Goal: Information Seeking & Learning: Learn about a topic

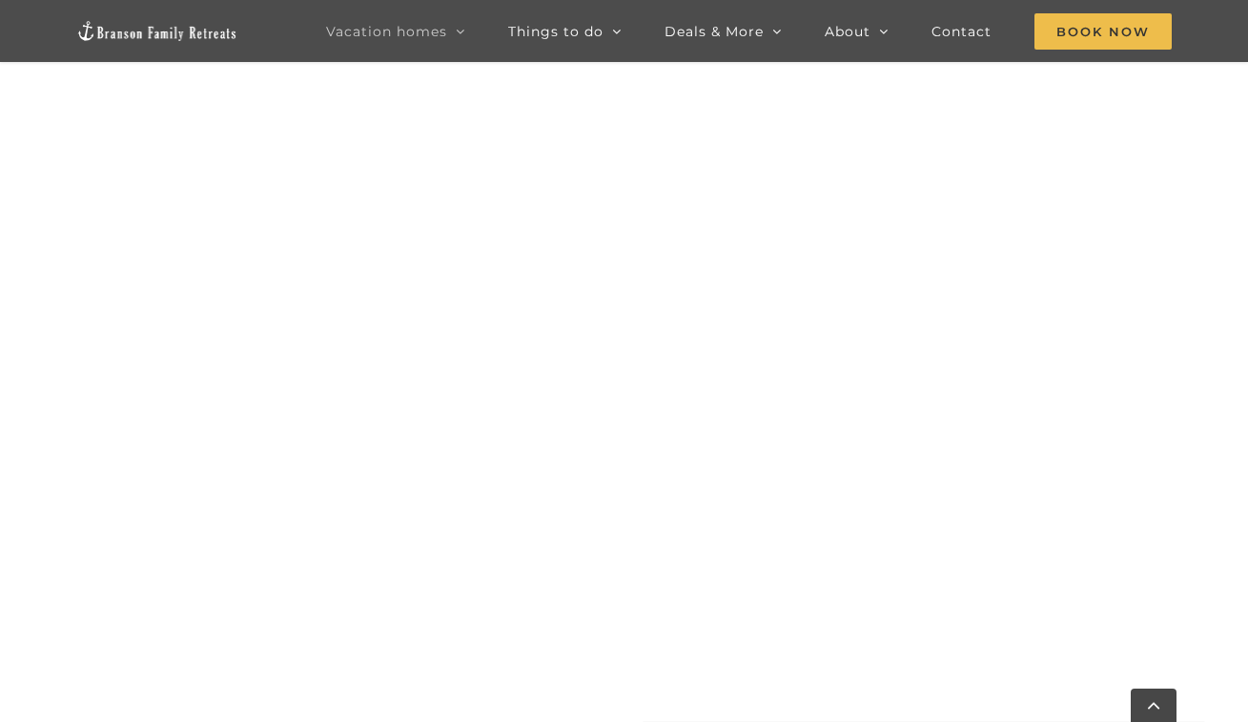
scroll to position [1952, 0]
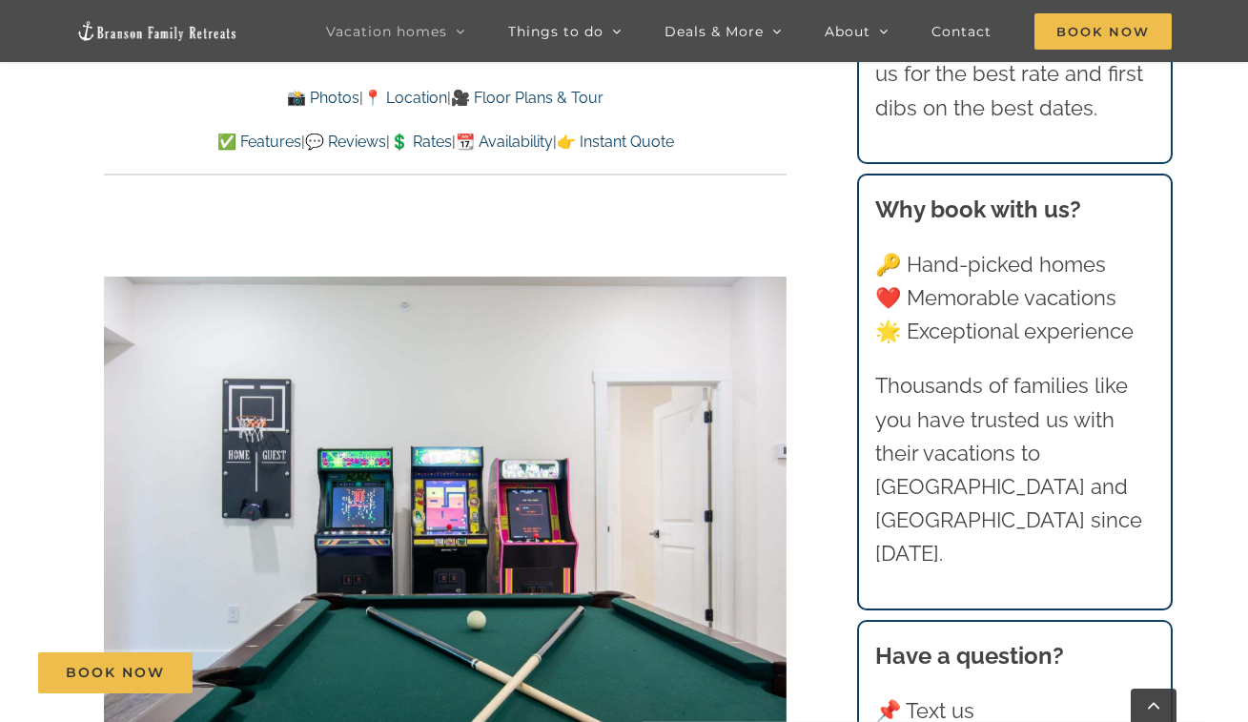
scroll to position [1362, 0]
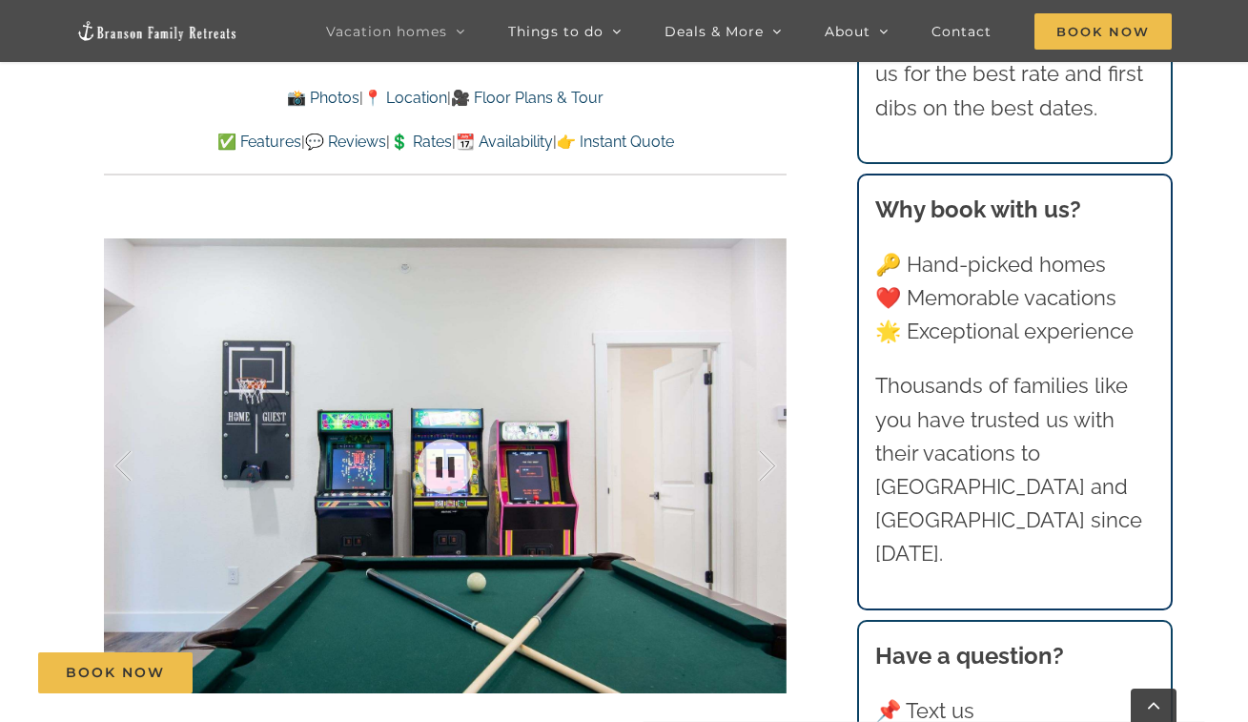
click at [754, 532] on div at bounding box center [445, 465] width 683 height 561
click at [436, 468] on link at bounding box center [445, 466] width 76 height 76
click at [451, 465] on link at bounding box center [445, 466] width 76 height 76
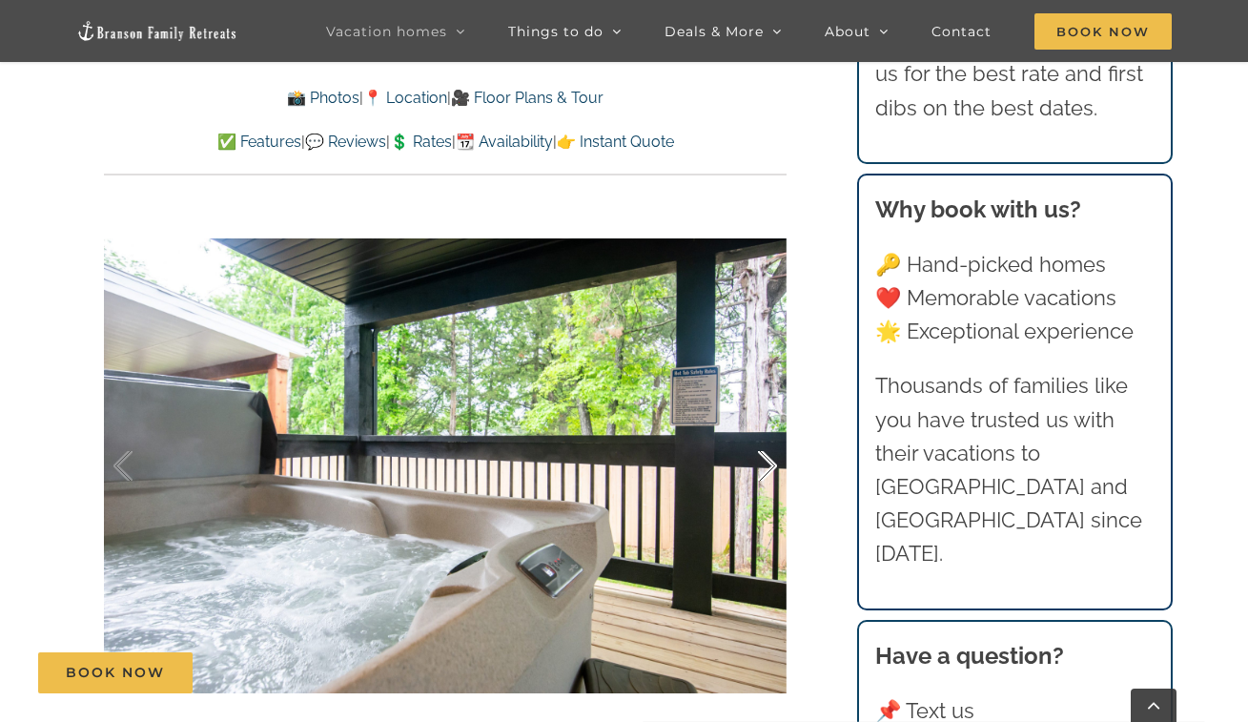
click at [756, 454] on div at bounding box center [747, 466] width 59 height 118
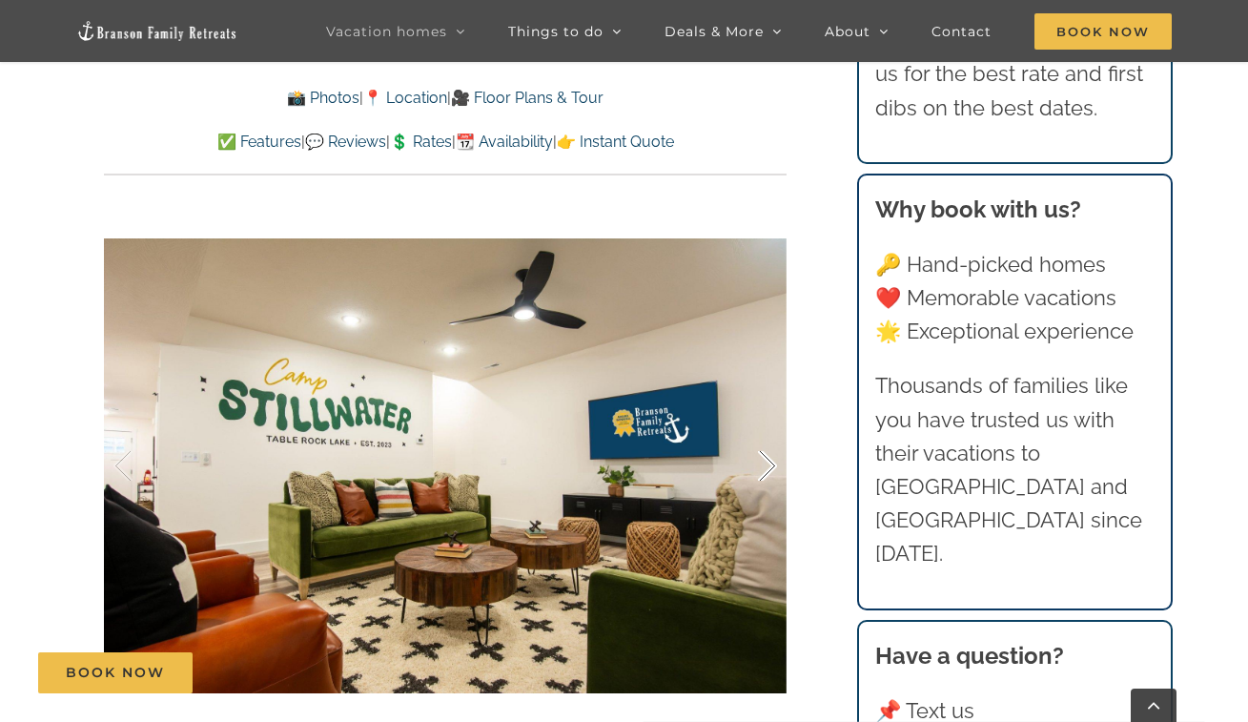
click at [755, 453] on div at bounding box center [747, 466] width 59 height 118
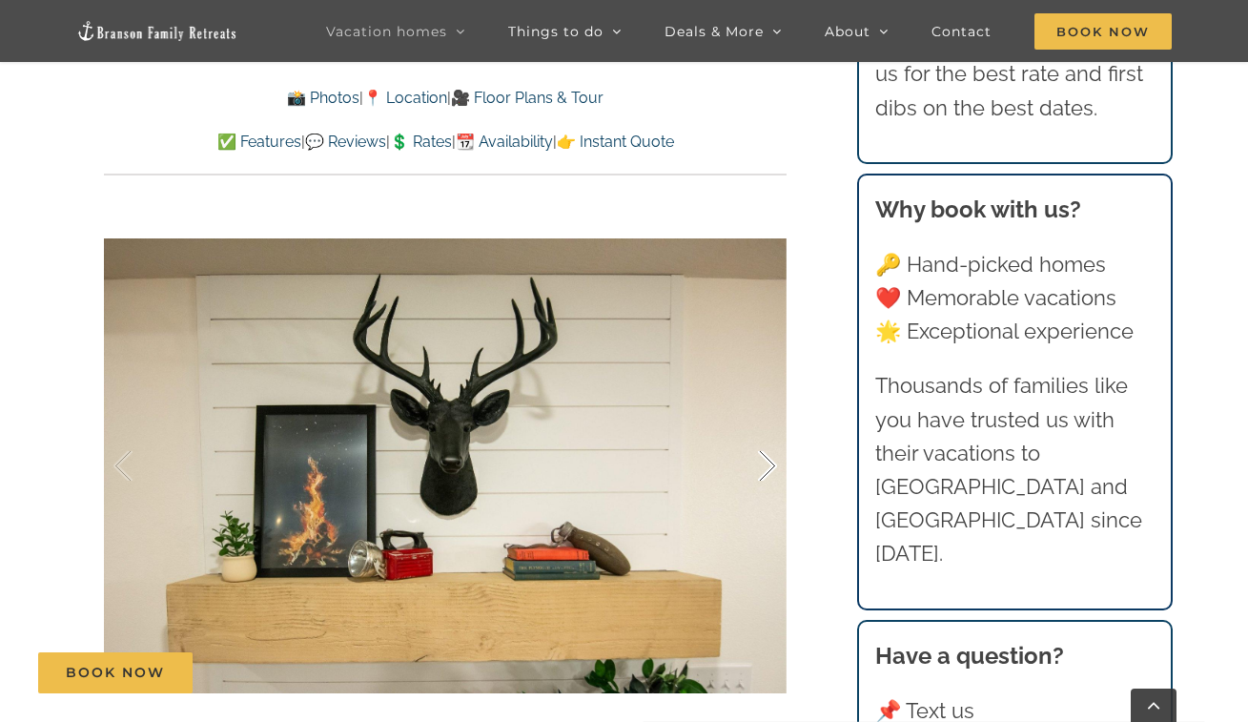
click at [755, 452] on div at bounding box center [747, 466] width 59 height 118
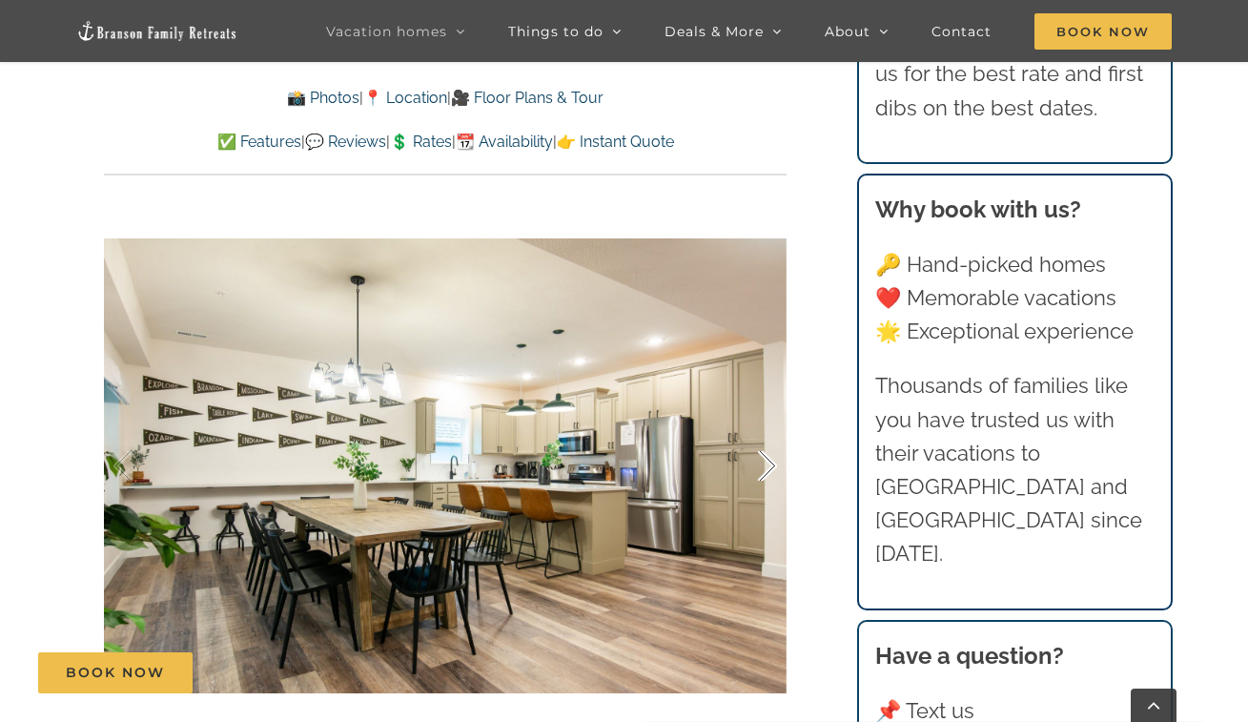
click at [759, 454] on div at bounding box center [747, 466] width 59 height 118
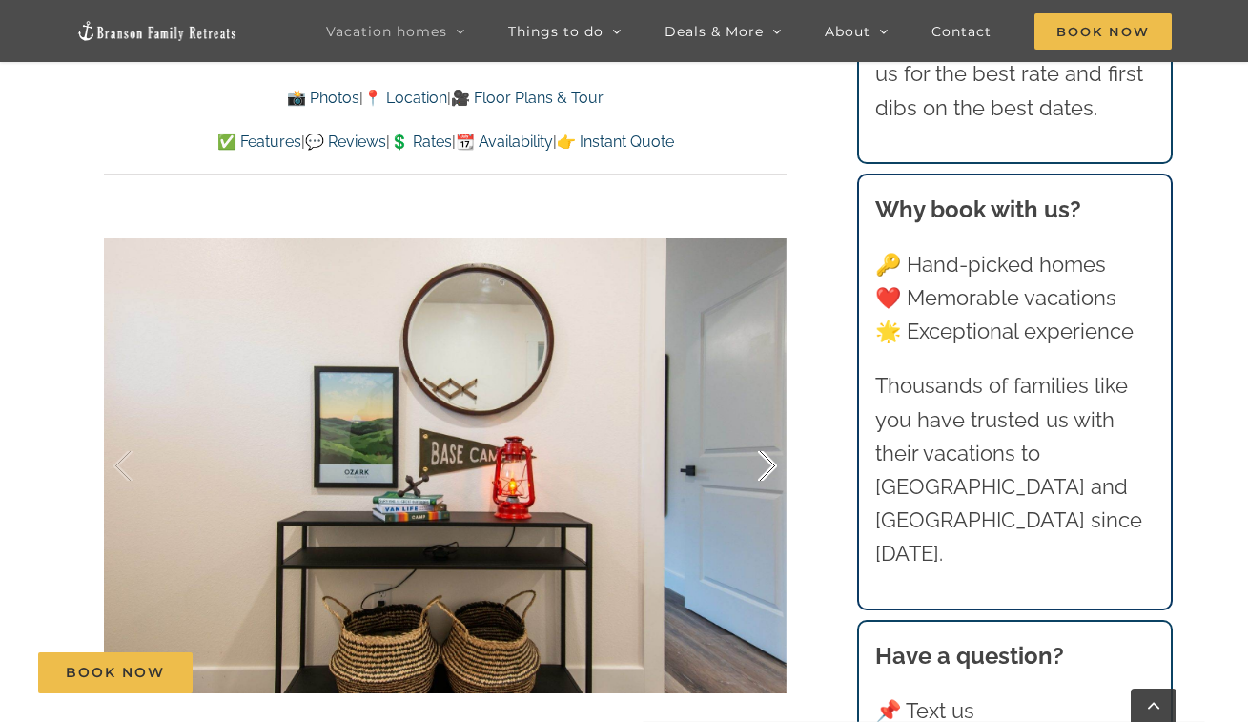
click at [759, 454] on div at bounding box center [747, 466] width 59 height 118
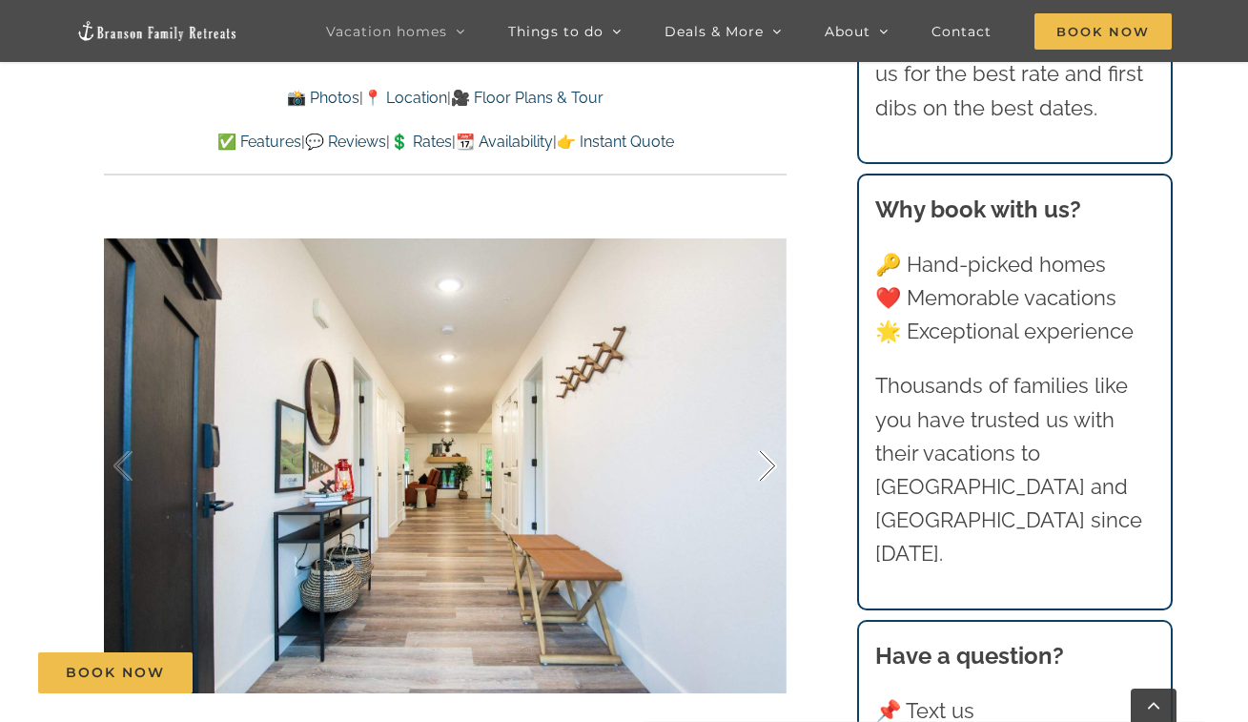
click at [760, 454] on div at bounding box center [747, 466] width 59 height 118
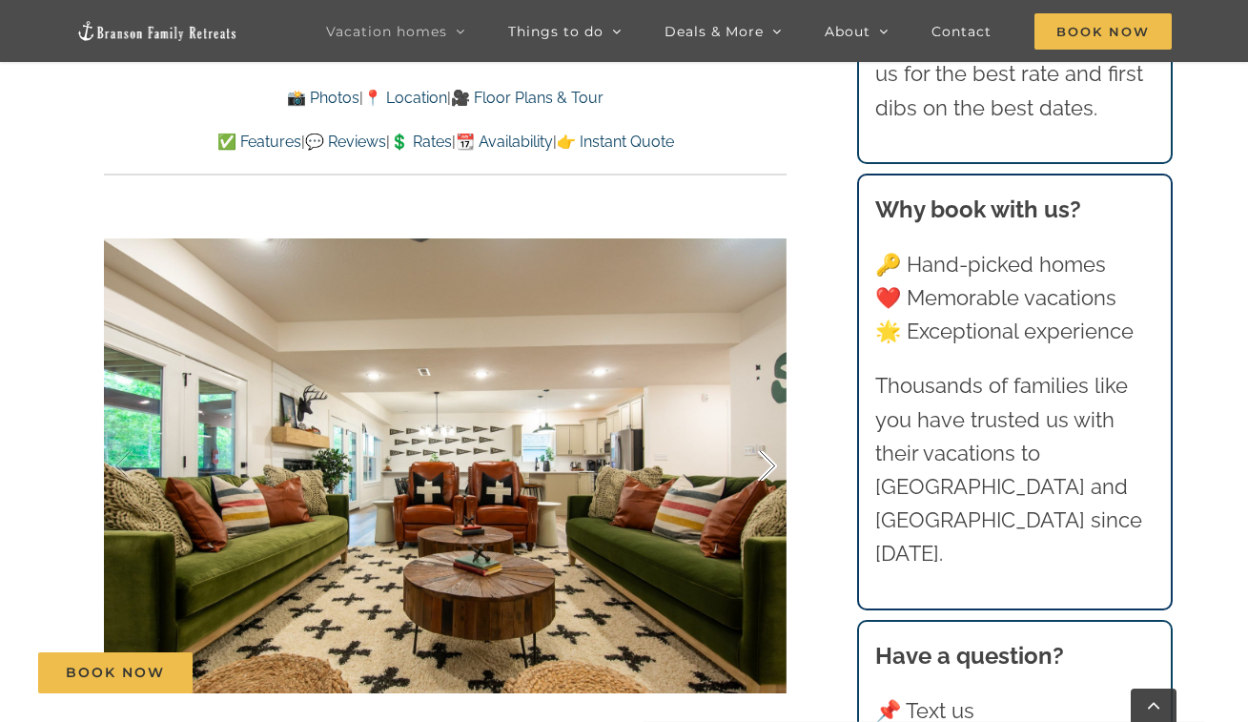
click at [758, 453] on div at bounding box center [747, 466] width 59 height 118
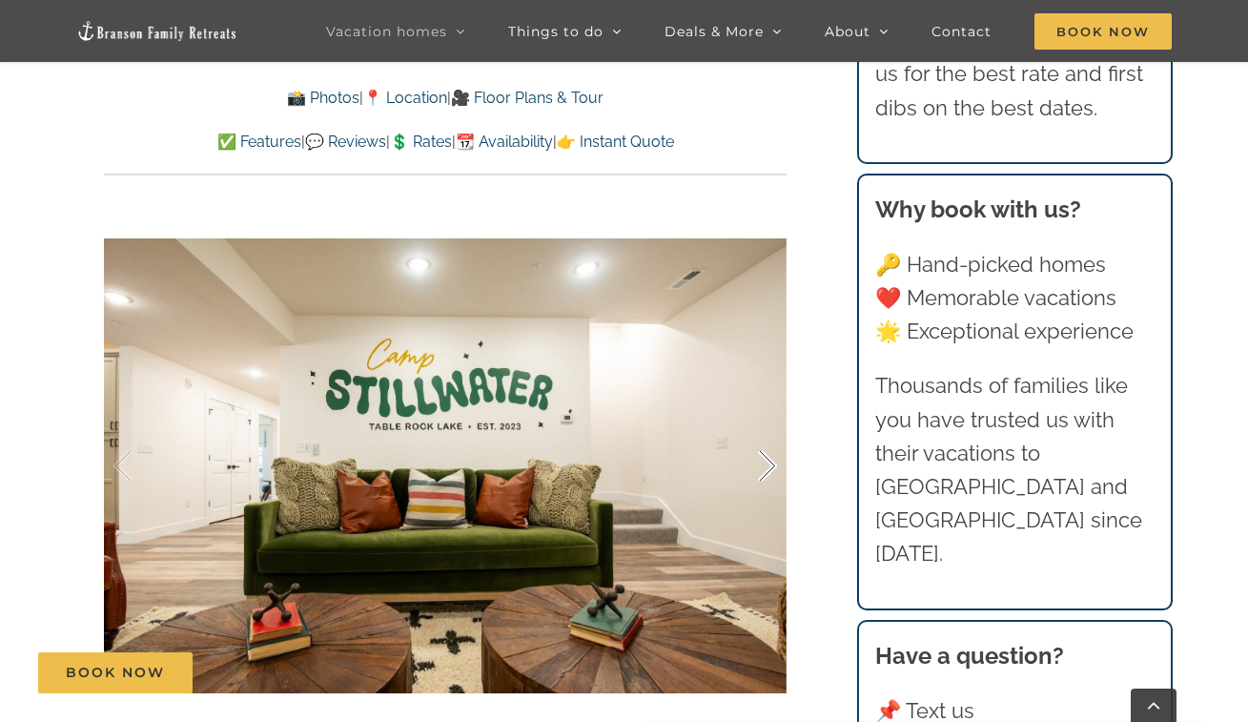
click at [758, 453] on div at bounding box center [747, 466] width 59 height 118
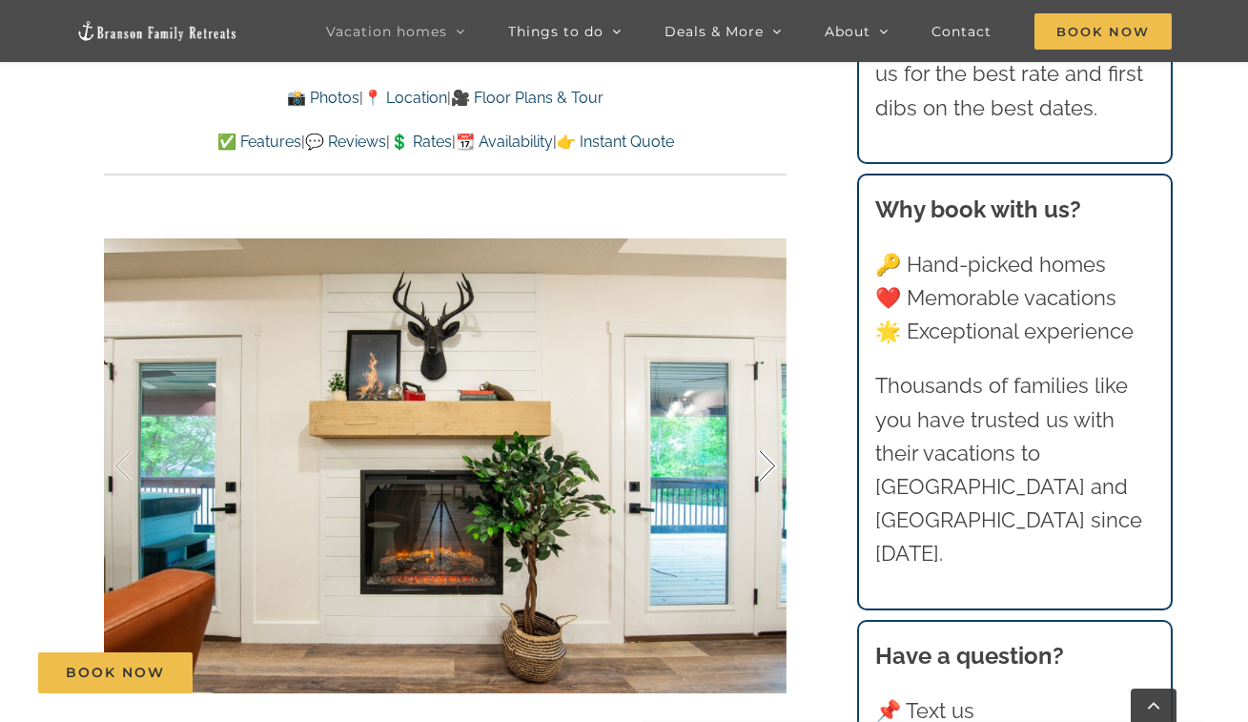
click at [758, 453] on div at bounding box center [747, 466] width 59 height 118
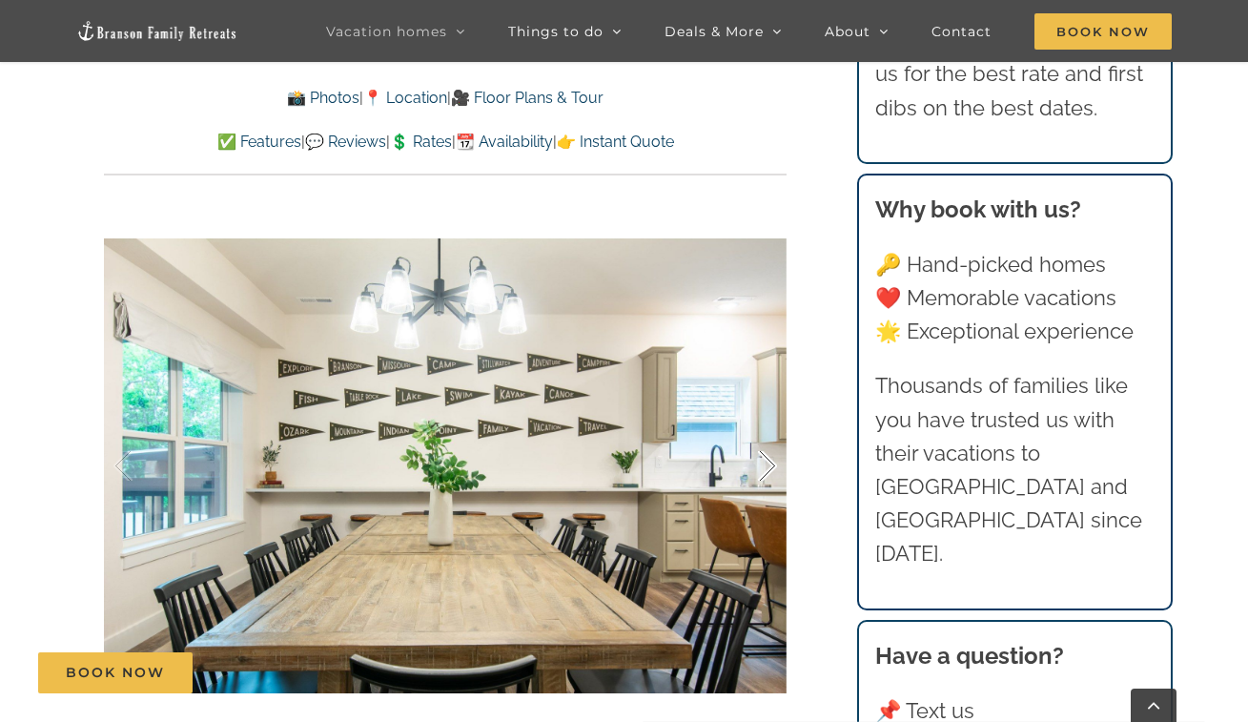
click at [758, 453] on div at bounding box center [747, 466] width 59 height 118
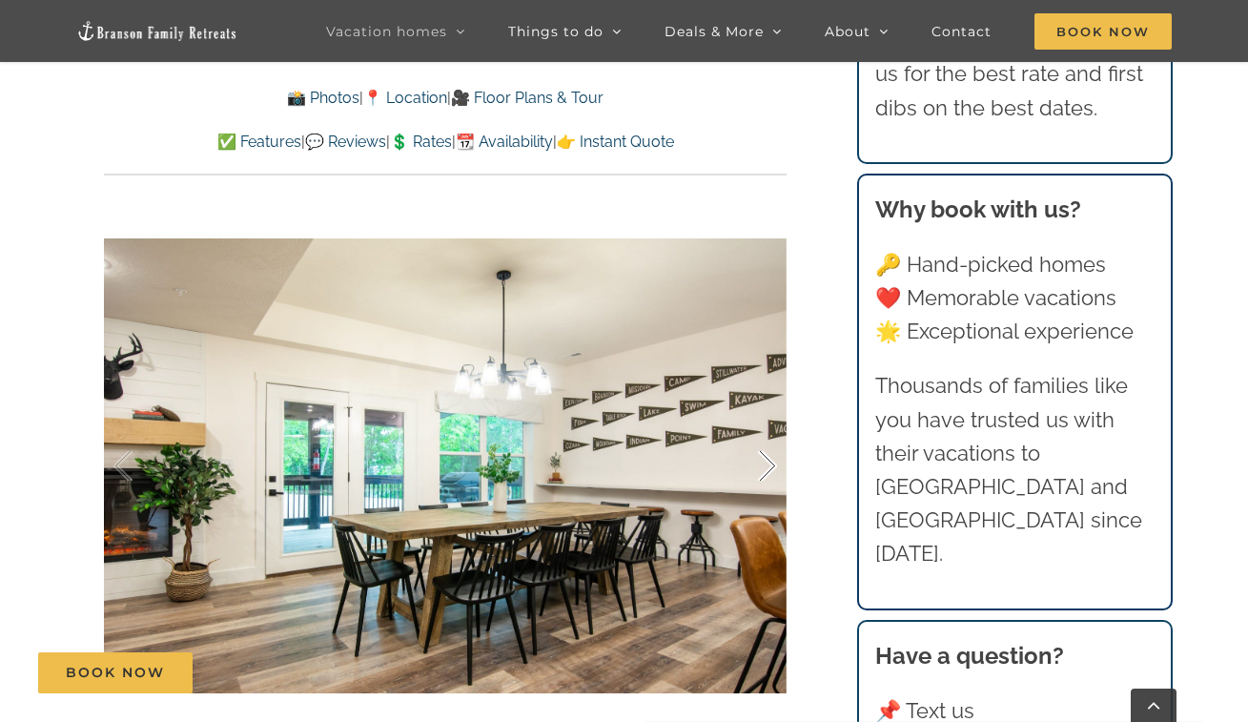
click at [754, 452] on div at bounding box center [747, 466] width 59 height 118
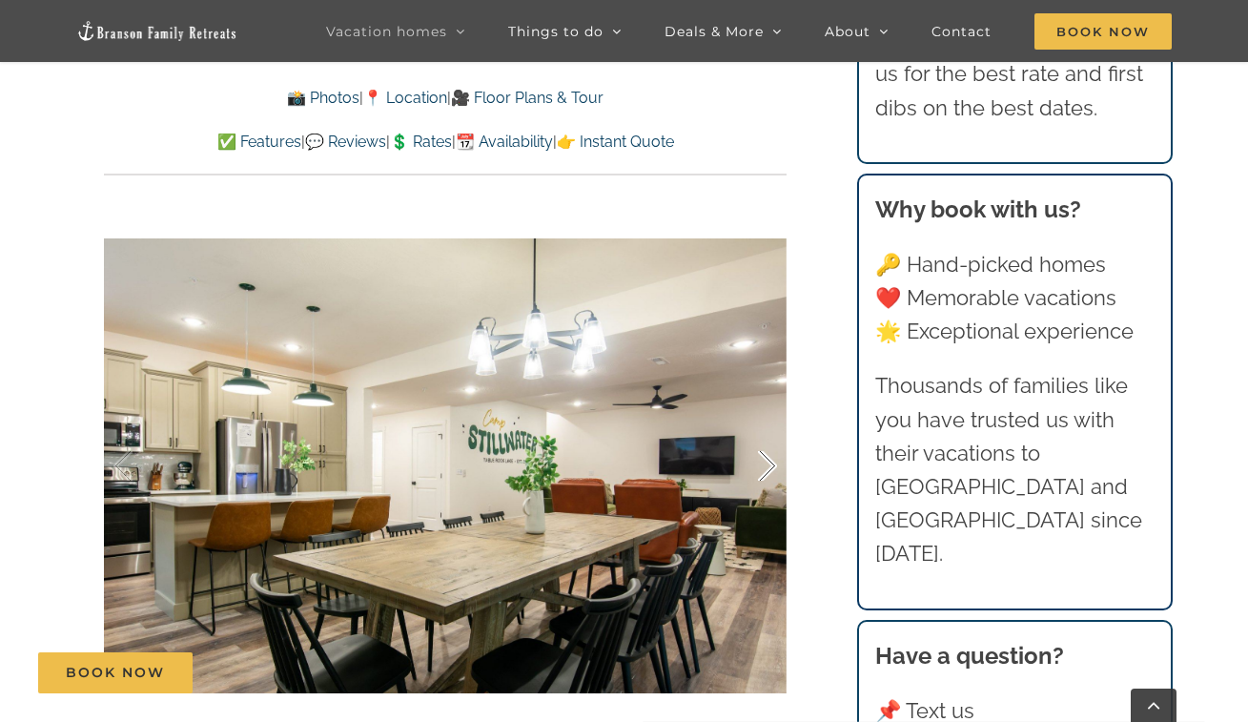
click at [754, 452] on div at bounding box center [747, 466] width 59 height 118
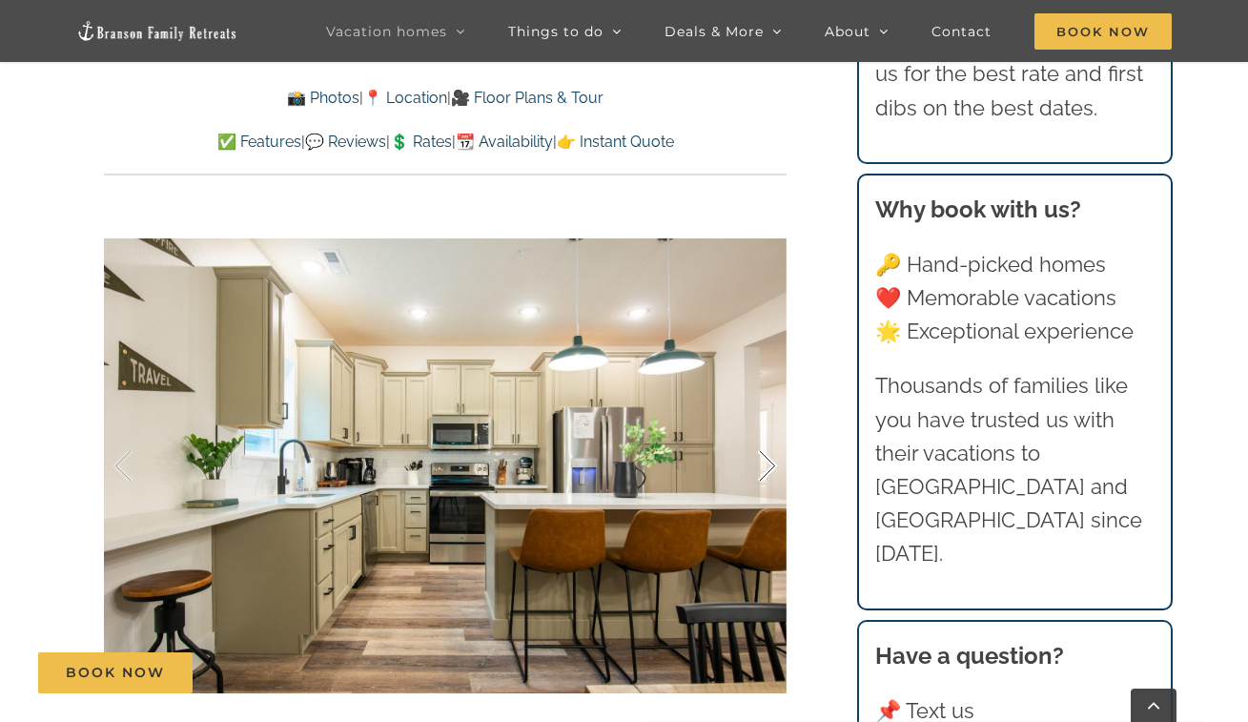
click at [754, 452] on div at bounding box center [747, 466] width 59 height 118
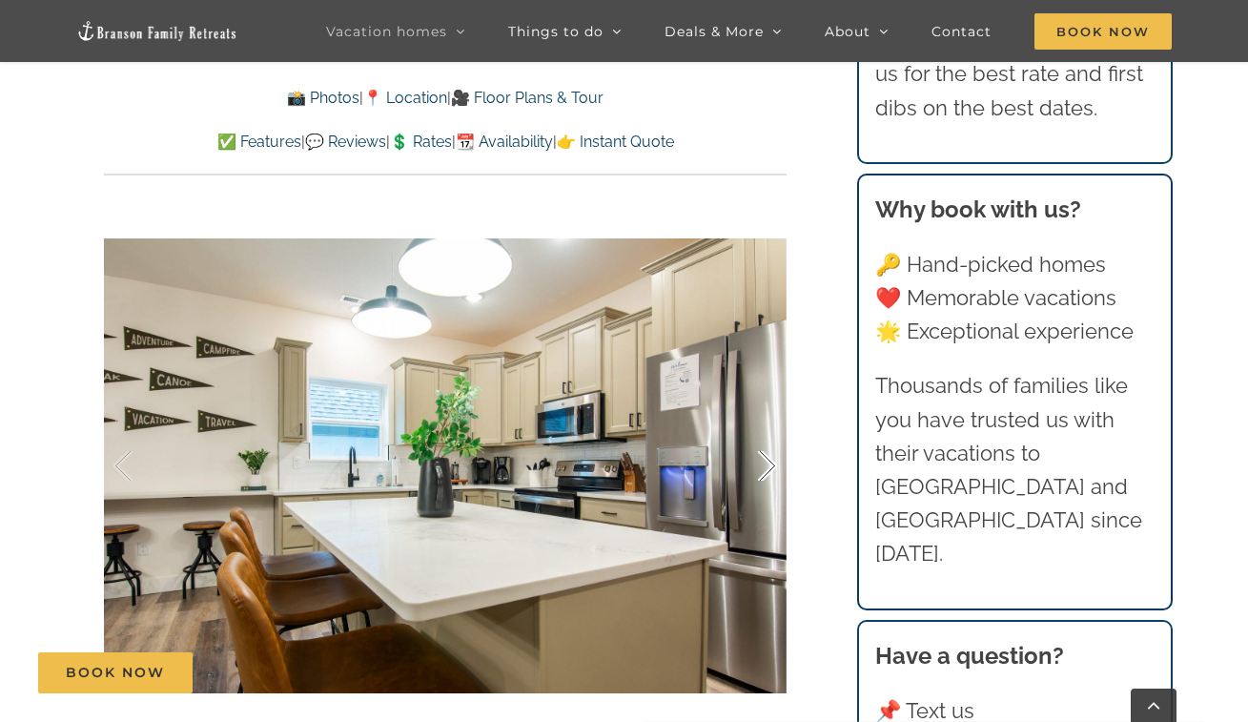
click at [753, 452] on div at bounding box center [747, 466] width 59 height 118
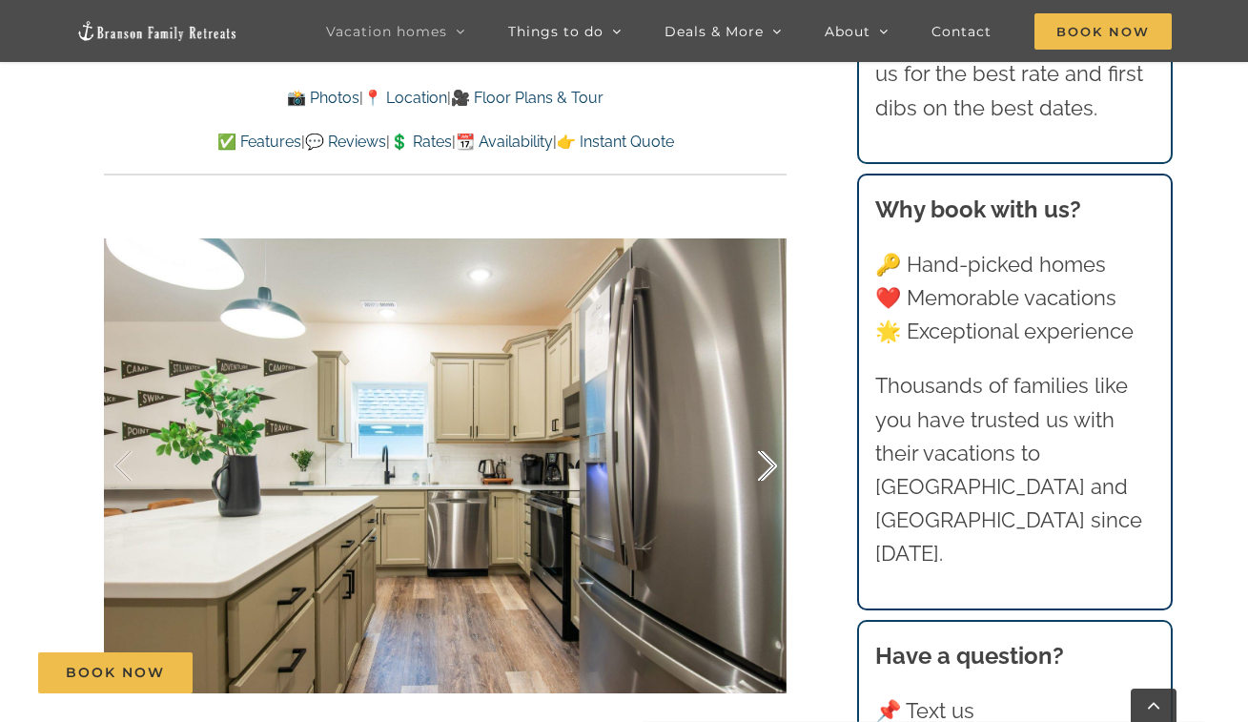
click at [758, 456] on div at bounding box center [747, 466] width 59 height 118
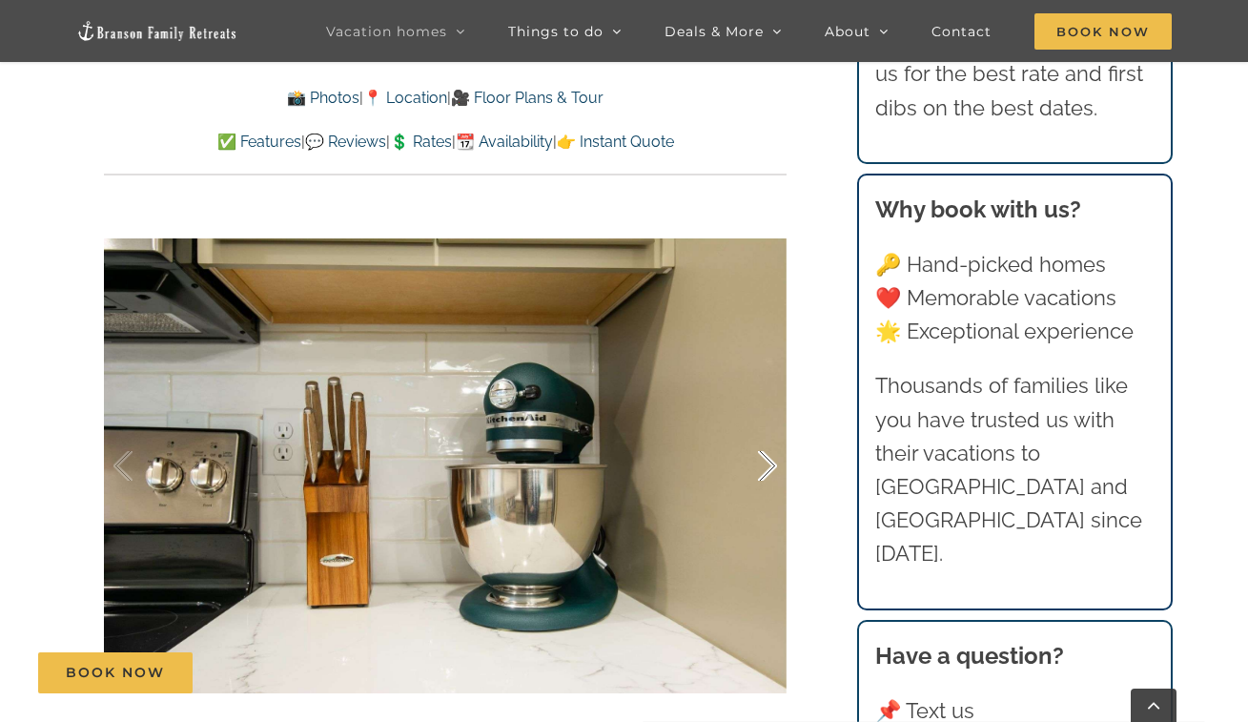
click at [760, 455] on div at bounding box center [747, 466] width 59 height 118
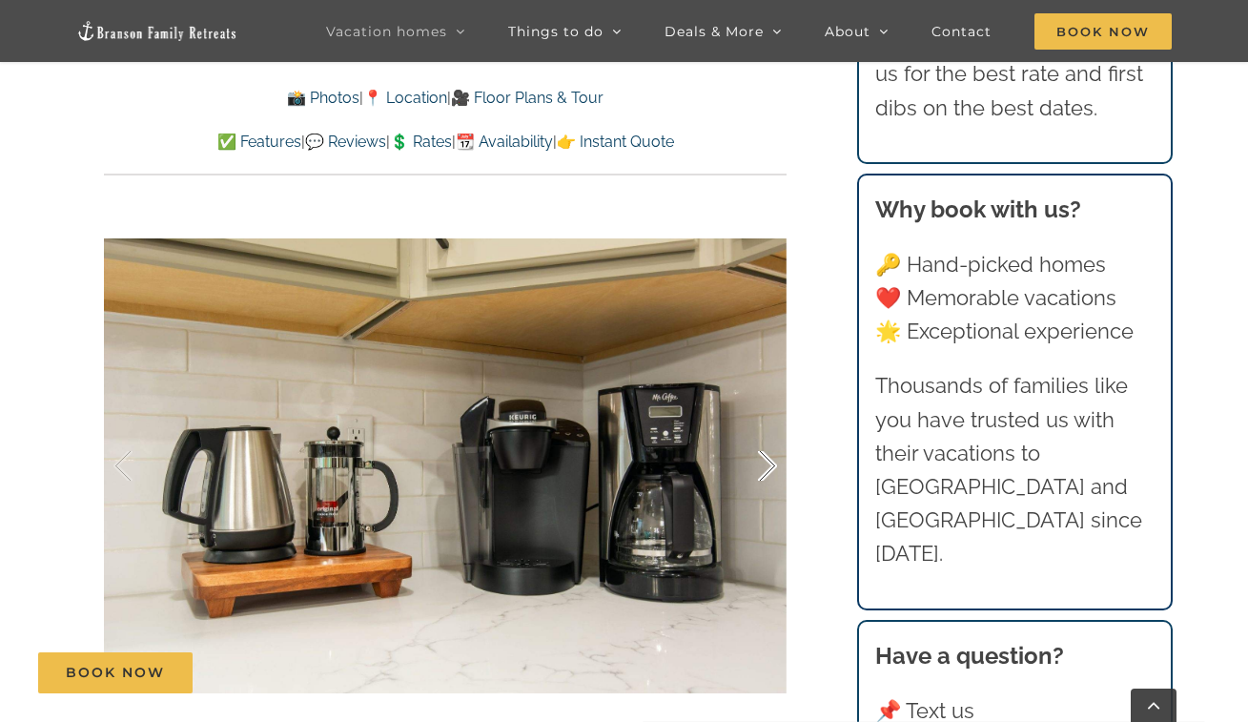
click at [765, 460] on div at bounding box center [747, 466] width 59 height 118
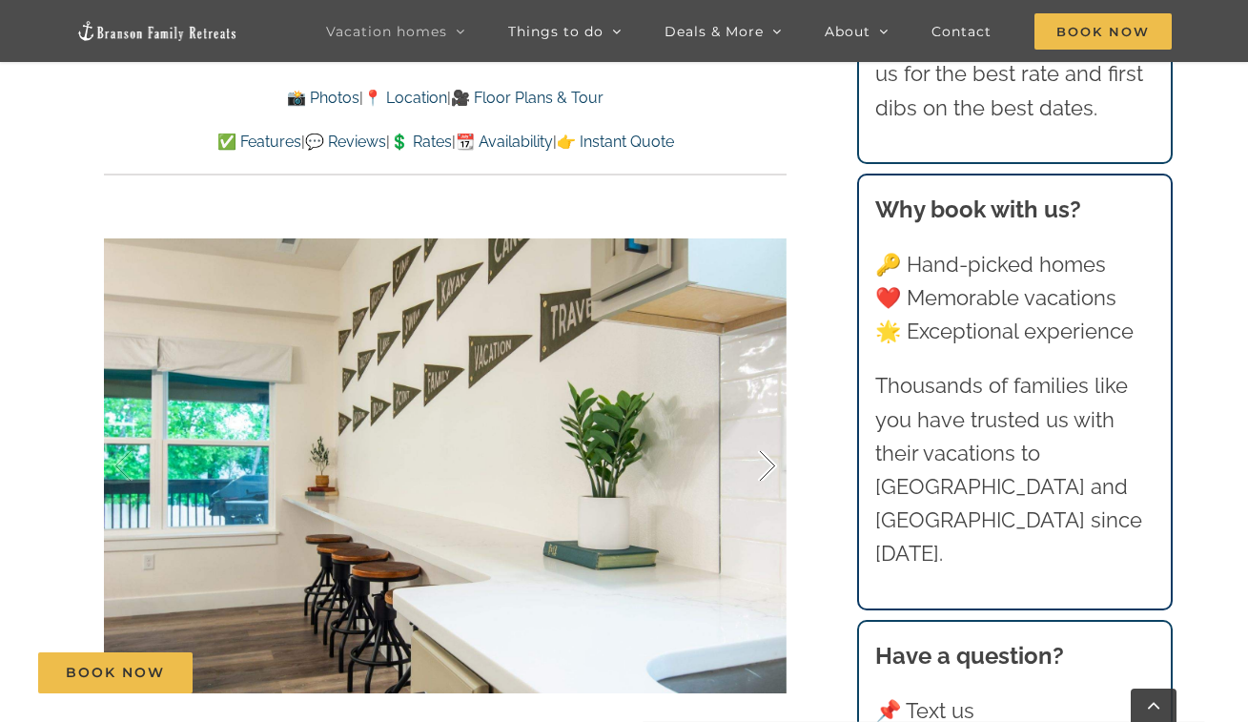
click at [765, 460] on div at bounding box center [747, 466] width 59 height 118
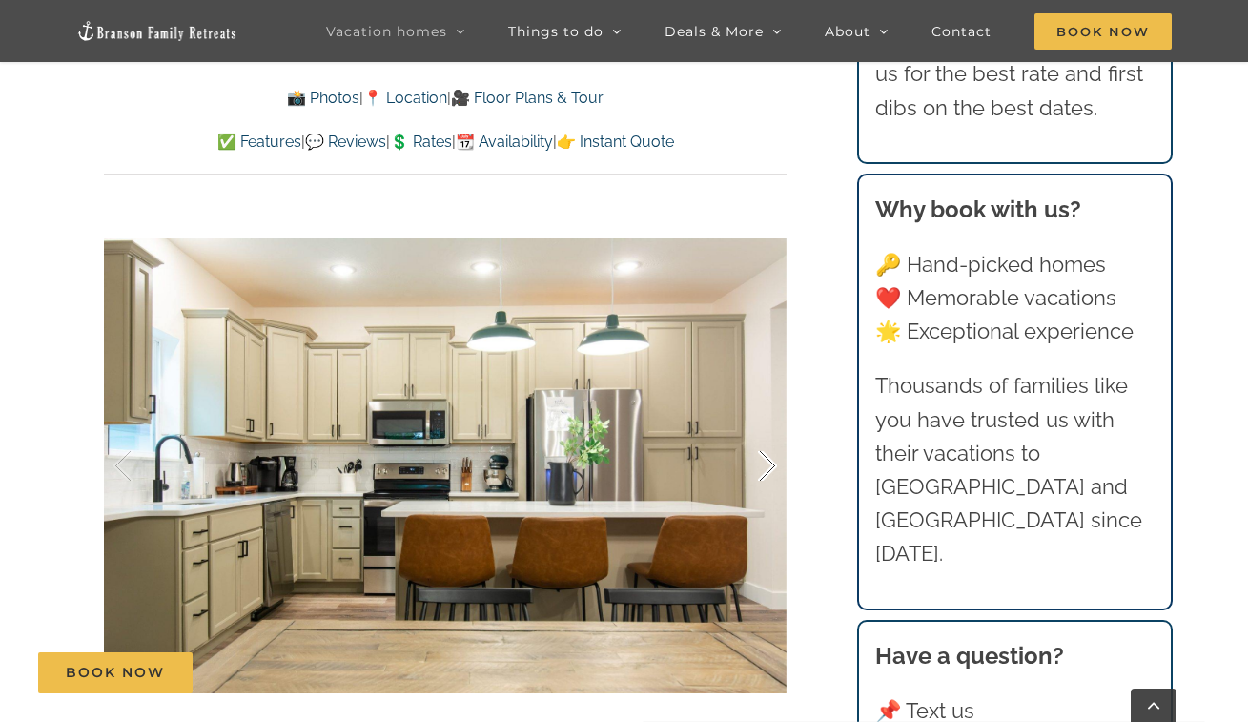
click at [765, 460] on div at bounding box center [747, 466] width 59 height 118
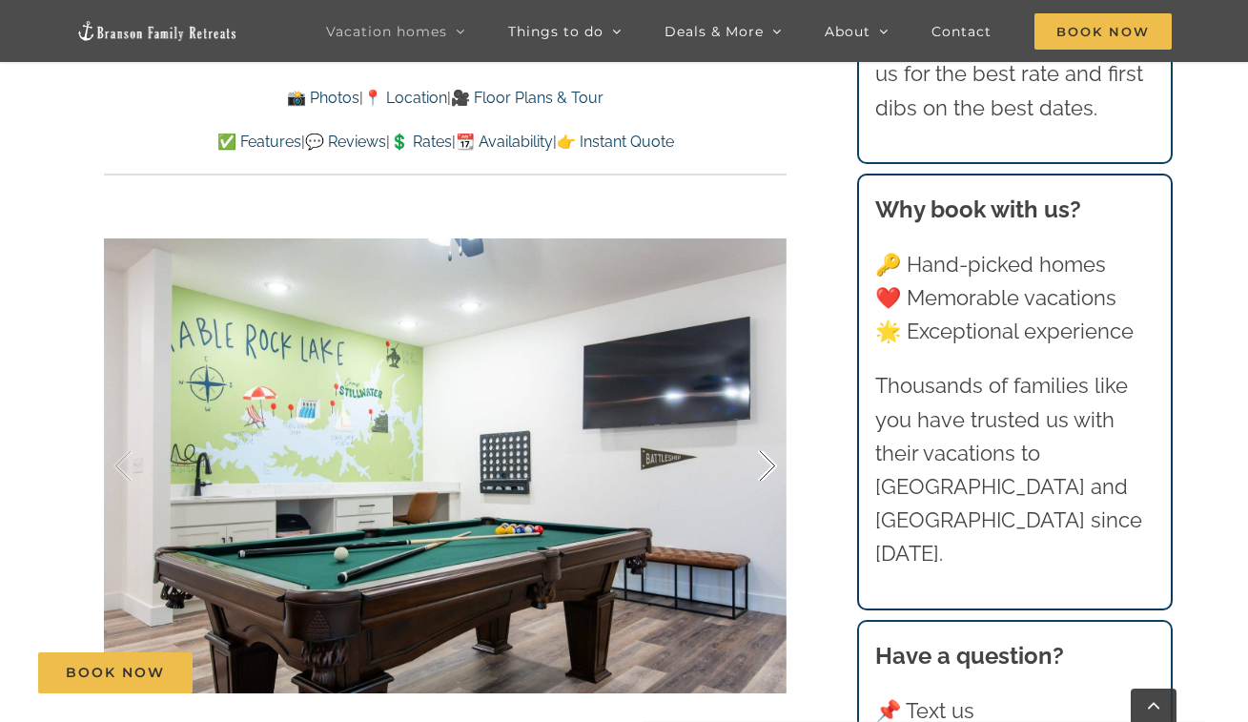
click at [765, 459] on div at bounding box center [747, 466] width 59 height 118
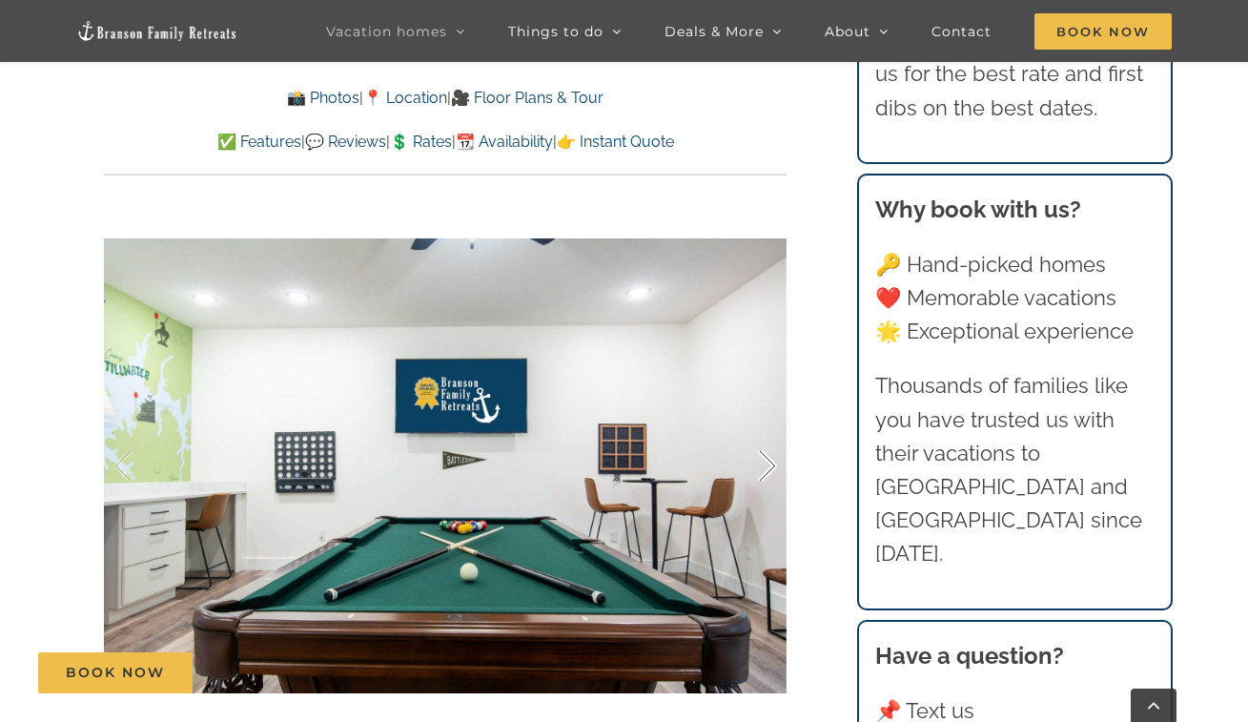
click at [765, 459] on div at bounding box center [747, 466] width 59 height 118
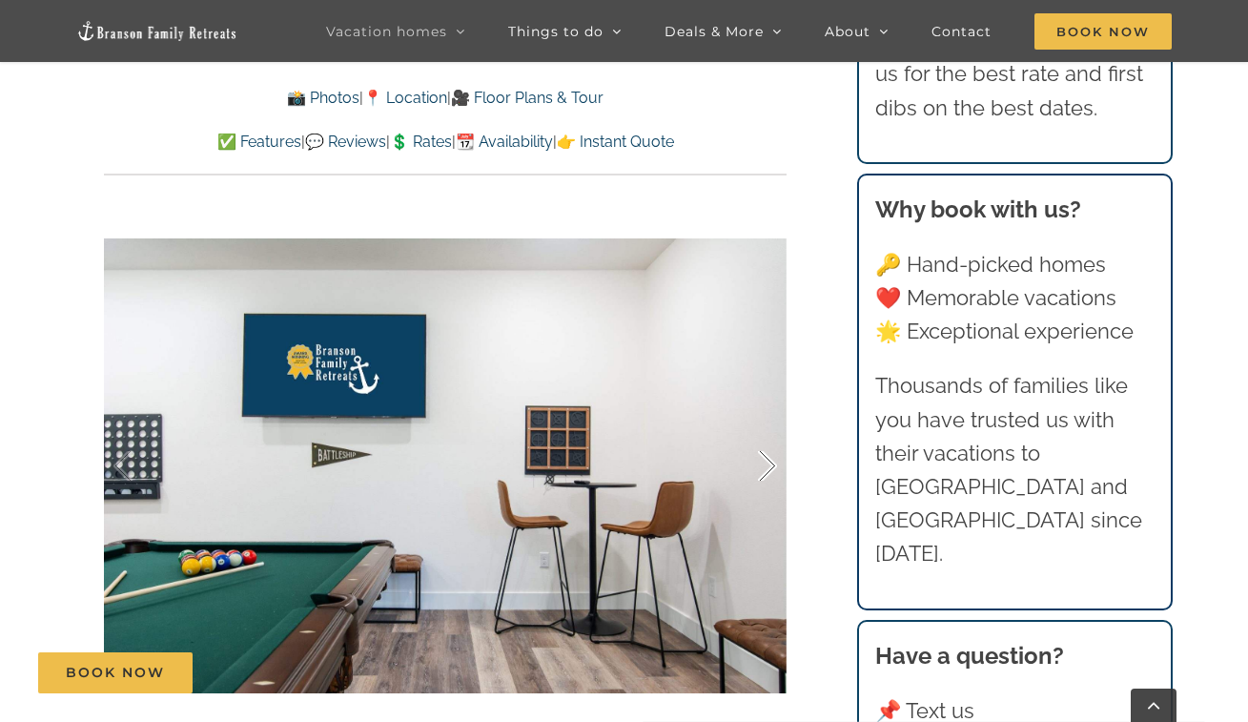
click at [765, 459] on div at bounding box center [747, 466] width 59 height 118
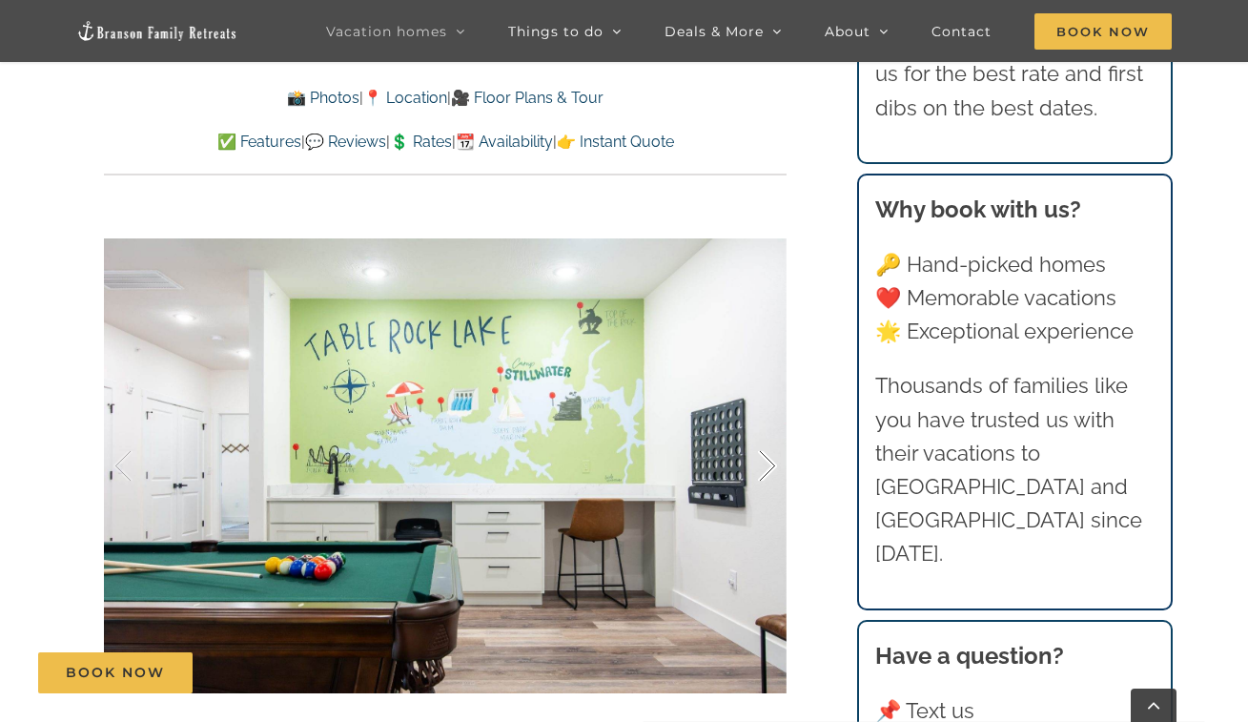
click at [765, 459] on div at bounding box center [747, 466] width 59 height 118
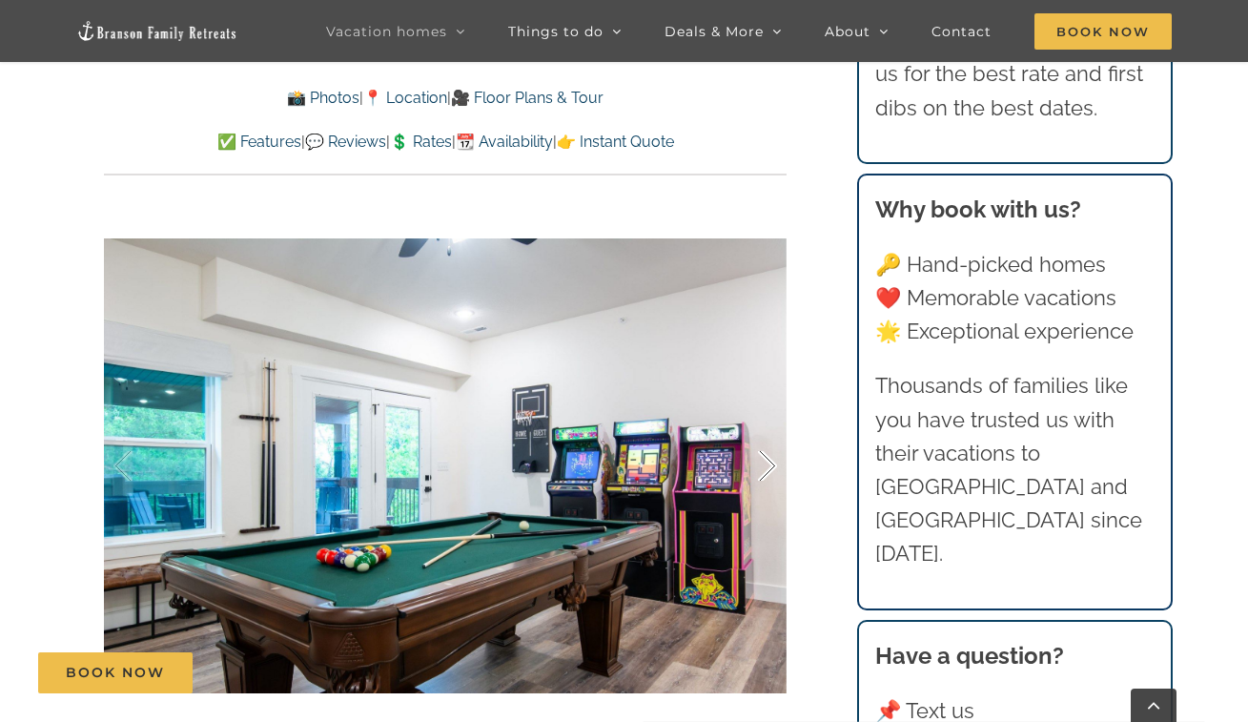
click at [765, 459] on div at bounding box center [747, 466] width 59 height 118
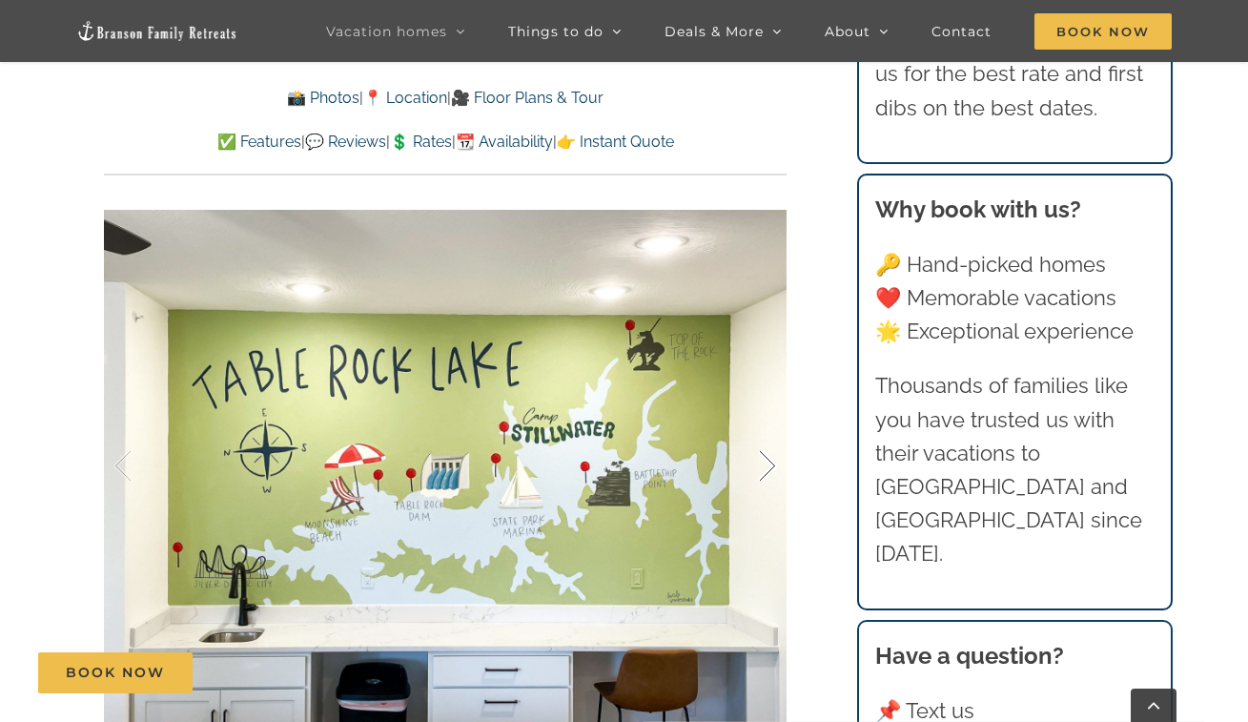
click at [765, 459] on div at bounding box center [747, 466] width 59 height 118
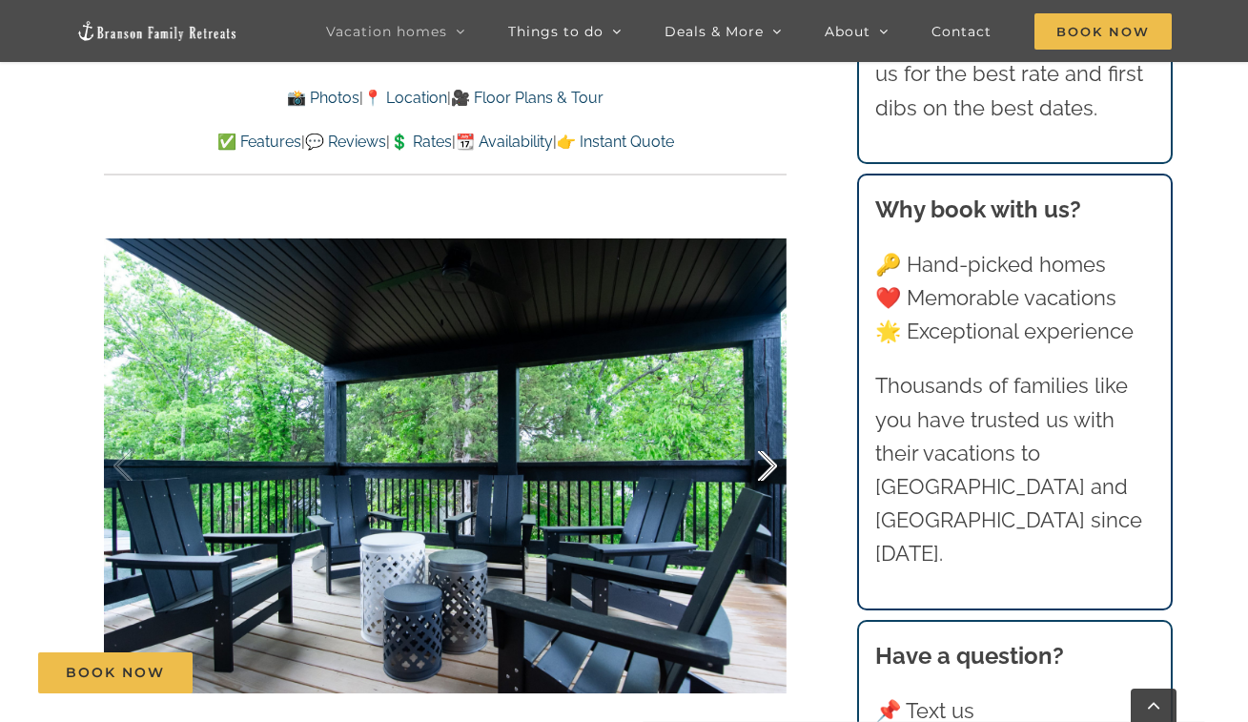
click at [765, 459] on div at bounding box center [747, 466] width 59 height 118
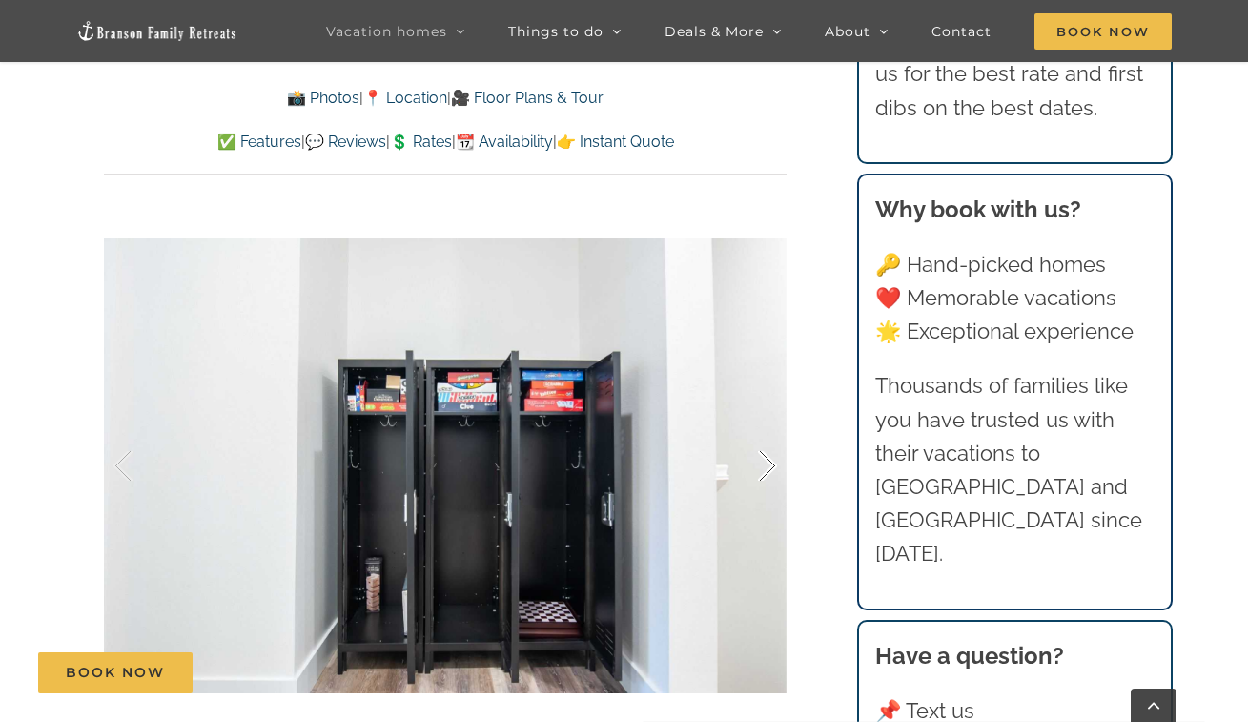
click at [765, 459] on div at bounding box center [747, 466] width 59 height 118
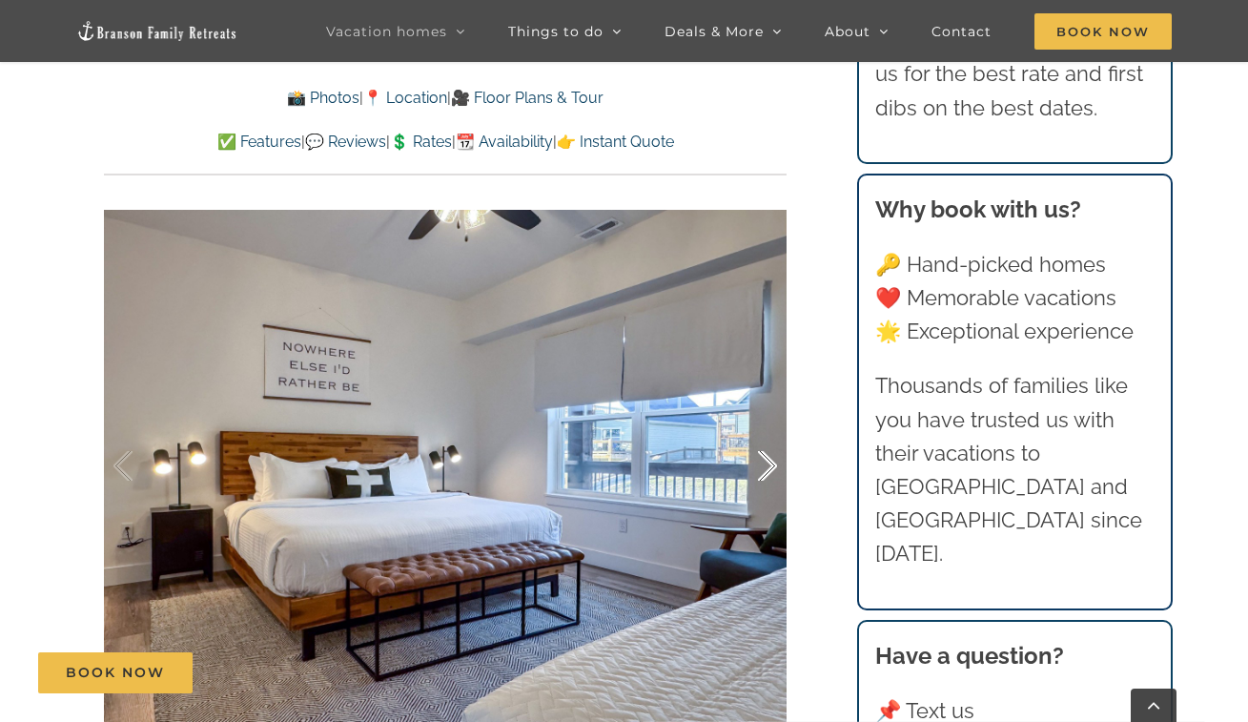
click at [765, 459] on div at bounding box center [747, 466] width 59 height 118
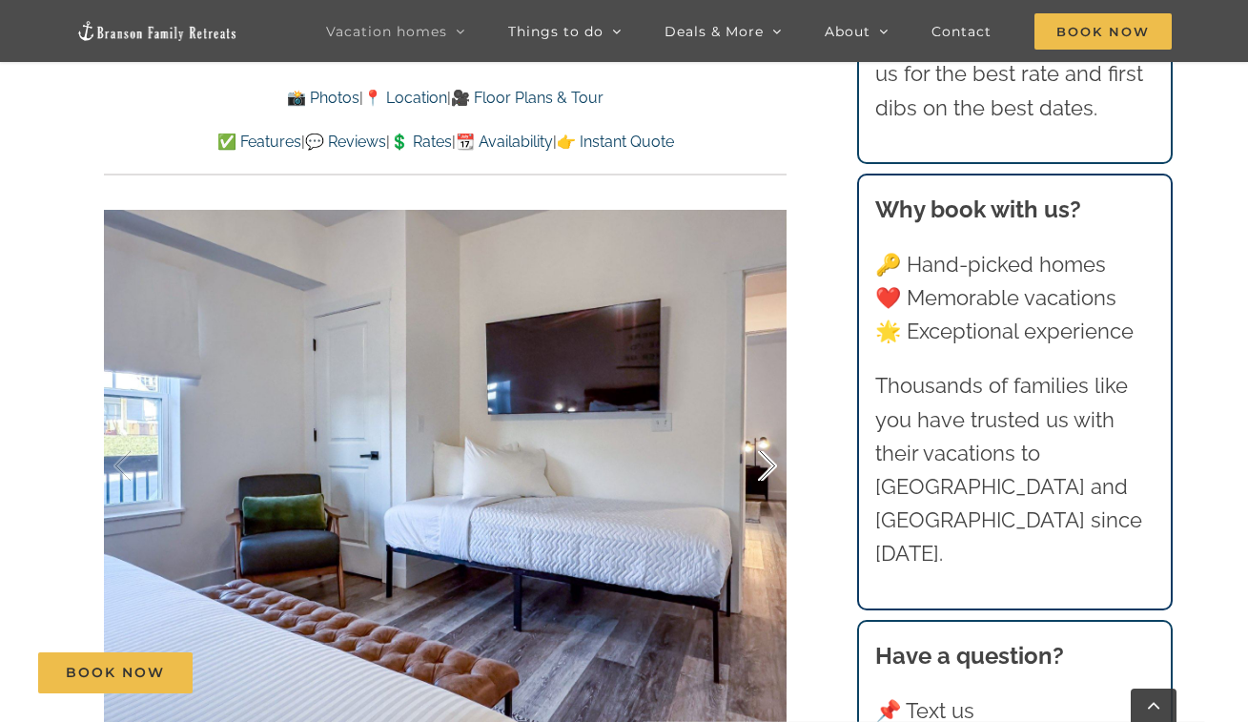
click at [765, 459] on div at bounding box center [747, 466] width 59 height 118
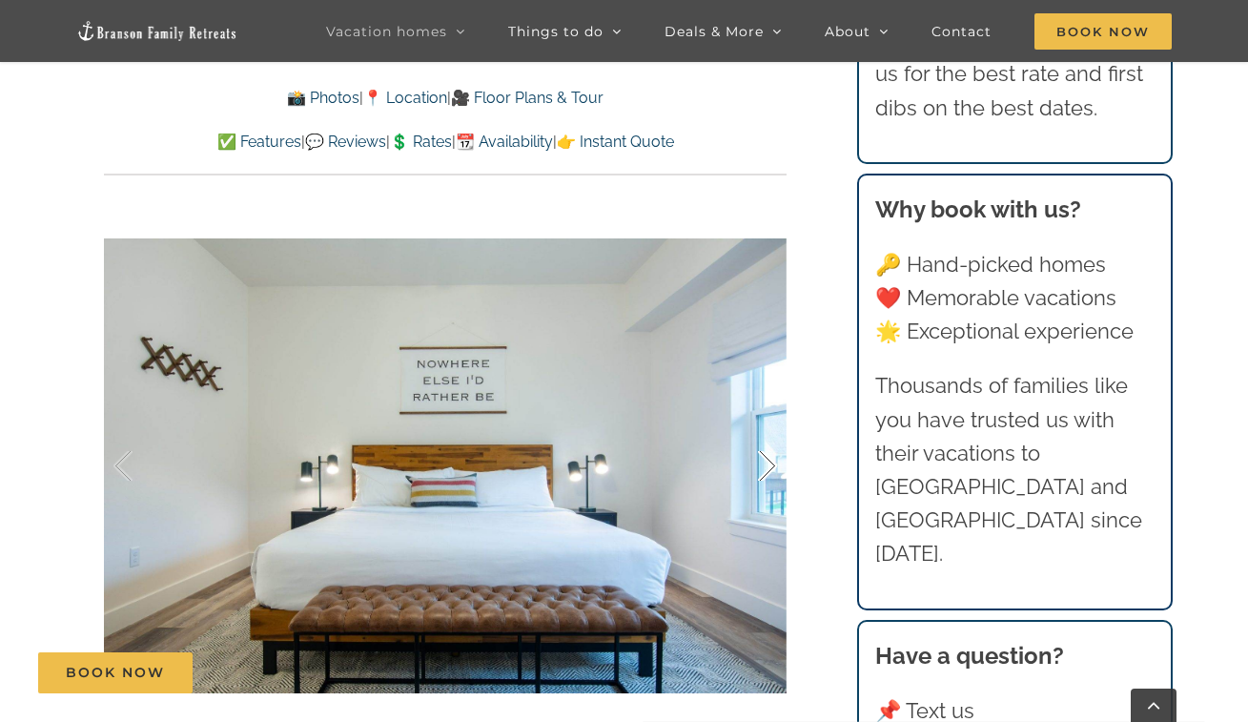
click at [765, 459] on div at bounding box center [747, 466] width 59 height 118
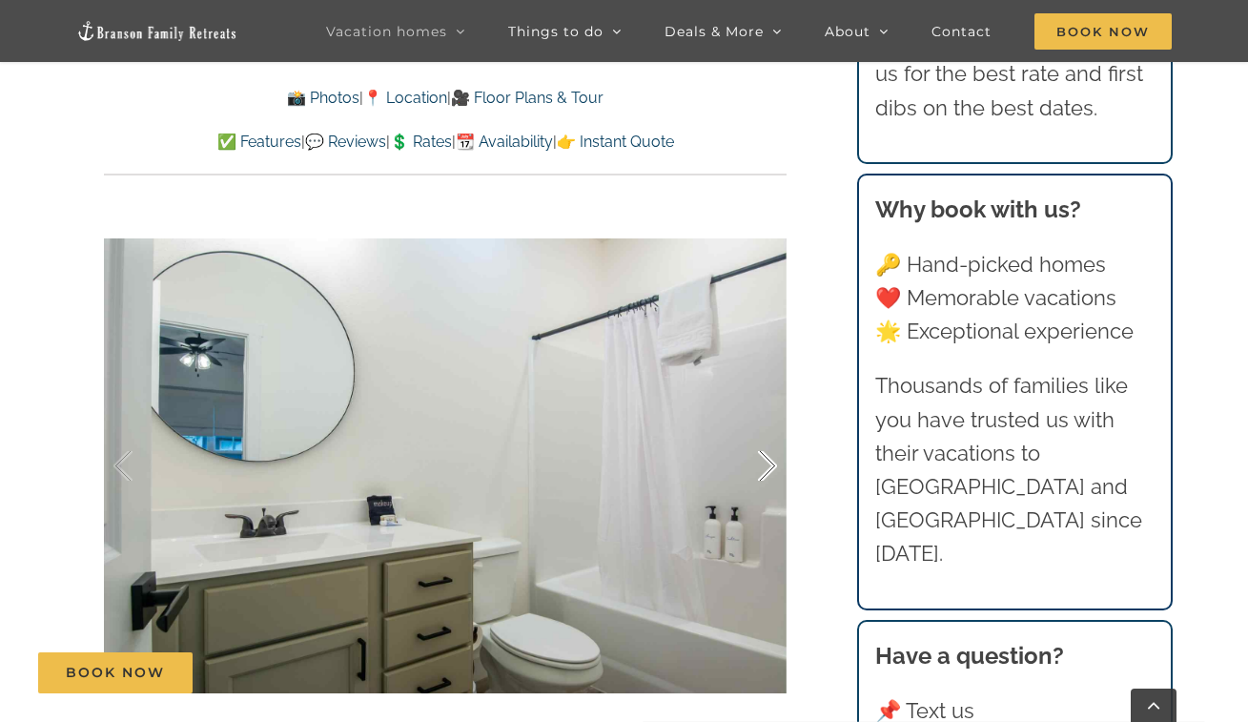
click at [765, 459] on div at bounding box center [747, 466] width 59 height 118
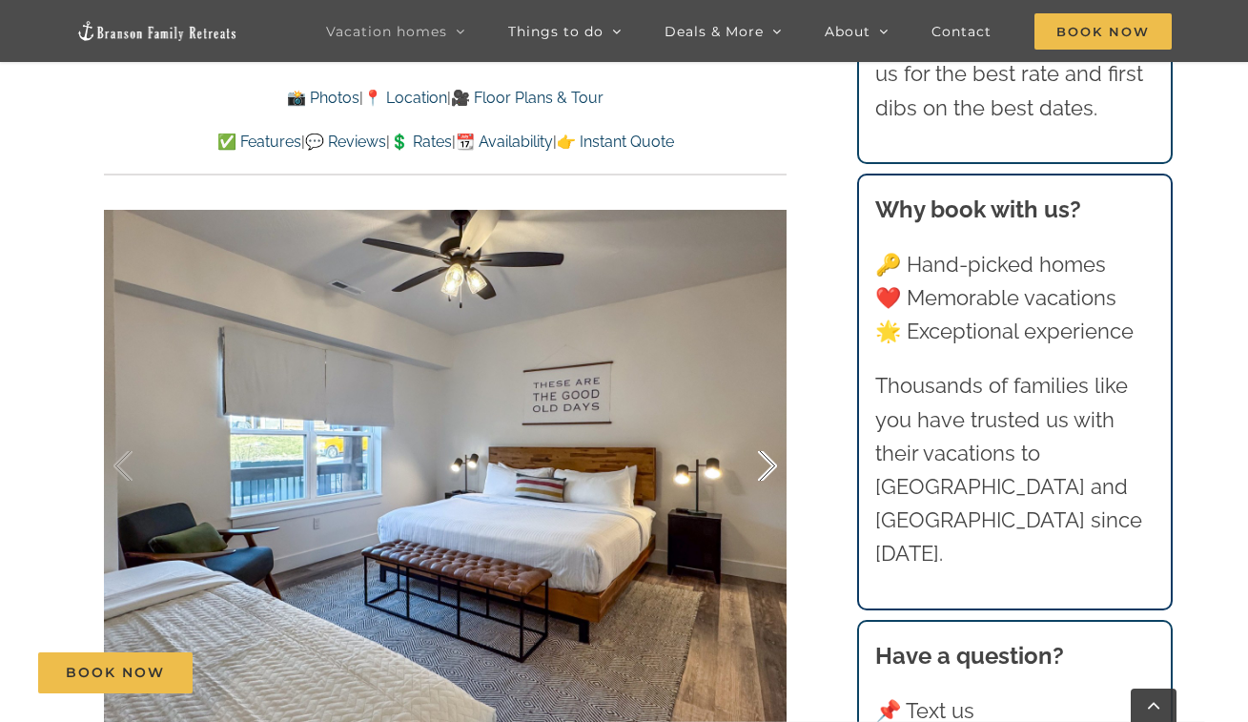
click at [765, 459] on div at bounding box center [747, 466] width 59 height 118
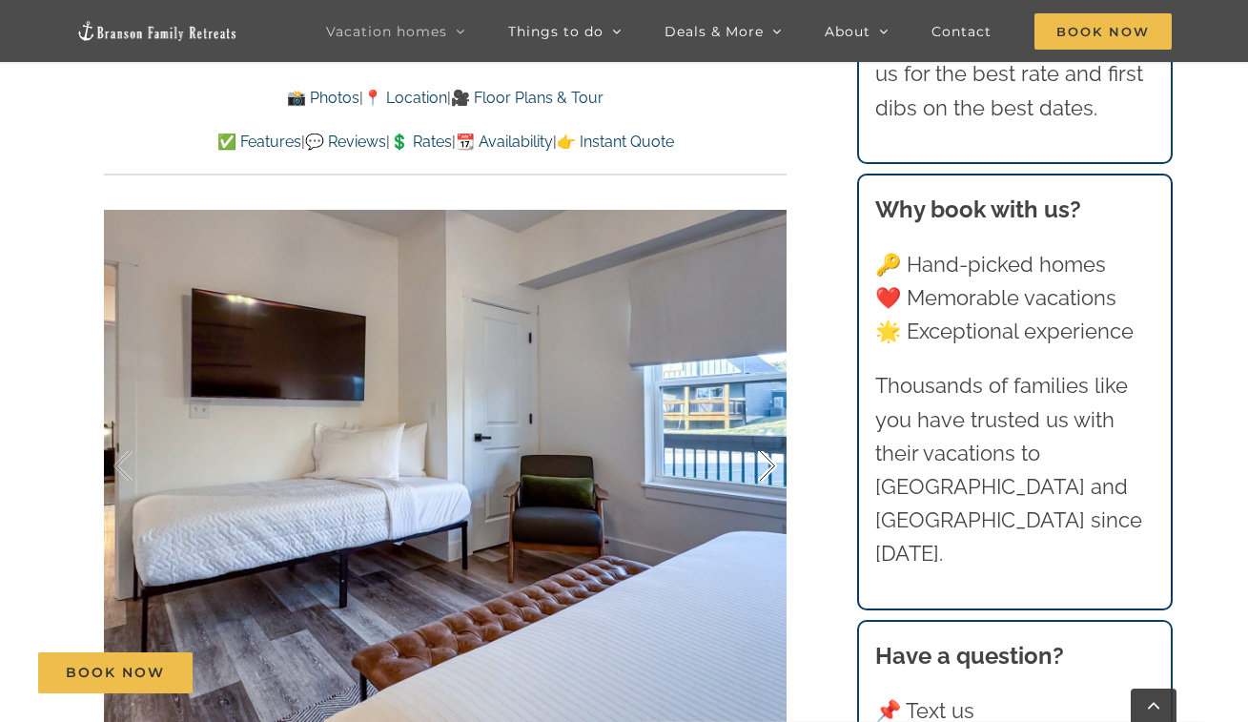
click at [765, 459] on div at bounding box center [747, 466] width 59 height 118
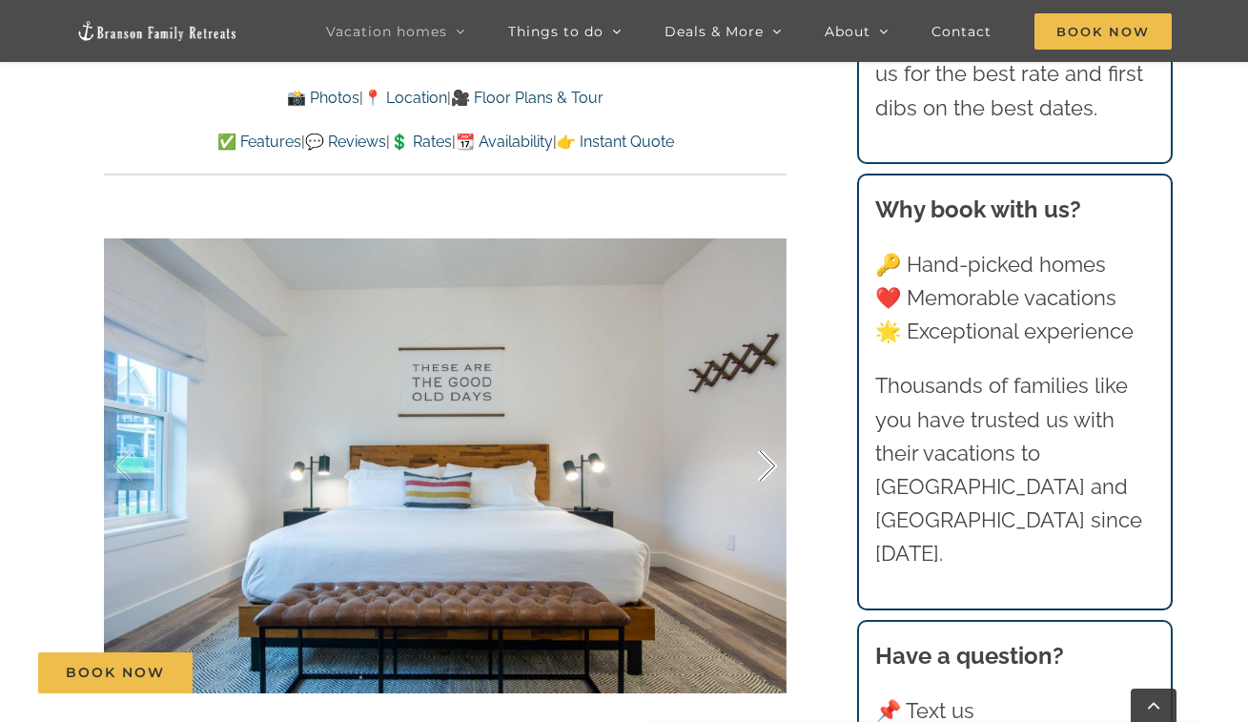
click at [765, 459] on div at bounding box center [747, 466] width 59 height 118
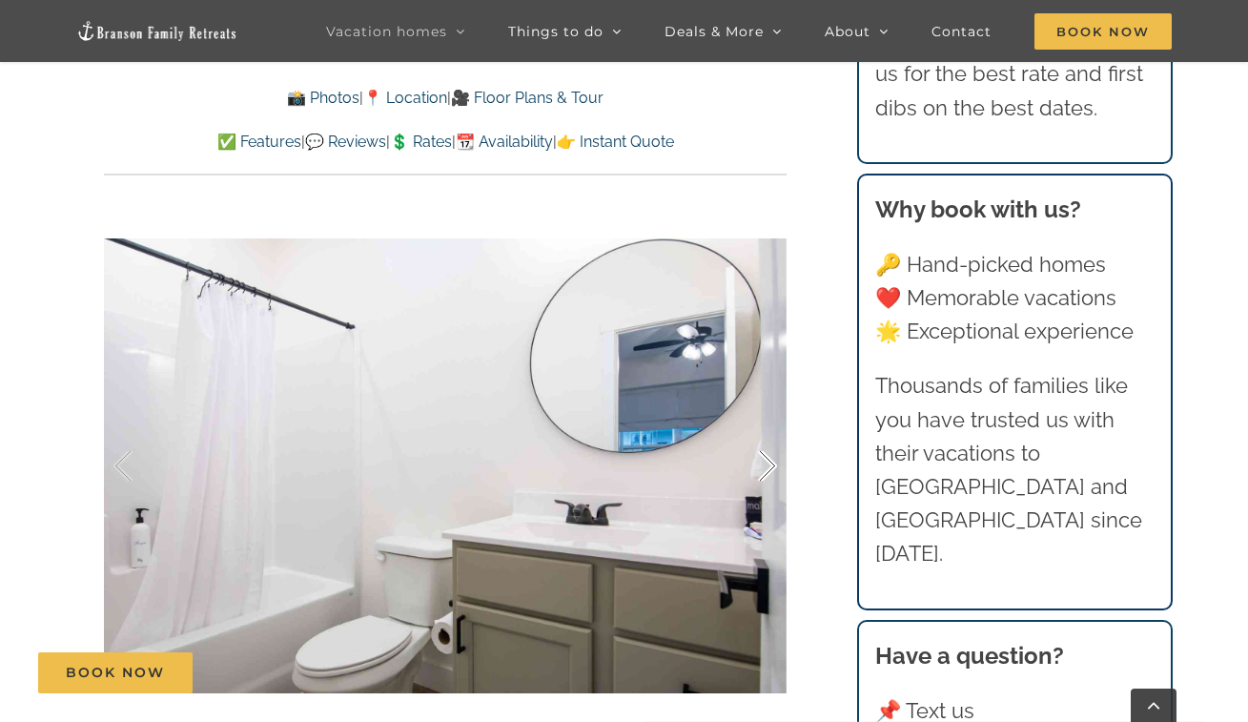
click at [765, 459] on div at bounding box center [747, 466] width 59 height 118
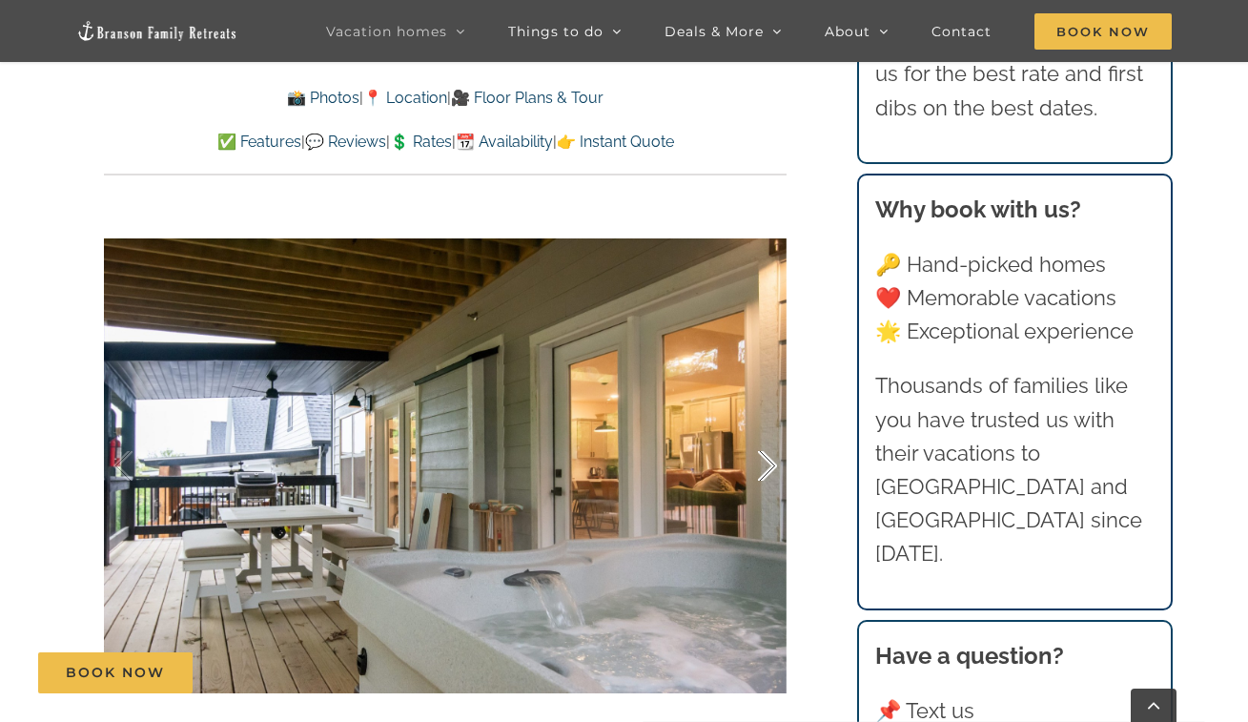
click at [765, 459] on div at bounding box center [747, 466] width 59 height 118
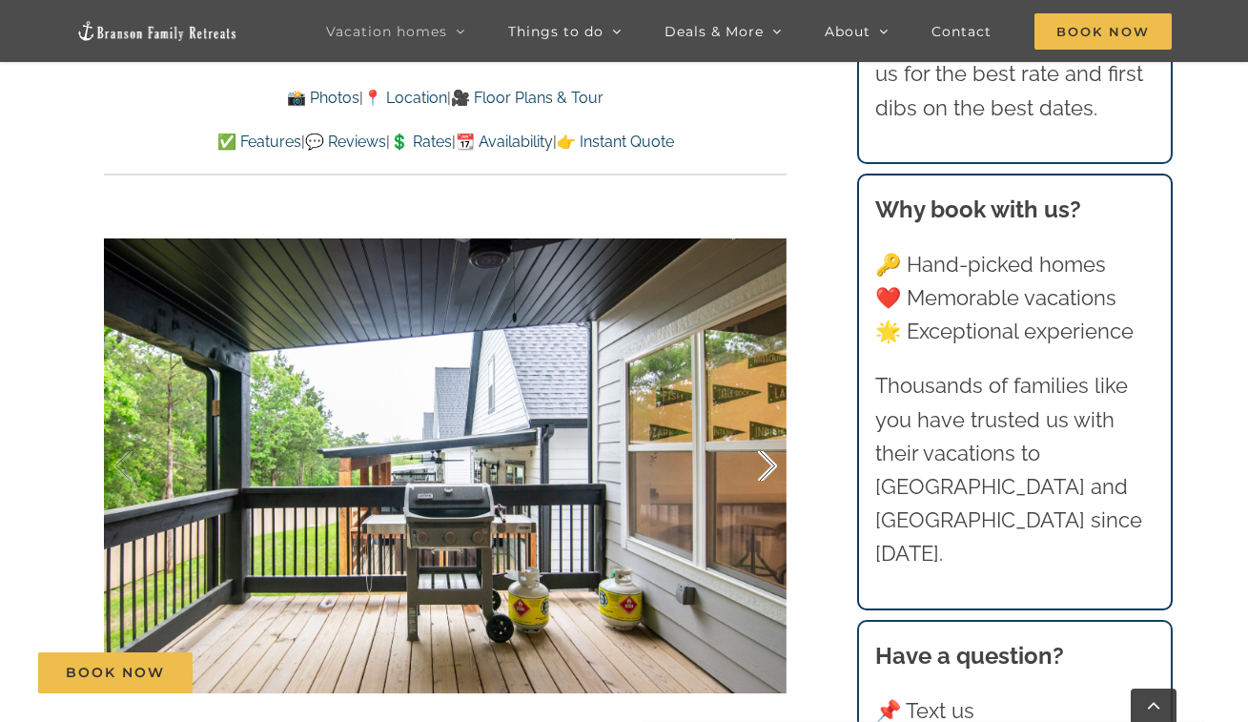
click at [765, 459] on div at bounding box center [747, 466] width 59 height 118
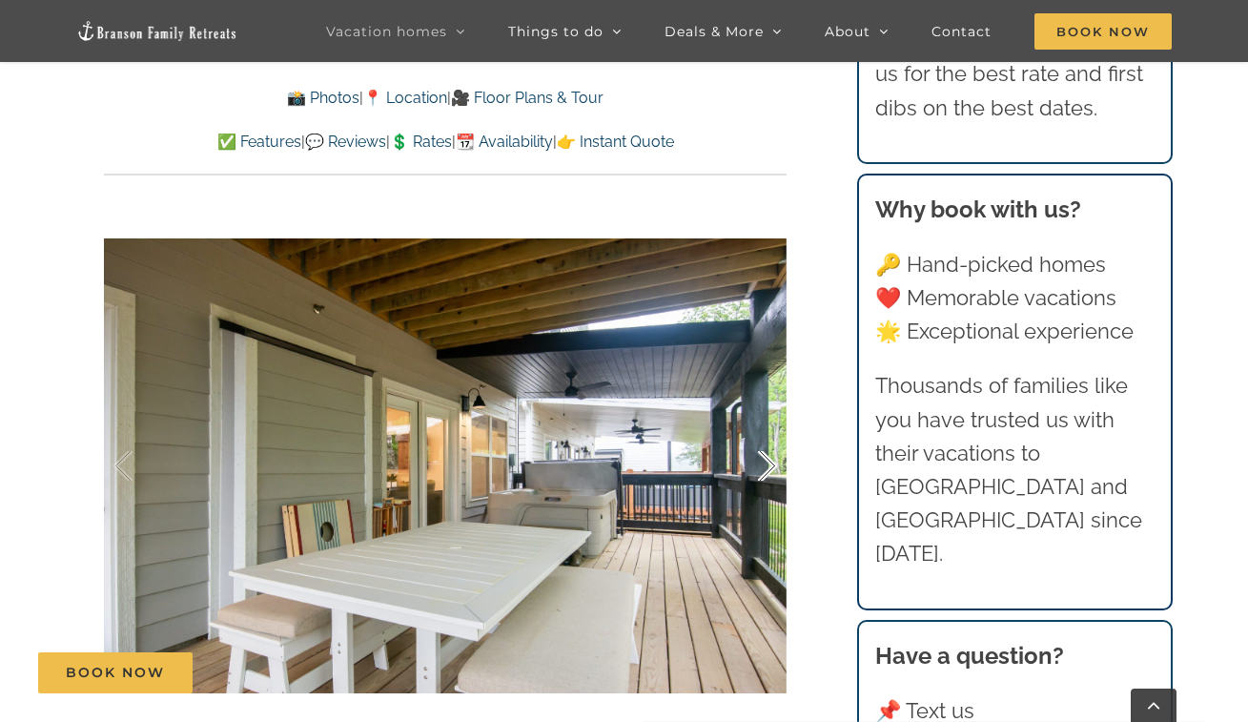
click at [765, 459] on div at bounding box center [747, 466] width 59 height 118
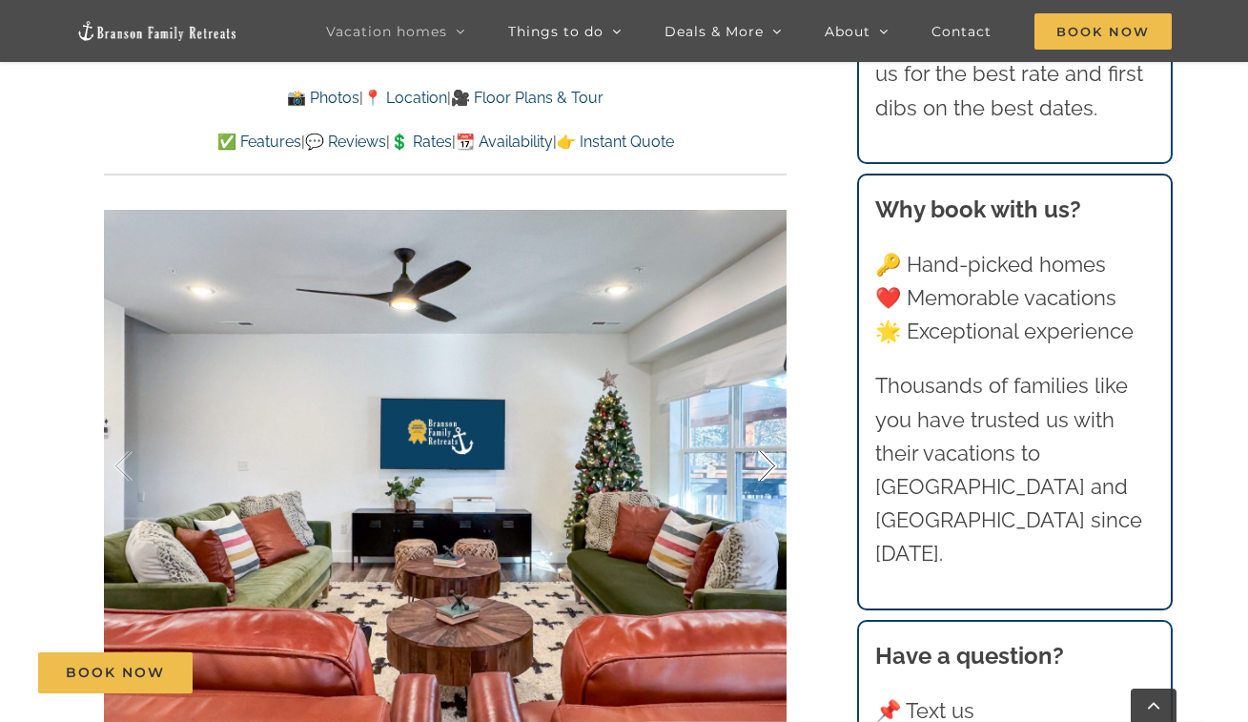
click at [765, 459] on div at bounding box center [747, 466] width 59 height 118
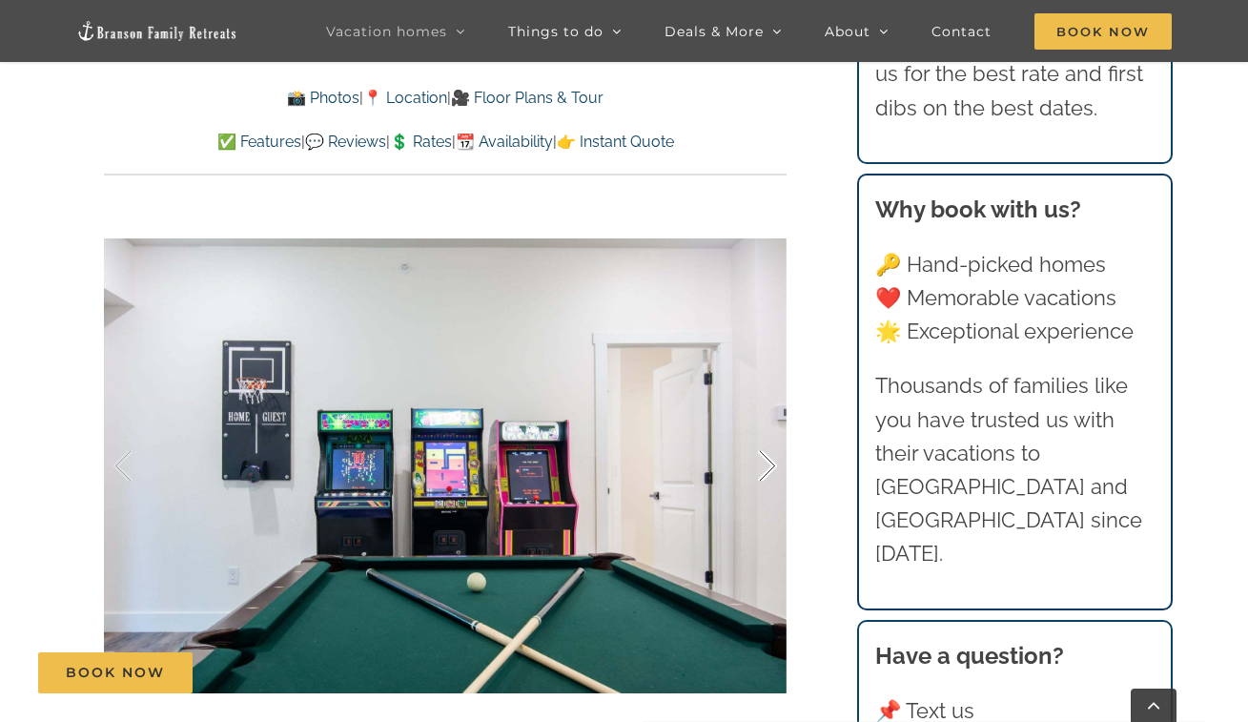
click at [765, 459] on div at bounding box center [747, 466] width 59 height 118
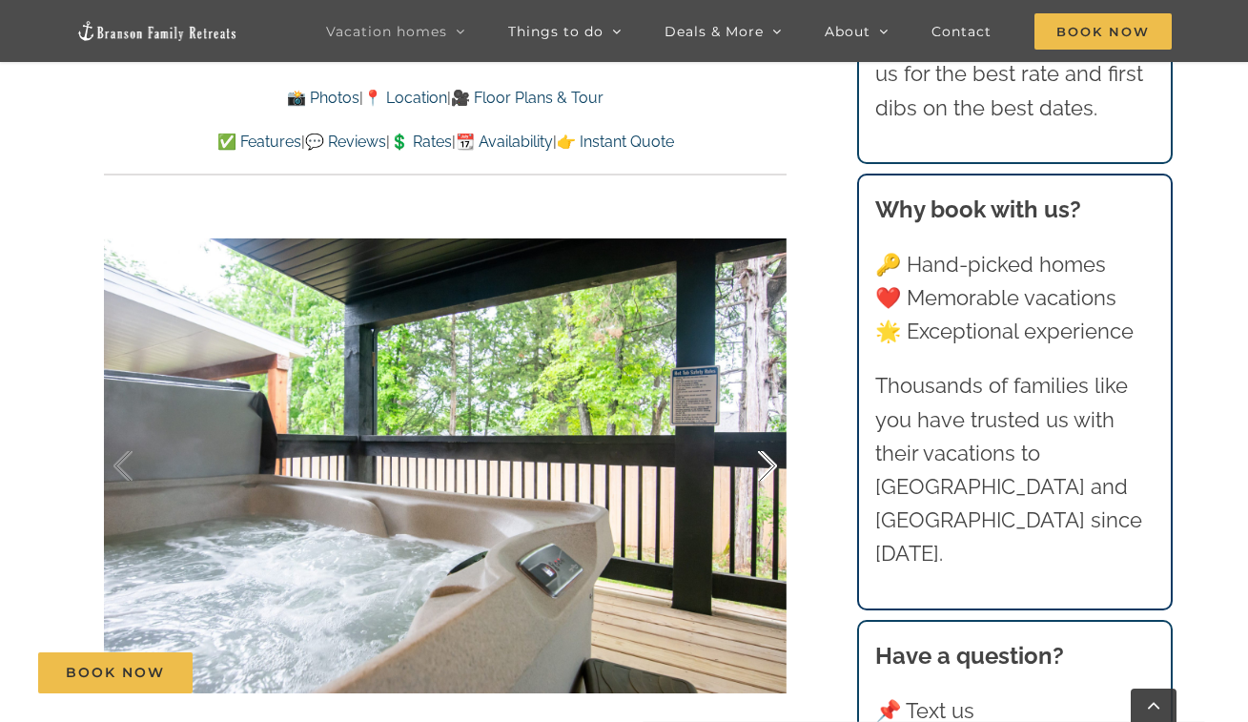
click at [765, 459] on div at bounding box center [747, 466] width 59 height 118
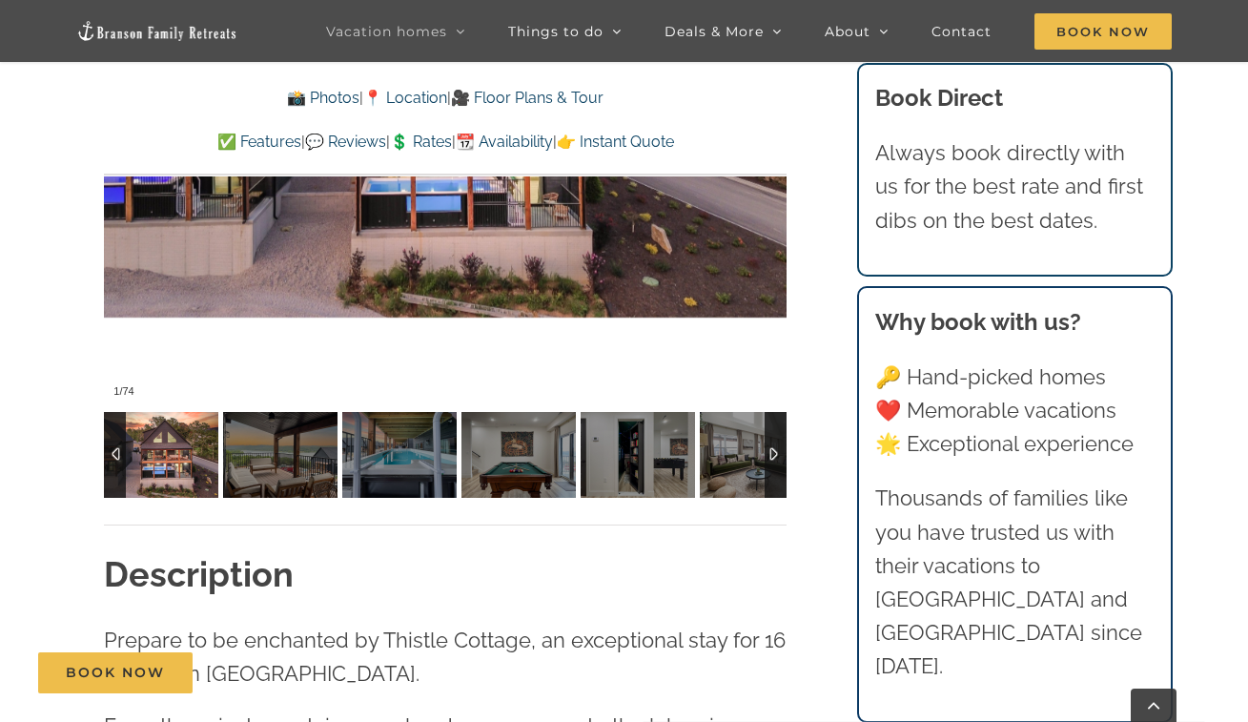
scroll to position [1459, 0]
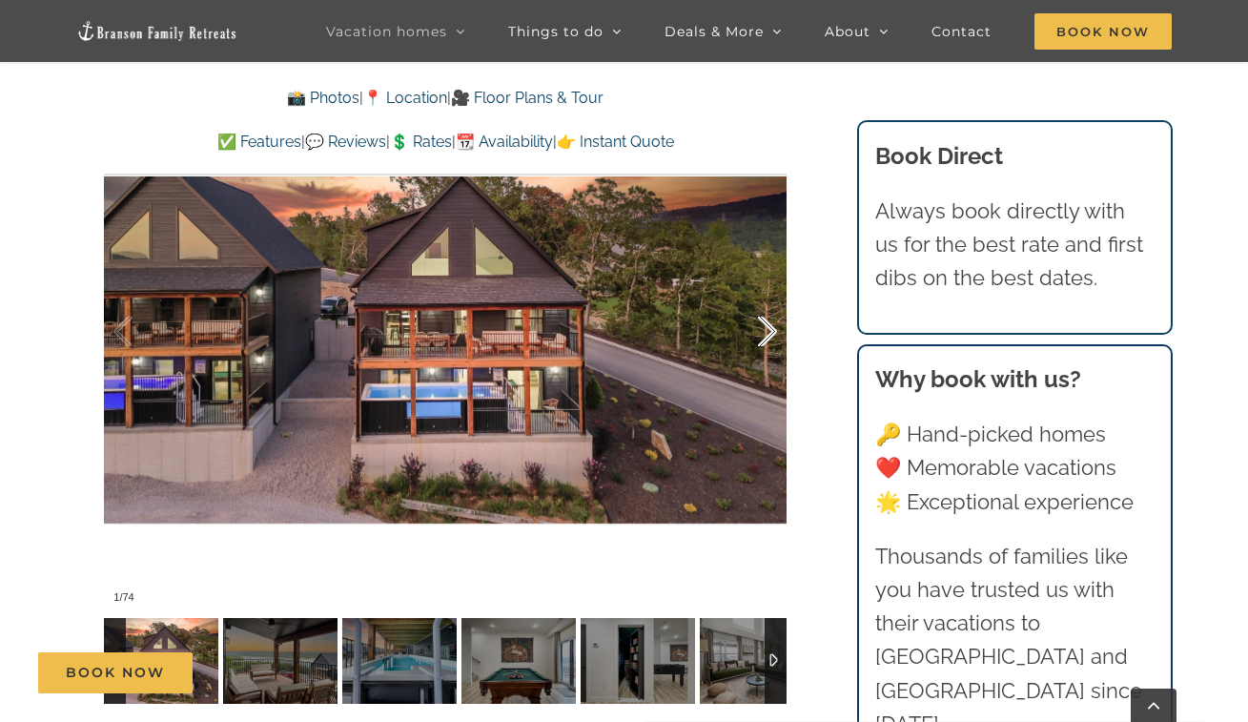
click at [768, 319] on div at bounding box center [747, 332] width 59 height 118
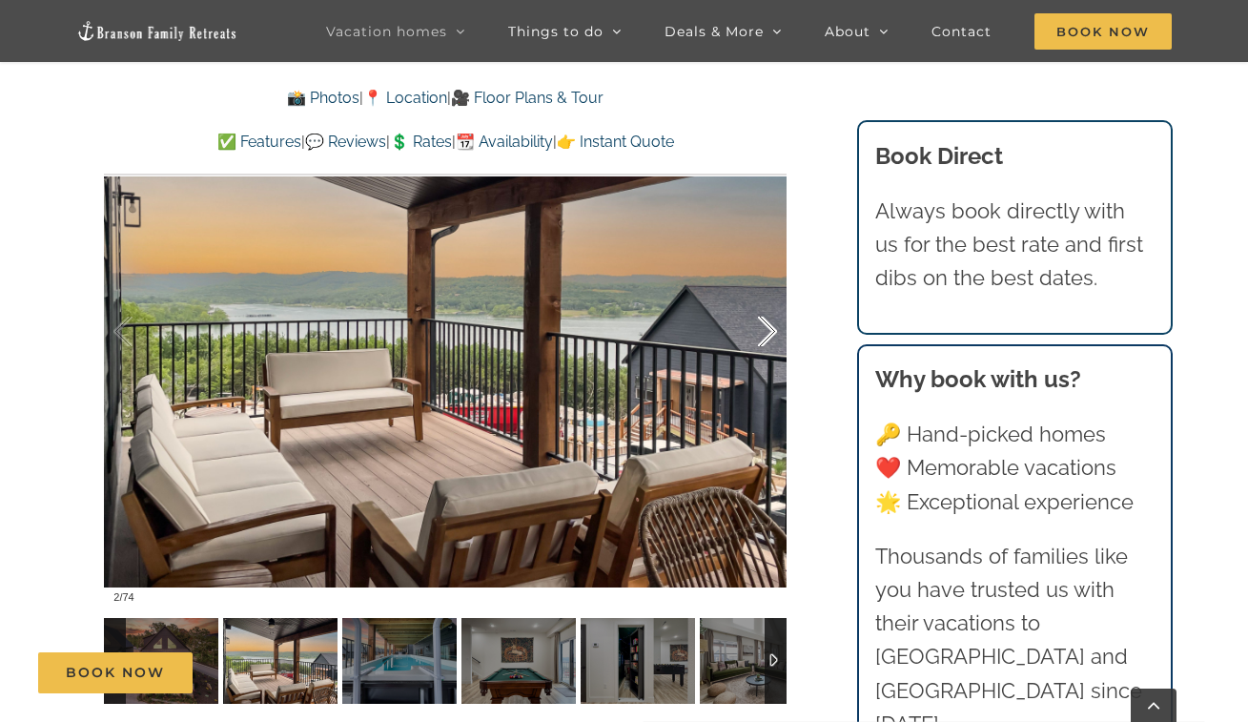
click at [768, 319] on div at bounding box center [747, 332] width 59 height 118
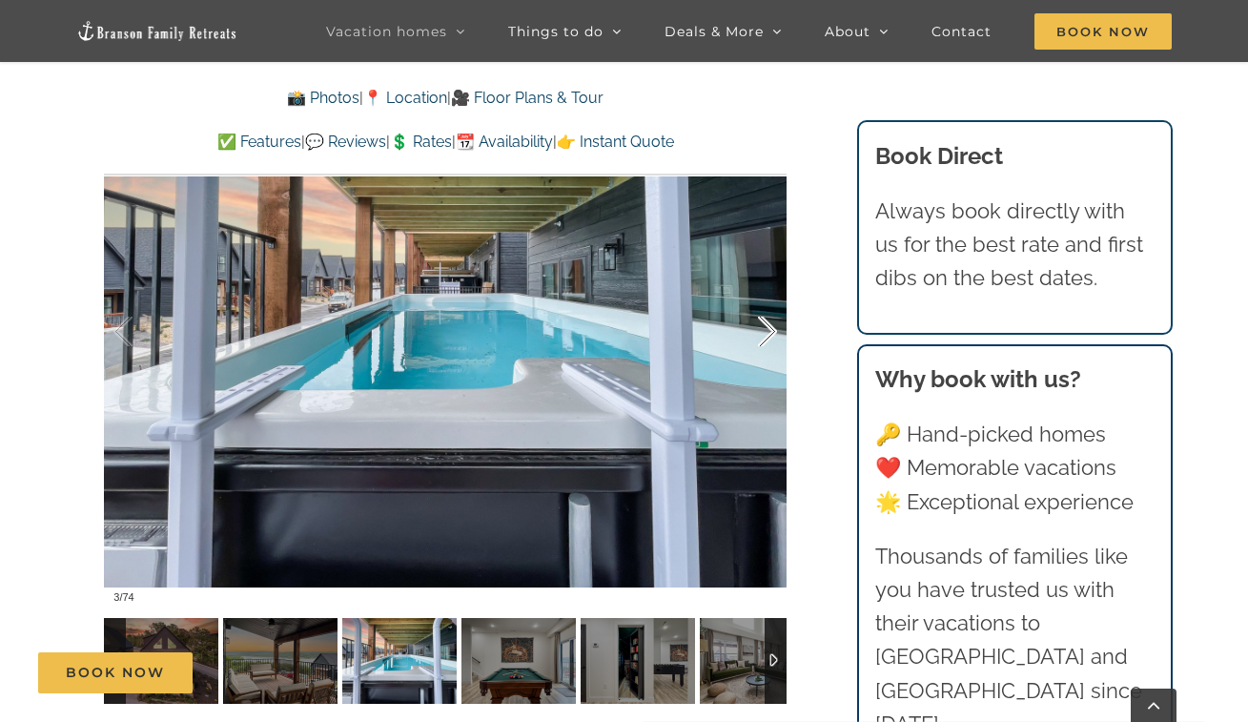
click at [768, 319] on div at bounding box center [747, 332] width 59 height 118
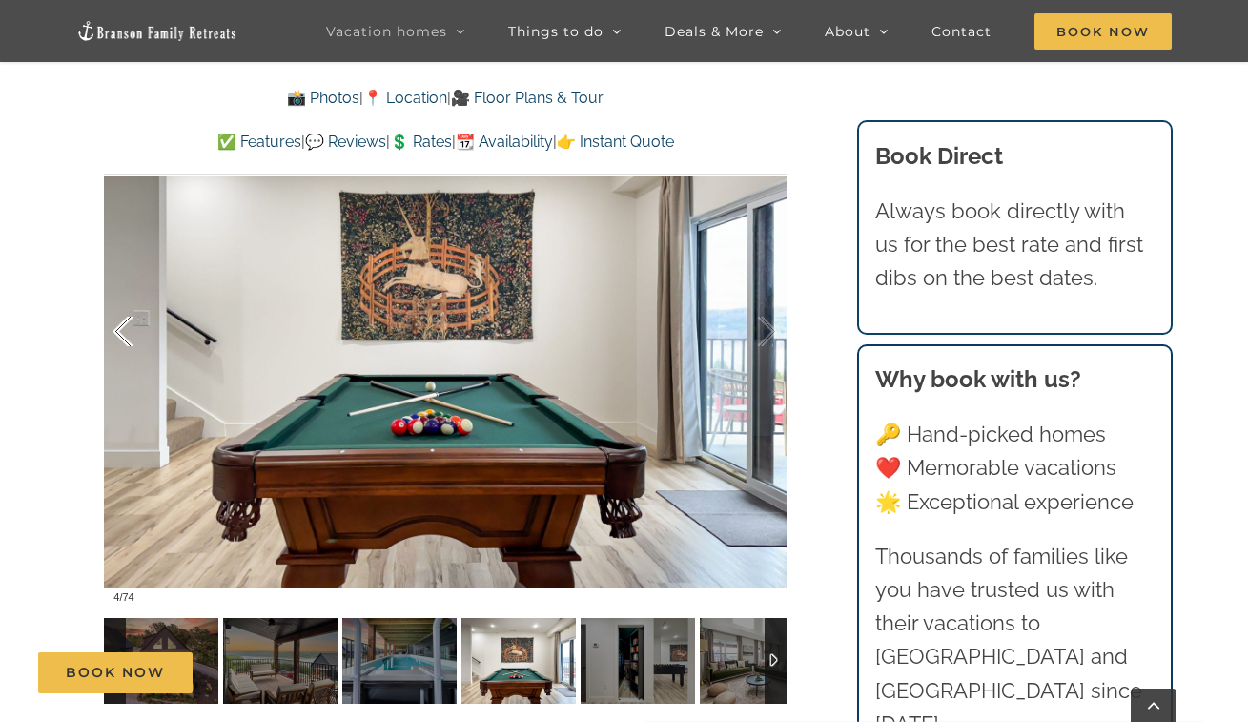
click at [127, 318] on div at bounding box center [142, 332] width 59 height 118
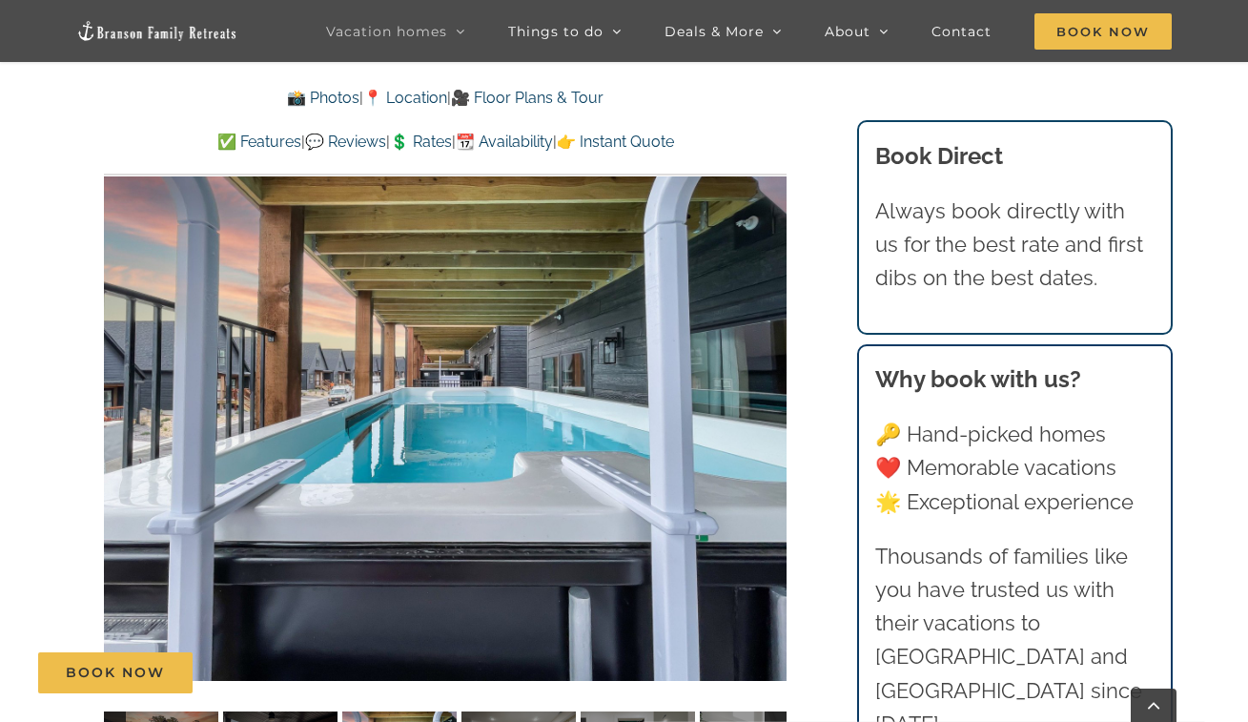
scroll to position [1309, 0]
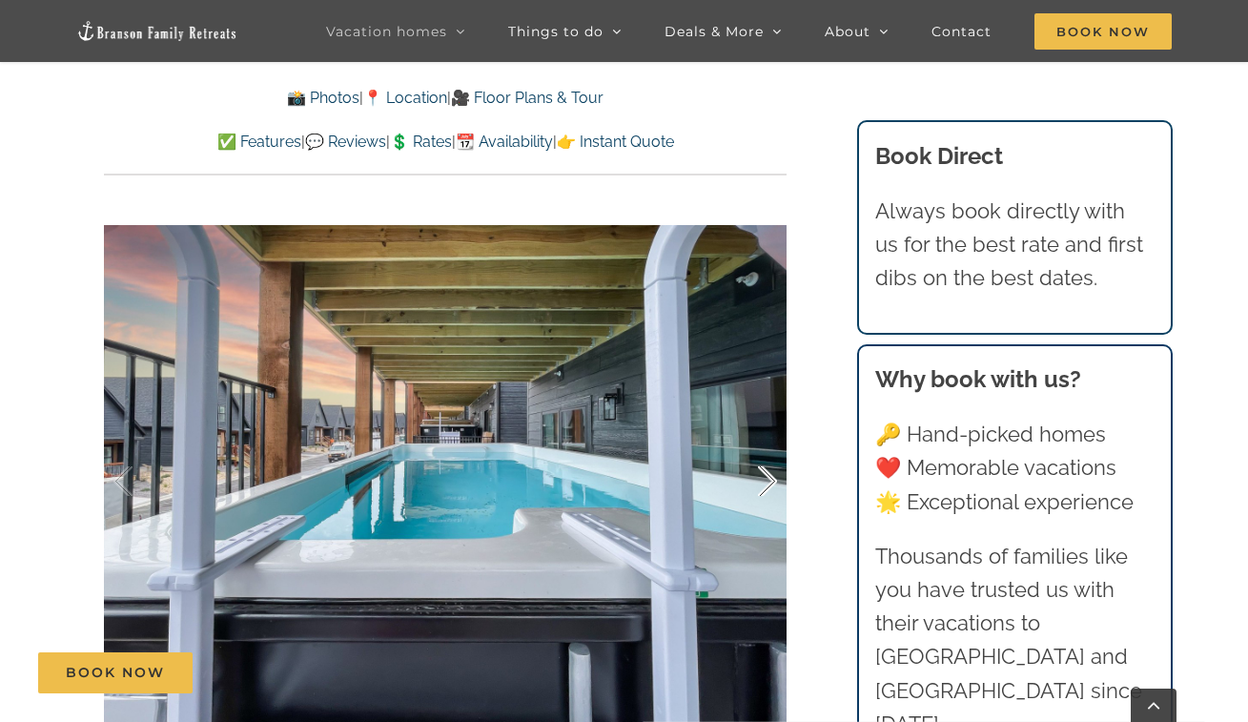
click at [774, 486] on div at bounding box center [747, 481] width 59 height 118
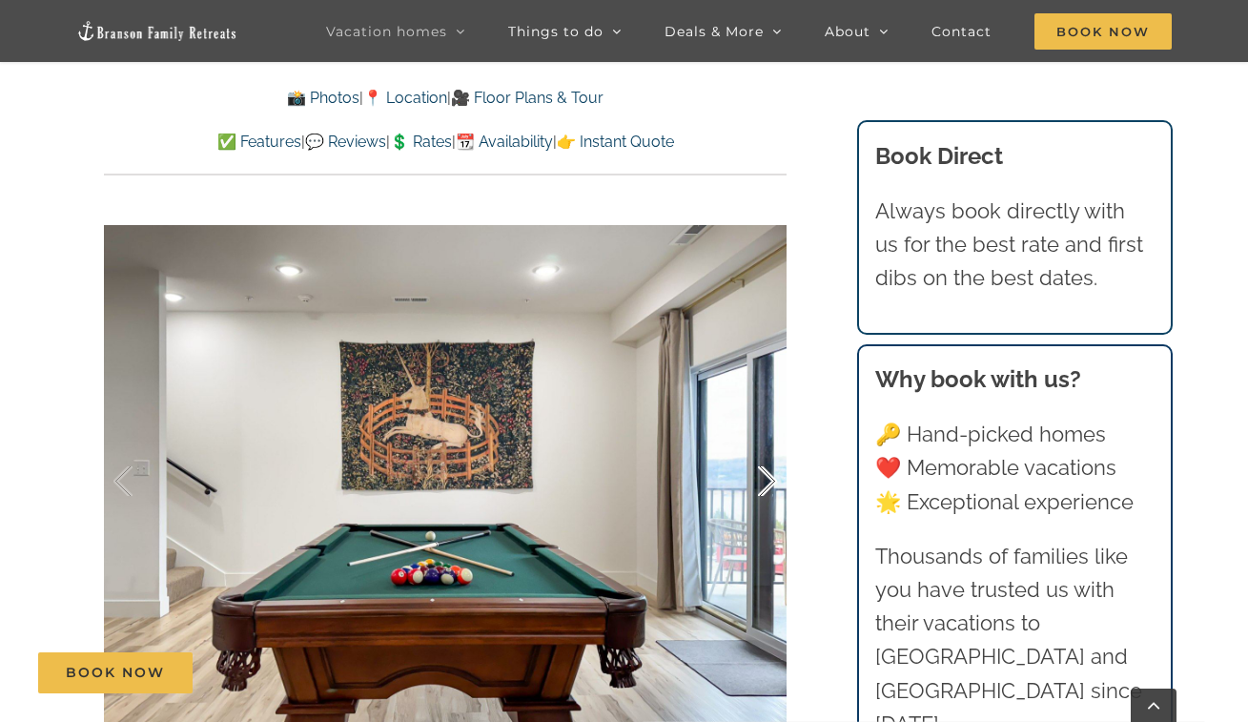
click at [773, 486] on div at bounding box center [747, 481] width 59 height 118
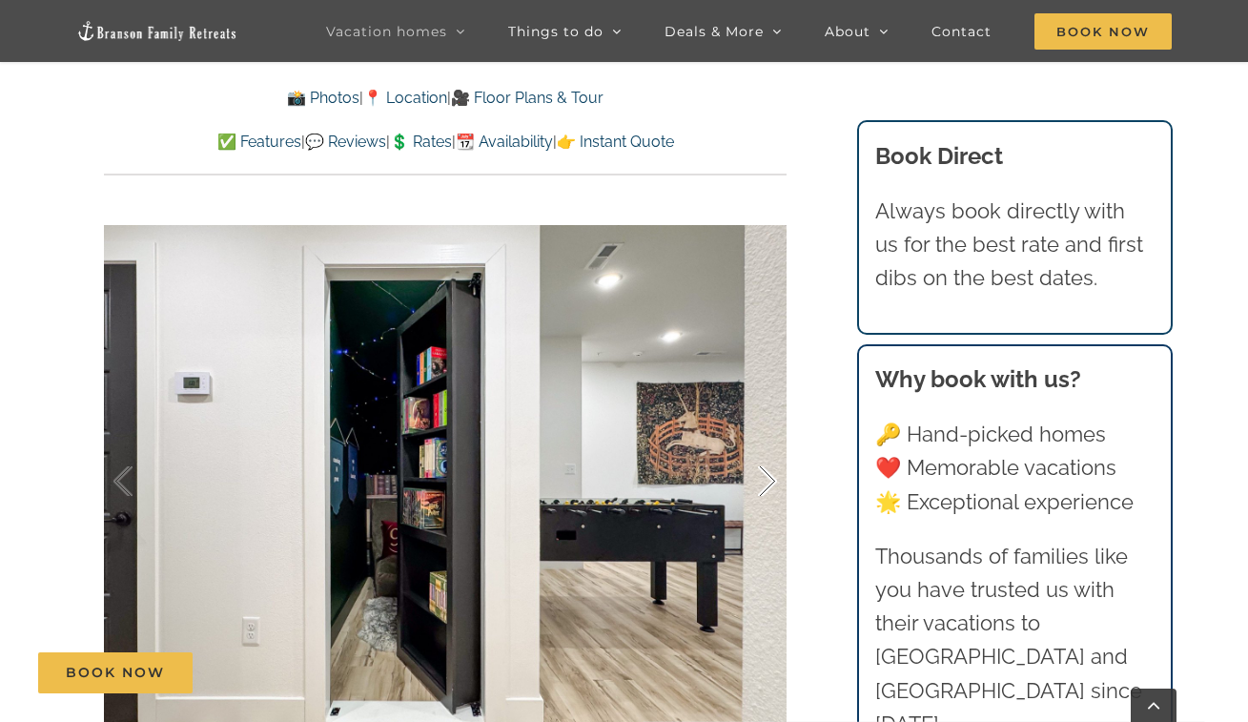
click at [768, 483] on div at bounding box center [747, 481] width 59 height 118
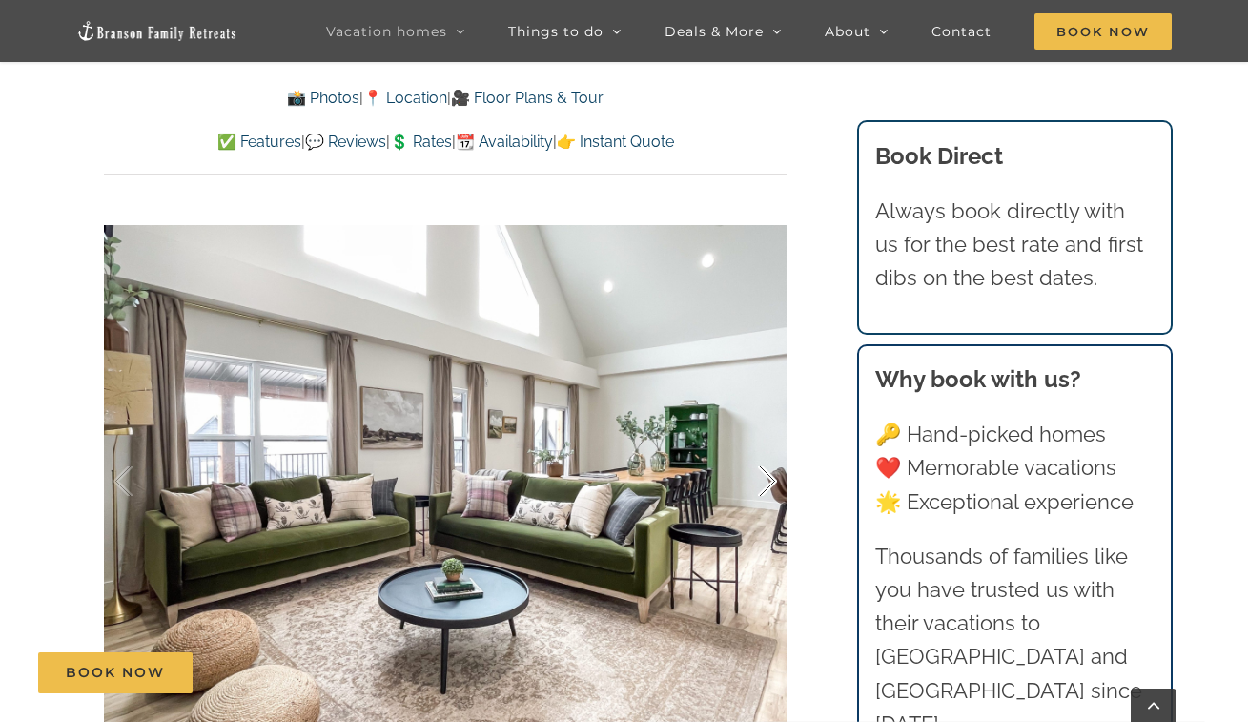
click at [763, 482] on div at bounding box center [747, 481] width 59 height 118
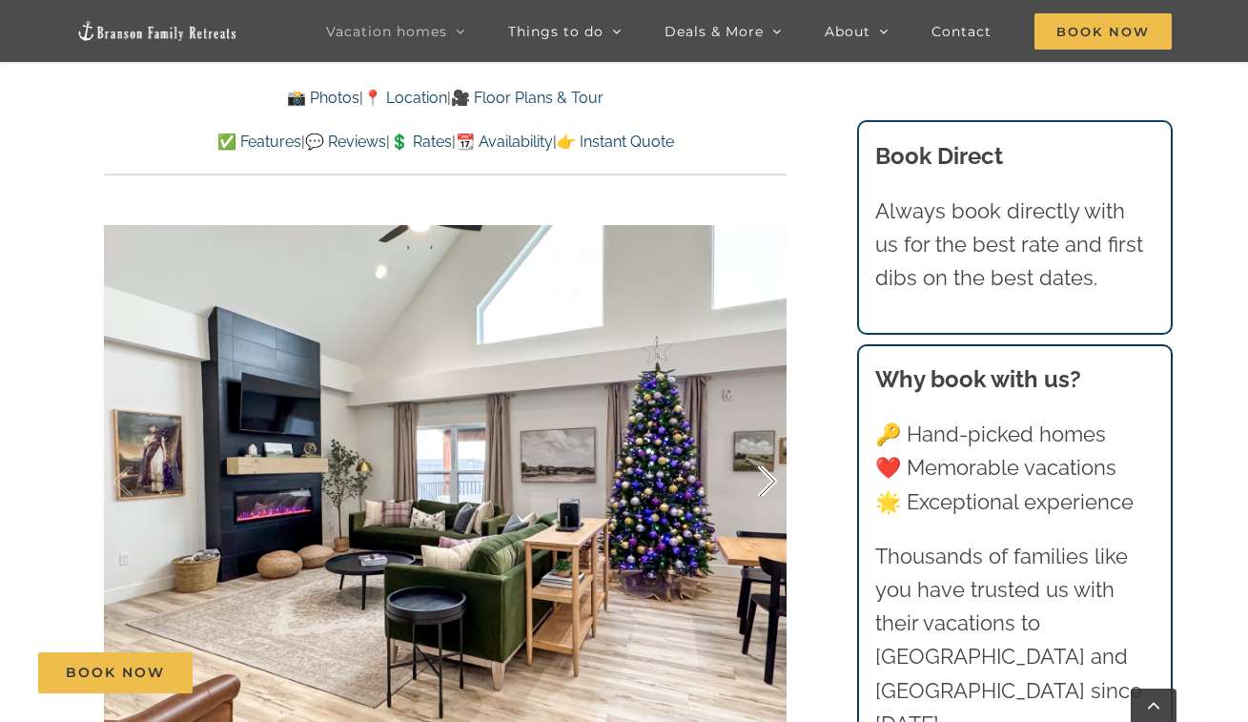
click at [763, 482] on div at bounding box center [747, 481] width 59 height 118
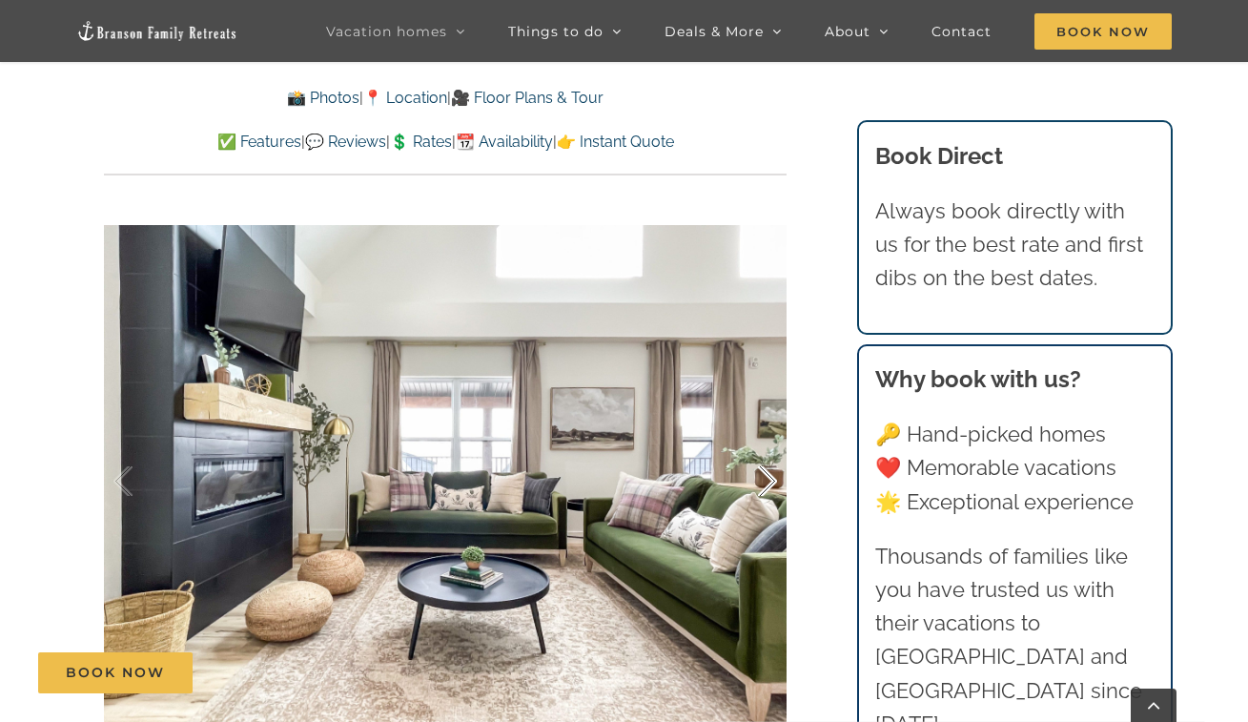
click at [763, 482] on div at bounding box center [747, 481] width 59 height 118
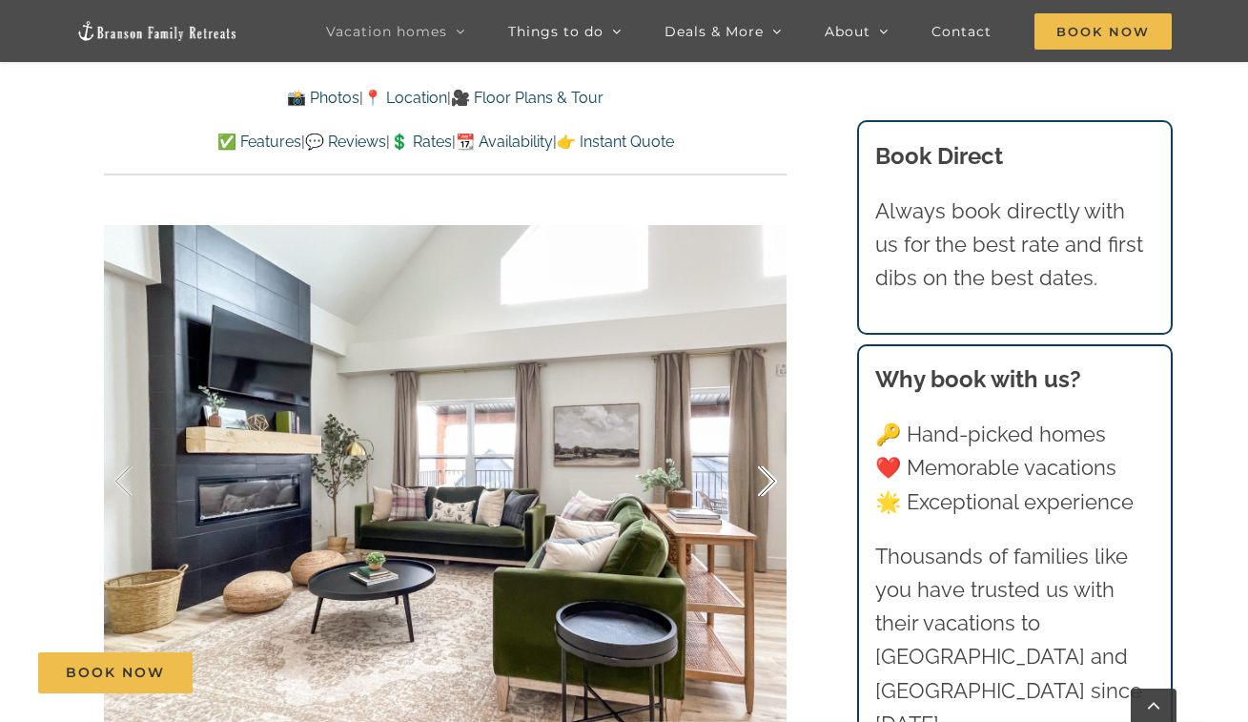
click at [763, 482] on div at bounding box center [747, 481] width 59 height 118
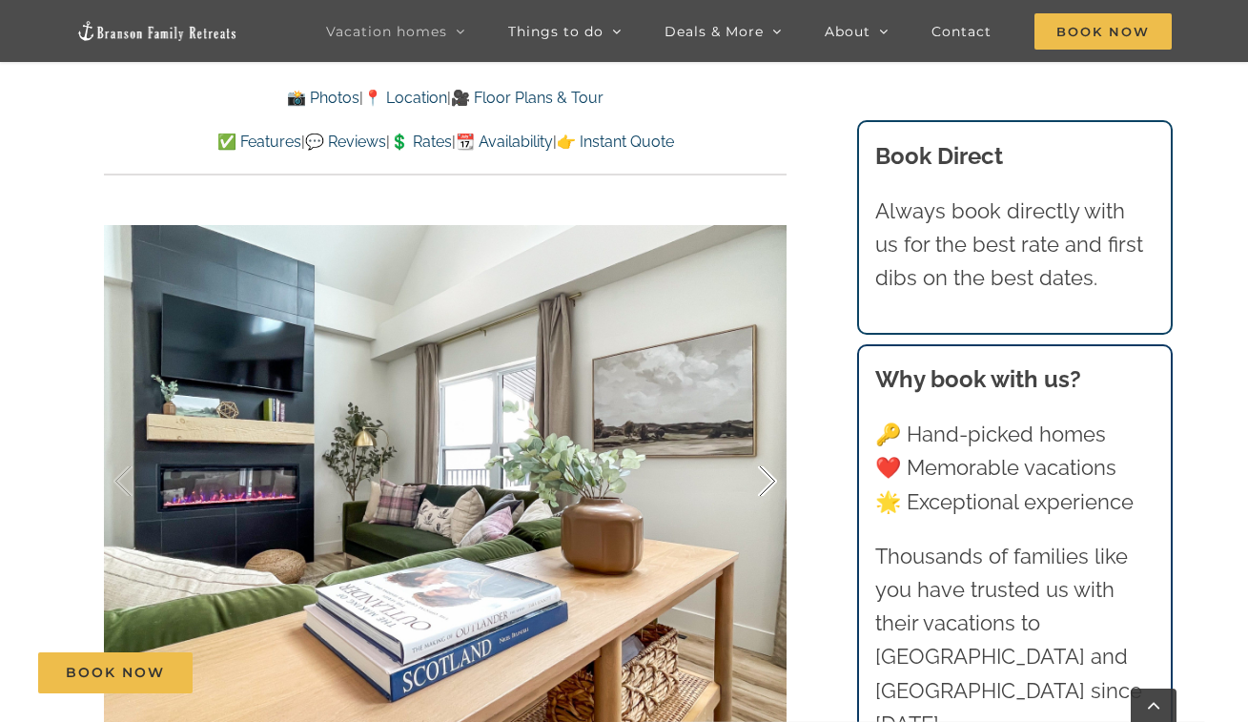
click at [763, 482] on div at bounding box center [747, 481] width 59 height 118
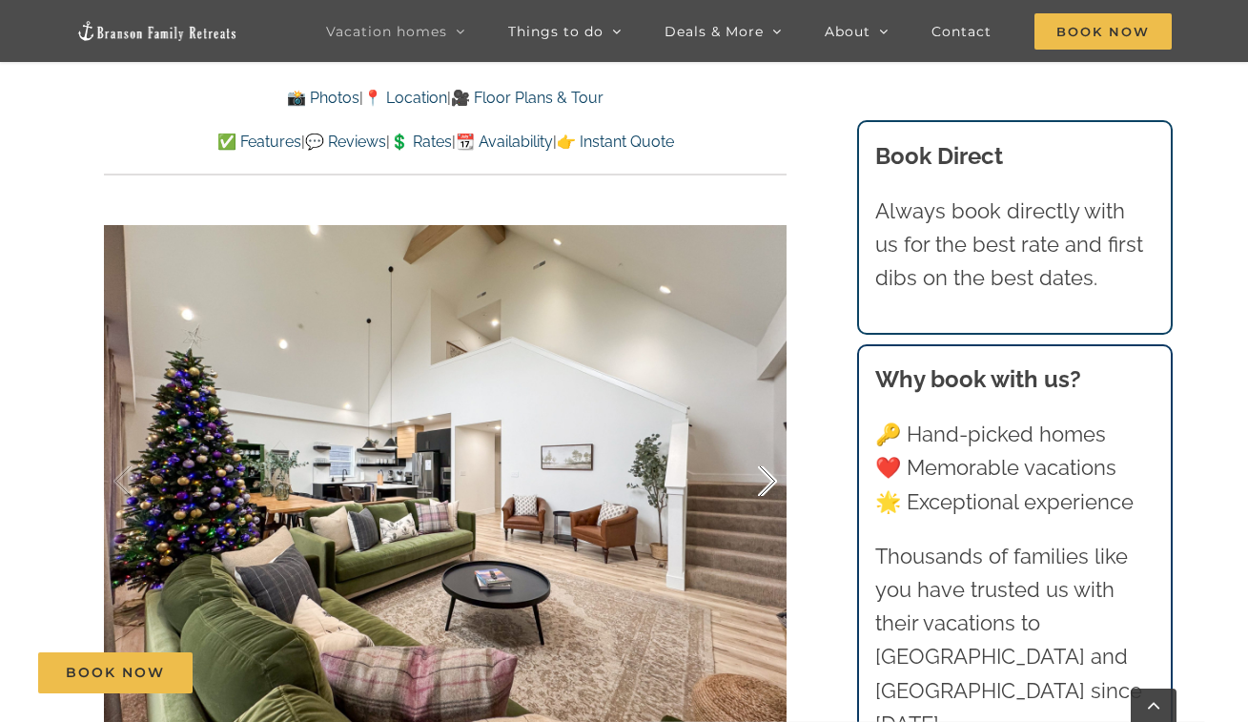
click at [763, 482] on div at bounding box center [747, 481] width 59 height 118
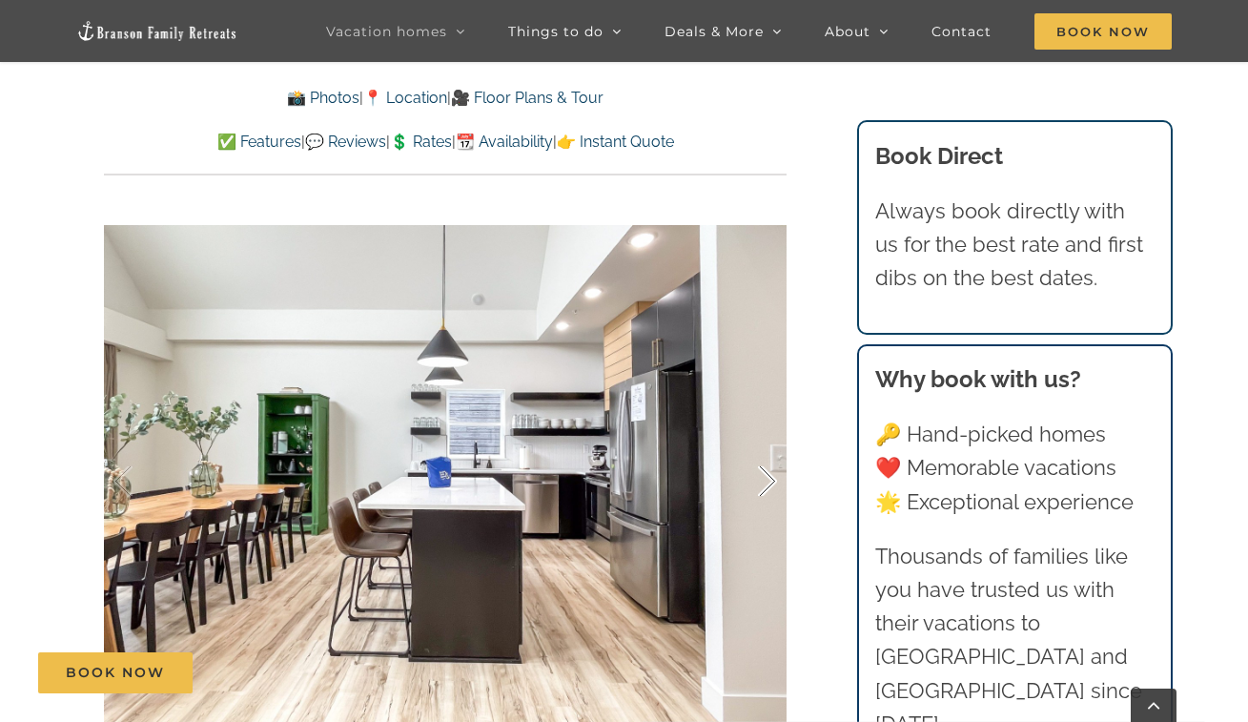
click at [763, 482] on div at bounding box center [747, 481] width 59 height 118
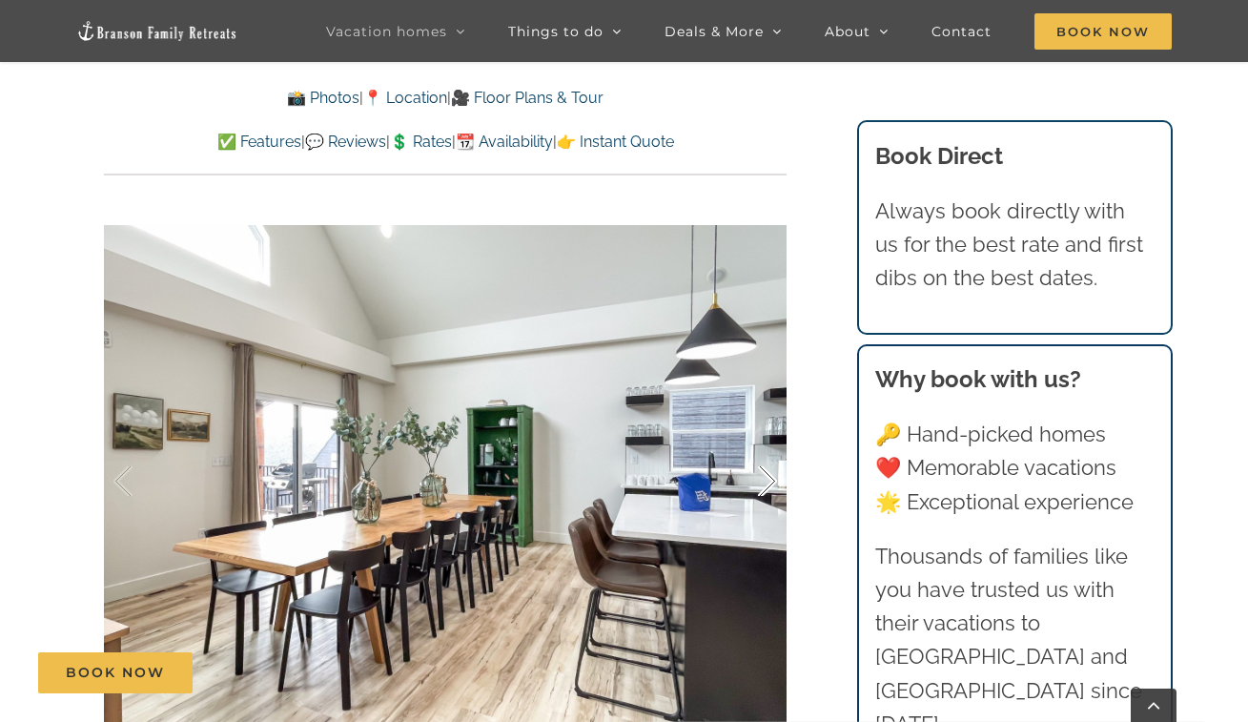
click at [763, 482] on div at bounding box center [747, 481] width 59 height 118
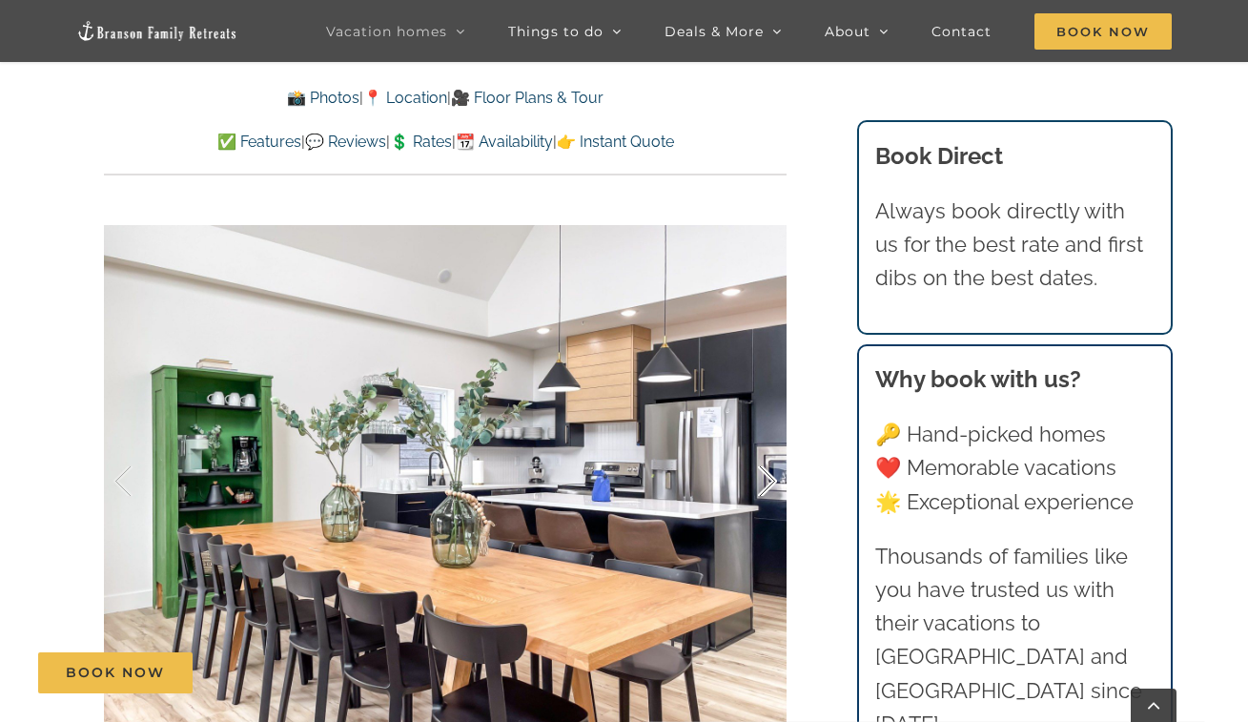
click at [763, 482] on div at bounding box center [747, 481] width 59 height 118
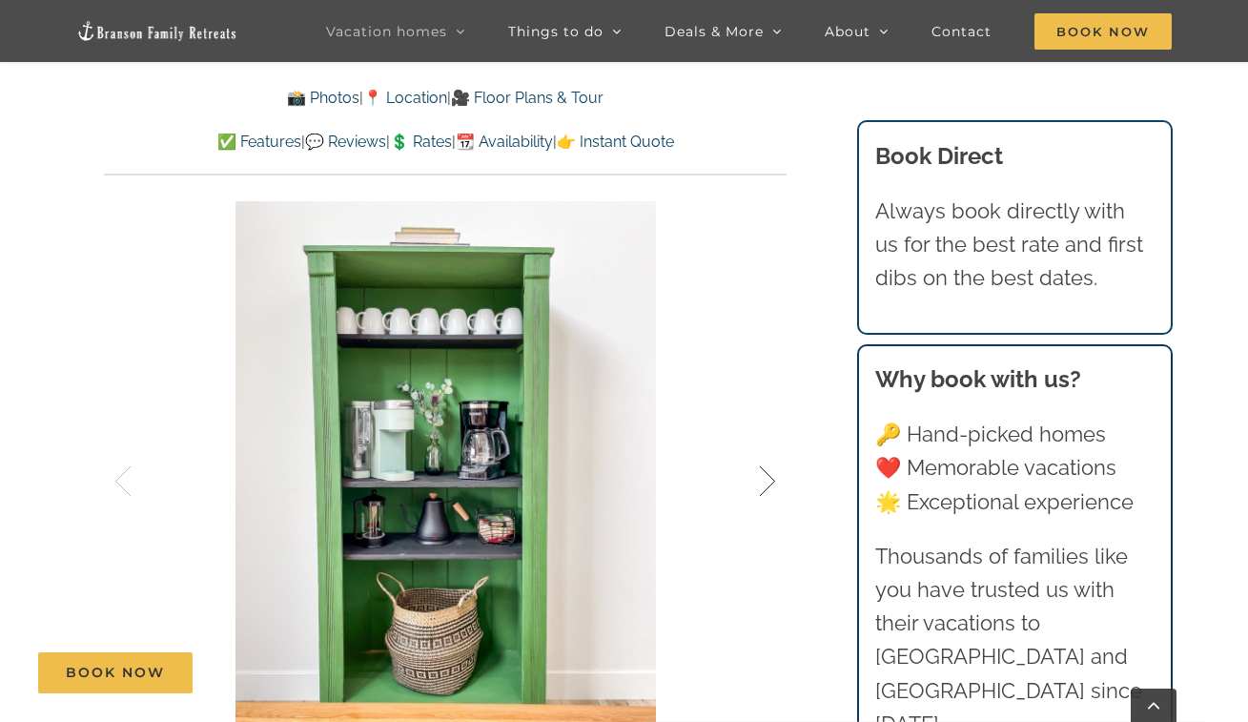
click at [763, 482] on div at bounding box center [747, 481] width 59 height 118
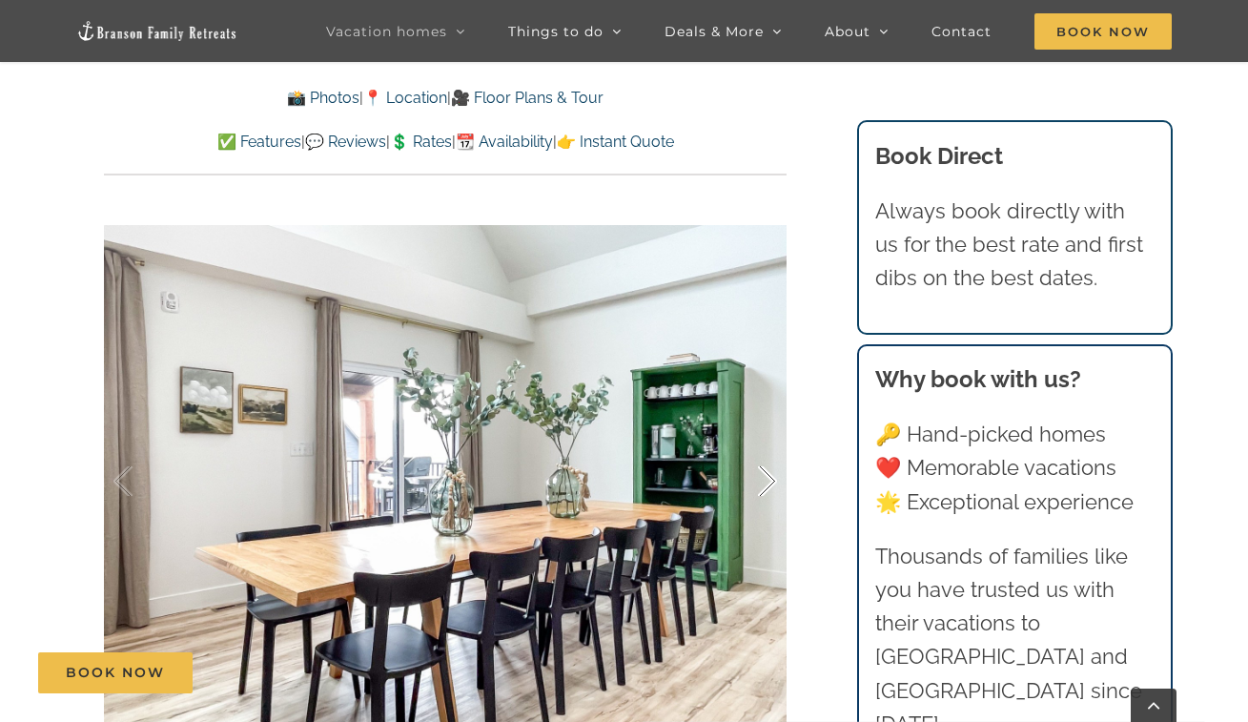
click at [763, 482] on div at bounding box center [747, 481] width 59 height 118
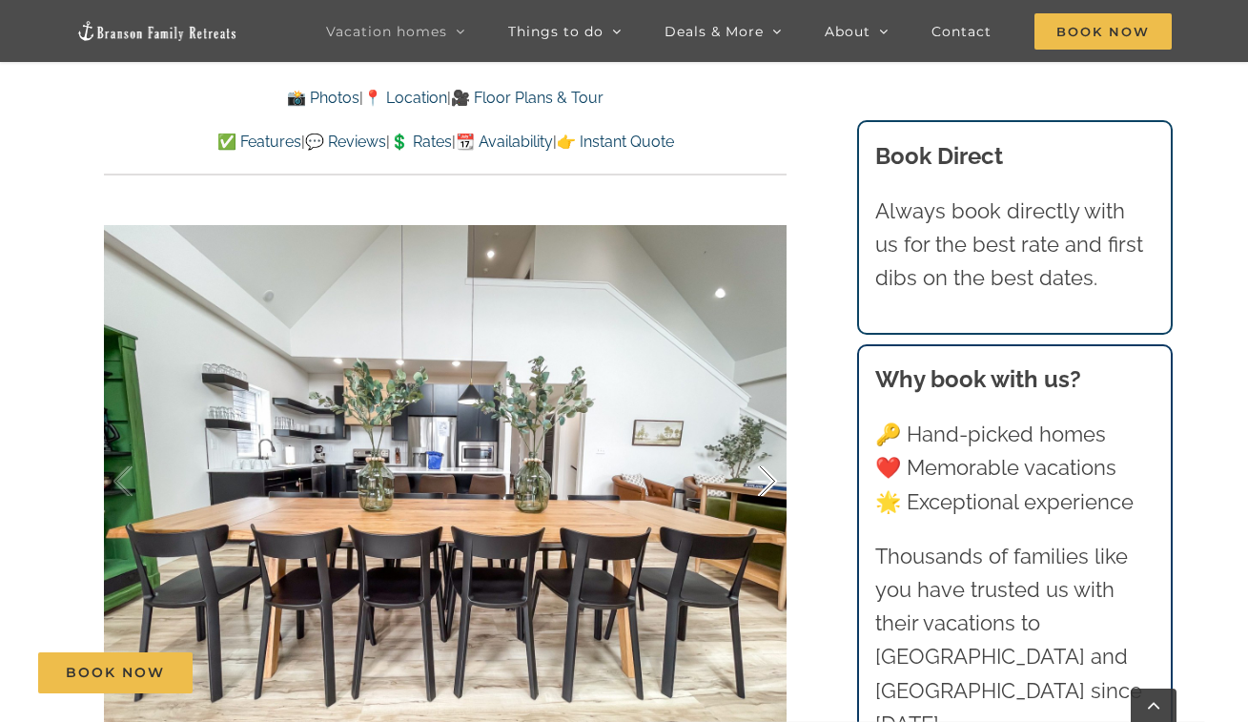
click at [763, 482] on div at bounding box center [747, 481] width 59 height 118
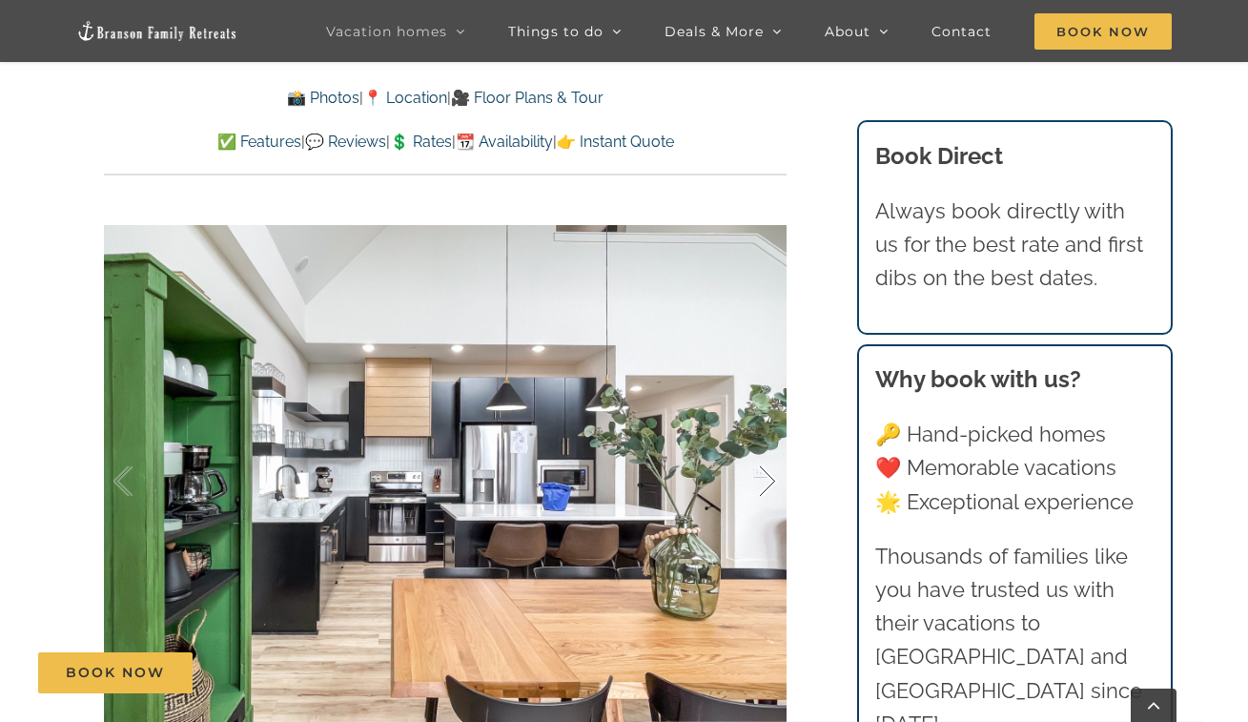
click at [763, 482] on div at bounding box center [747, 481] width 59 height 118
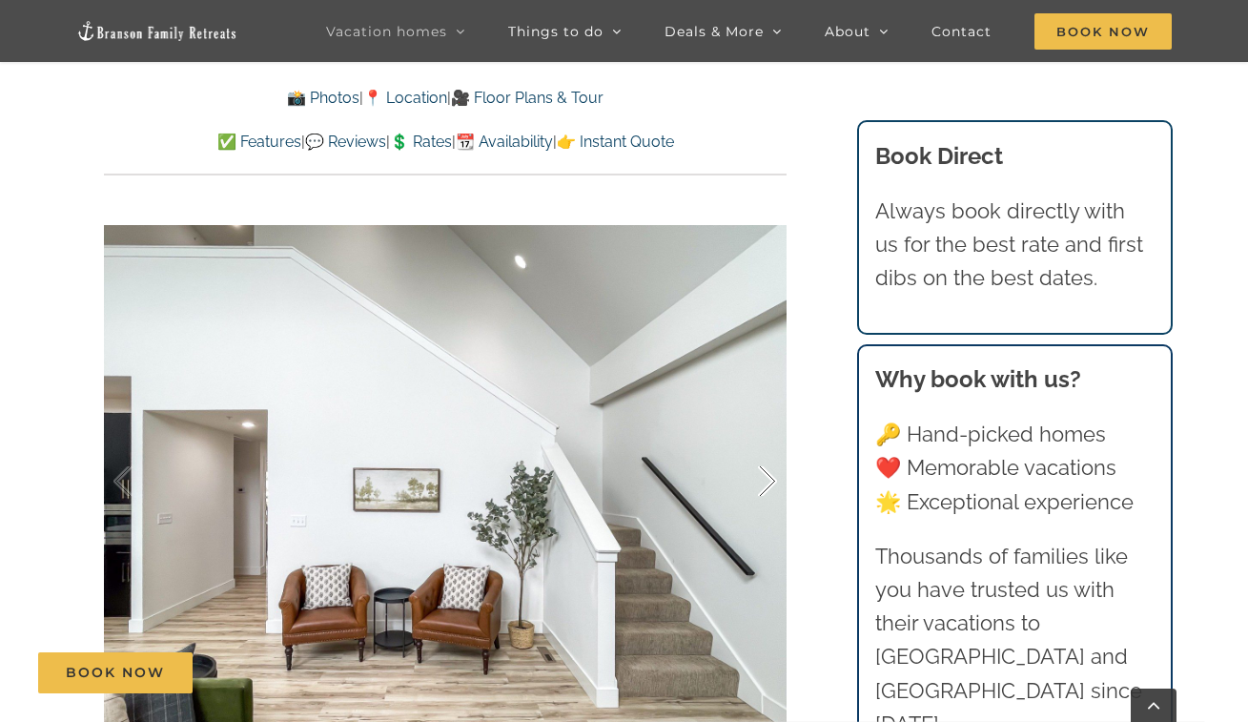
click at [763, 481] on div at bounding box center [747, 481] width 59 height 118
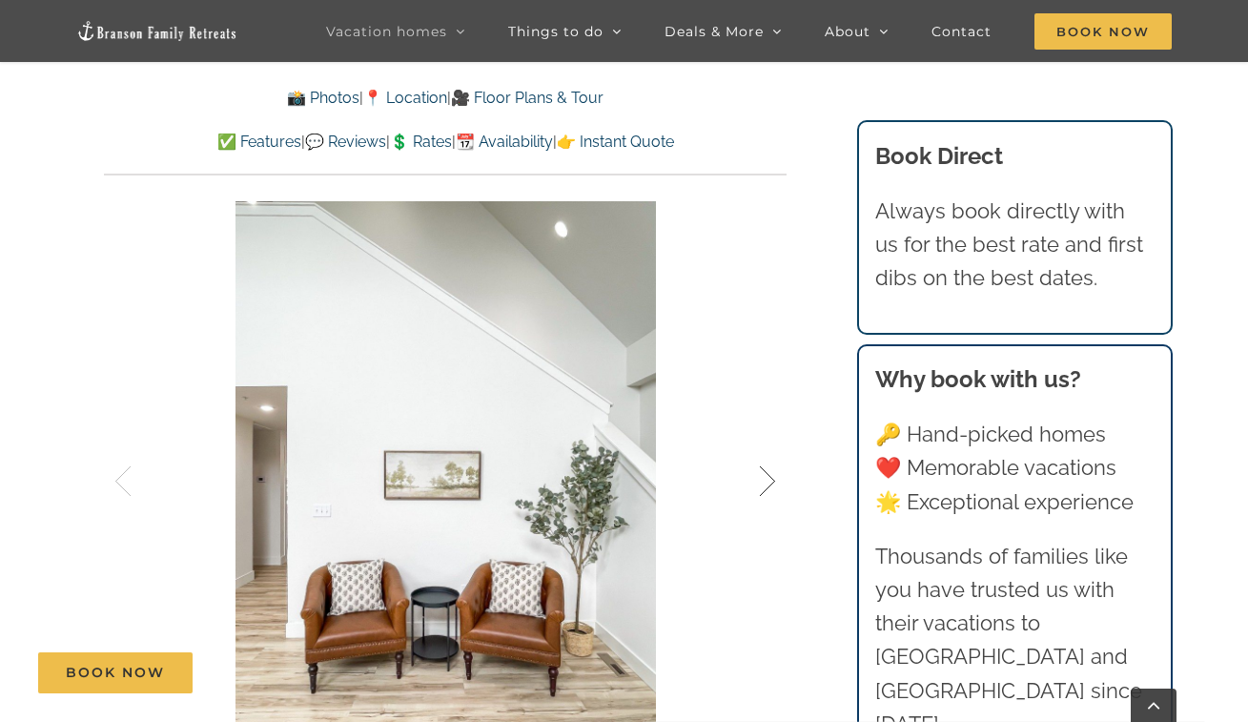
click at [763, 481] on div at bounding box center [747, 481] width 59 height 118
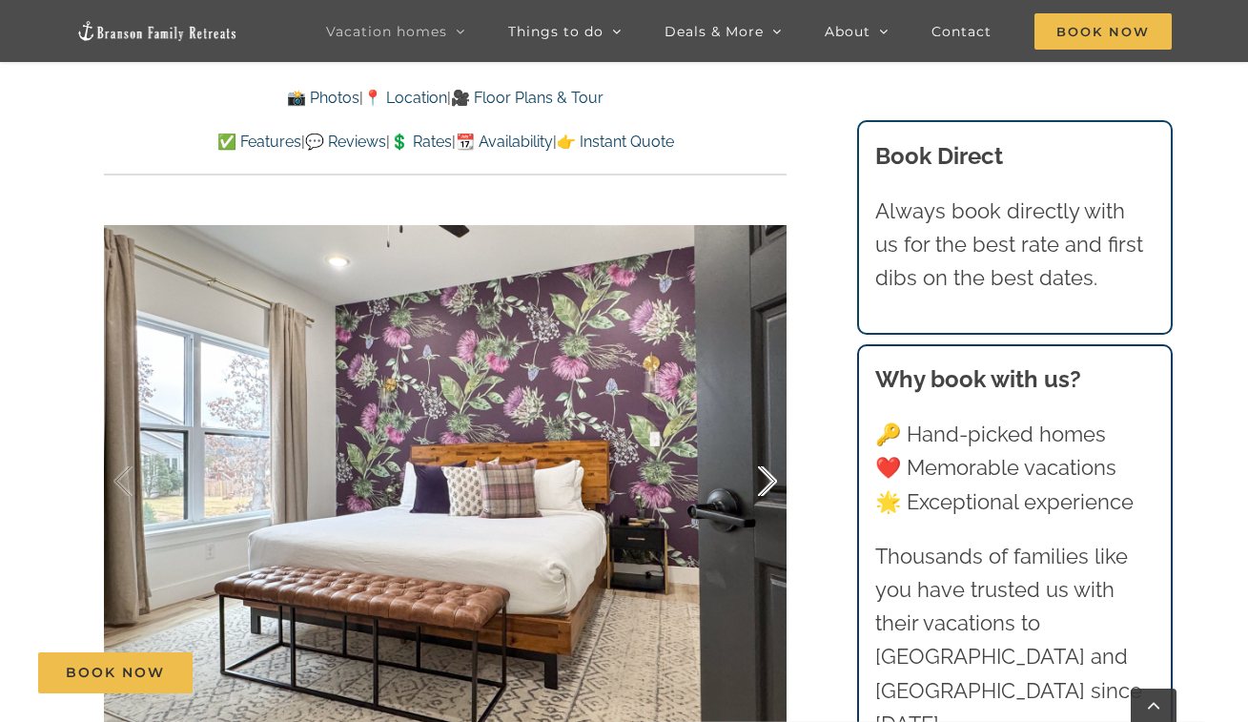
click at [763, 481] on div at bounding box center [747, 481] width 59 height 118
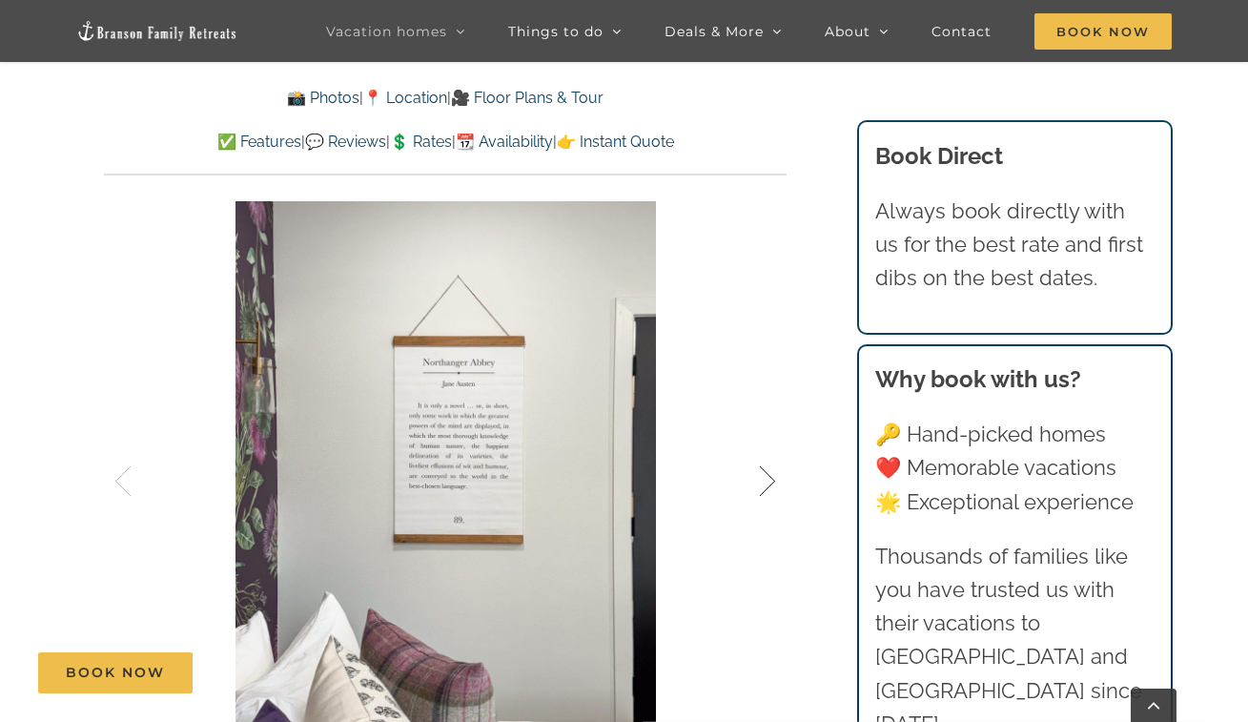
click at [763, 481] on div at bounding box center [747, 481] width 59 height 118
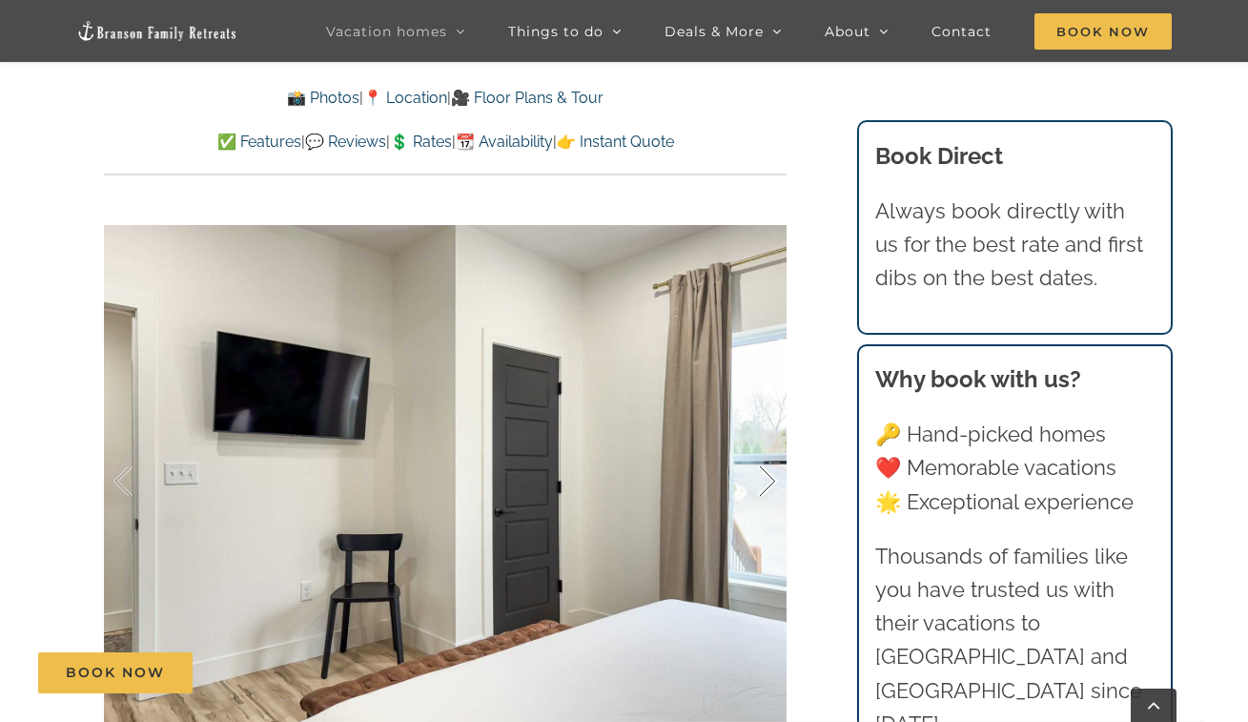
click at [763, 481] on div at bounding box center [747, 481] width 59 height 118
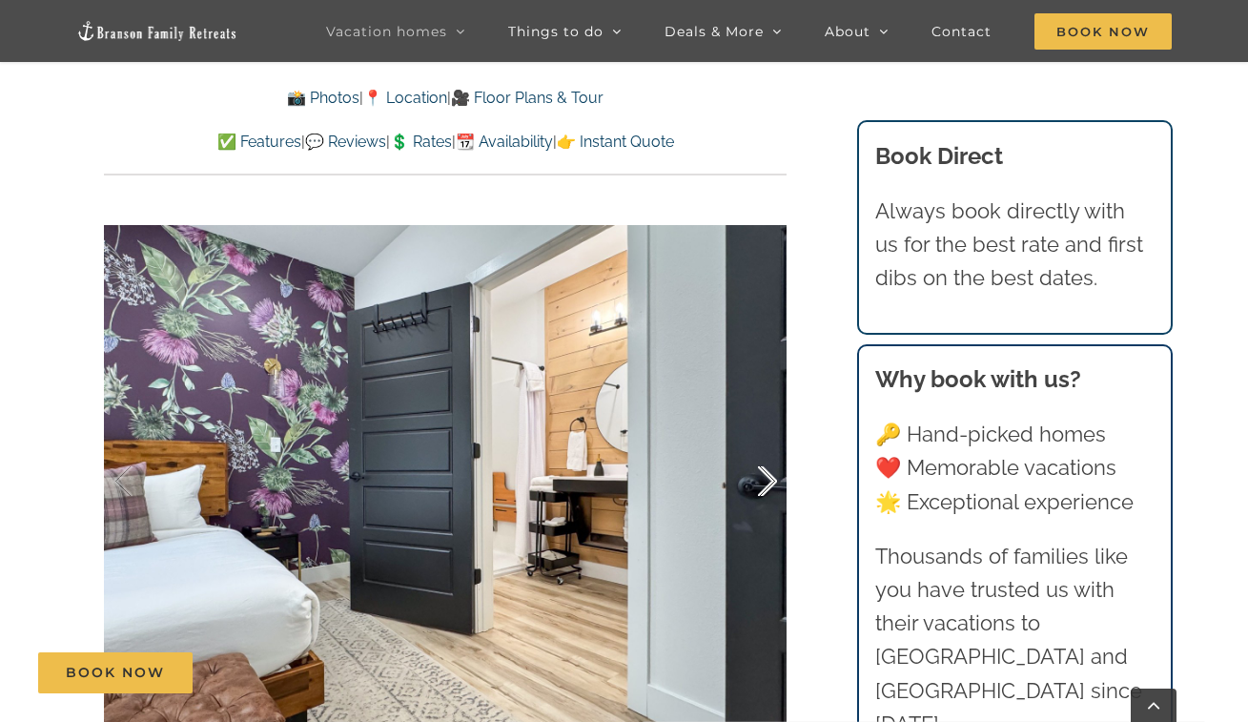
click at [763, 481] on div at bounding box center [747, 481] width 59 height 118
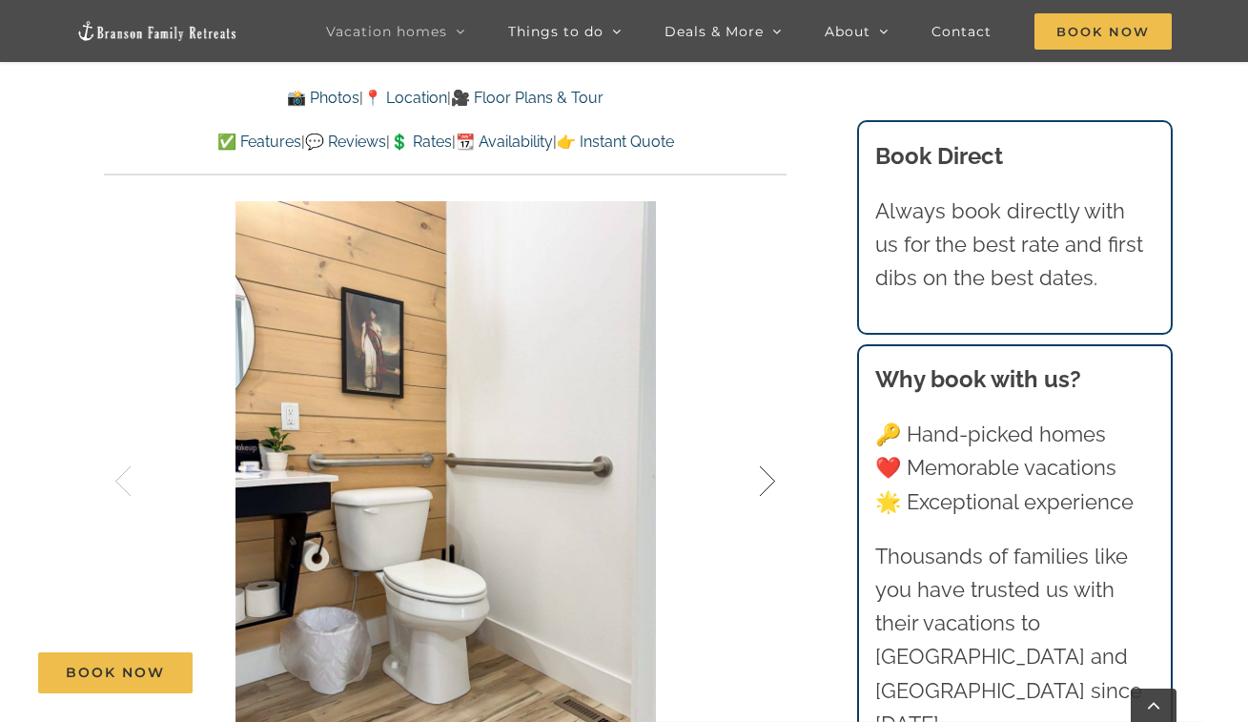
click at [763, 481] on div at bounding box center [747, 481] width 59 height 118
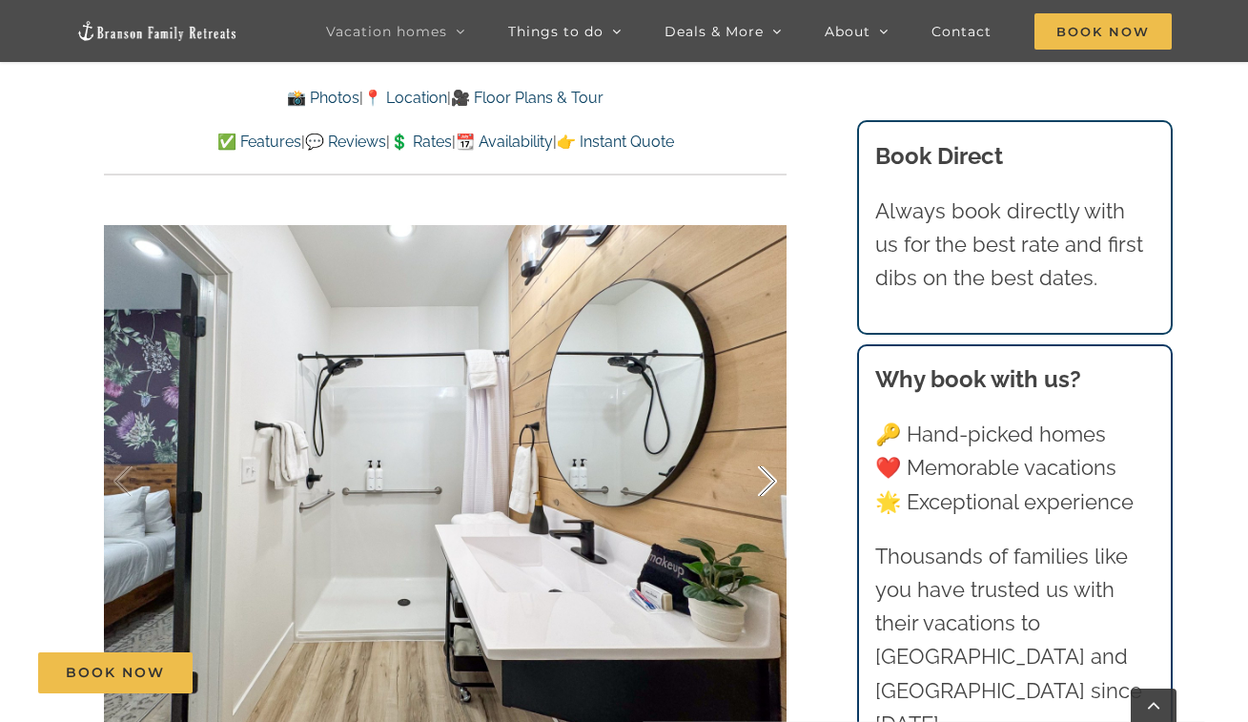
click at [763, 479] on div at bounding box center [747, 481] width 59 height 118
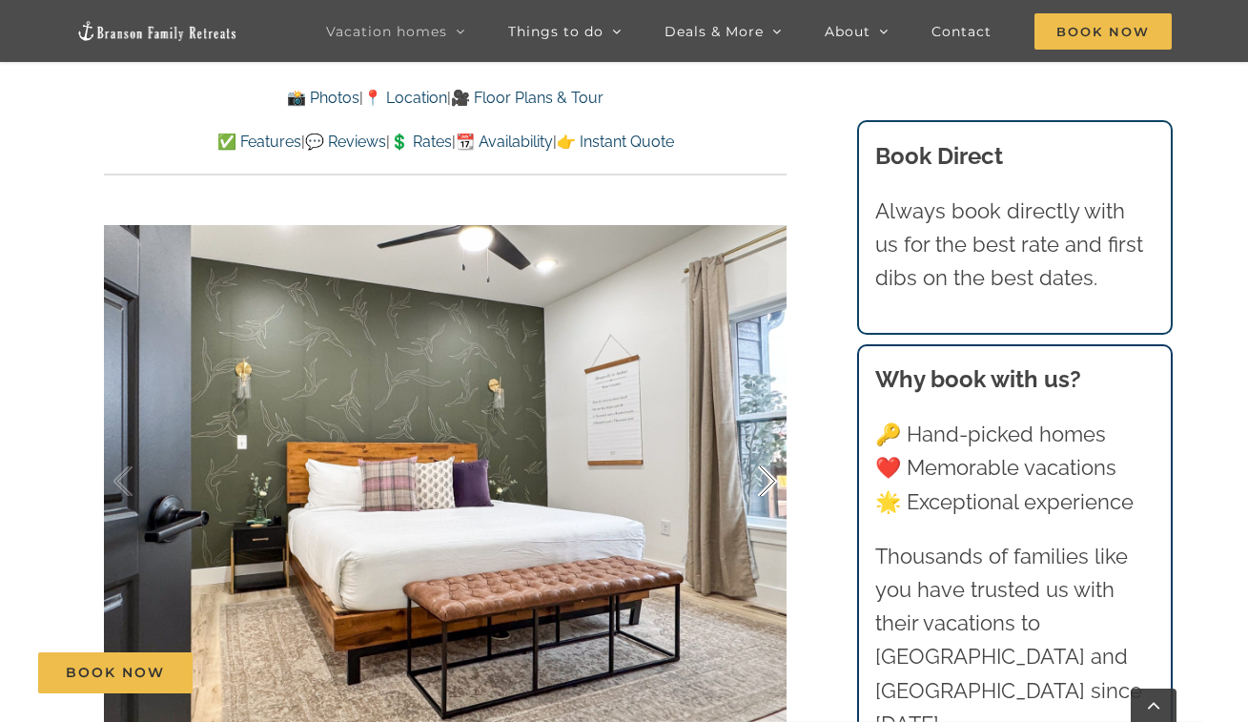
click at [763, 479] on div at bounding box center [747, 481] width 59 height 118
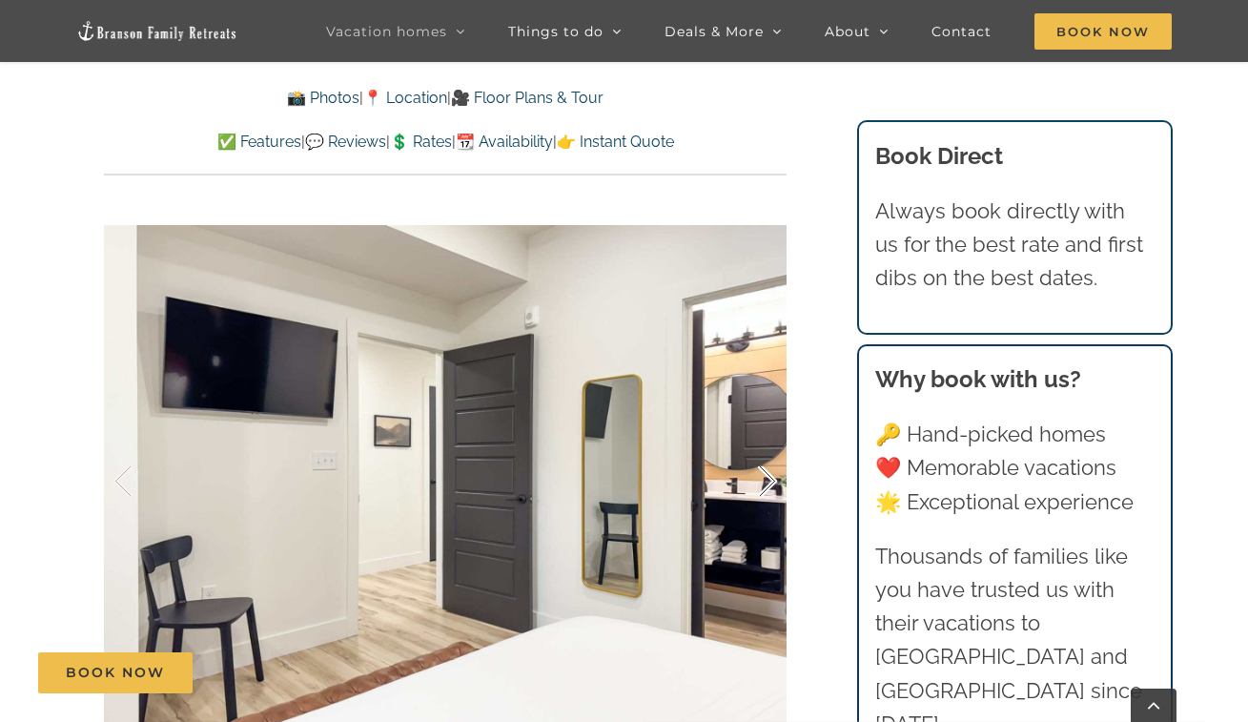
click at [763, 479] on div at bounding box center [747, 481] width 59 height 118
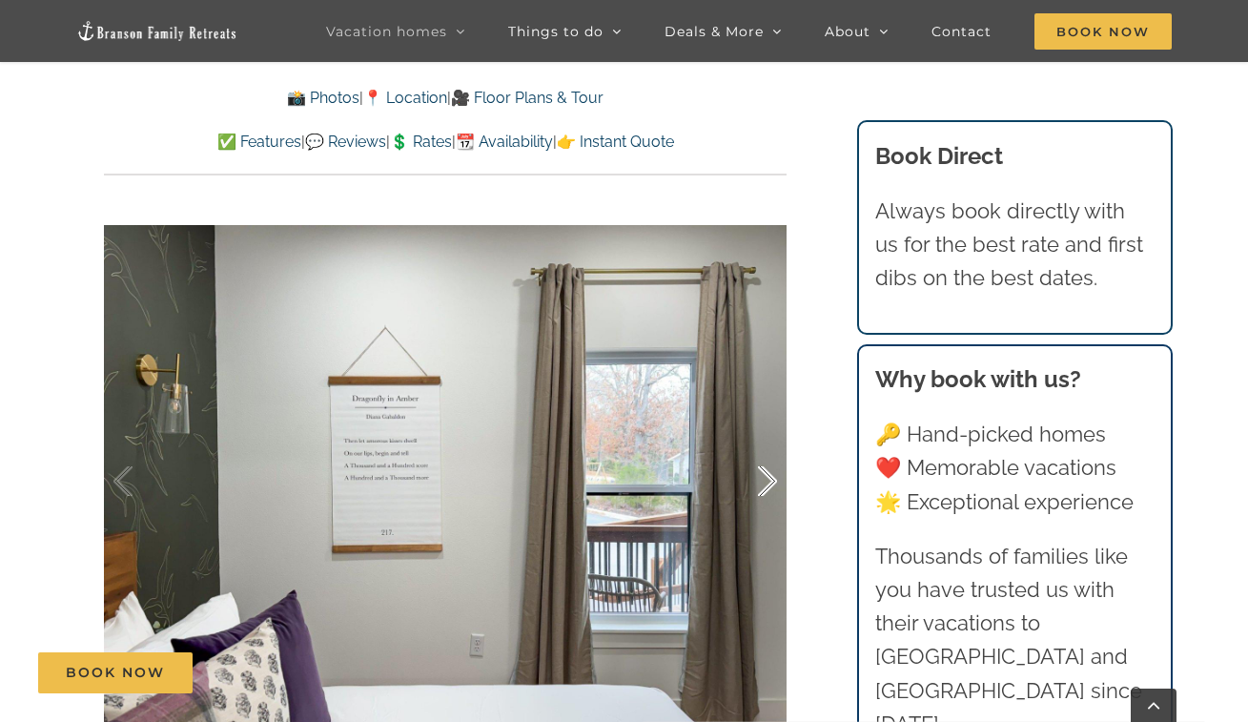
click at [763, 479] on div at bounding box center [747, 481] width 59 height 118
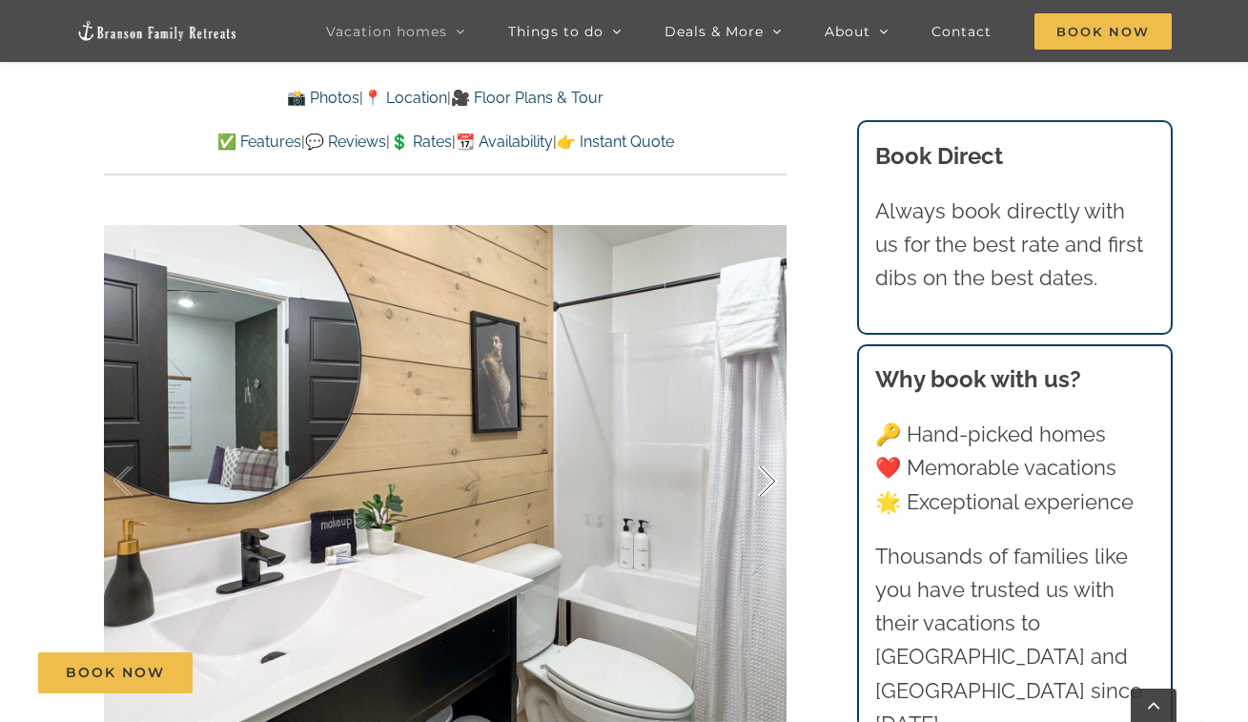
click at [763, 479] on div at bounding box center [747, 481] width 59 height 118
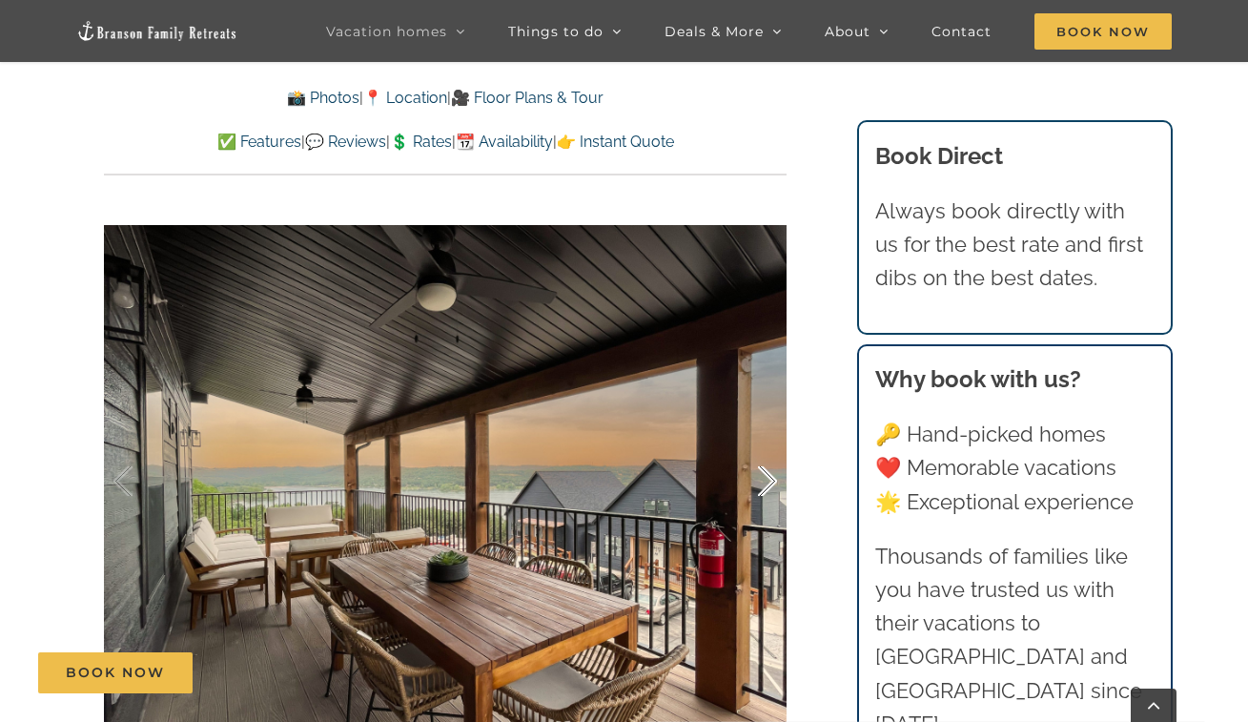
click at [763, 479] on div at bounding box center [747, 481] width 59 height 118
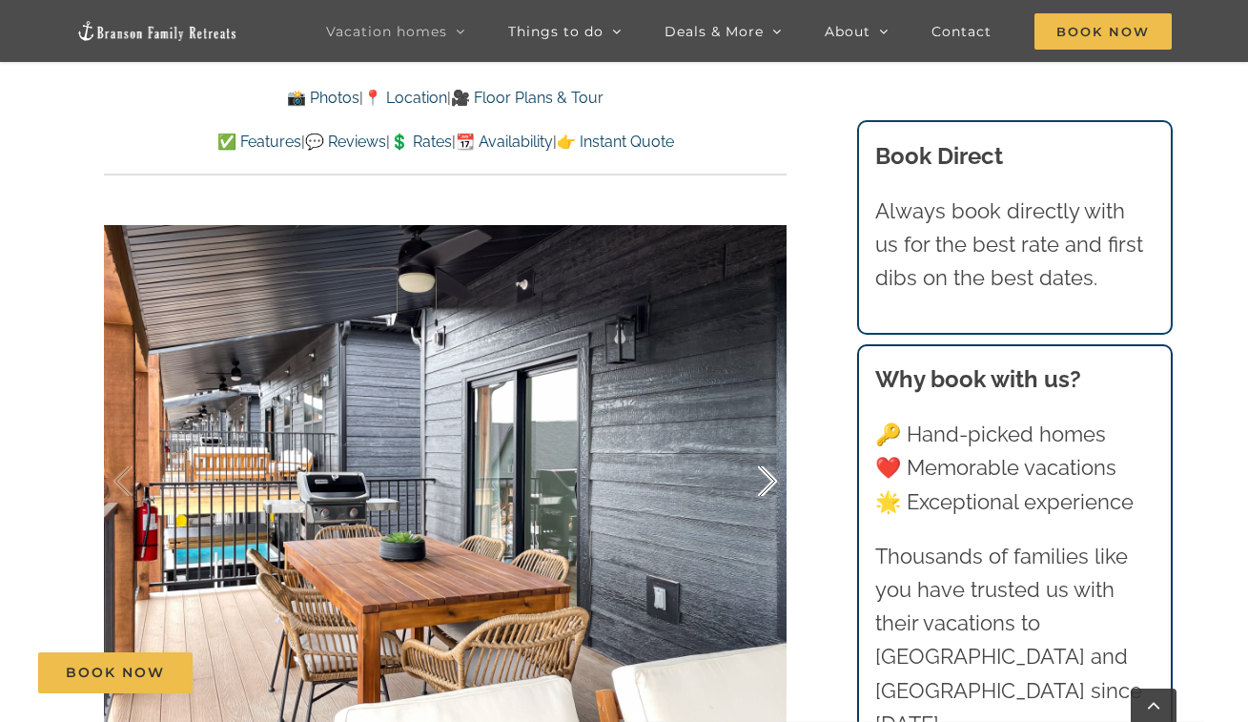
click at [763, 479] on div at bounding box center [747, 481] width 59 height 118
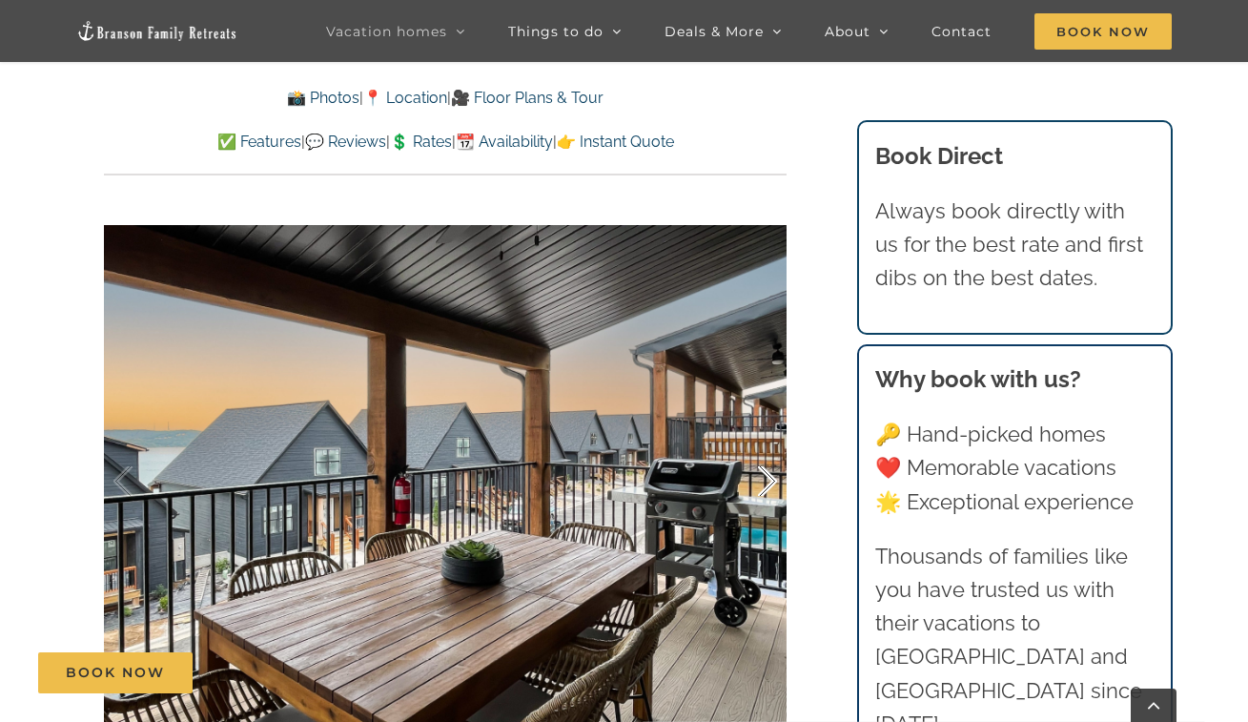
click at [763, 479] on div at bounding box center [747, 481] width 59 height 118
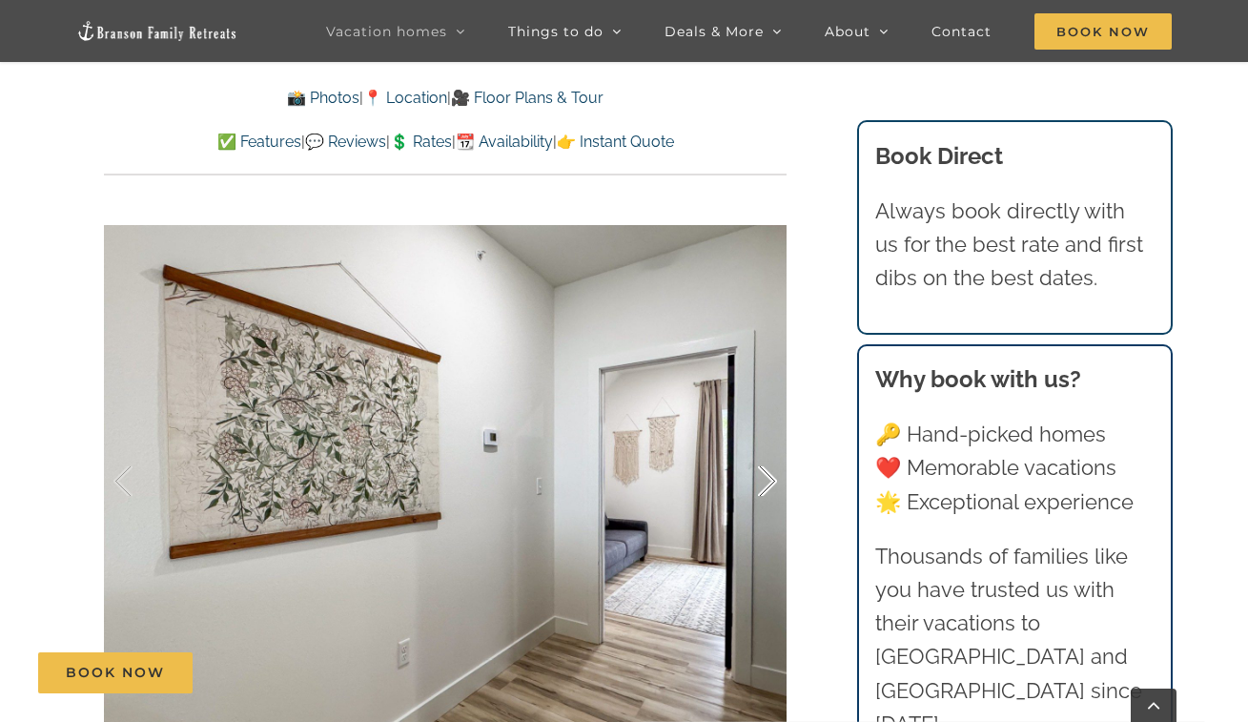
click at [763, 479] on div at bounding box center [747, 481] width 59 height 118
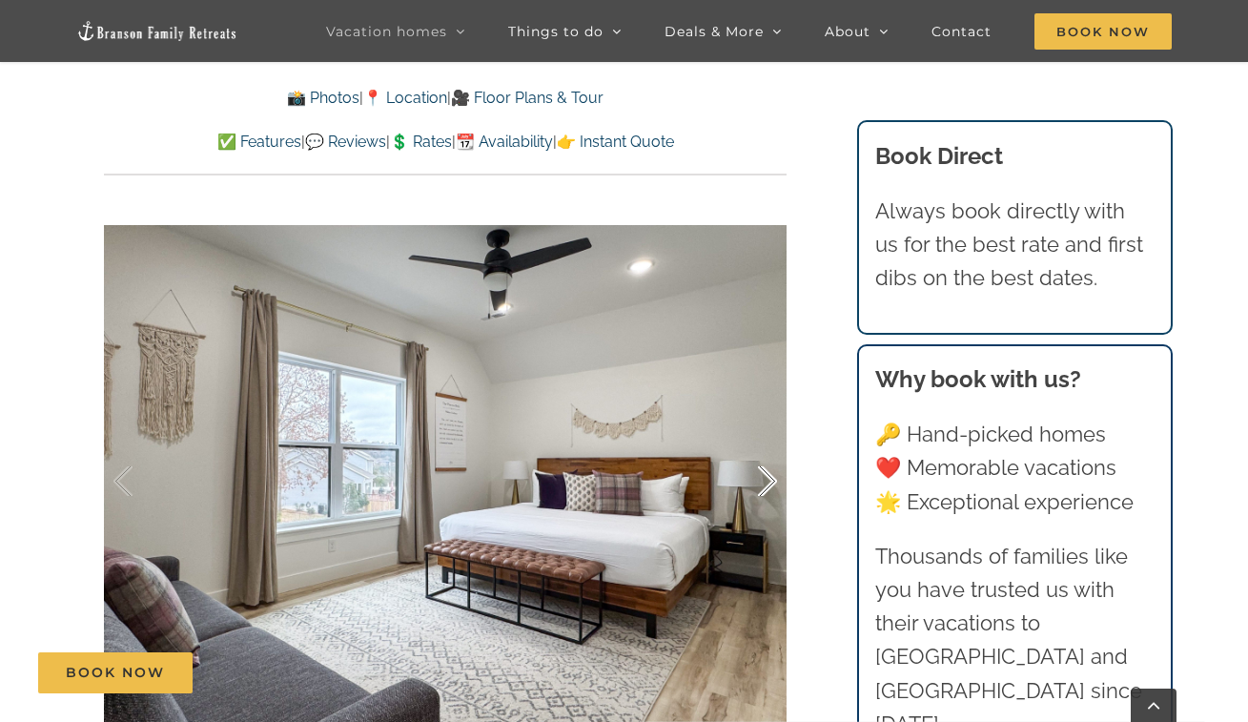
click at [763, 479] on div at bounding box center [747, 481] width 59 height 118
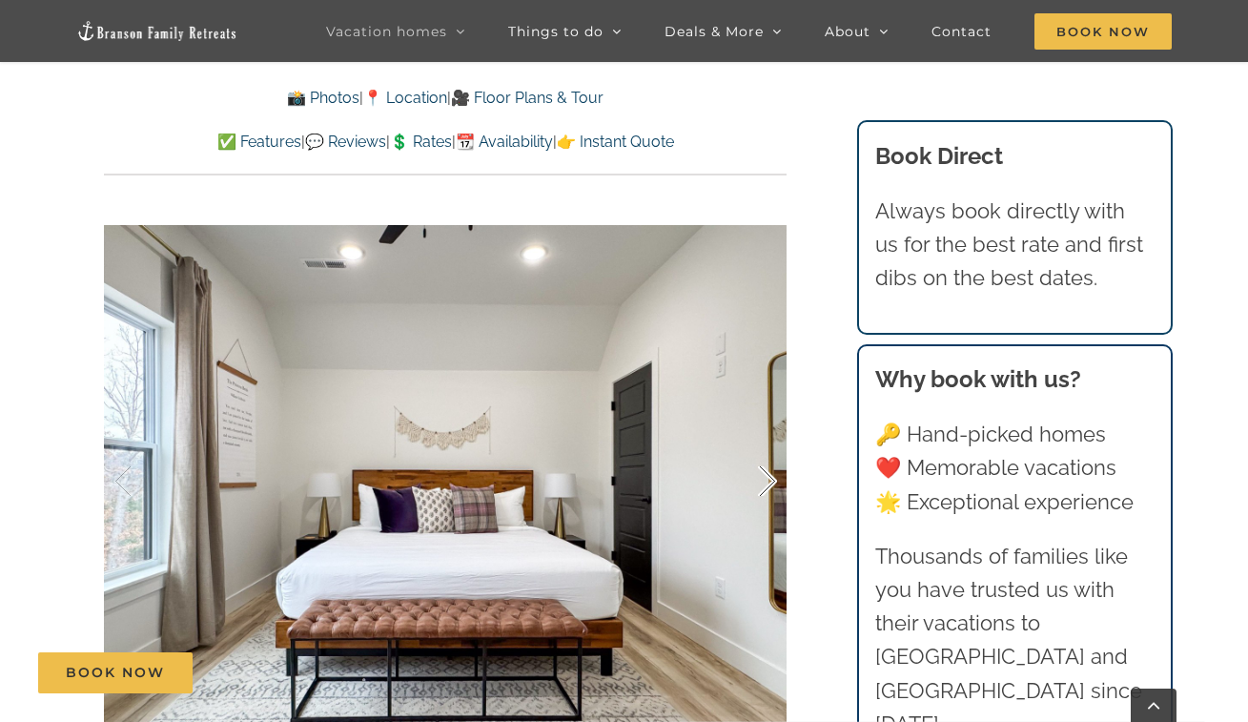
click at [763, 479] on div at bounding box center [747, 481] width 59 height 118
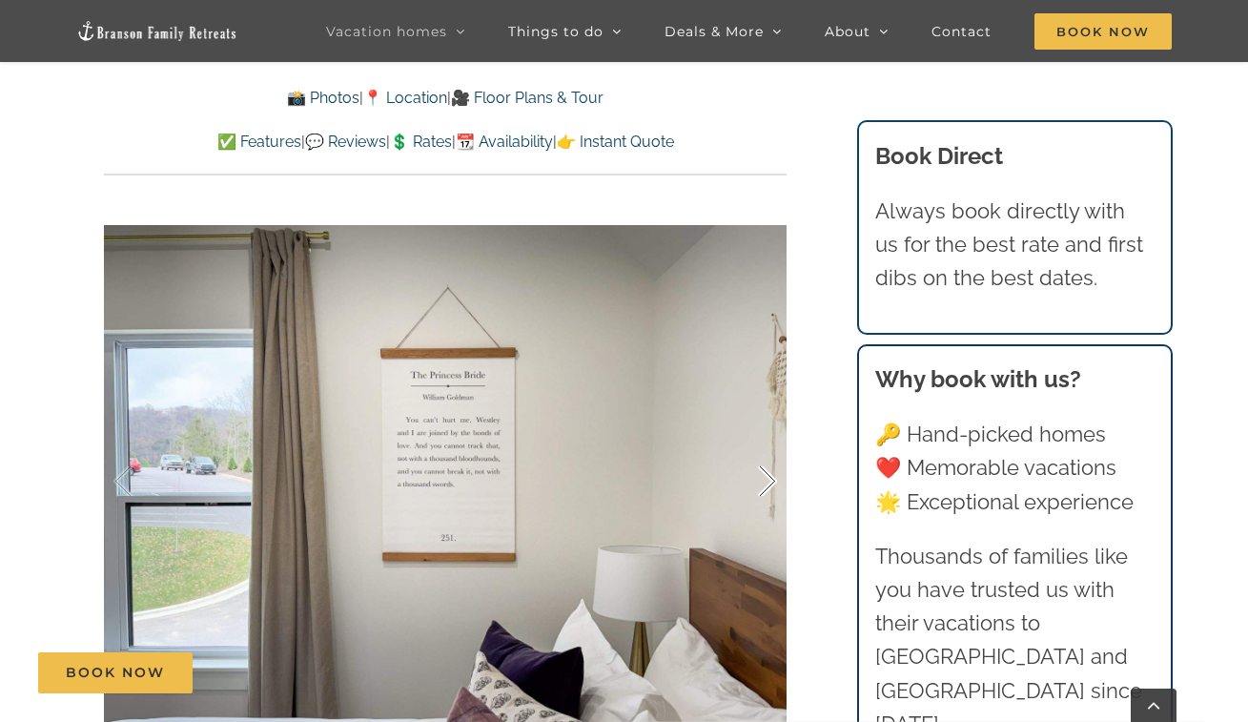
click at [763, 479] on div at bounding box center [747, 481] width 59 height 118
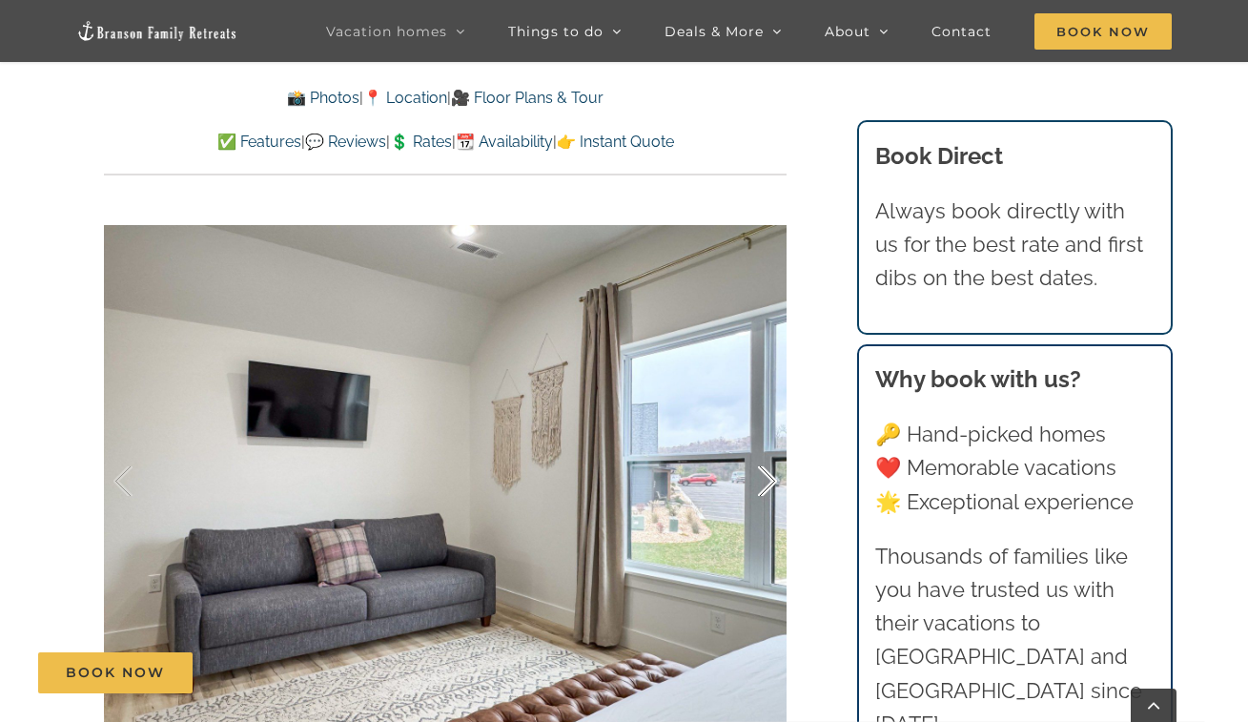
click at [763, 479] on div at bounding box center [747, 481] width 59 height 118
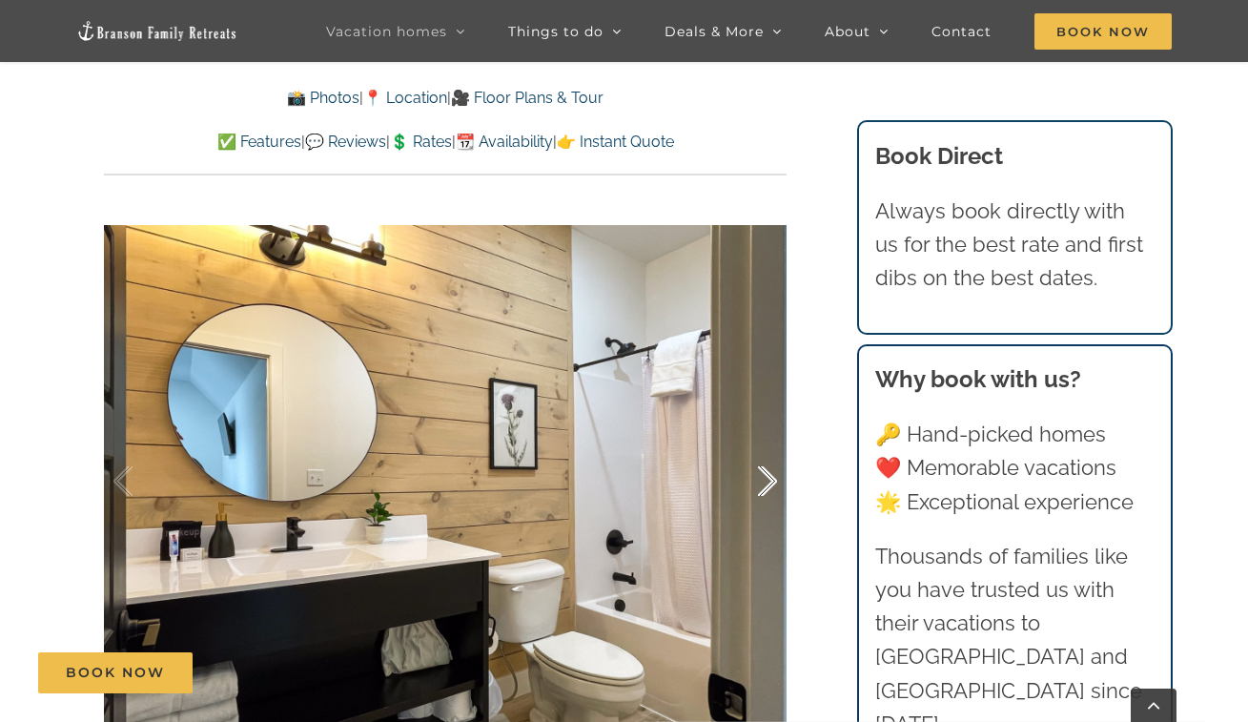
click at [763, 479] on div at bounding box center [747, 481] width 59 height 118
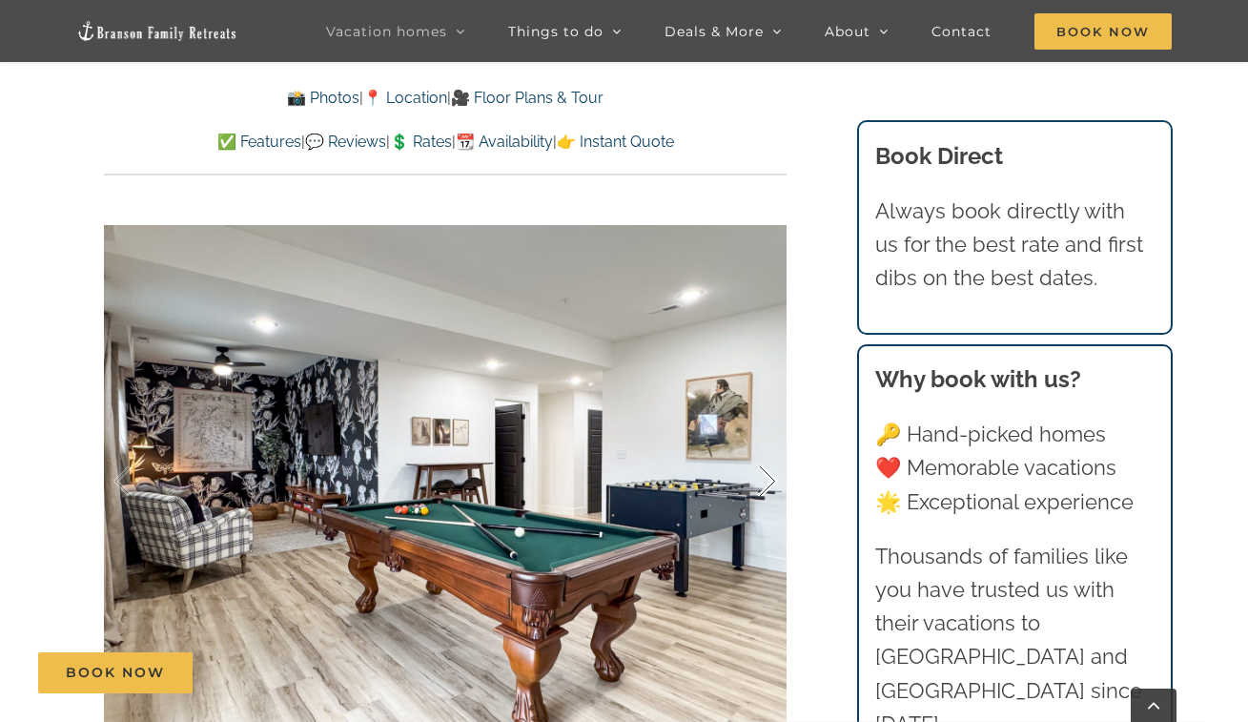
click at [763, 479] on div at bounding box center [747, 481] width 59 height 118
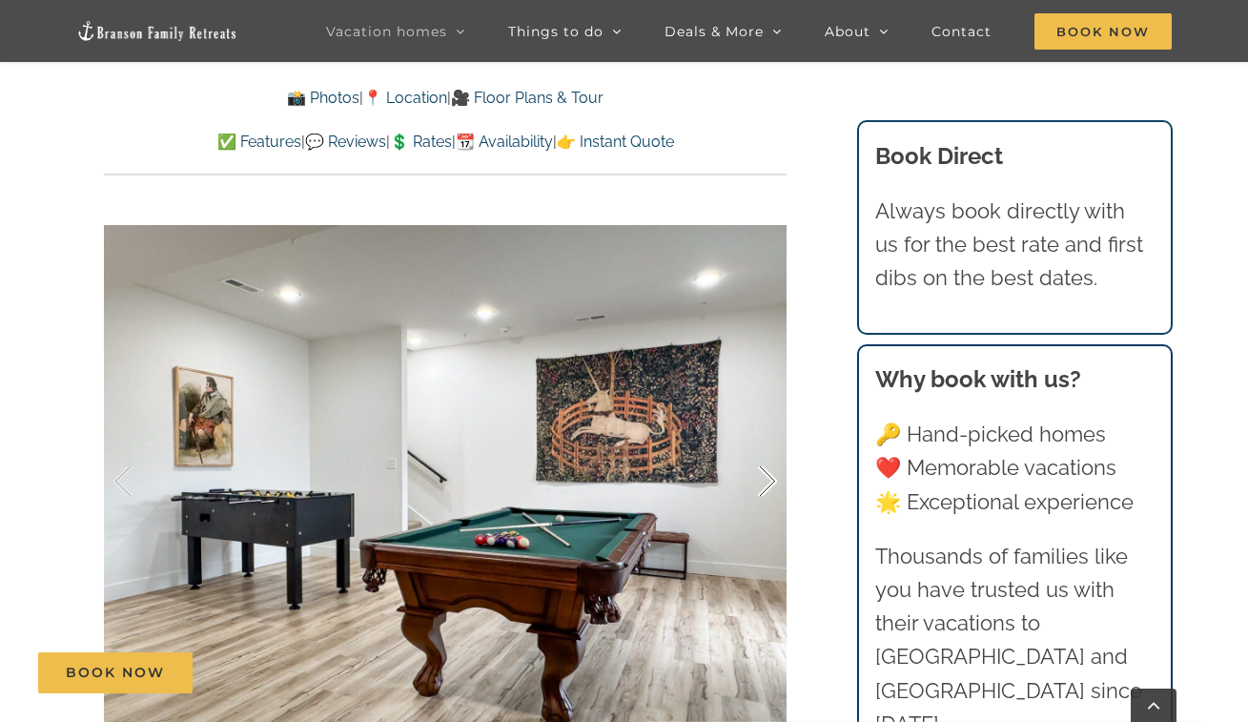
click at [763, 479] on div at bounding box center [747, 481] width 59 height 118
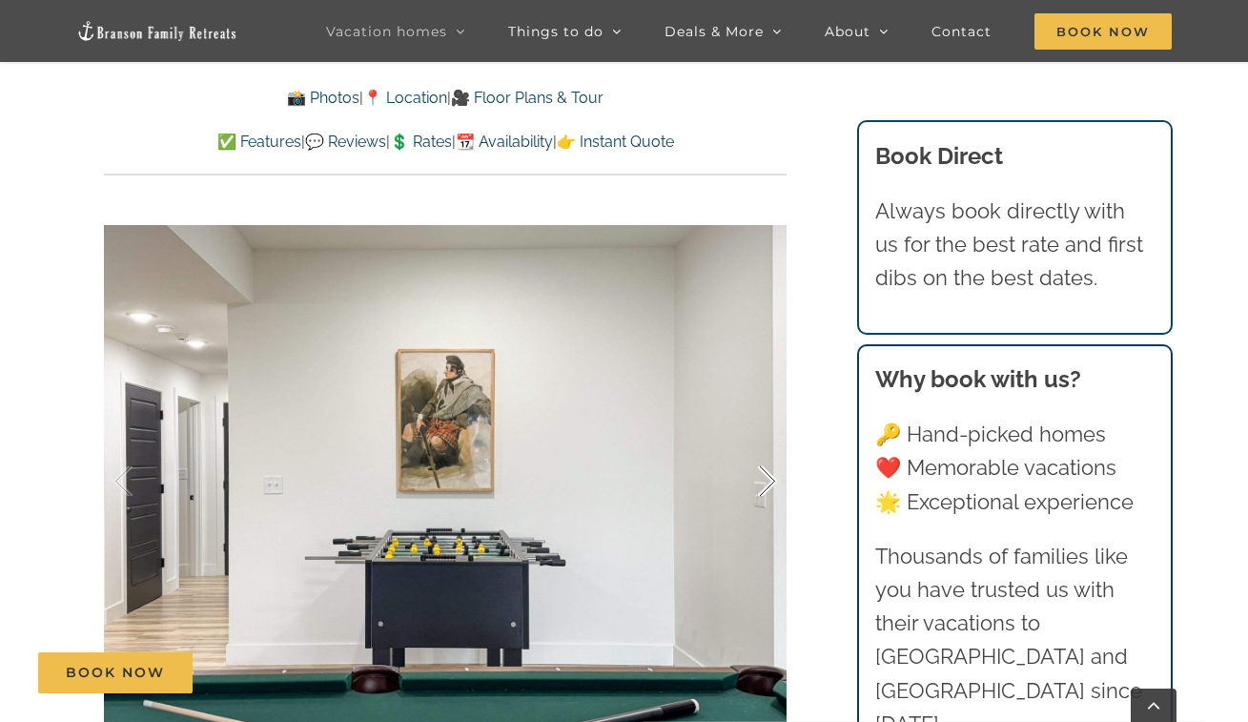
click at [763, 479] on div at bounding box center [747, 481] width 59 height 118
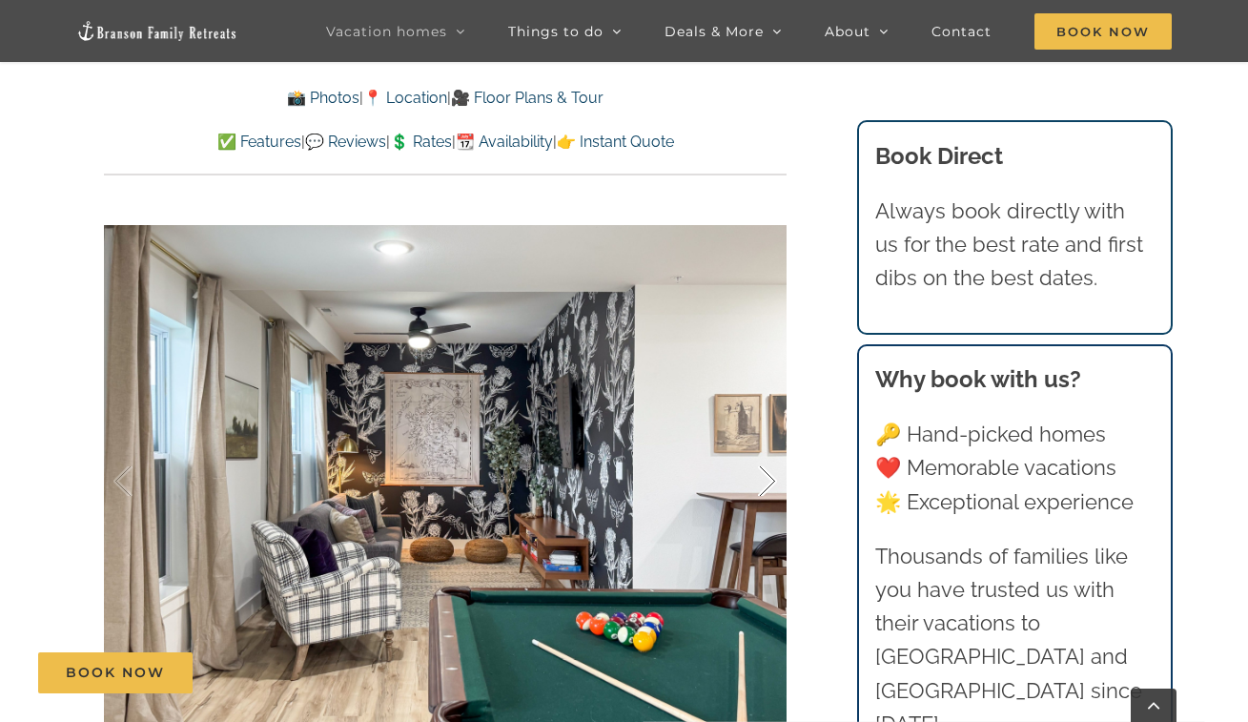
click at [763, 479] on div at bounding box center [747, 481] width 59 height 118
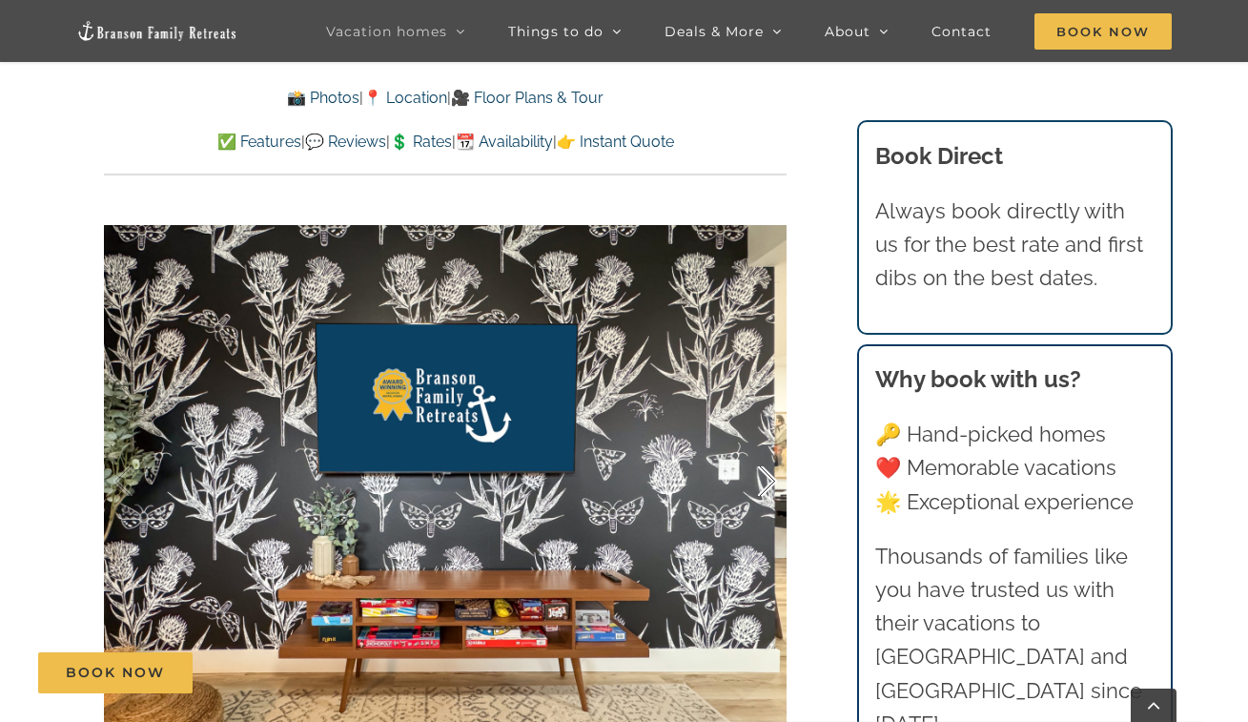
click at [763, 479] on div at bounding box center [747, 481] width 59 height 118
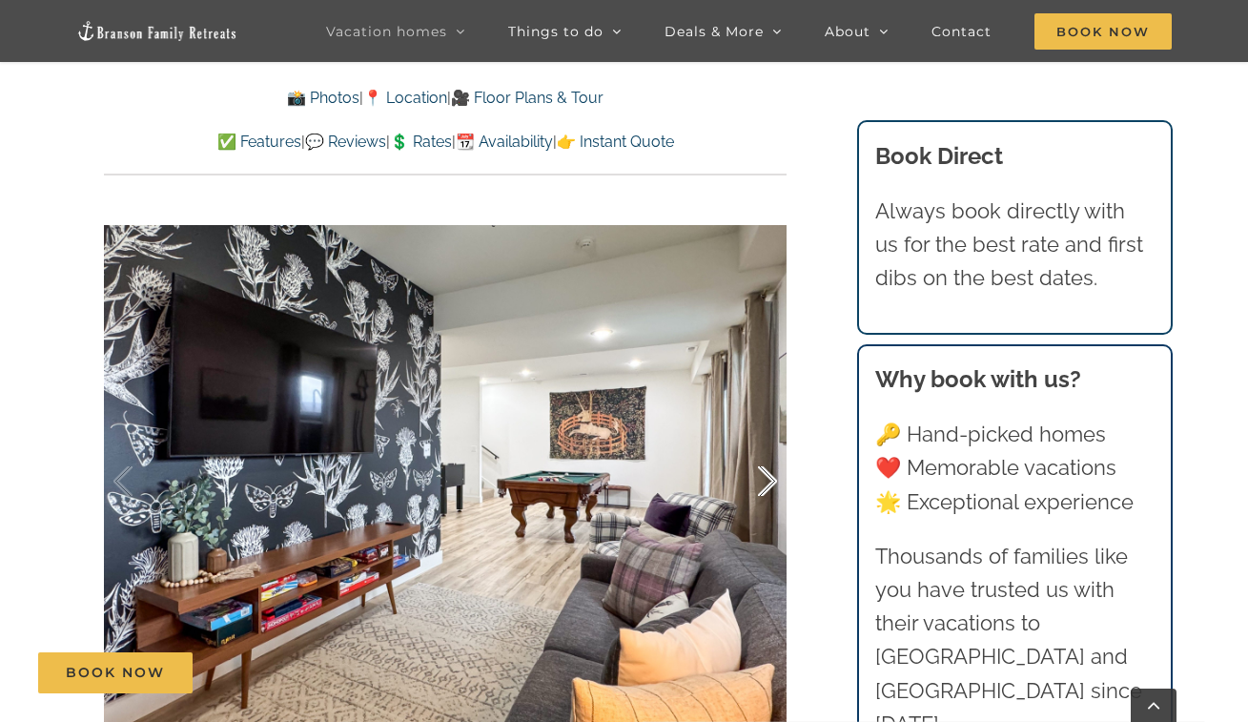
click at [763, 479] on div at bounding box center [747, 481] width 59 height 118
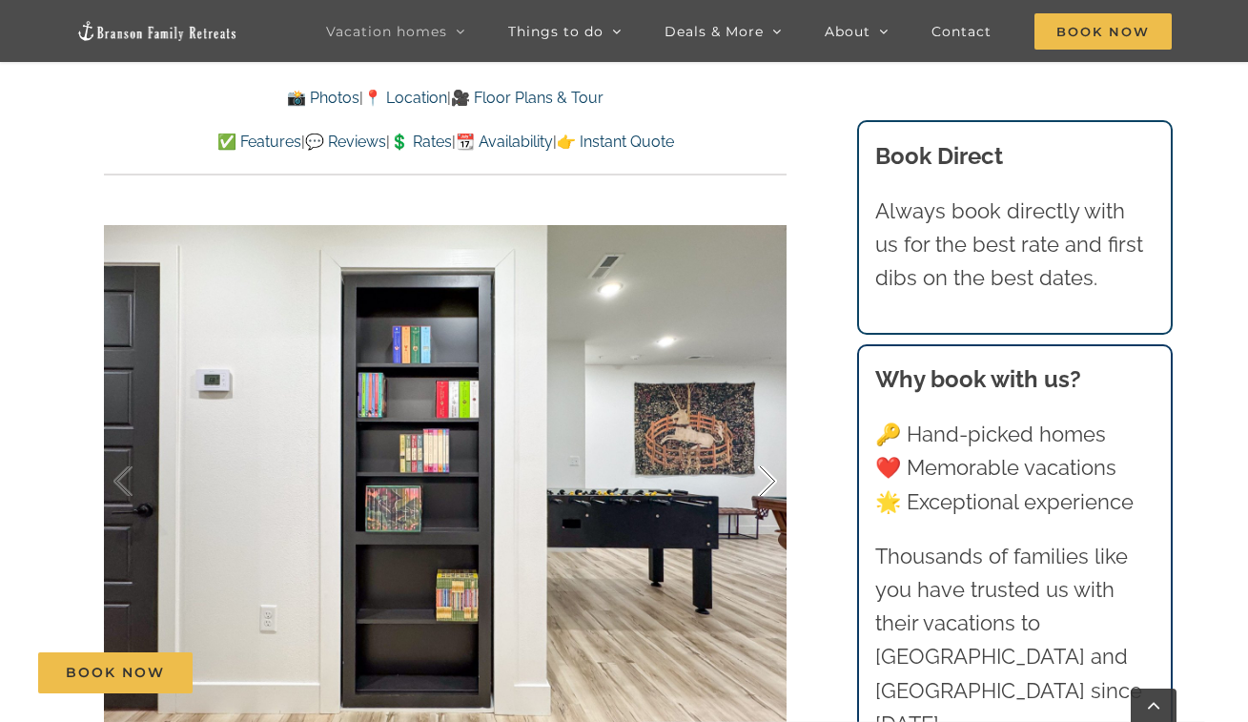
click at [763, 479] on div at bounding box center [747, 481] width 59 height 118
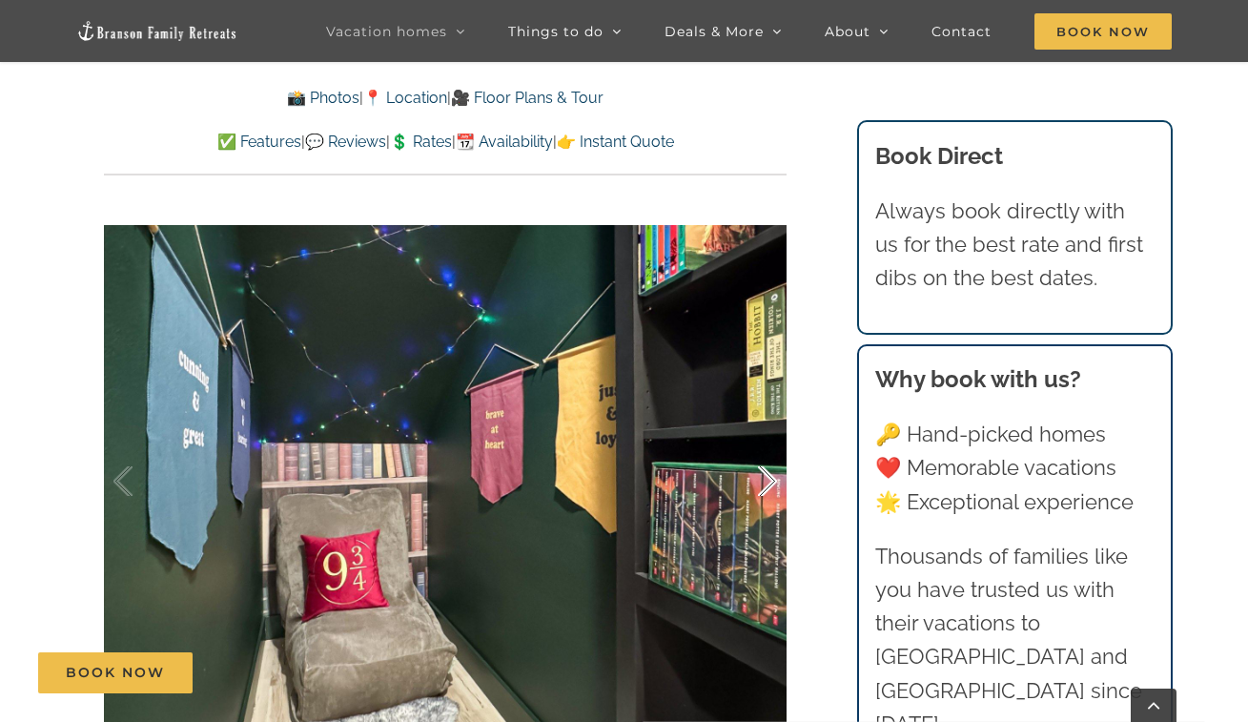
click at [763, 479] on div at bounding box center [747, 481] width 59 height 118
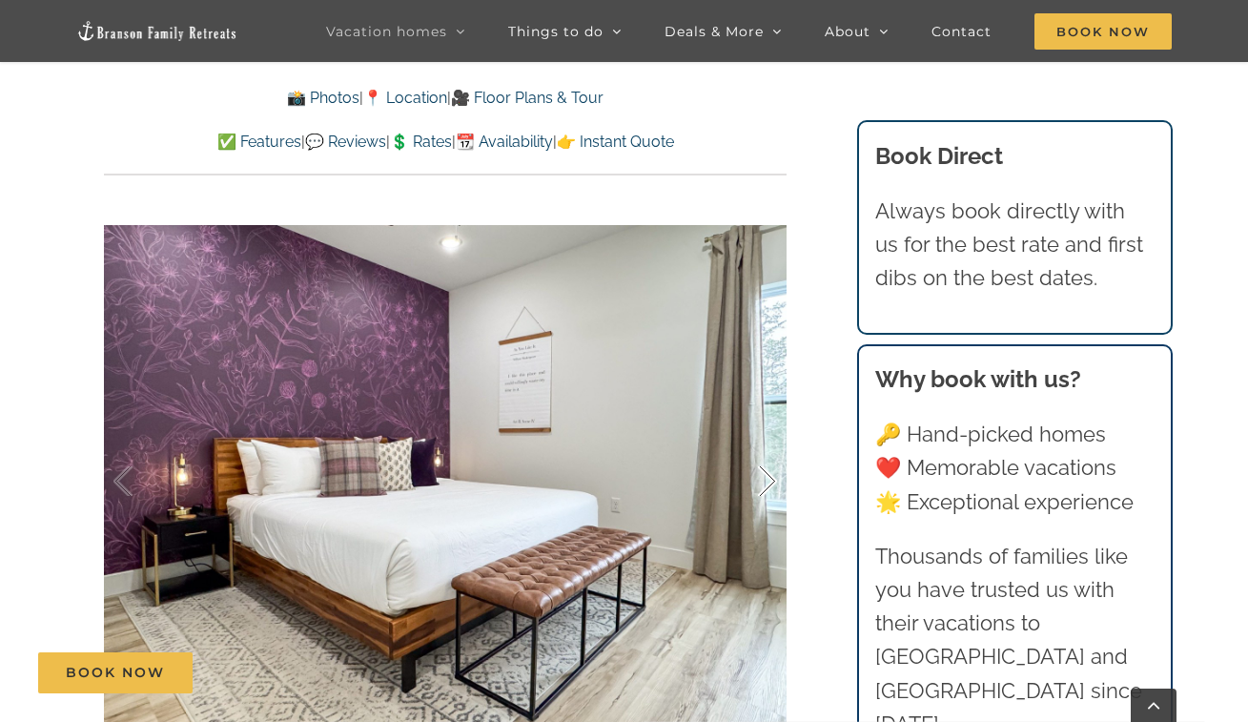
click at [763, 479] on div at bounding box center [747, 481] width 59 height 118
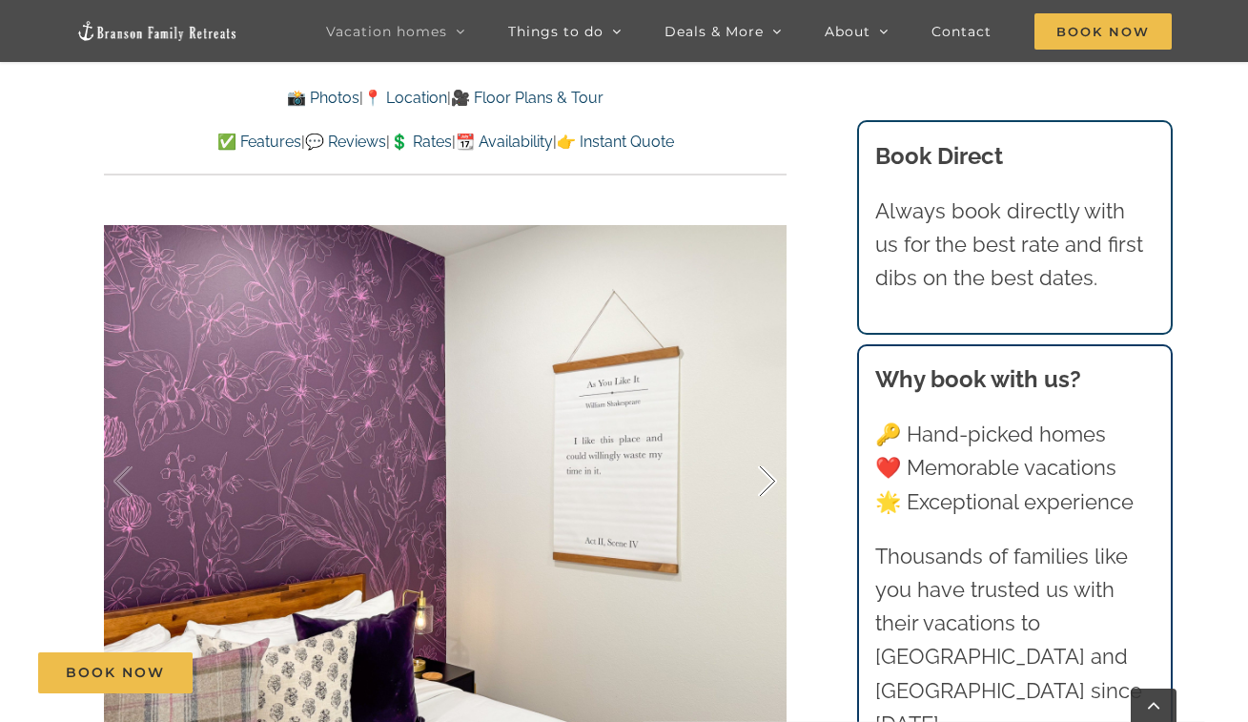
click at [763, 479] on div at bounding box center [747, 481] width 59 height 118
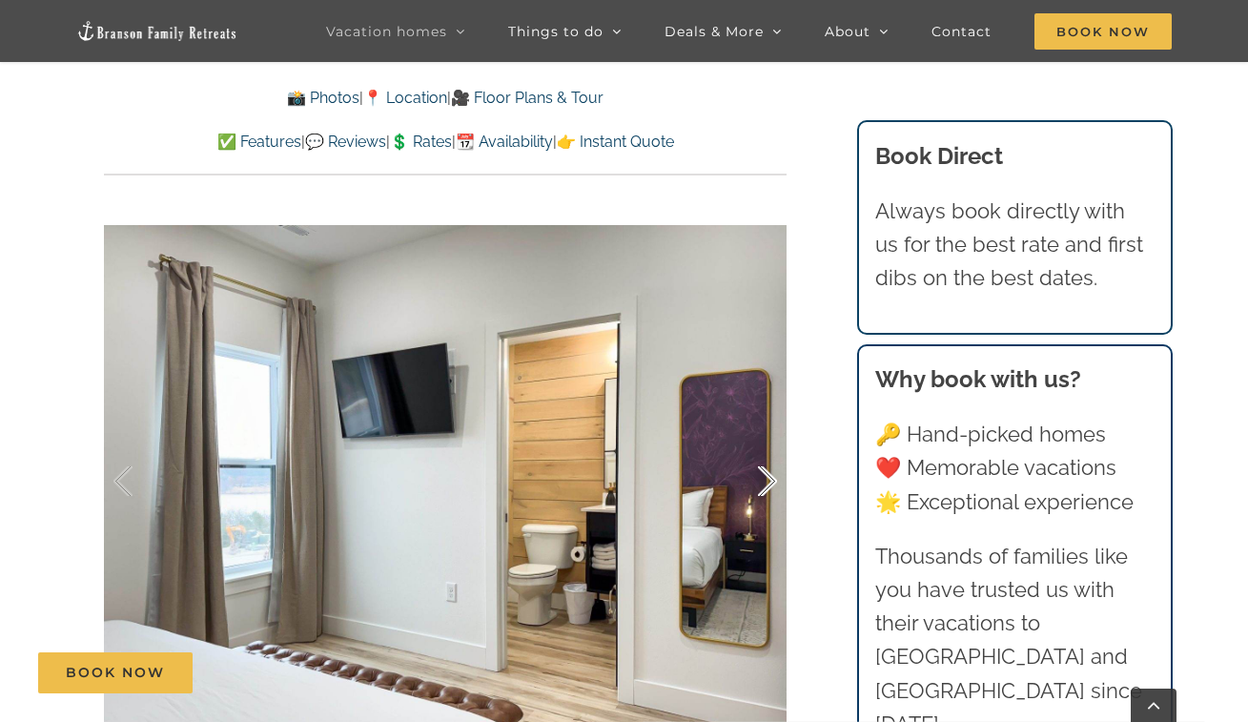
click at [763, 479] on div at bounding box center [747, 481] width 59 height 118
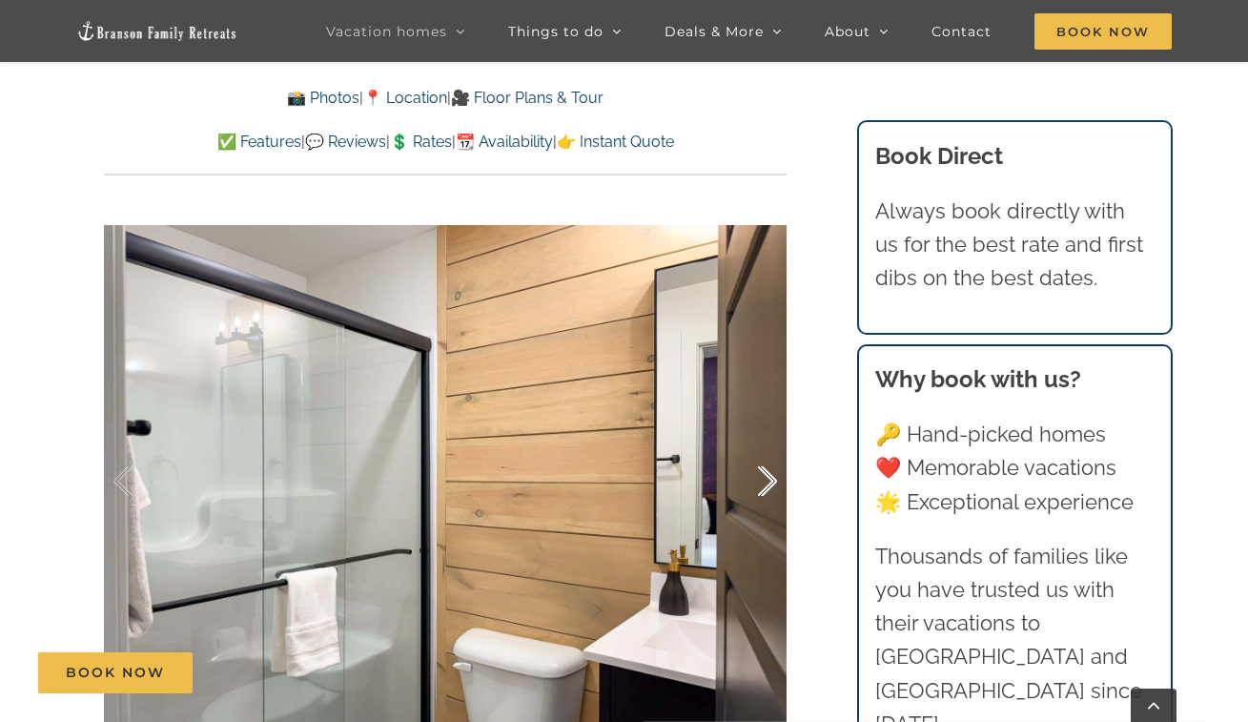
click at [763, 479] on div at bounding box center [747, 481] width 59 height 118
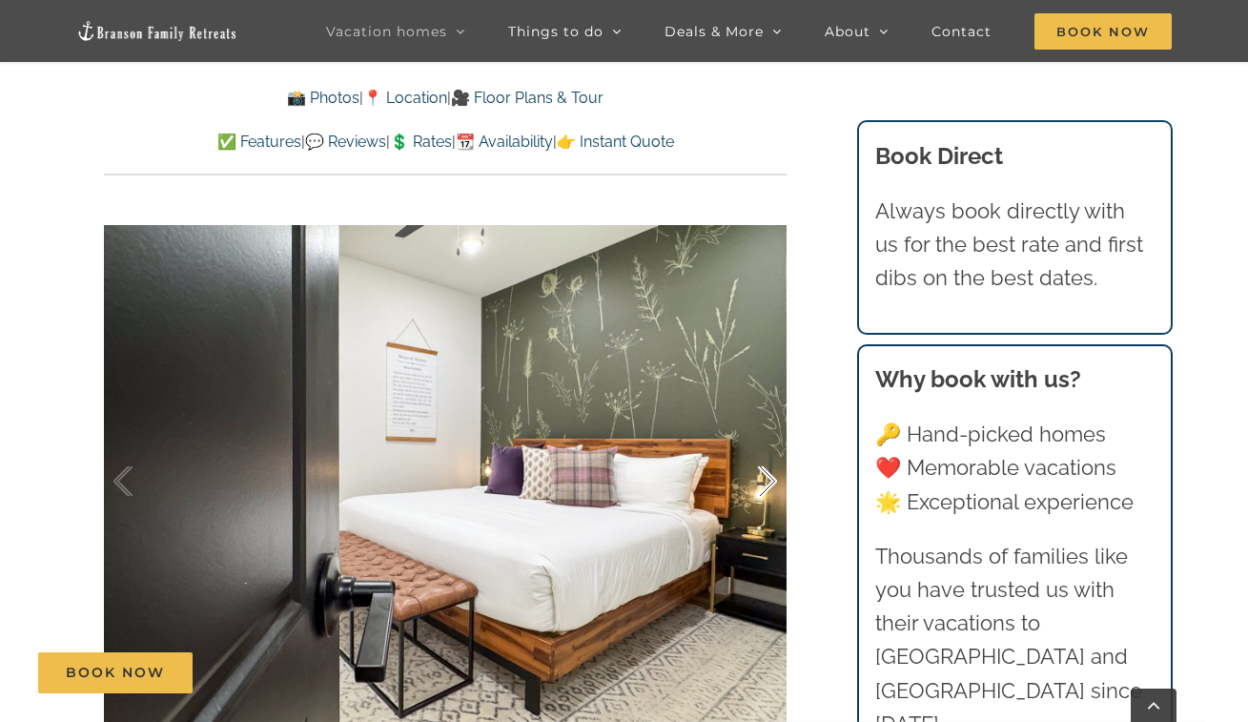
click at [763, 479] on div at bounding box center [747, 481] width 59 height 118
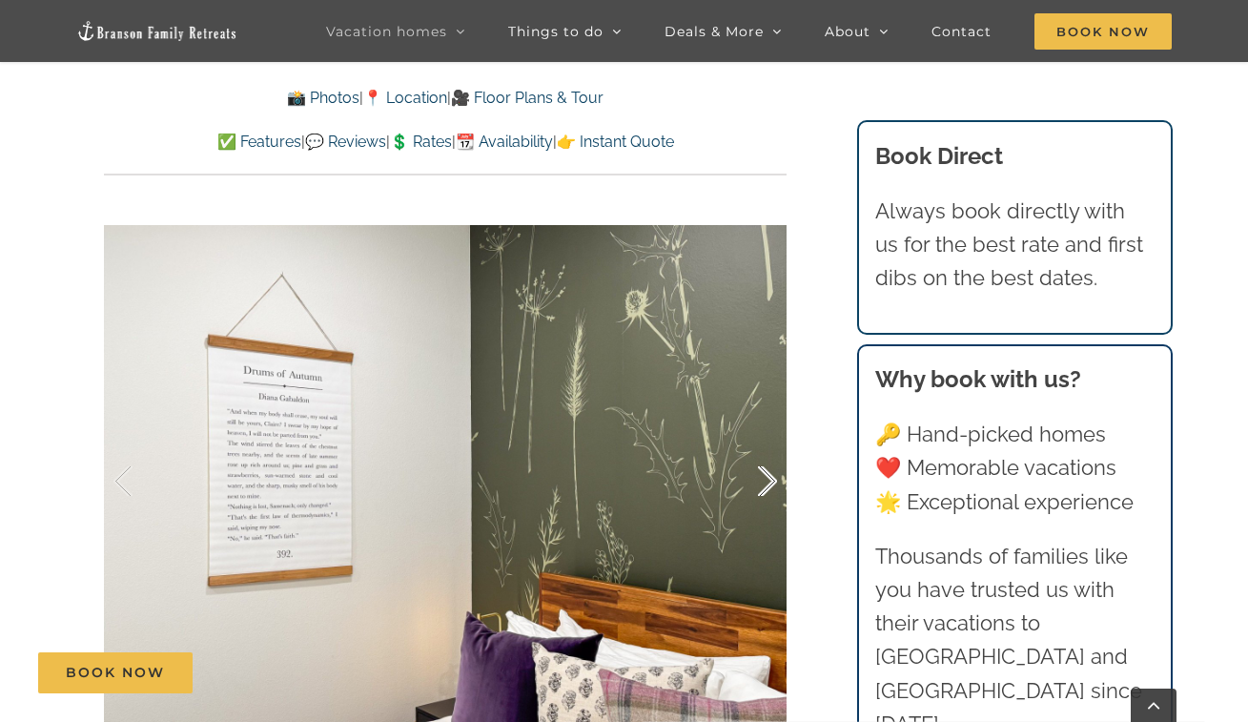
click at [763, 479] on div at bounding box center [747, 481] width 59 height 118
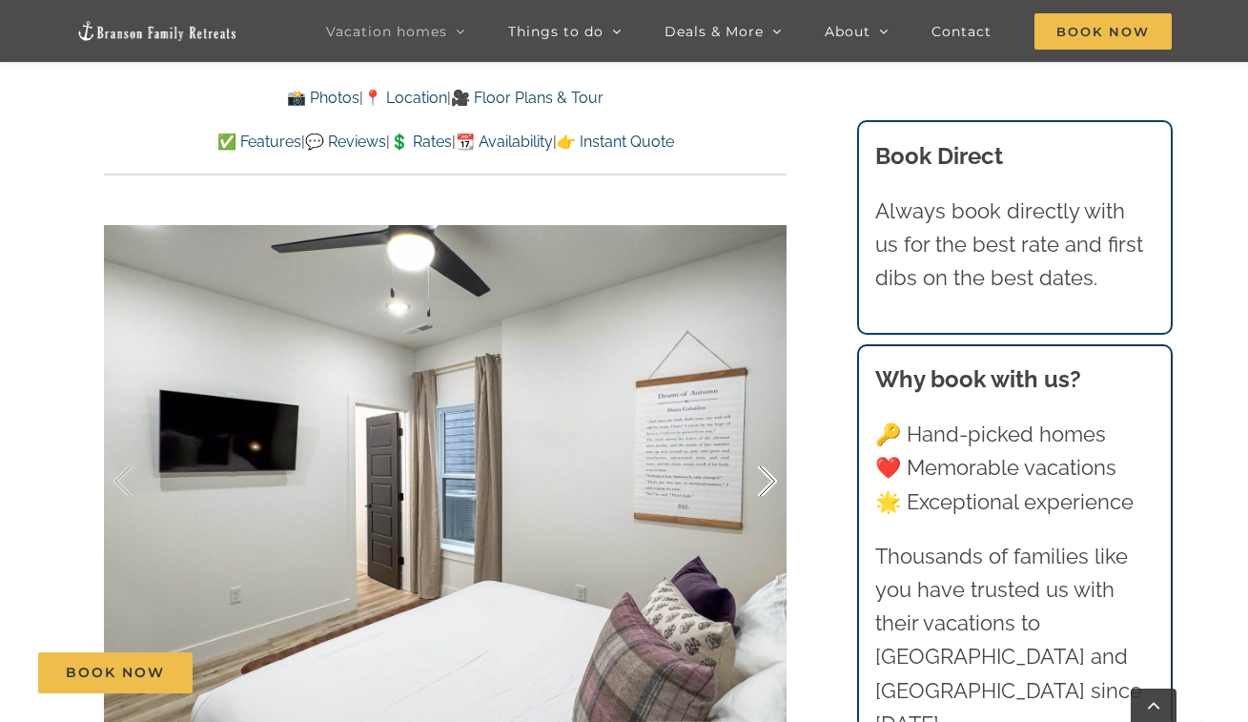
click at [763, 479] on div at bounding box center [747, 481] width 59 height 118
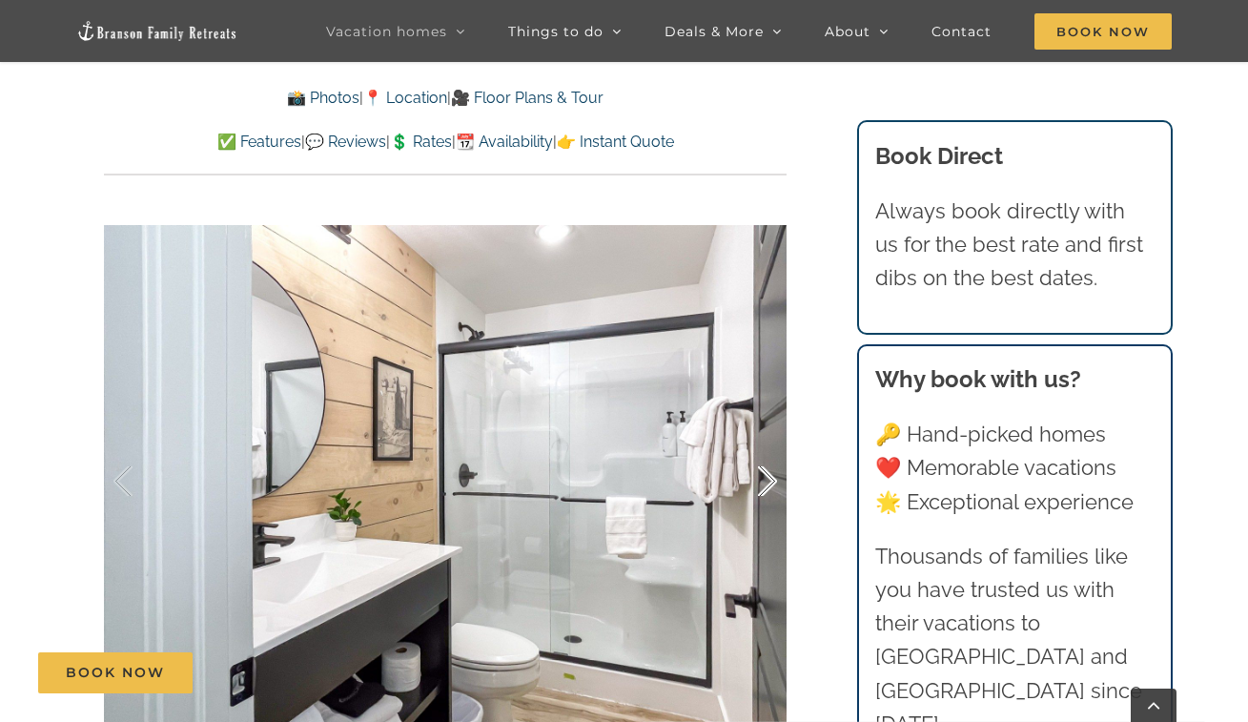
click at [763, 479] on div at bounding box center [747, 481] width 59 height 118
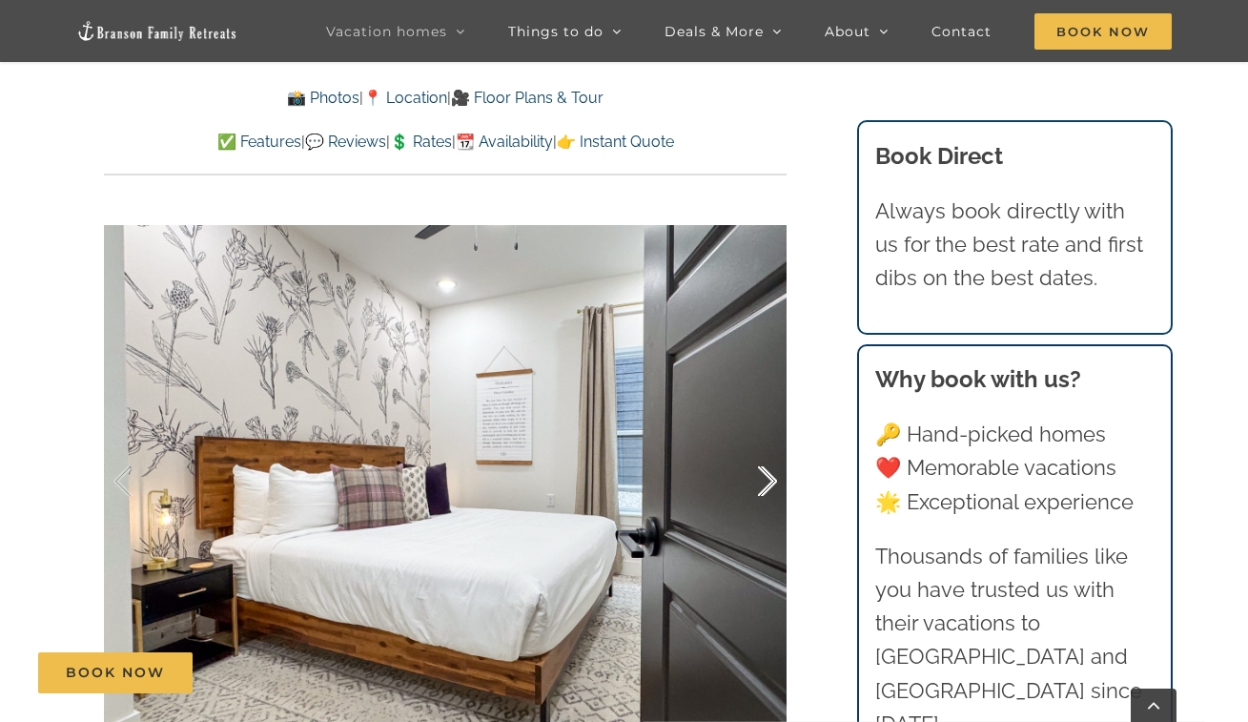
click at [763, 479] on div at bounding box center [747, 481] width 59 height 118
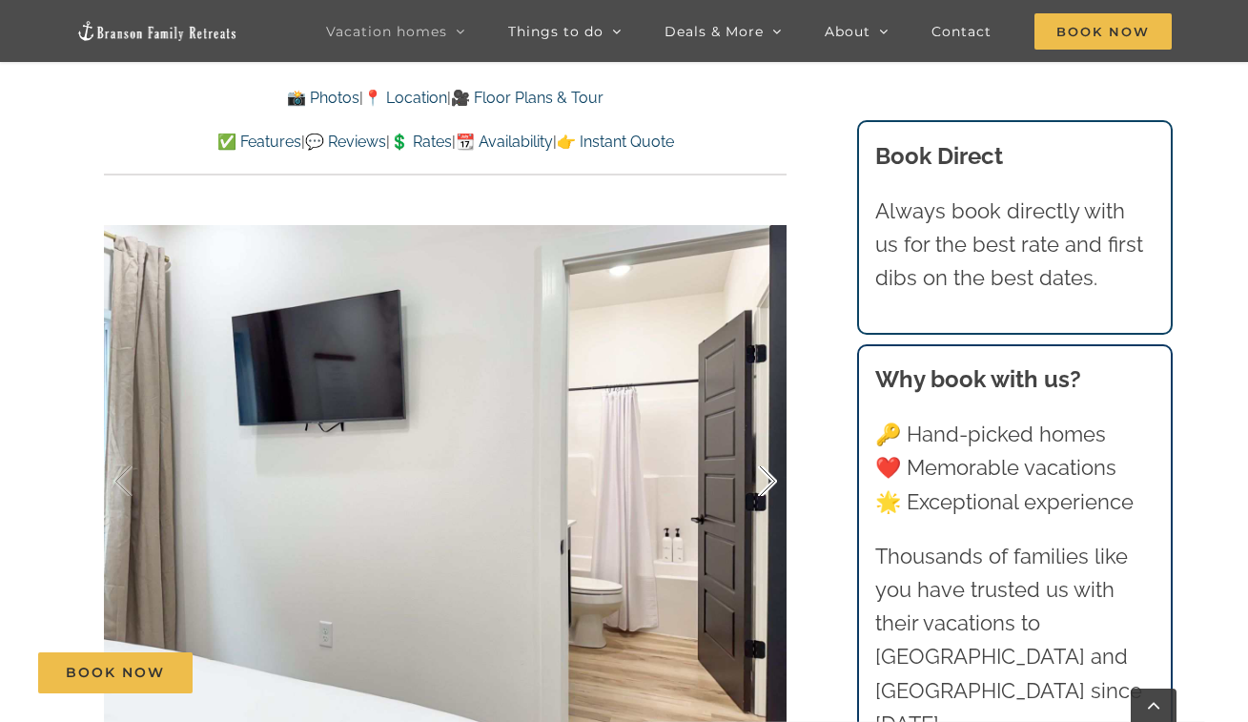
click at [763, 479] on div at bounding box center [747, 481] width 59 height 118
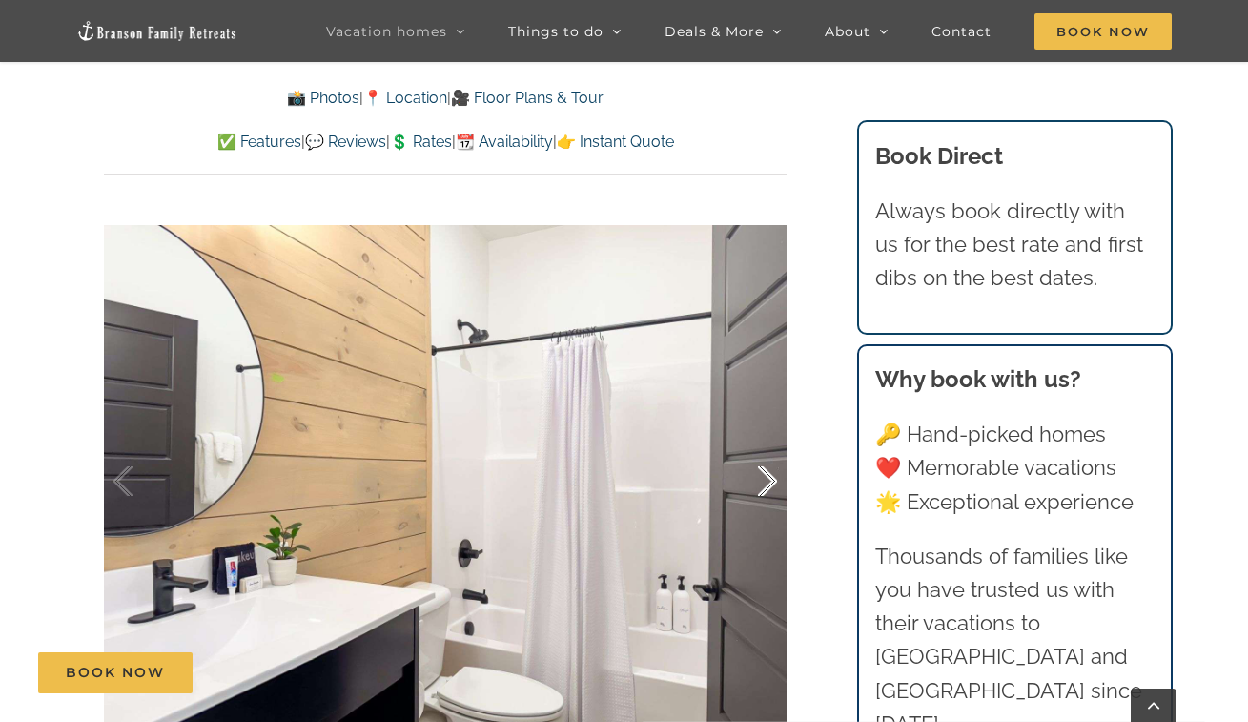
click at [763, 479] on div at bounding box center [747, 481] width 59 height 118
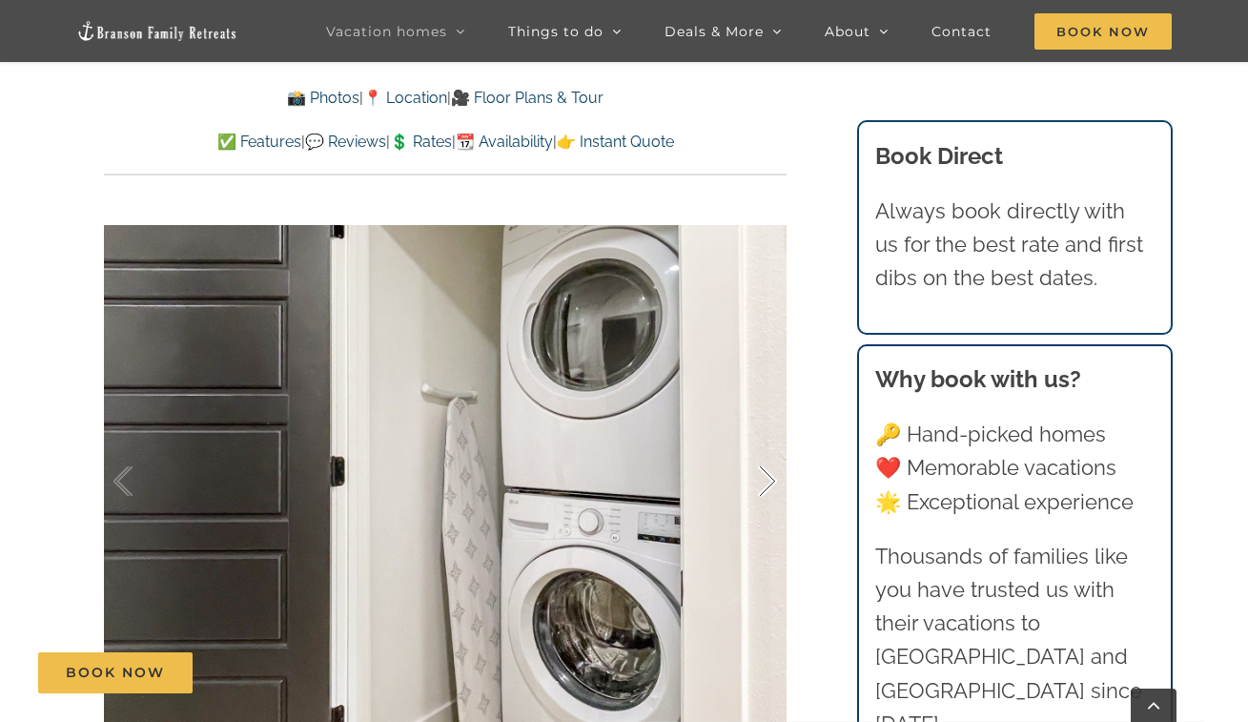
click at [763, 479] on div at bounding box center [747, 481] width 59 height 118
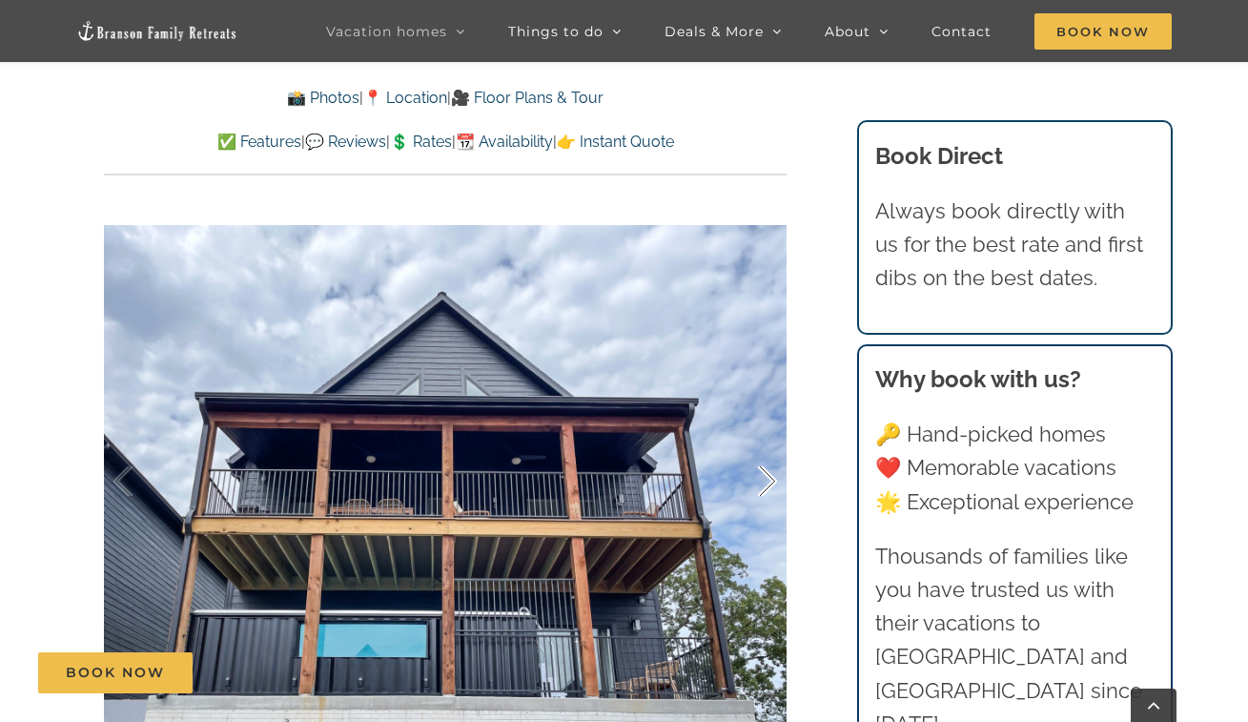
click at [763, 479] on div at bounding box center [747, 481] width 59 height 118
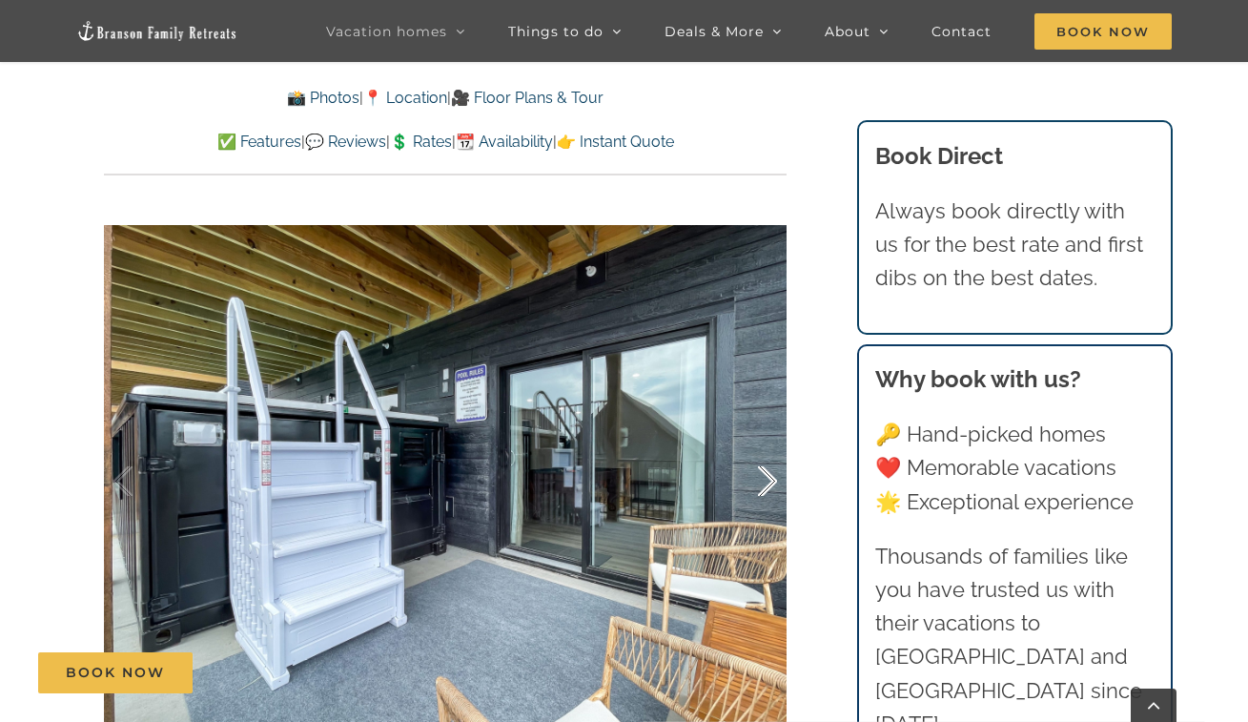
click at [763, 479] on div at bounding box center [747, 481] width 59 height 118
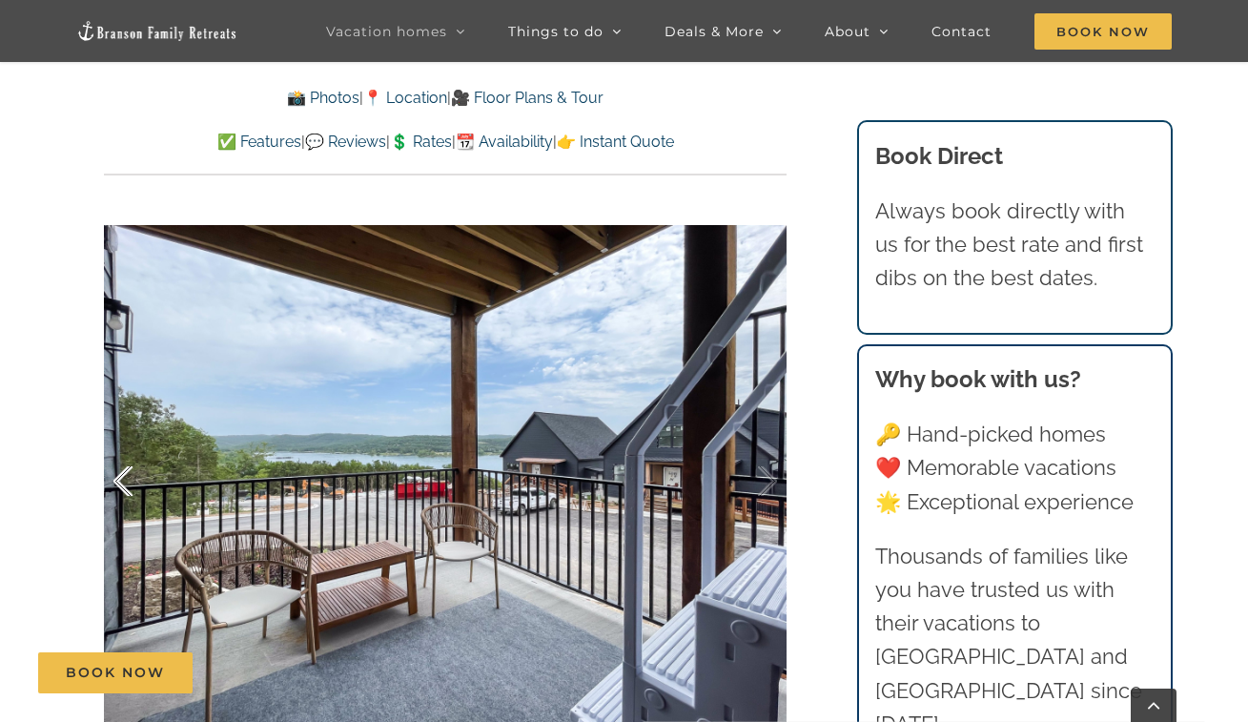
click at [118, 490] on div at bounding box center [142, 481] width 59 height 118
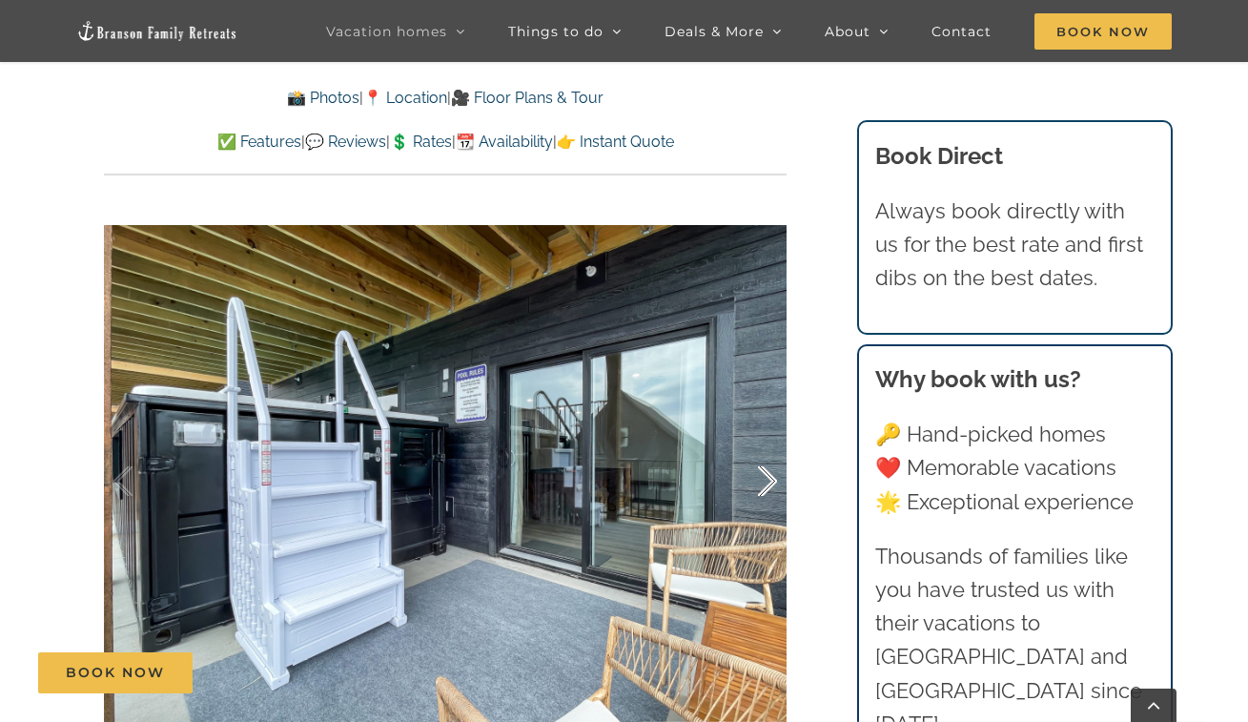
click at [757, 476] on div at bounding box center [747, 481] width 59 height 118
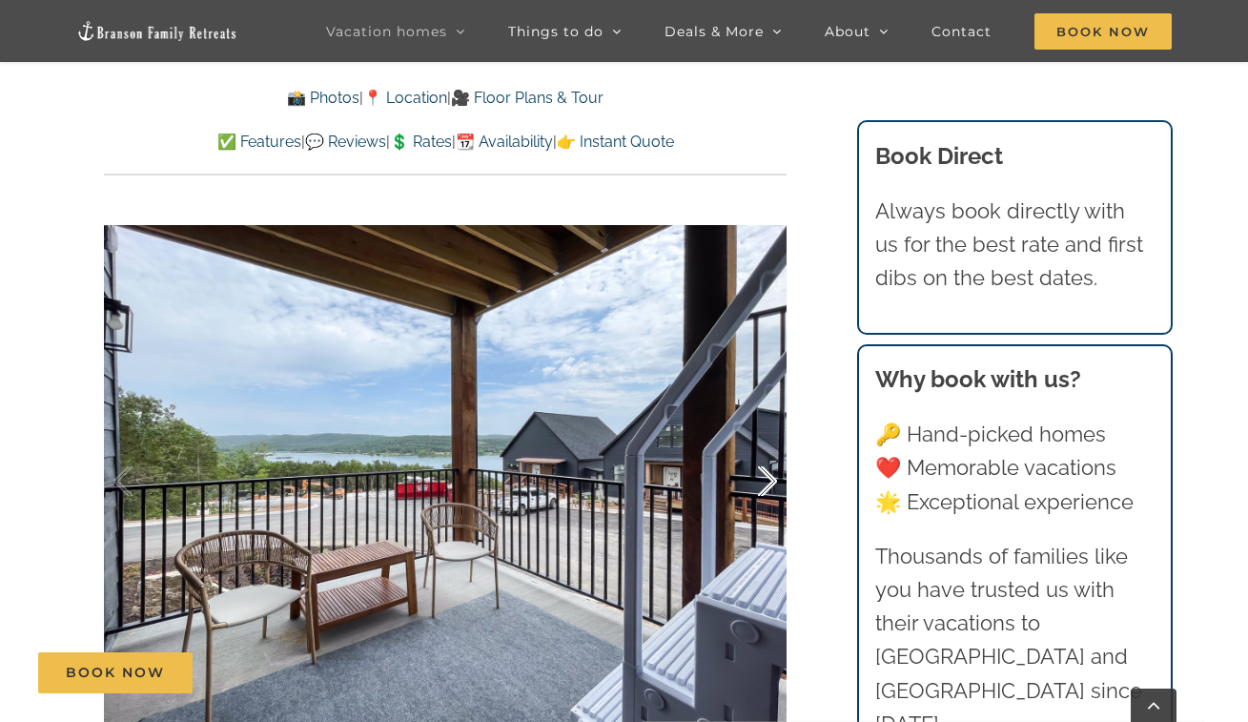
click at [757, 476] on div at bounding box center [747, 481] width 59 height 118
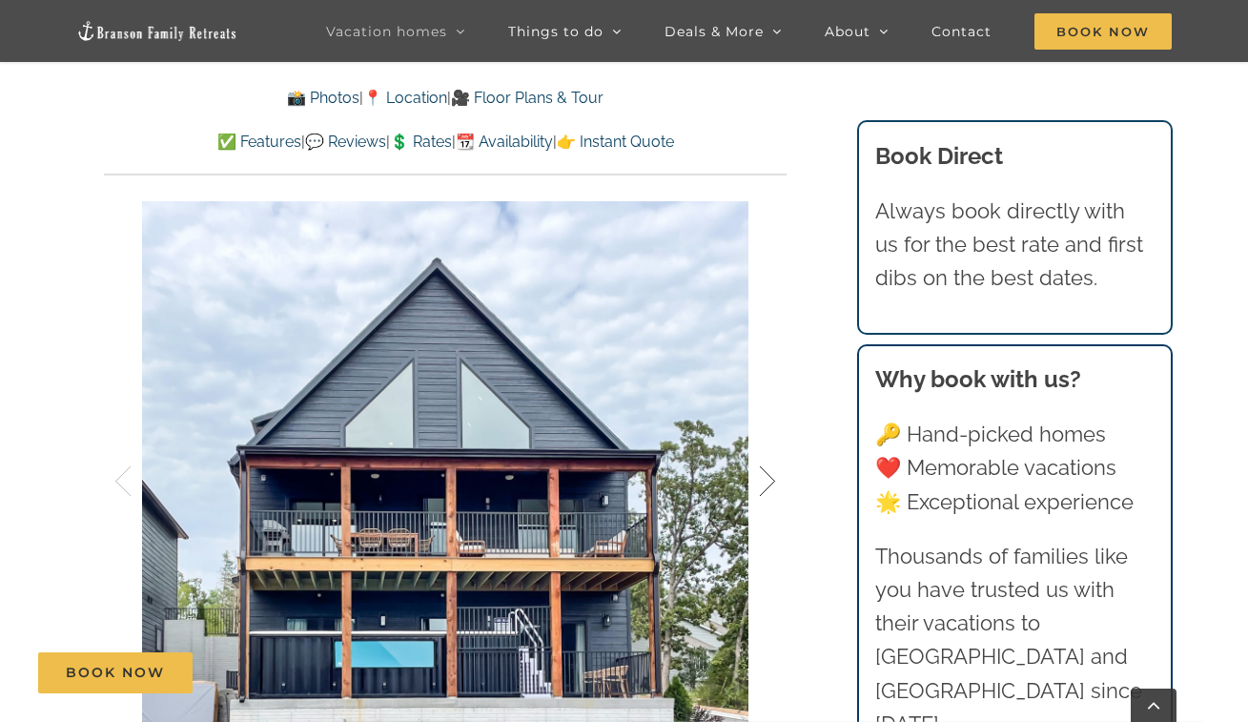
click at [757, 476] on div at bounding box center [747, 481] width 59 height 118
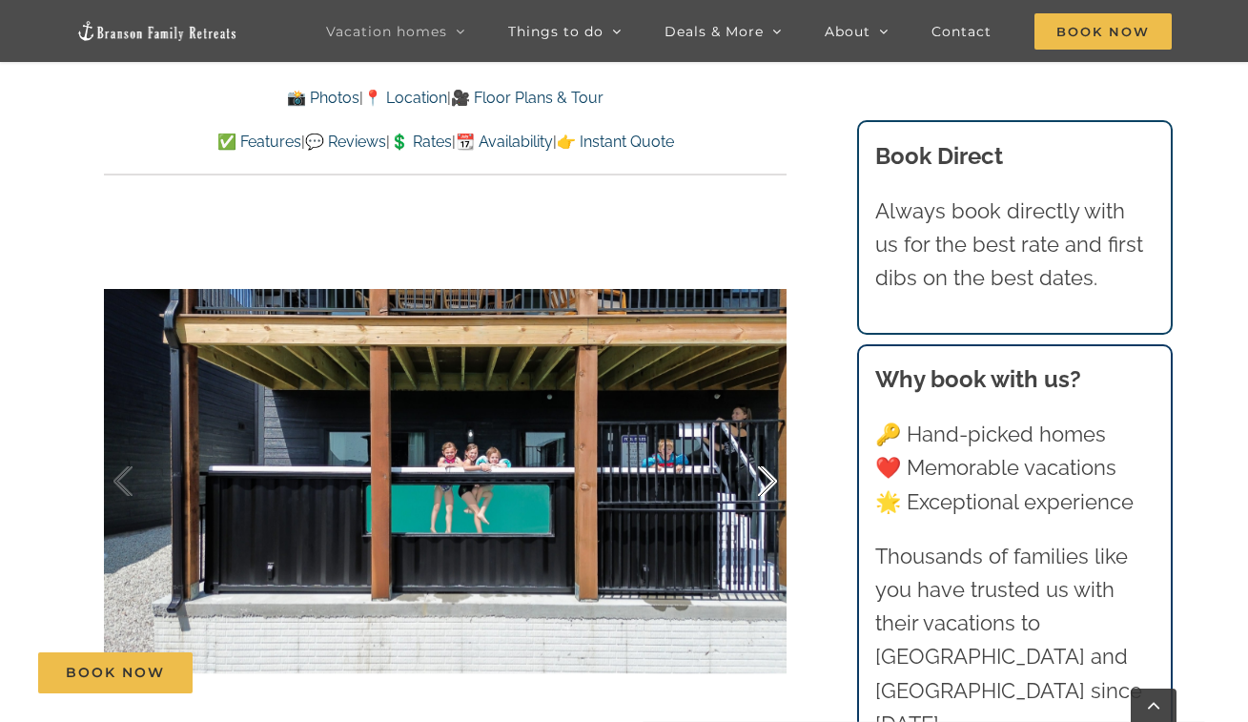
click at [757, 476] on div at bounding box center [747, 481] width 59 height 118
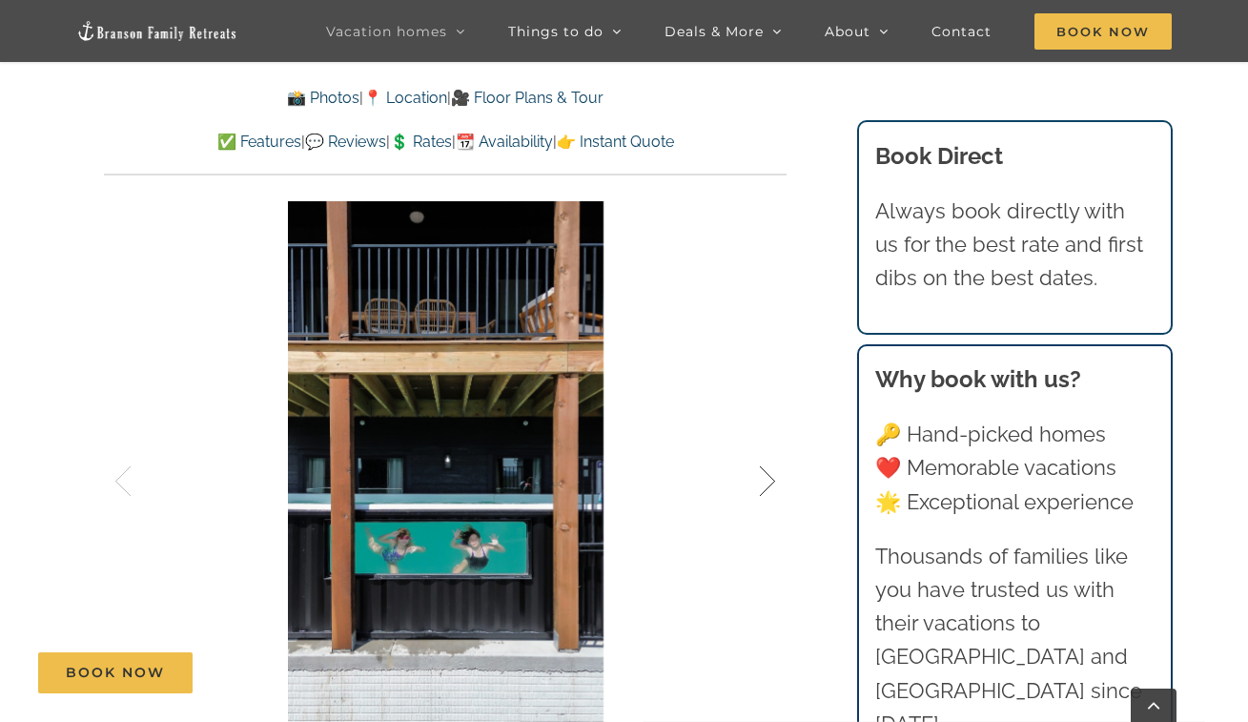
click at [757, 476] on div at bounding box center [747, 481] width 59 height 118
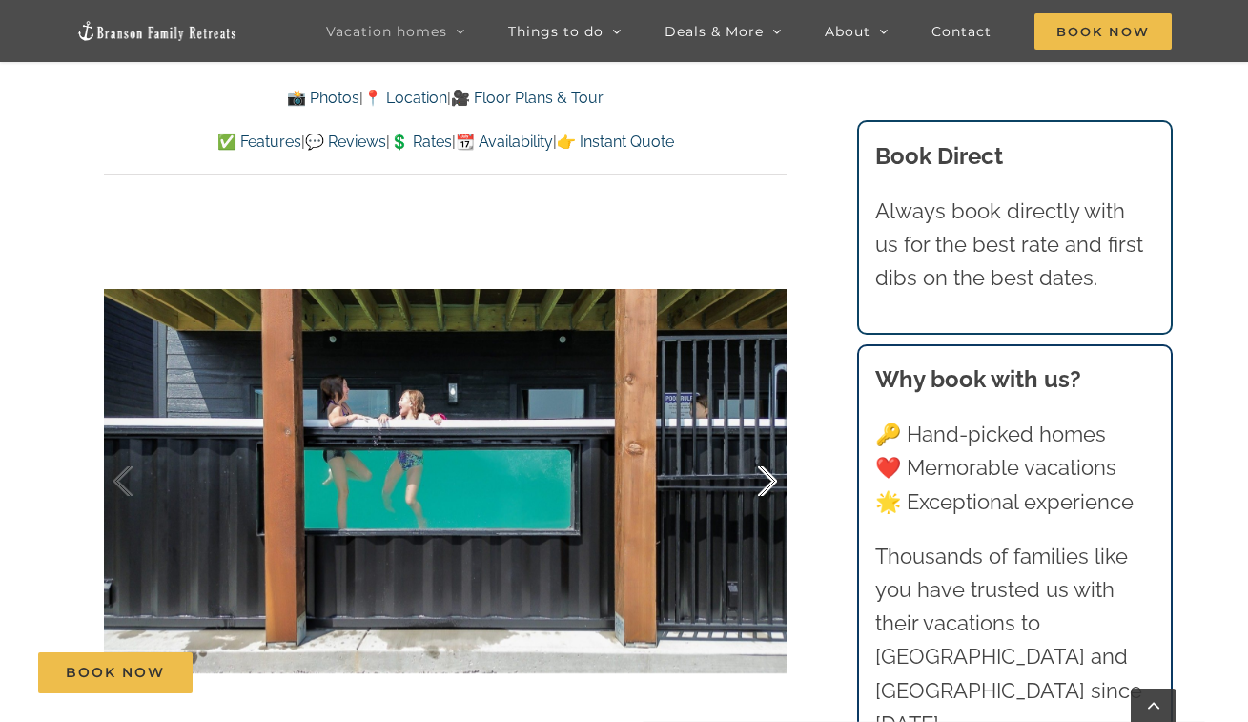
click at [757, 476] on div at bounding box center [747, 481] width 59 height 118
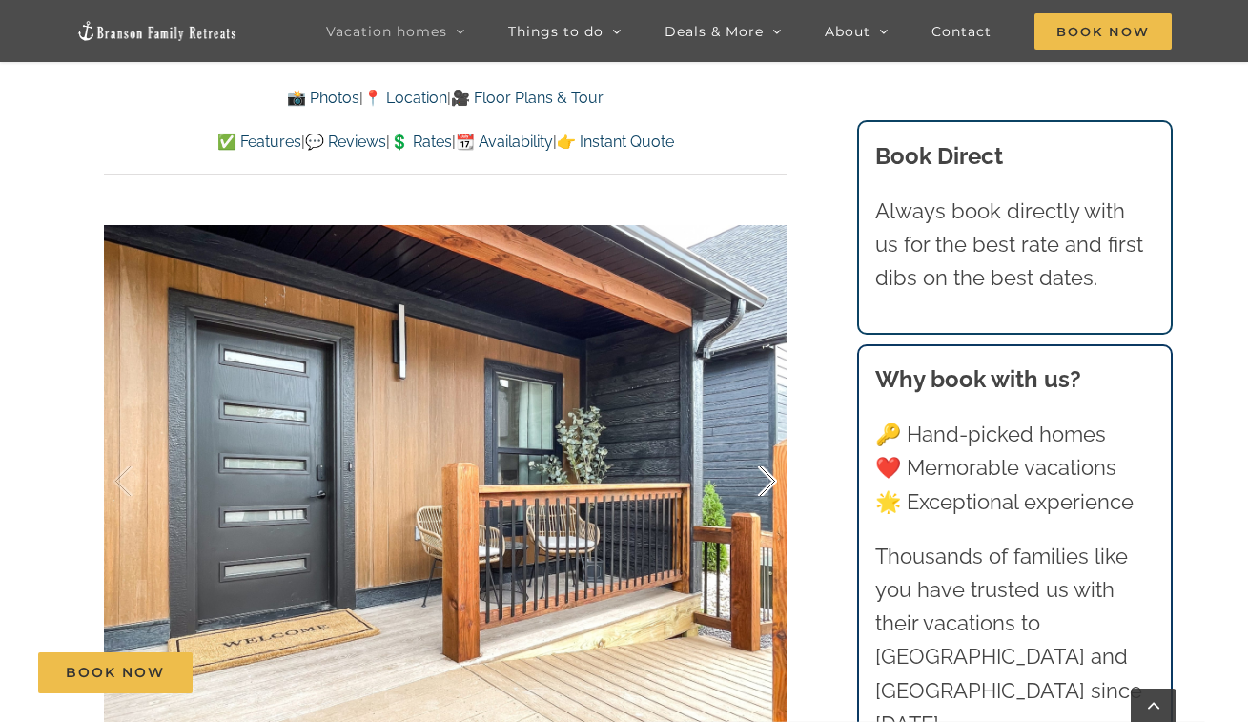
click at [757, 476] on div at bounding box center [747, 481] width 59 height 118
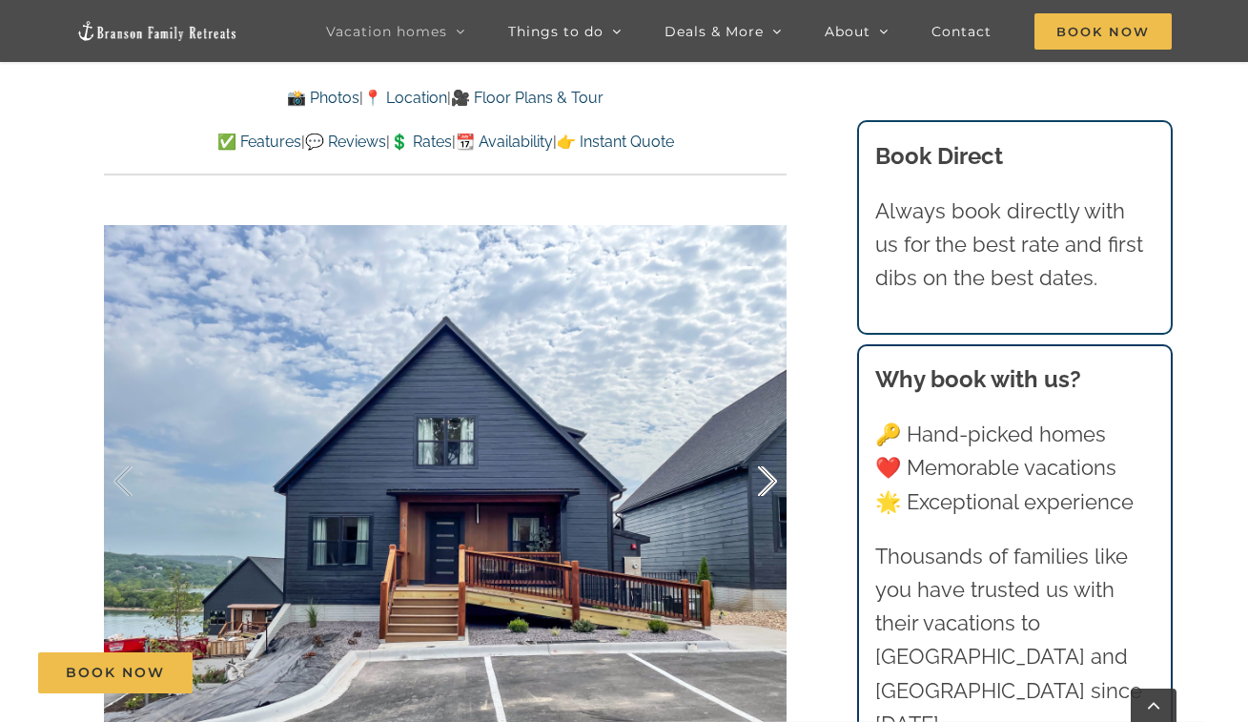
click at [757, 476] on div at bounding box center [747, 481] width 59 height 118
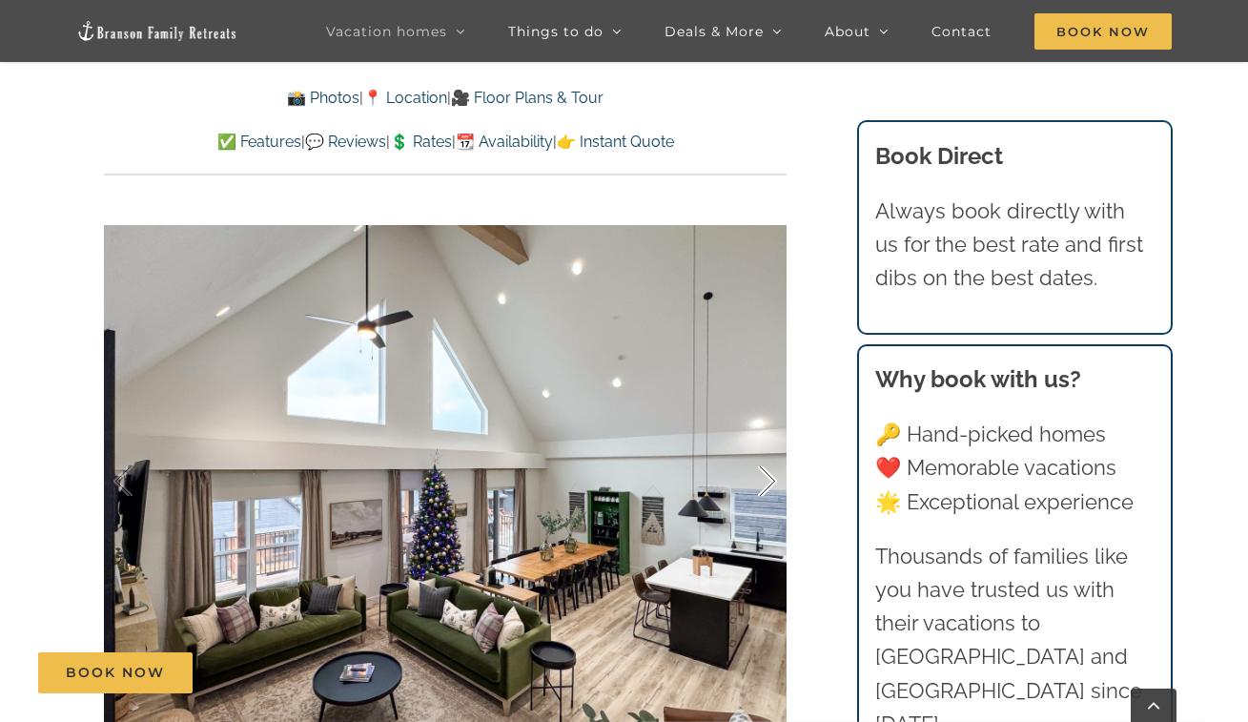
click at [757, 476] on div at bounding box center [747, 481] width 59 height 118
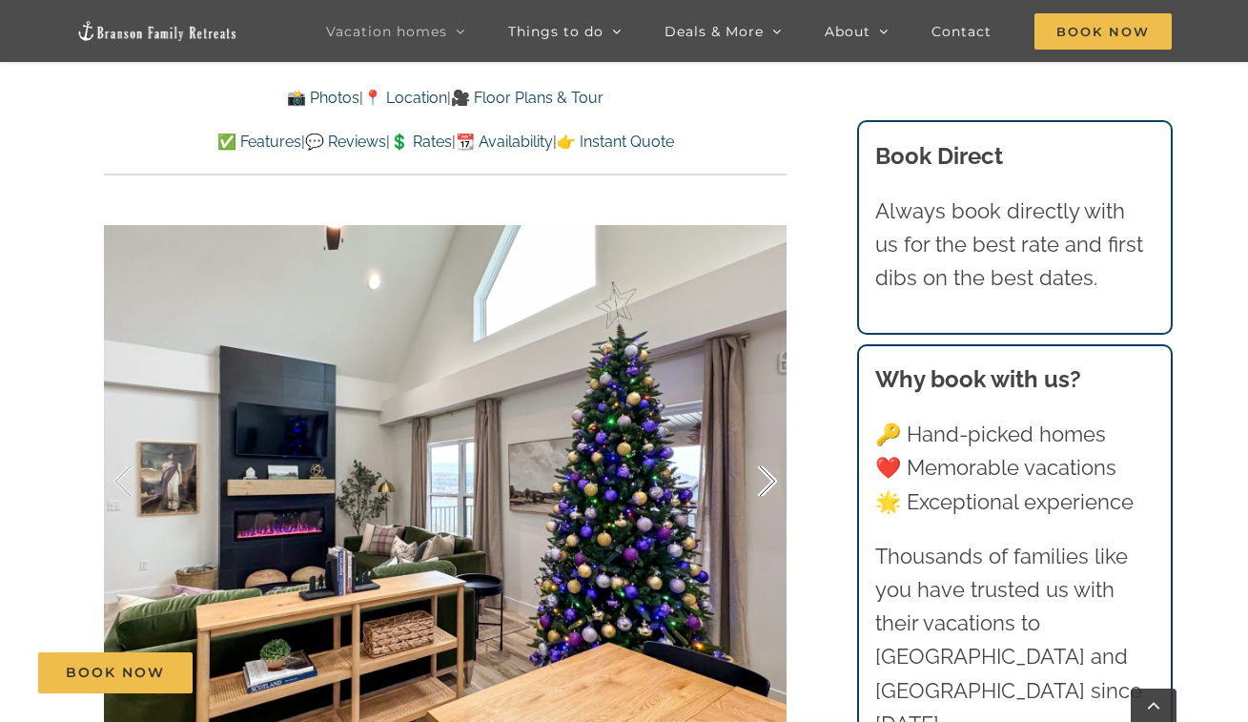
click at [757, 476] on div at bounding box center [747, 481] width 59 height 118
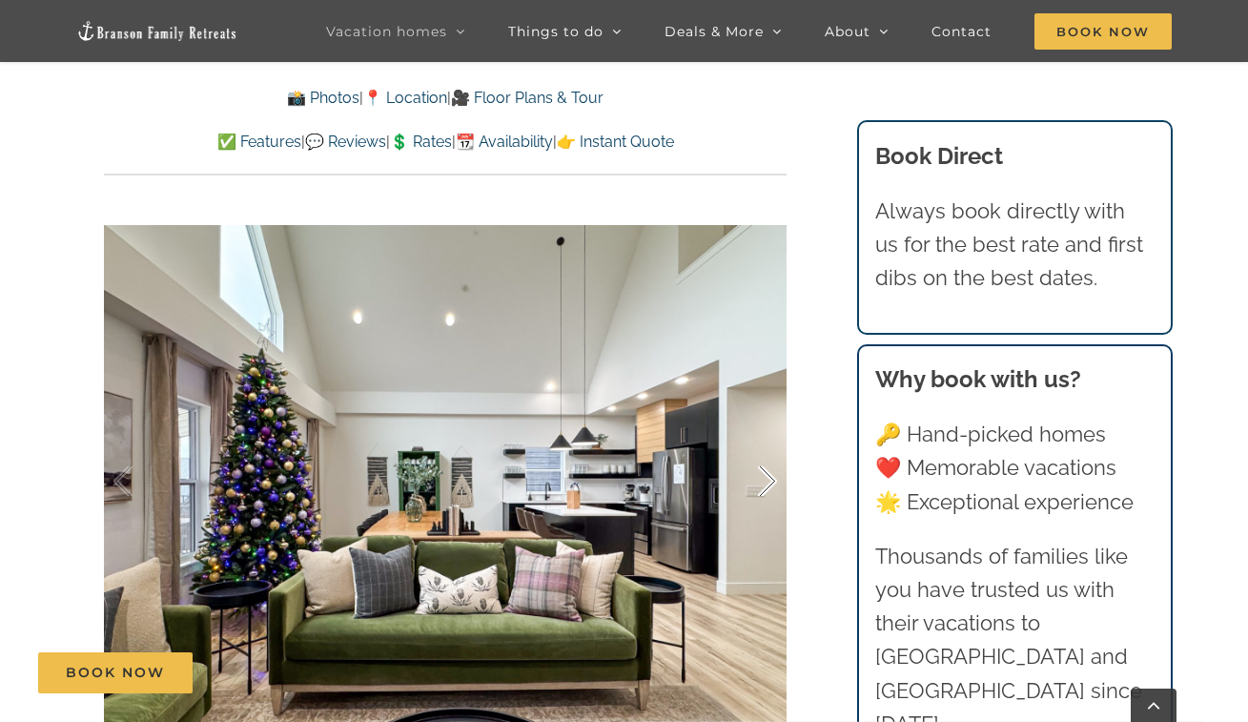
click at [757, 476] on div at bounding box center [747, 481] width 59 height 118
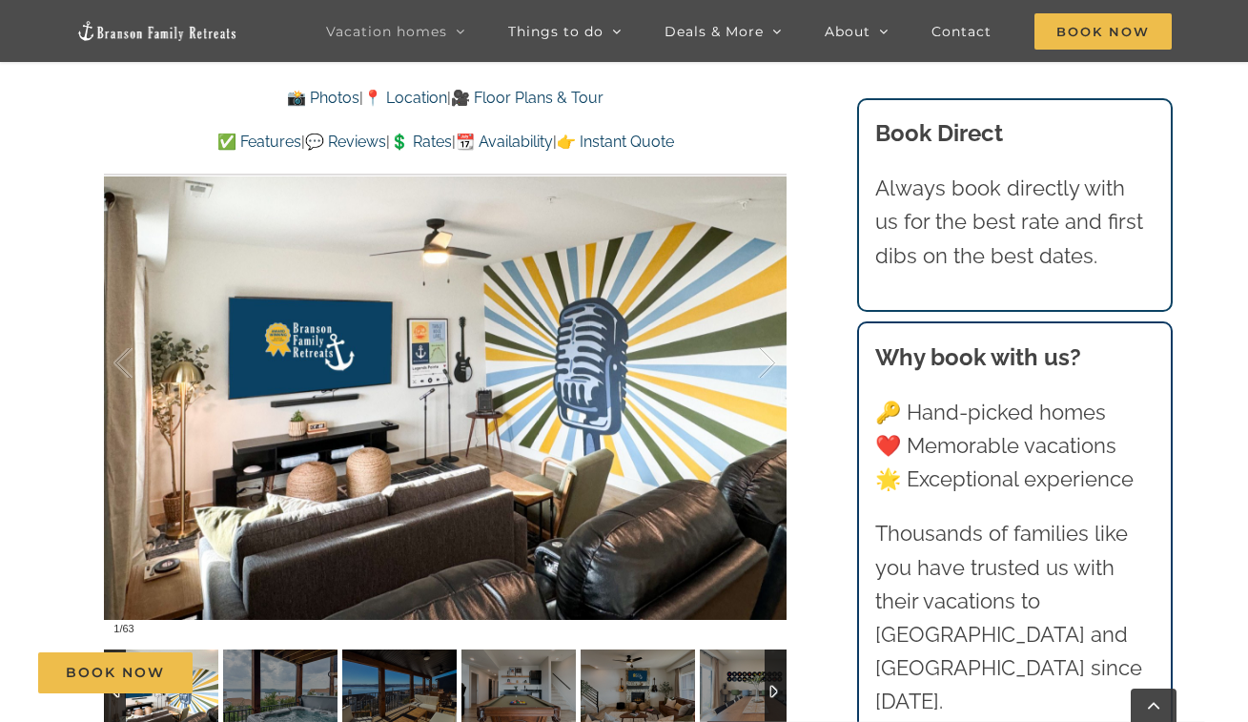
scroll to position [1198, 0]
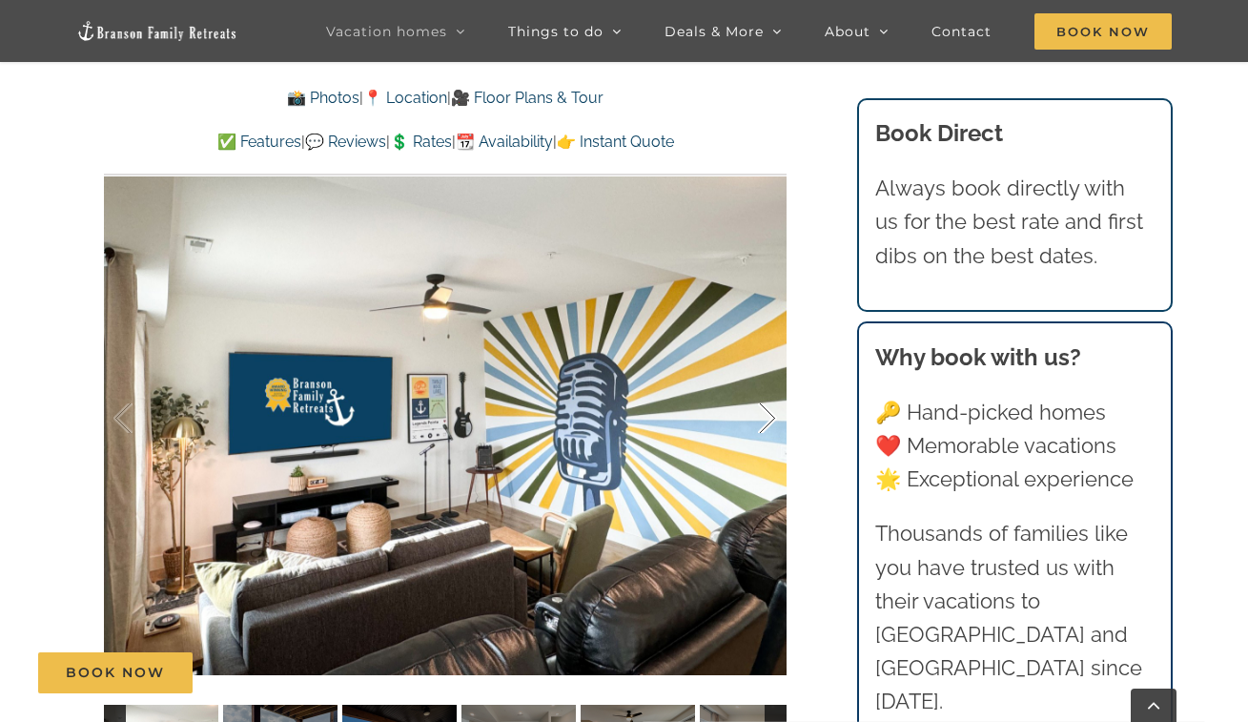
click at [767, 418] on div at bounding box center [747, 418] width 59 height 118
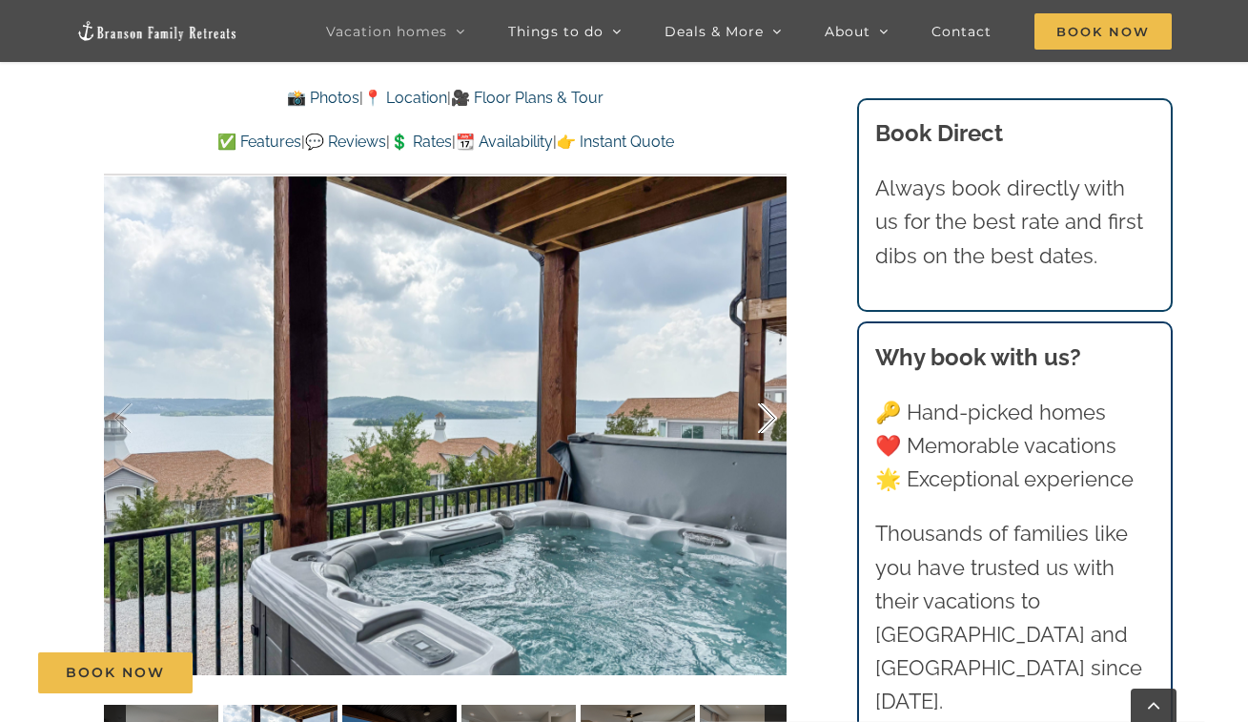
click at [767, 418] on div at bounding box center [747, 418] width 59 height 118
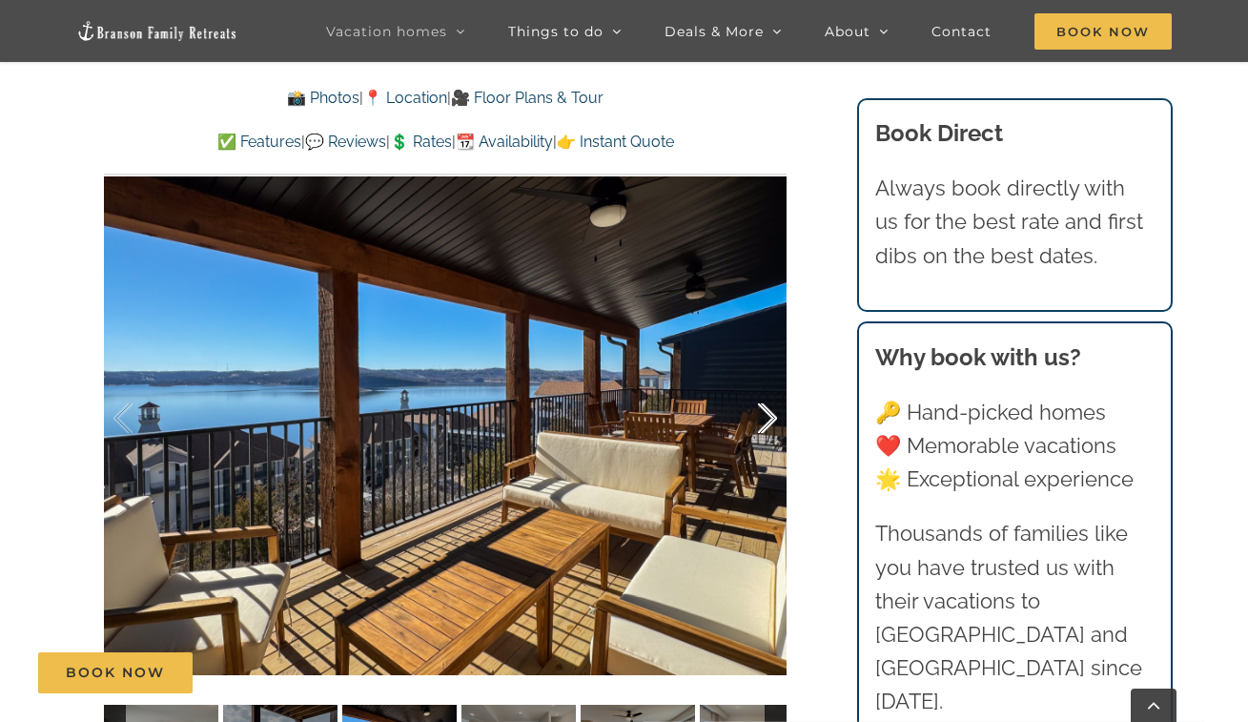
click at [767, 418] on div at bounding box center [747, 418] width 59 height 118
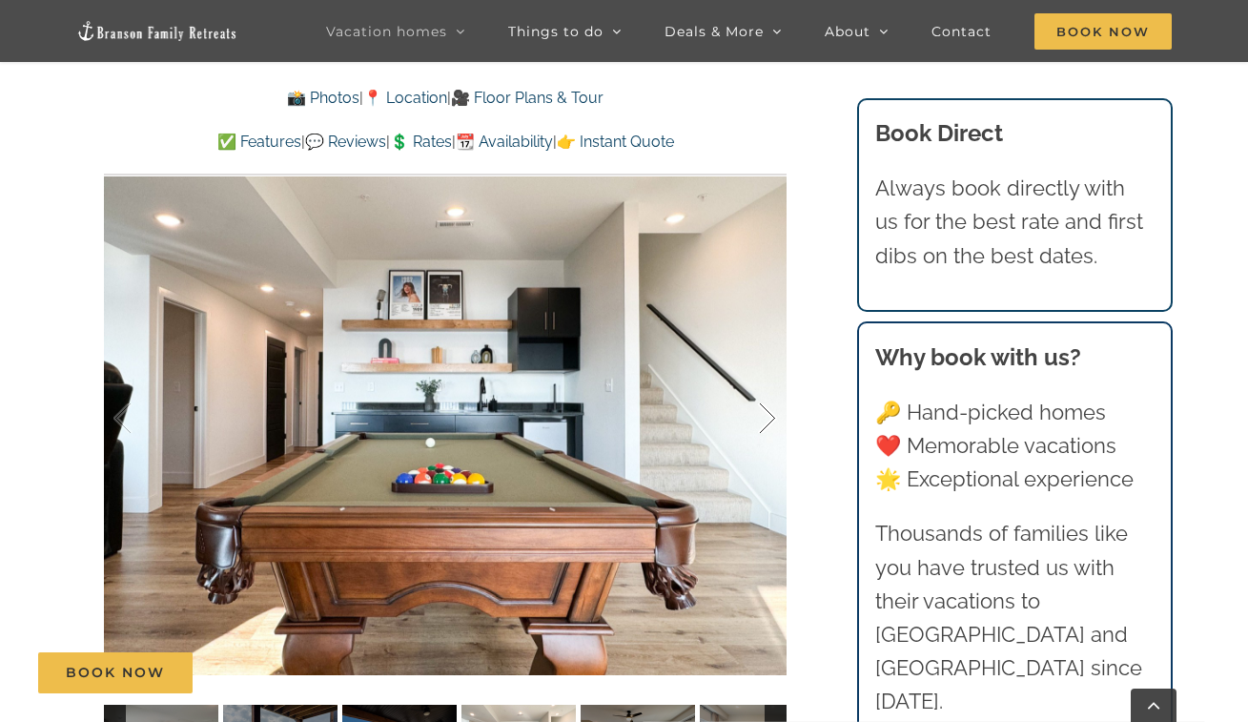
click at [767, 418] on div at bounding box center [747, 418] width 59 height 118
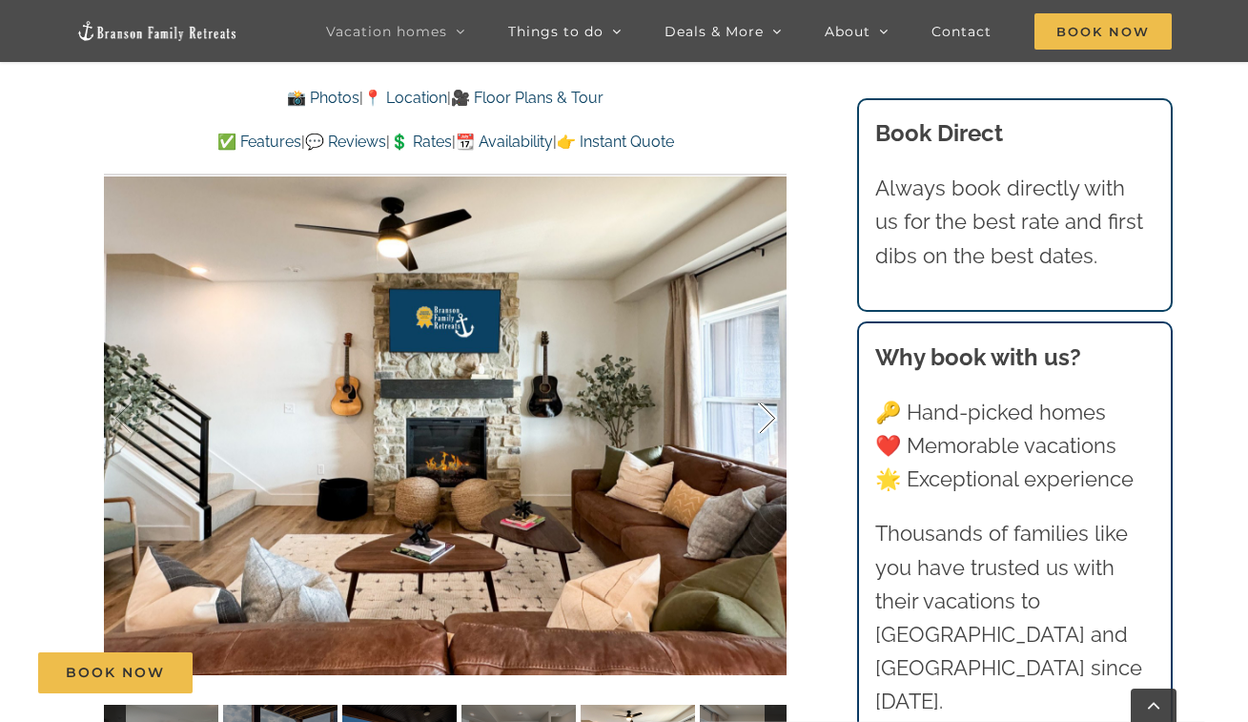
click at [767, 418] on div at bounding box center [747, 418] width 59 height 118
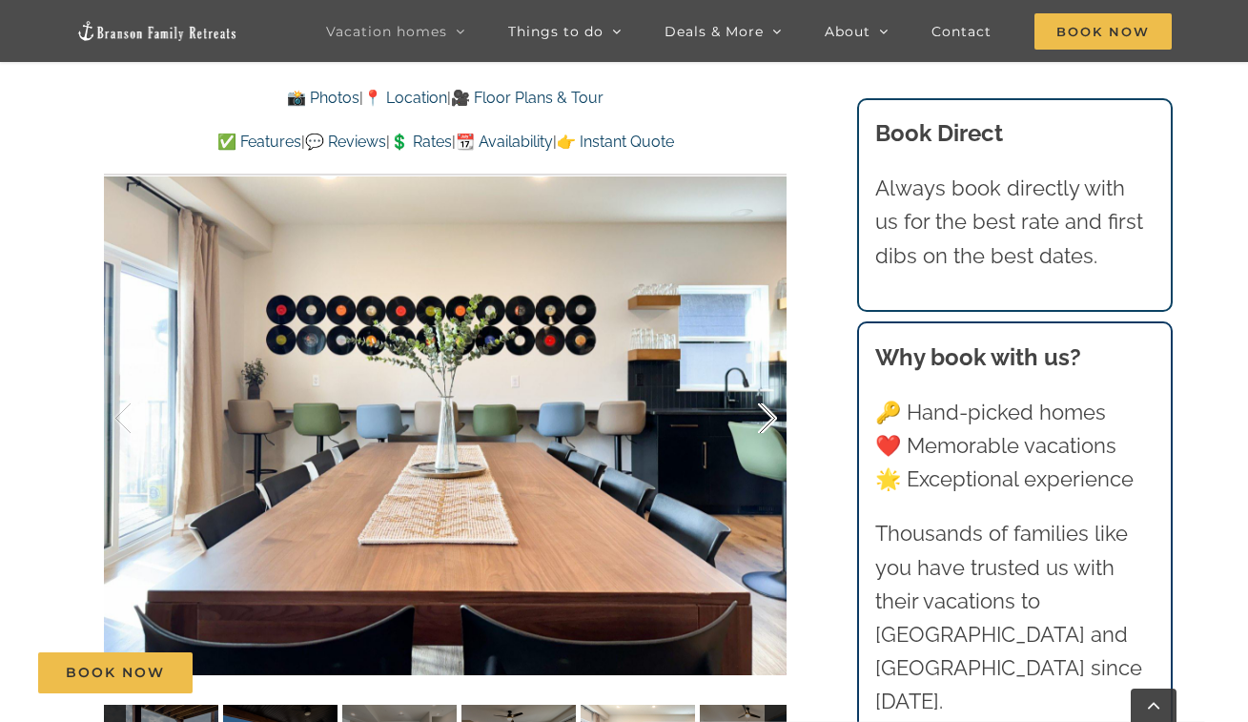
click at [767, 418] on div at bounding box center [747, 418] width 59 height 118
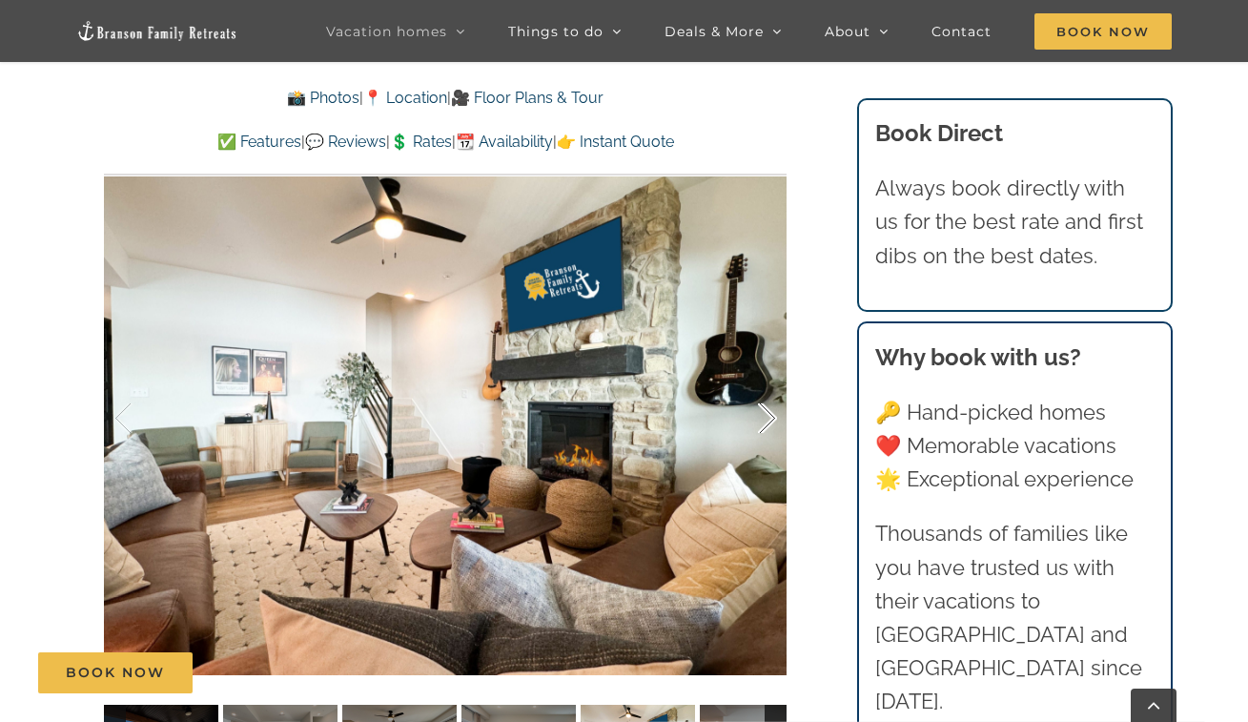
click at [767, 418] on div at bounding box center [747, 418] width 59 height 118
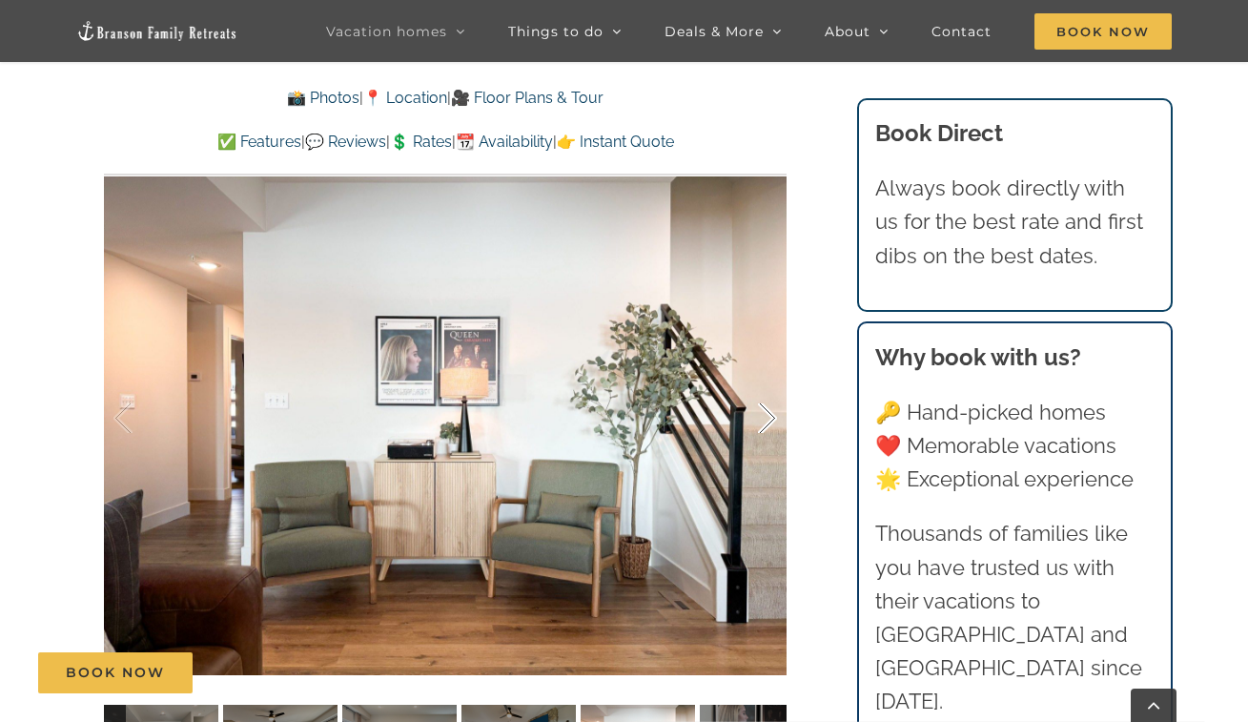
click at [766, 418] on div at bounding box center [747, 418] width 59 height 118
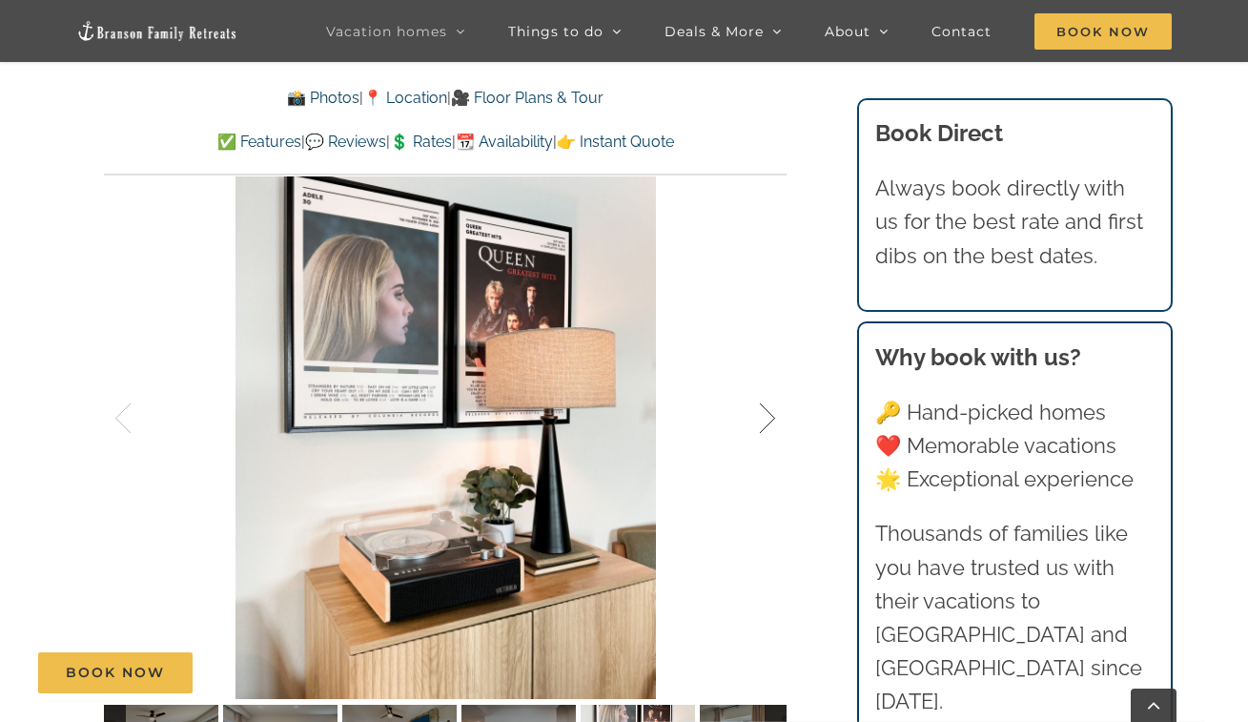
click at [766, 418] on div at bounding box center [747, 418] width 59 height 118
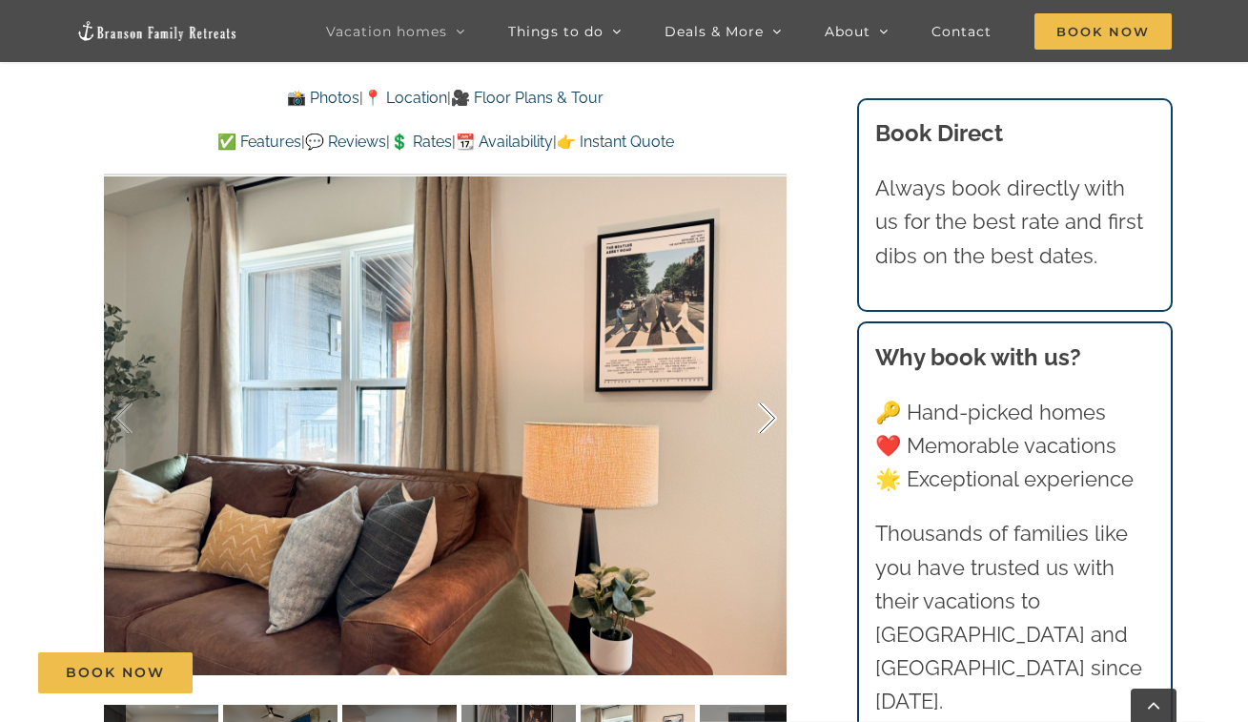
click at [766, 418] on div at bounding box center [747, 418] width 59 height 118
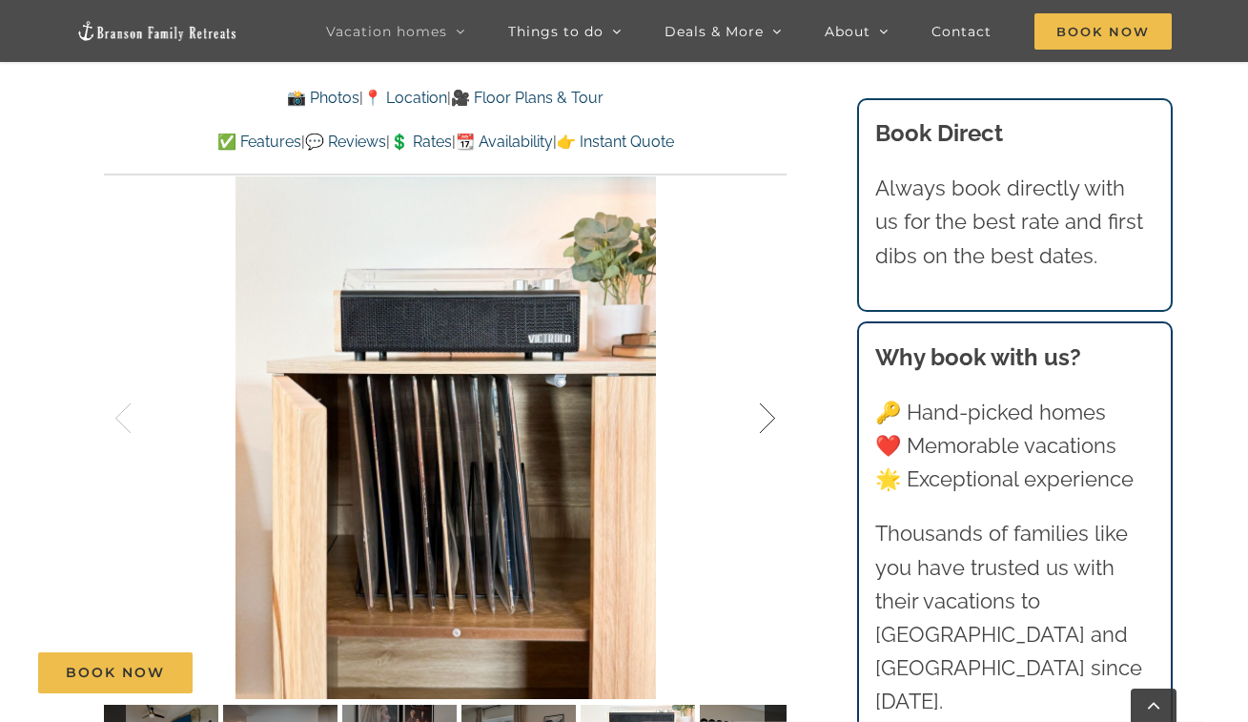
click at [766, 418] on div at bounding box center [747, 418] width 59 height 118
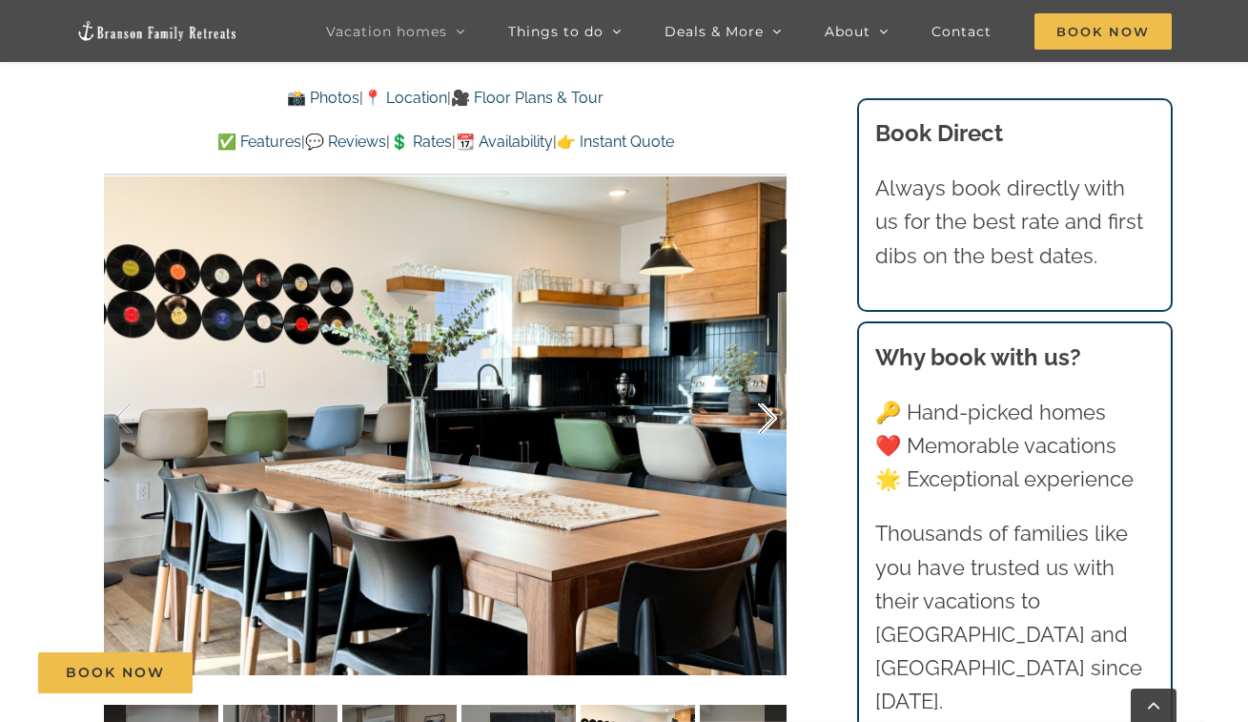
click at [766, 418] on div at bounding box center [747, 418] width 59 height 118
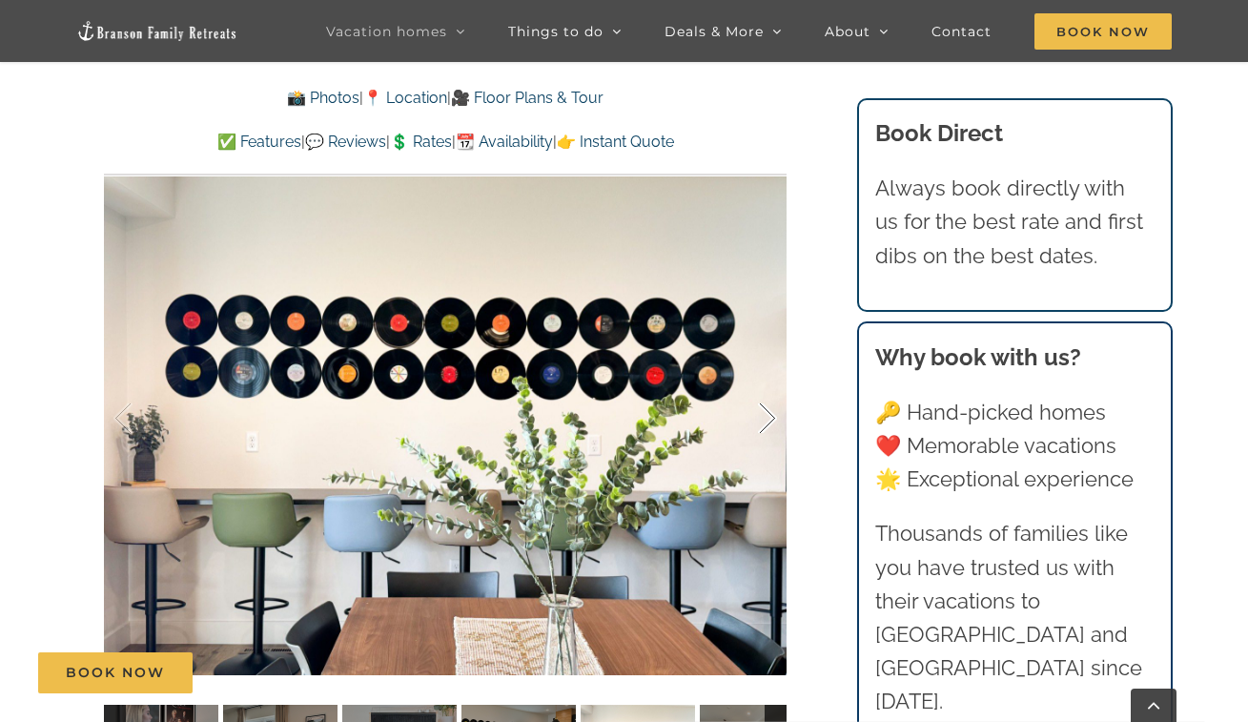
click at [766, 418] on div at bounding box center [747, 418] width 59 height 118
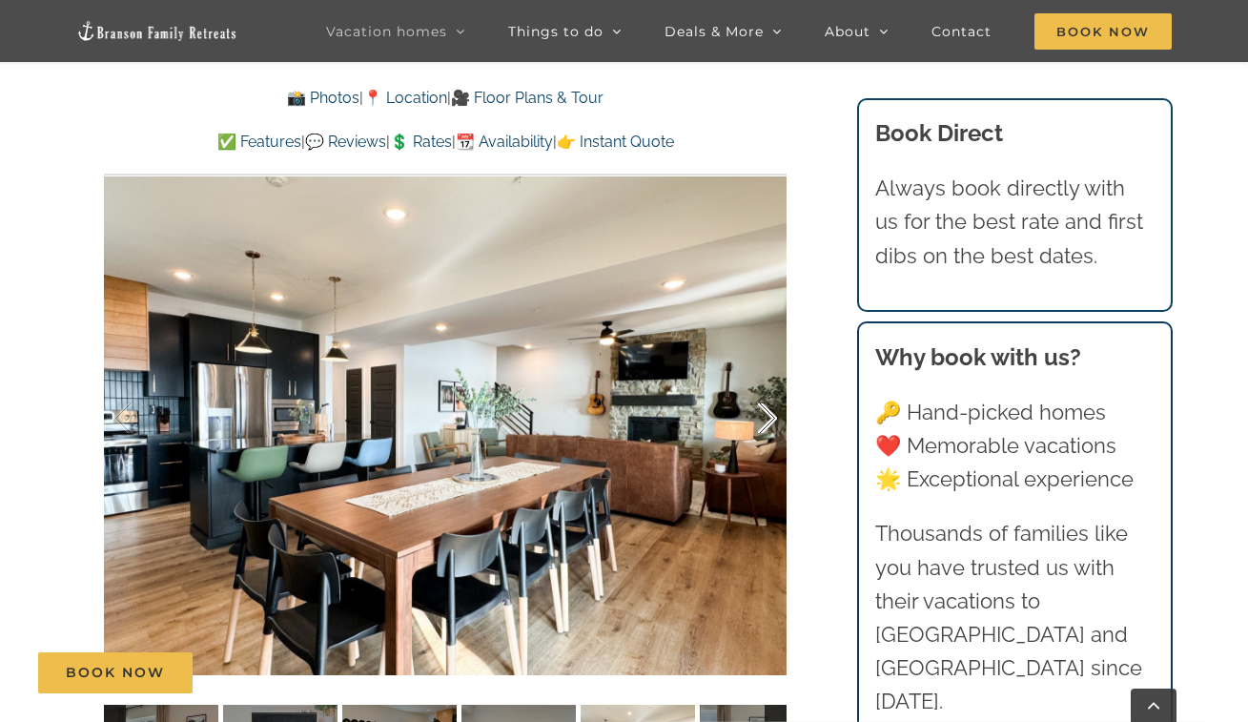
click at [766, 418] on div at bounding box center [747, 418] width 59 height 118
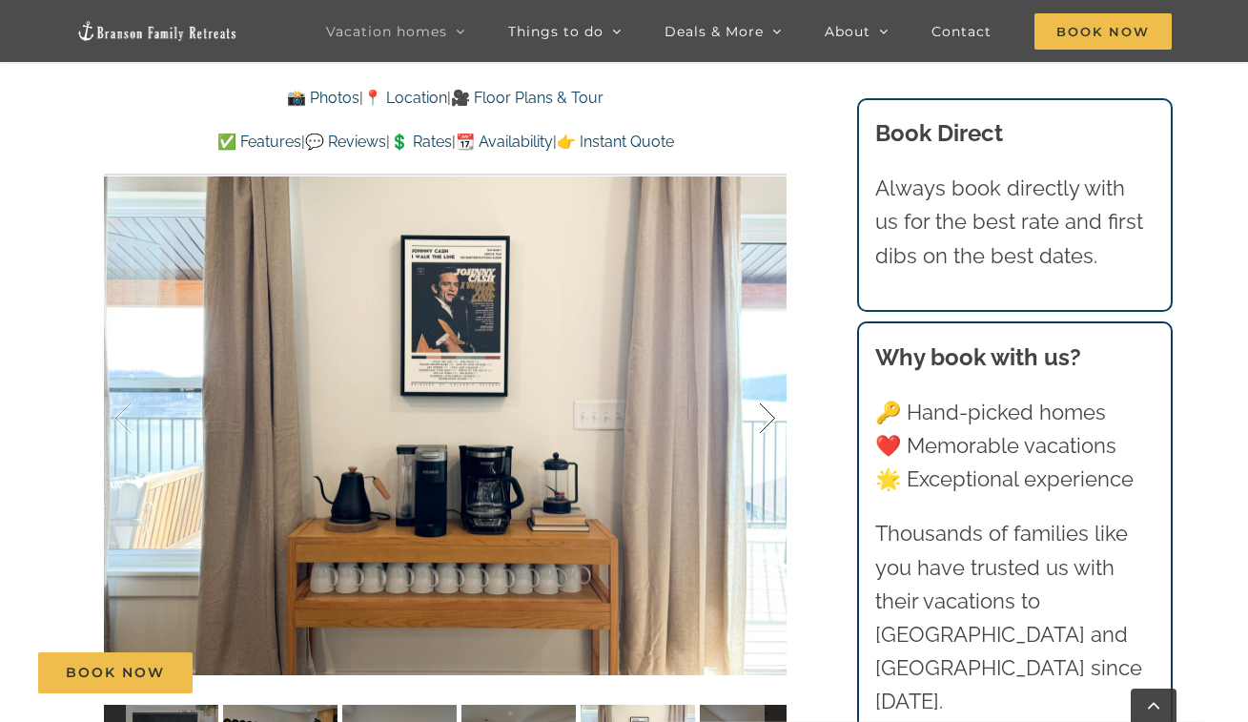
click at [766, 418] on div at bounding box center [747, 418] width 59 height 118
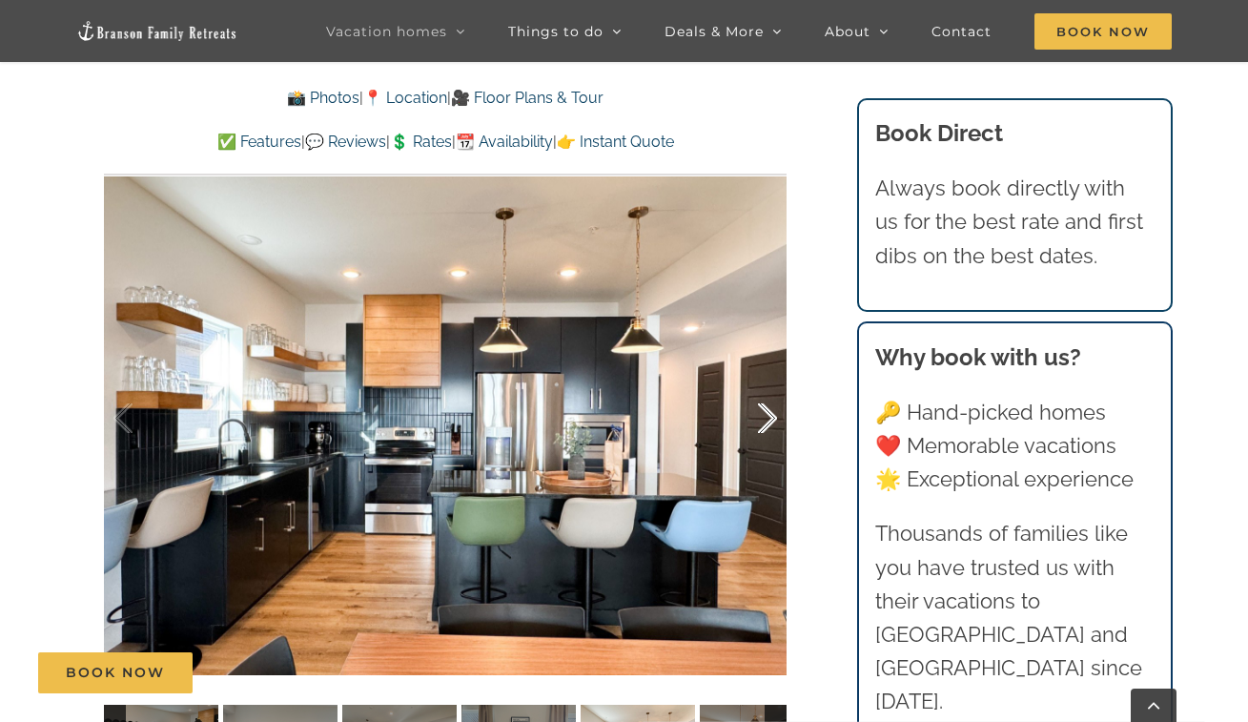
click at [766, 418] on div at bounding box center [747, 418] width 59 height 118
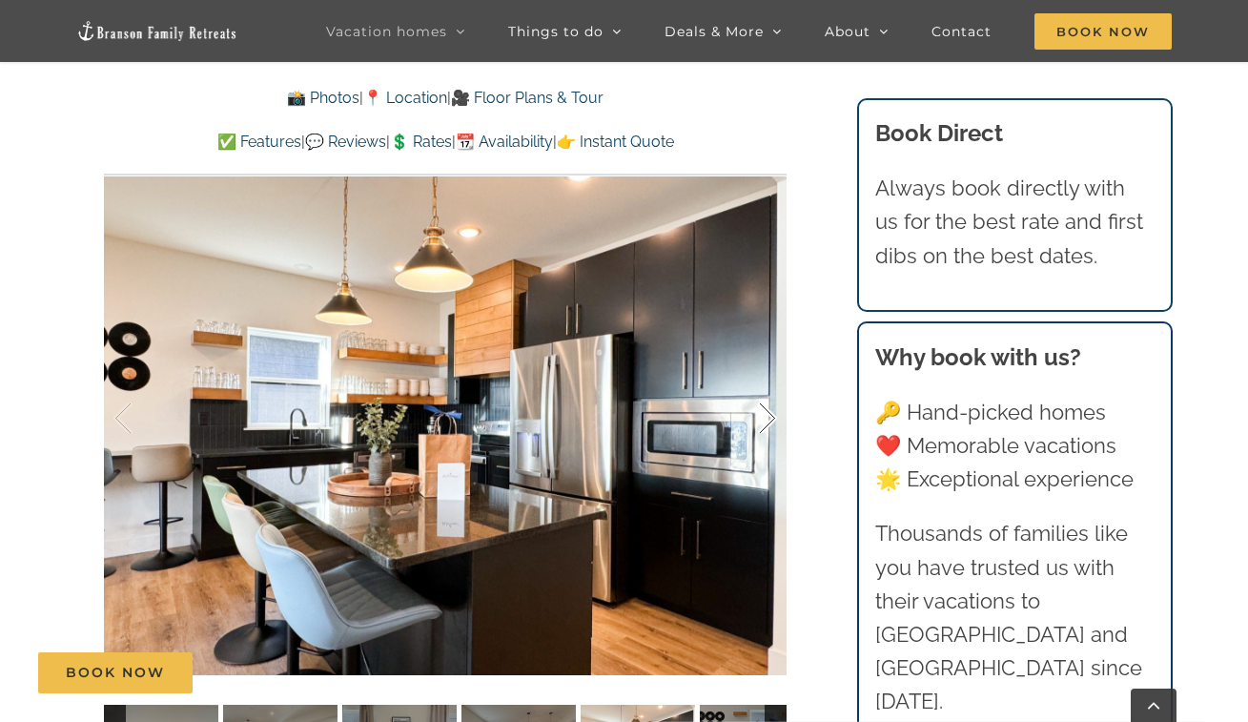
click at [766, 418] on div at bounding box center [747, 418] width 59 height 118
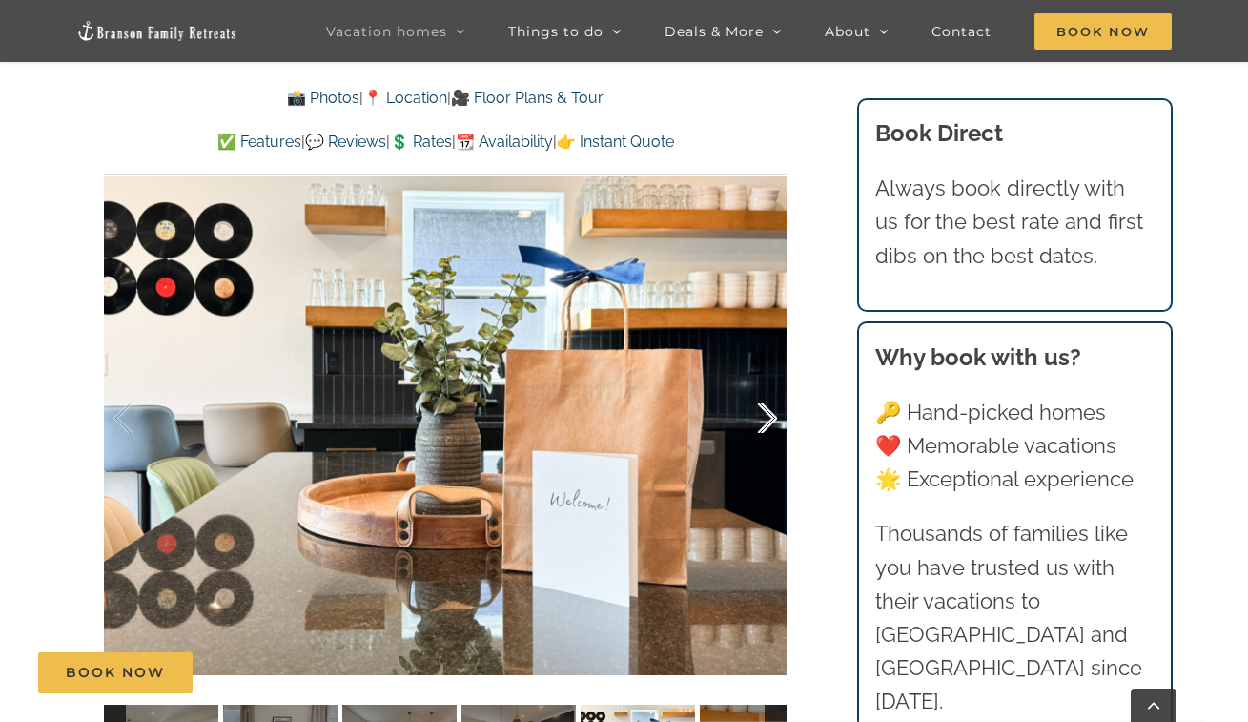
click at [766, 418] on div at bounding box center [747, 418] width 59 height 118
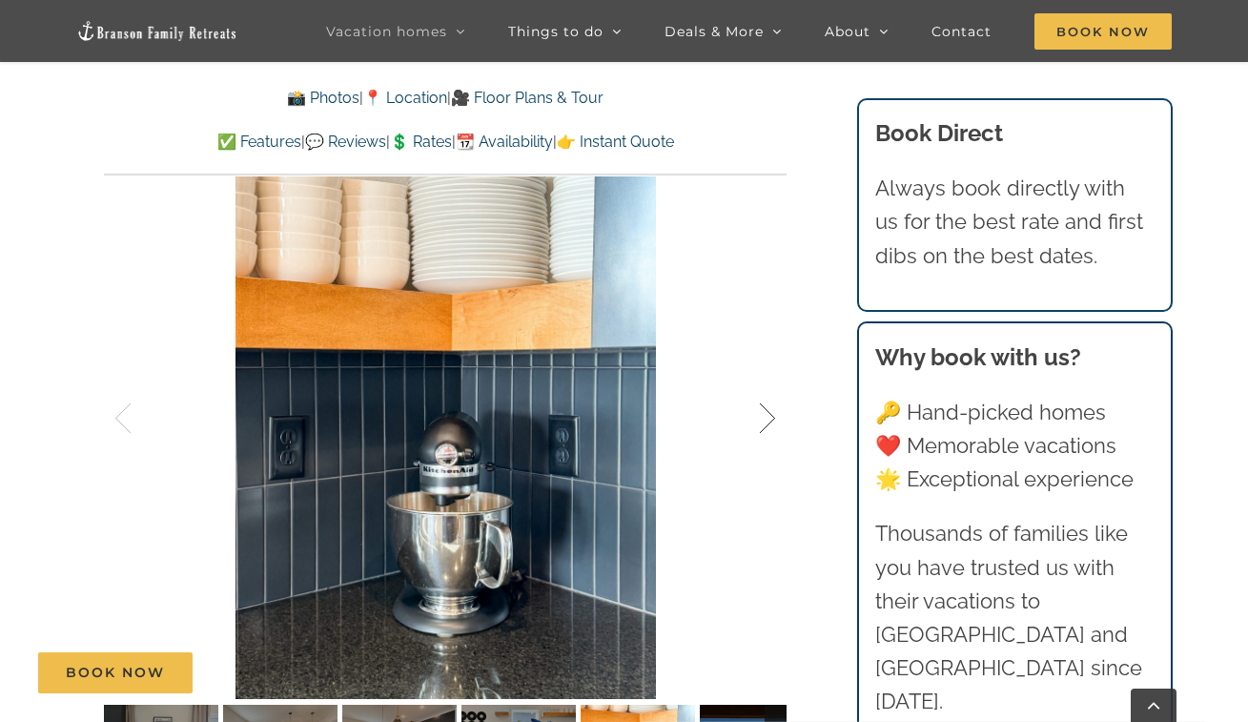
click at [766, 418] on div at bounding box center [747, 418] width 59 height 118
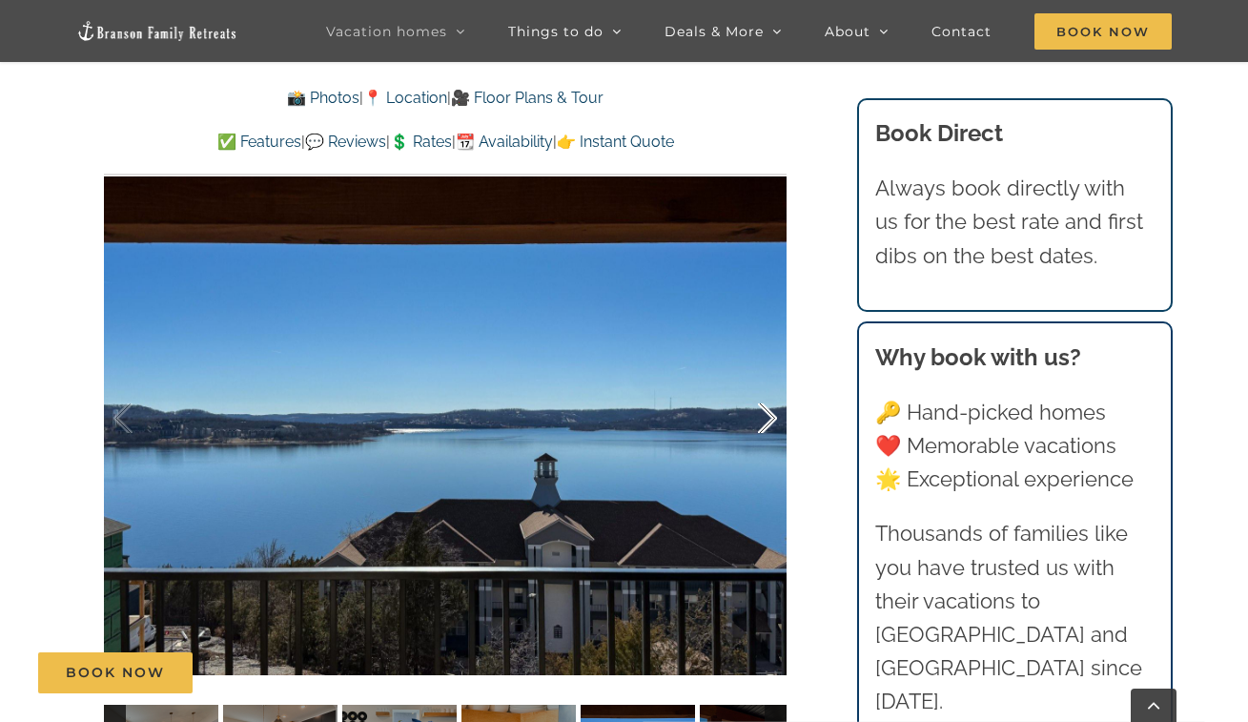
click at [766, 418] on div at bounding box center [747, 418] width 59 height 118
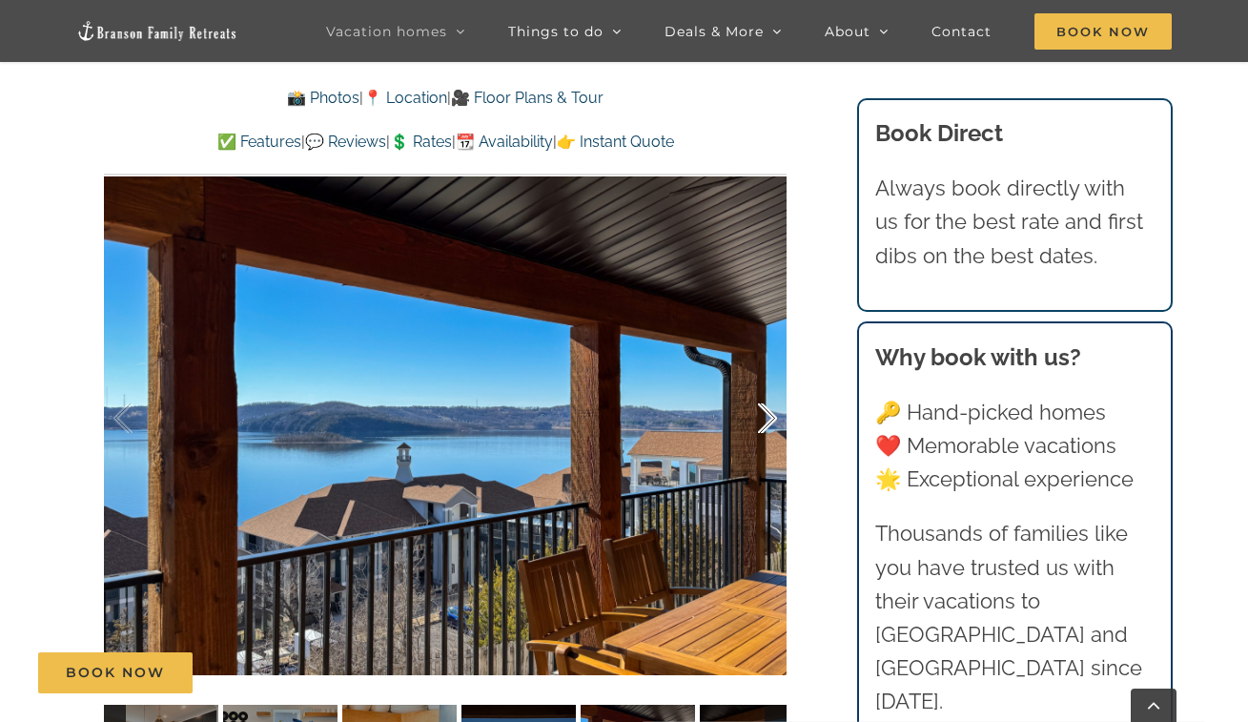
click at [766, 418] on div at bounding box center [747, 418] width 59 height 118
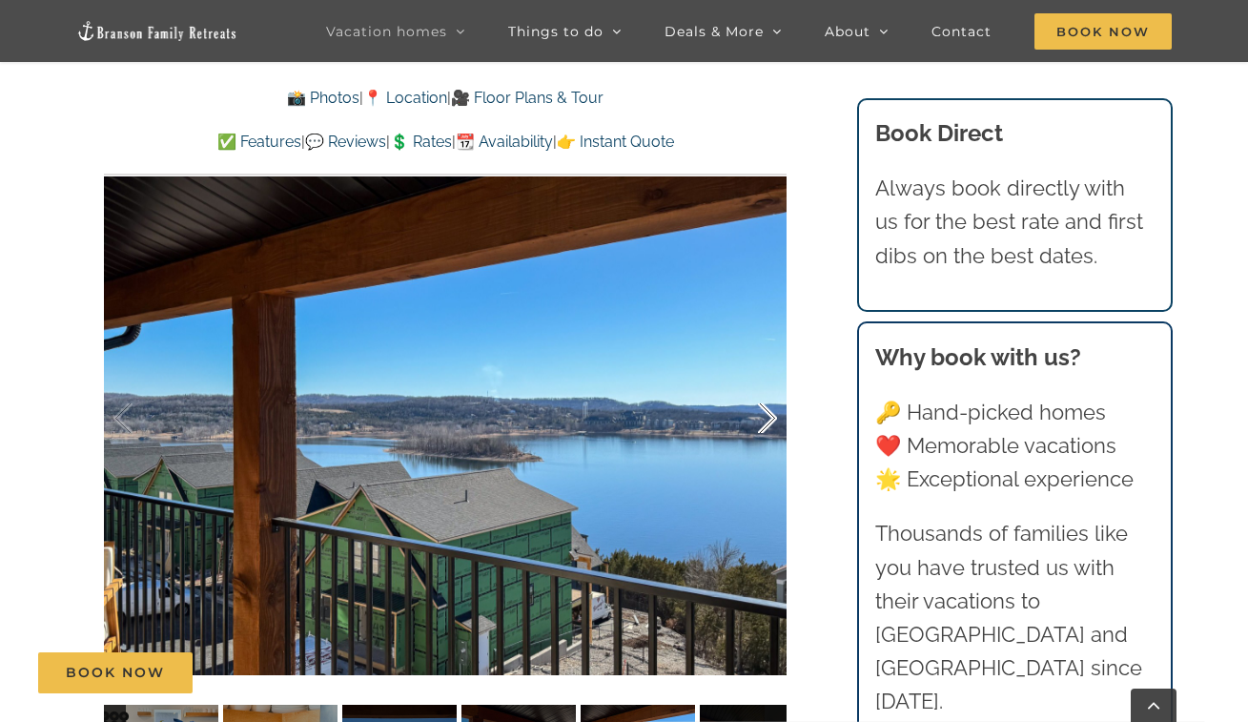
click at [766, 418] on div at bounding box center [747, 418] width 59 height 118
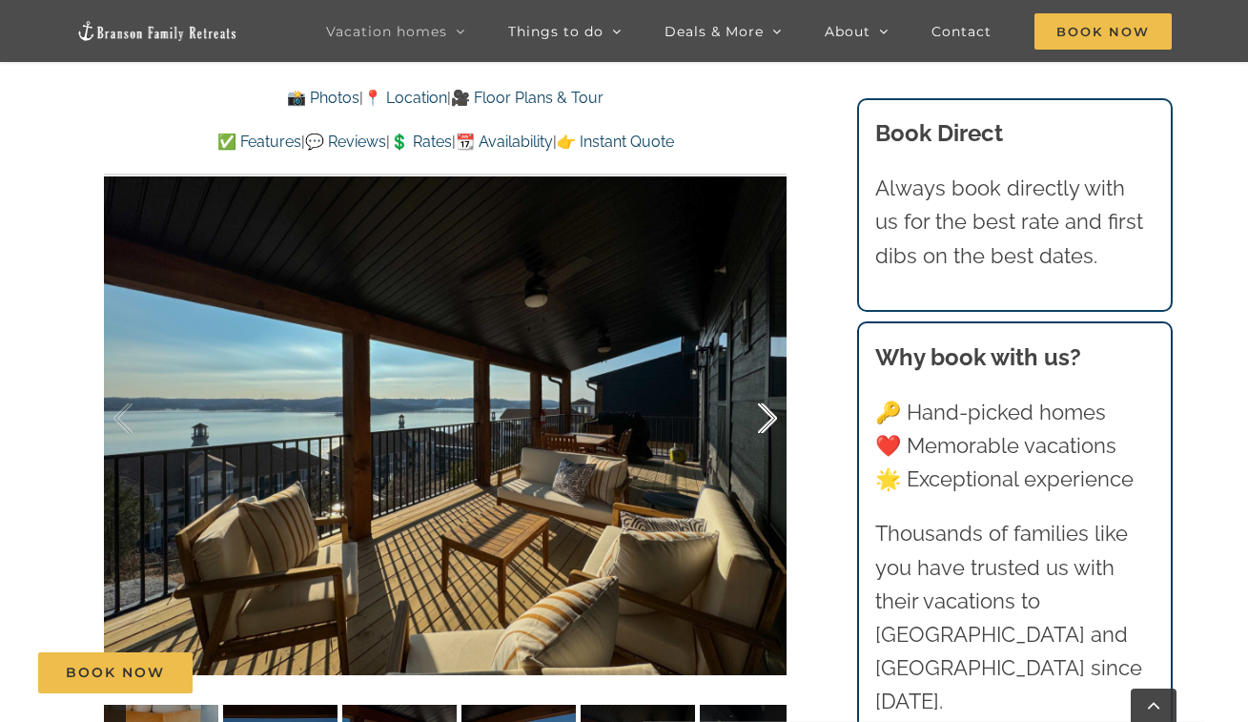
click at [767, 418] on div at bounding box center [747, 418] width 59 height 118
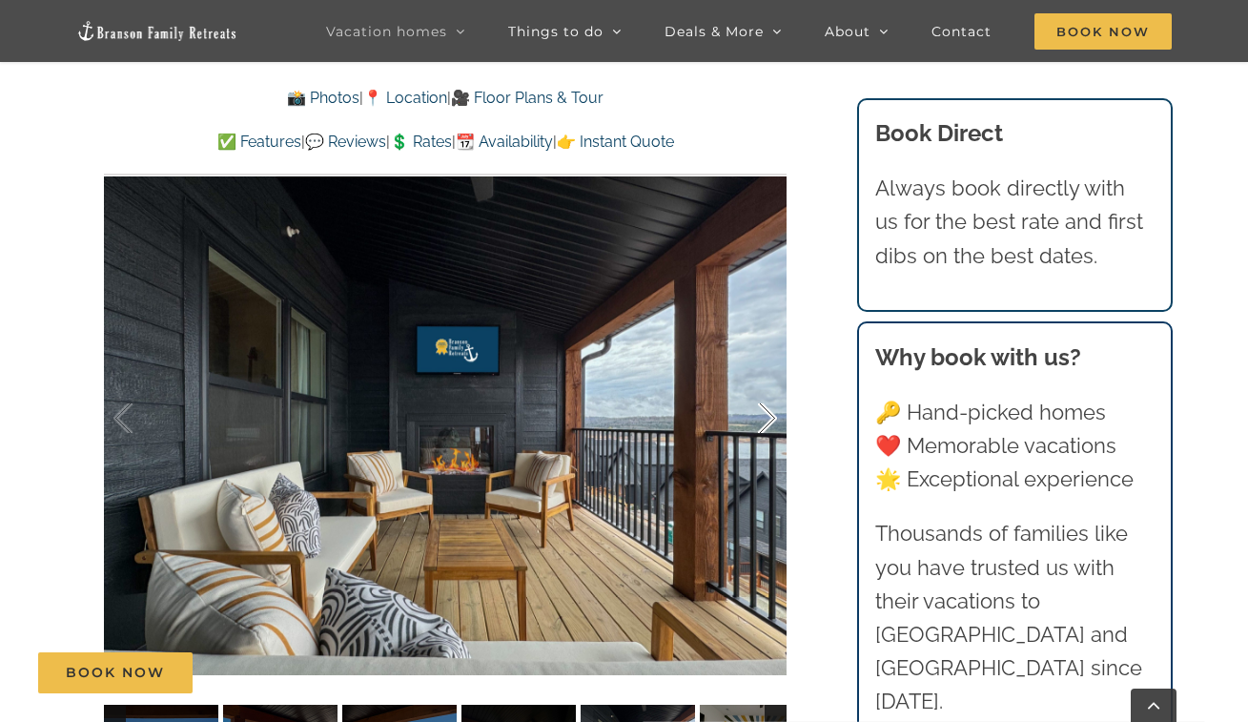
click at [767, 418] on div at bounding box center [747, 418] width 59 height 118
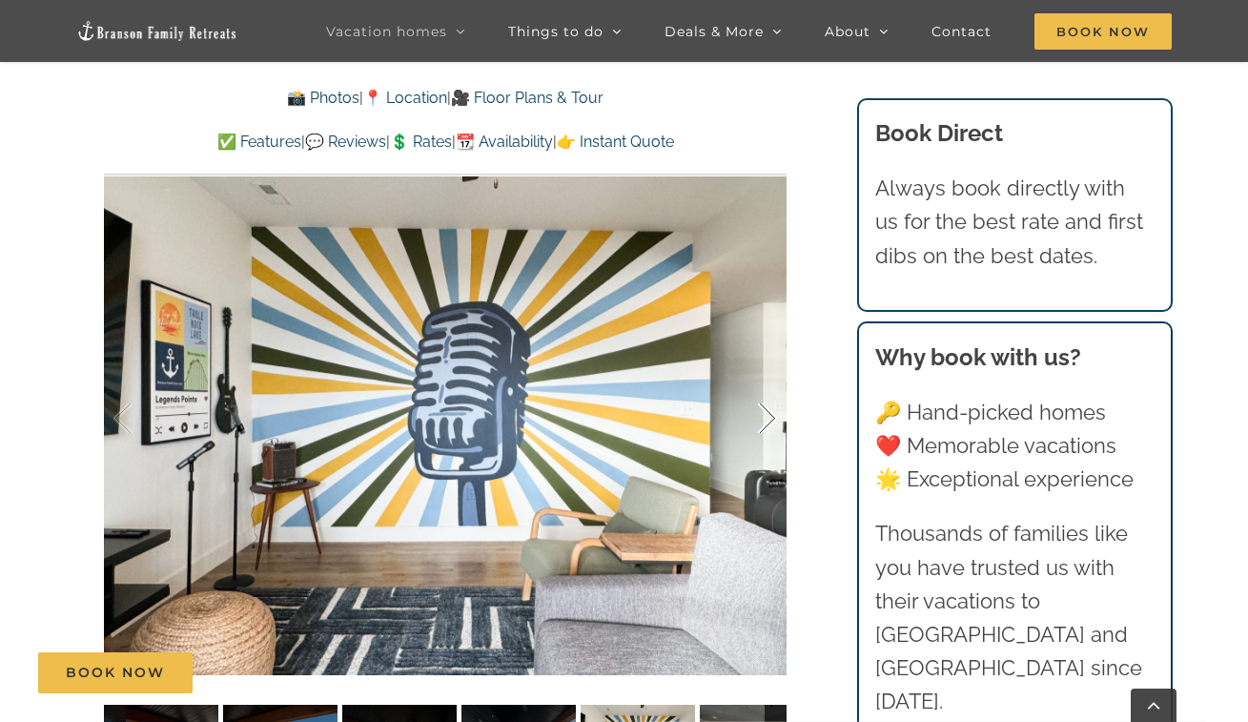
click at [767, 418] on div at bounding box center [747, 418] width 59 height 118
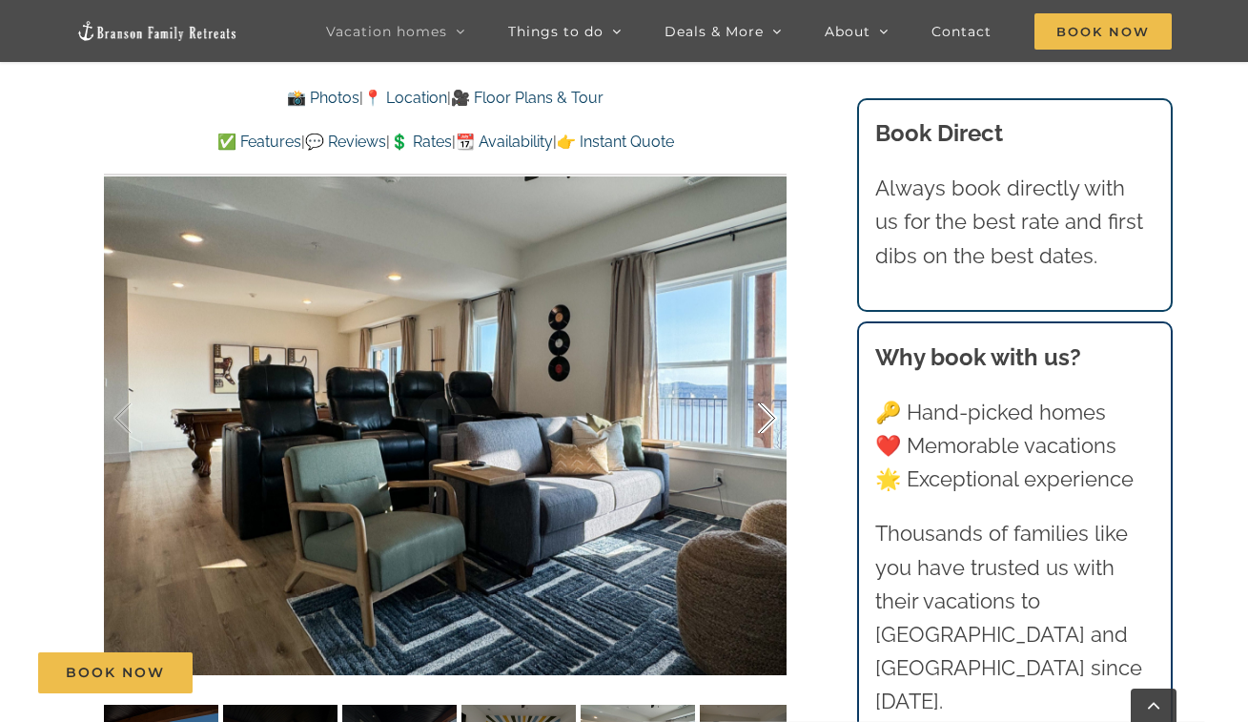
click at [766, 423] on div at bounding box center [747, 418] width 59 height 118
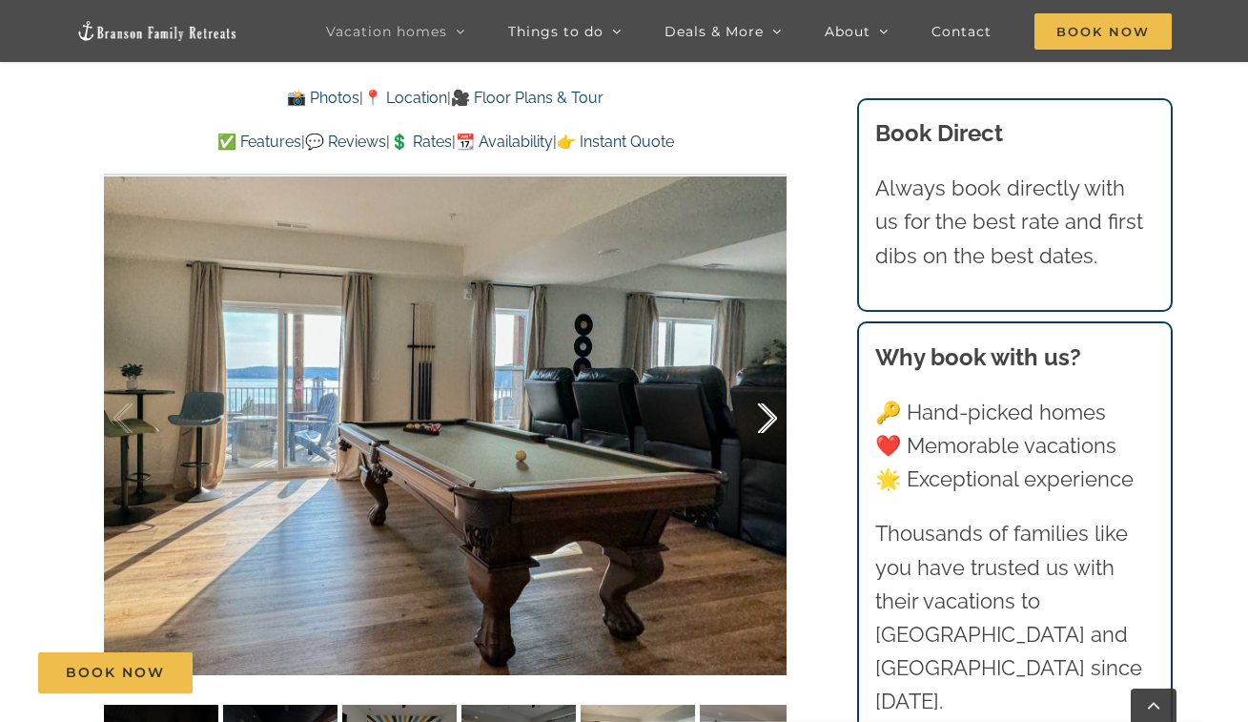
click at [766, 420] on div at bounding box center [747, 418] width 59 height 118
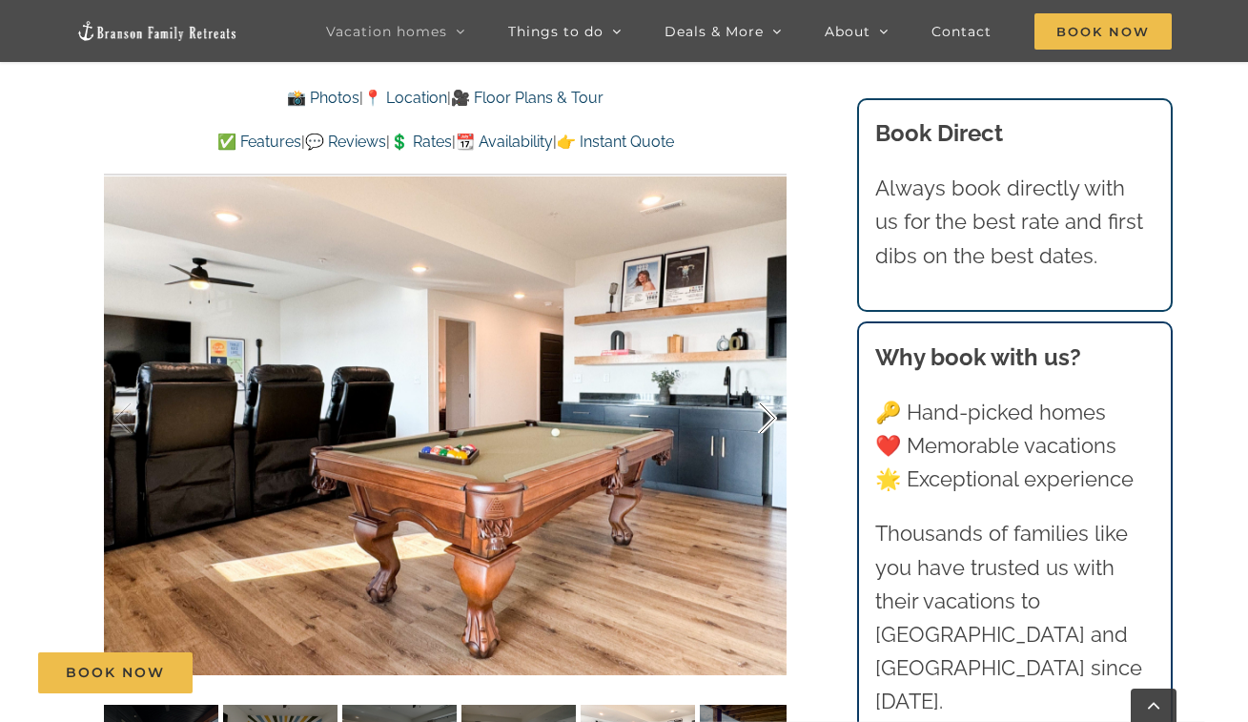
click at [766, 419] on div at bounding box center [747, 418] width 59 height 118
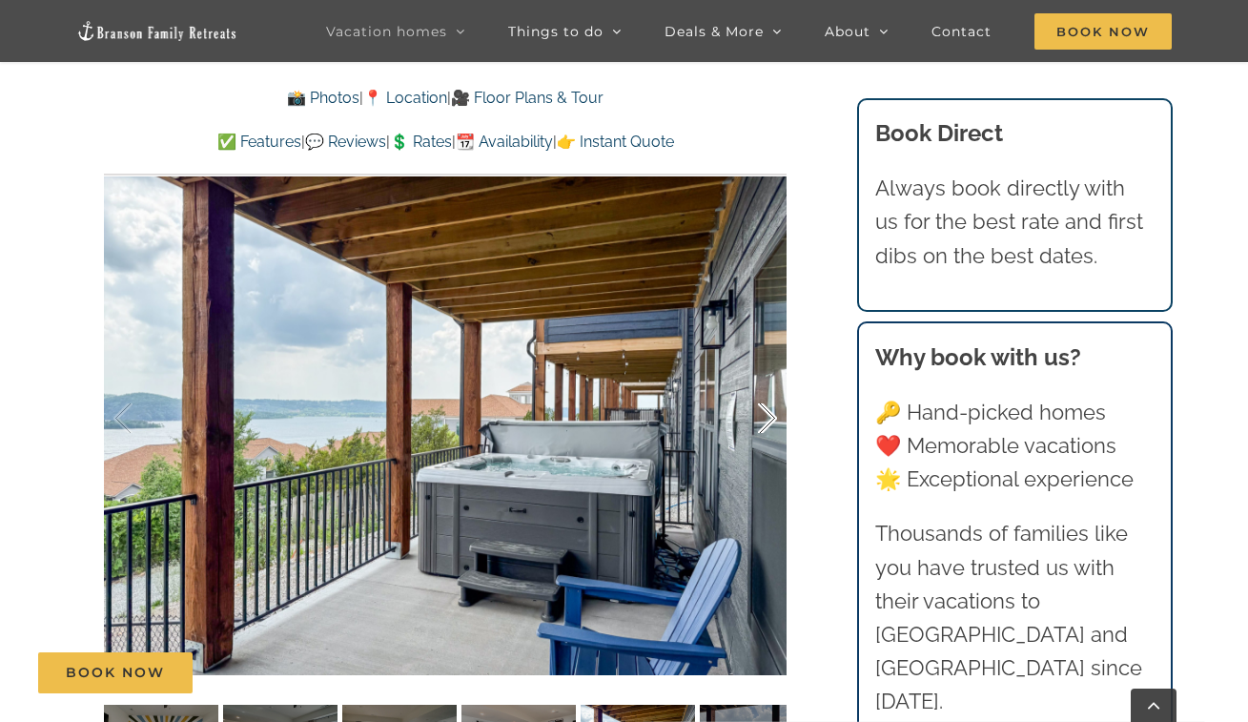
click at [766, 419] on div at bounding box center [747, 418] width 59 height 118
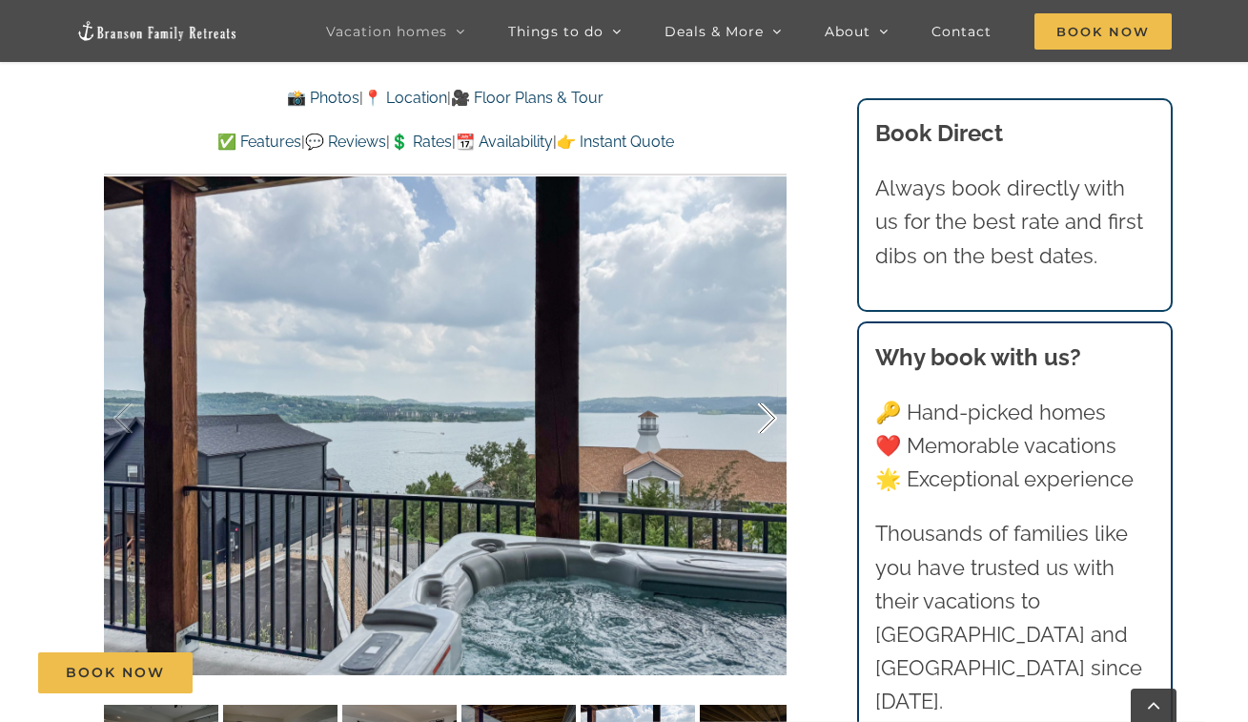
click at [766, 419] on div at bounding box center [747, 418] width 59 height 118
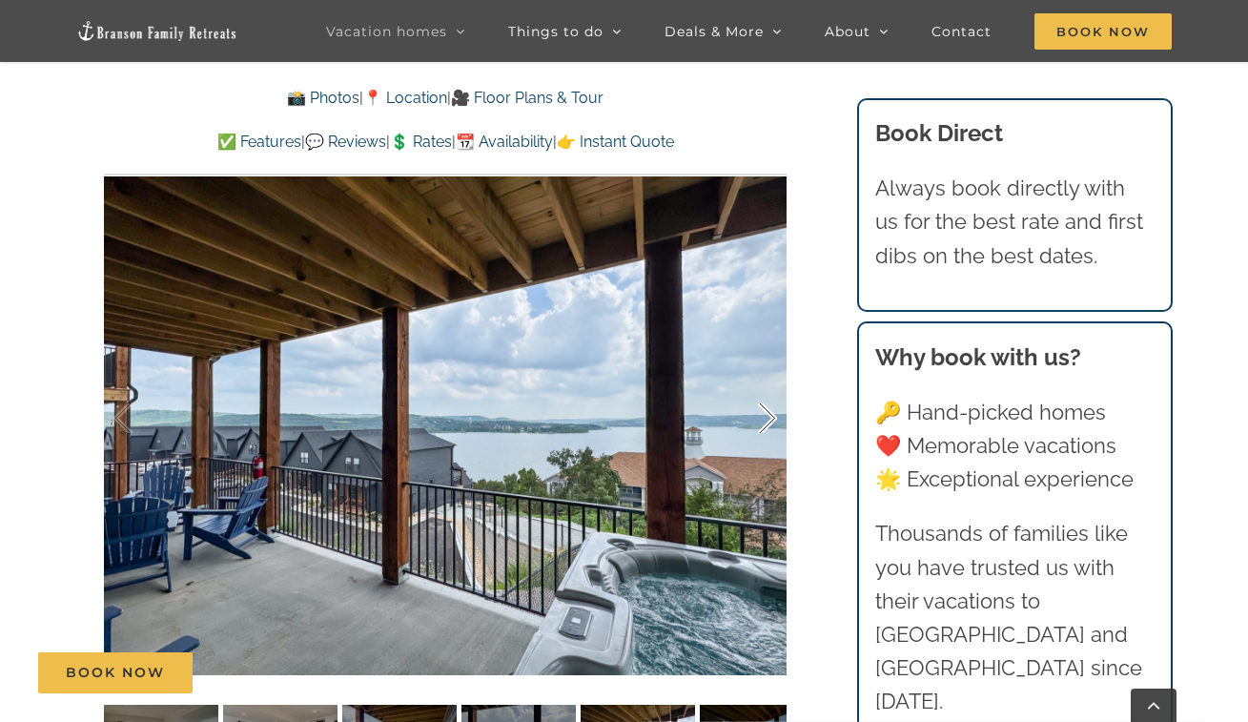
click at [766, 419] on div at bounding box center [747, 418] width 59 height 118
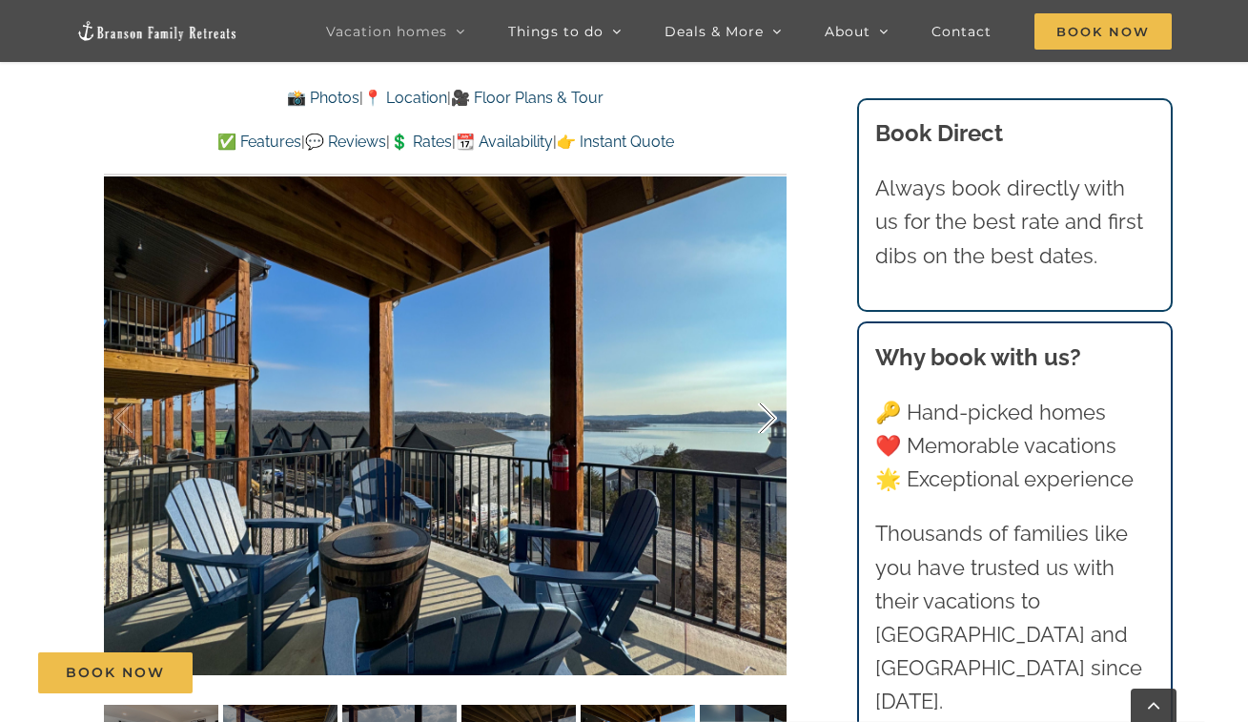
click at [766, 419] on div at bounding box center [747, 418] width 59 height 118
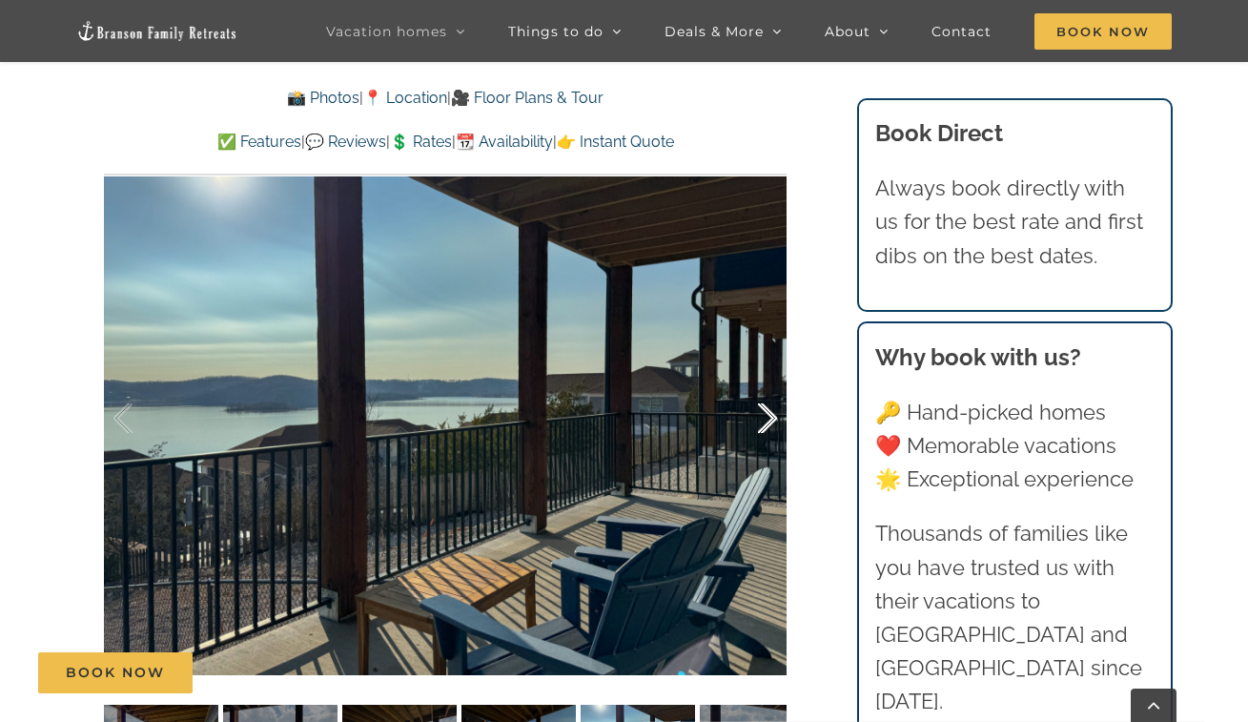
click at [766, 418] on div at bounding box center [747, 418] width 59 height 118
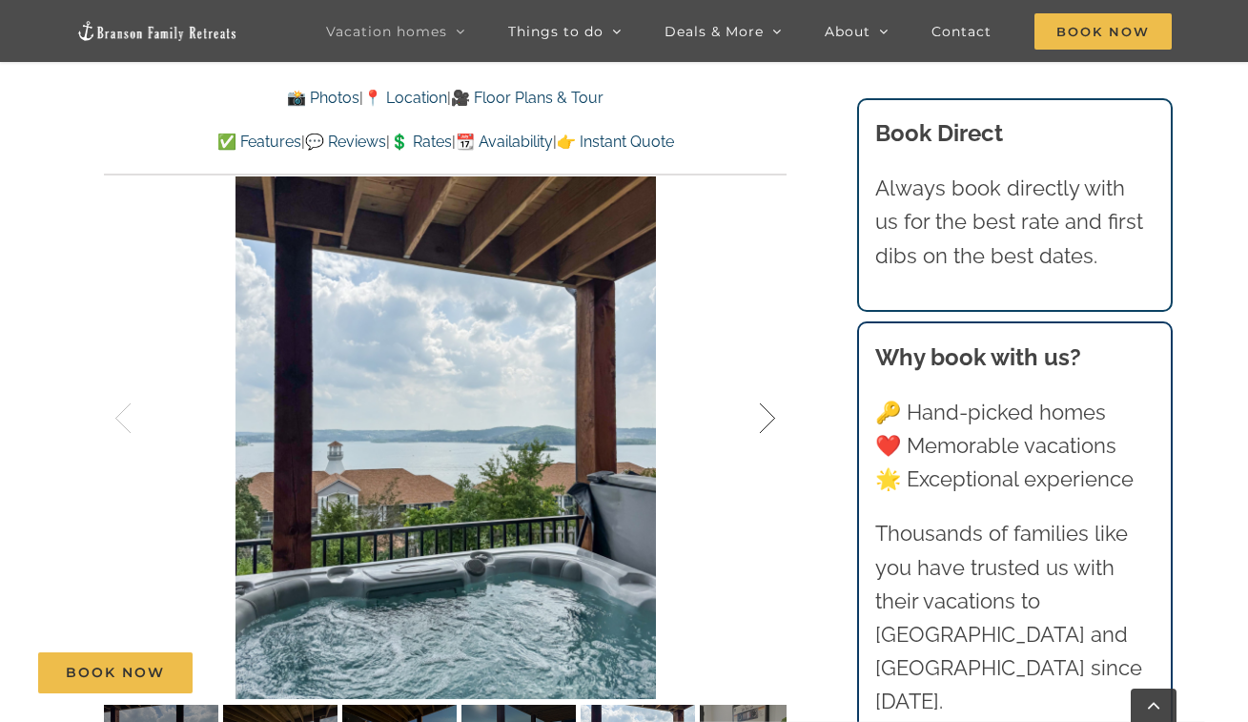
click at [766, 418] on div at bounding box center [747, 418] width 59 height 118
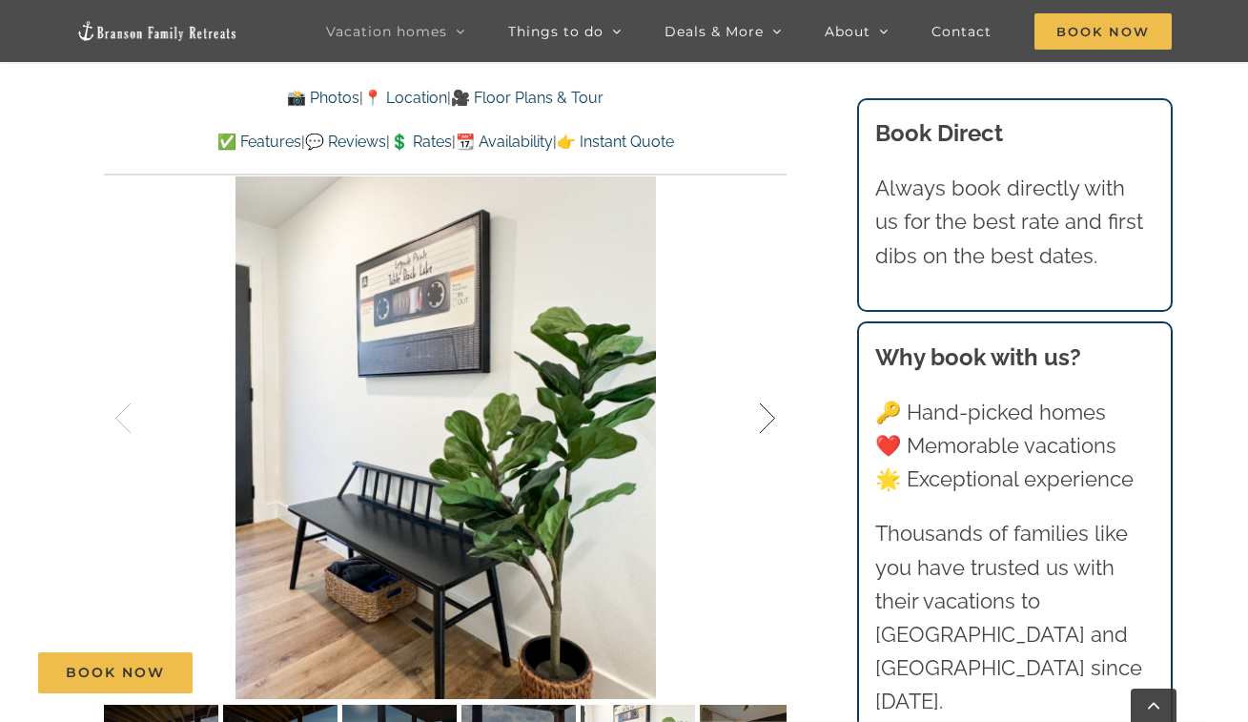
click at [766, 418] on div at bounding box center [747, 418] width 59 height 118
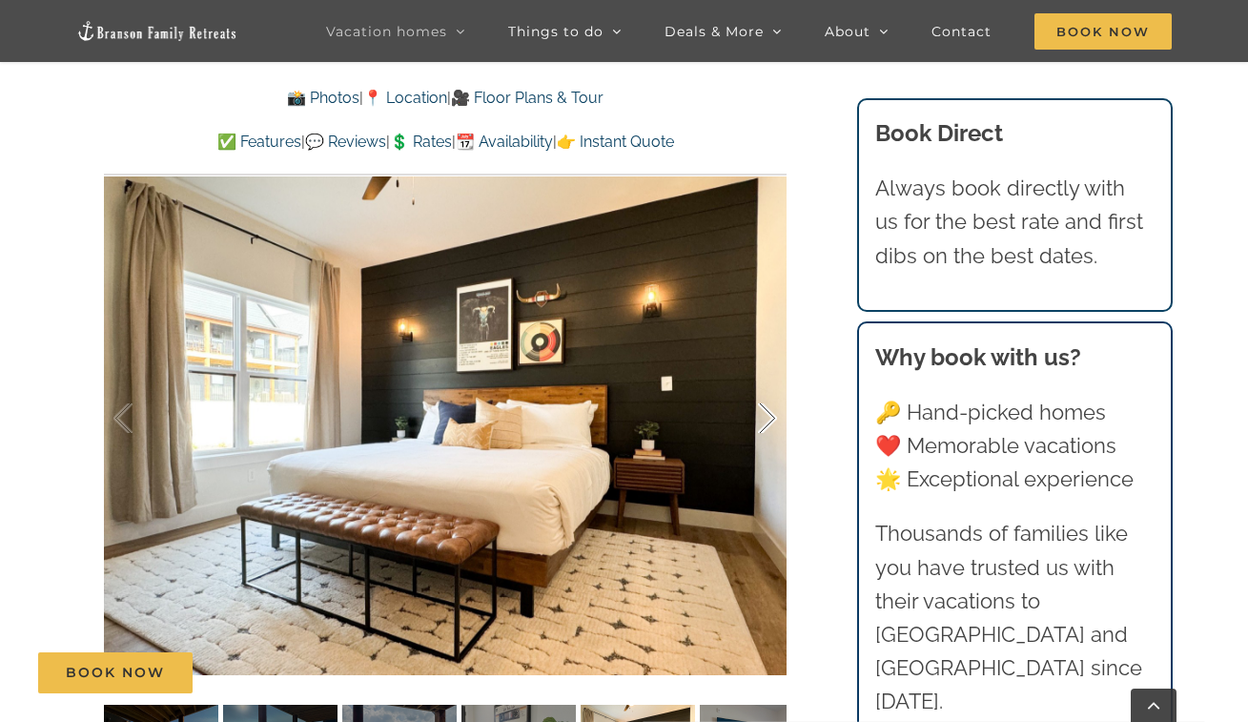
click at [766, 418] on div at bounding box center [747, 418] width 59 height 118
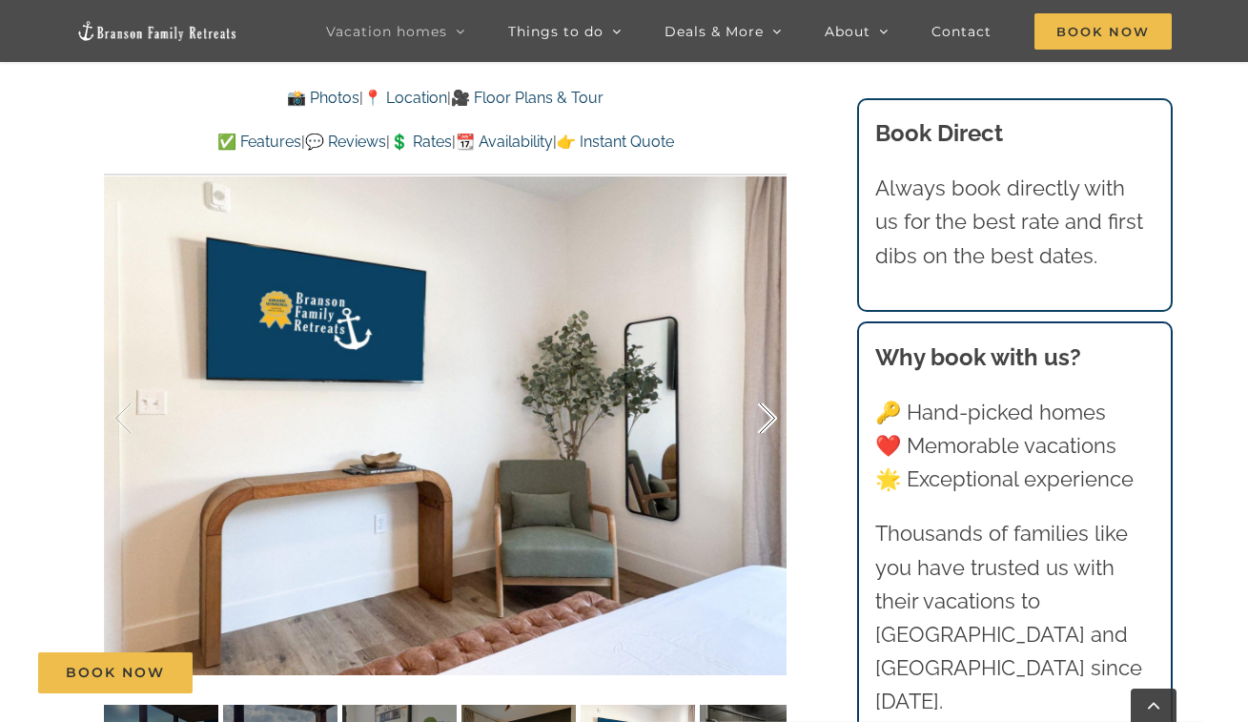
click at [766, 418] on div at bounding box center [747, 418] width 59 height 118
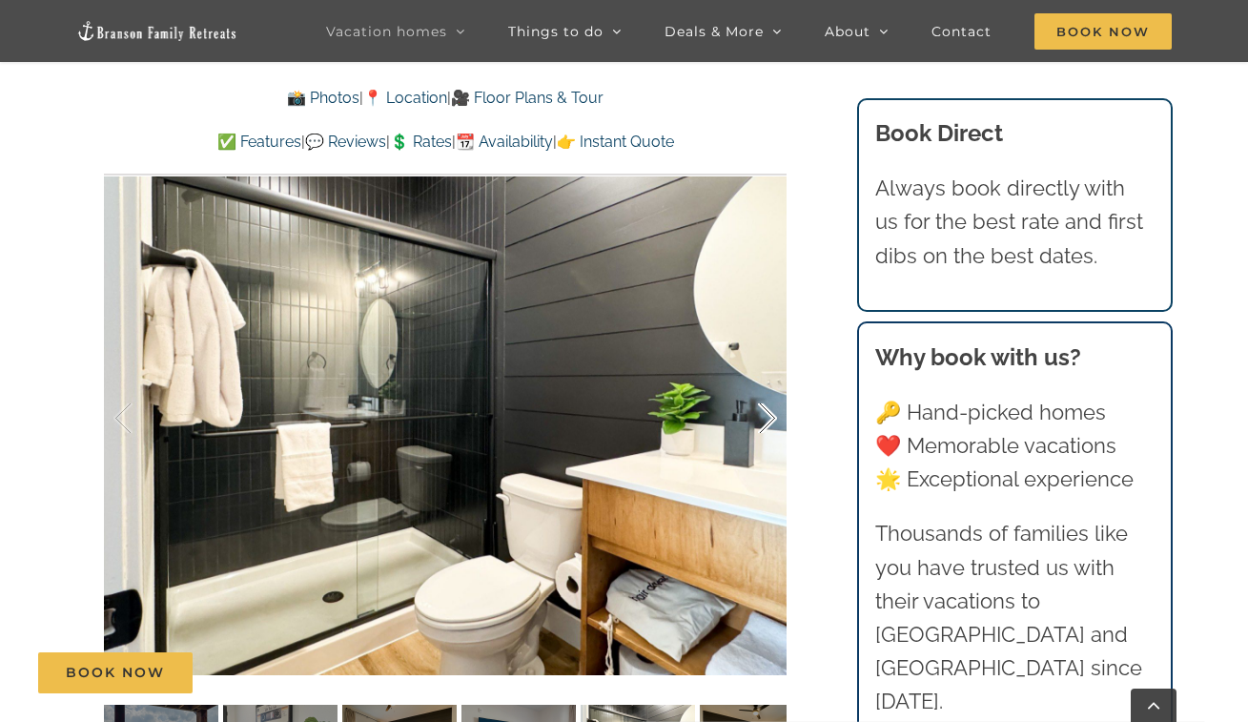
click at [766, 418] on div at bounding box center [747, 418] width 59 height 118
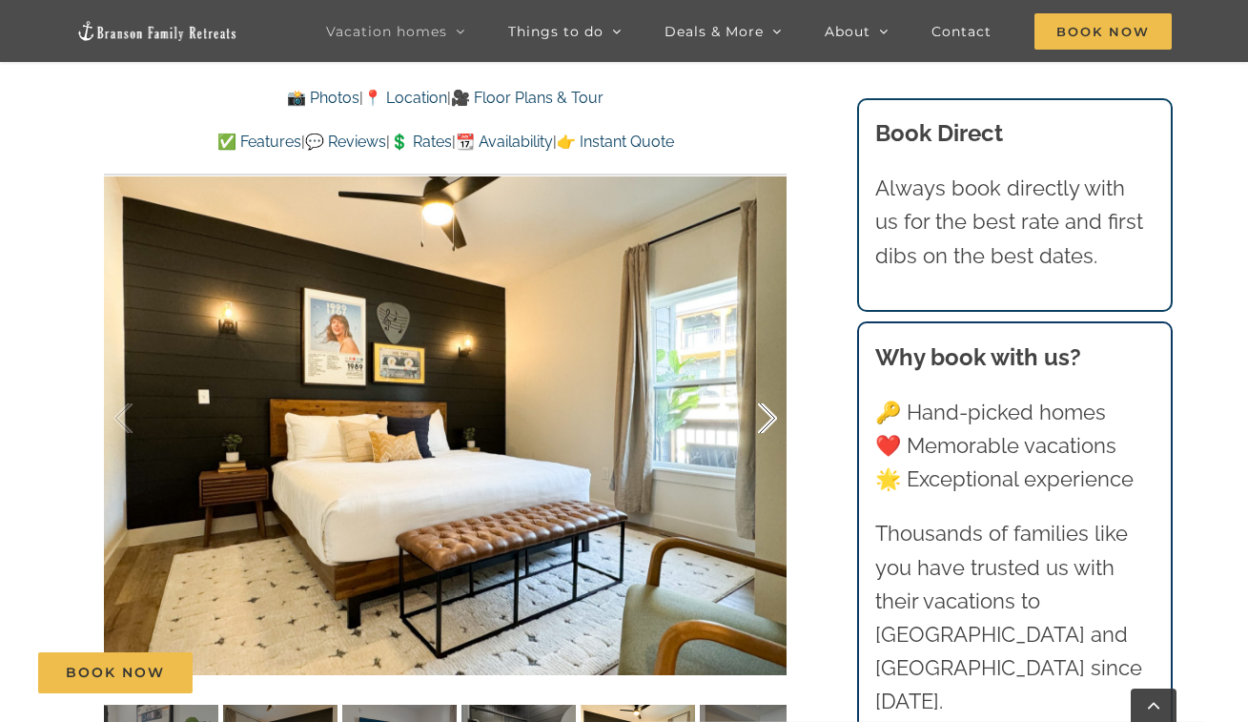
click at [766, 418] on div at bounding box center [747, 418] width 59 height 118
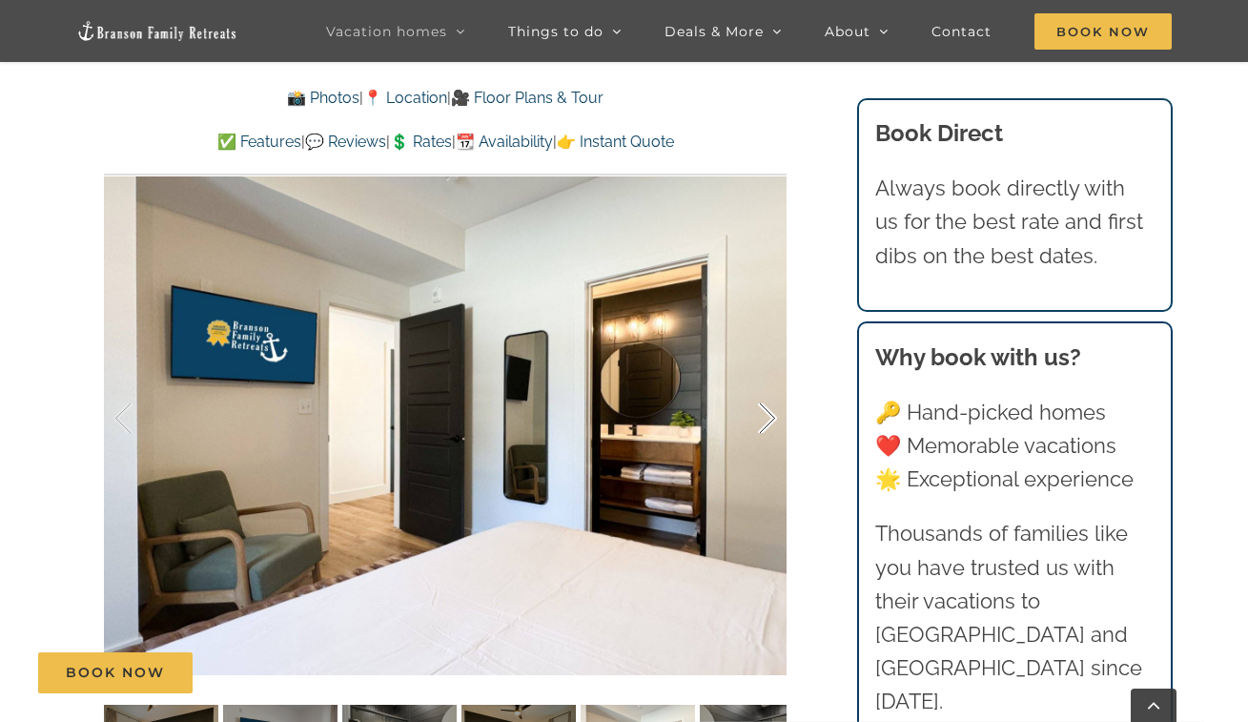
click at [766, 418] on div at bounding box center [747, 418] width 59 height 118
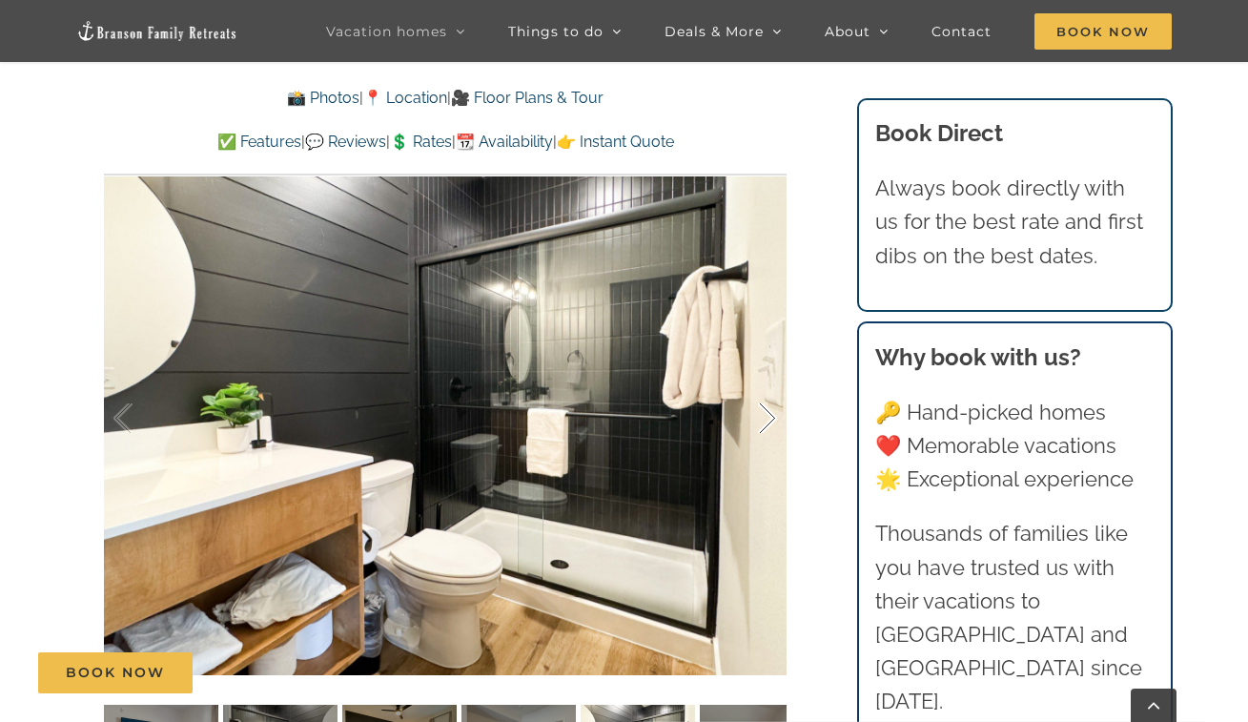
click at [766, 418] on div at bounding box center [747, 418] width 59 height 118
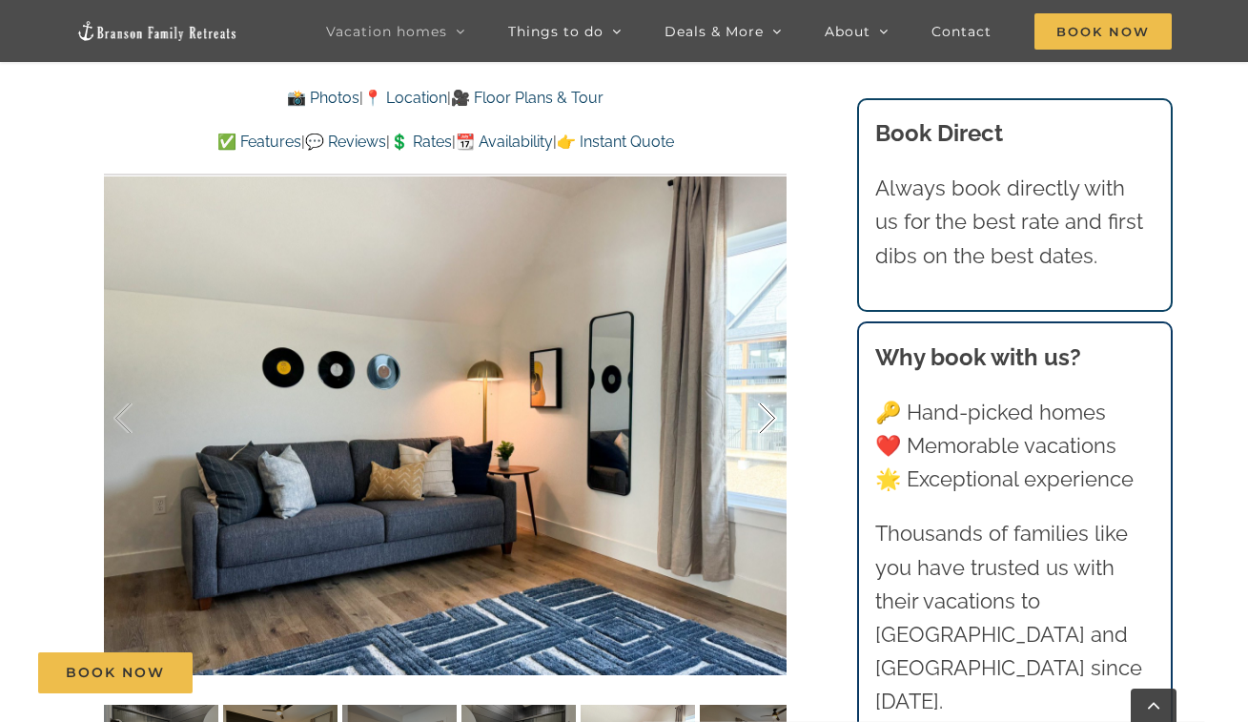
click at [766, 418] on div at bounding box center [747, 418] width 59 height 118
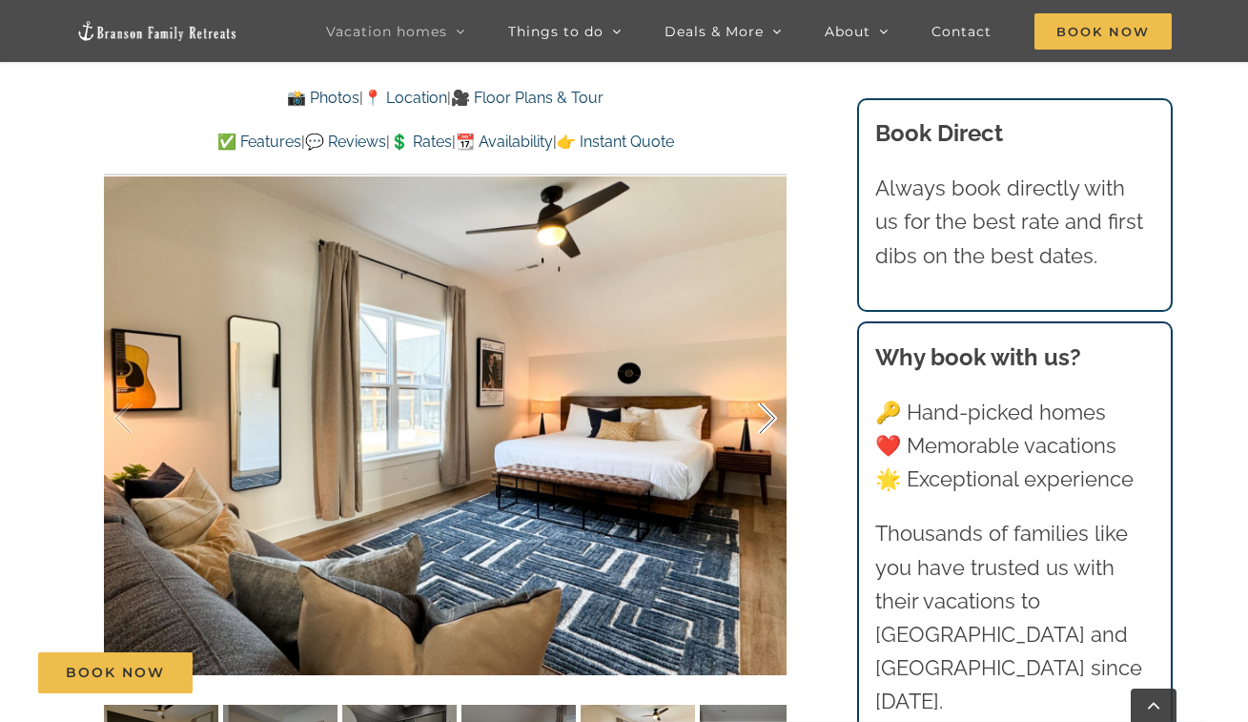
click at [766, 418] on div at bounding box center [747, 418] width 59 height 118
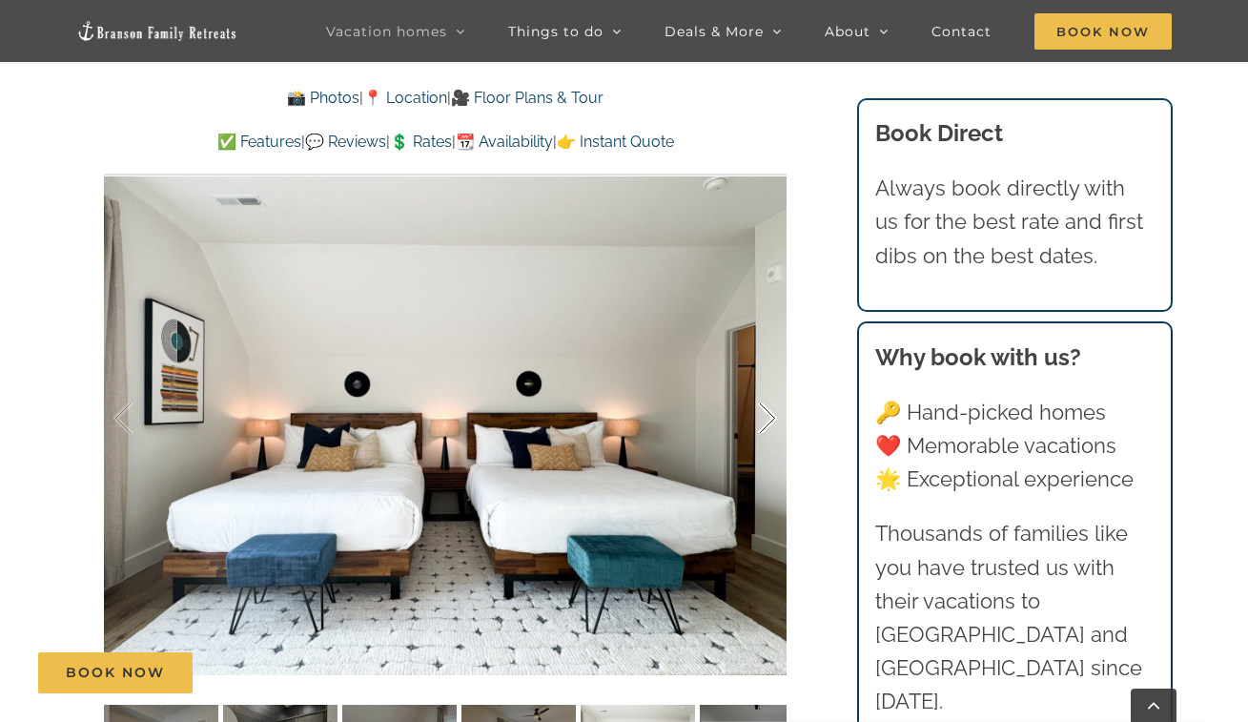
click at [767, 417] on div at bounding box center [747, 418] width 59 height 118
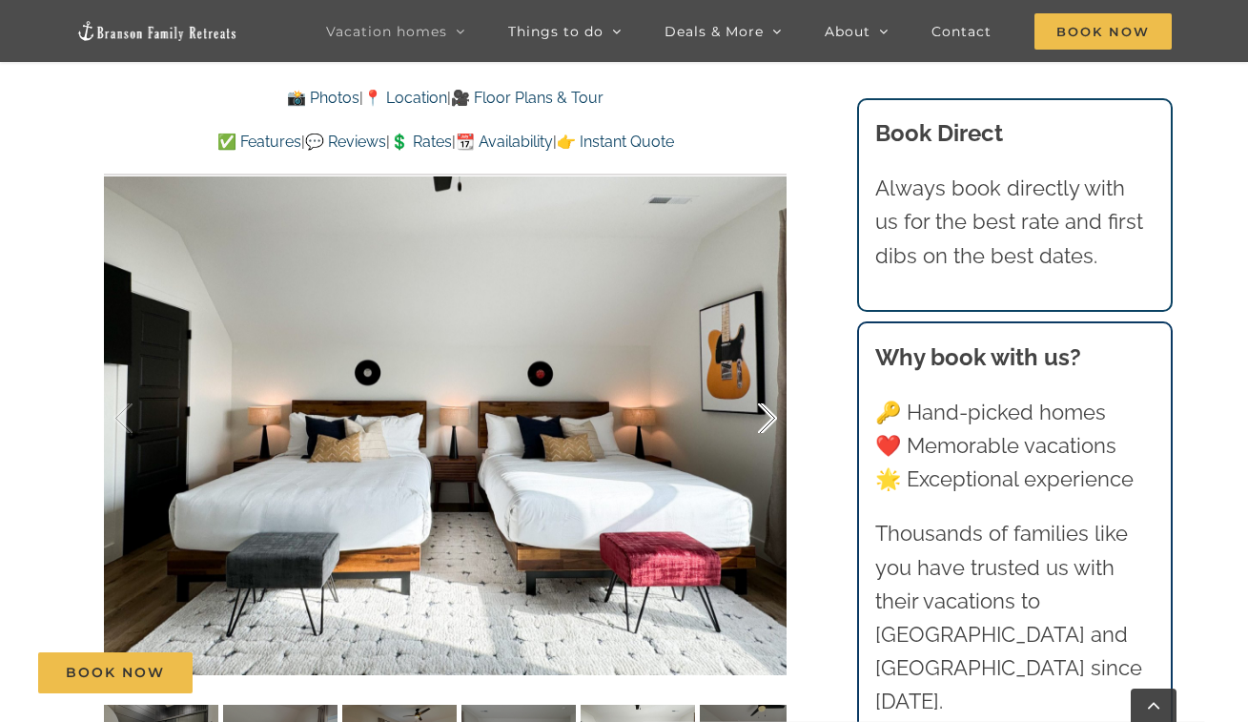
click at [768, 417] on div at bounding box center [747, 418] width 59 height 118
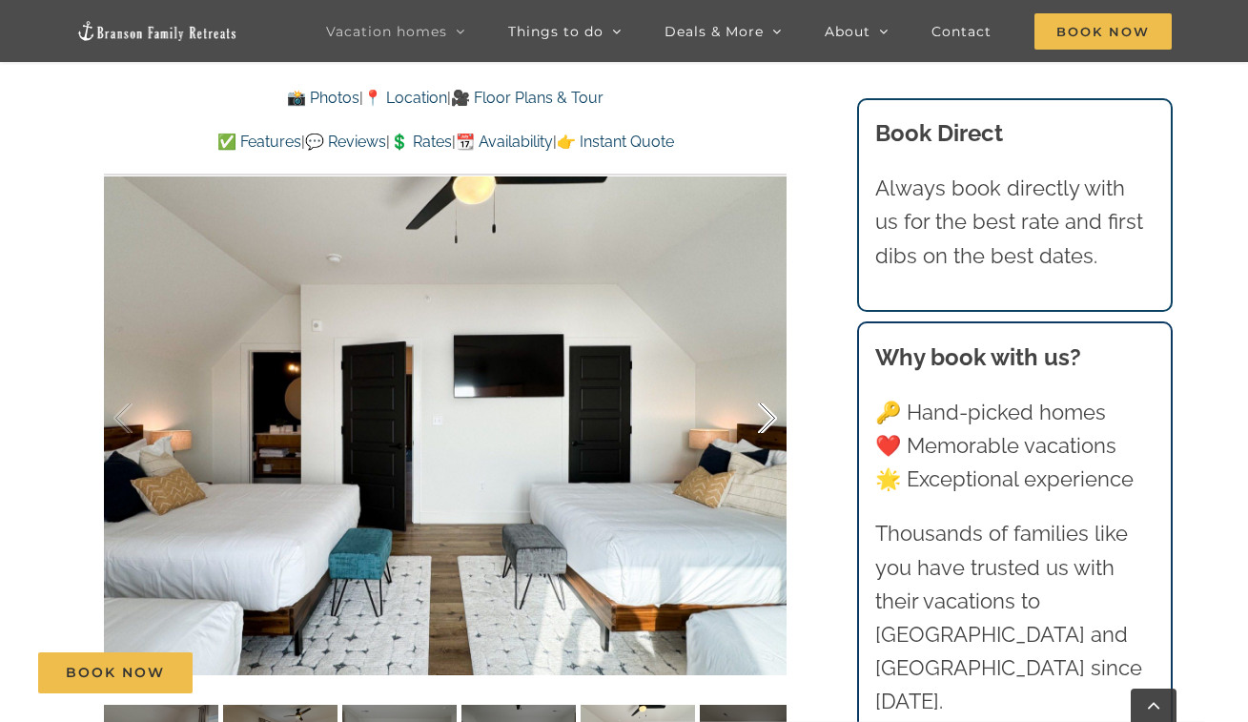
click at [768, 417] on div at bounding box center [747, 418] width 59 height 118
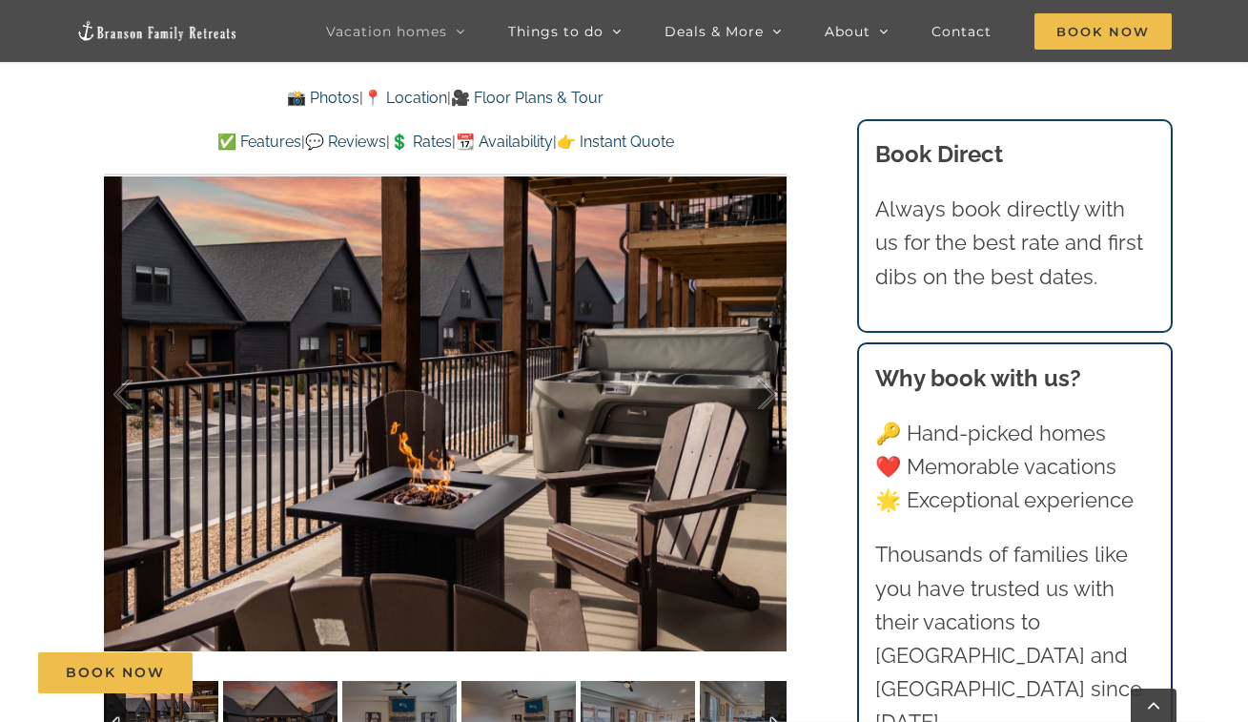
scroll to position [1198, 0]
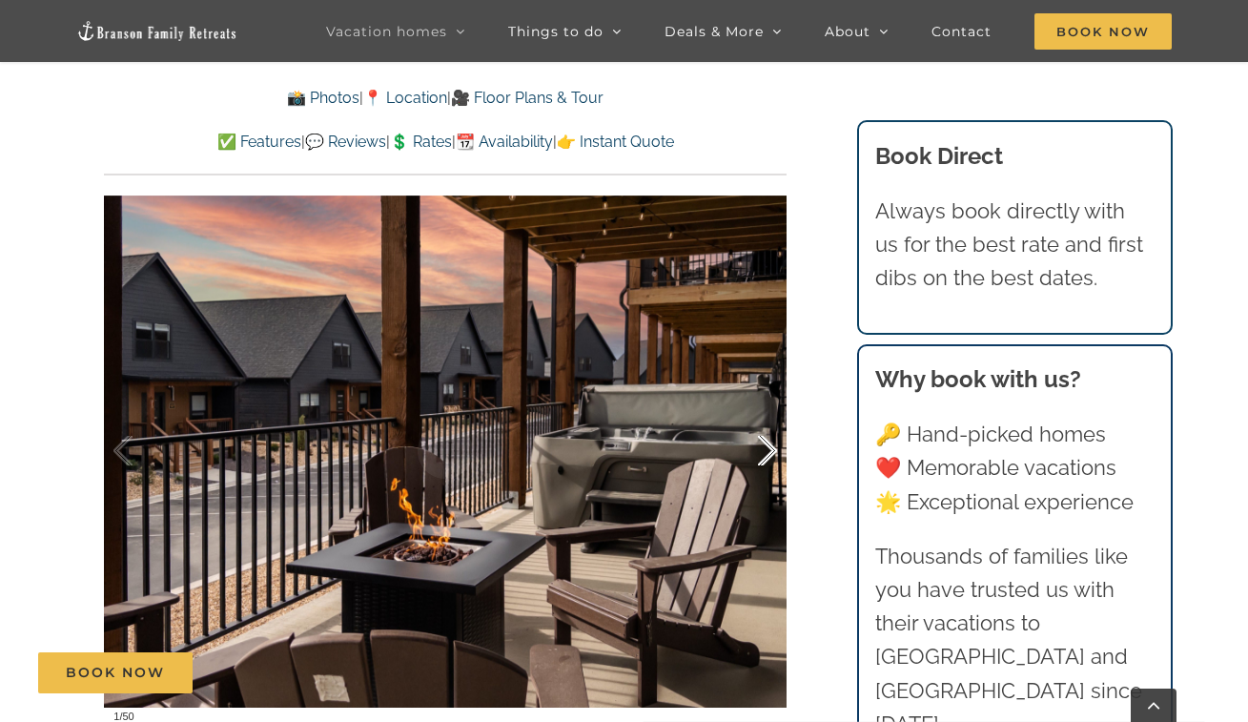
click at [762, 435] on div at bounding box center [747, 451] width 59 height 118
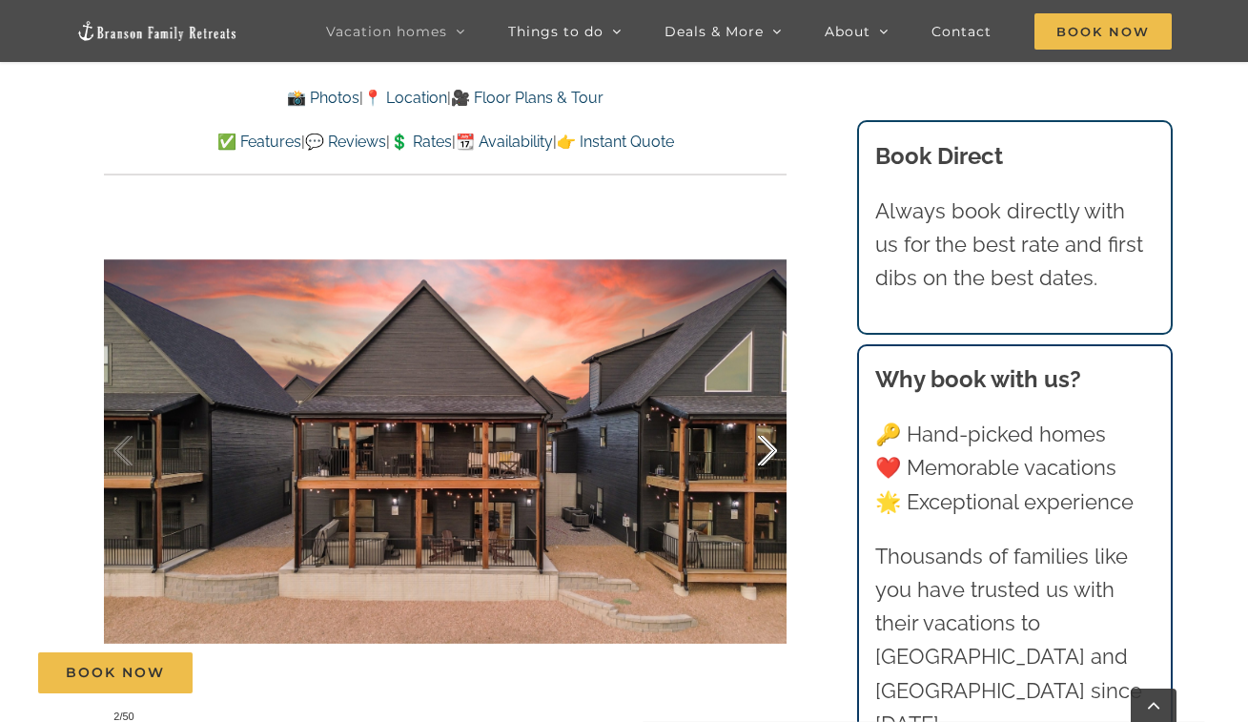
click at [762, 438] on div at bounding box center [747, 451] width 59 height 118
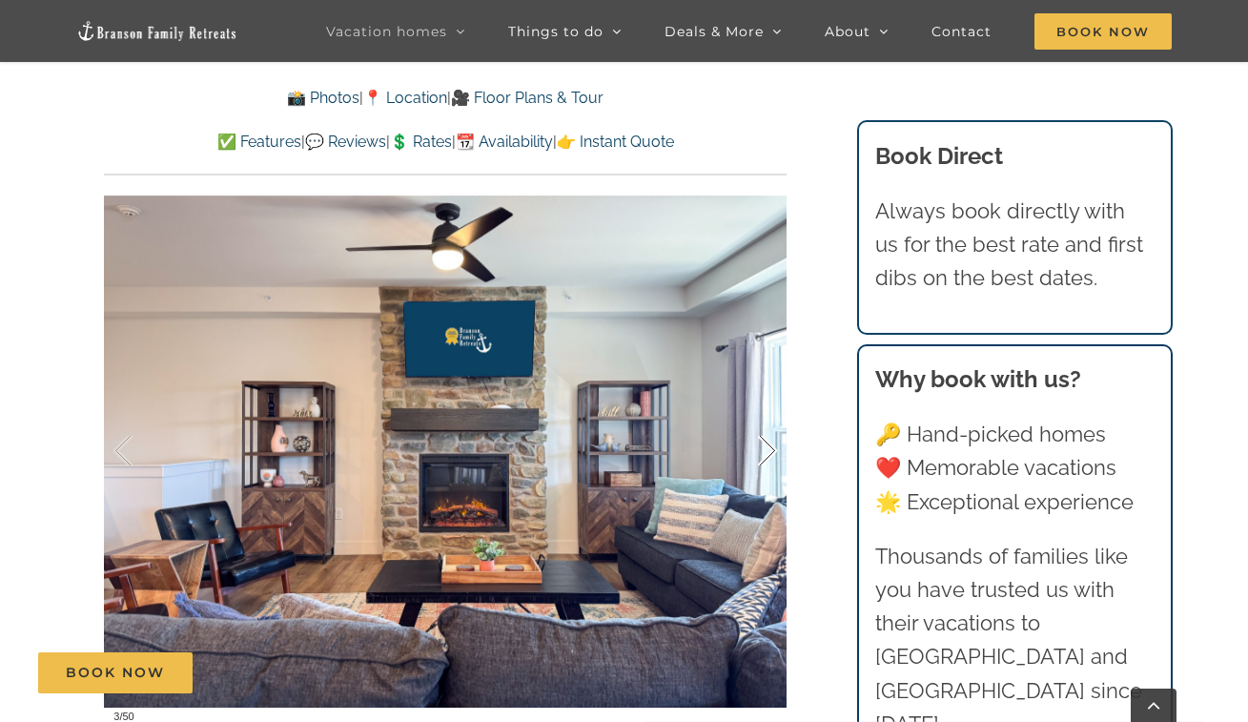
click at [762, 438] on div at bounding box center [747, 451] width 59 height 118
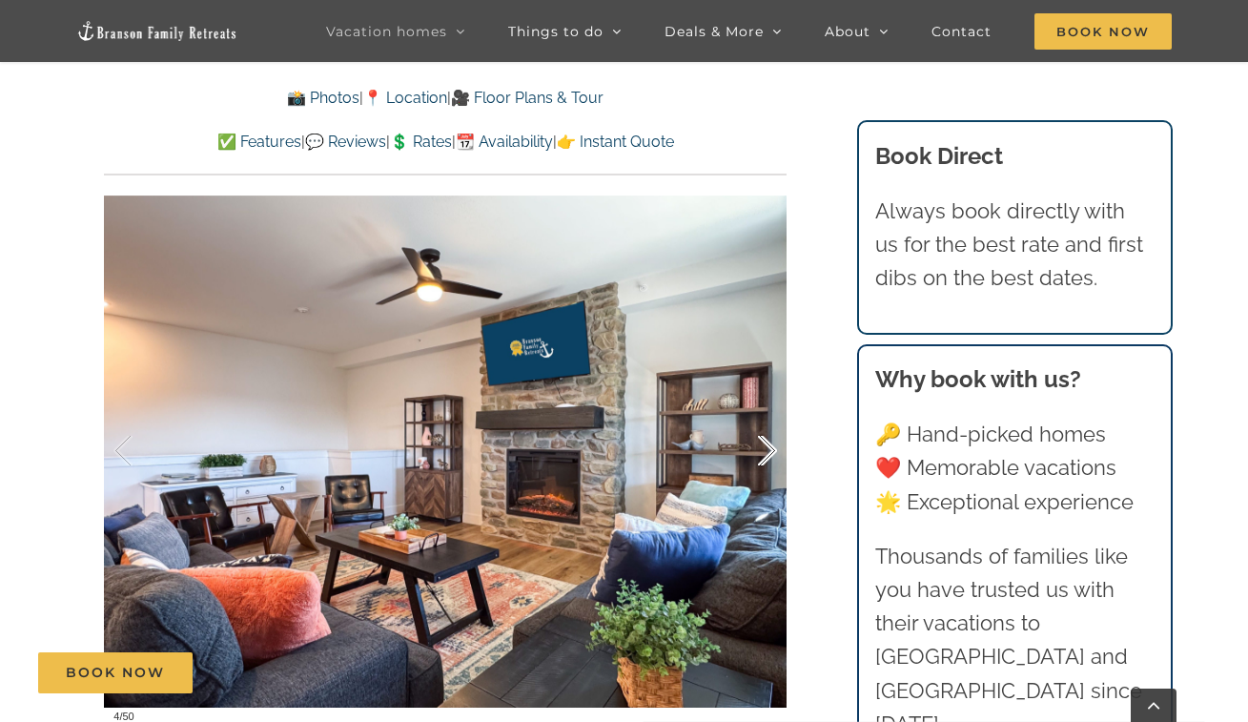
click at [762, 438] on div at bounding box center [747, 451] width 59 height 118
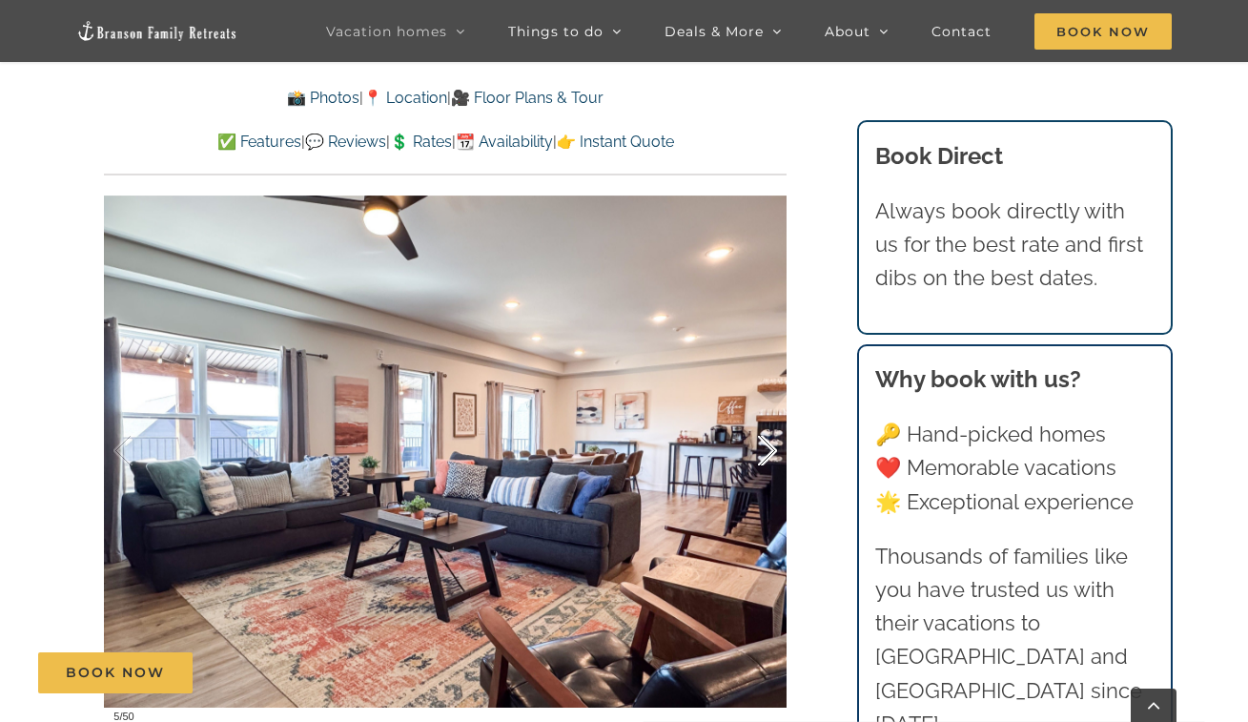
click at [762, 438] on div at bounding box center [747, 451] width 59 height 118
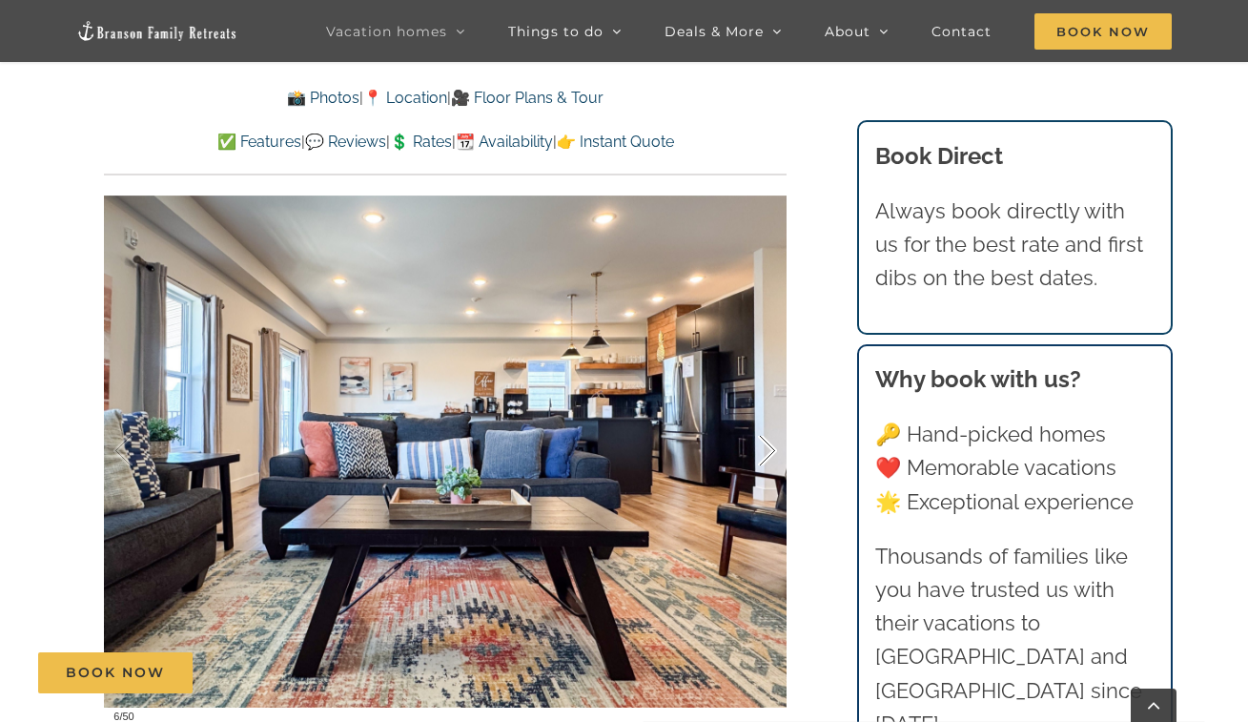
click at [762, 438] on div at bounding box center [747, 451] width 59 height 118
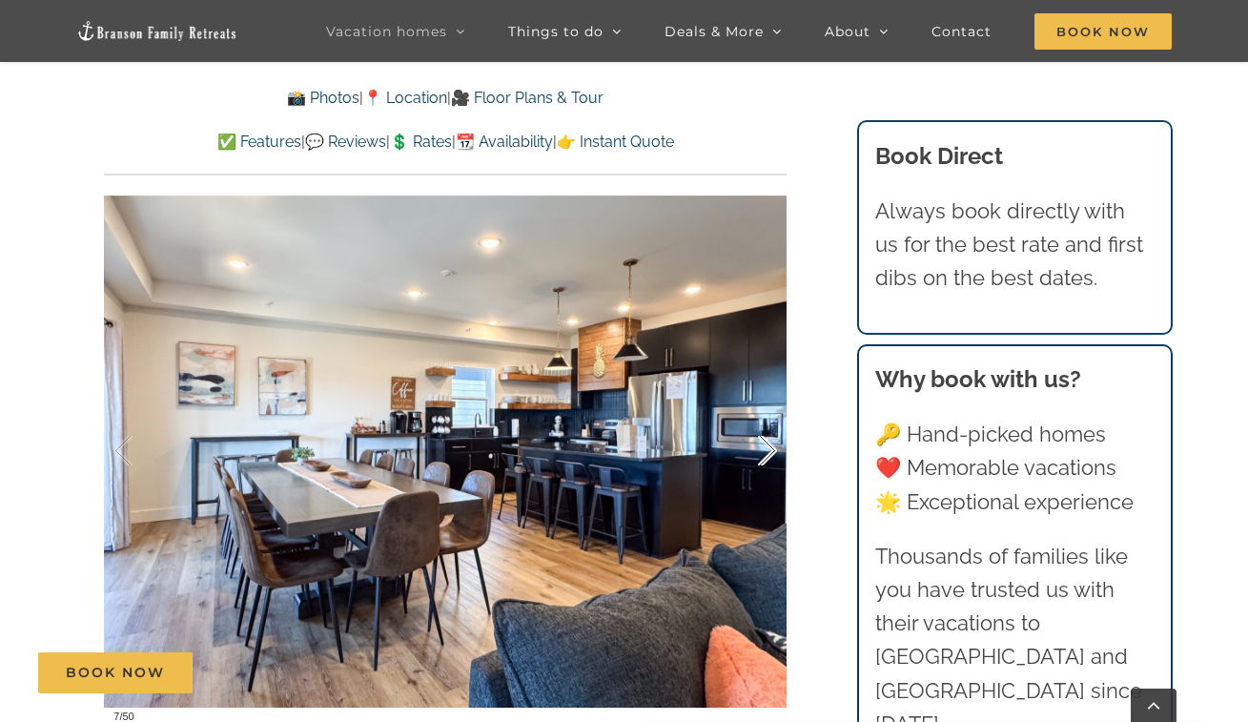
click at [762, 438] on div at bounding box center [747, 451] width 59 height 118
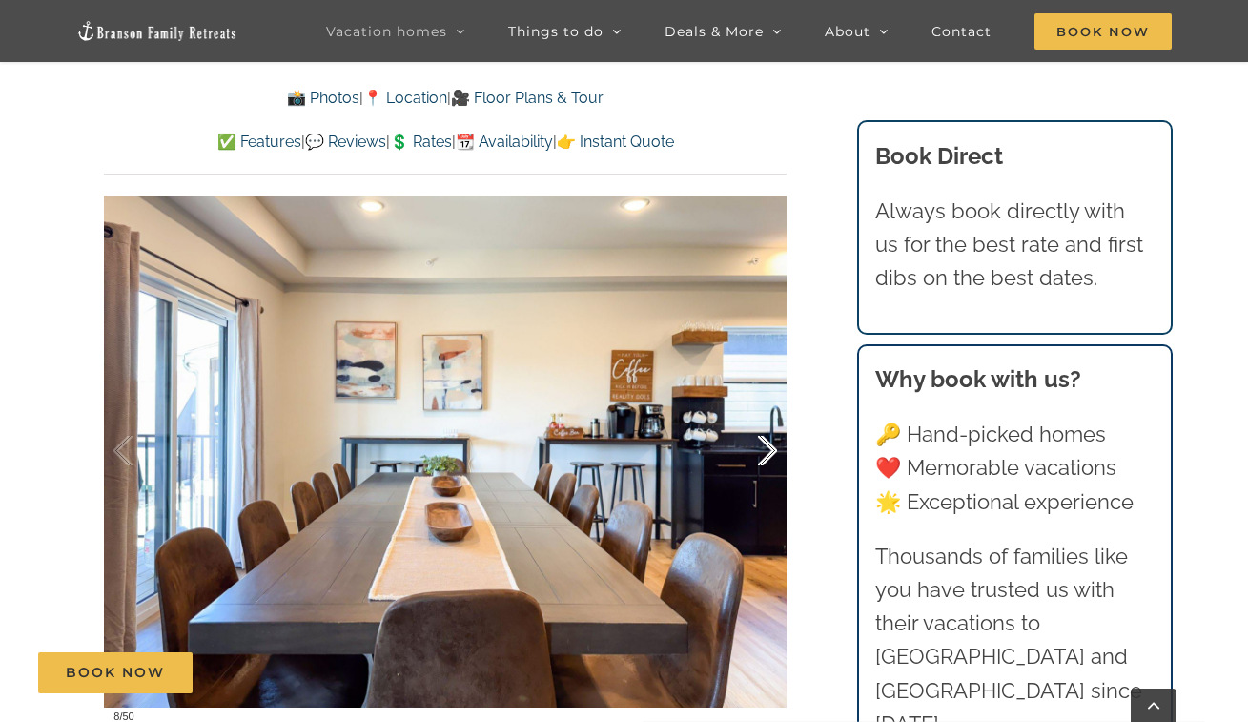
click at [762, 438] on div at bounding box center [747, 451] width 59 height 118
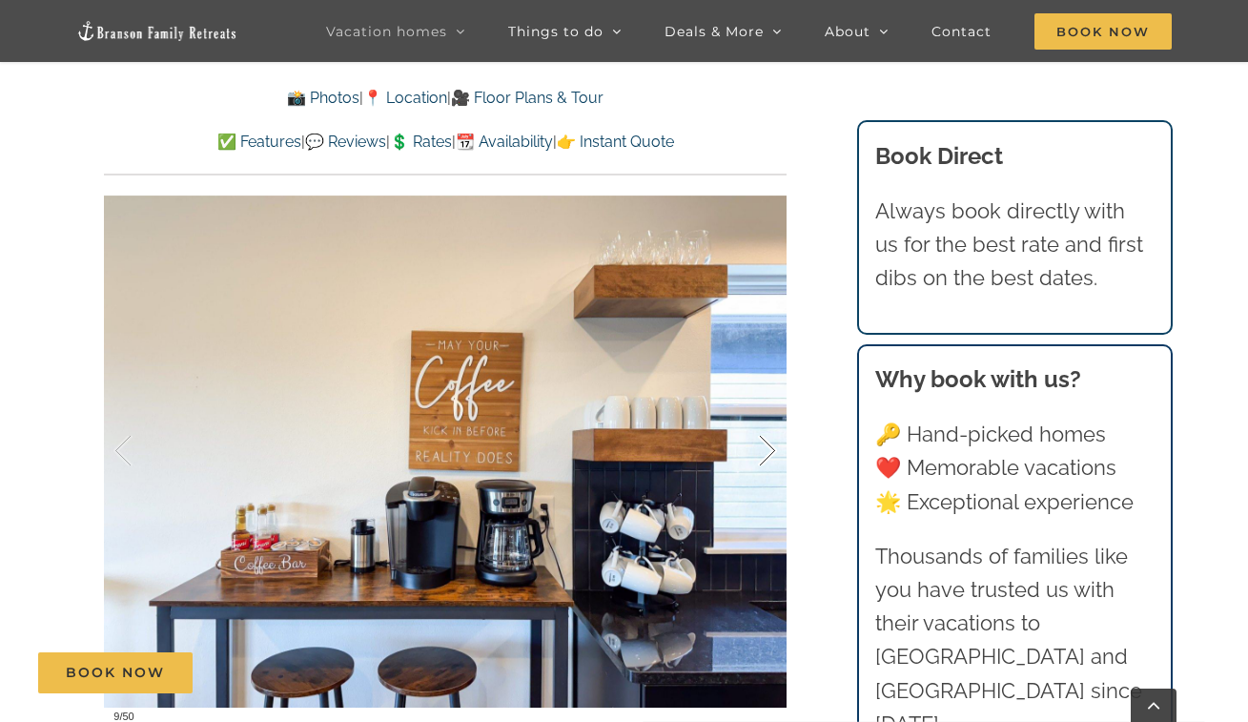
click at [762, 438] on div at bounding box center [747, 451] width 59 height 118
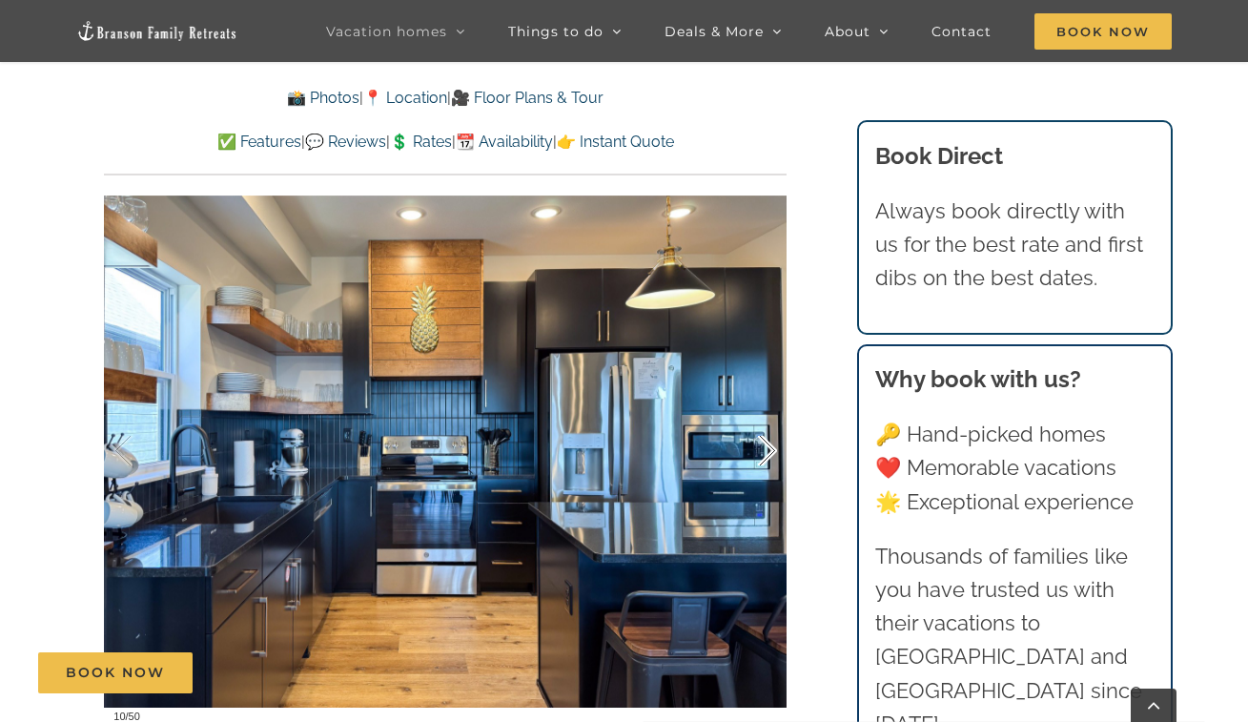
click at [762, 438] on div at bounding box center [747, 451] width 59 height 118
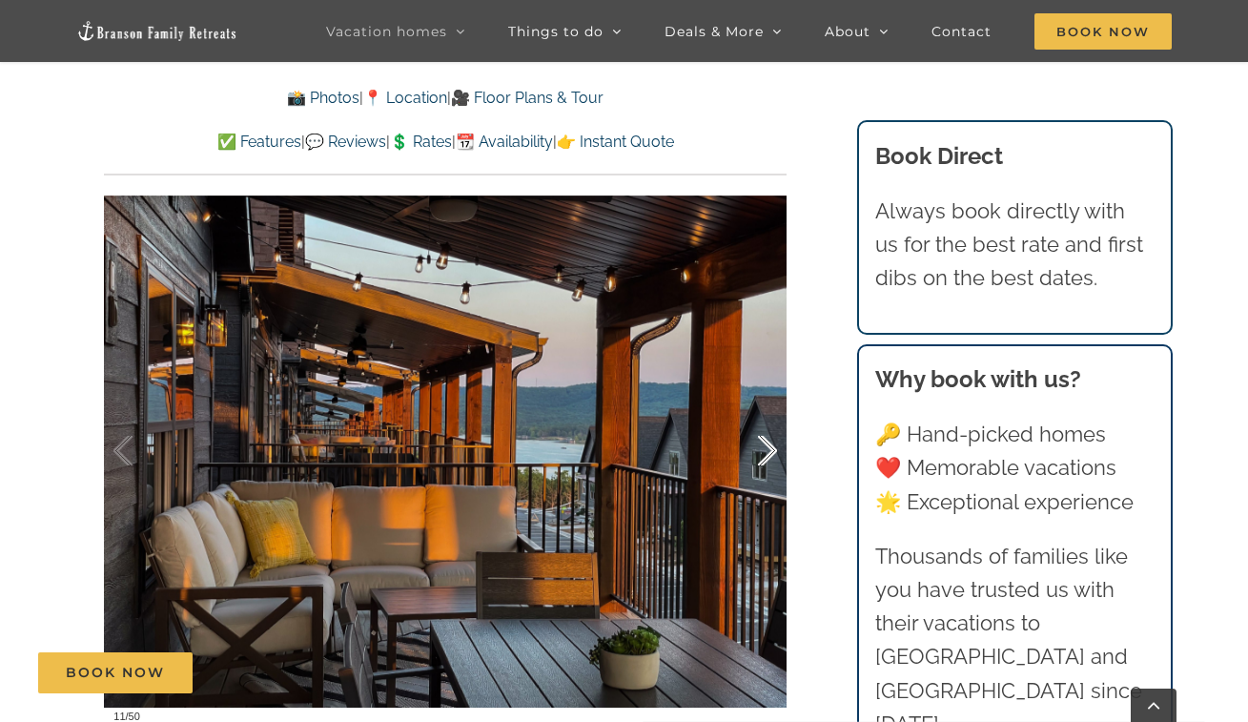
click at [762, 438] on div at bounding box center [747, 451] width 59 height 118
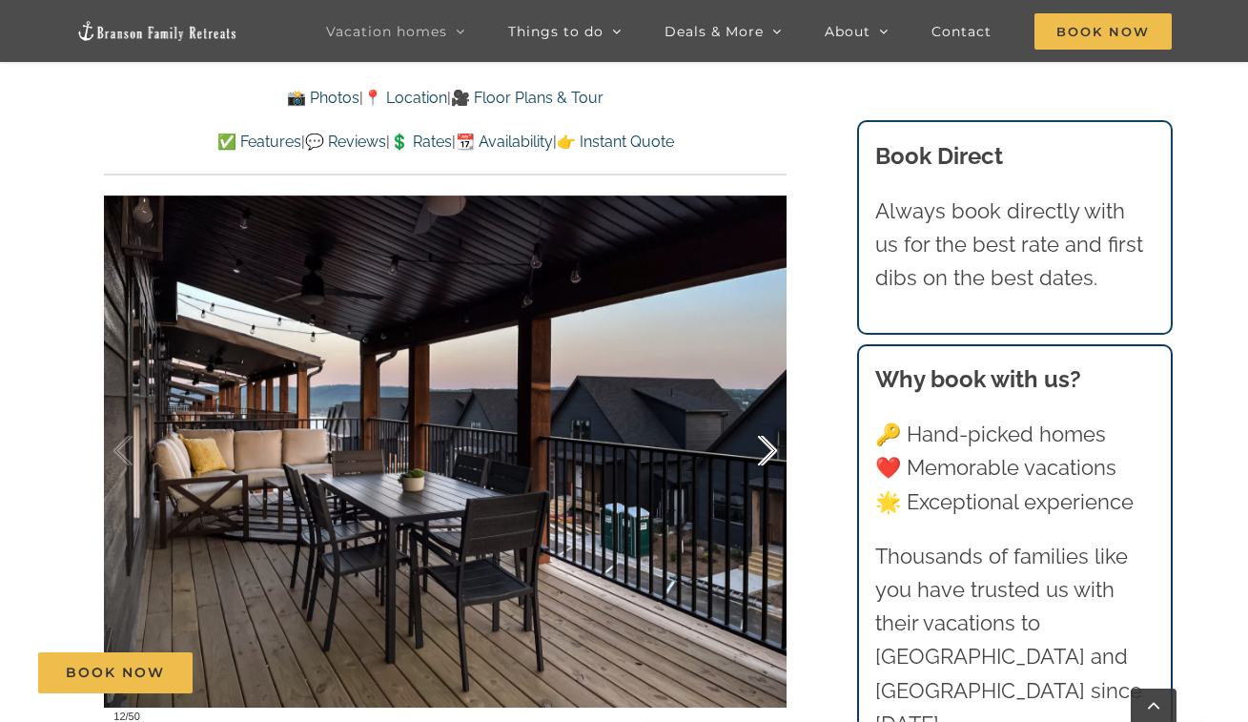
click at [762, 438] on div at bounding box center [747, 451] width 59 height 118
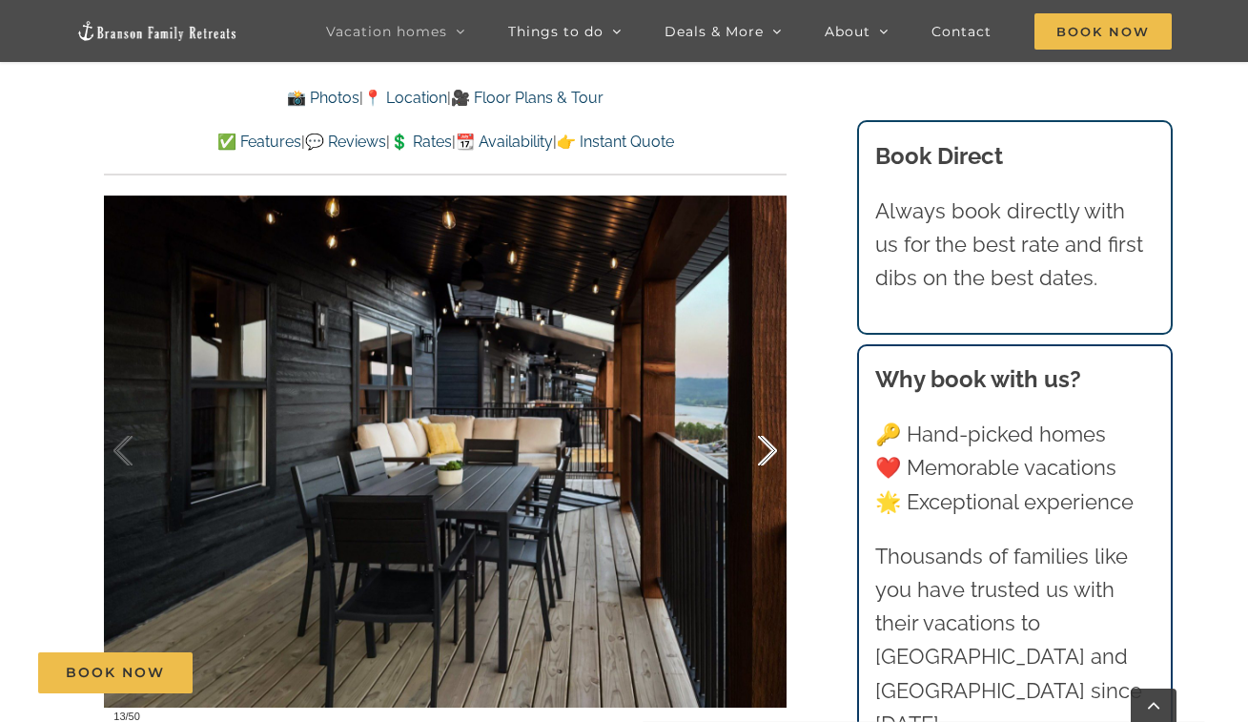
click at [762, 438] on div at bounding box center [747, 451] width 59 height 118
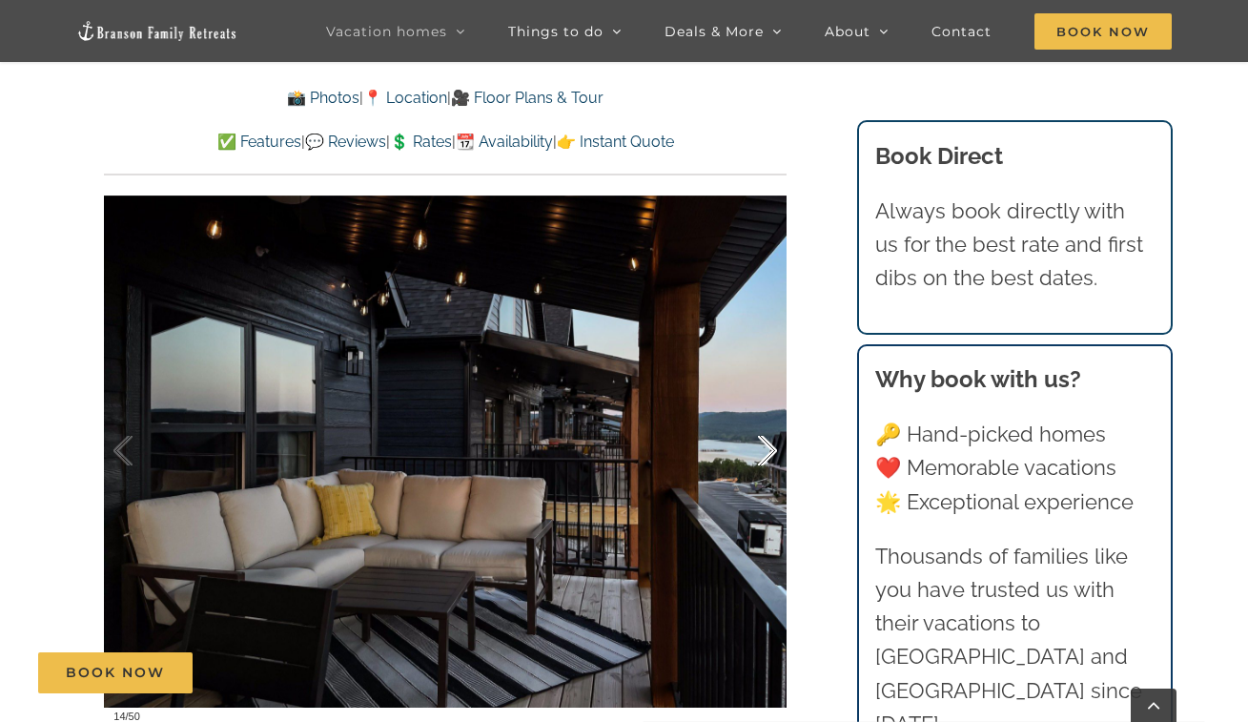
click at [762, 438] on div at bounding box center [747, 451] width 59 height 118
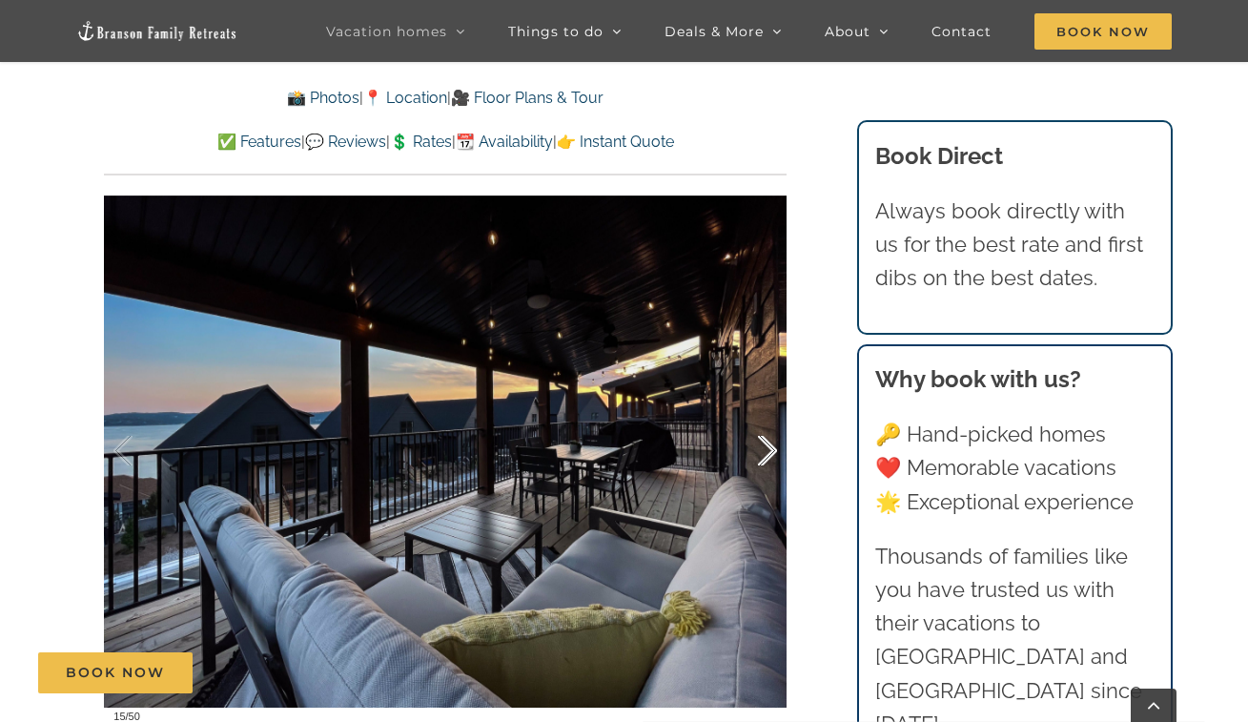
click at [762, 438] on div at bounding box center [747, 451] width 59 height 118
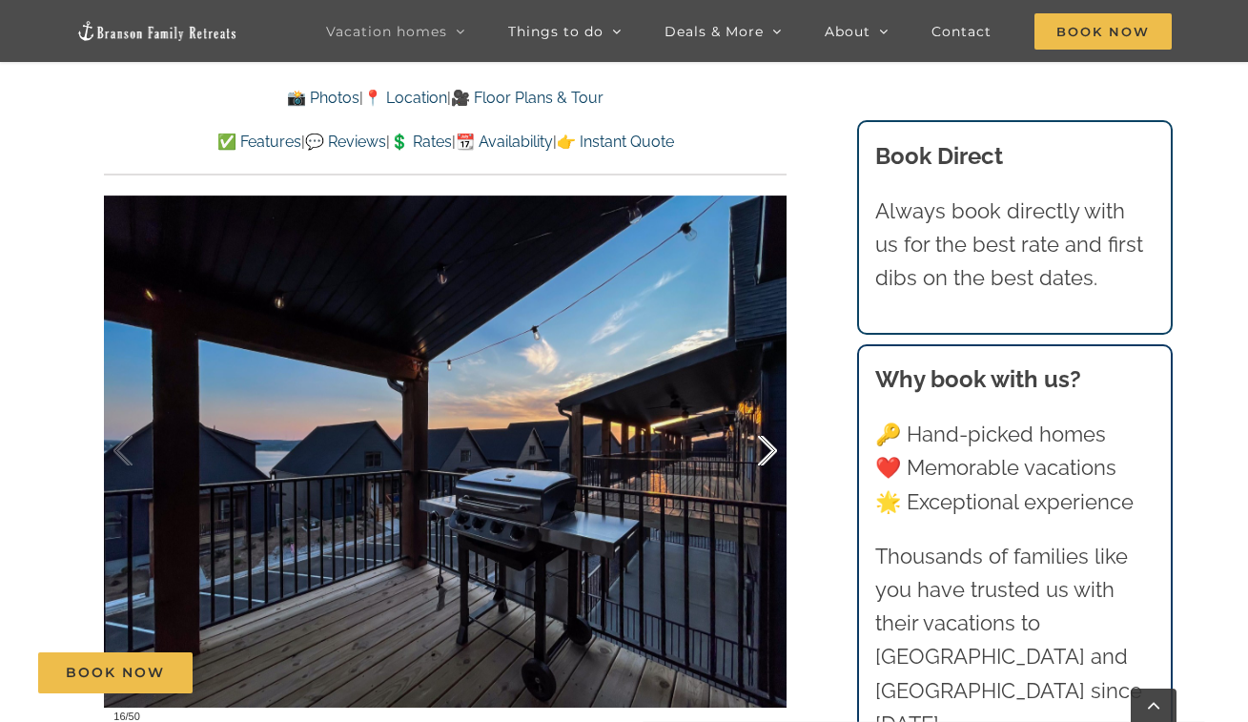
click at [762, 438] on div at bounding box center [747, 451] width 59 height 118
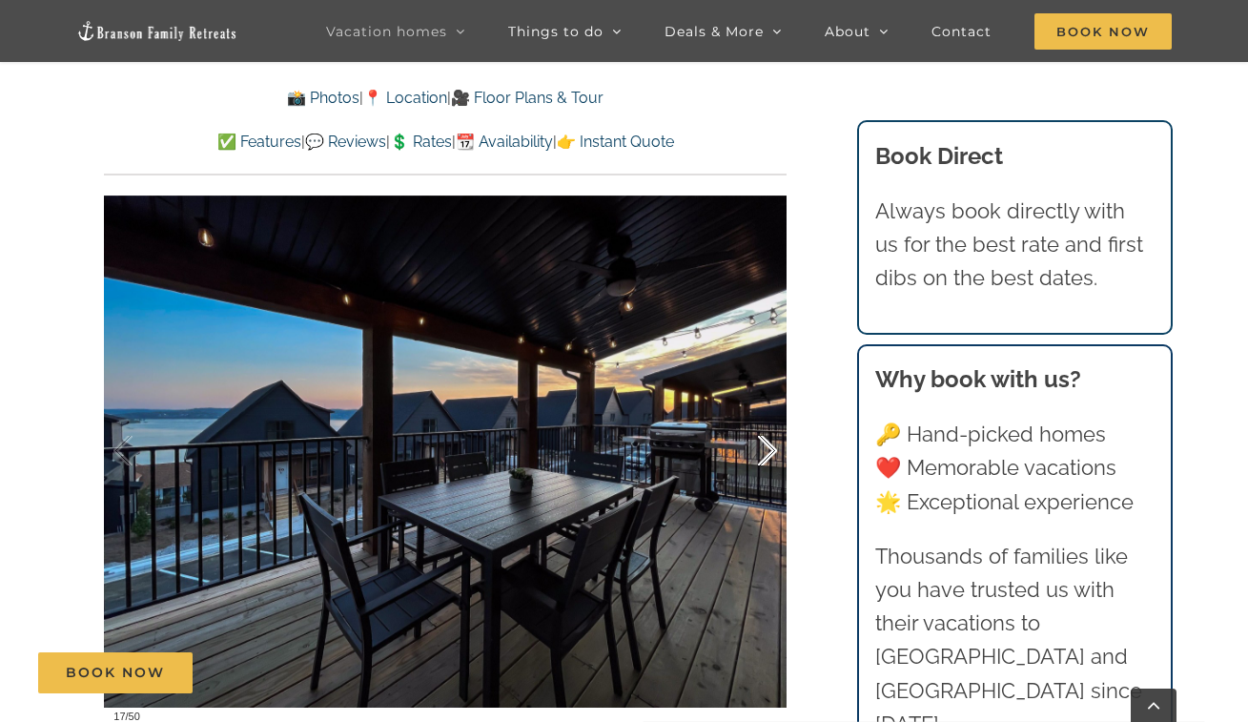
click at [762, 438] on div at bounding box center [747, 451] width 59 height 118
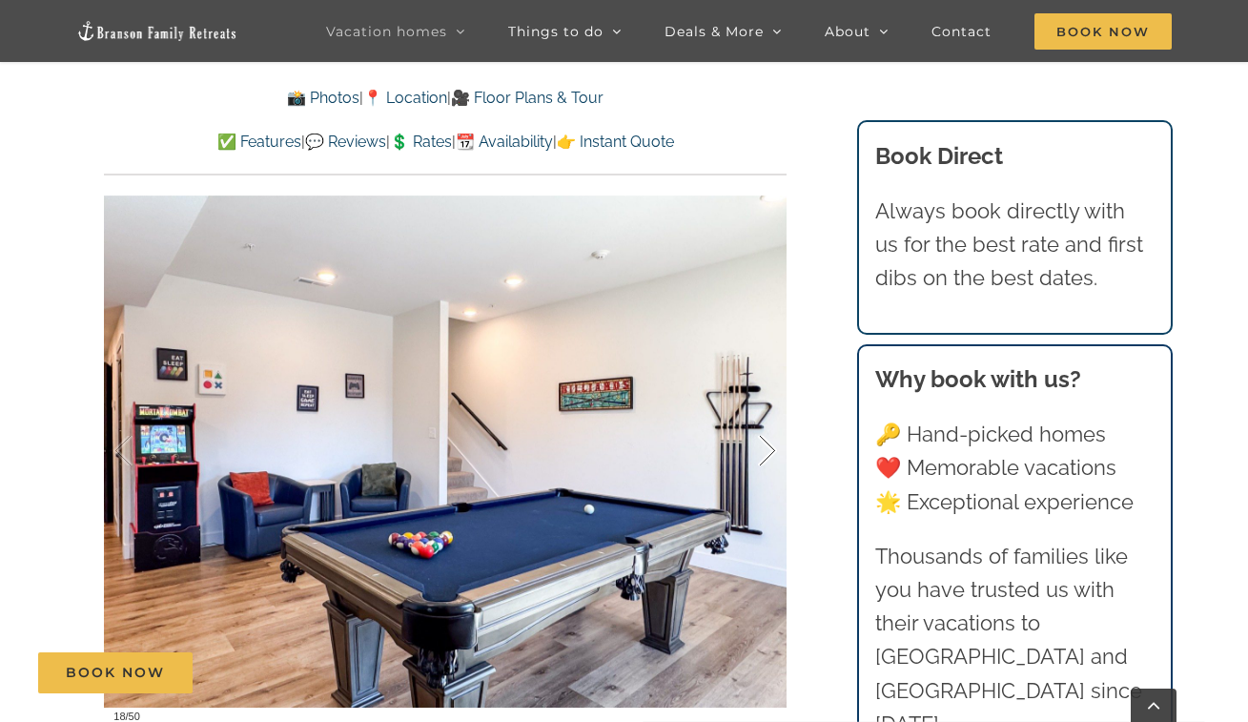
click at [762, 438] on div at bounding box center [747, 451] width 59 height 118
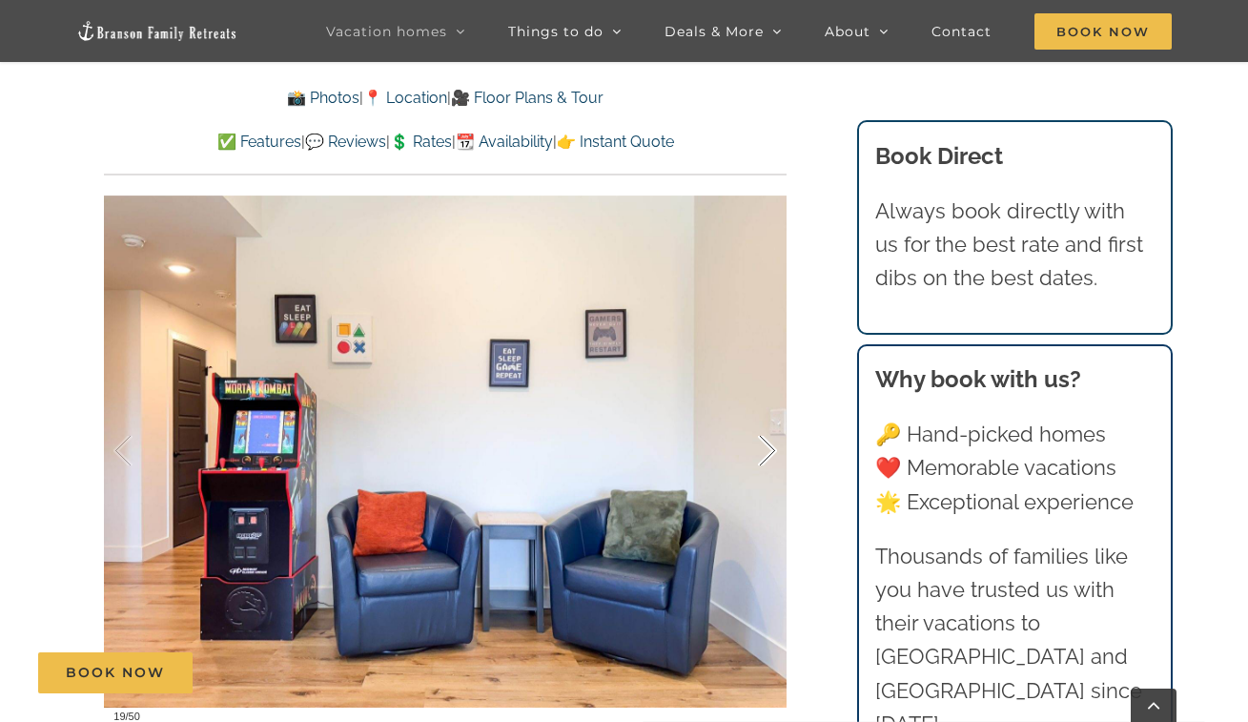
click at [762, 438] on div at bounding box center [747, 451] width 59 height 118
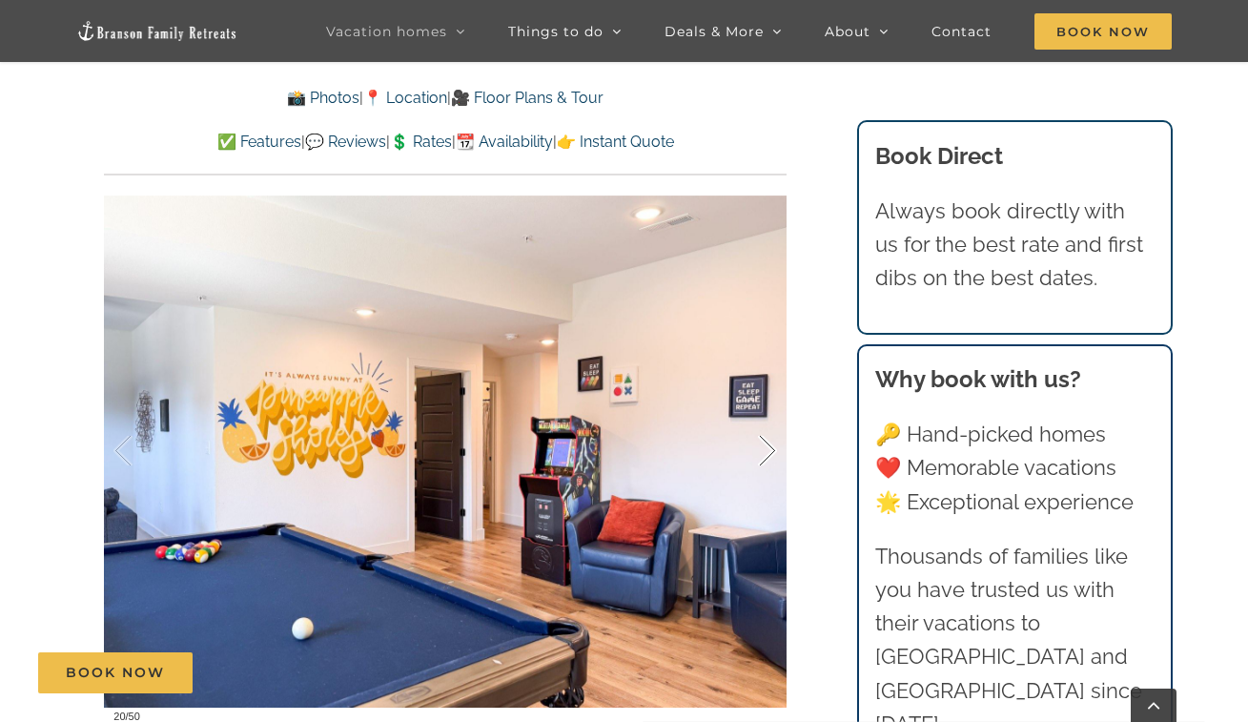
click at [762, 438] on div at bounding box center [747, 451] width 59 height 118
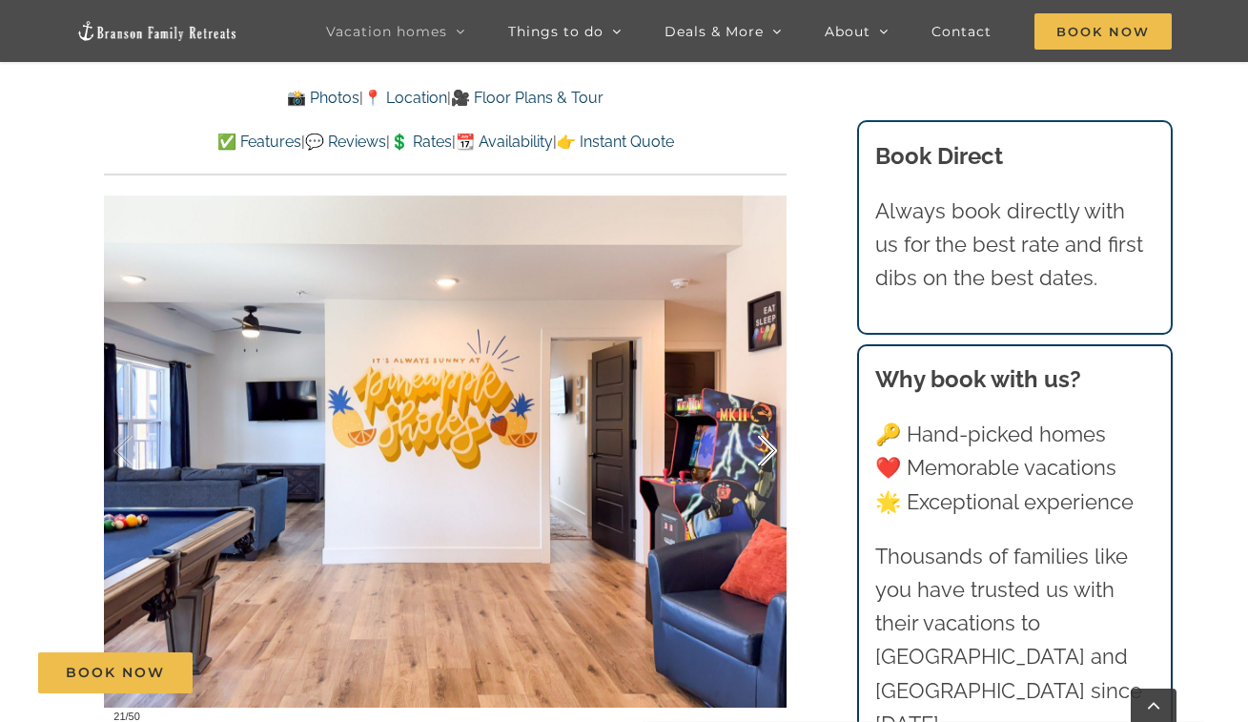
click at [762, 438] on div at bounding box center [747, 451] width 59 height 118
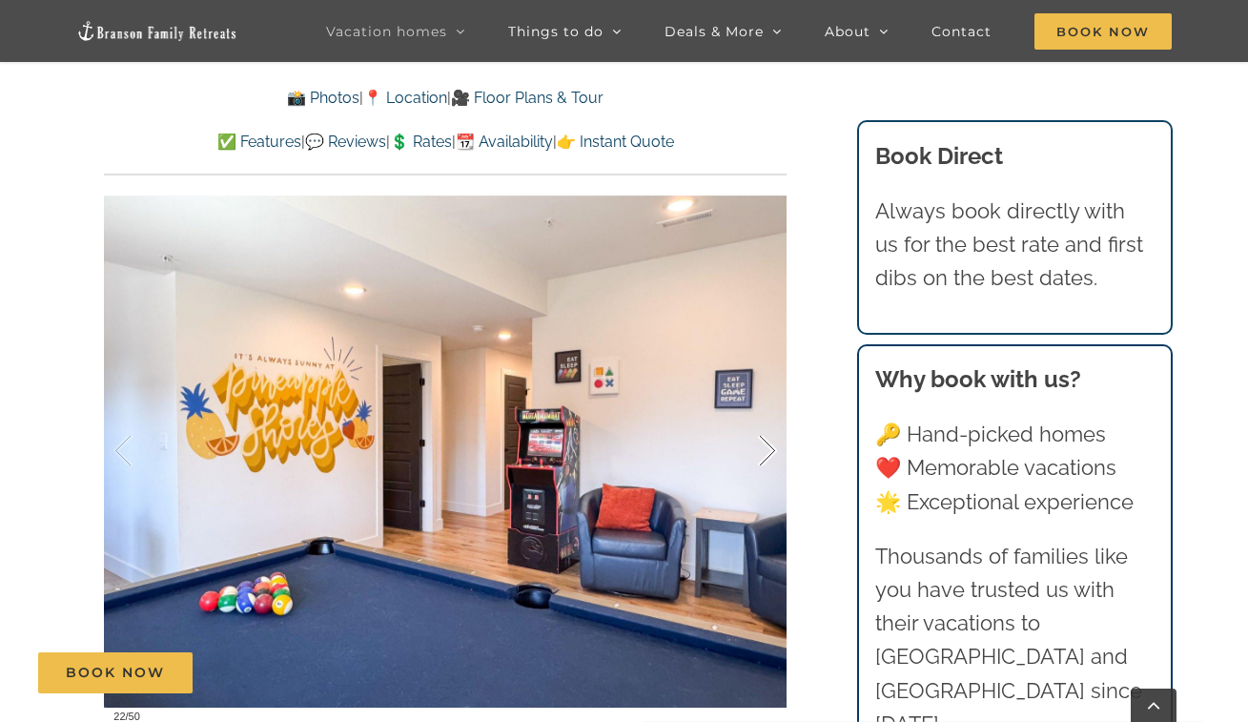
click at [762, 438] on div at bounding box center [747, 451] width 59 height 118
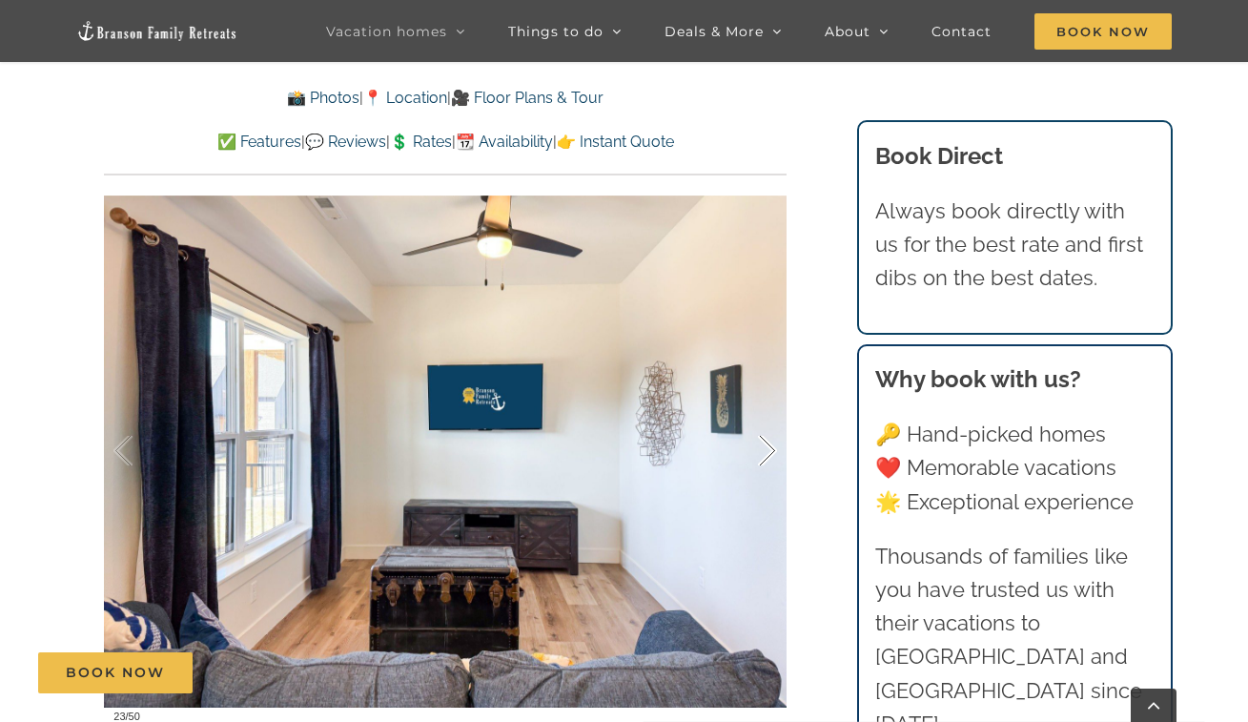
click at [762, 438] on div at bounding box center [747, 451] width 59 height 118
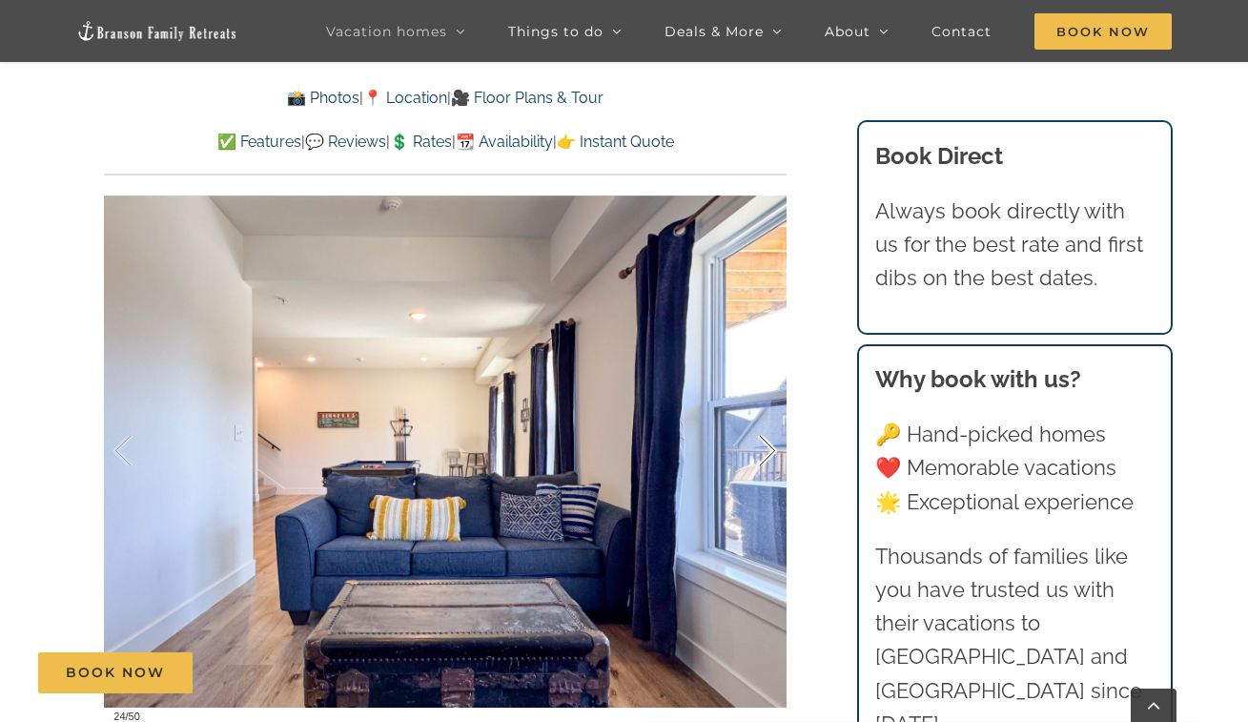
click at [762, 438] on div at bounding box center [747, 451] width 59 height 118
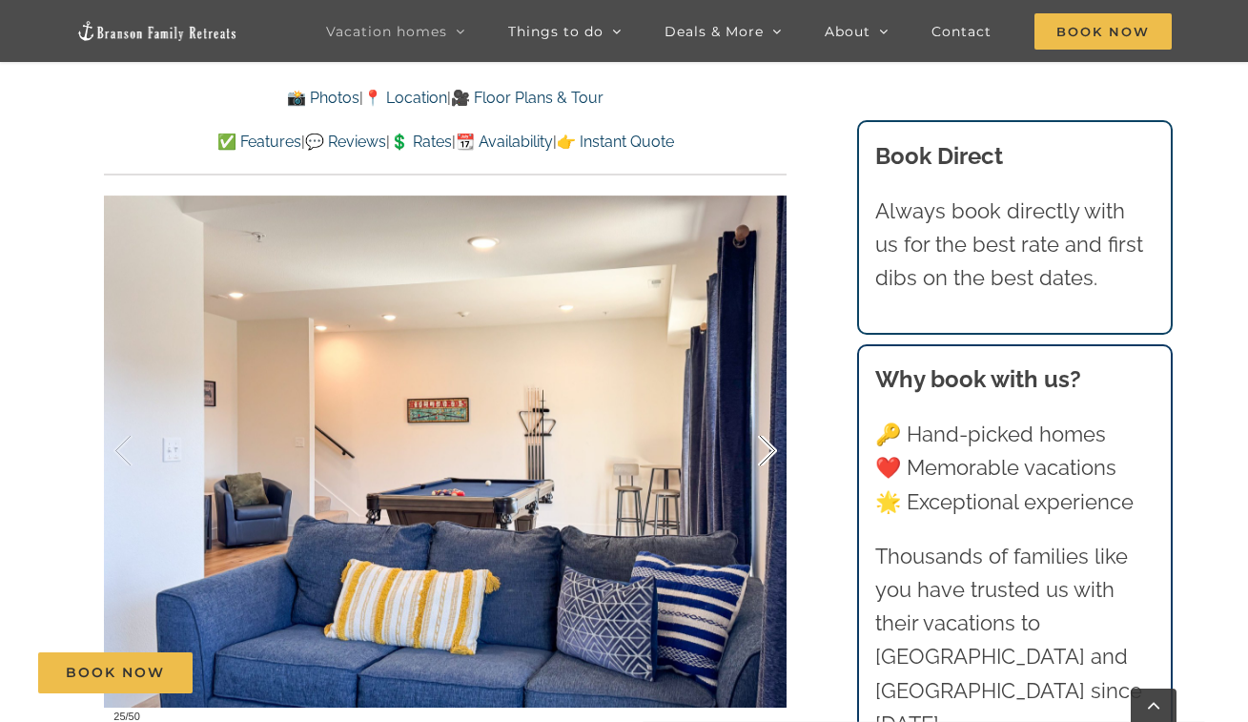
click at [762, 438] on div at bounding box center [747, 451] width 59 height 118
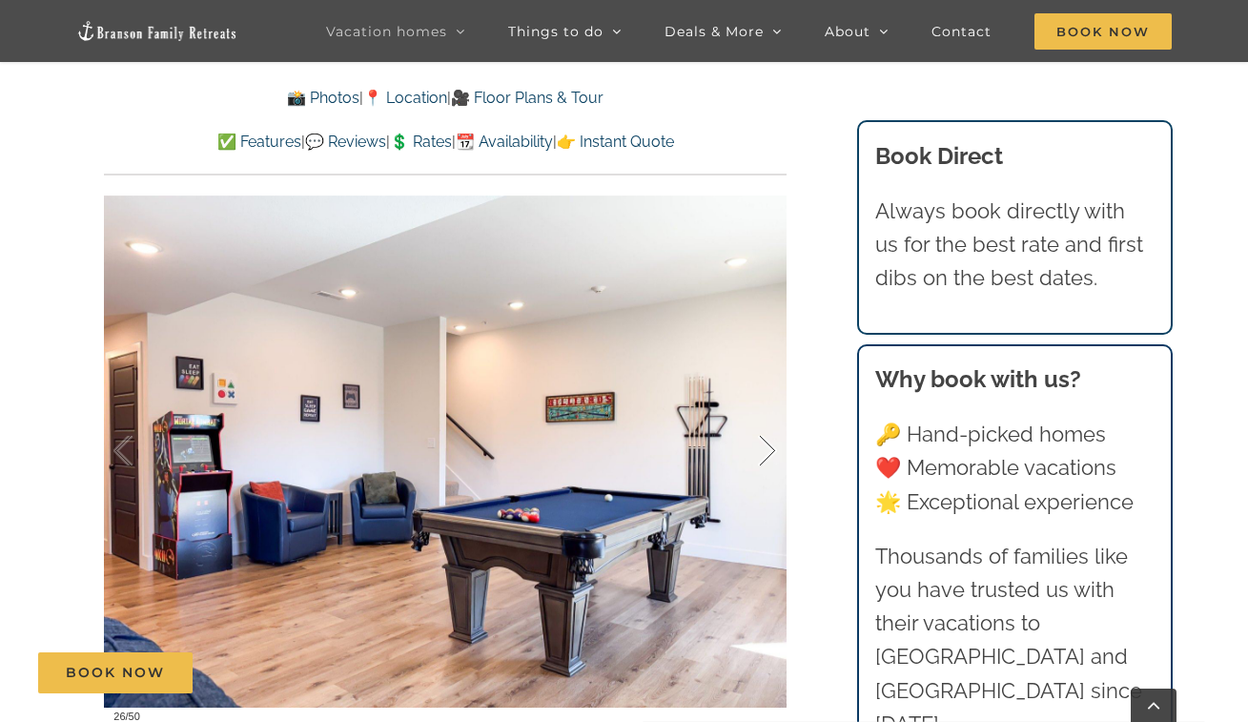
click at [762, 438] on div at bounding box center [747, 451] width 59 height 118
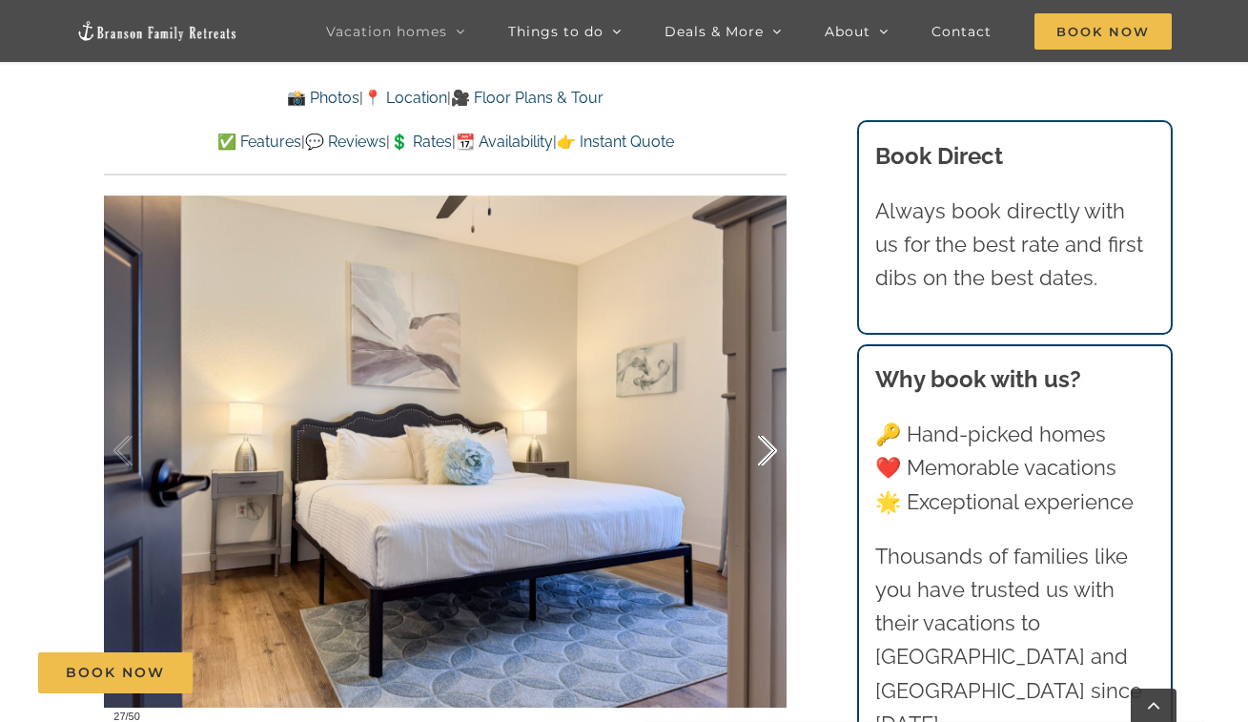
click at [762, 438] on div at bounding box center [747, 451] width 59 height 118
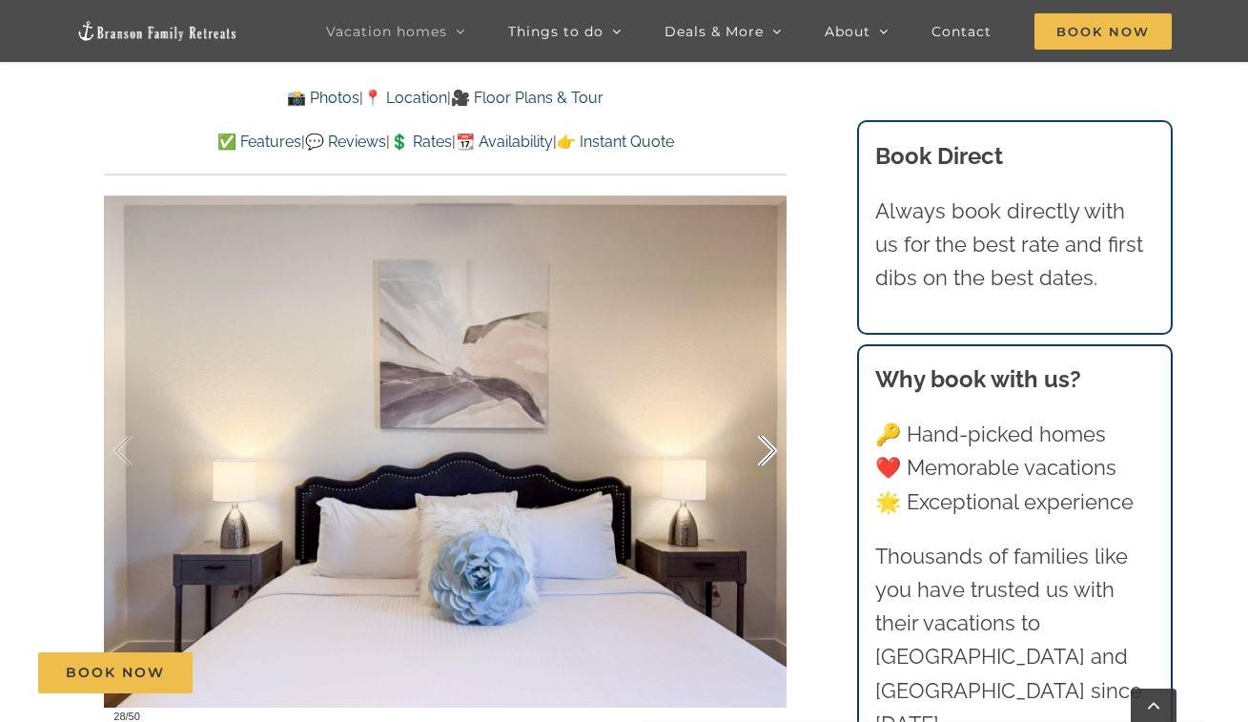
click at [762, 438] on div at bounding box center [747, 451] width 59 height 118
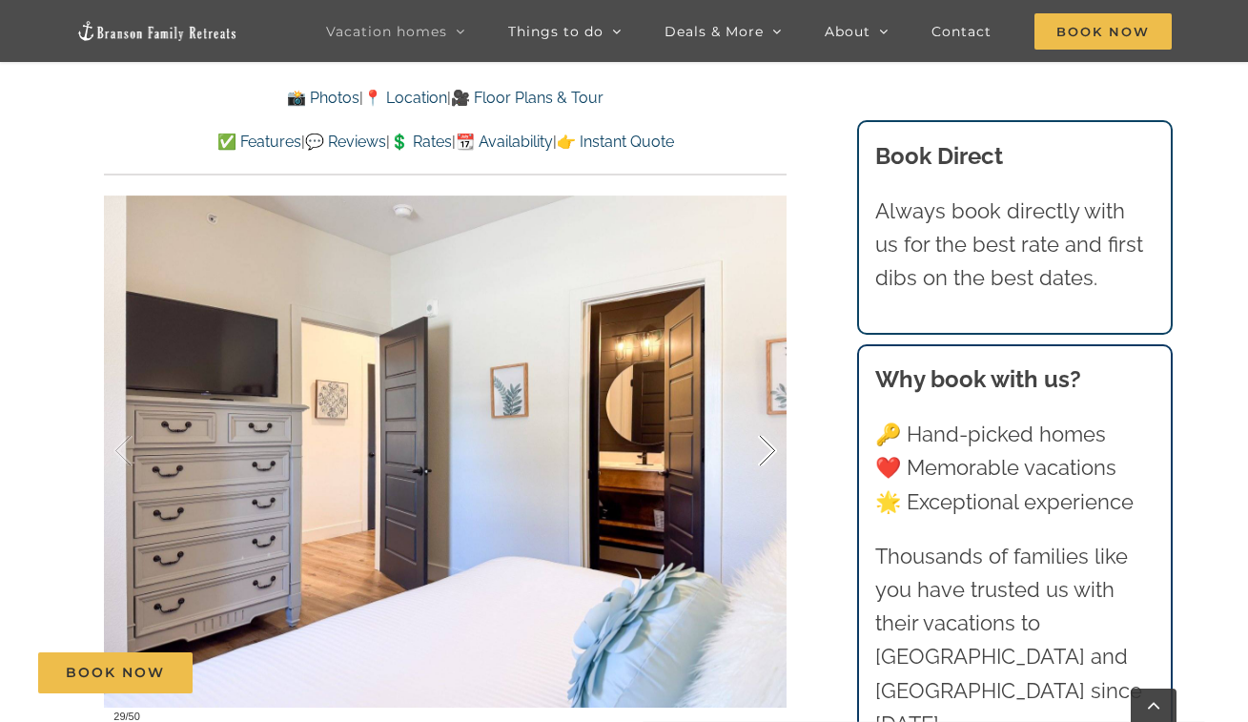
click at [762, 438] on div at bounding box center [747, 451] width 59 height 118
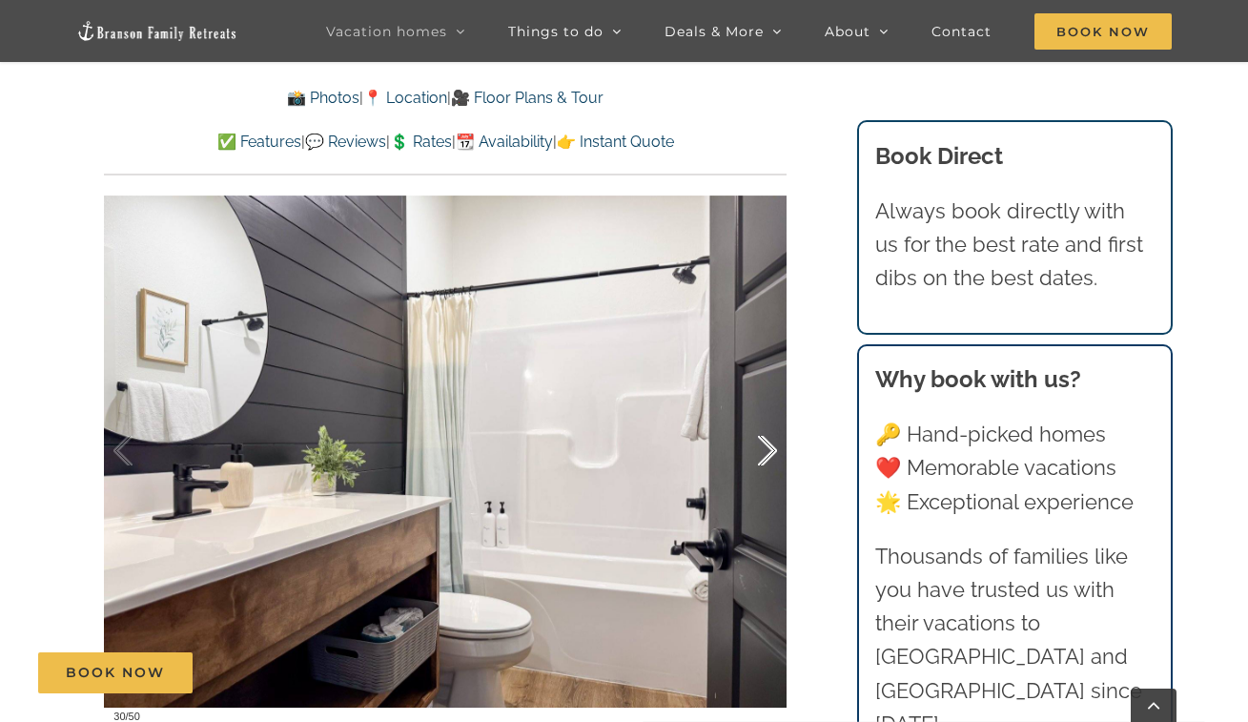
click at [762, 438] on div at bounding box center [747, 451] width 59 height 118
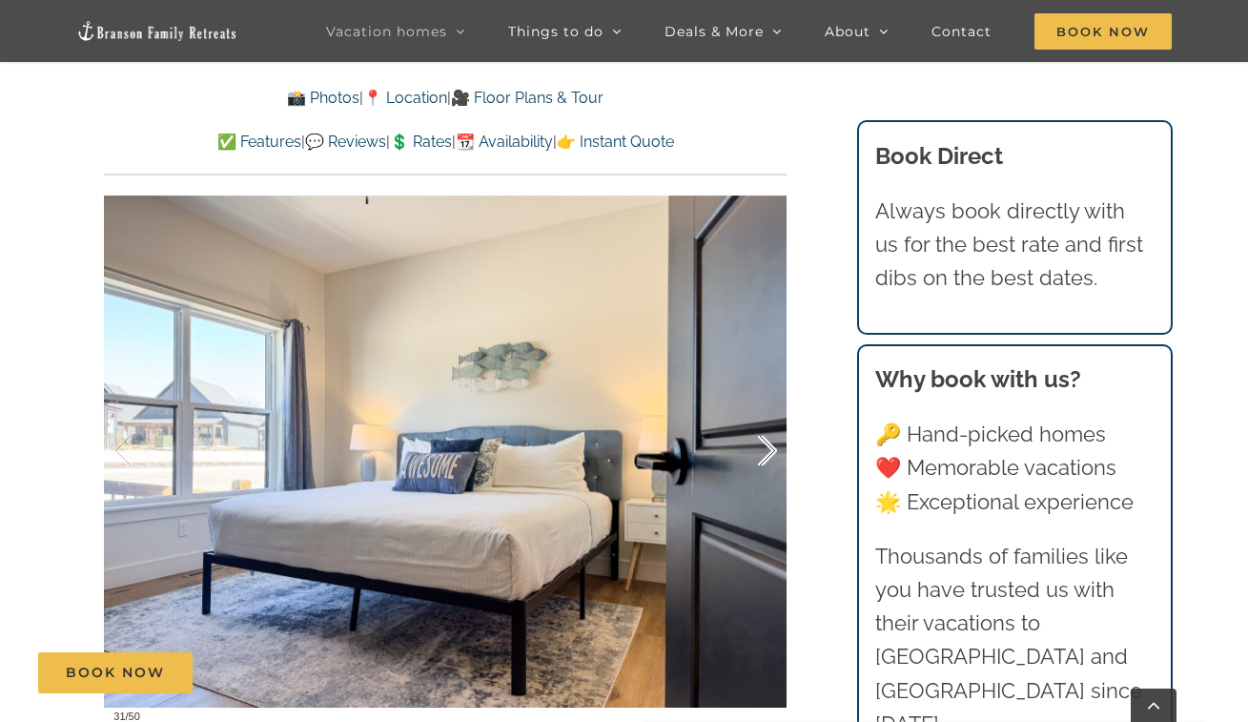
click at [762, 438] on div at bounding box center [747, 451] width 59 height 118
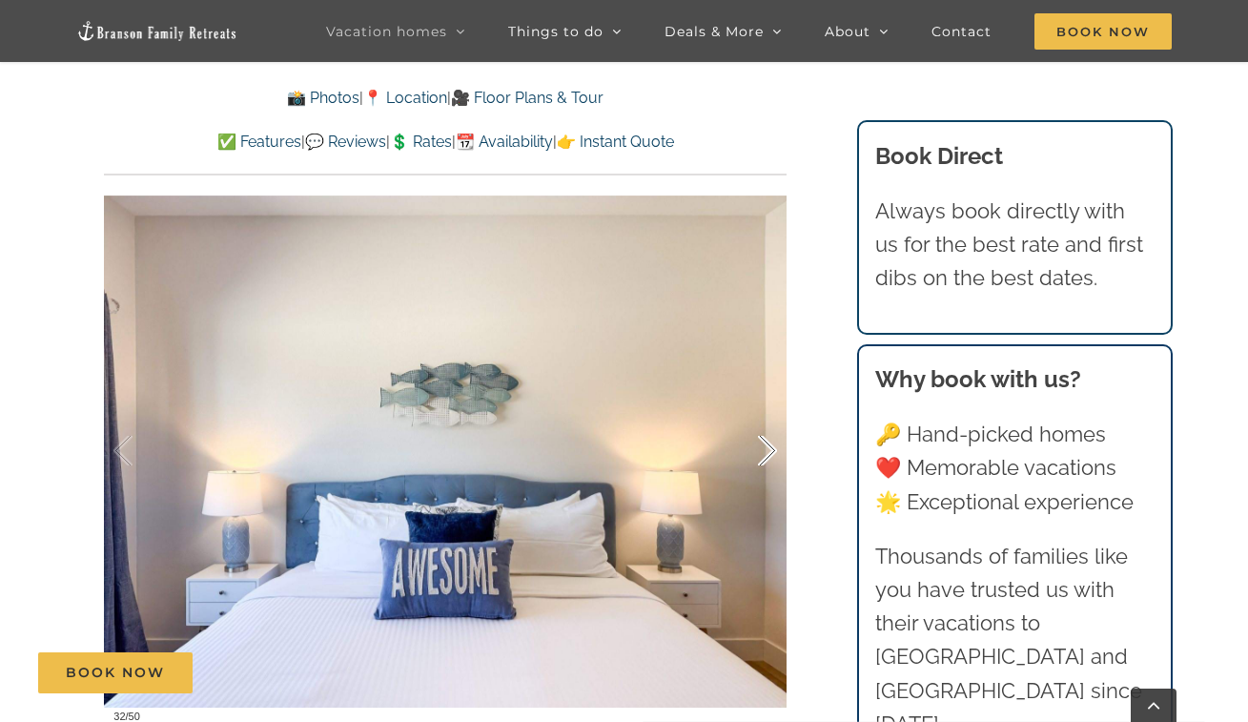
click at [763, 438] on div at bounding box center [747, 451] width 59 height 118
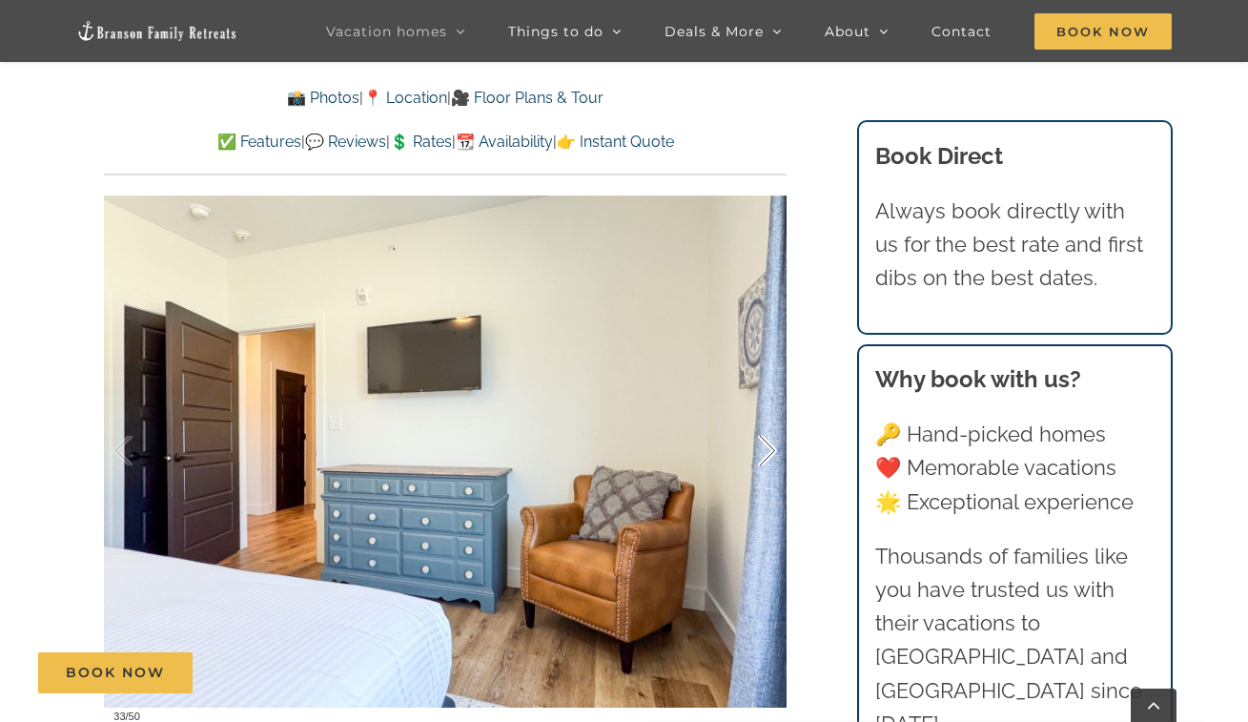
click at [763, 438] on div at bounding box center [747, 451] width 59 height 118
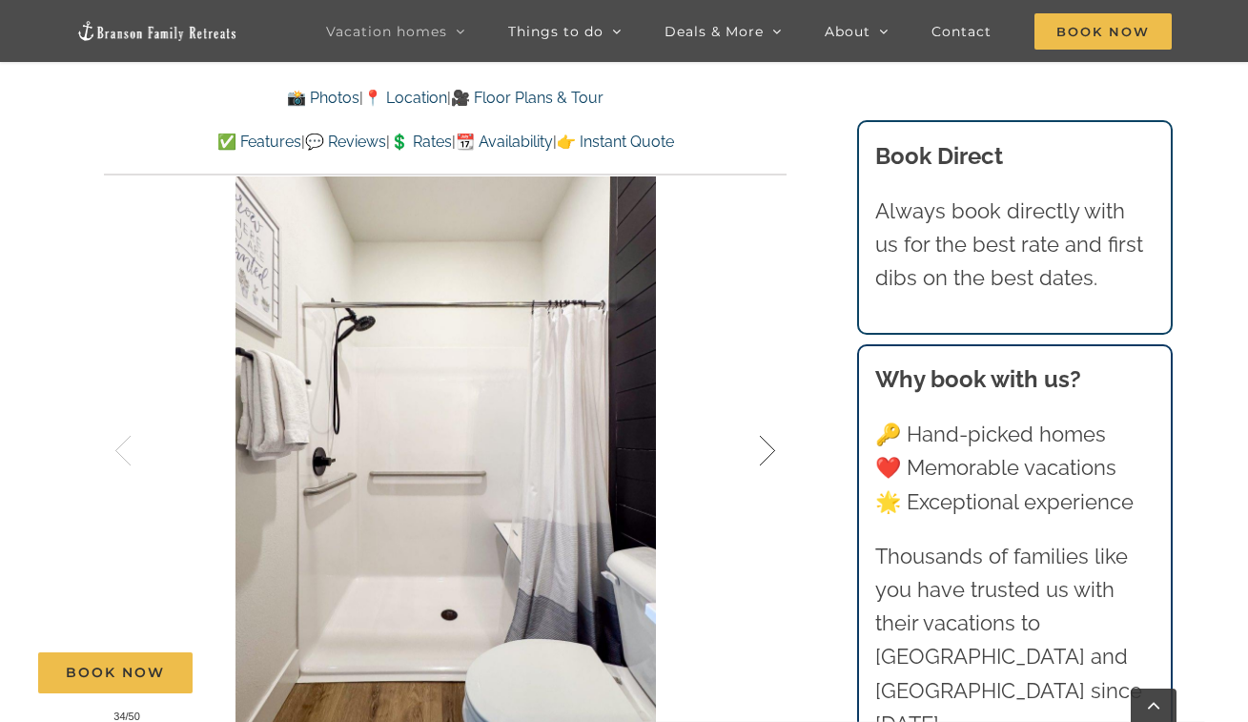
click at [763, 438] on div at bounding box center [747, 451] width 59 height 118
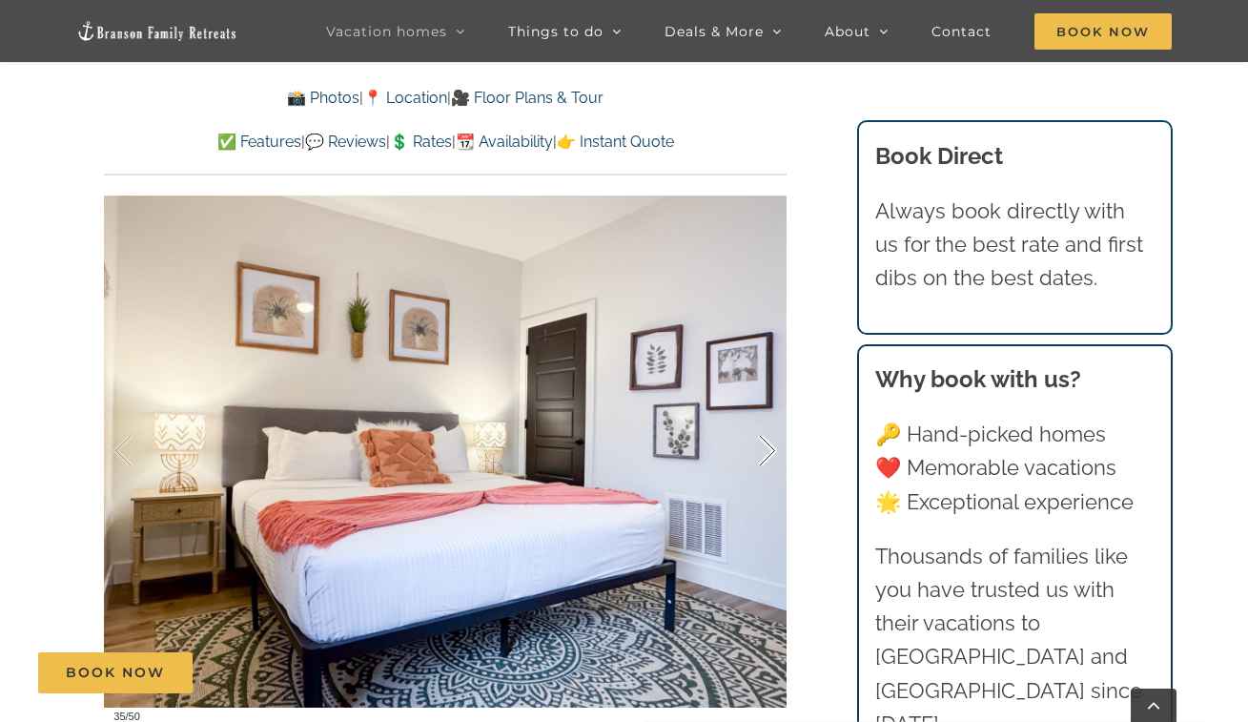
click at [763, 438] on div at bounding box center [747, 451] width 59 height 118
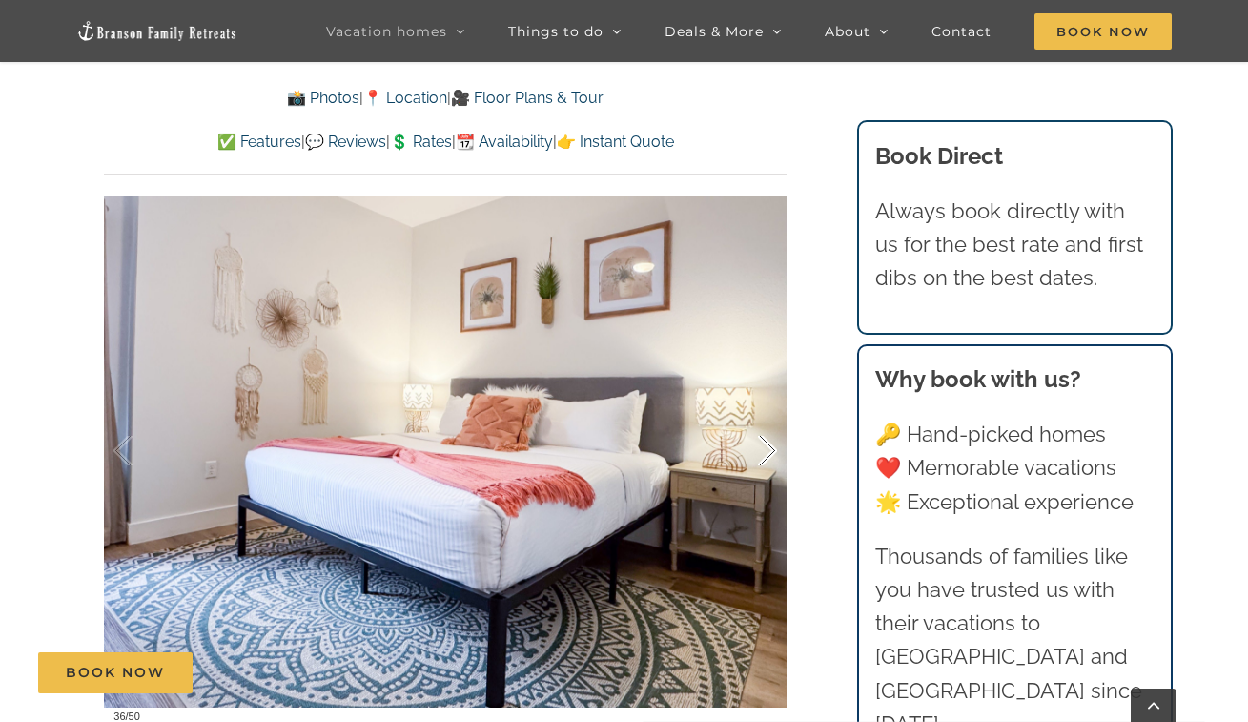
click at [763, 438] on div at bounding box center [747, 451] width 59 height 118
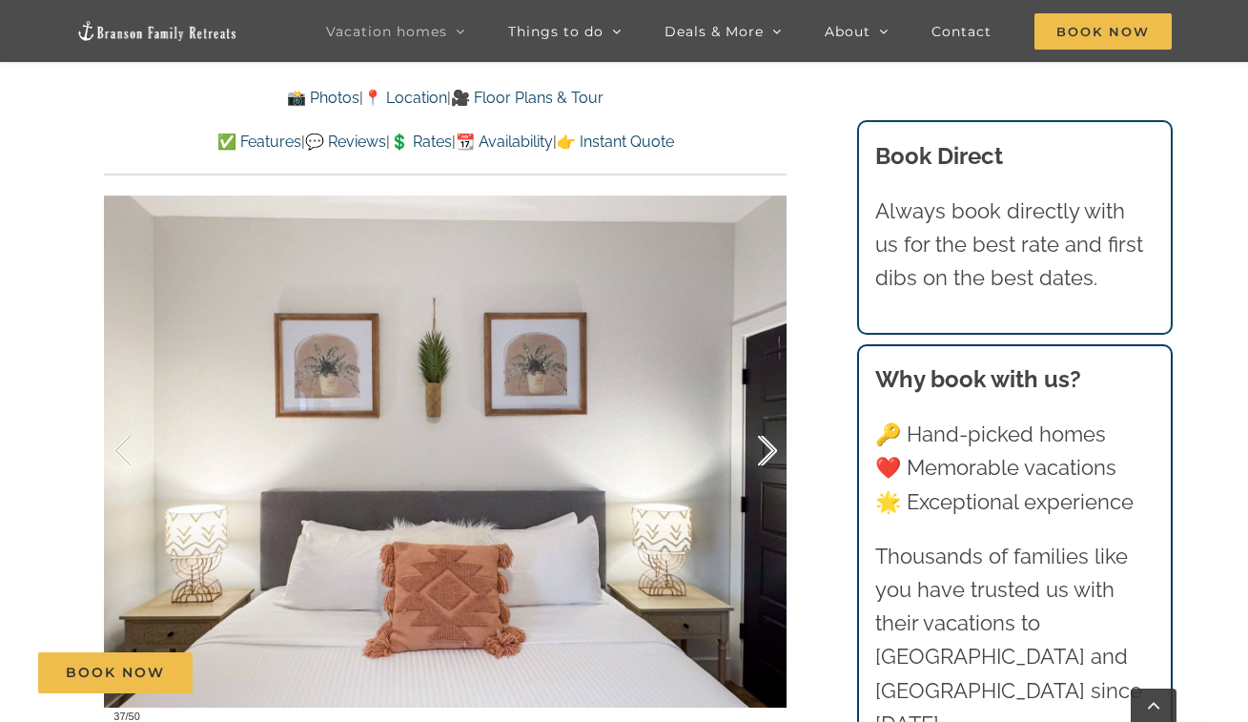
click at [764, 438] on div at bounding box center [747, 451] width 59 height 118
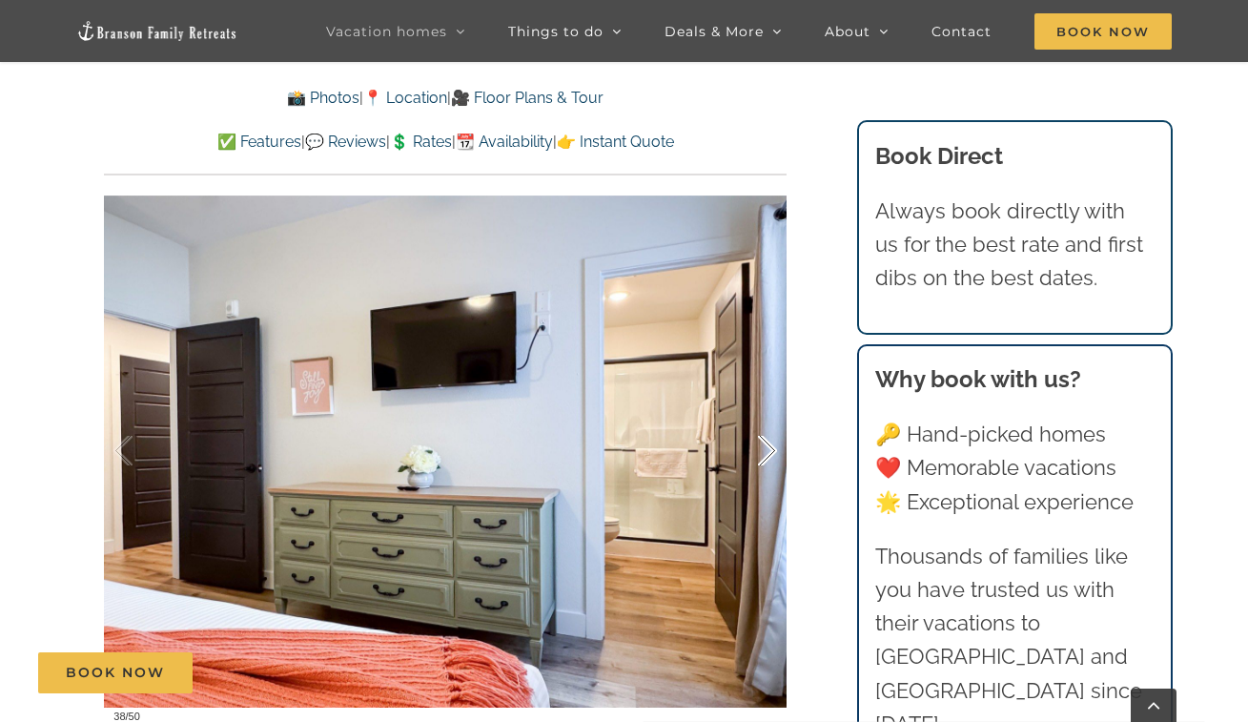
click at [764, 438] on div at bounding box center [747, 451] width 59 height 118
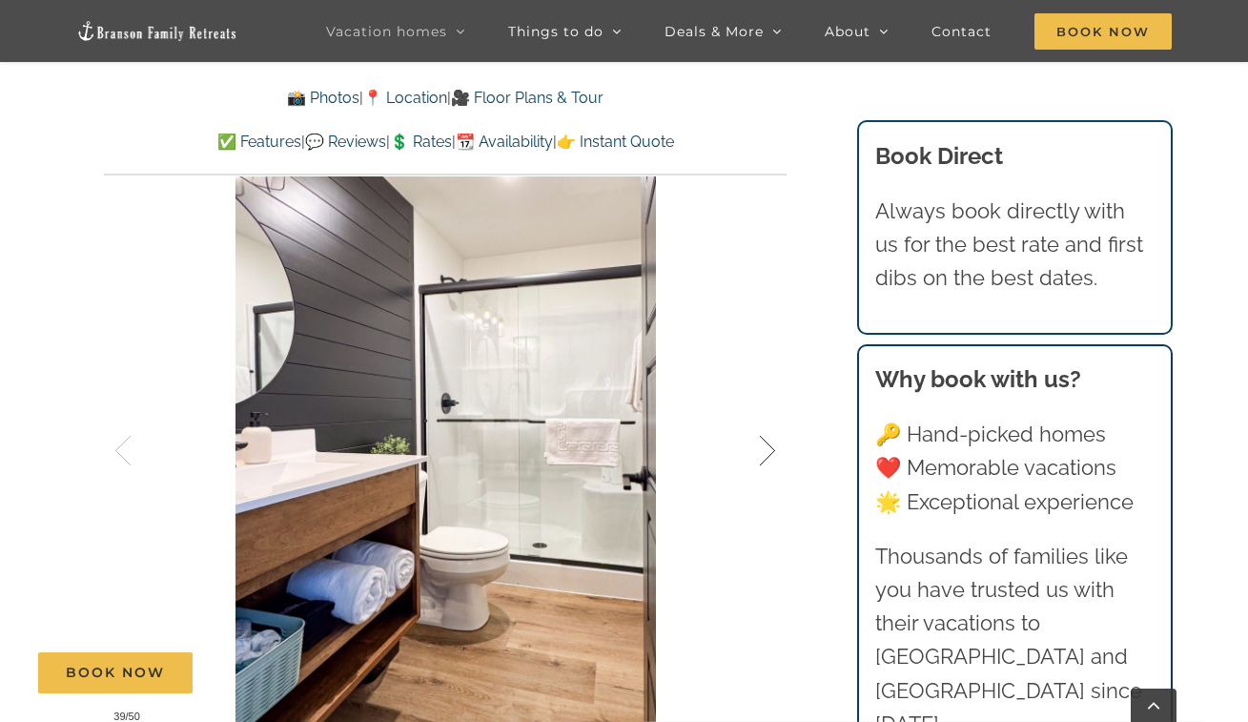
click at [760, 451] on div at bounding box center [747, 451] width 59 height 118
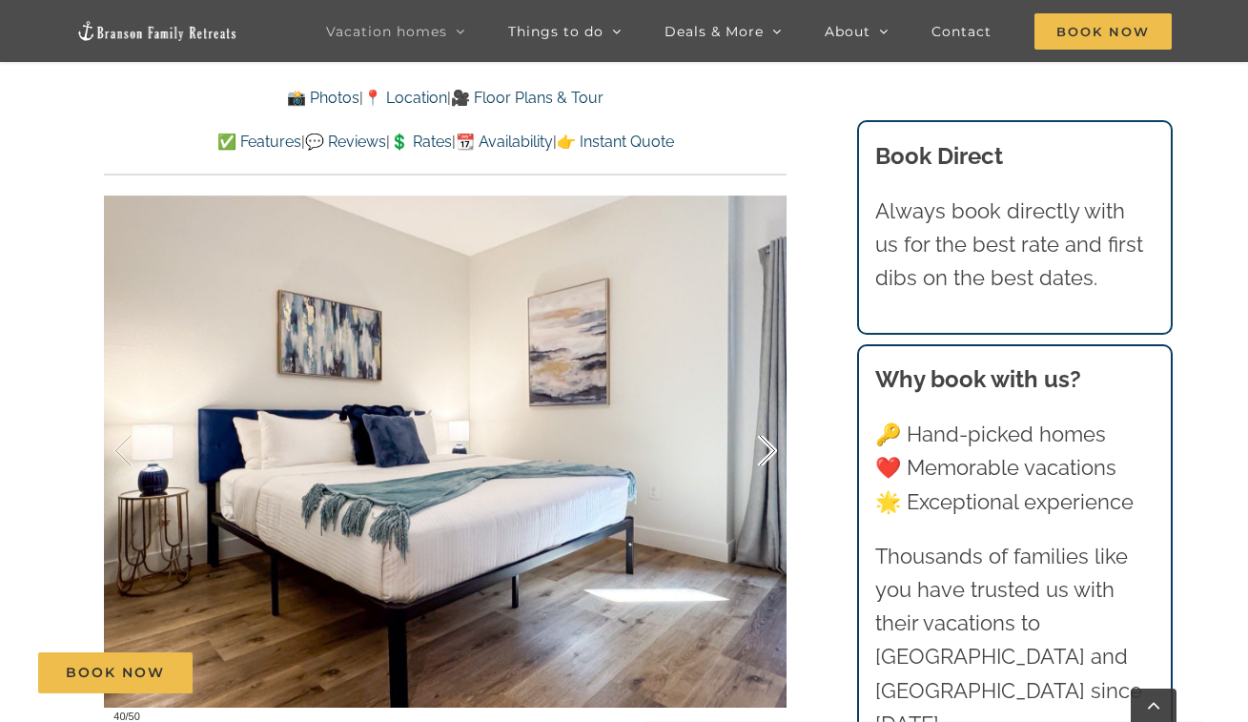
click at [760, 452] on div at bounding box center [747, 451] width 59 height 118
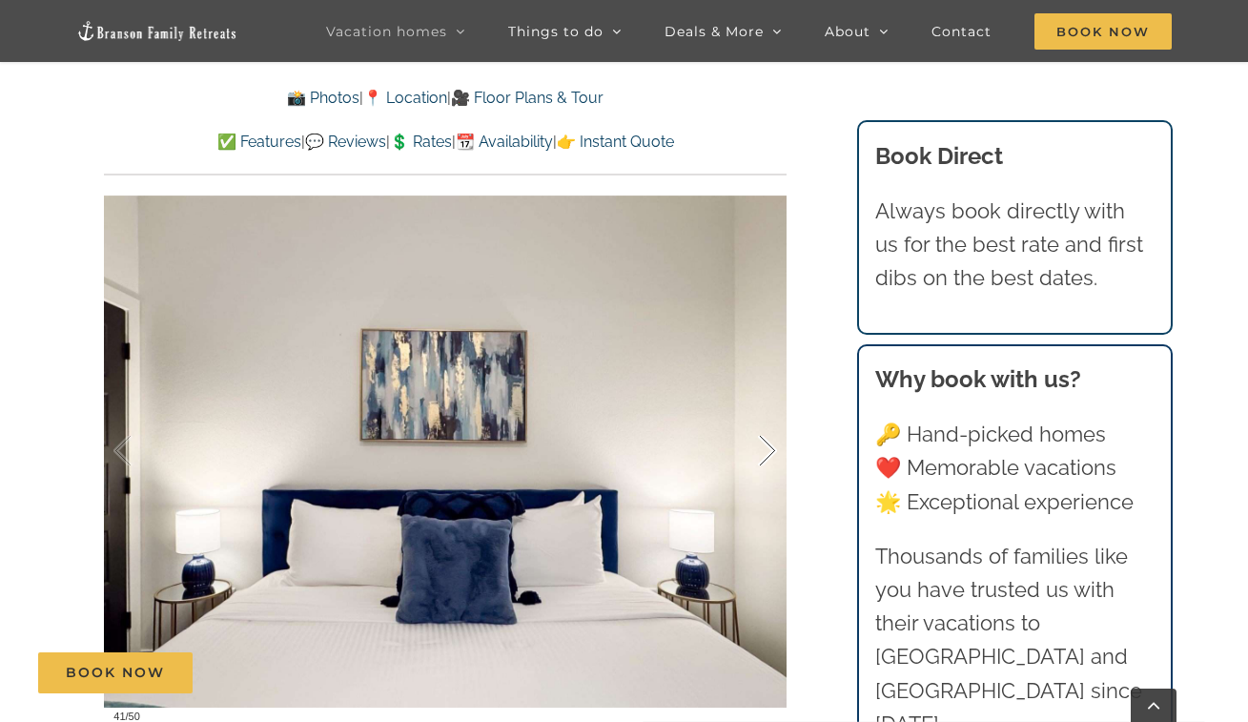
click at [760, 452] on div at bounding box center [747, 451] width 59 height 118
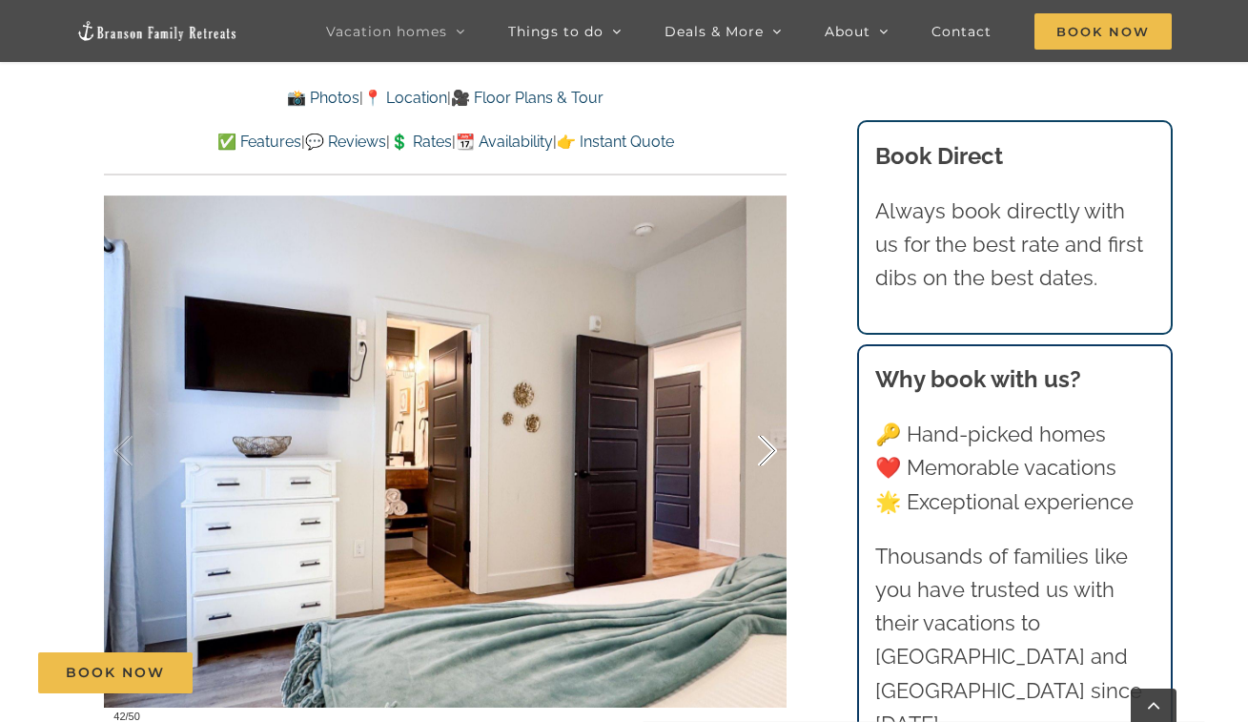
click at [760, 451] on div at bounding box center [747, 451] width 59 height 118
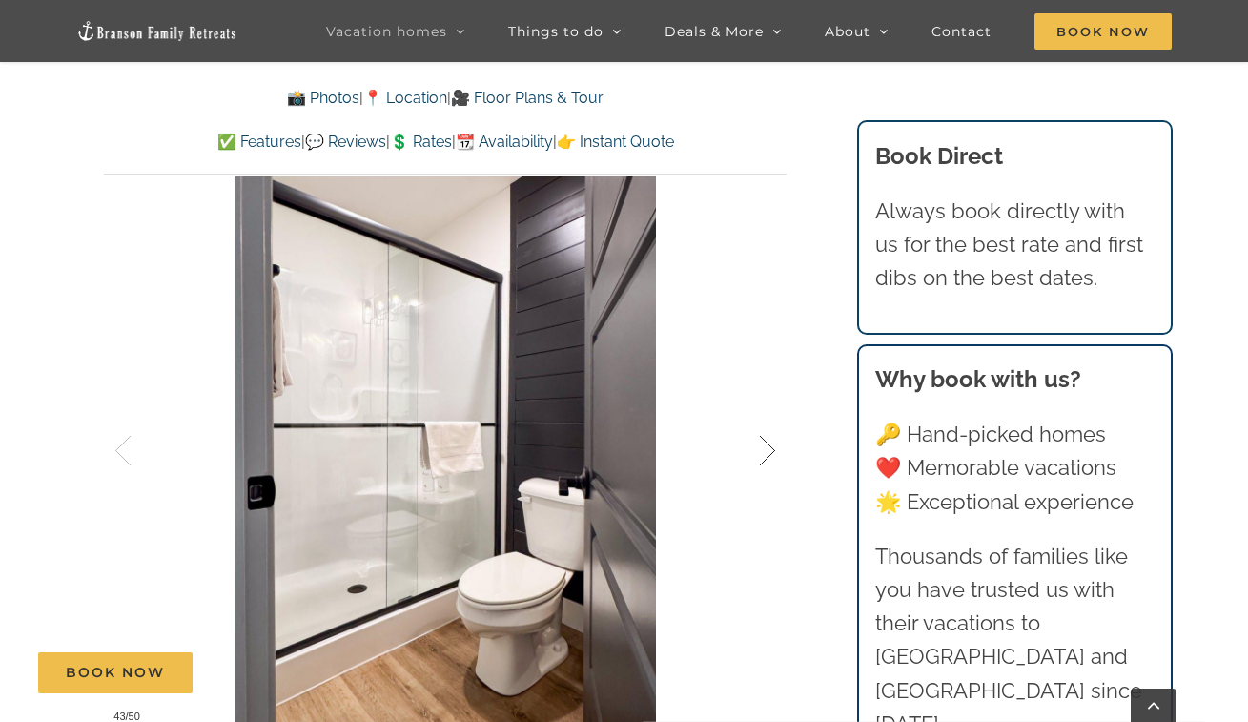
click at [760, 451] on div at bounding box center [747, 451] width 59 height 118
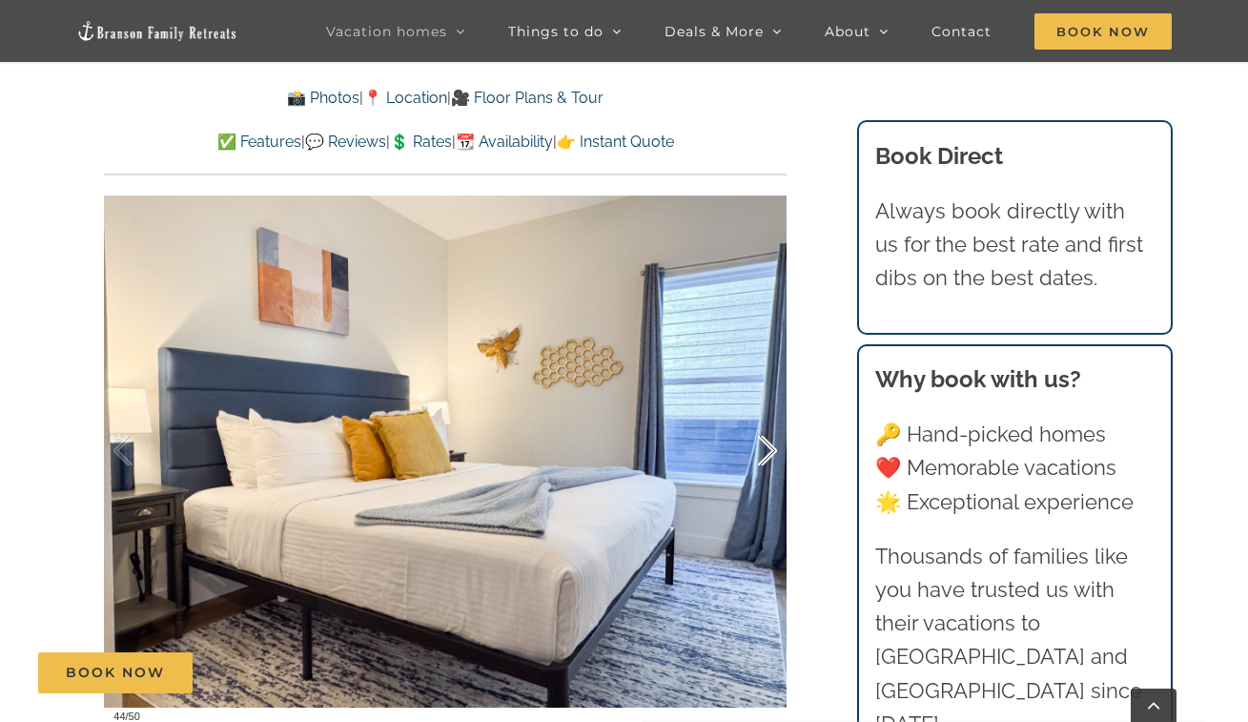
click at [760, 451] on div at bounding box center [747, 451] width 59 height 118
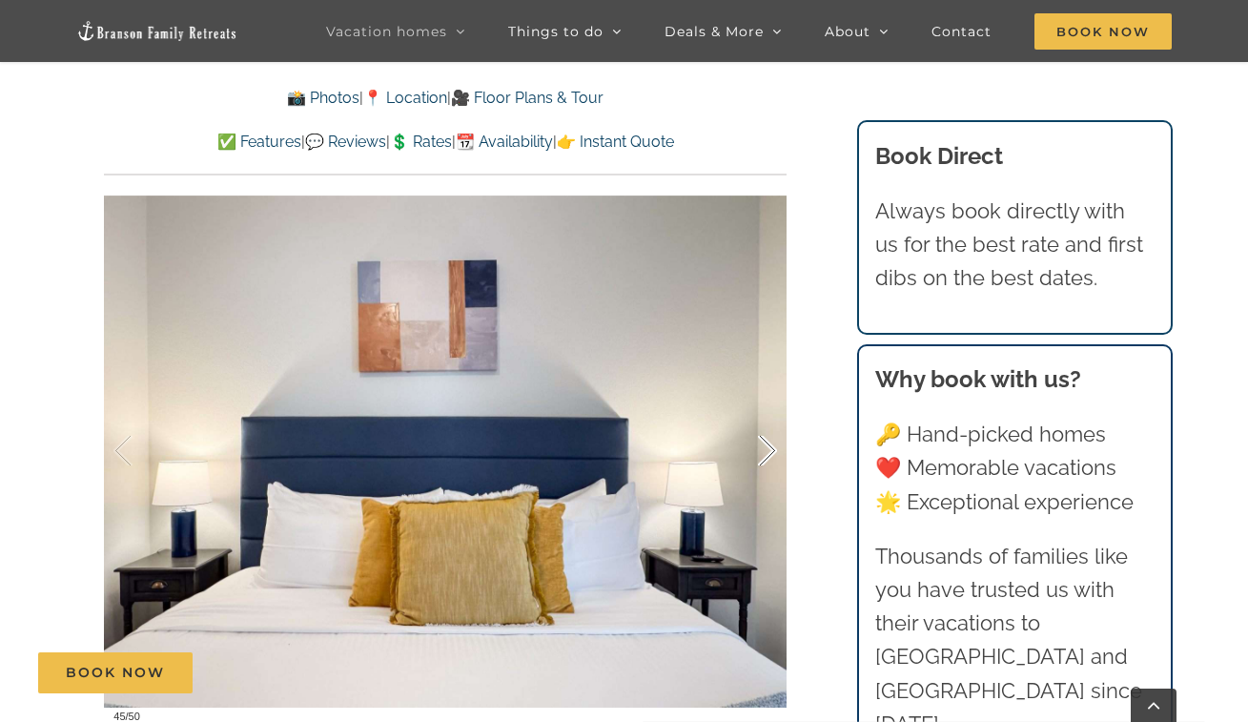
click at [760, 451] on div at bounding box center [747, 451] width 59 height 118
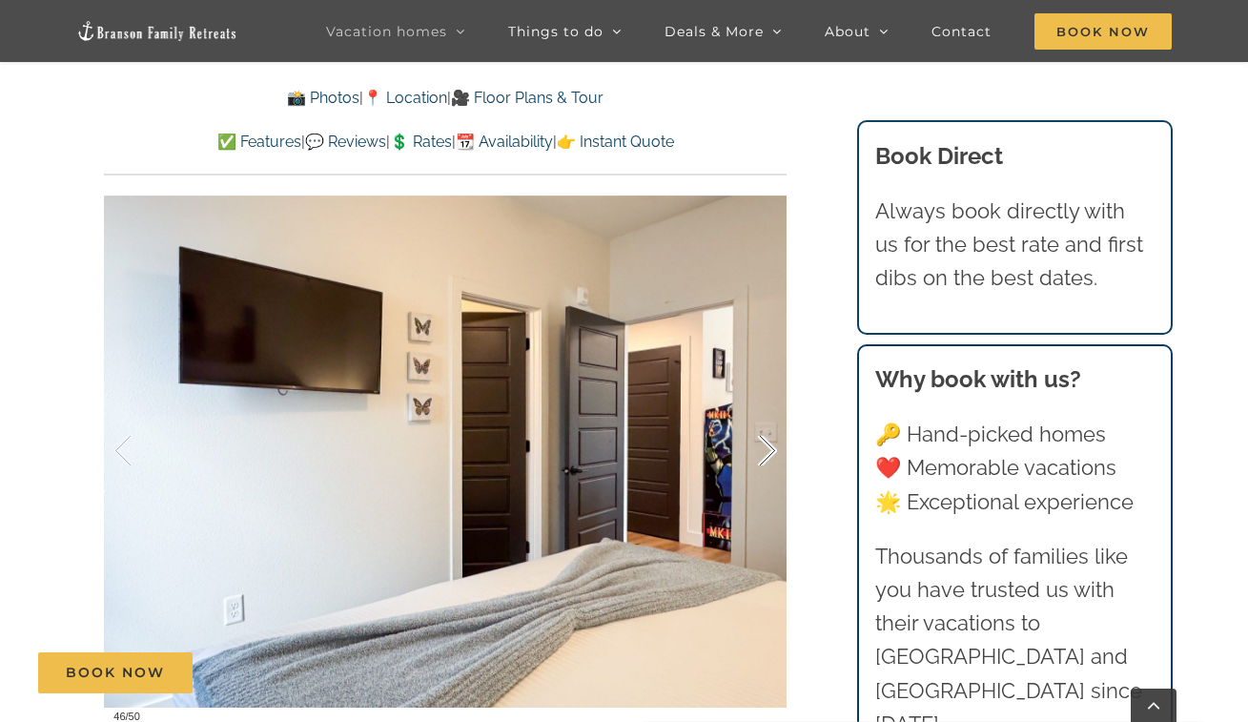
click at [760, 451] on div at bounding box center [747, 451] width 59 height 118
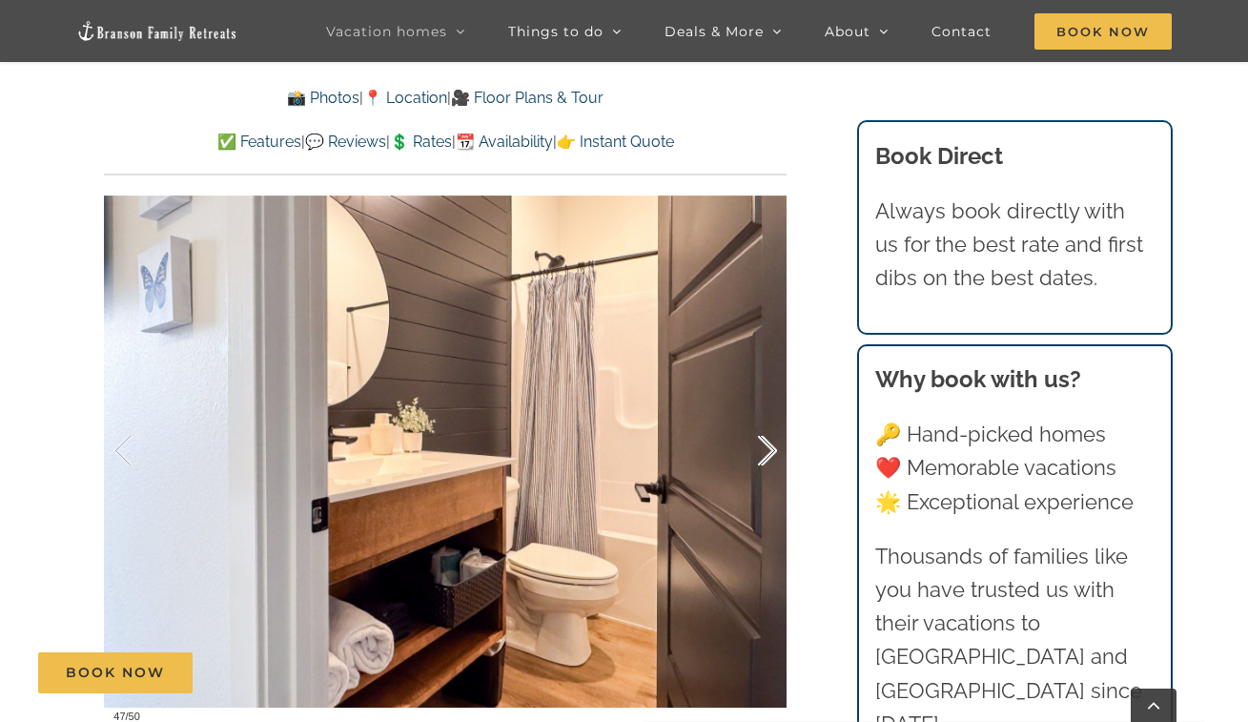
click at [760, 451] on div at bounding box center [747, 451] width 59 height 118
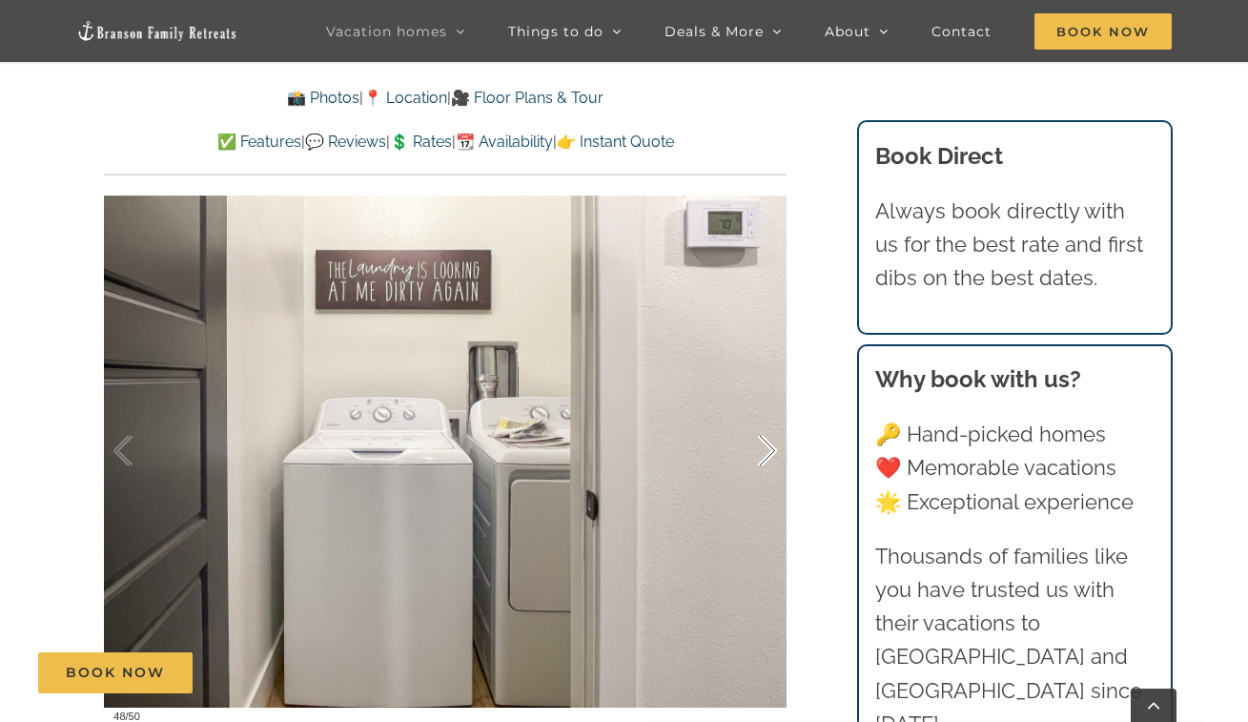
click at [760, 451] on div at bounding box center [747, 451] width 59 height 118
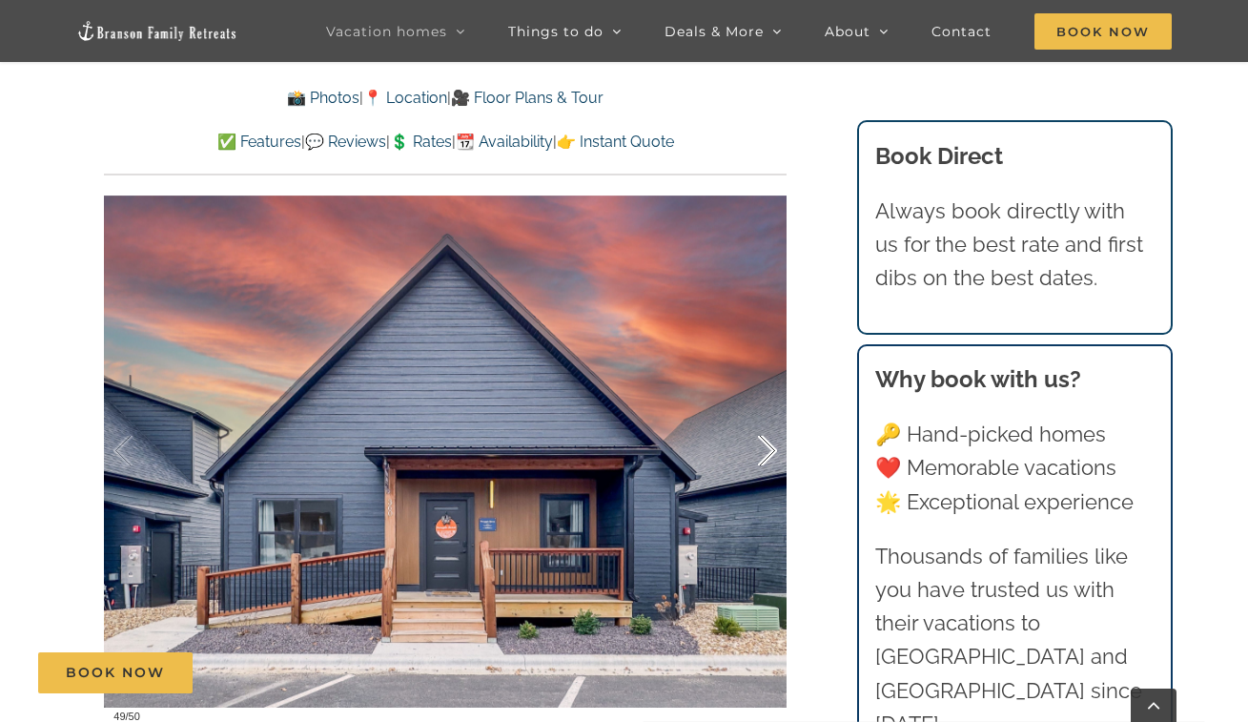
click at [760, 451] on div at bounding box center [747, 451] width 59 height 118
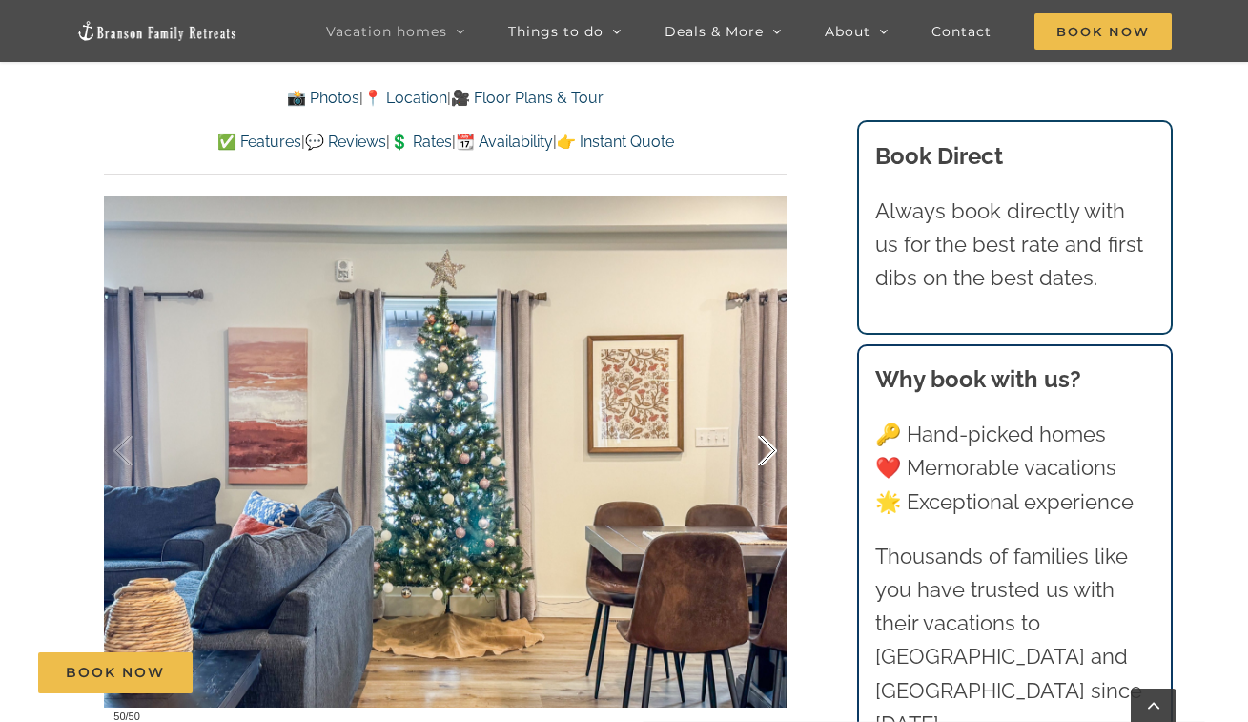
click at [760, 451] on div at bounding box center [747, 451] width 59 height 118
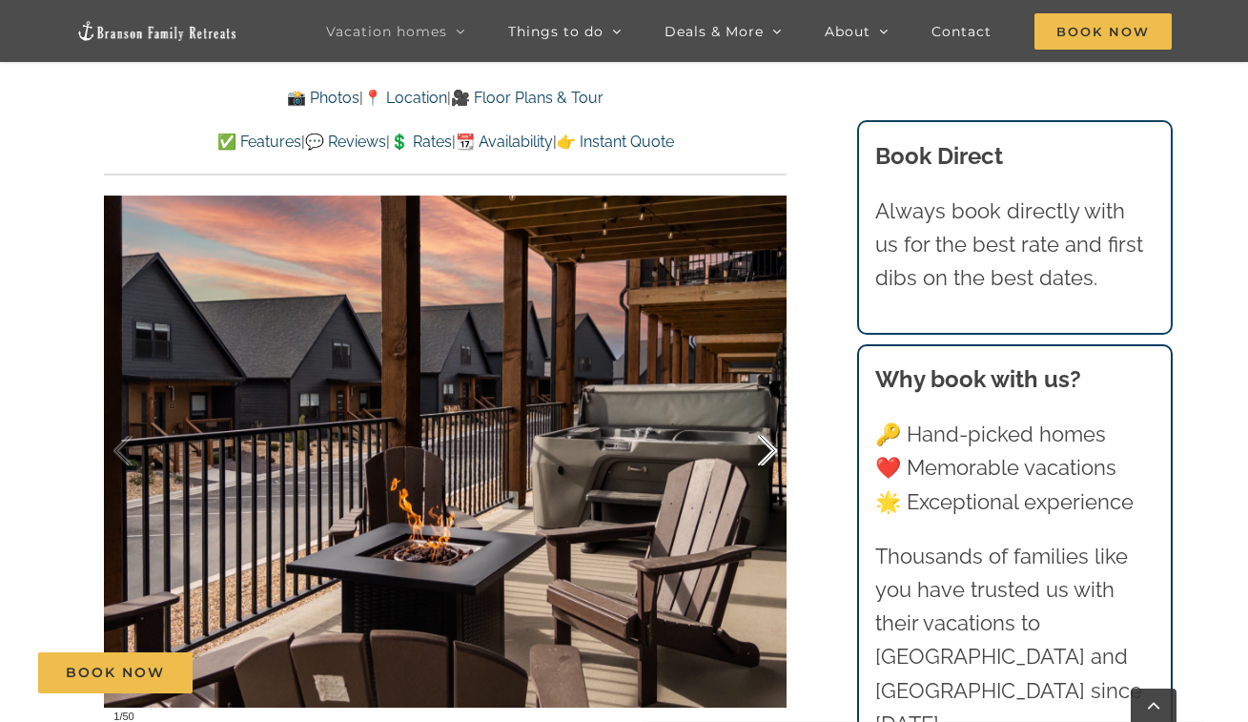
click at [760, 451] on div at bounding box center [747, 451] width 59 height 118
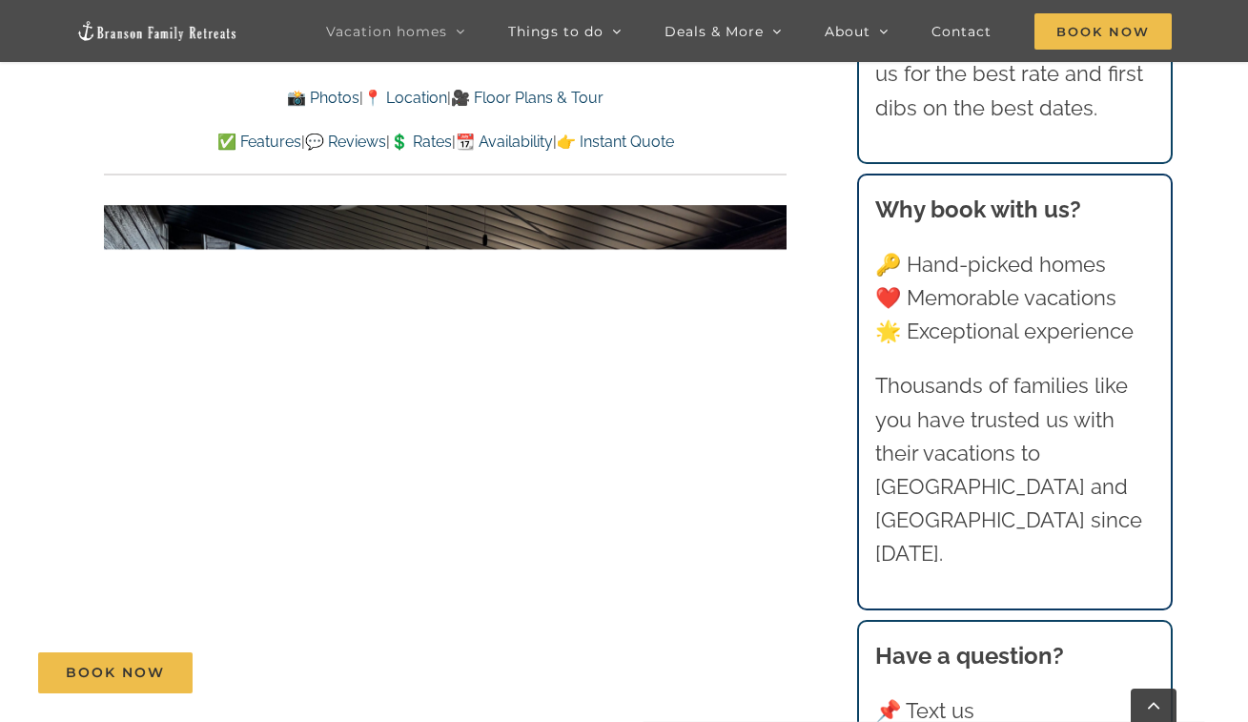
scroll to position [1471, 0]
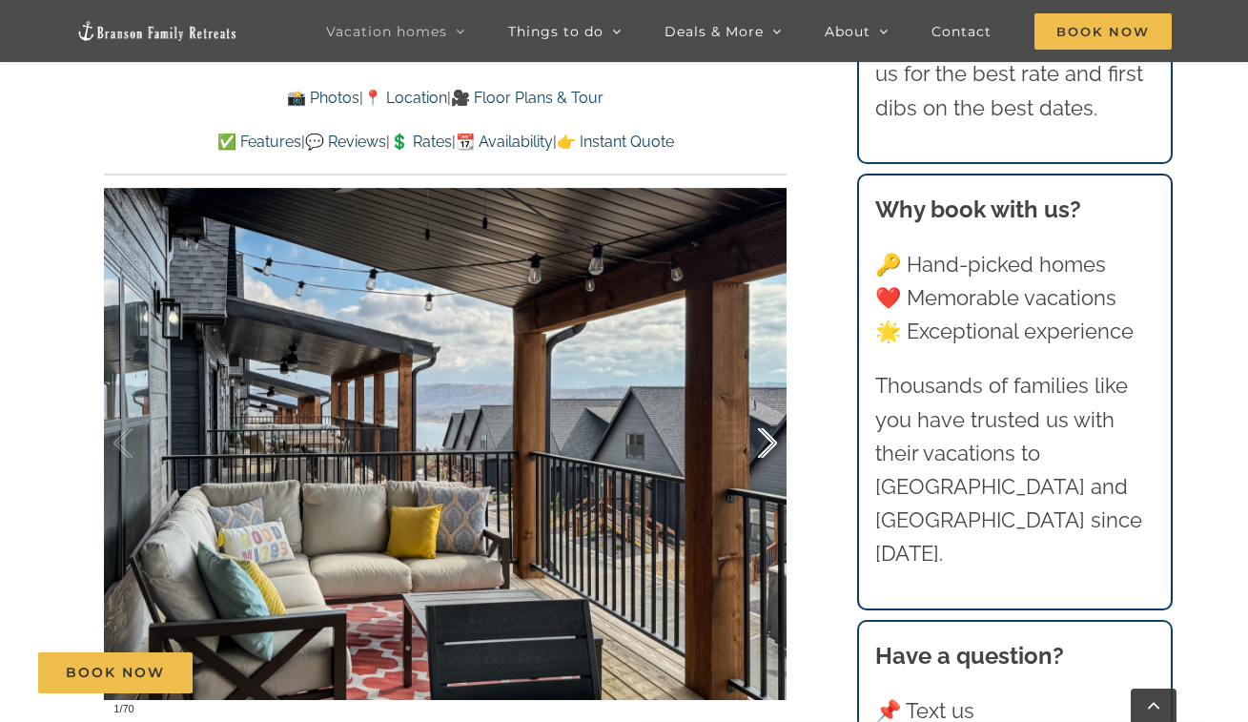
click at [766, 437] on div at bounding box center [747, 443] width 59 height 118
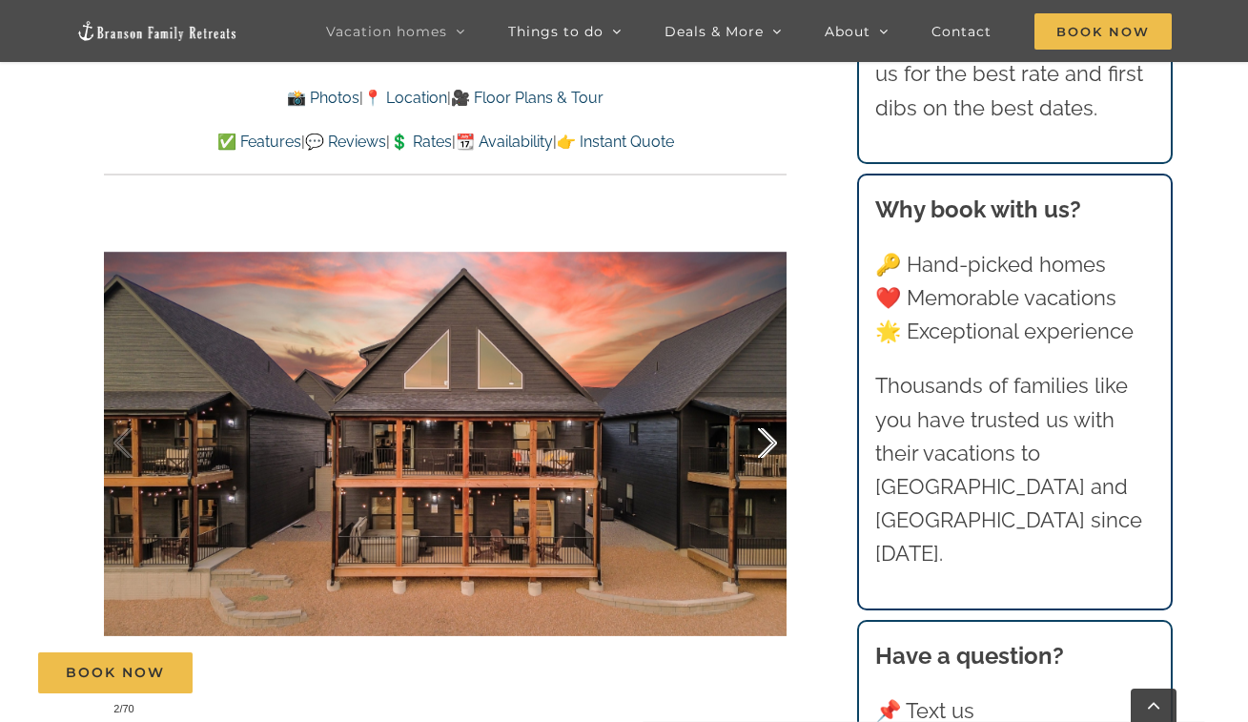
click at [766, 437] on div at bounding box center [747, 443] width 59 height 118
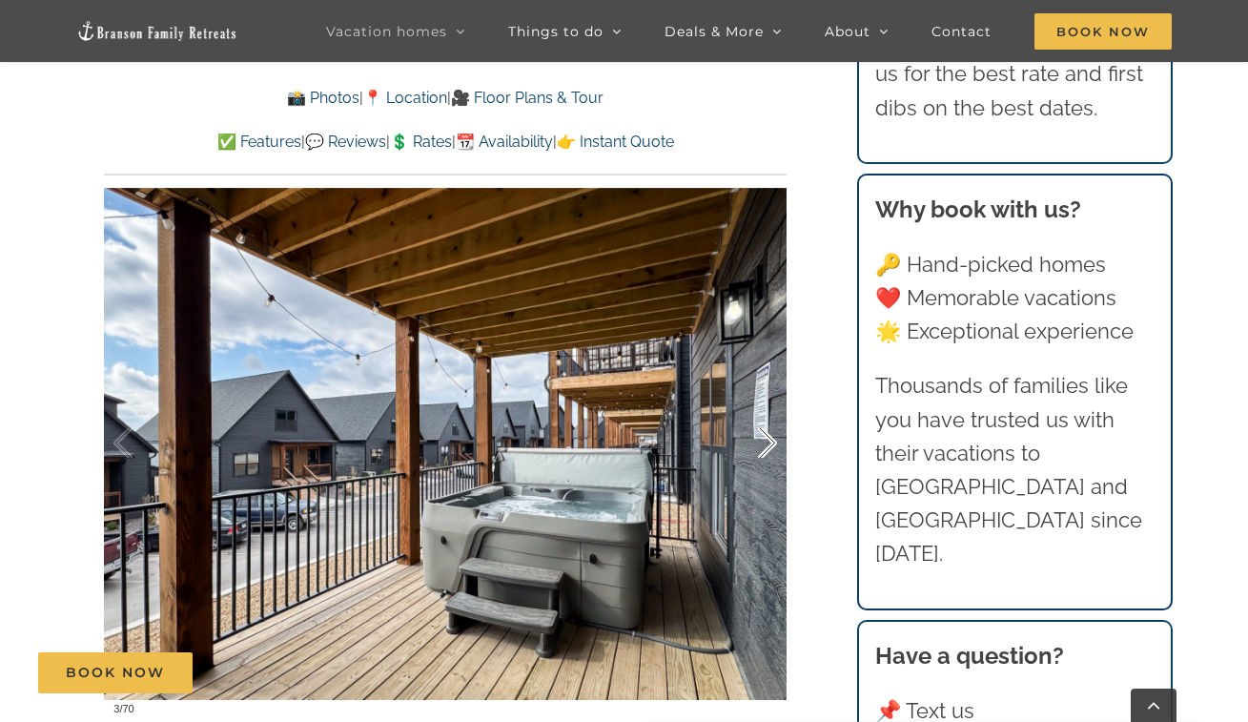
click at [767, 437] on div at bounding box center [747, 443] width 59 height 118
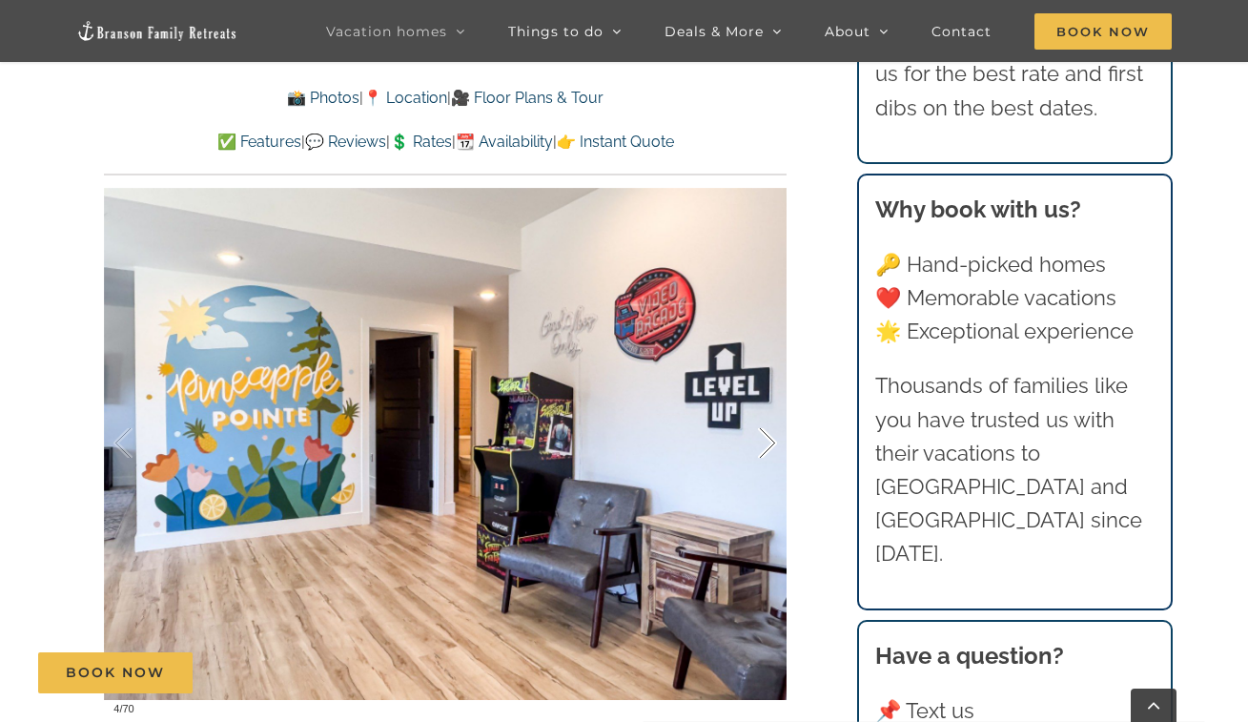
click at [767, 436] on div at bounding box center [747, 443] width 59 height 118
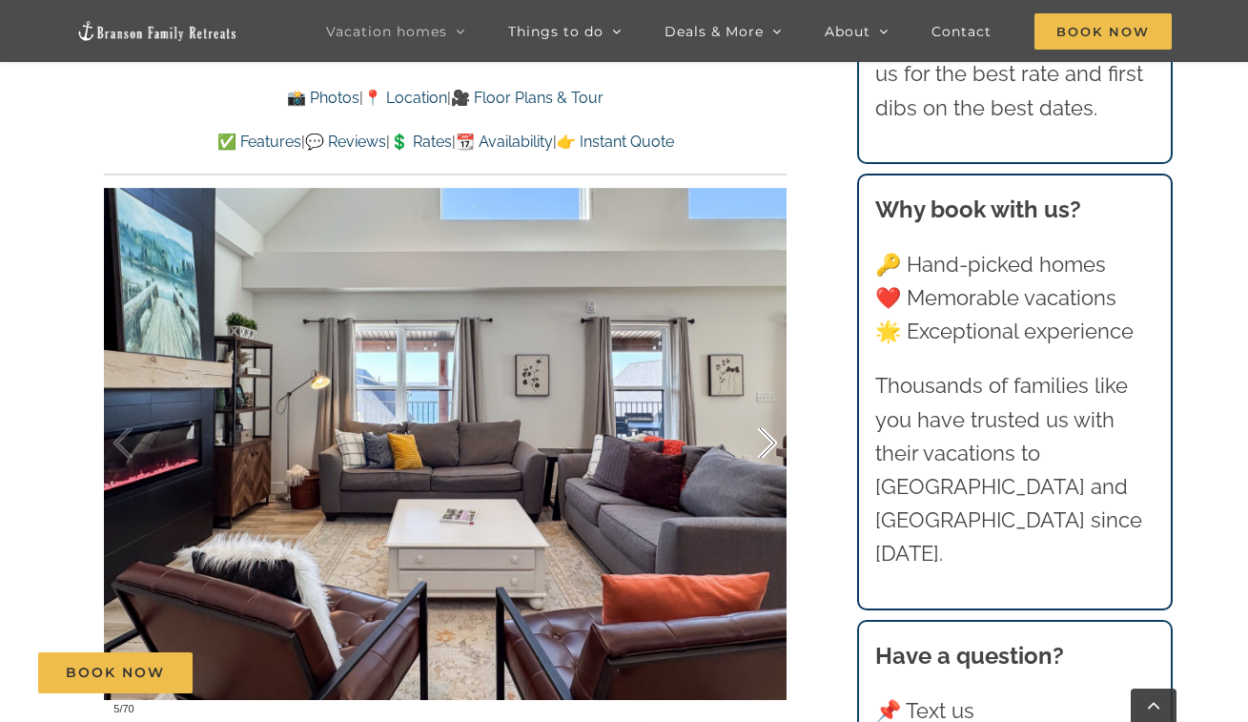
click at [767, 436] on div at bounding box center [747, 443] width 59 height 118
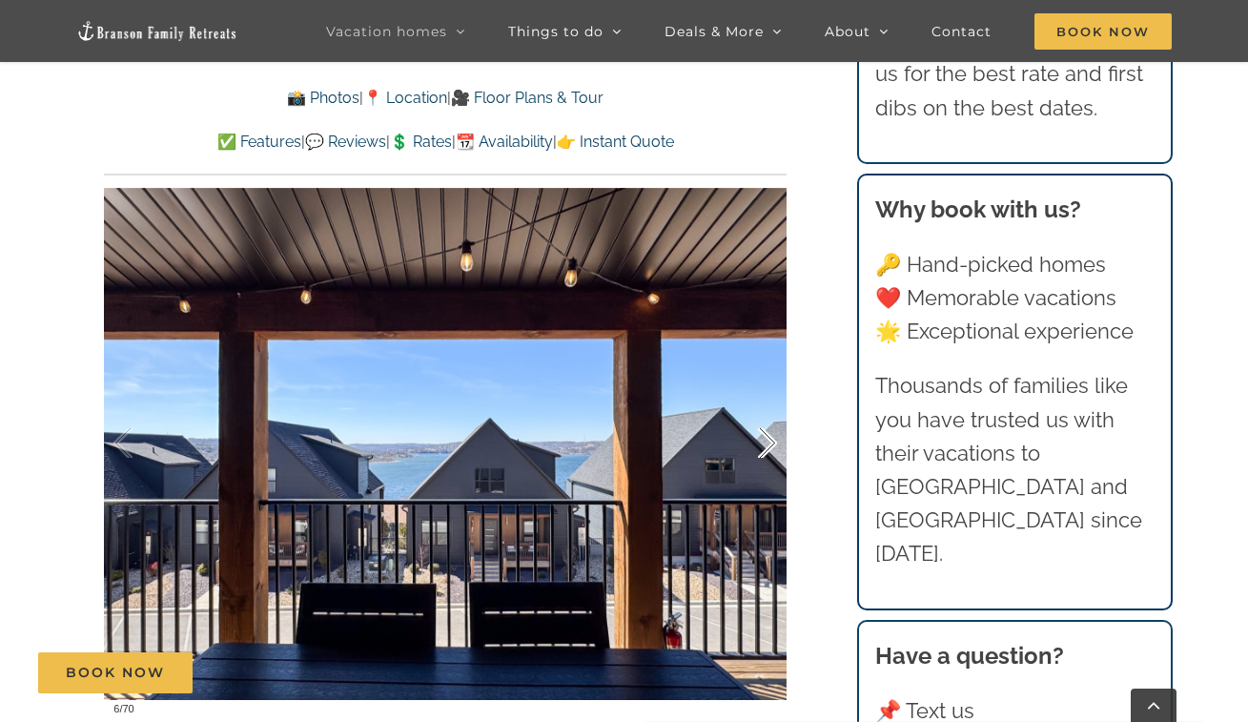
click at [768, 436] on div at bounding box center [747, 443] width 59 height 118
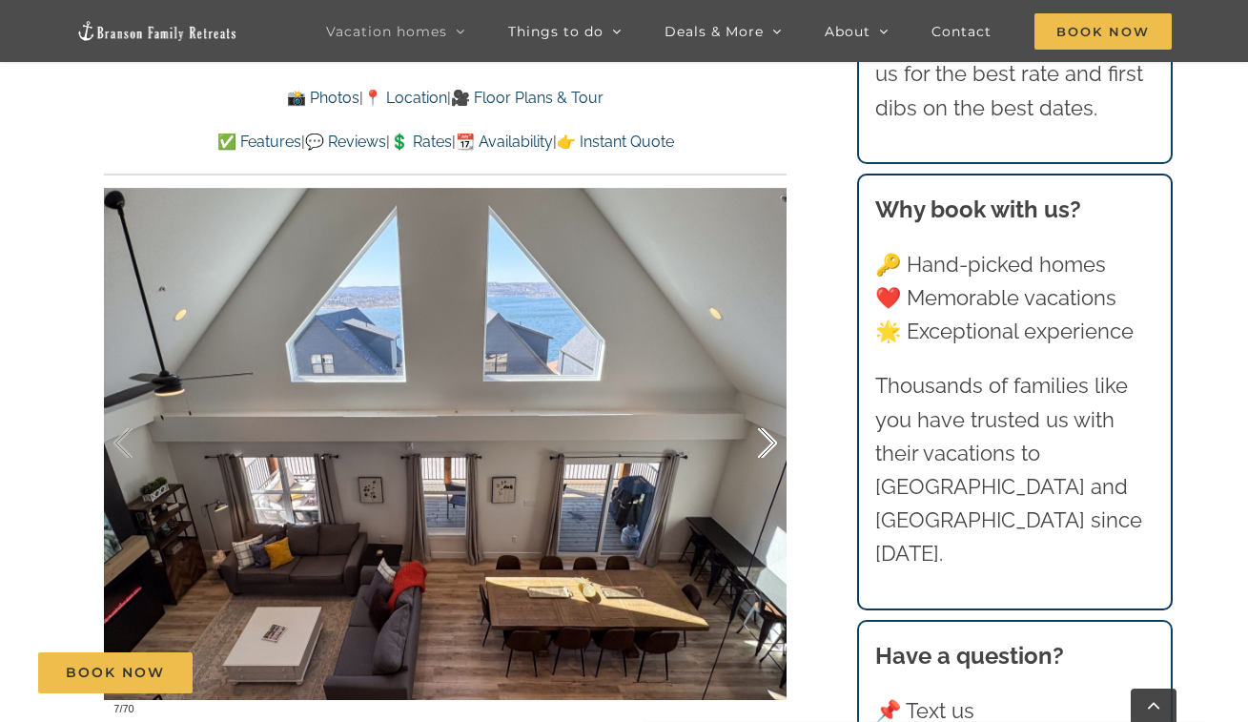
click at [768, 435] on div at bounding box center [747, 443] width 59 height 118
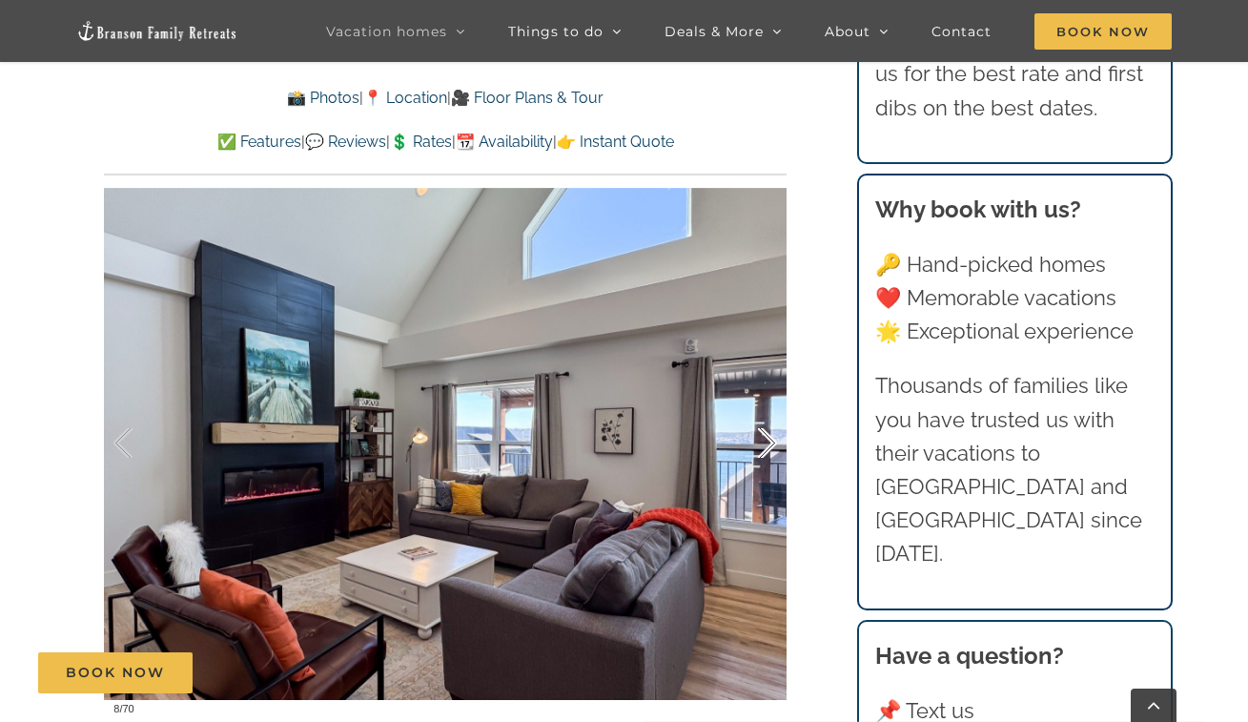
click at [769, 435] on div at bounding box center [747, 443] width 59 height 118
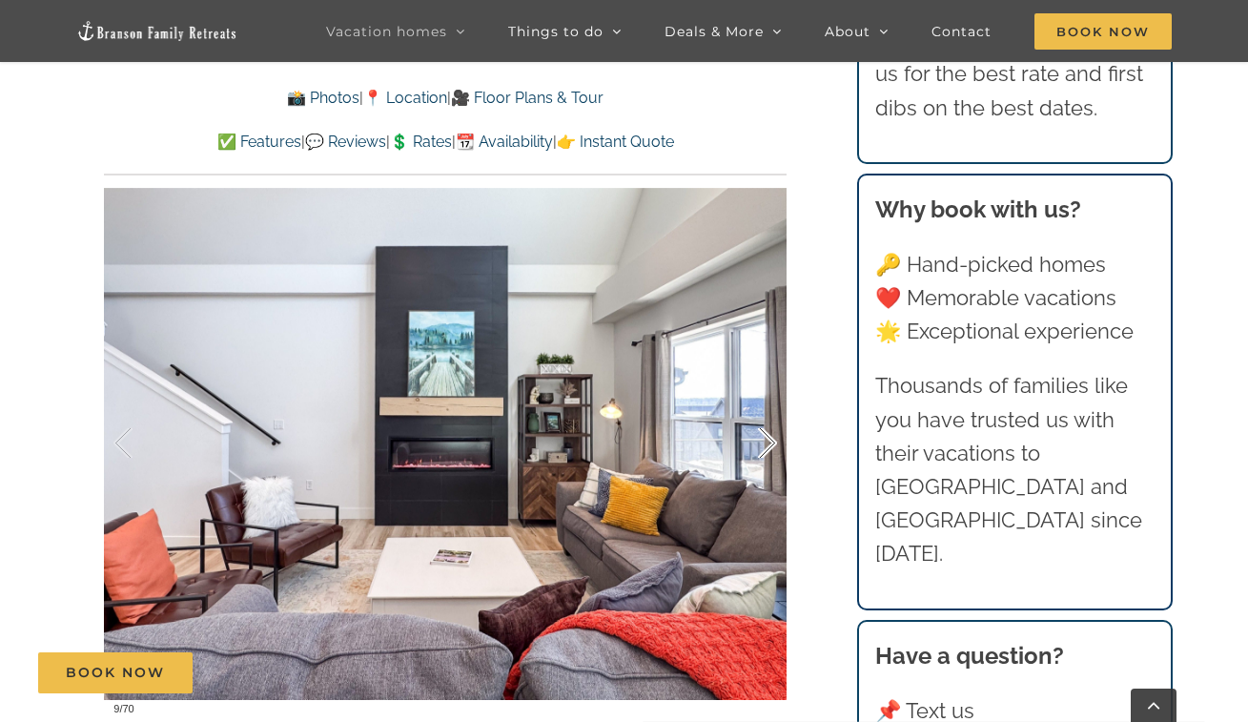
click at [770, 433] on div at bounding box center [747, 443] width 59 height 118
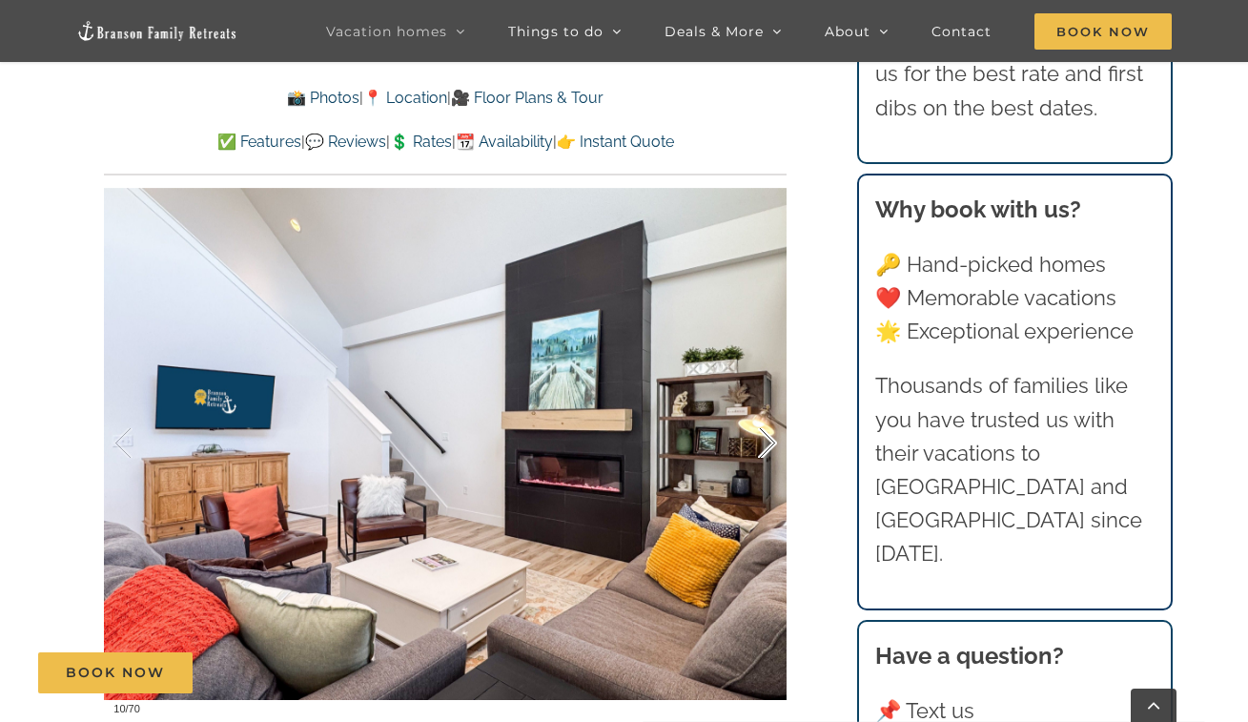
click at [770, 433] on div at bounding box center [747, 443] width 59 height 118
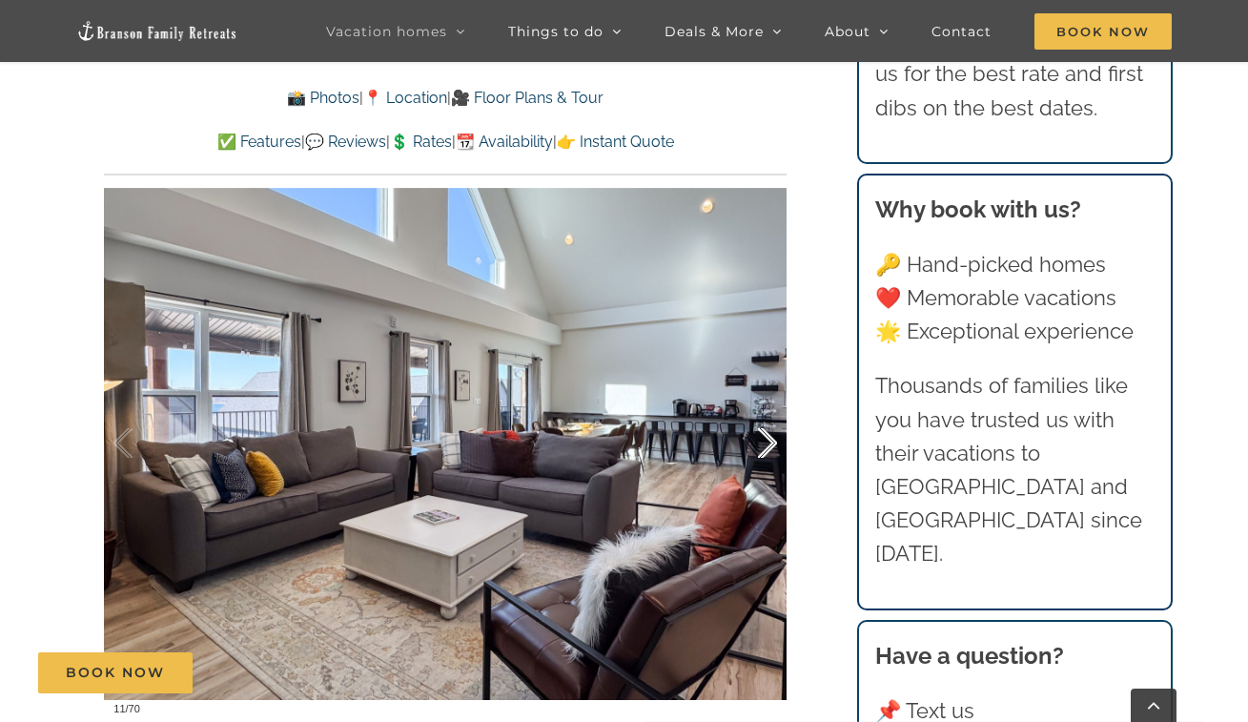
click at [770, 433] on div at bounding box center [747, 443] width 59 height 118
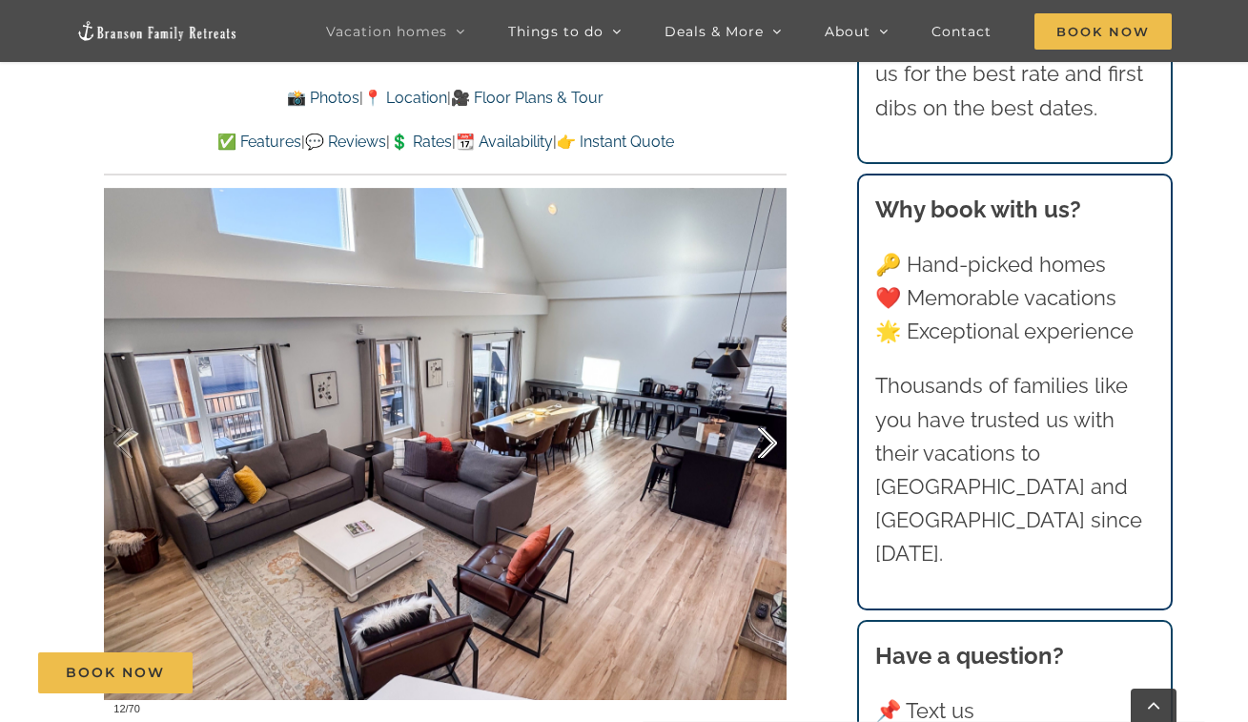
click at [770, 433] on div at bounding box center [747, 443] width 59 height 118
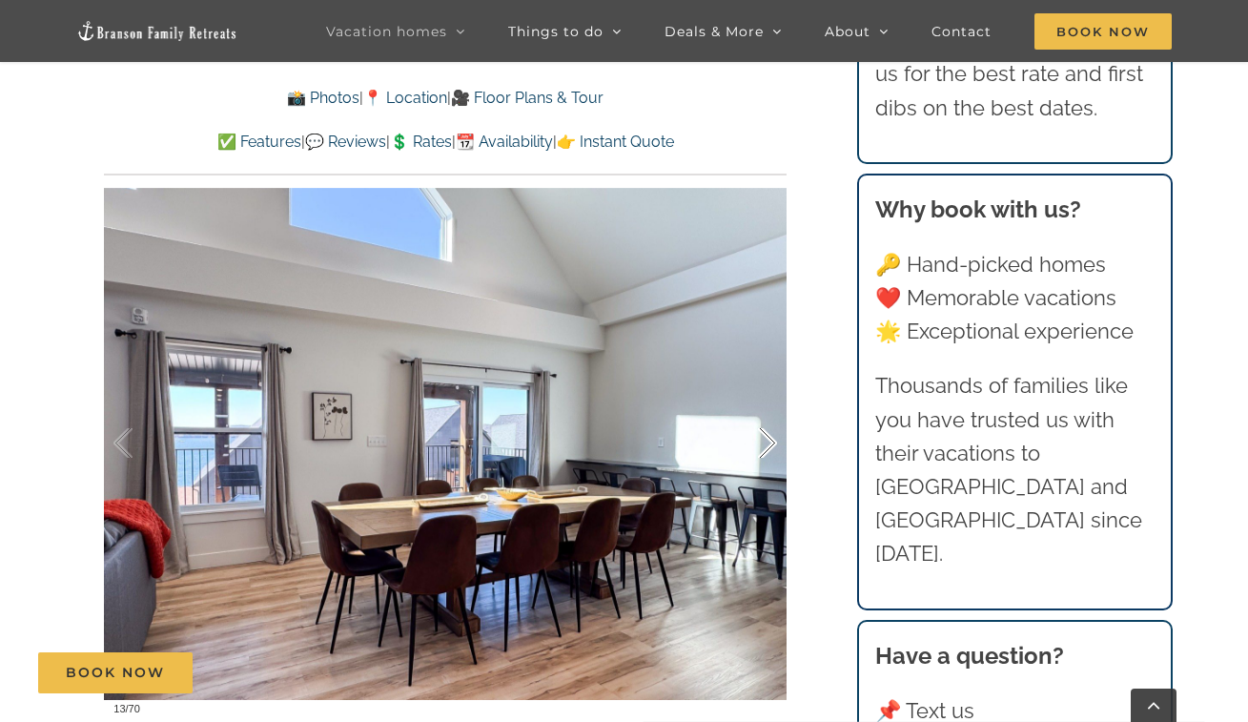
click at [770, 433] on div at bounding box center [747, 443] width 59 height 118
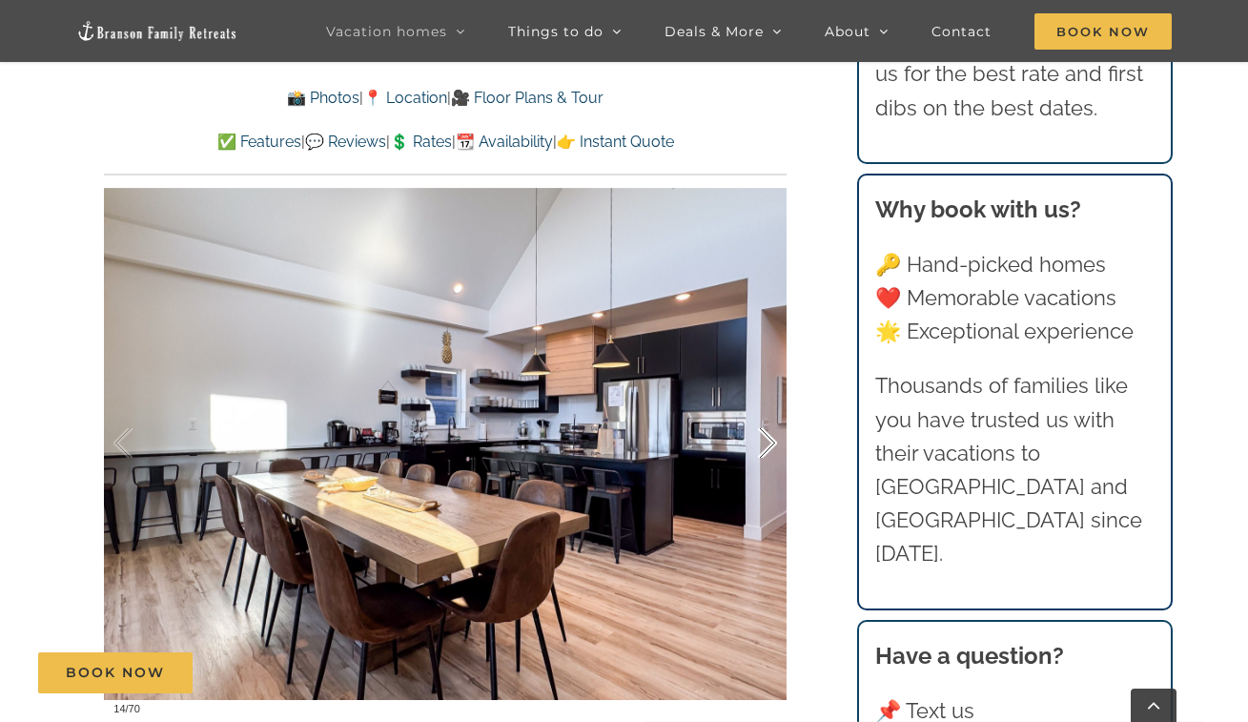
click at [771, 433] on div at bounding box center [747, 443] width 59 height 118
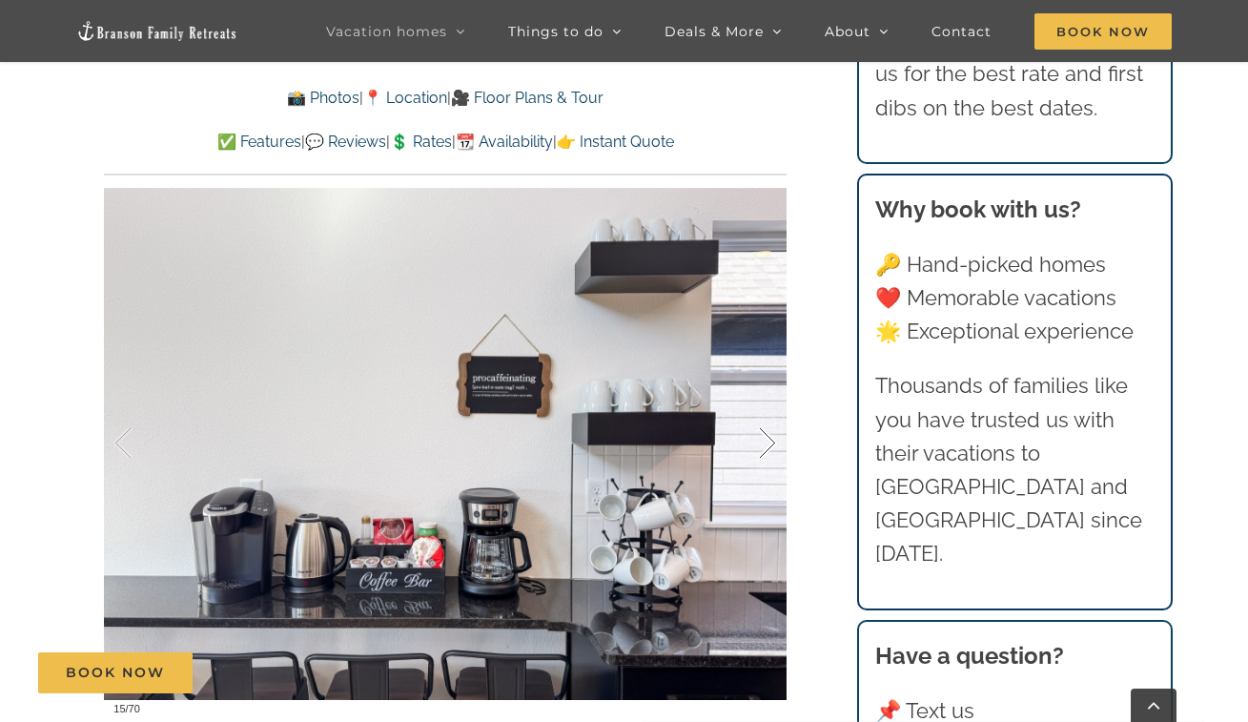
click at [771, 433] on div at bounding box center [747, 443] width 59 height 118
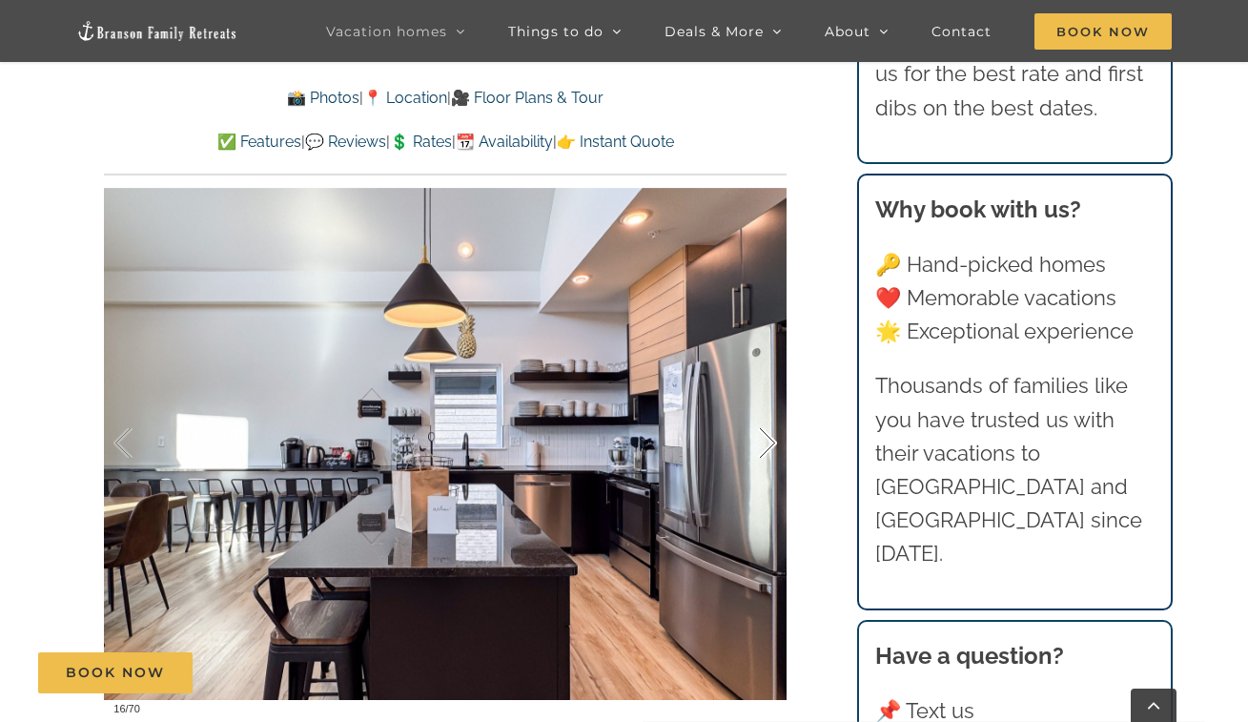
click at [771, 433] on div at bounding box center [747, 443] width 59 height 118
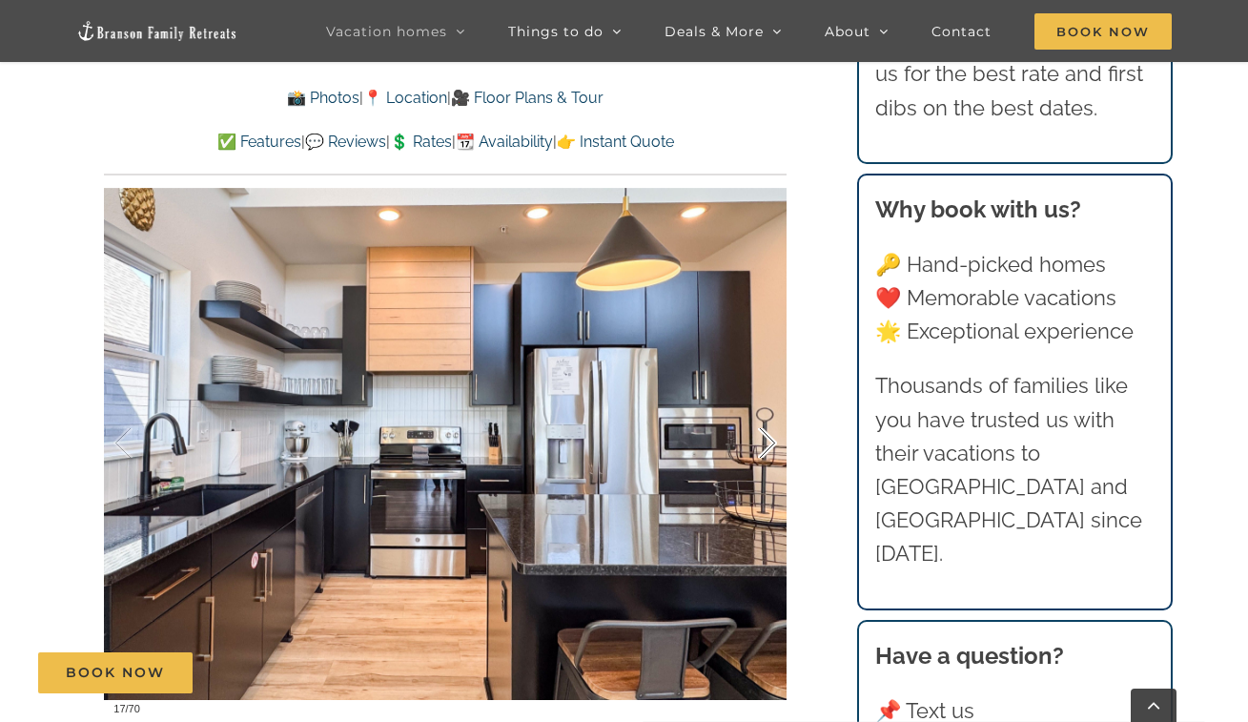
click at [771, 433] on div at bounding box center [747, 443] width 59 height 118
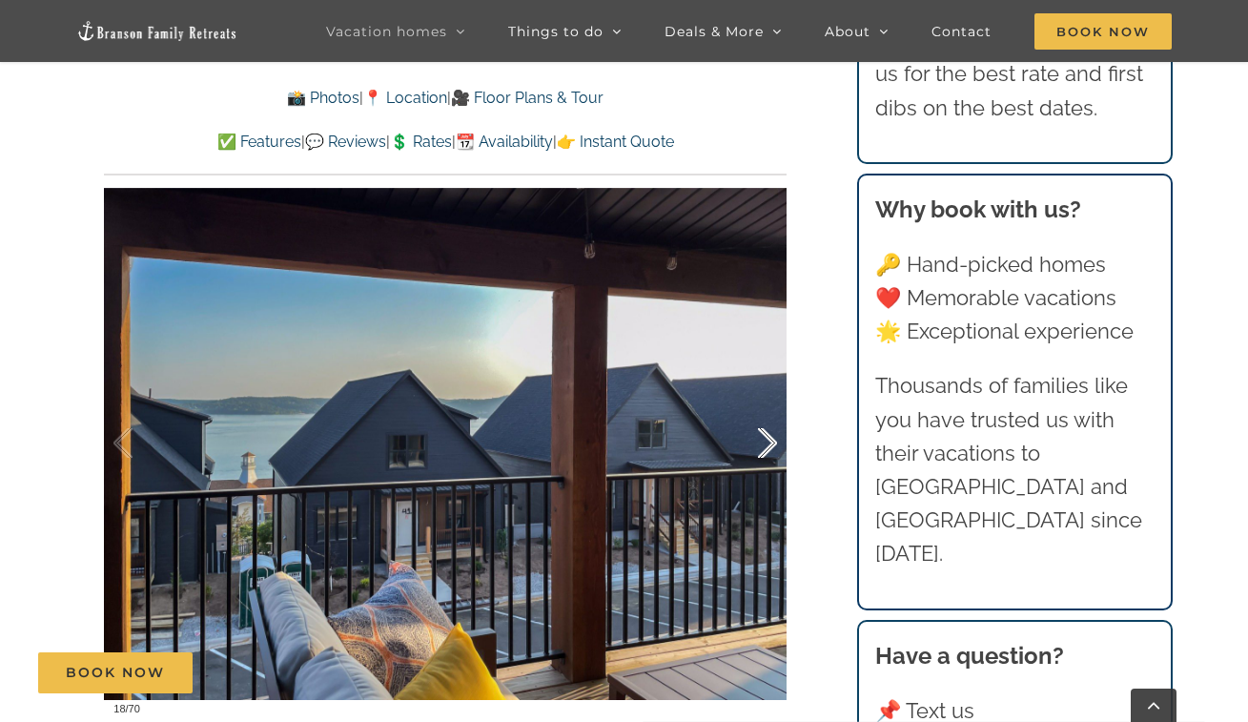
click at [771, 433] on div at bounding box center [747, 443] width 59 height 118
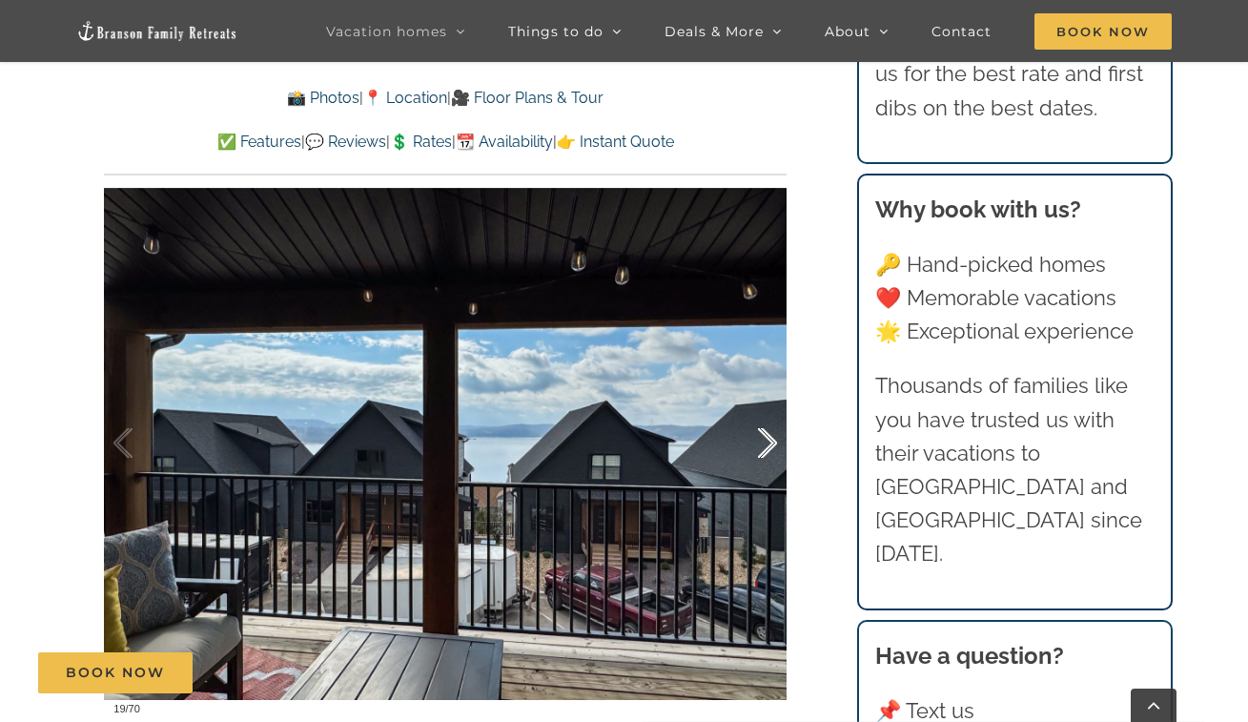
click at [771, 433] on div at bounding box center [747, 443] width 59 height 118
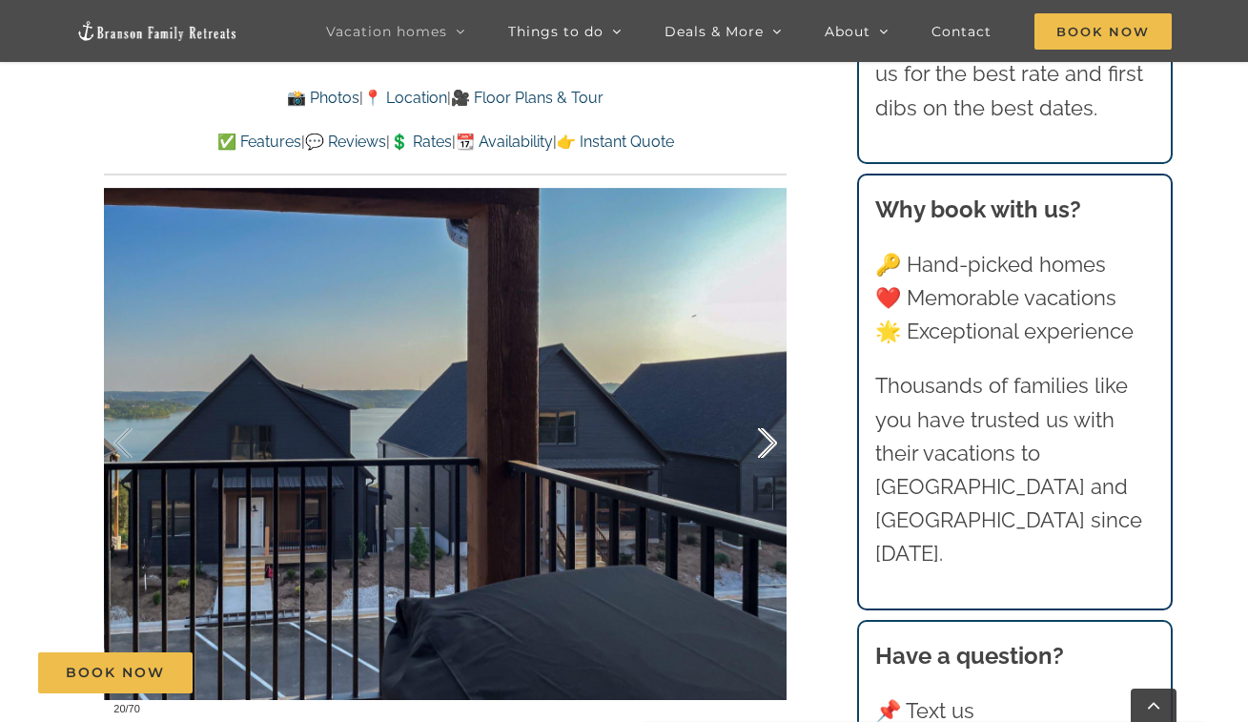
click at [771, 433] on div at bounding box center [747, 443] width 59 height 118
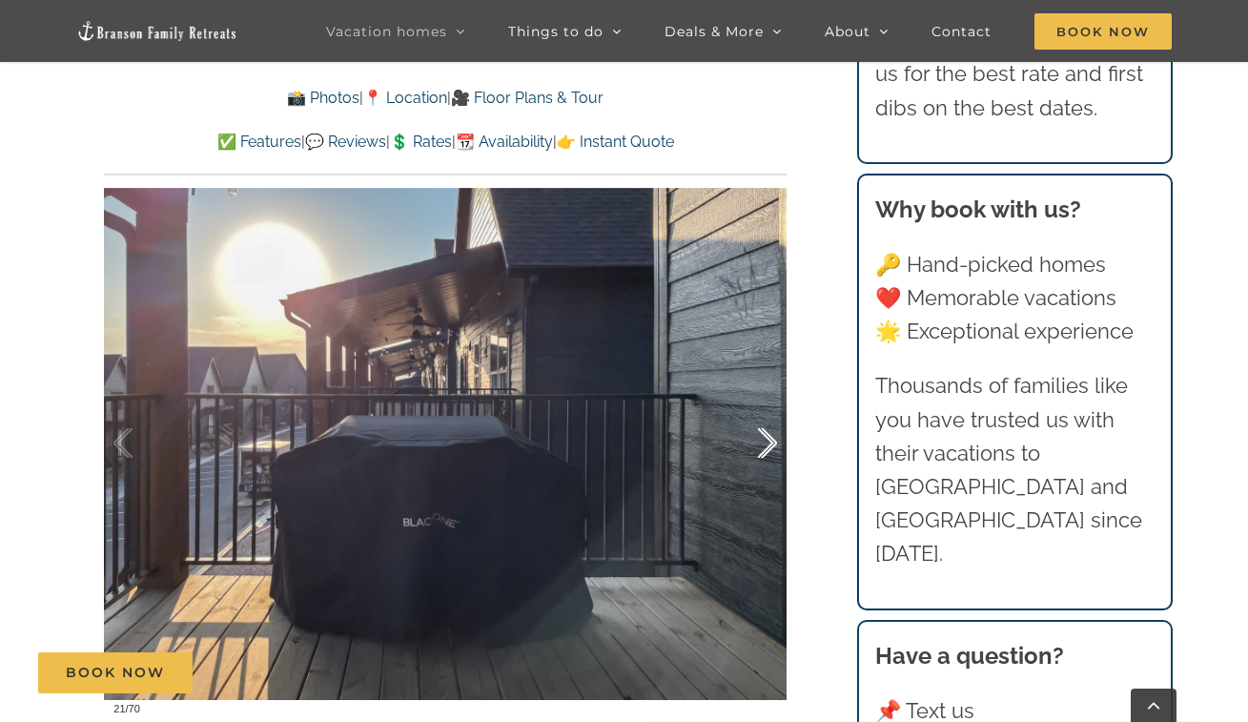
click at [771, 433] on div at bounding box center [747, 443] width 59 height 118
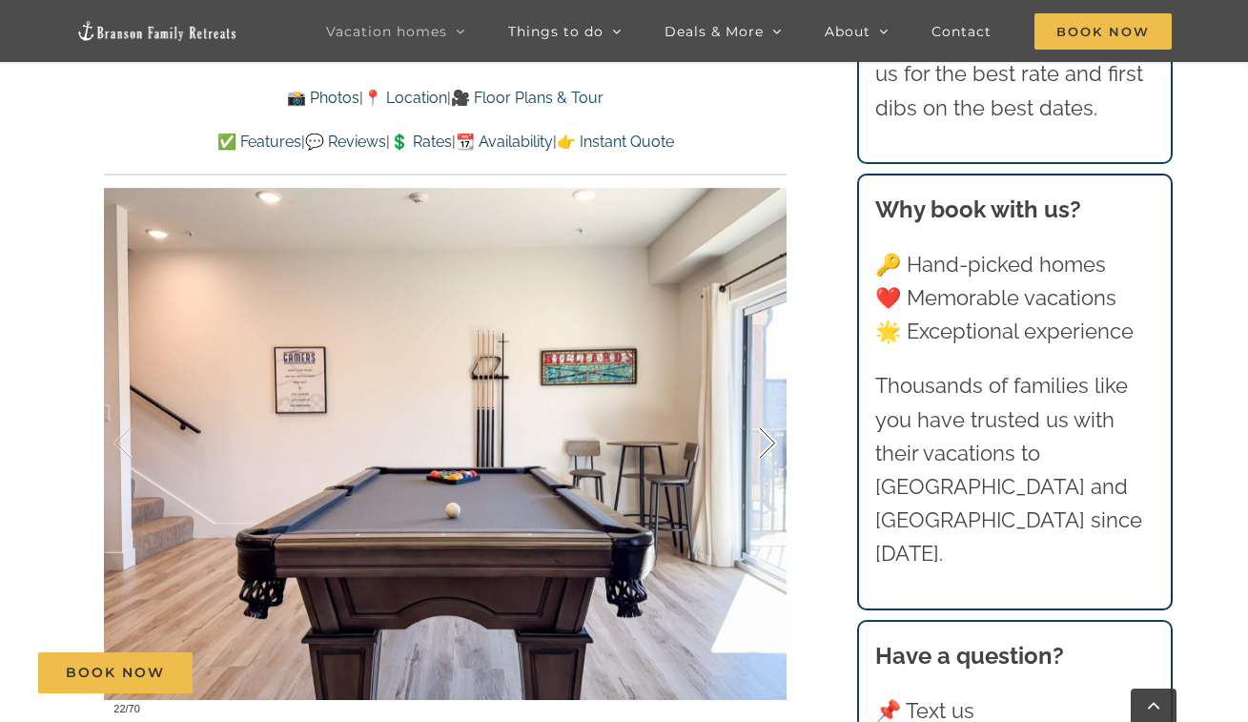
click at [771, 433] on div at bounding box center [747, 443] width 59 height 118
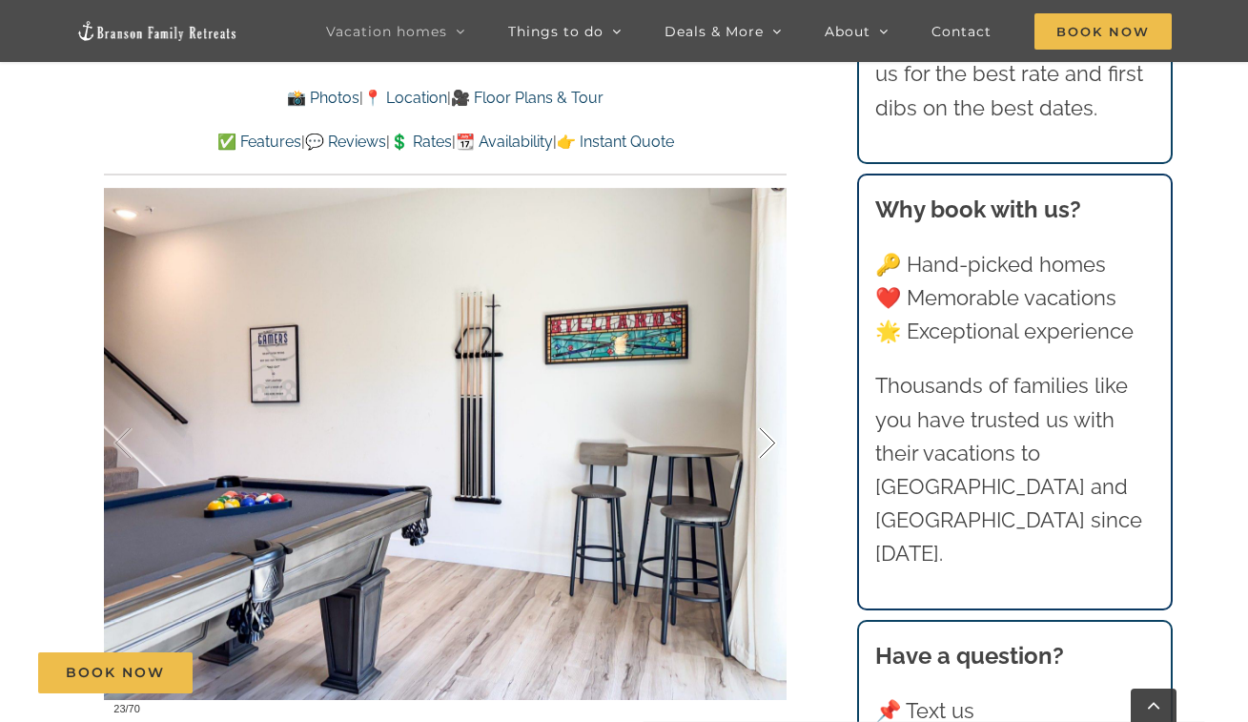
click at [771, 433] on div at bounding box center [747, 443] width 59 height 118
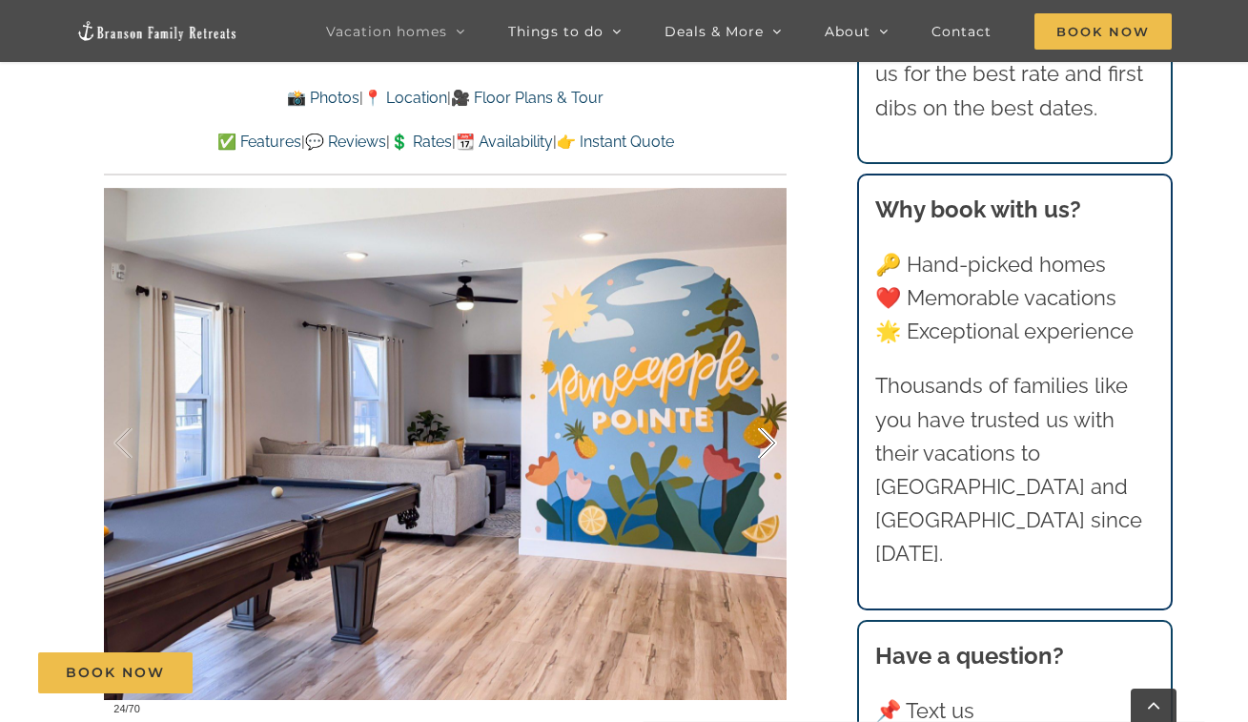
click at [771, 433] on div at bounding box center [747, 443] width 59 height 118
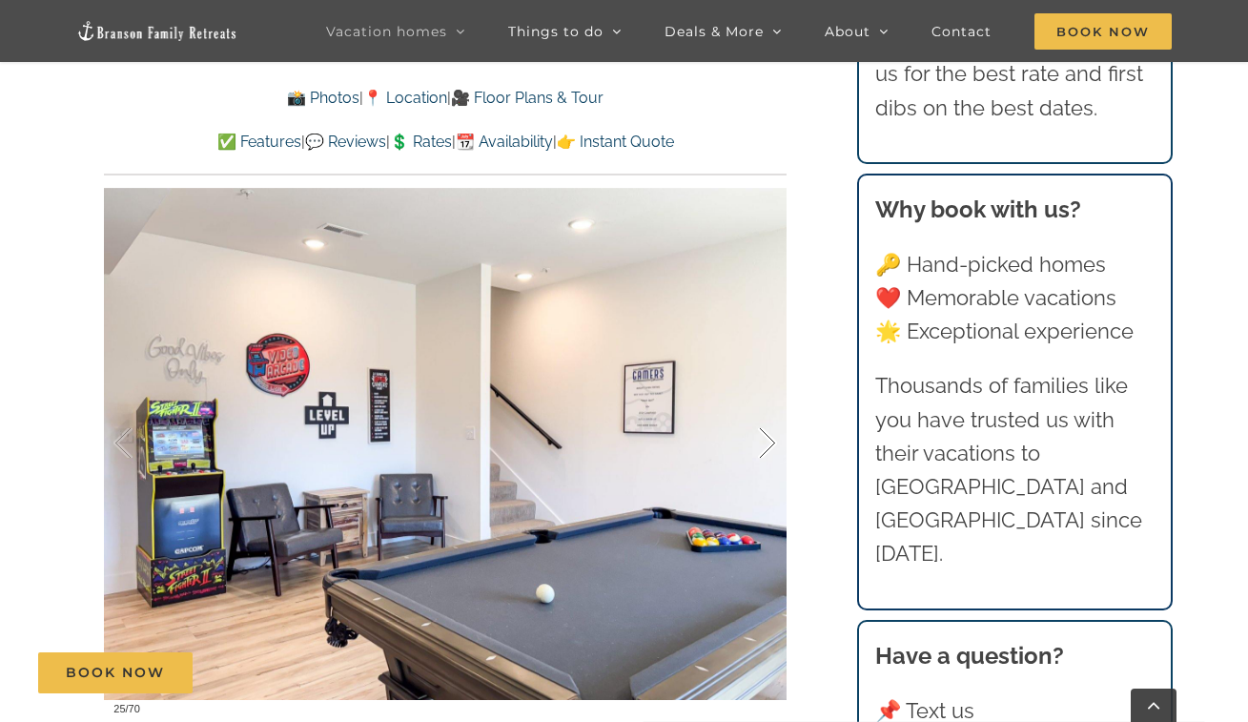
click at [771, 433] on div at bounding box center [747, 443] width 59 height 118
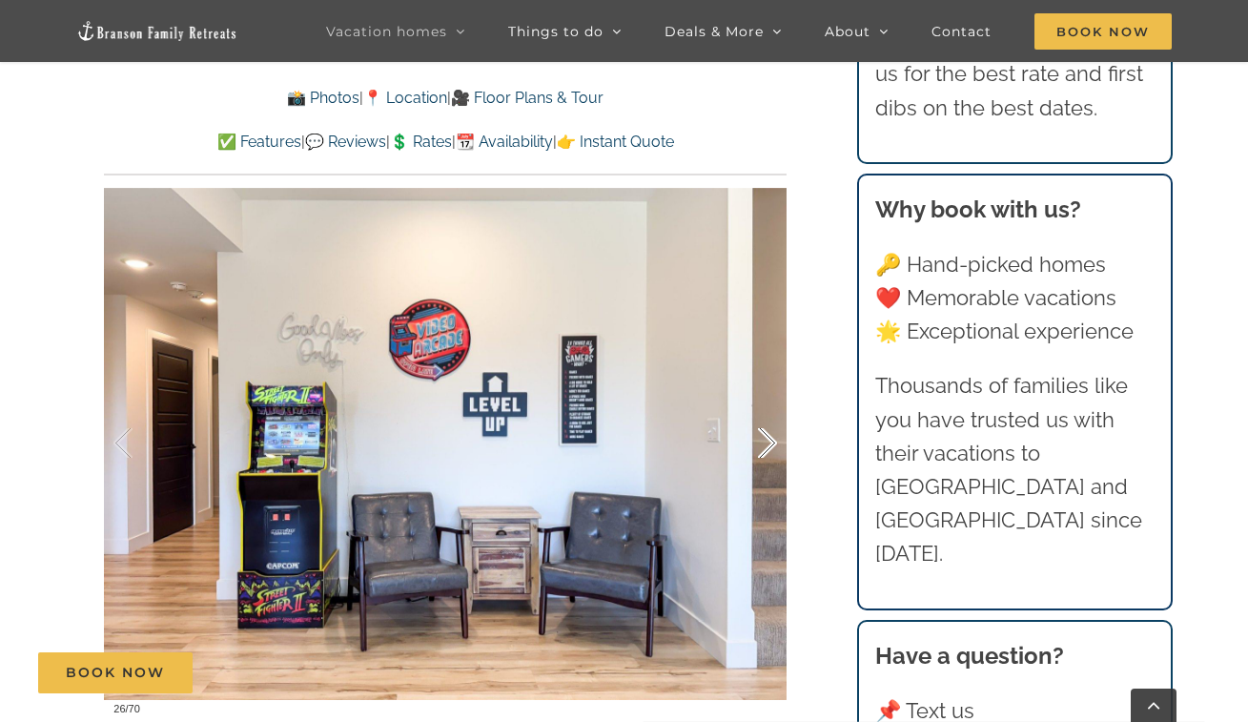
click at [771, 433] on div at bounding box center [747, 443] width 59 height 118
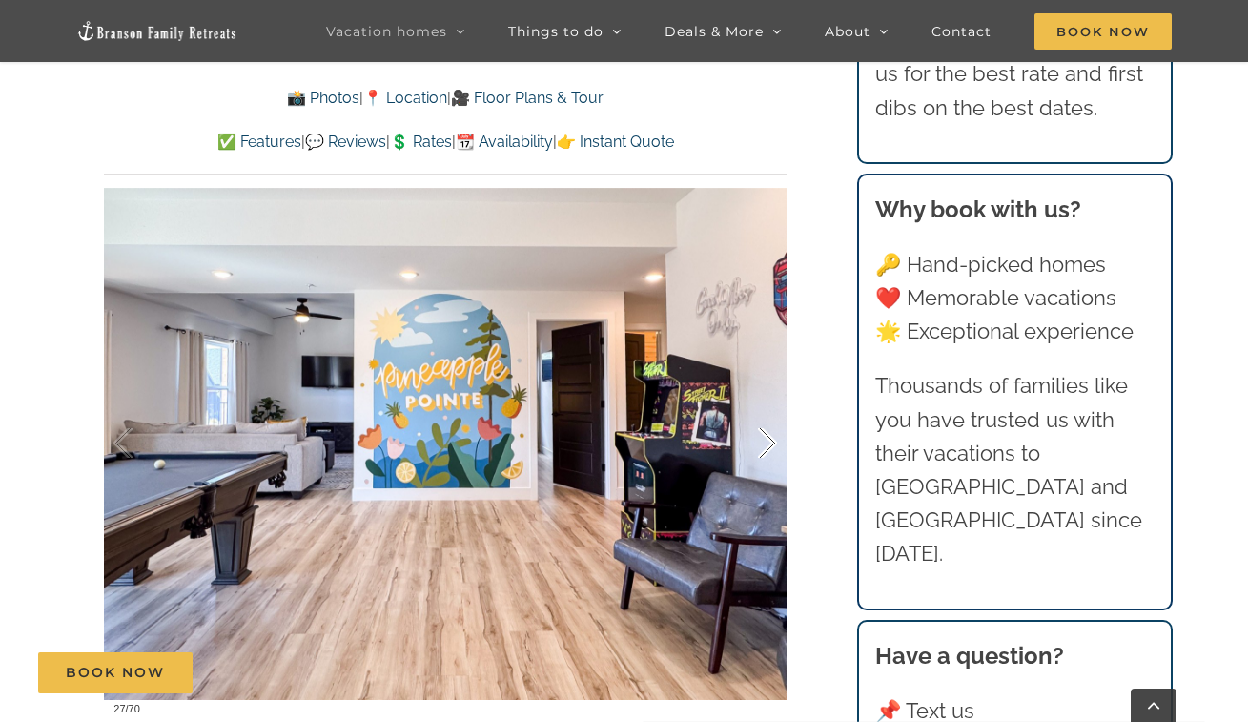
click at [771, 433] on div at bounding box center [747, 443] width 59 height 118
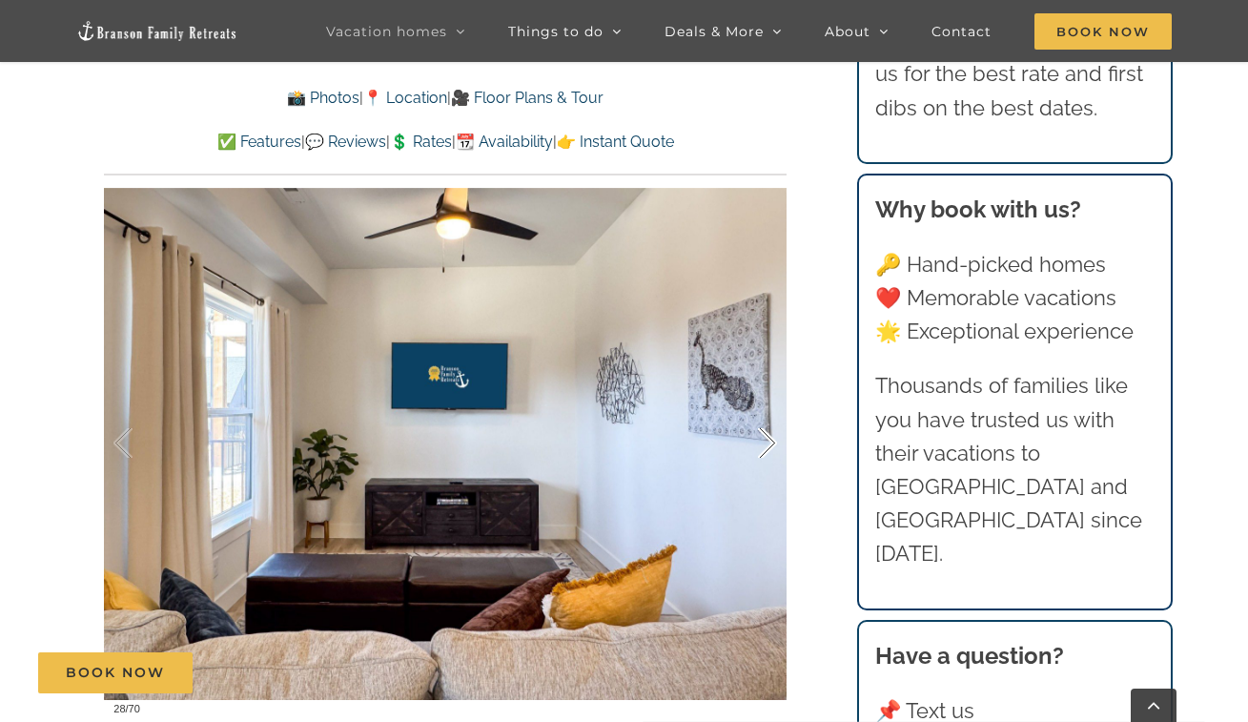
click at [771, 433] on div at bounding box center [747, 443] width 59 height 118
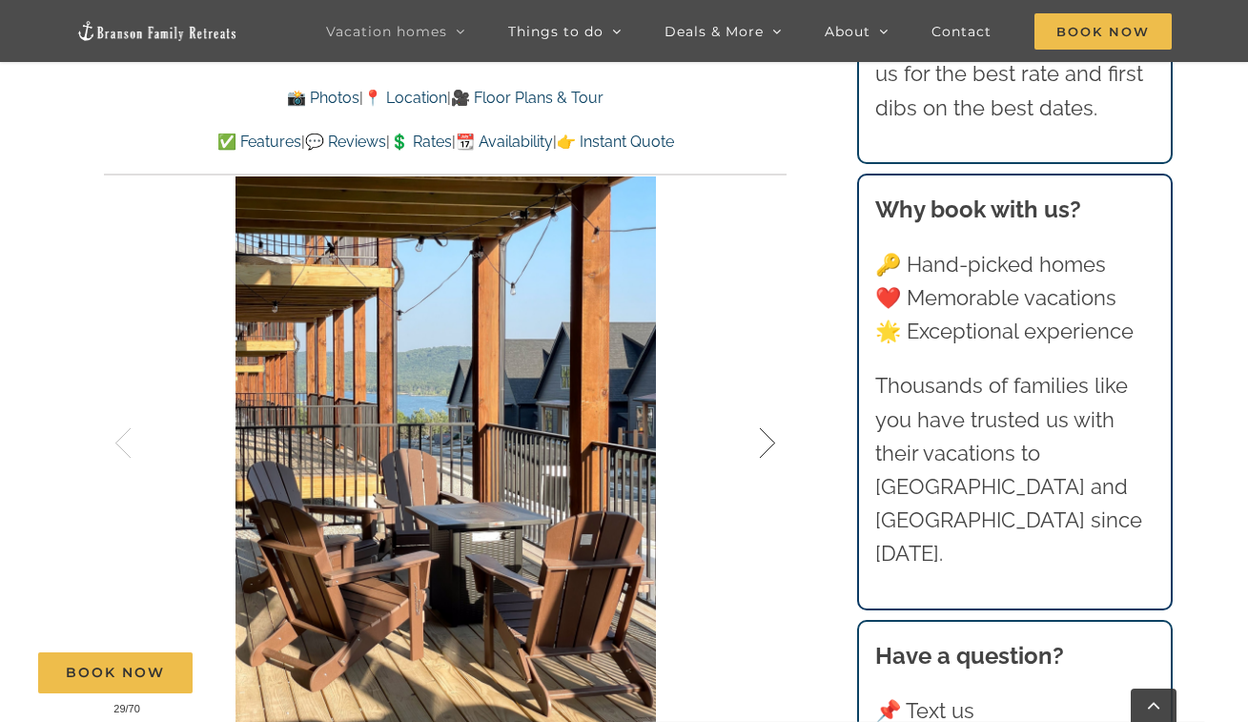
click at [771, 433] on div at bounding box center [747, 443] width 59 height 118
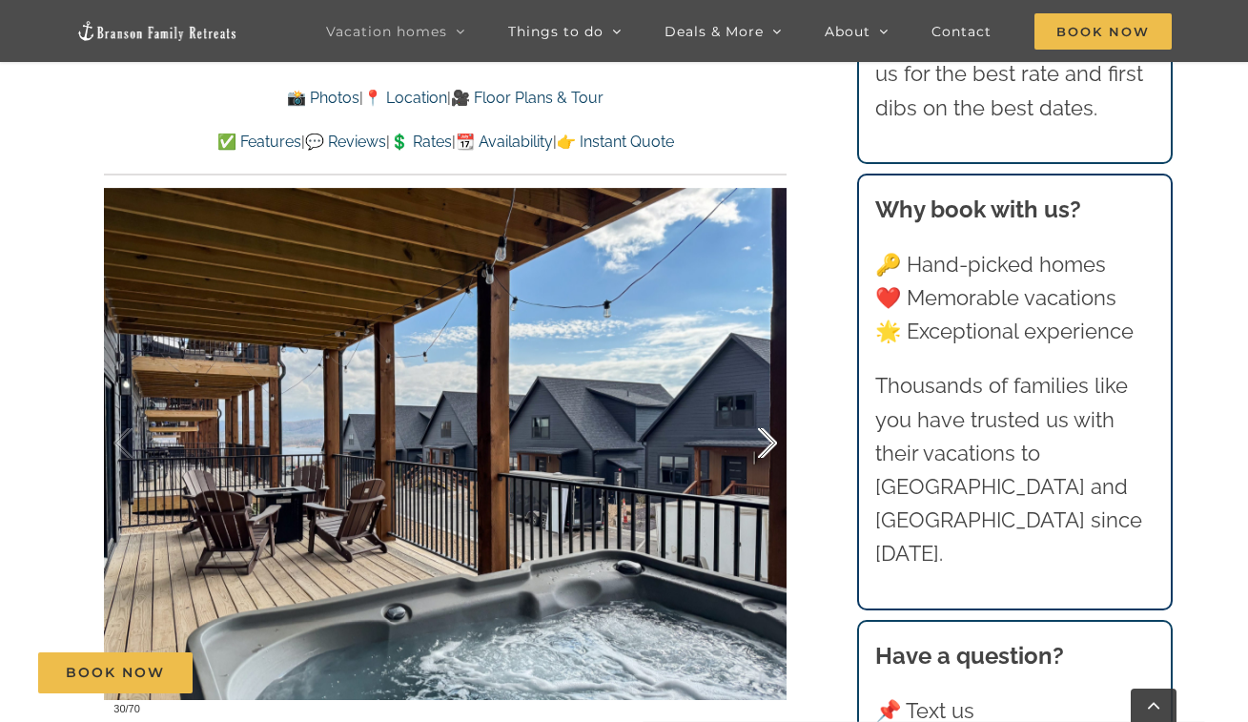
click at [771, 433] on div at bounding box center [747, 443] width 59 height 118
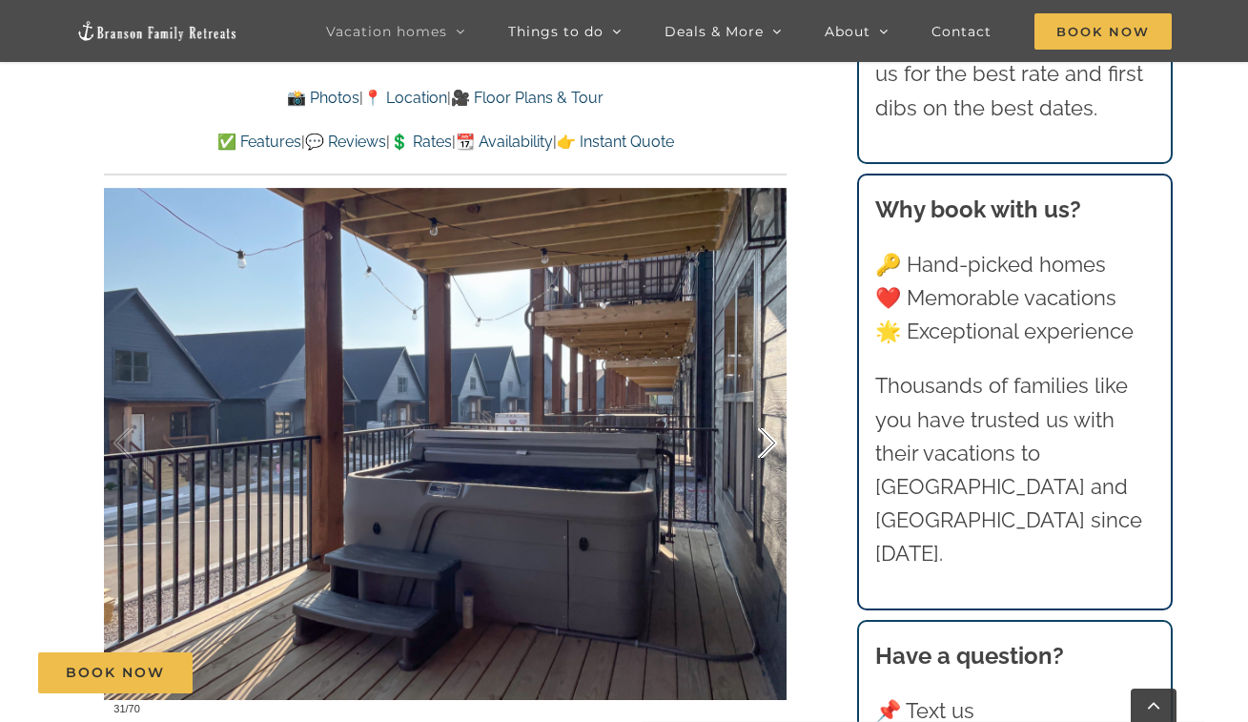
click at [771, 433] on div at bounding box center [747, 443] width 59 height 118
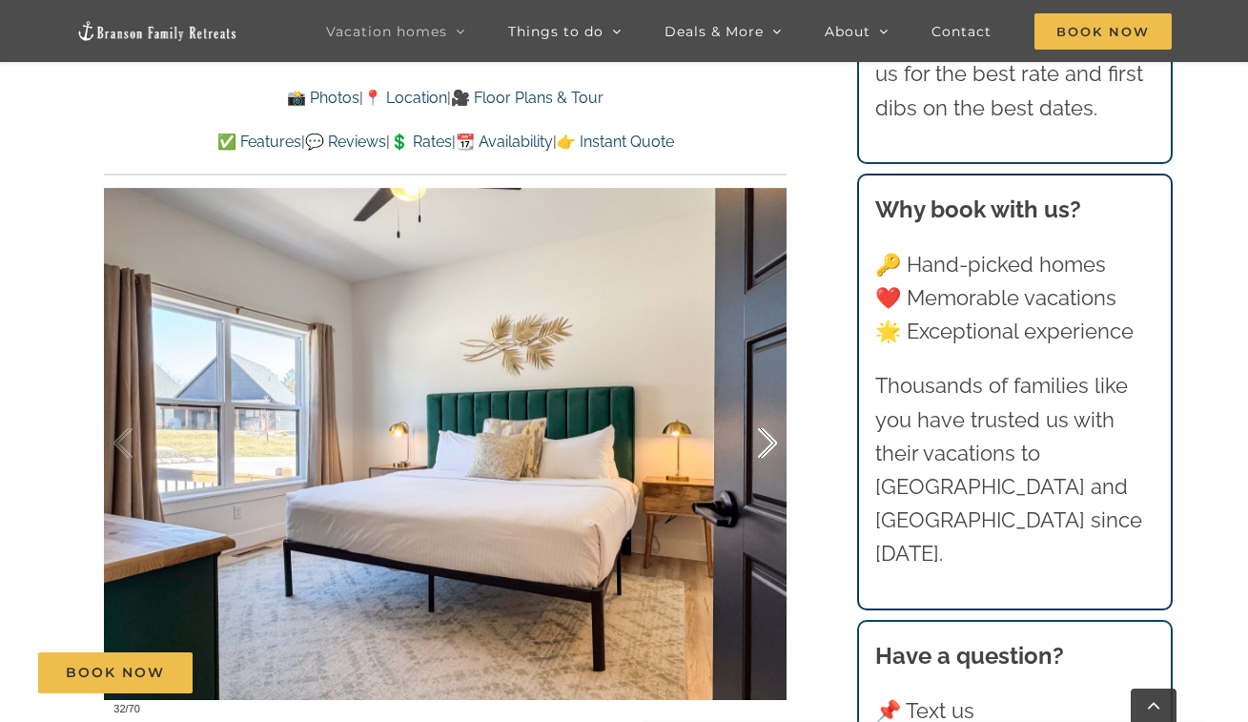
click at [771, 433] on div at bounding box center [747, 443] width 59 height 118
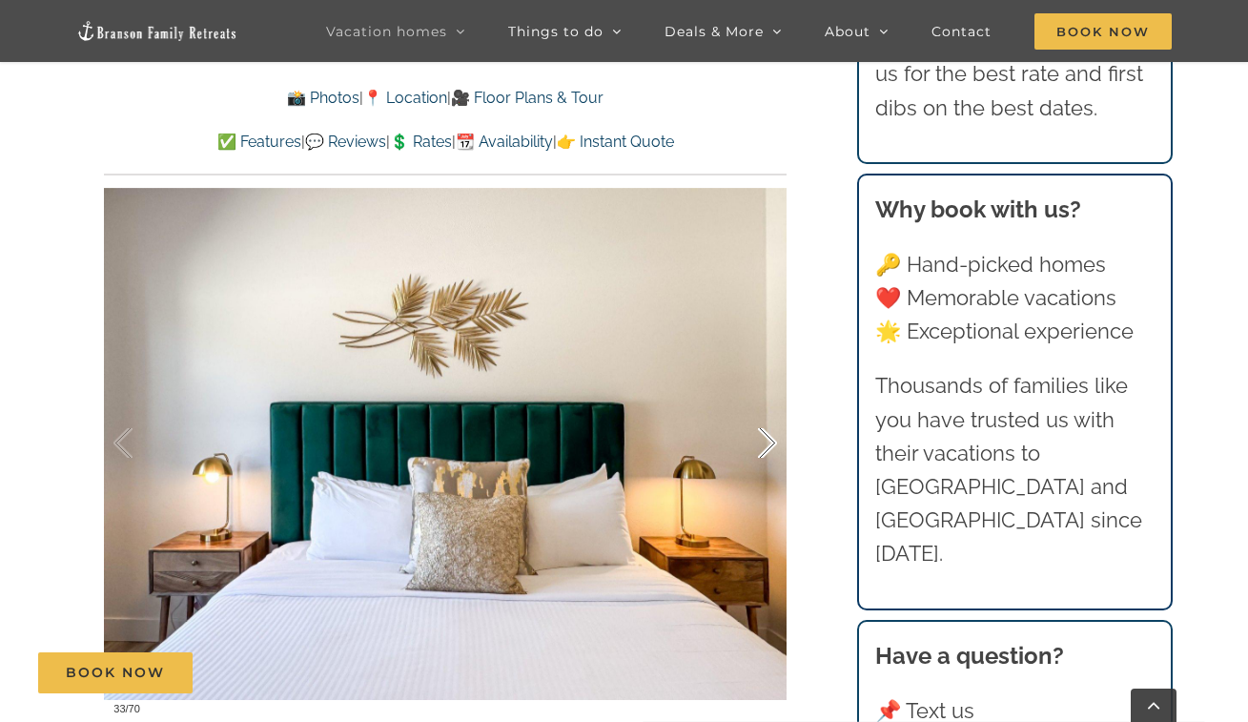
click at [771, 433] on div at bounding box center [747, 443] width 59 height 118
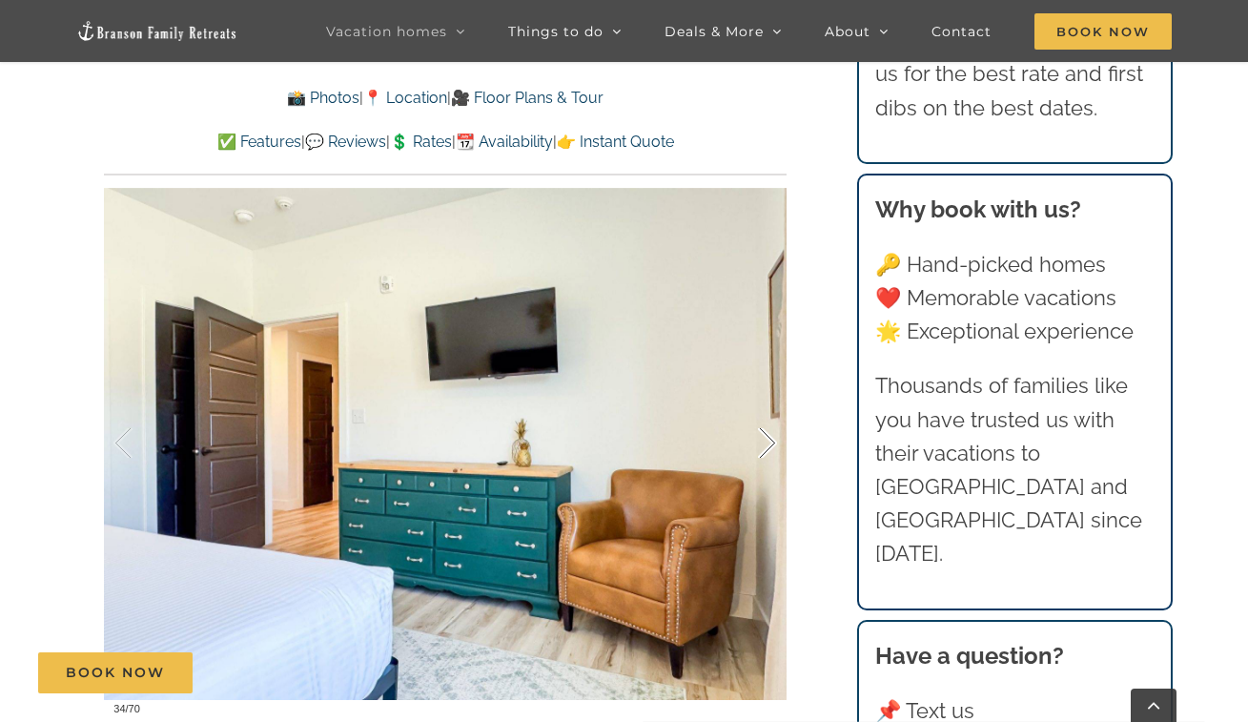
click at [771, 433] on div at bounding box center [747, 443] width 59 height 118
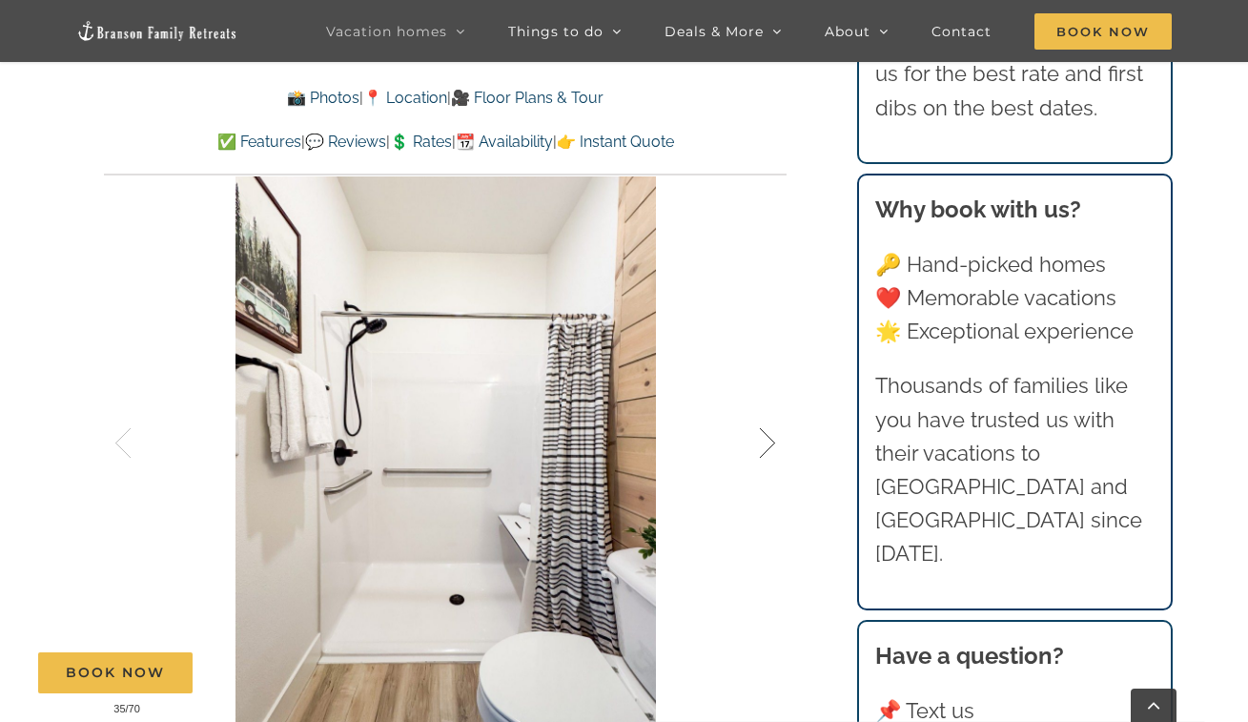
click at [771, 433] on div at bounding box center [747, 443] width 59 height 118
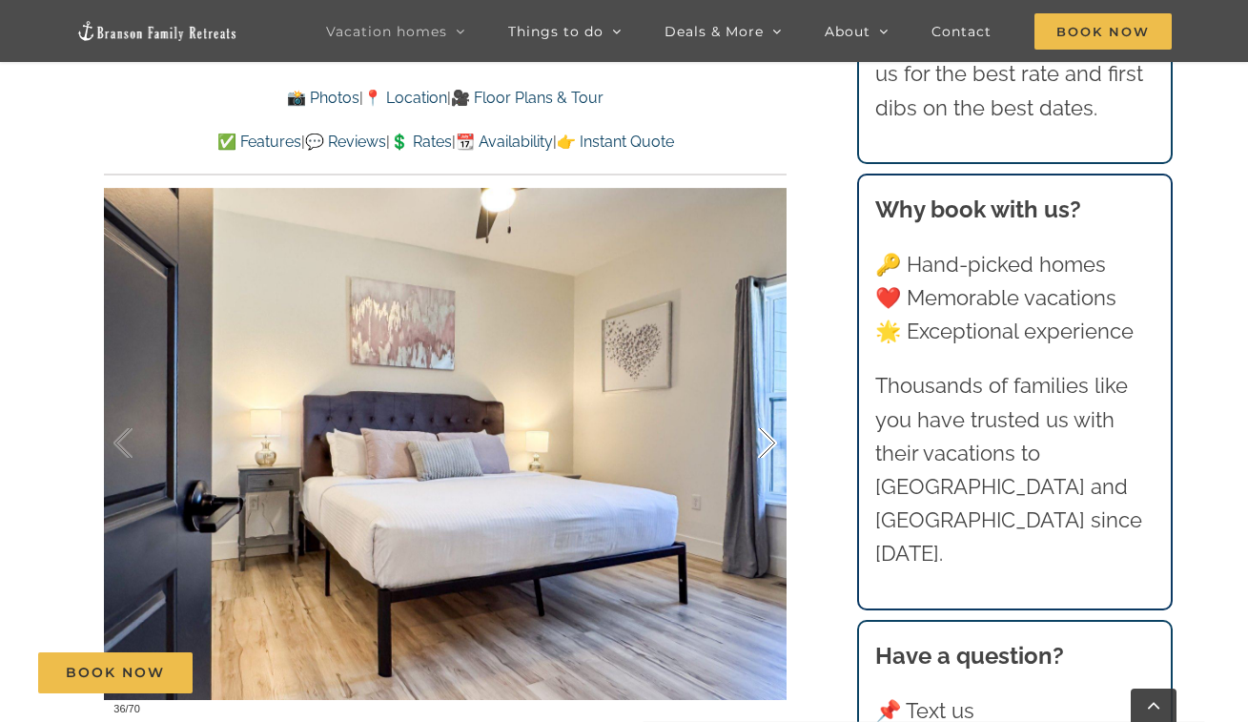
click at [771, 433] on div at bounding box center [747, 443] width 59 height 118
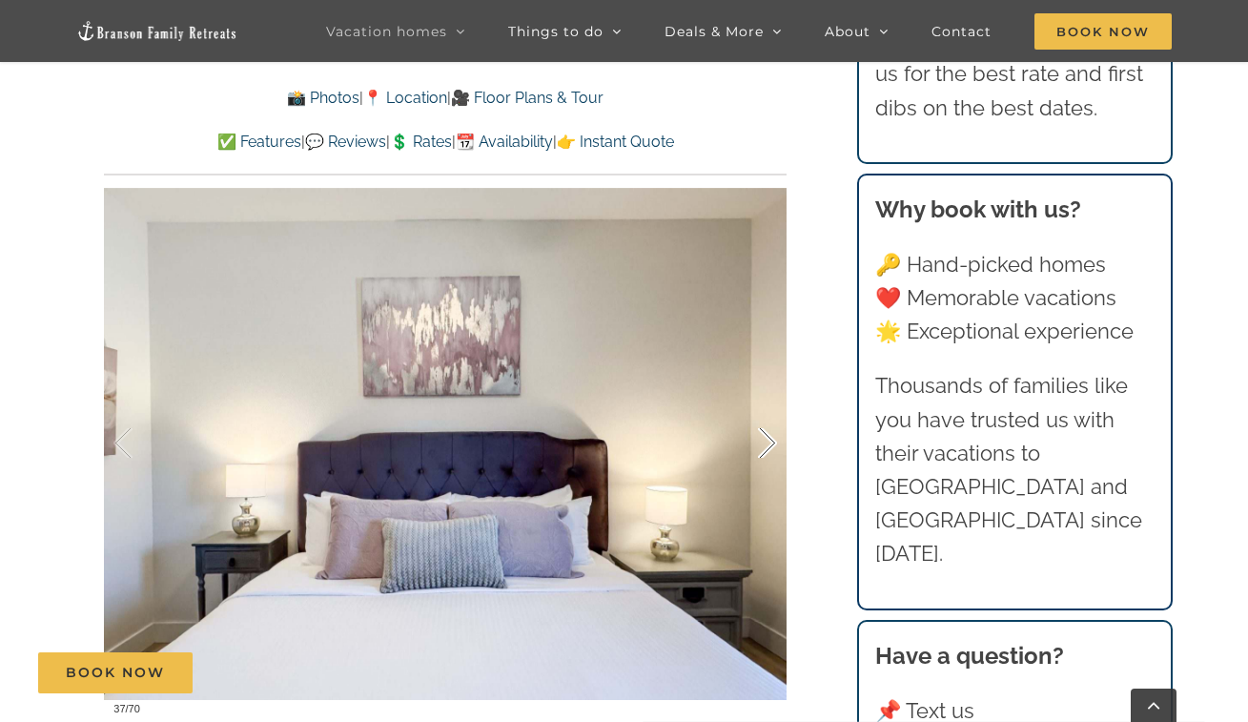
click at [771, 433] on div at bounding box center [747, 443] width 59 height 118
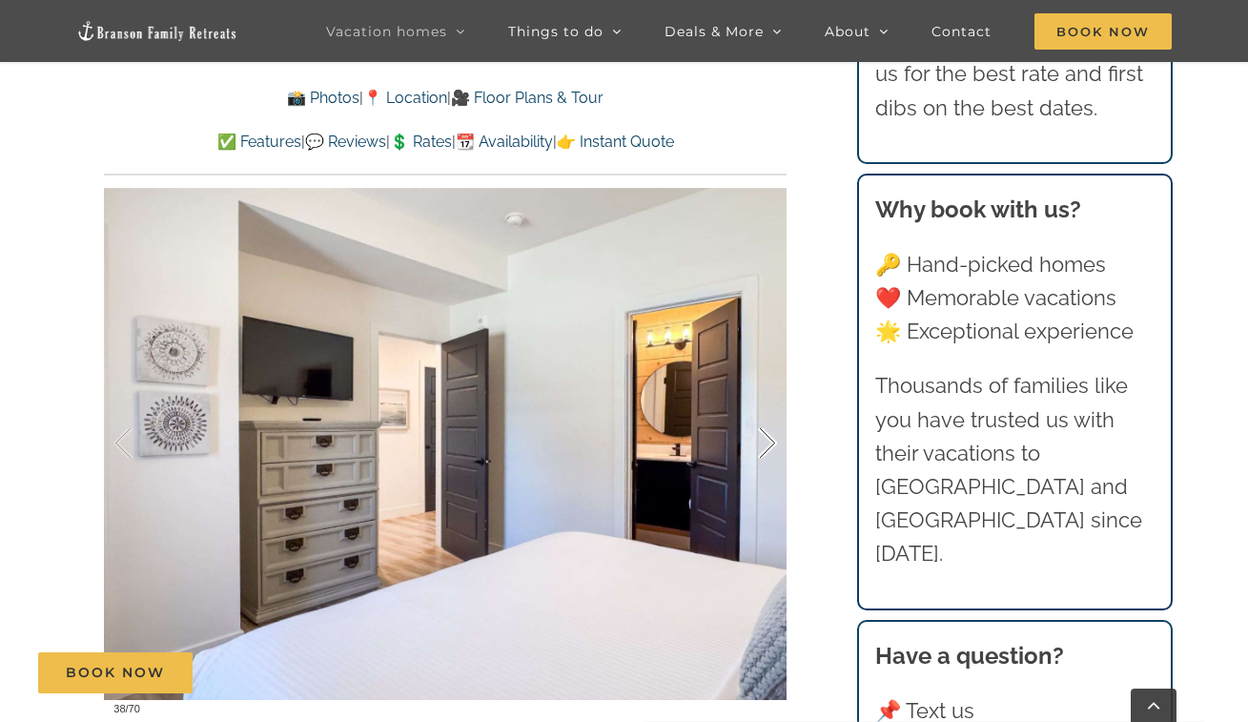
click at [771, 433] on div at bounding box center [747, 443] width 59 height 118
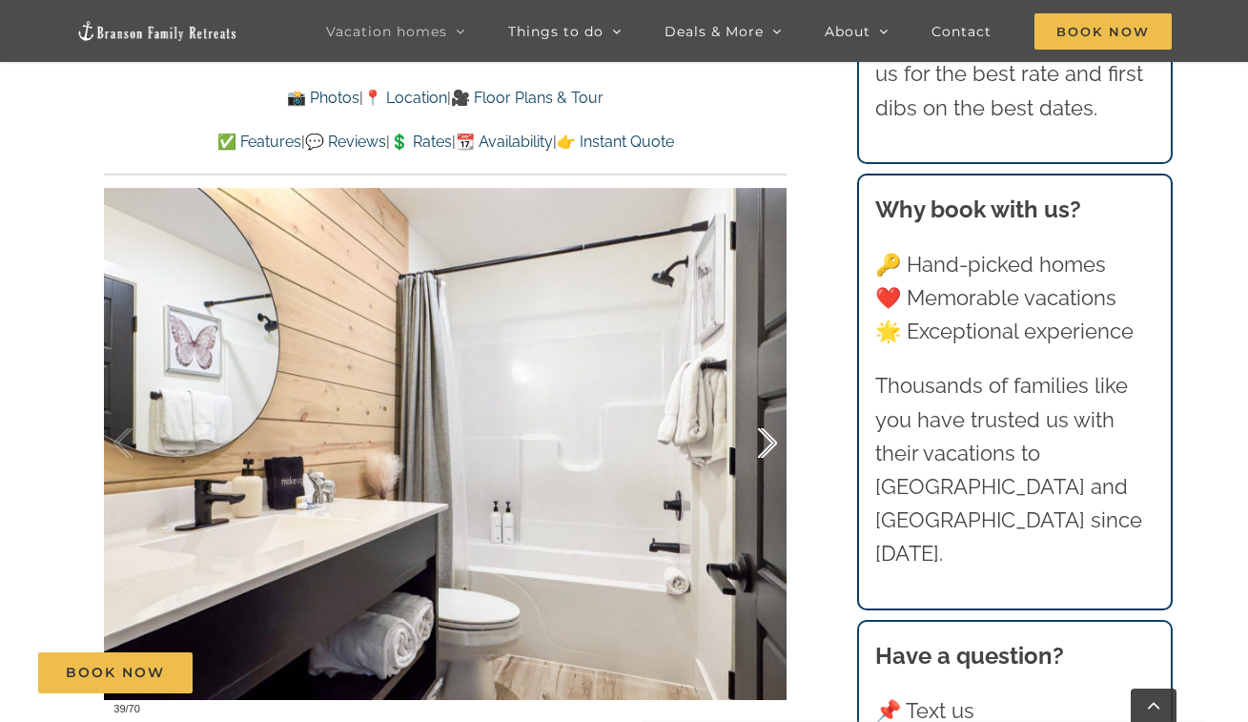
click at [771, 433] on div at bounding box center [747, 443] width 59 height 118
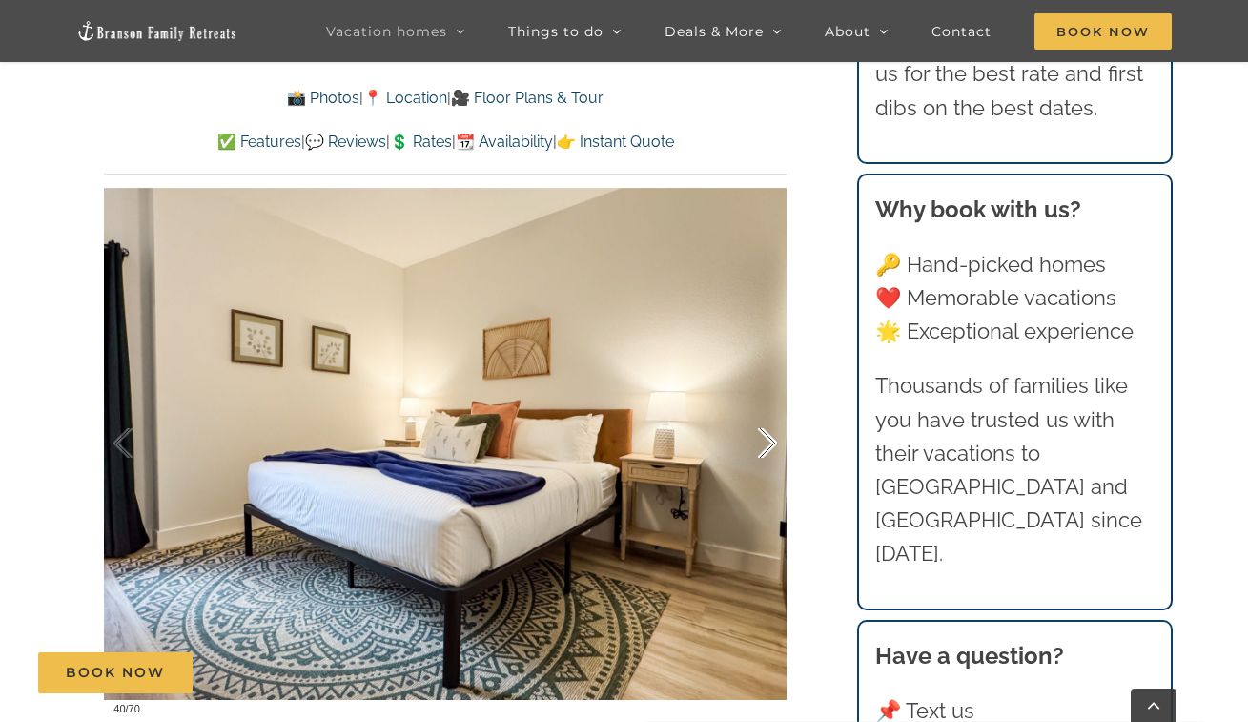
click at [771, 433] on div at bounding box center [747, 443] width 59 height 118
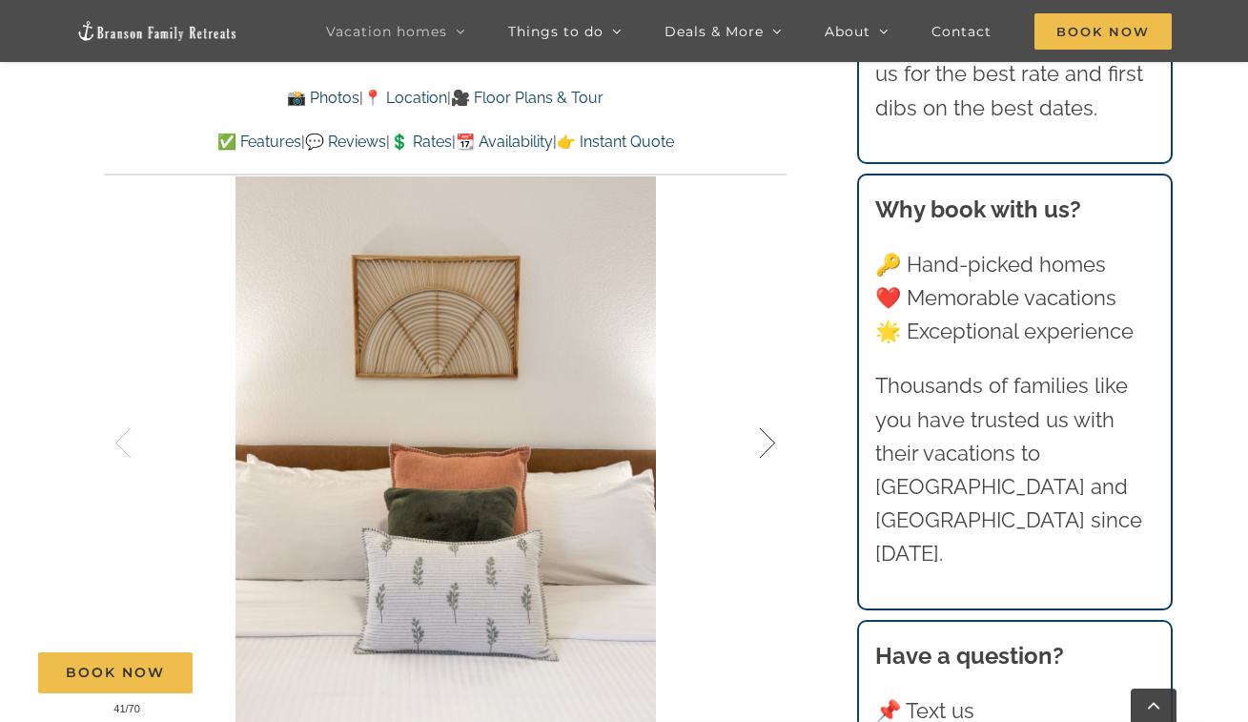
click at [771, 433] on div at bounding box center [747, 443] width 59 height 118
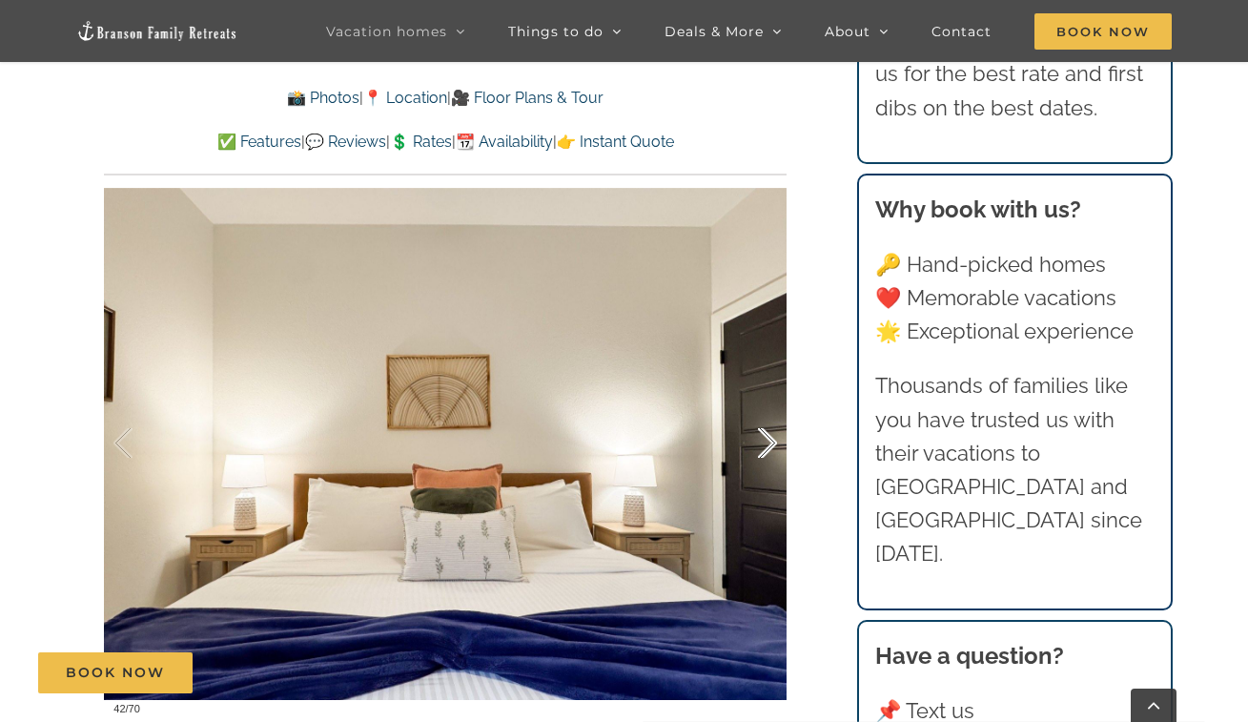
click at [771, 433] on div at bounding box center [747, 443] width 59 height 118
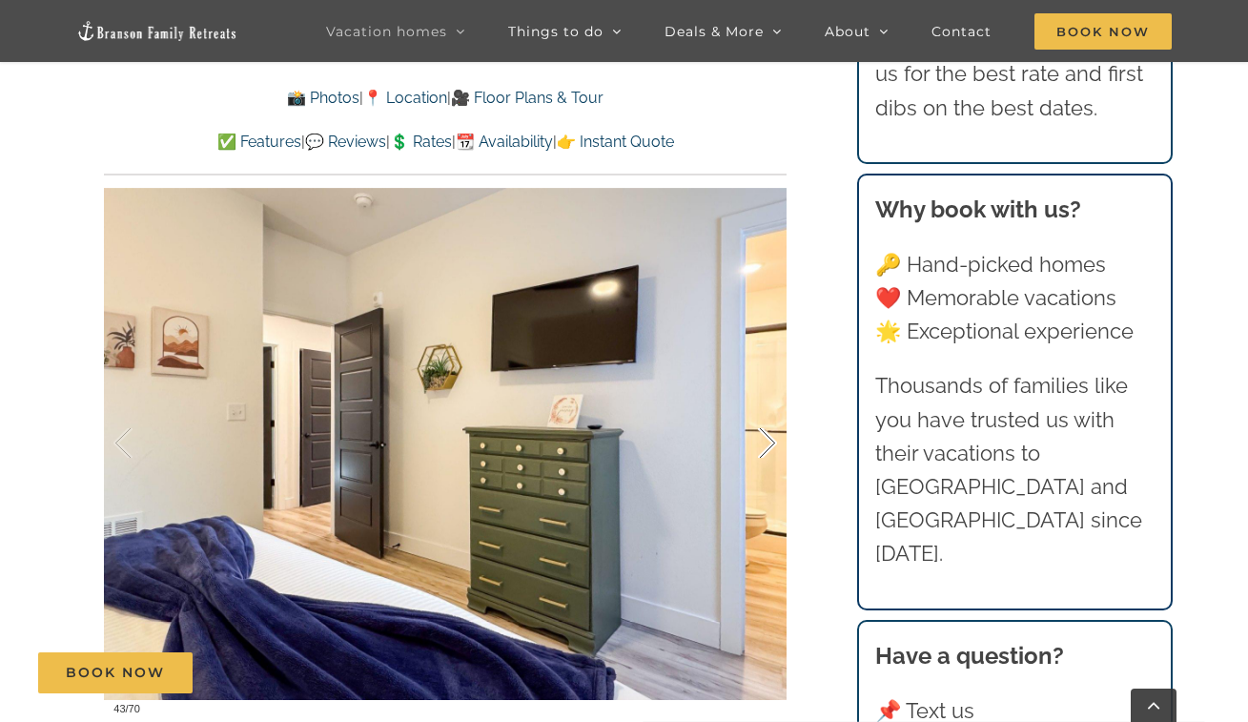
click at [771, 433] on div at bounding box center [747, 443] width 59 height 118
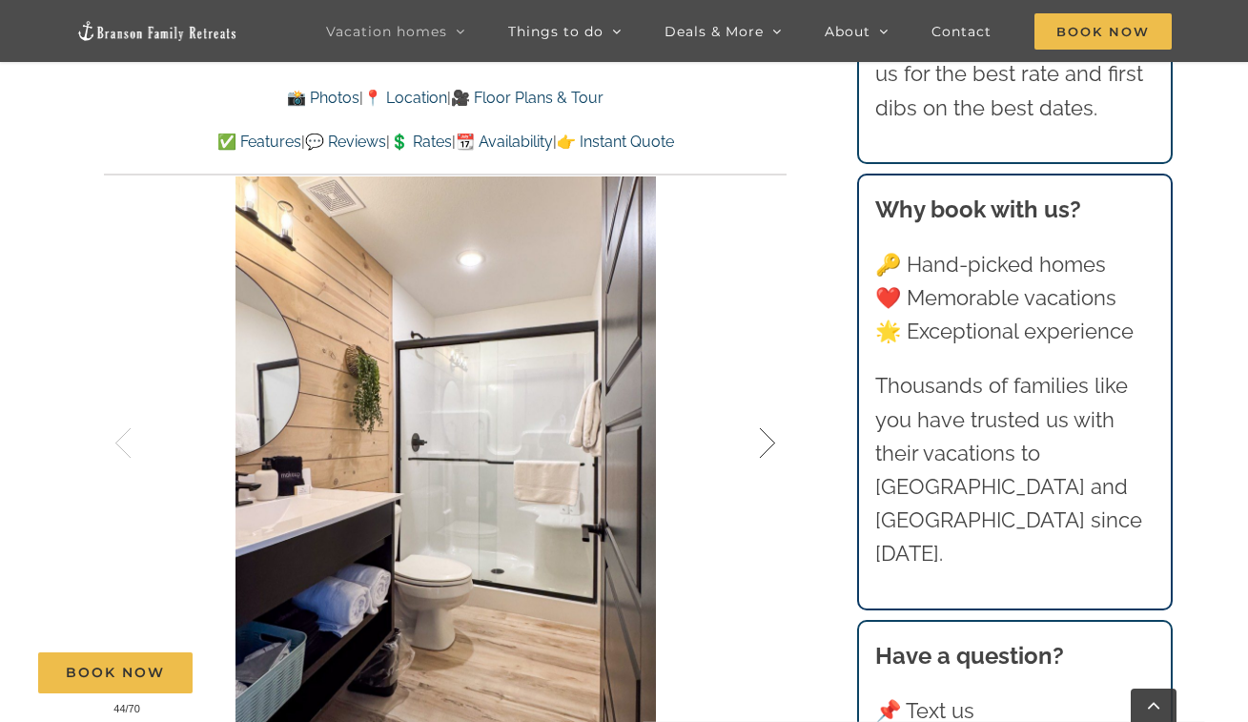
click at [771, 433] on div at bounding box center [747, 443] width 59 height 118
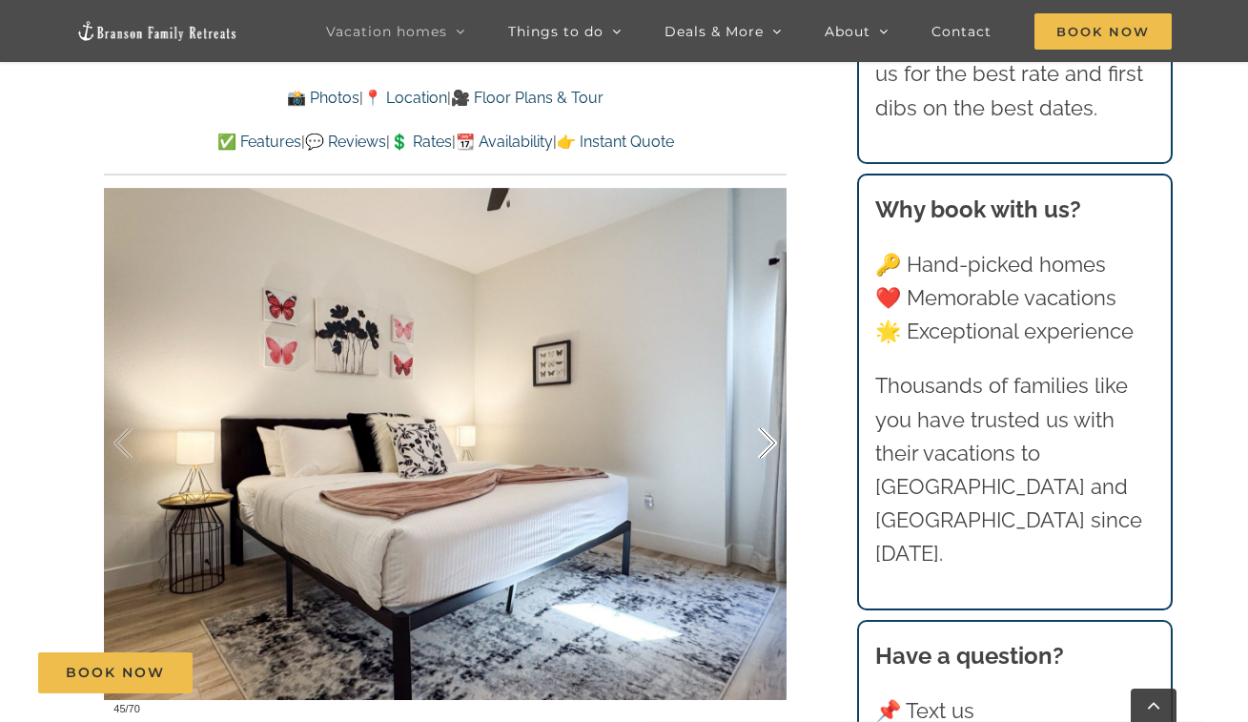
click at [771, 433] on div at bounding box center [747, 443] width 59 height 118
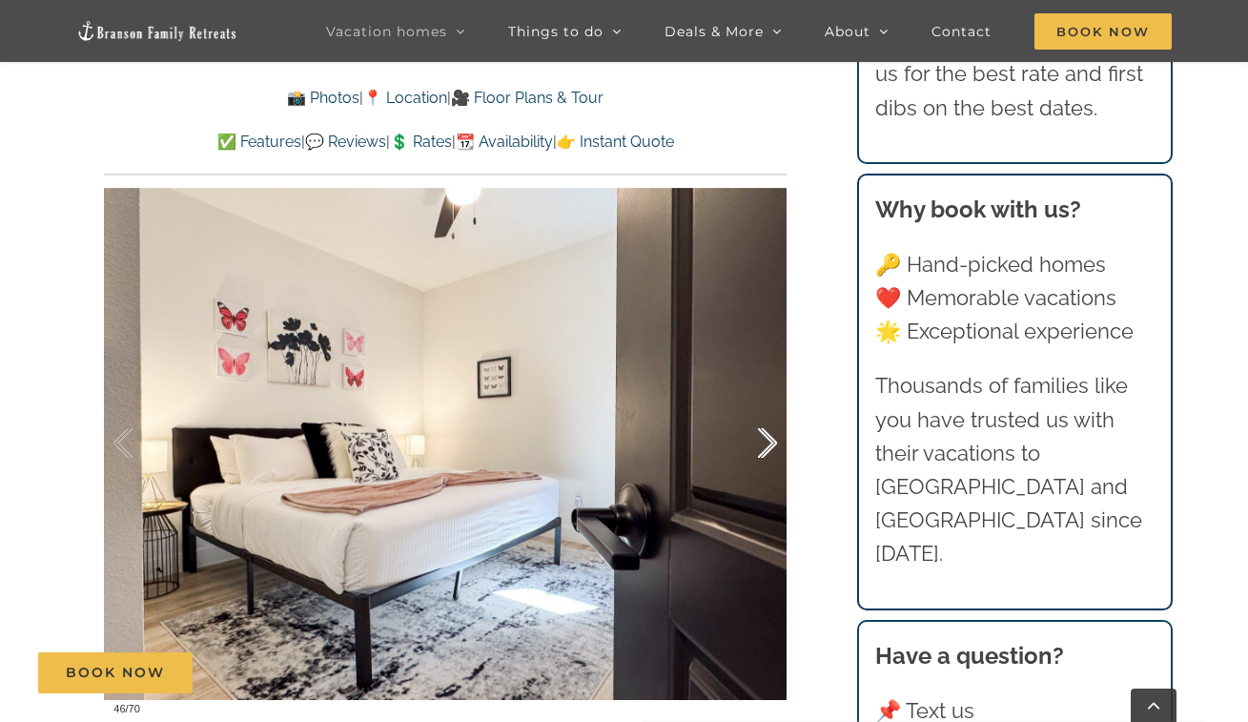
click at [771, 433] on div at bounding box center [747, 443] width 59 height 118
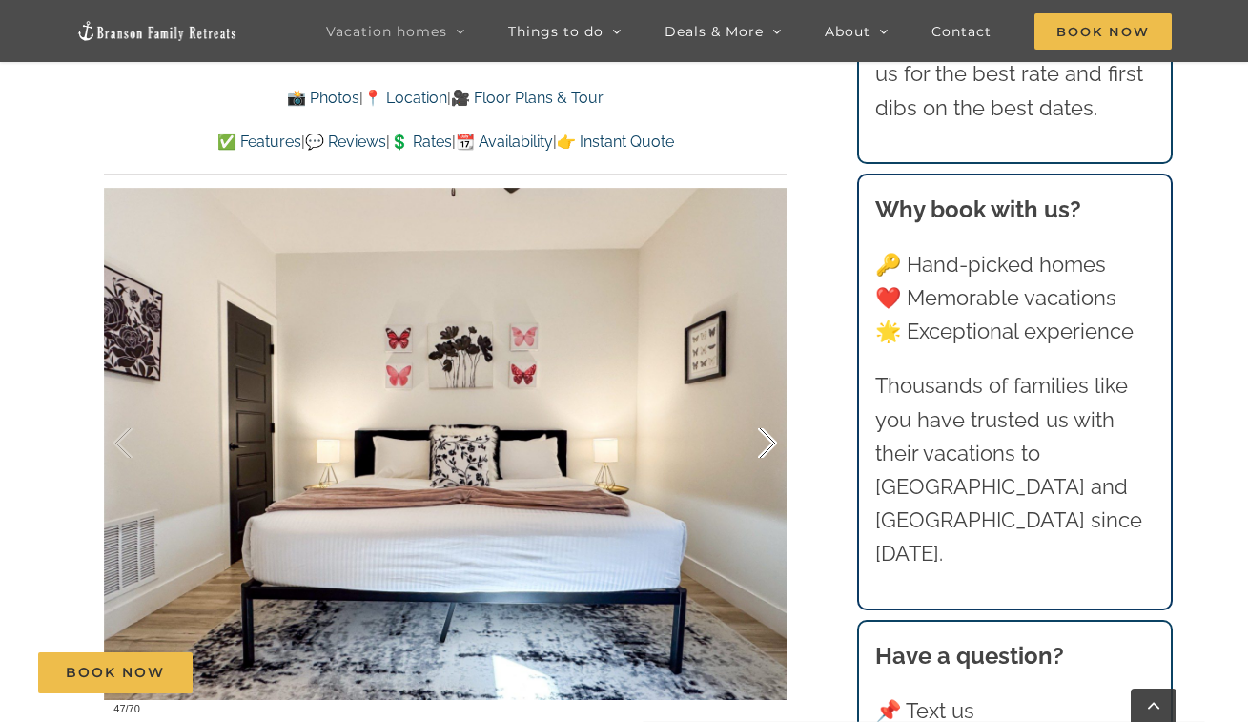
click at [771, 433] on div at bounding box center [747, 443] width 59 height 118
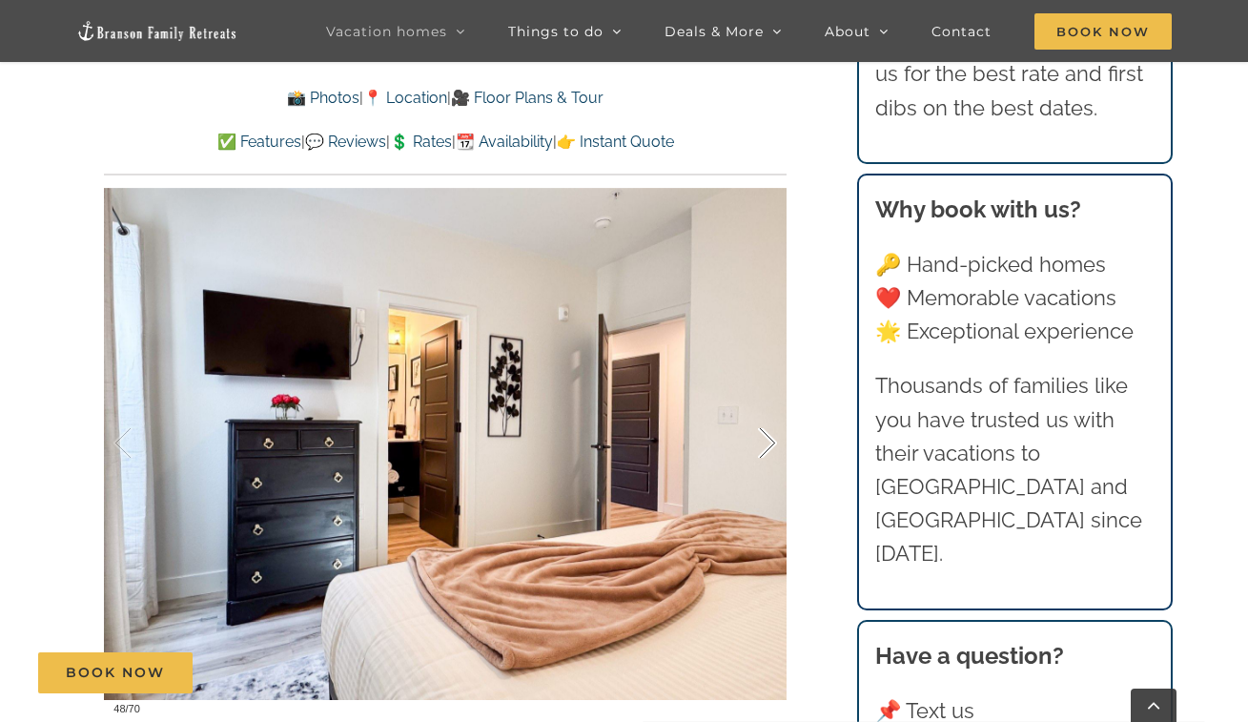
click at [772, 433] on div at bounding box center [747, 443] width 59 height 118
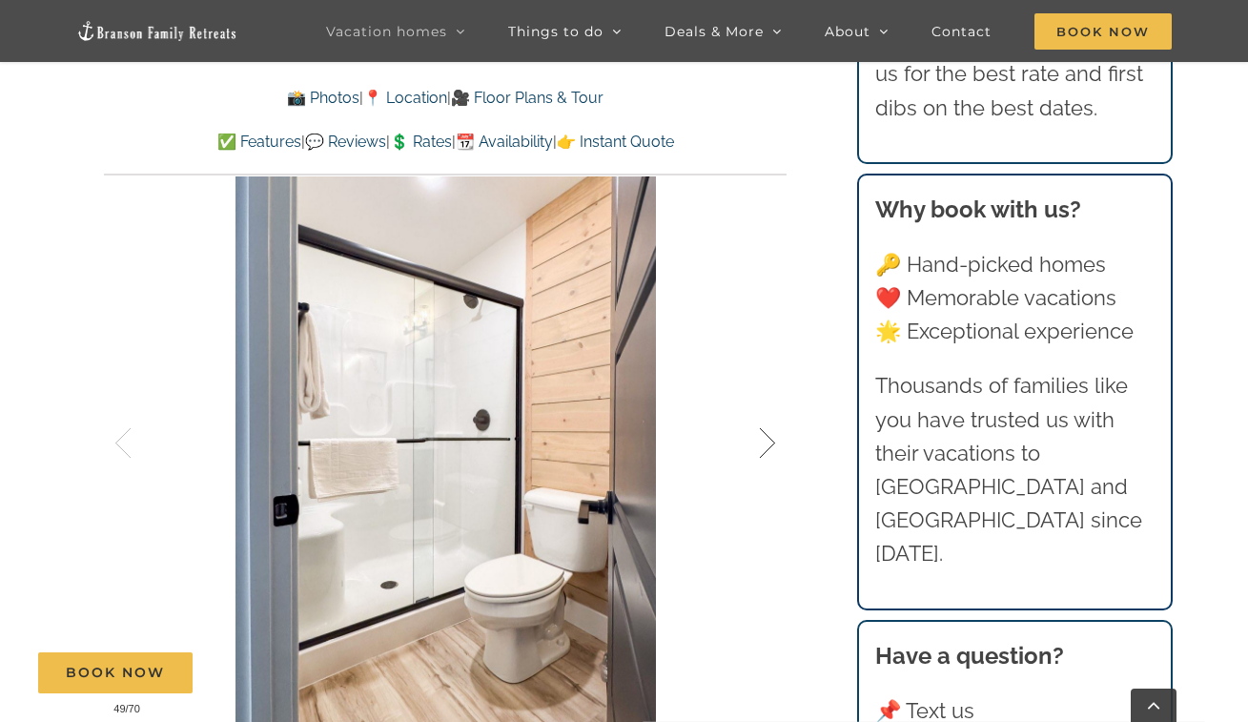
click at [772, 433] on div at bounding box center [747, 443] width 59 height 118
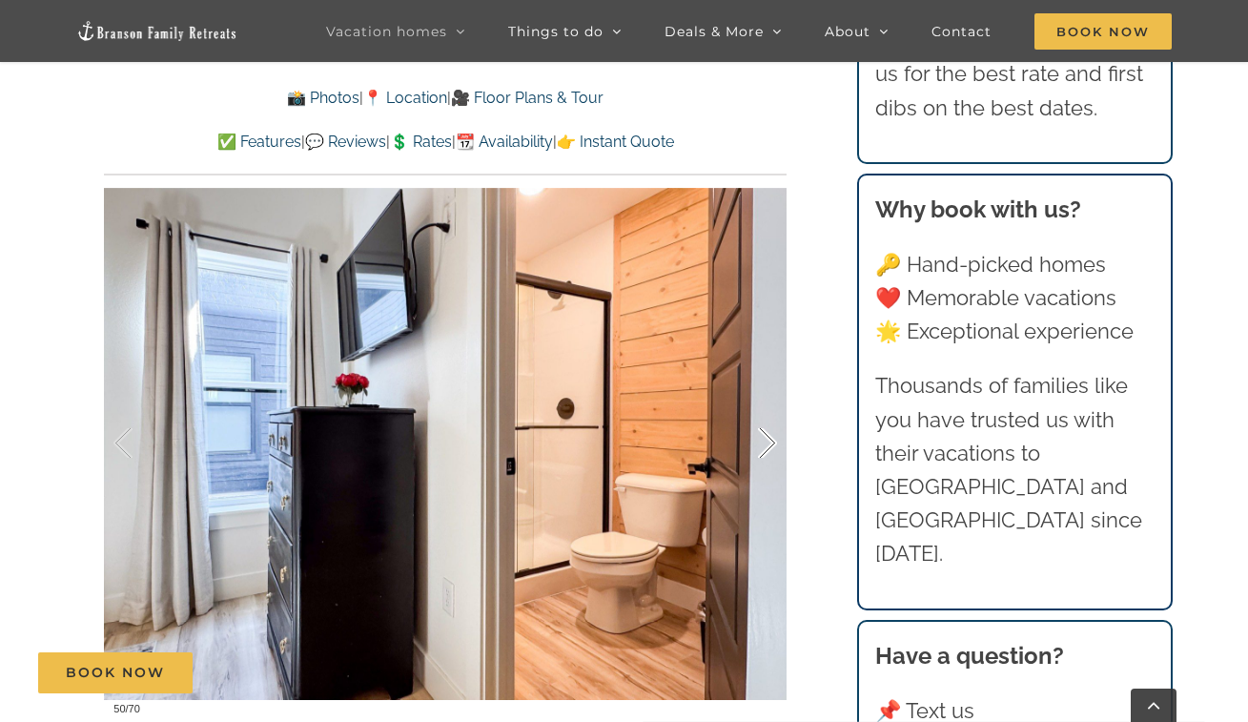
click at [772, 433] on div at bounding box center [747, 443] width 59 height 118
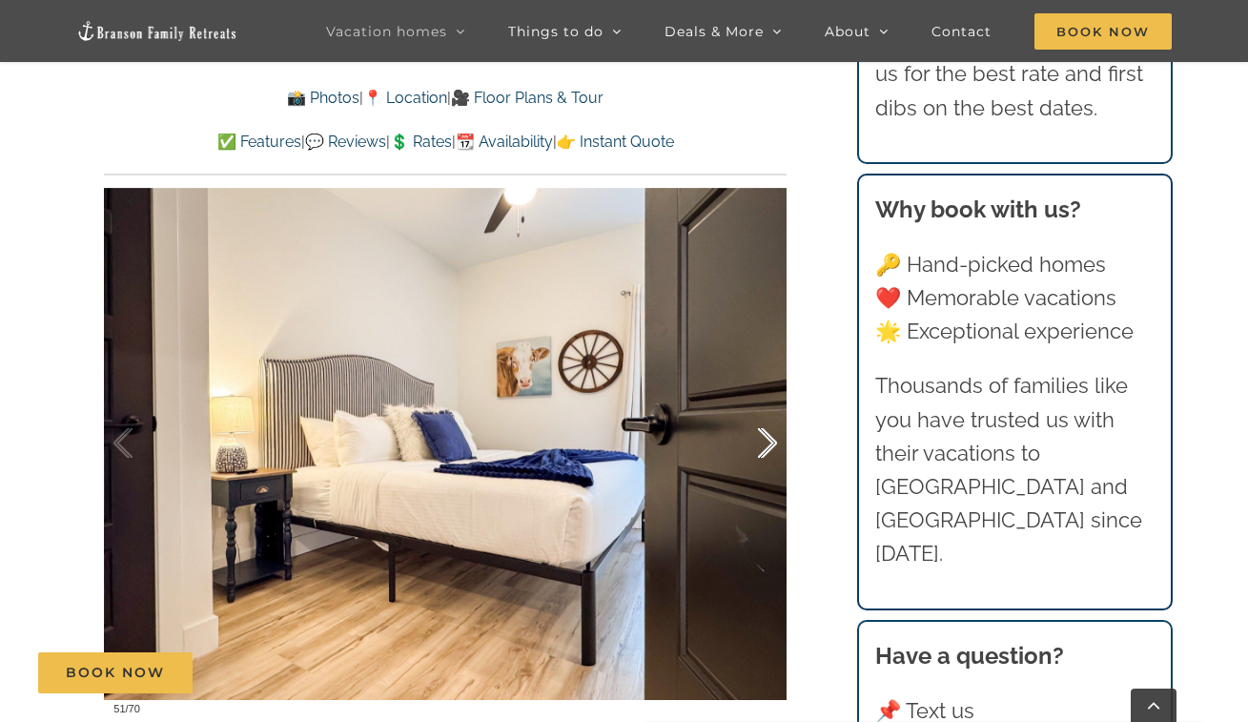
click at [772, 433] on div at bounding box center [747, 443] width 59 height 118
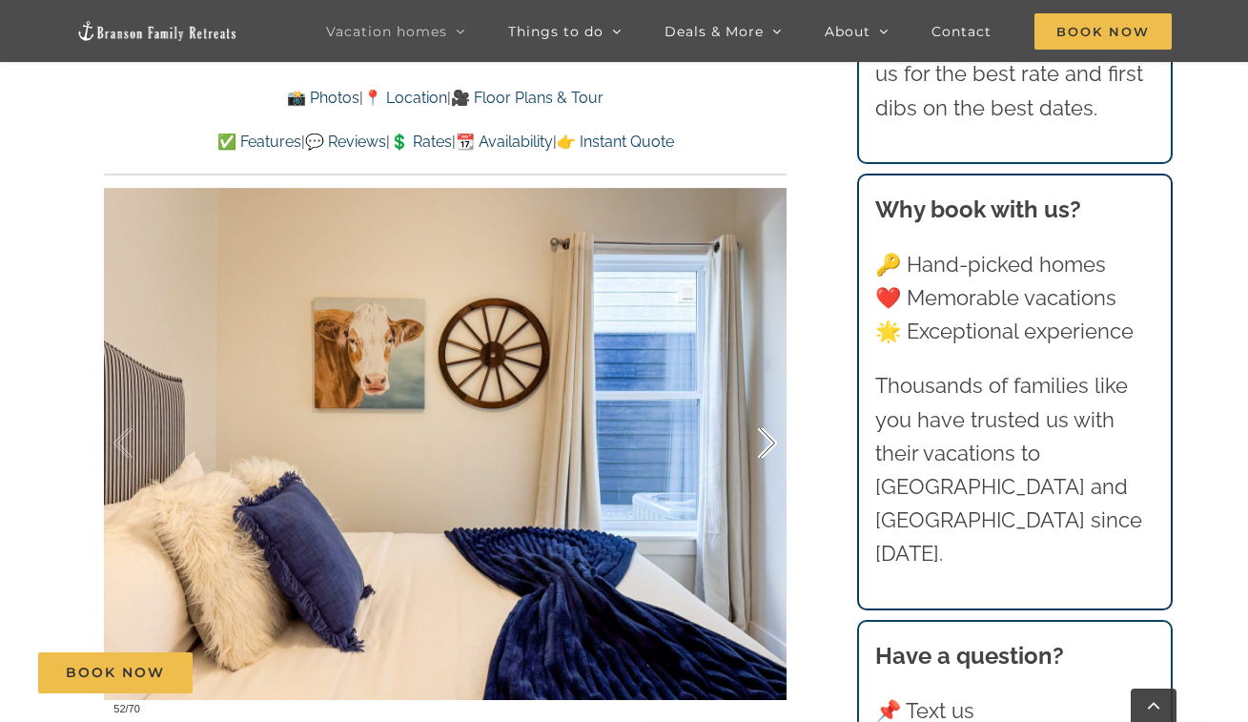
click at [772, 433] on div at bounding box center [747, 443] width 59 height 118
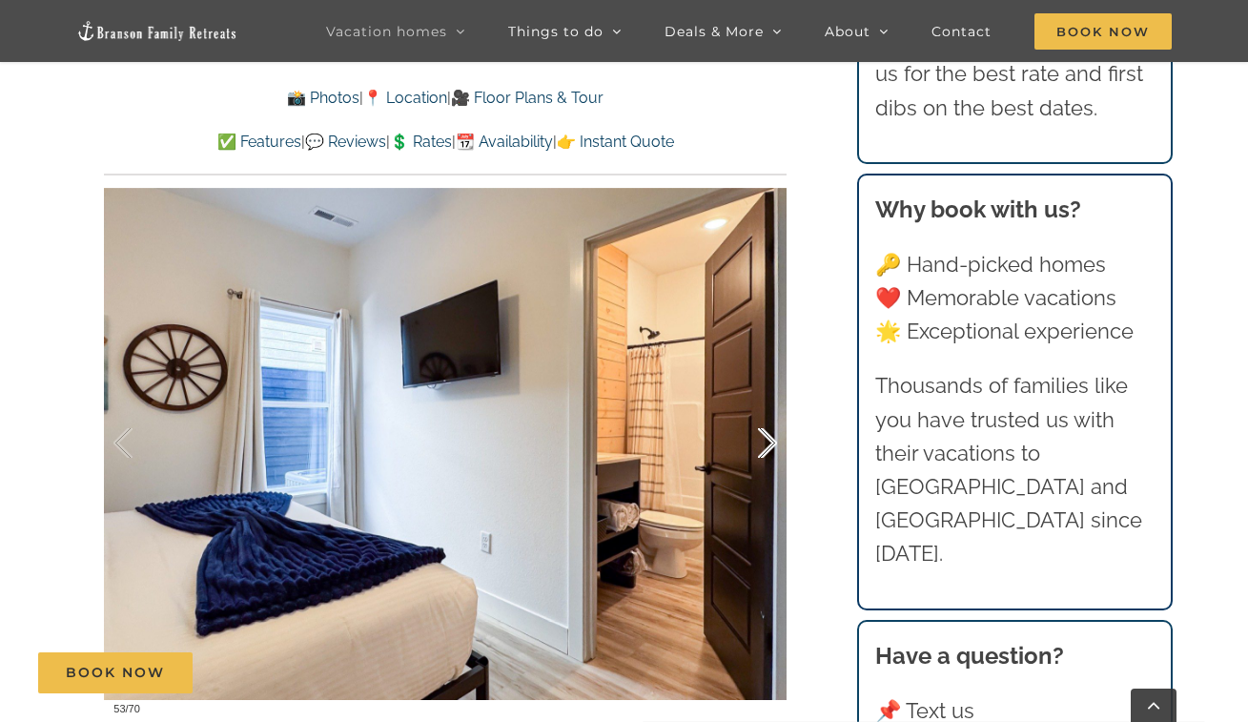
click at [762, 461] on div at bounding box center [747, 443] width 59 height 118
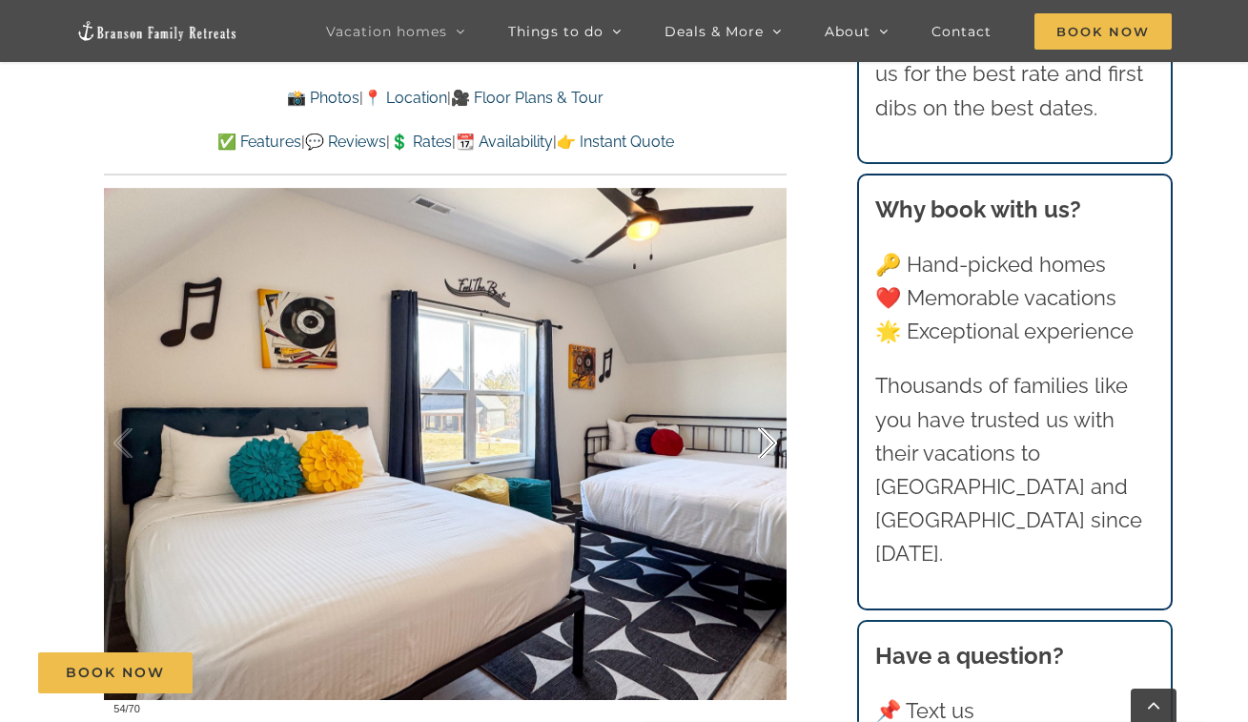
click at [762, 461] on div at bounding box center [747, 443] width 59 height 118
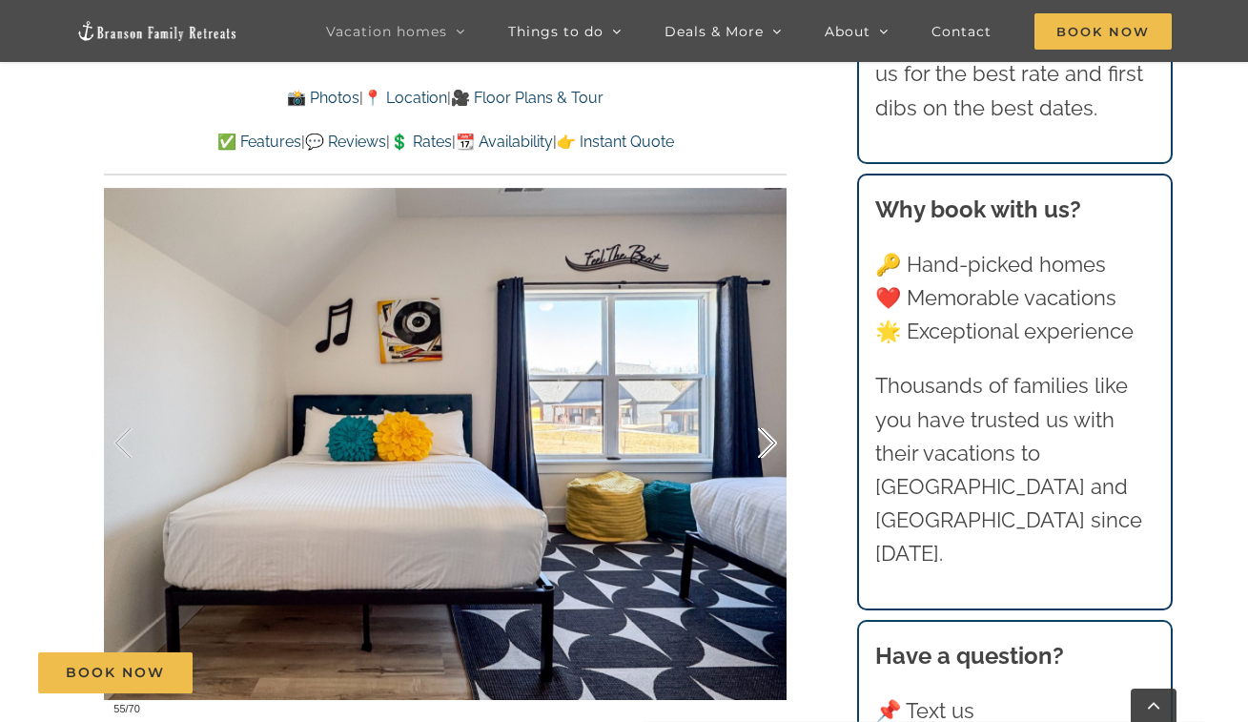
click at [762, 461] on div at bounding box center [747, 443] width 59 height 118
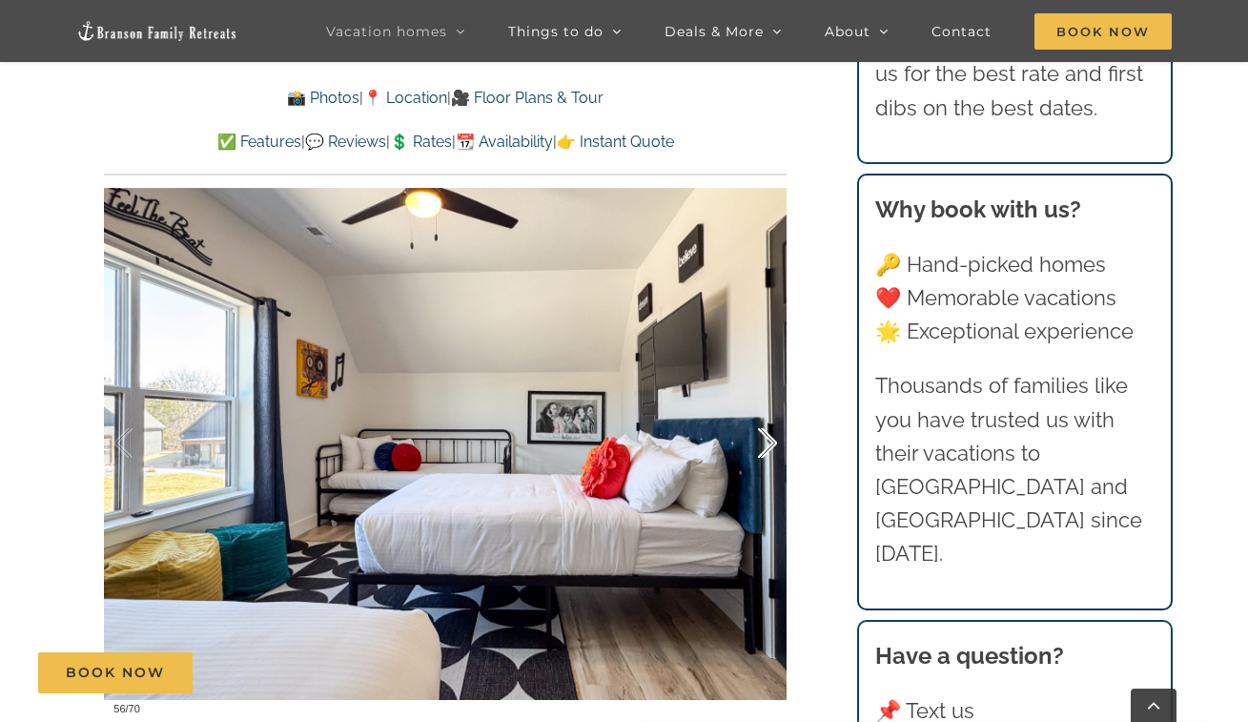
click at [762, 453] on div at bounding box center [747, 443] width 59 height 118
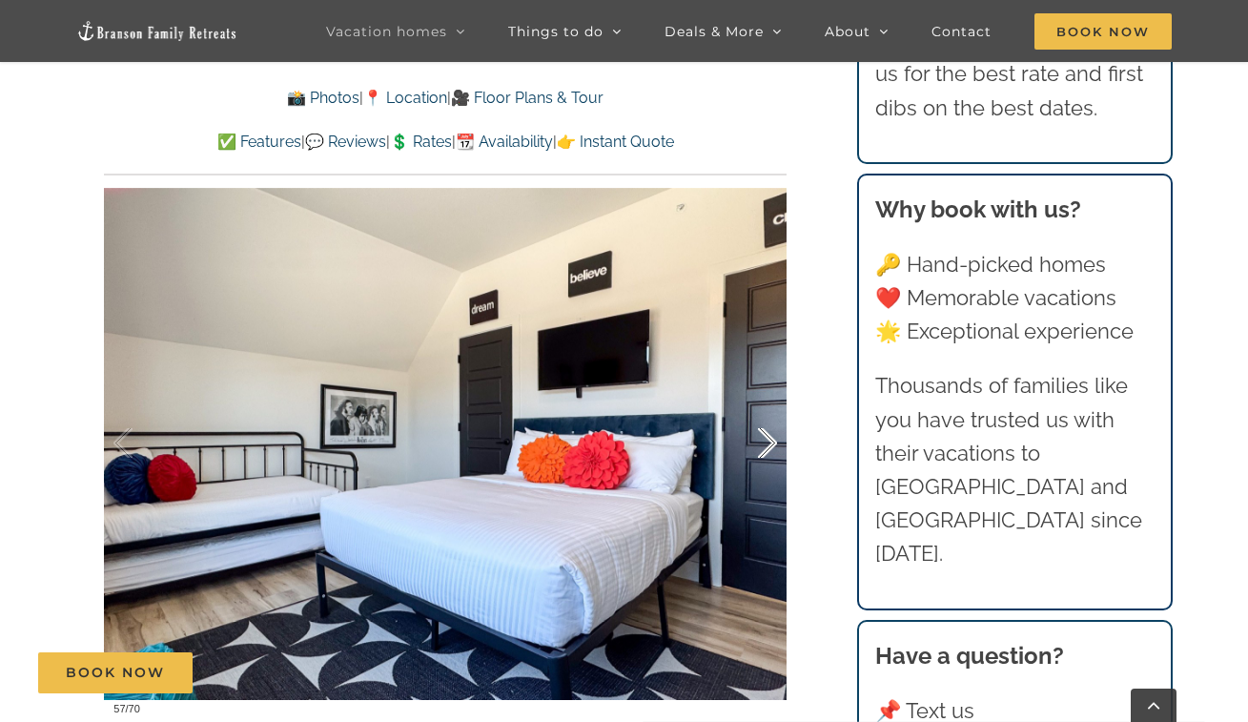
click at [762, 453] on div at bounding box center [747, 443] width 59 height 118
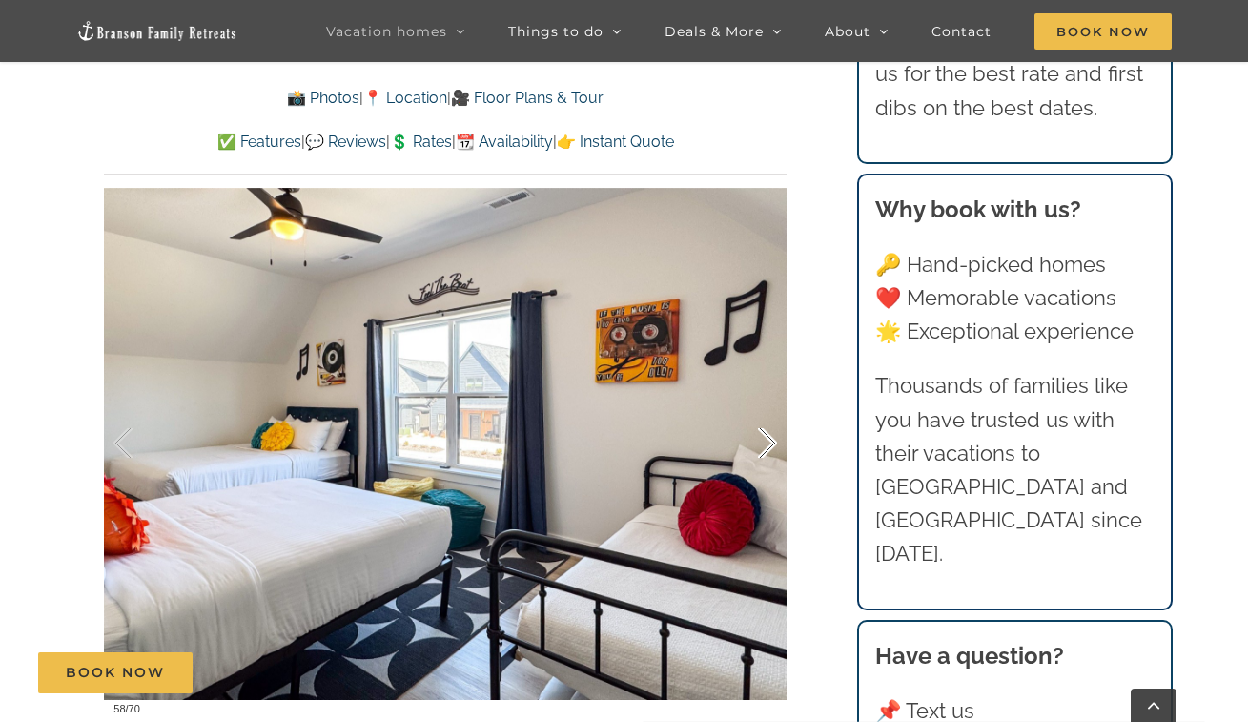
click at [762, 453] on div at bounding box center [747, 443] width 59 height 118
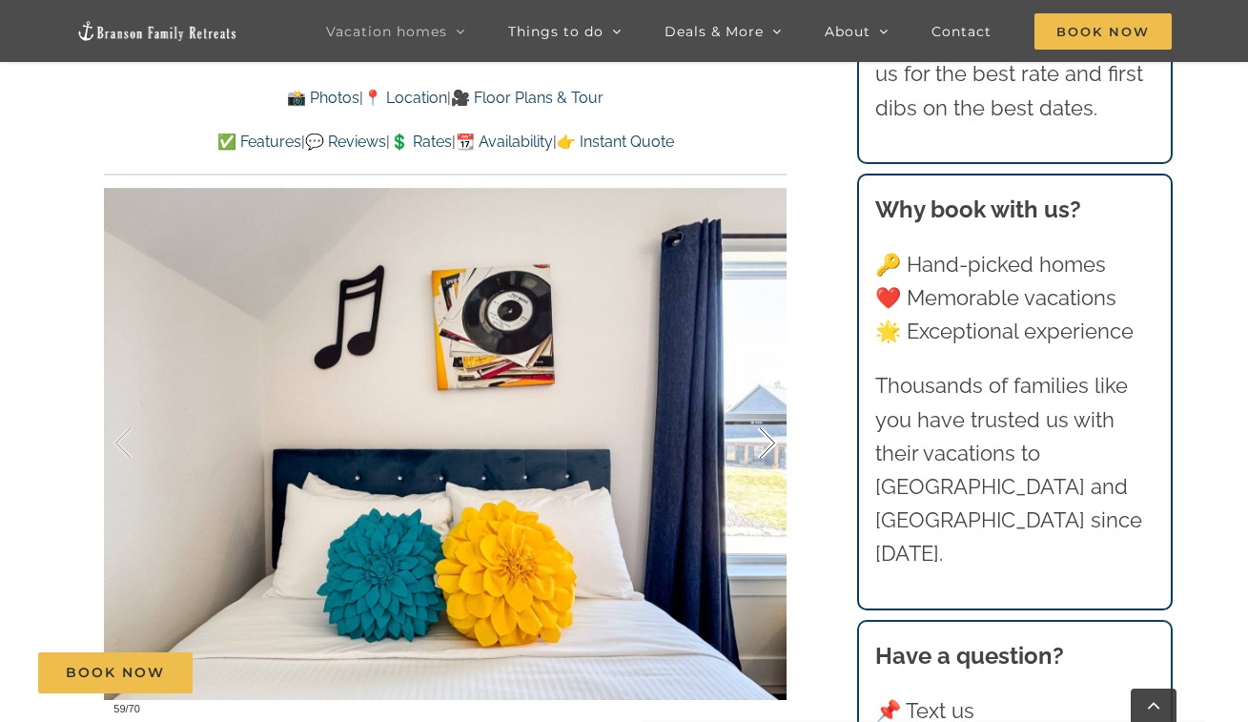
click at [762, 453] on div at bounding box center [747, 443] width 59 height 118
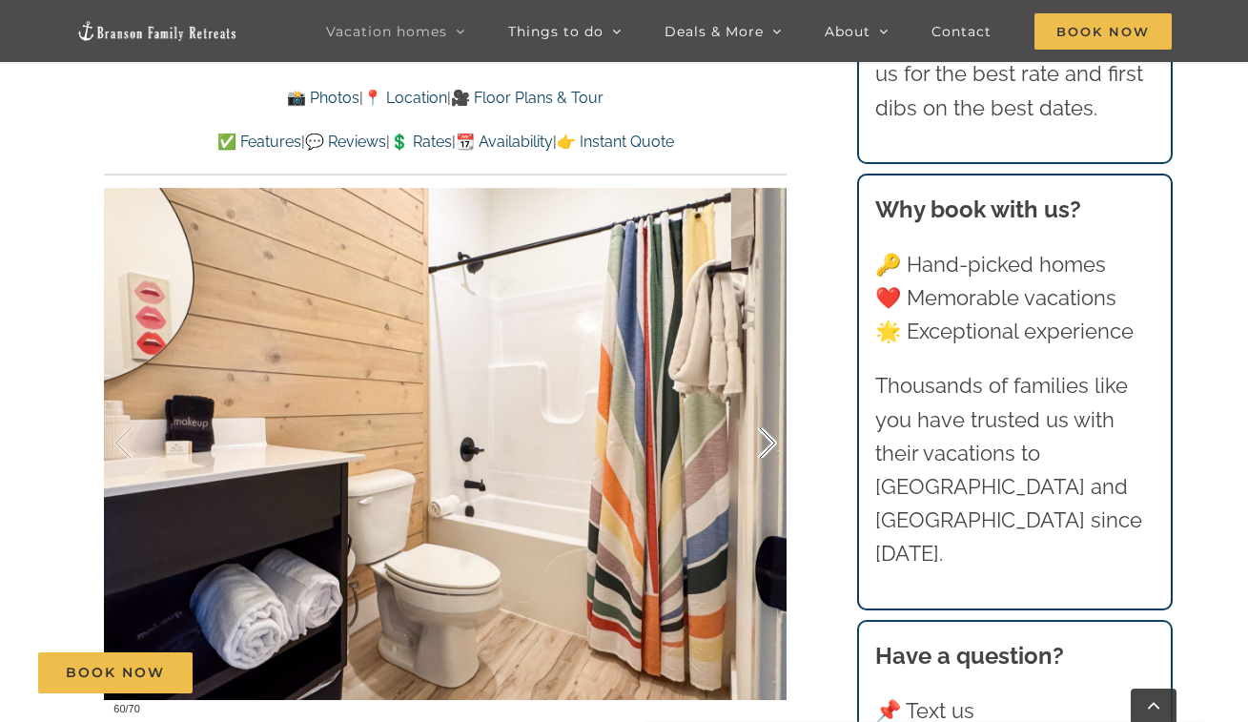
click at [762, 453] on div at bounding box center [747, 443] width 59 height 118
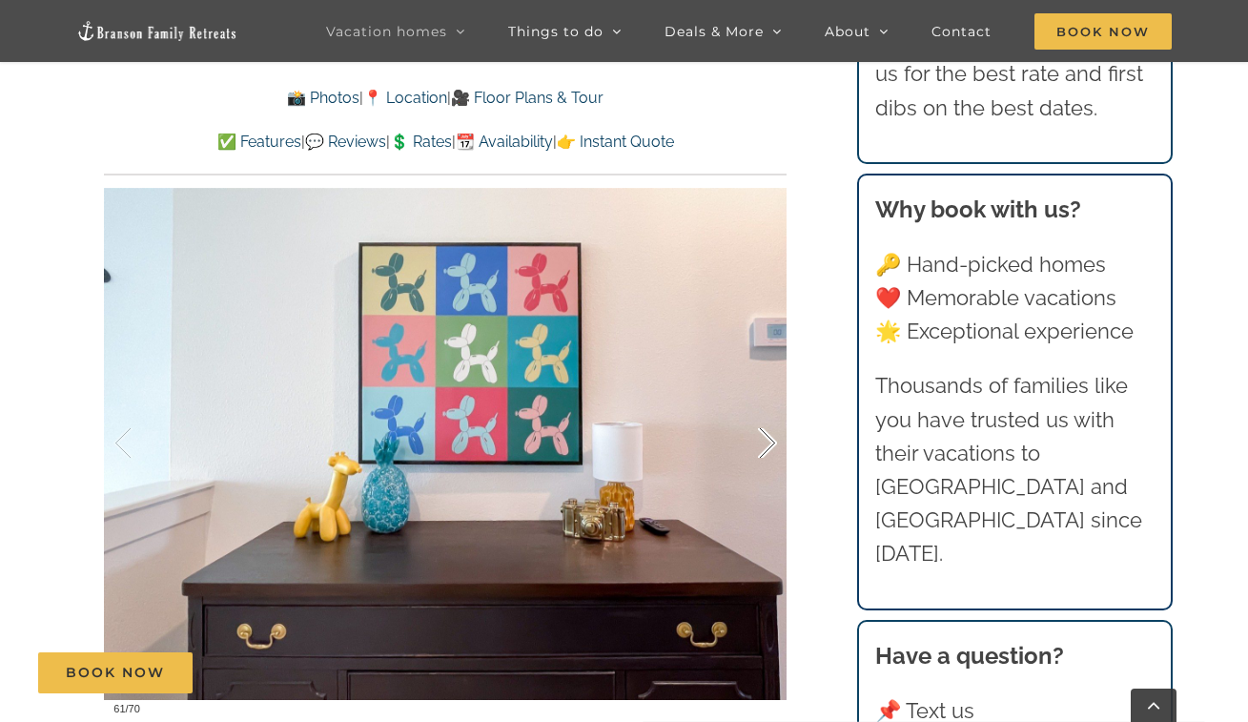
click at [762, 453] on div at bounding box center [747, 443] width 59 height 118
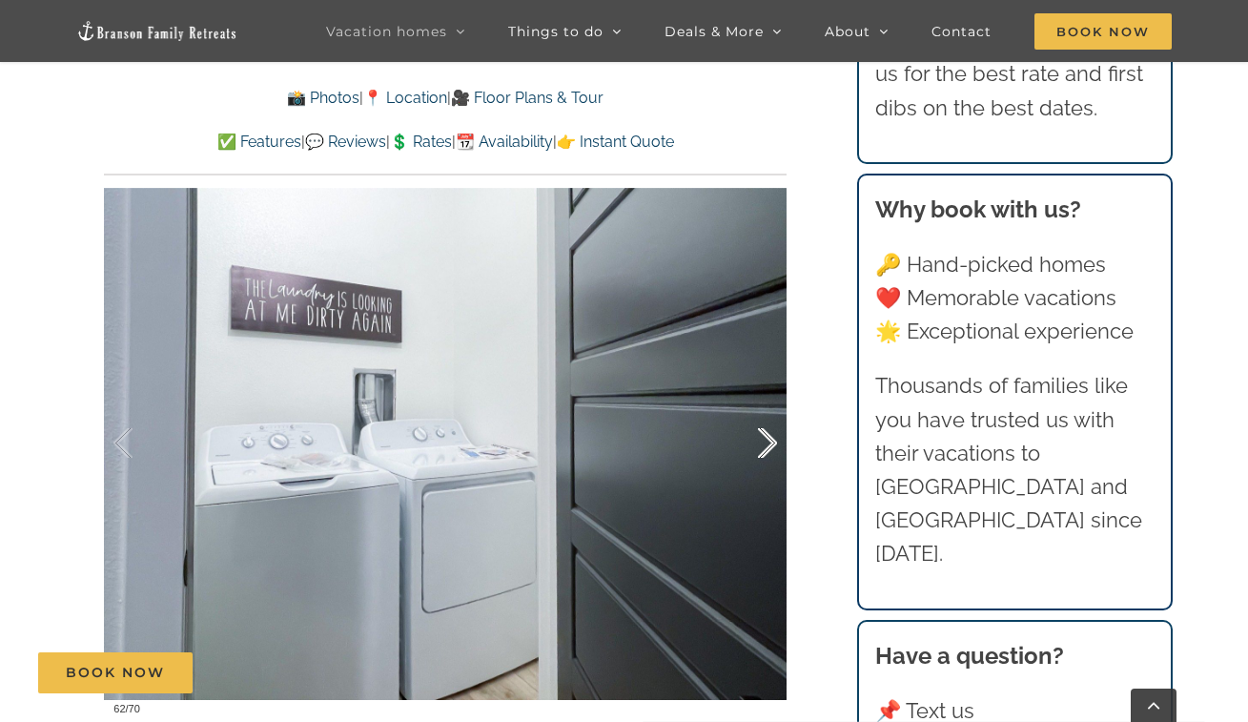
click at [762, 454] on div at bounding box center [747, 443] width 59 height 118
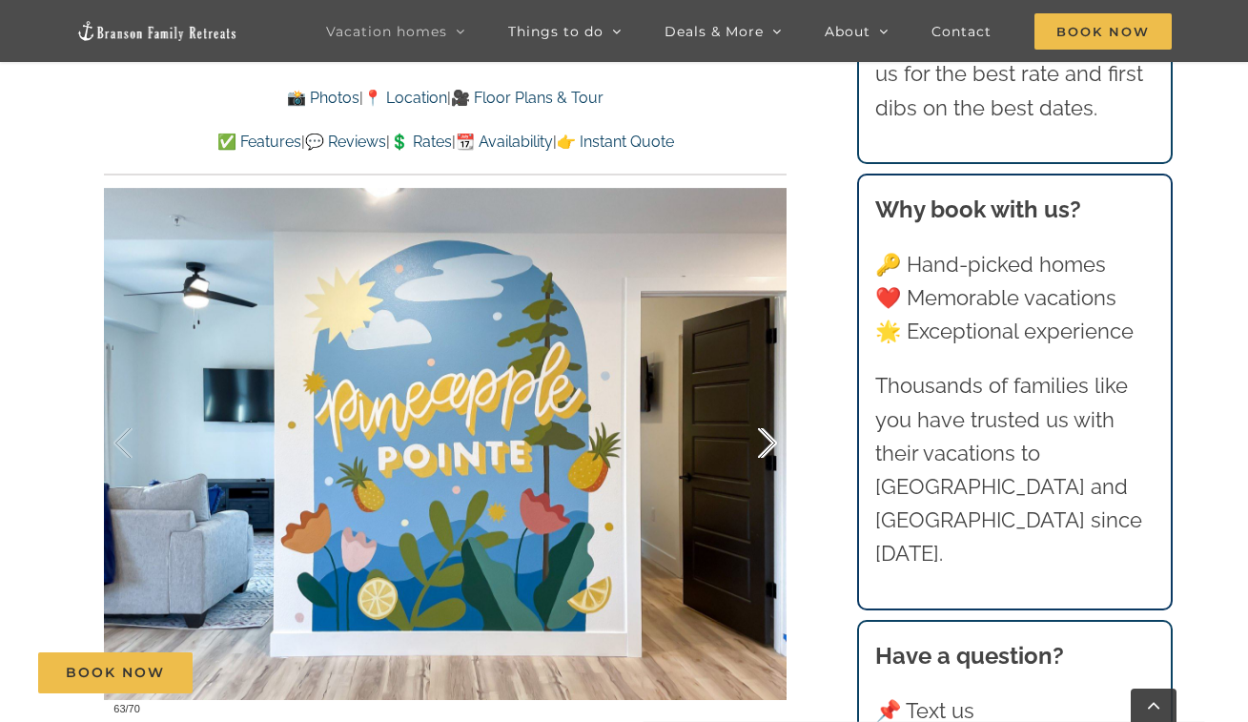
click at [762, 454] on div at bounding box center [747, 443] width 59 height 118
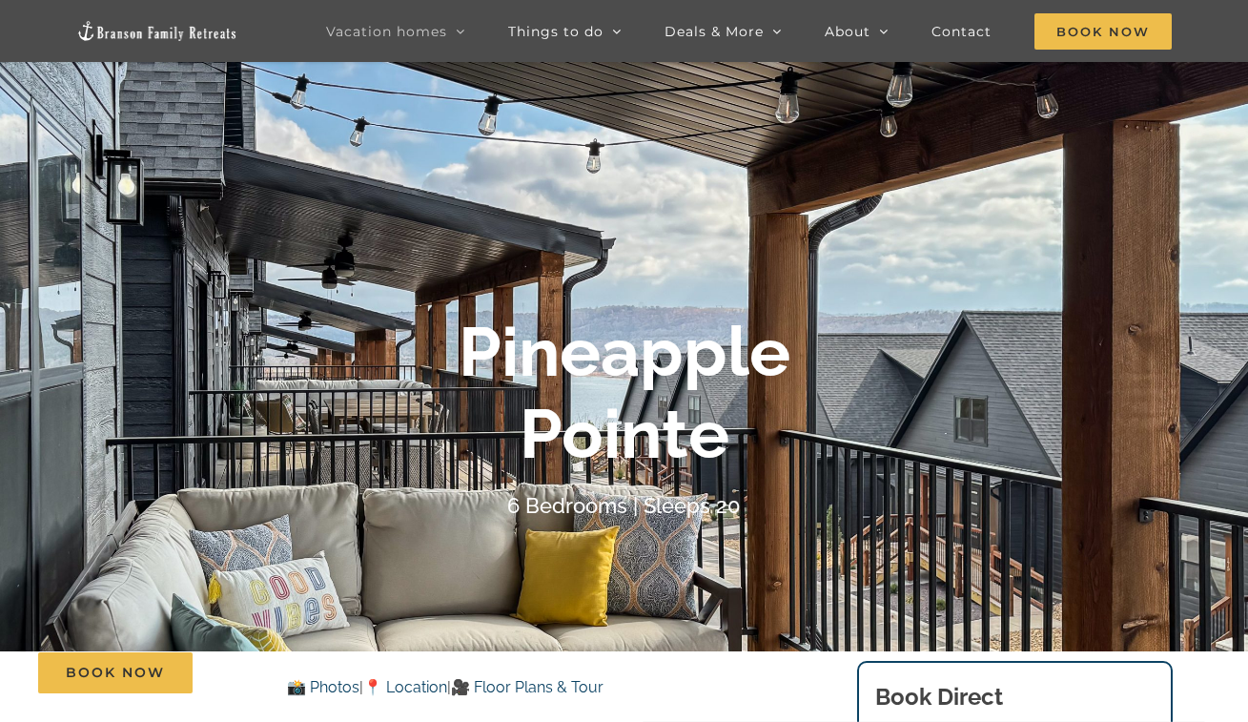
scroll to position [108, 0]
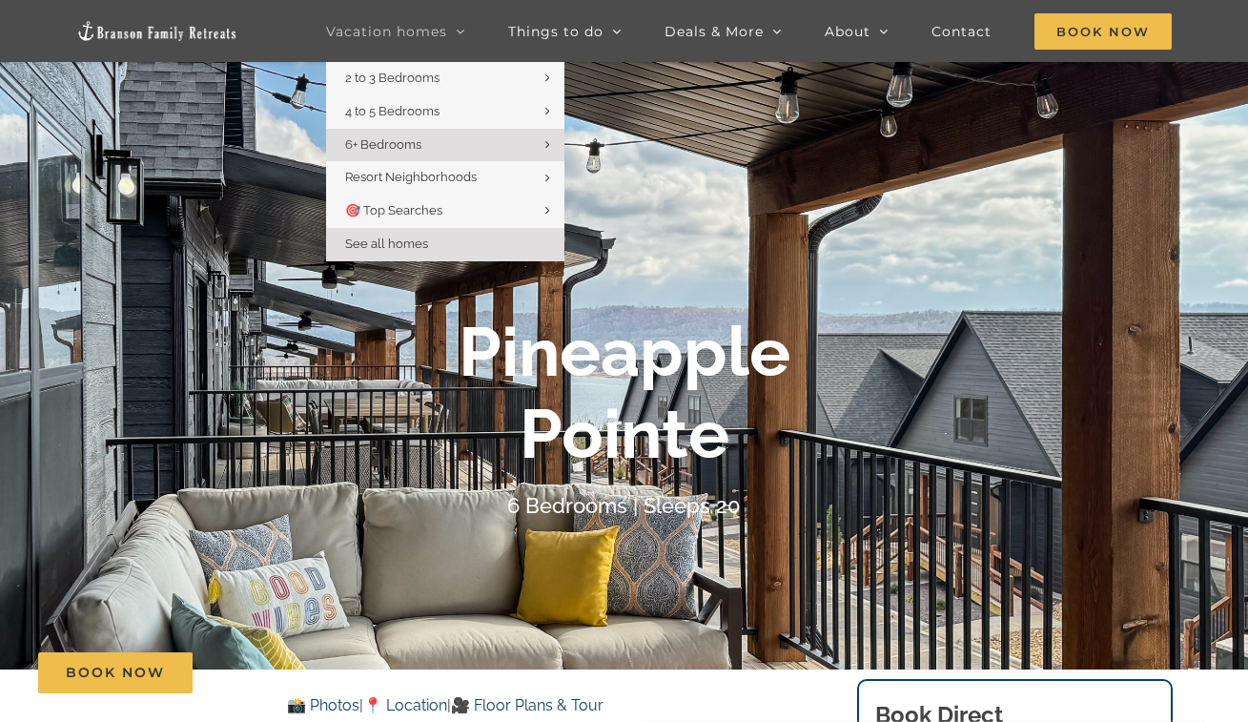
click at [406, 236] on span "See all homes" at bounding box center [386, 243] width 83 height 14
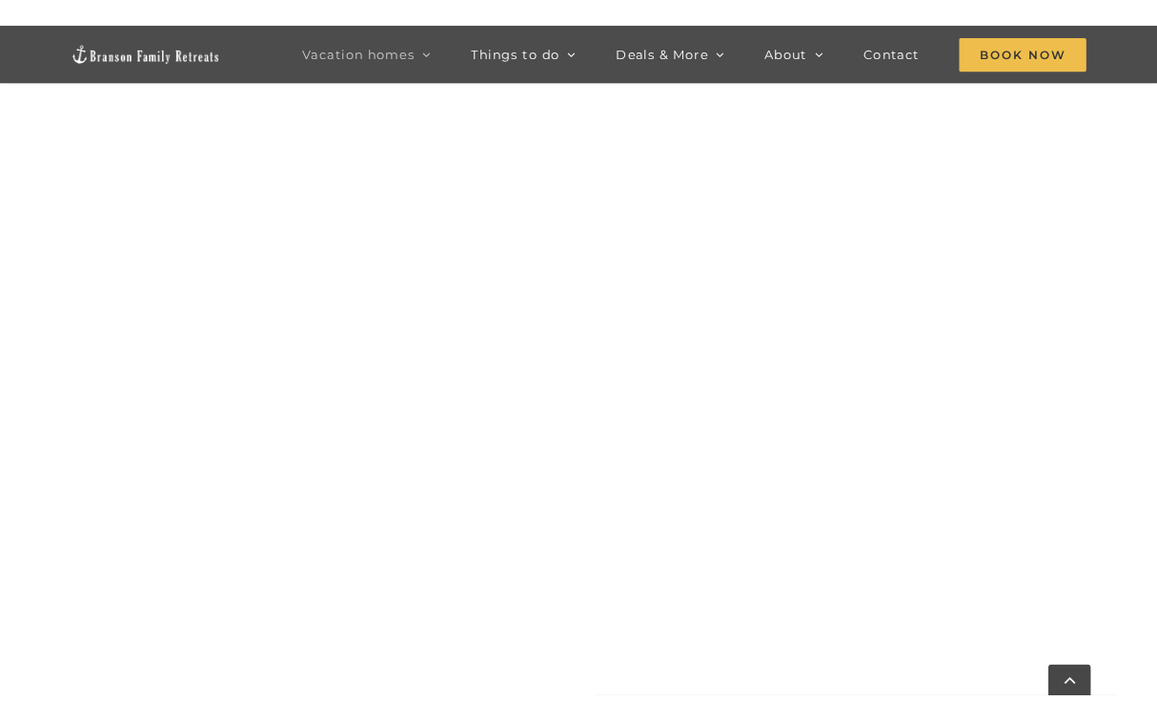
scroll to position [1760, 0]
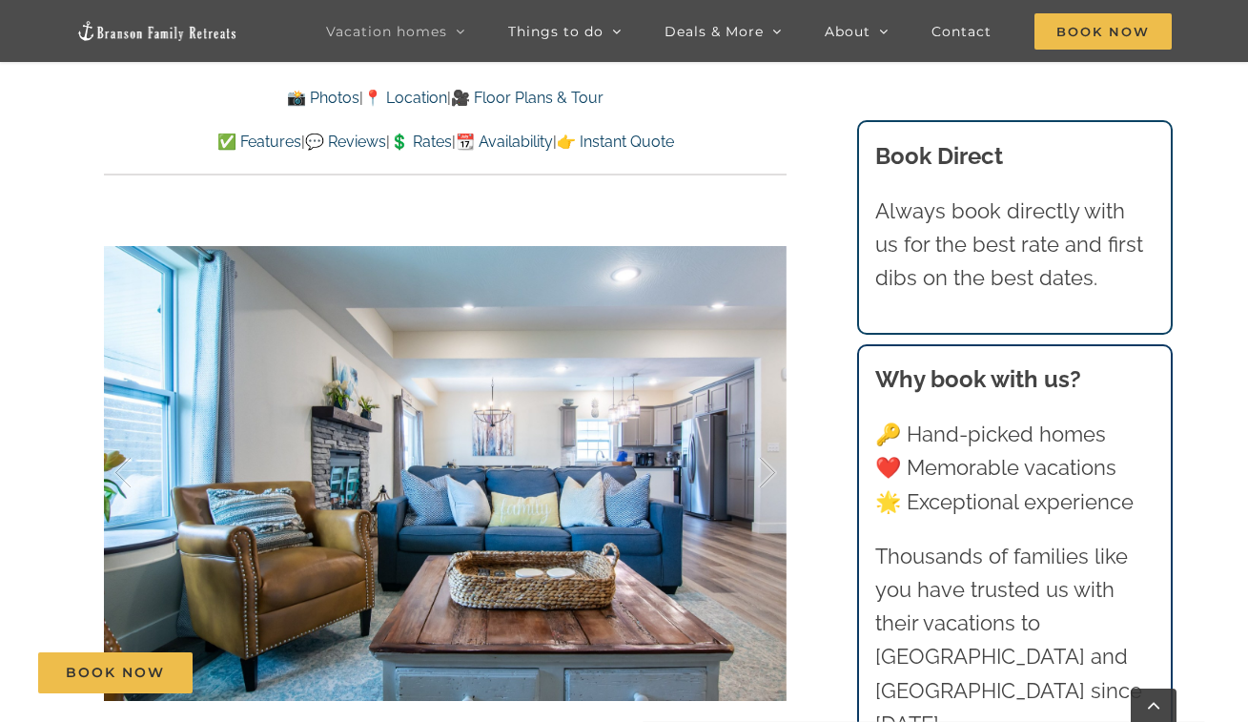
scroll to position [1277, 0]
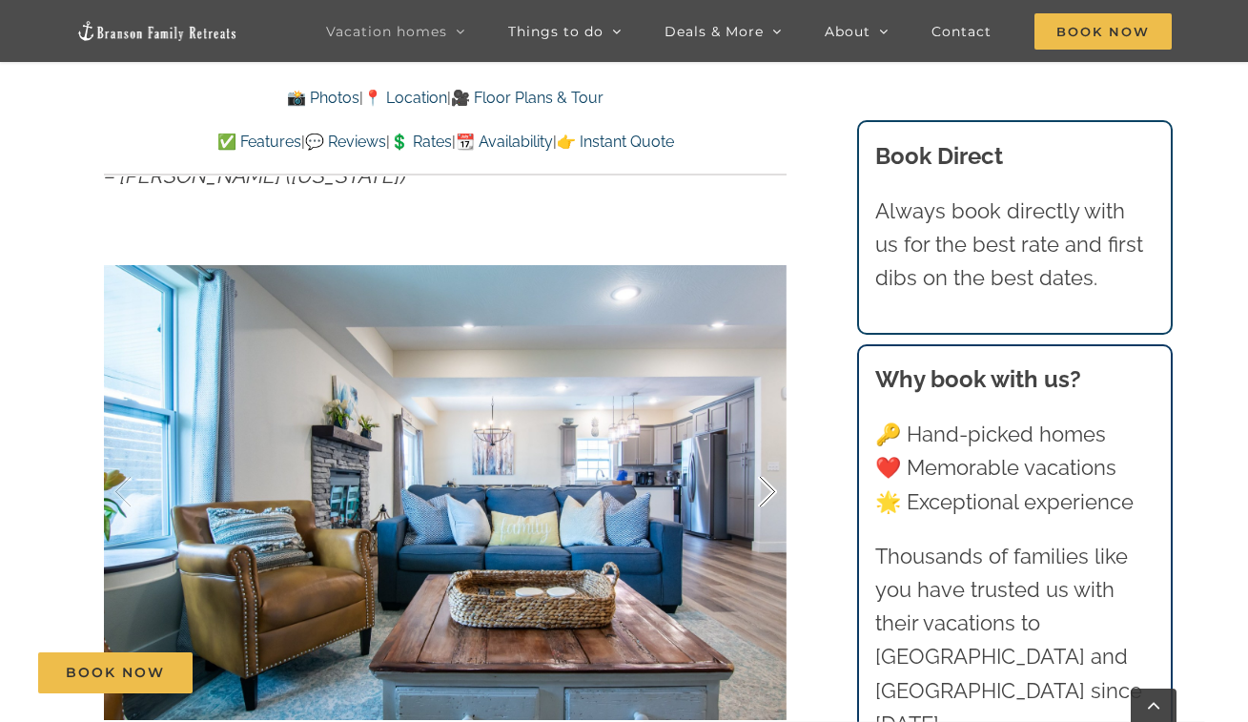
click at [759, 463] on div at bounding box center [747, 492] width 59 height 118
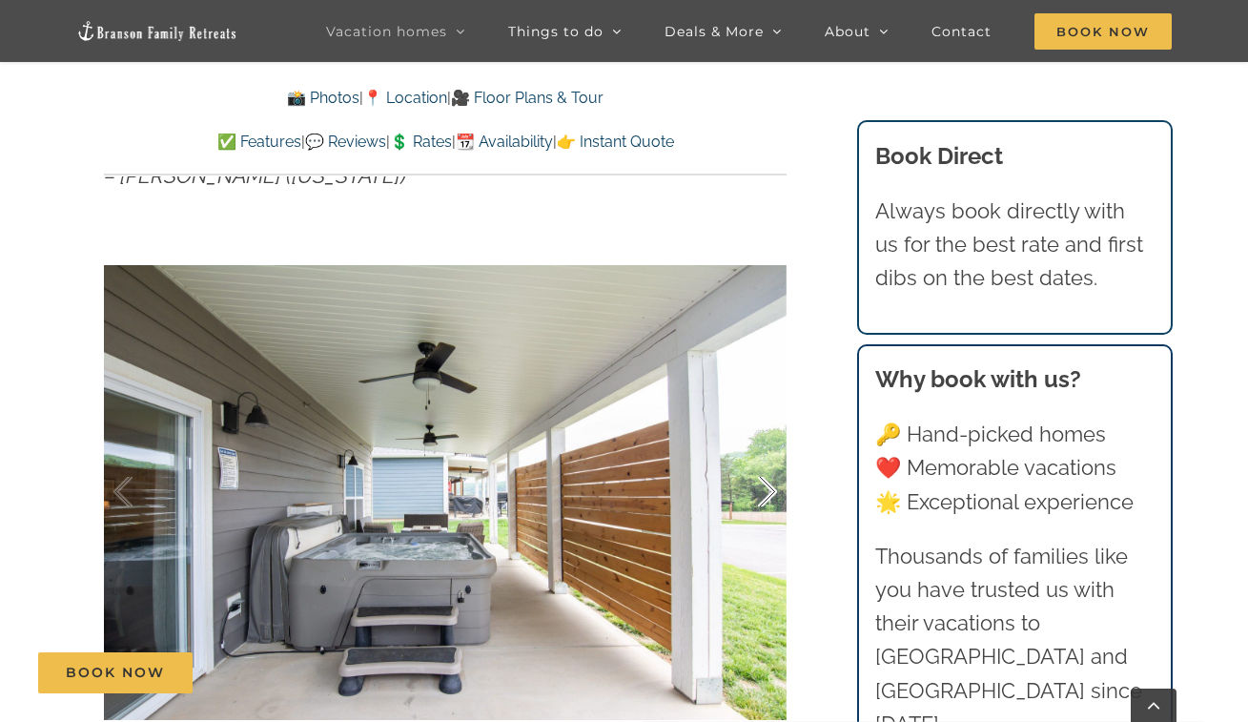
click at [759, 463] on div at bounding box center [747, 492] width 59 height 118
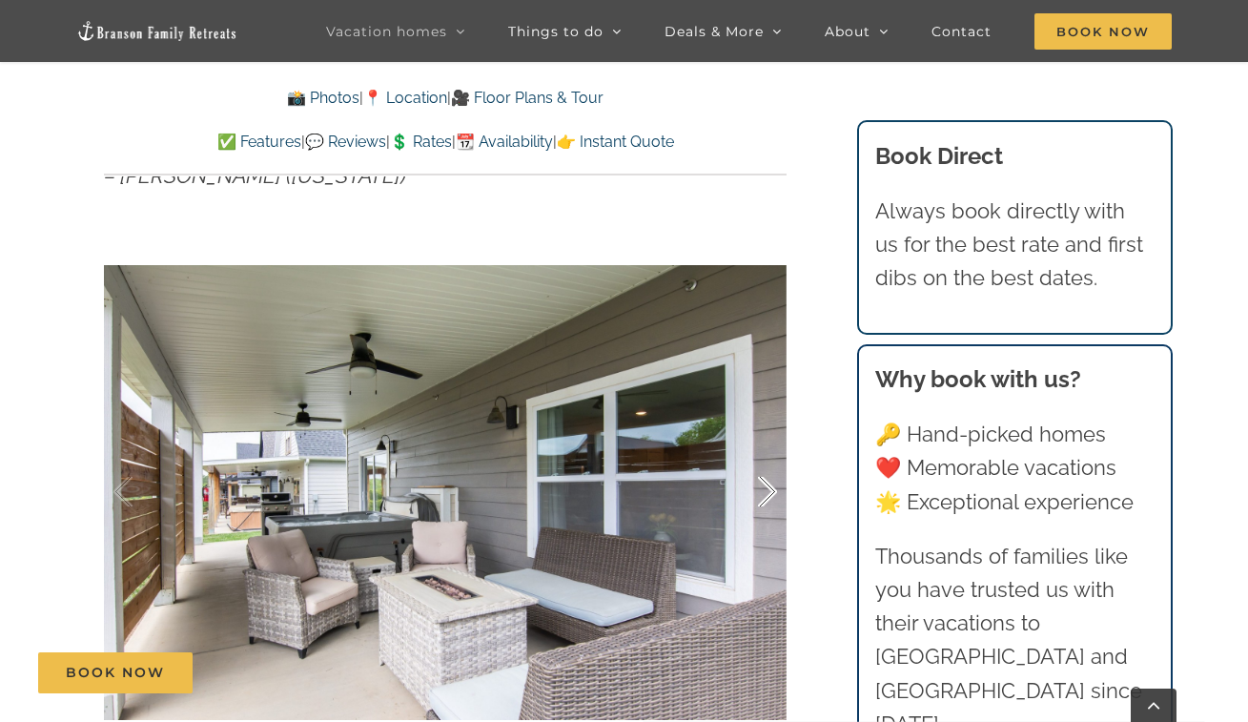
click at [759, 462] on div at bounding box center [747, 492] width 59 height 118
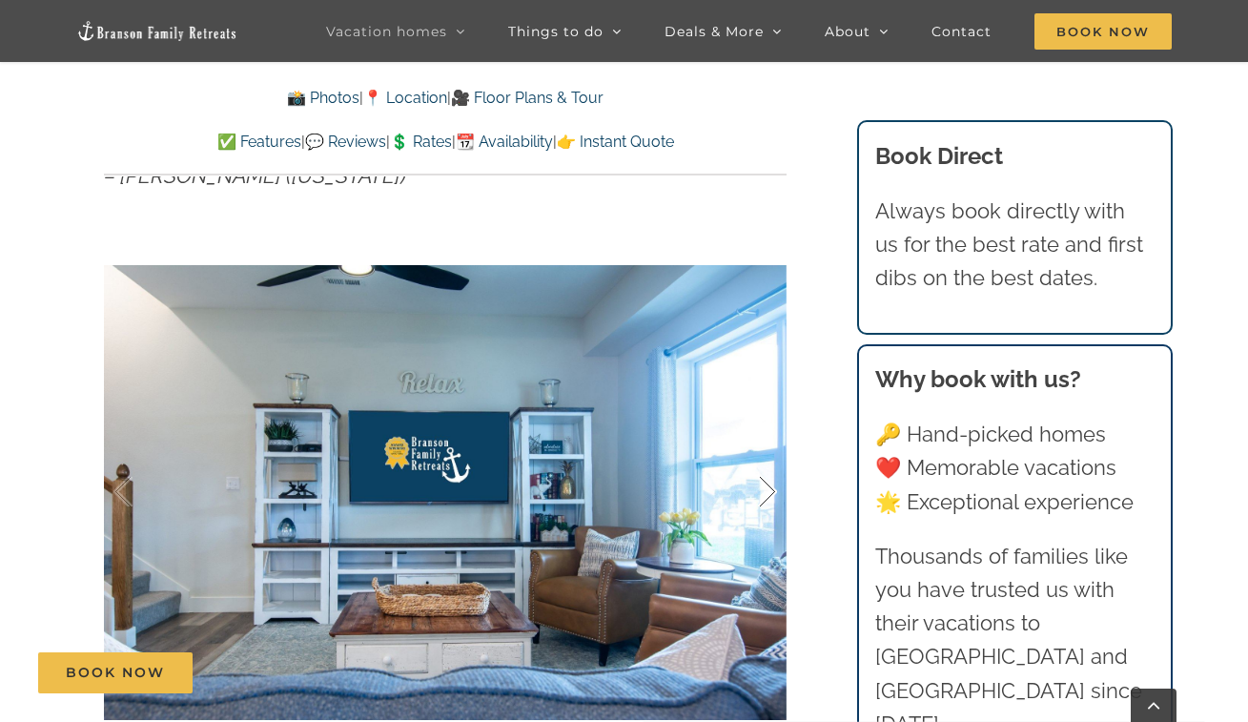
click at [759, 462] on div at bounding box center [747, 492] width 59 height 118
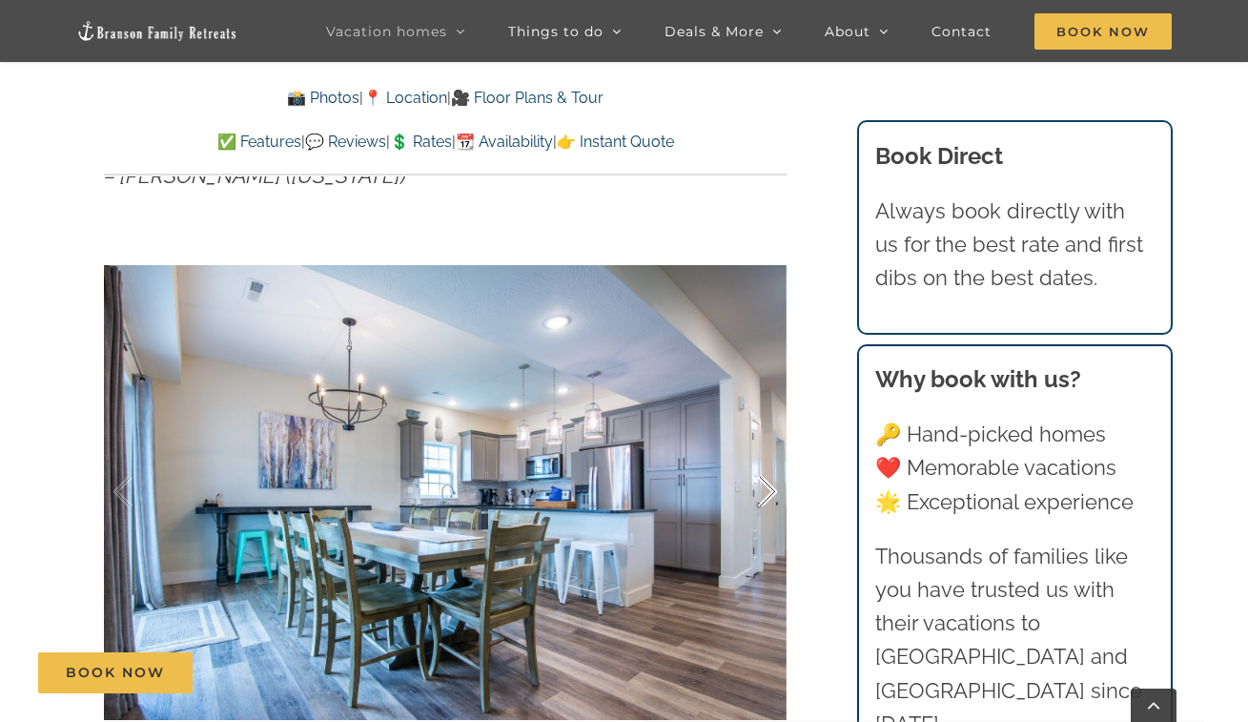
click at [759, 462] on div at bounding box center [747, 492] width 59 height 118
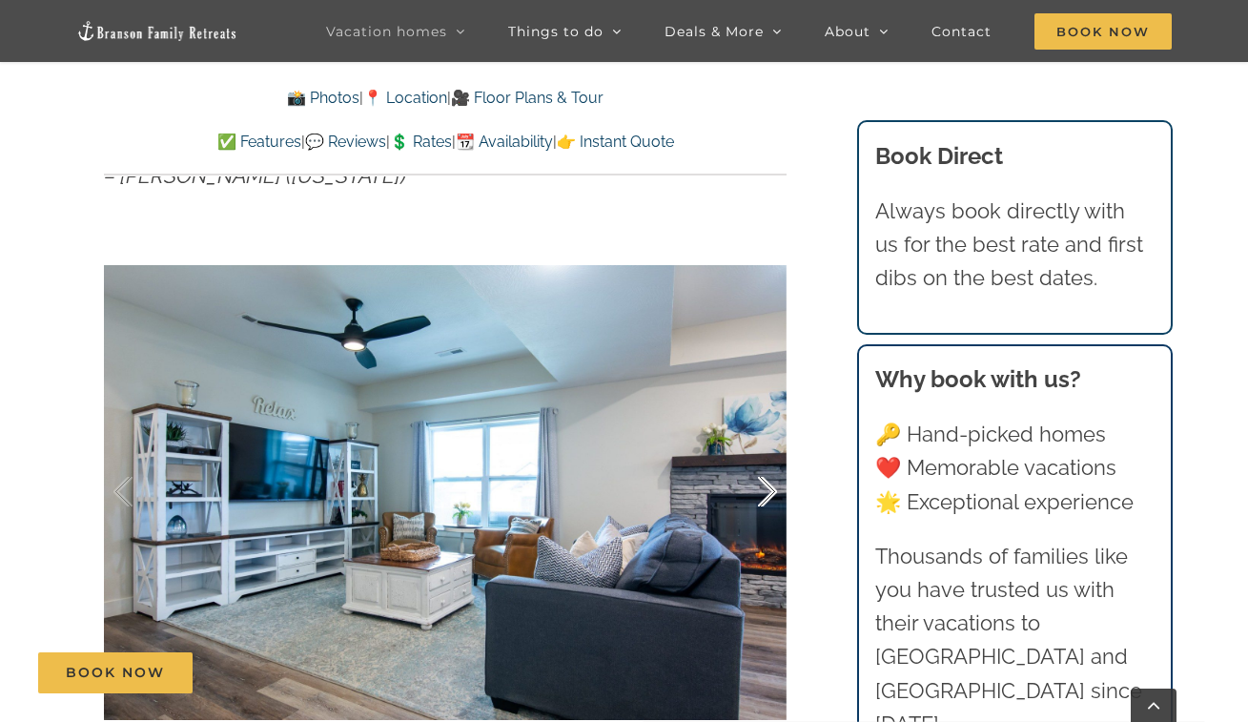
click at [759, 462] on div at bounding box center [747, 492] width 59 height 118
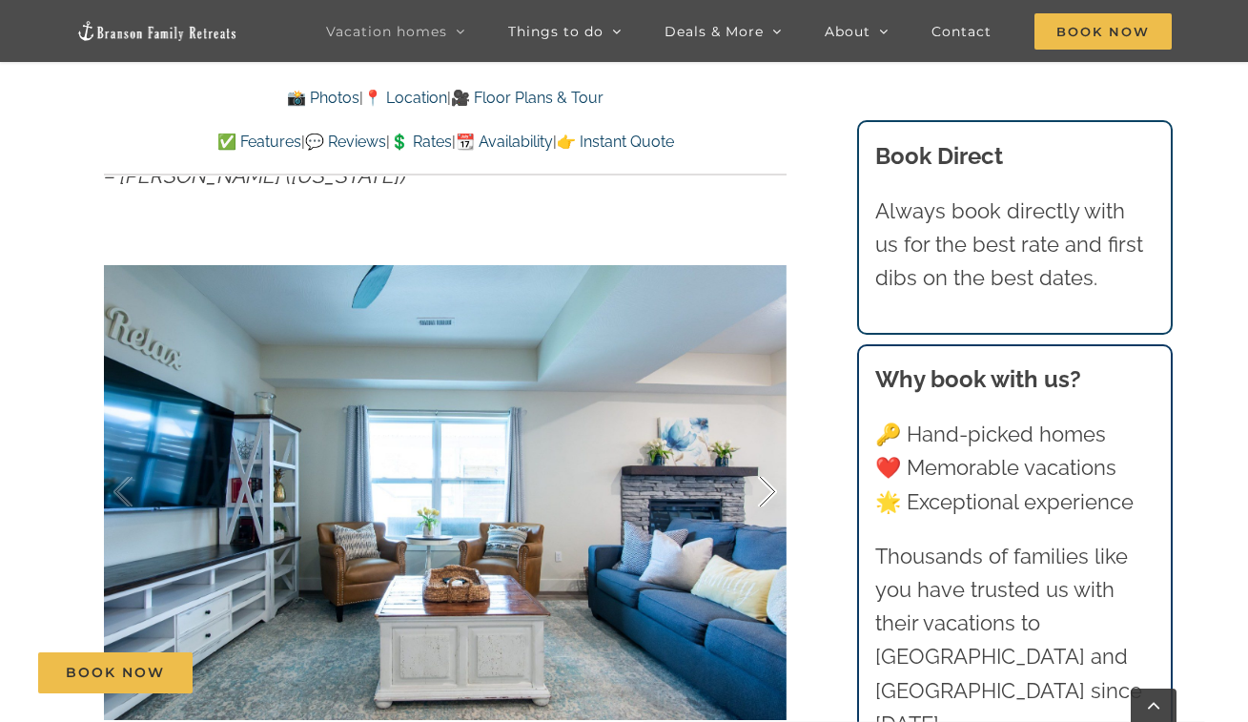
click at [759, 462] on div at bounding box center [747, 492] width 59 height 118
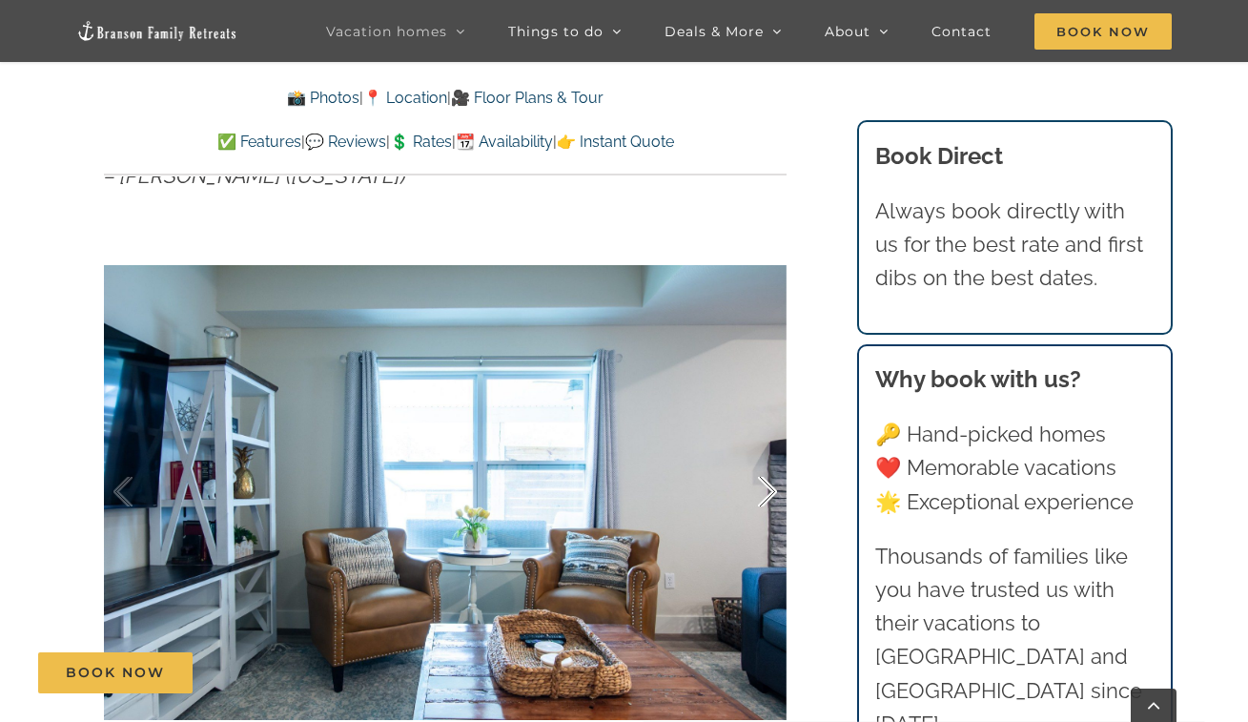
click at [760, 461] on div at bounding box center [747, 492] width 59 height 118
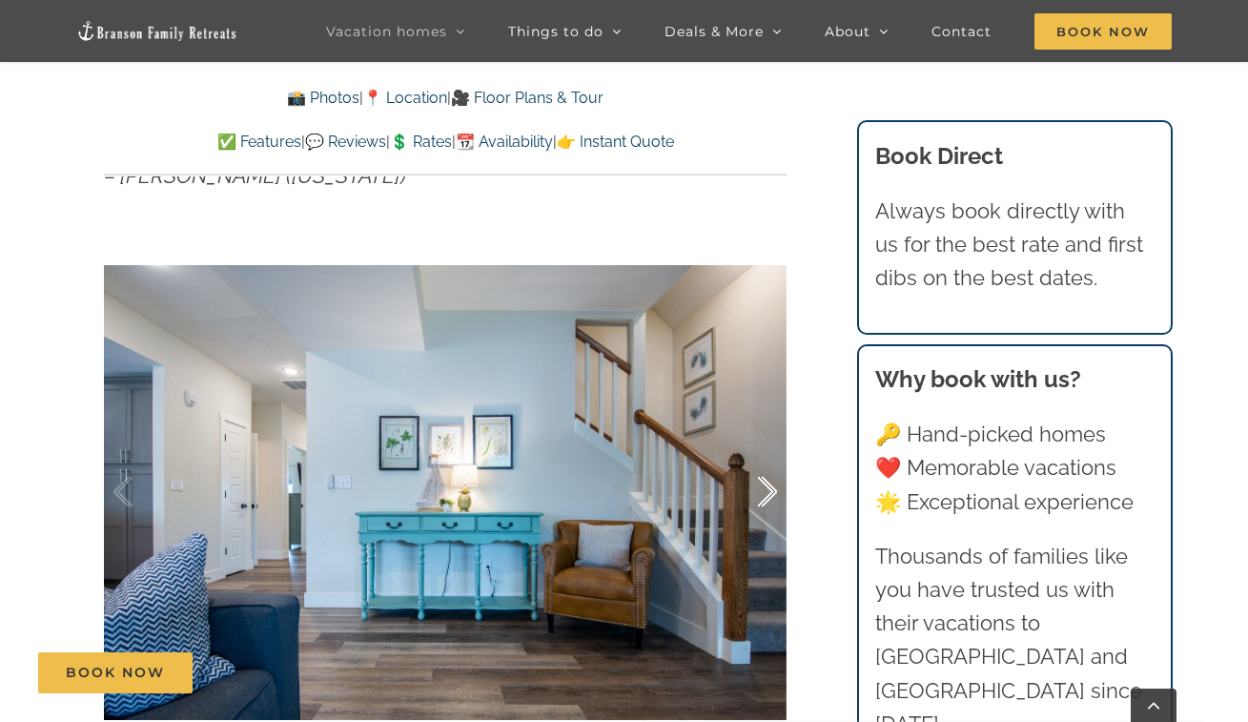
click at [760, 461] on div at bounding box center [747, 492] width 59 height 118
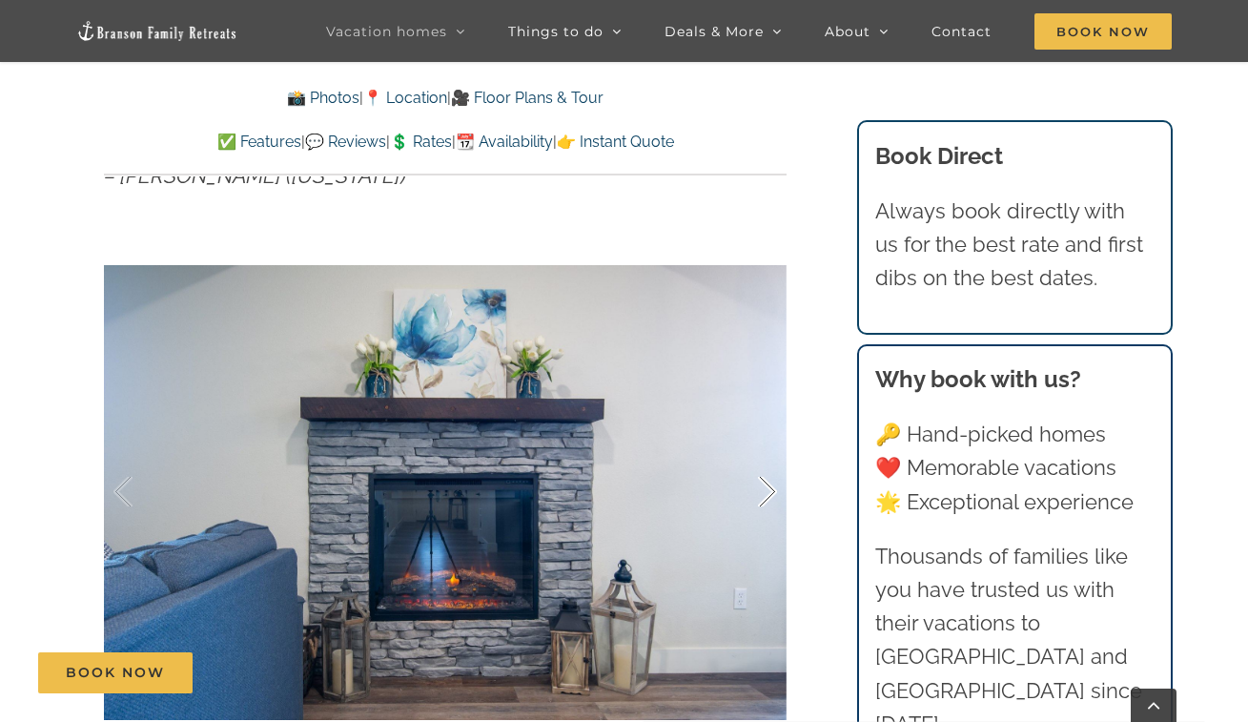
click at [760, 461] on div at bounding box center [747, 492] width 59 height 118
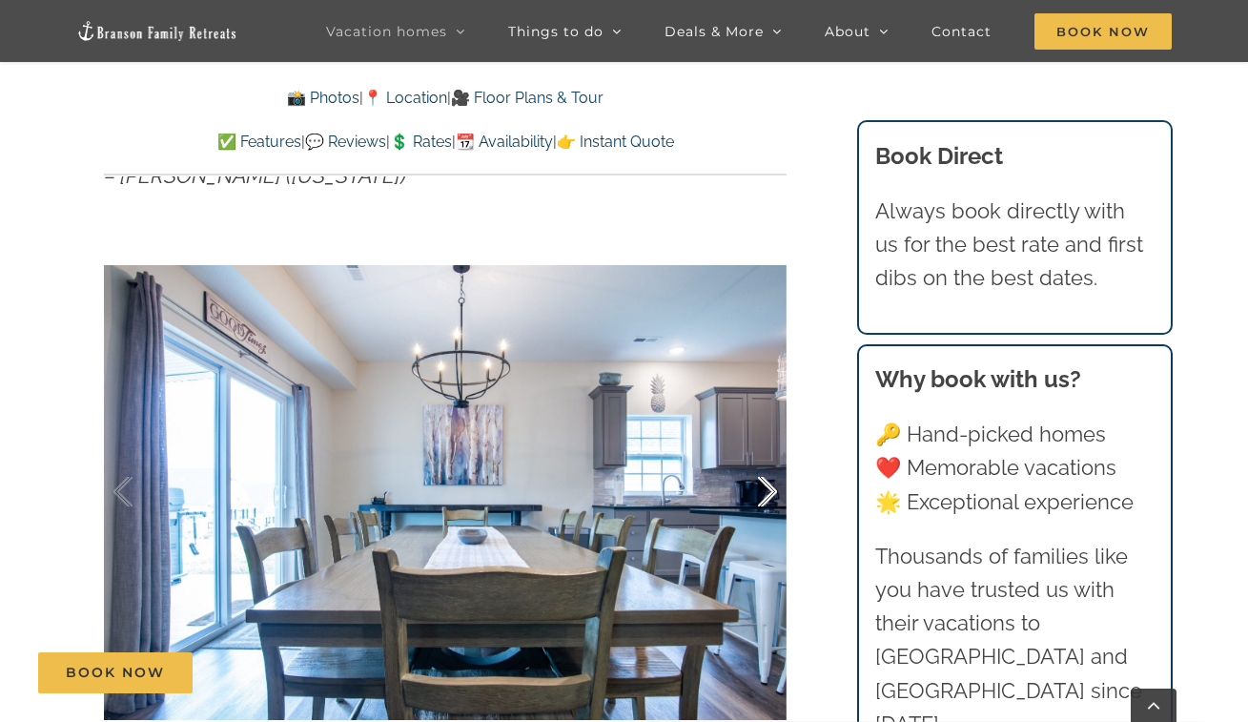
click at [760, 461] on div at bounding box center [747, 492] width 59 height 118
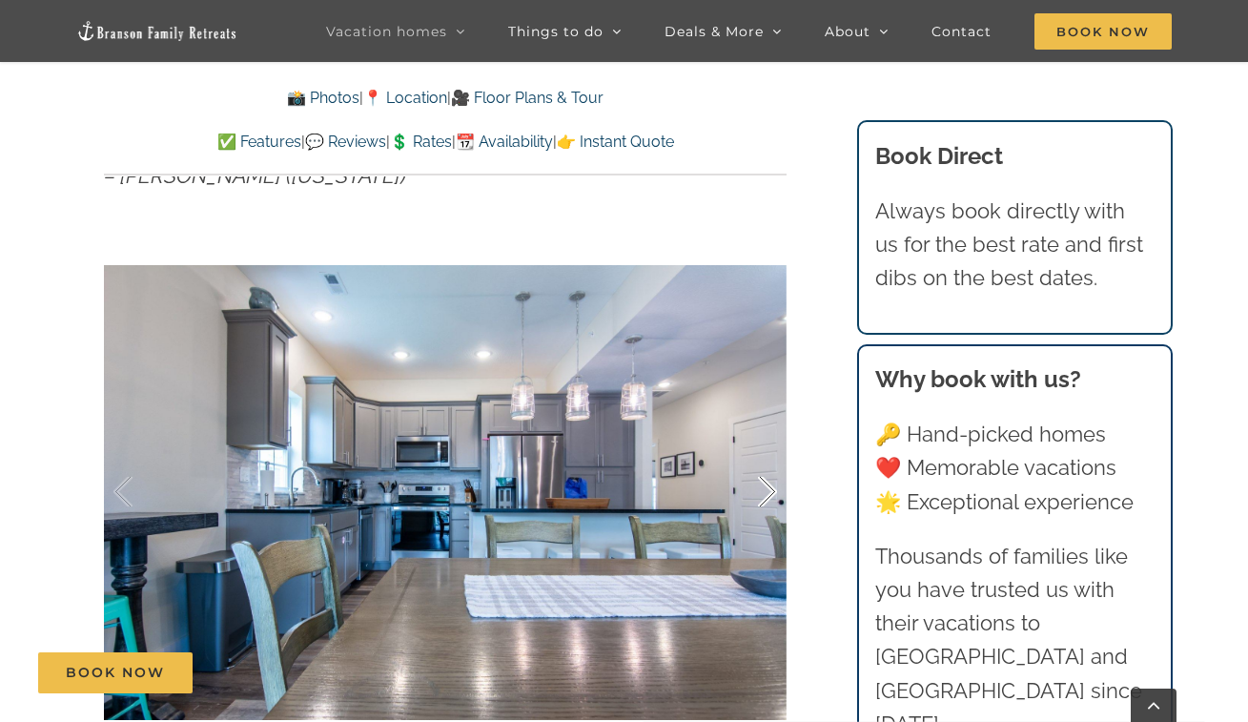
click at [760, 461] on div at bounding box center [747, 492] width 59 height 118
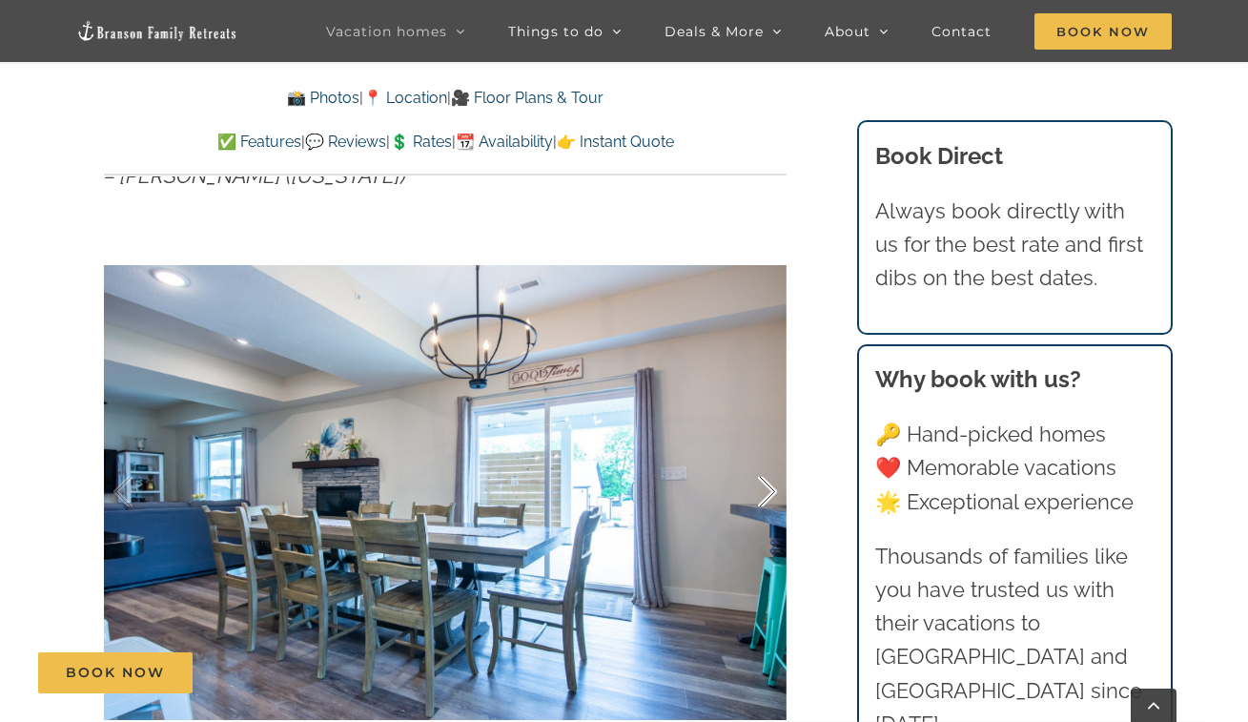
click at [760, 461] on div at bounding box center [747, 492] width 59 height 118
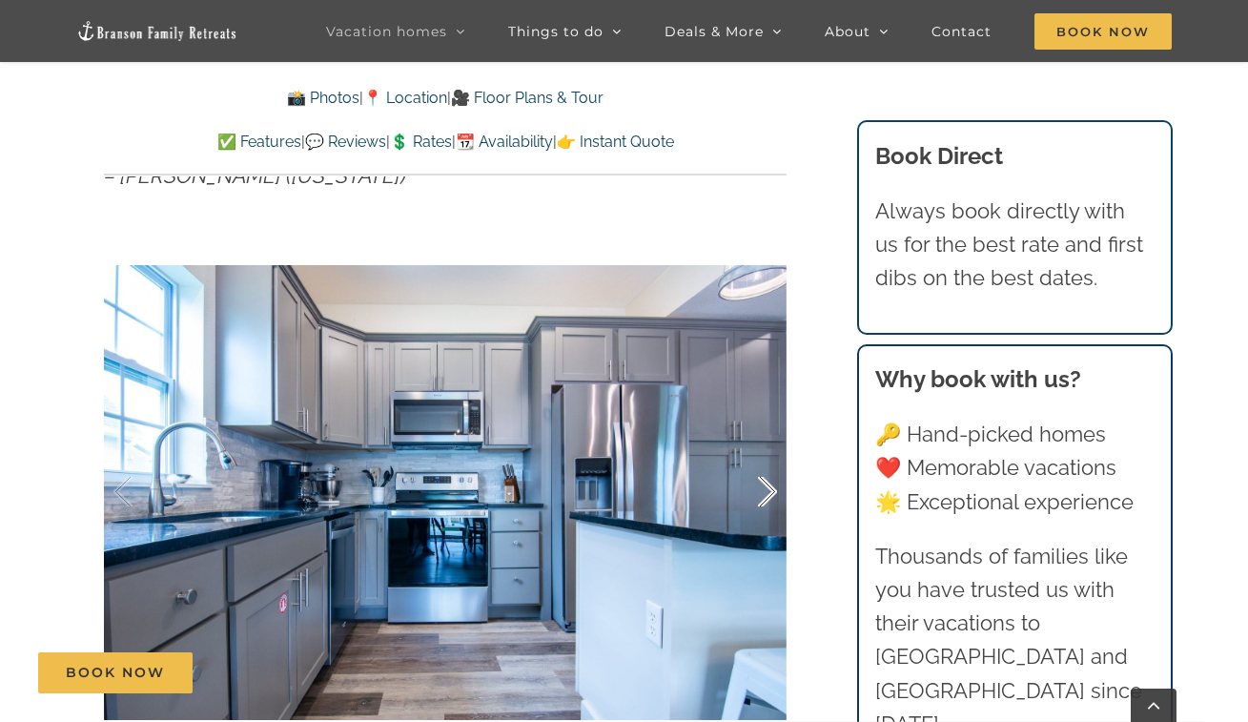
click at [760, 461] on div at bounding box center [747, 492] width 59 height 118
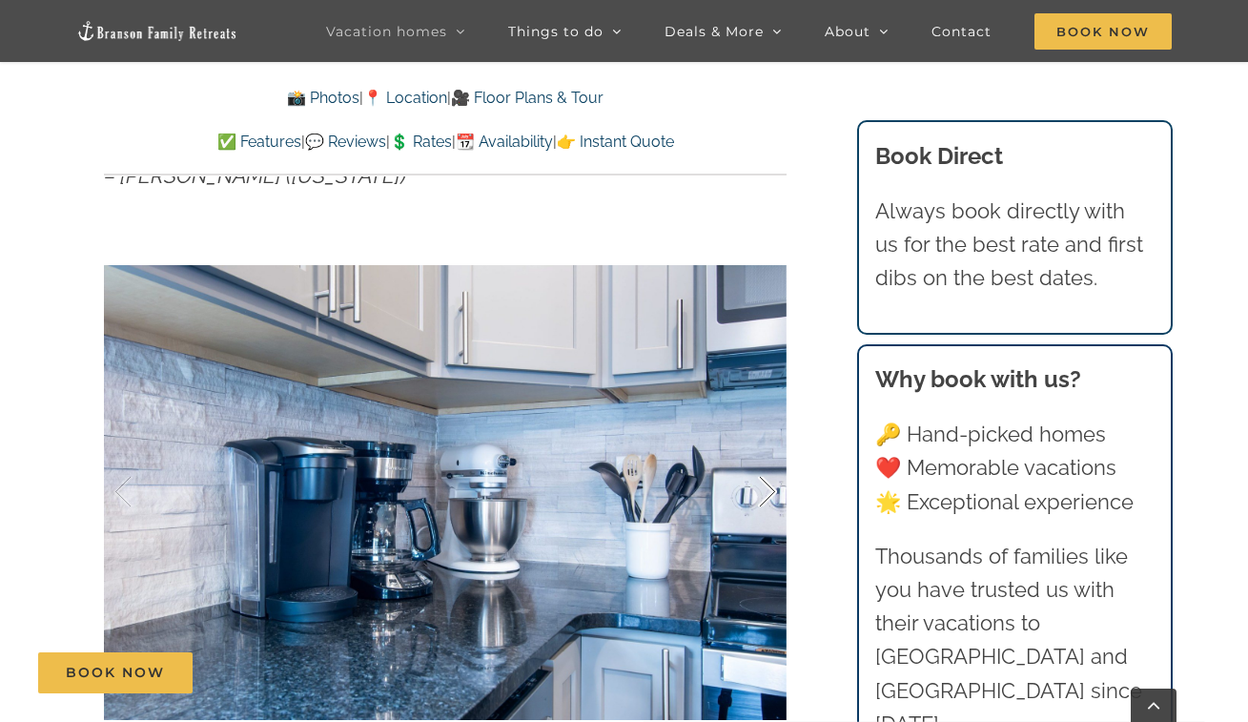
click at [761, 461] on div at bounding box center [747, 492] width 59 height 118
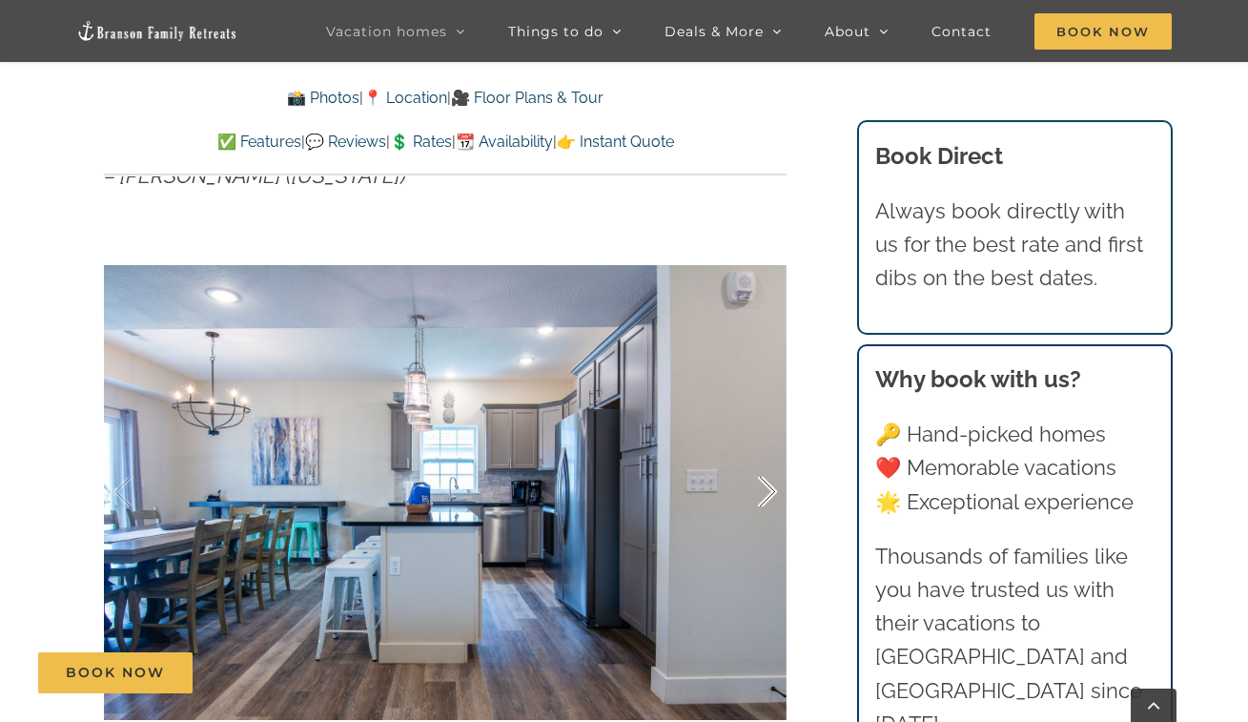
click at [761, 461] on div at bounding box center [747, 492] width 59 height 118
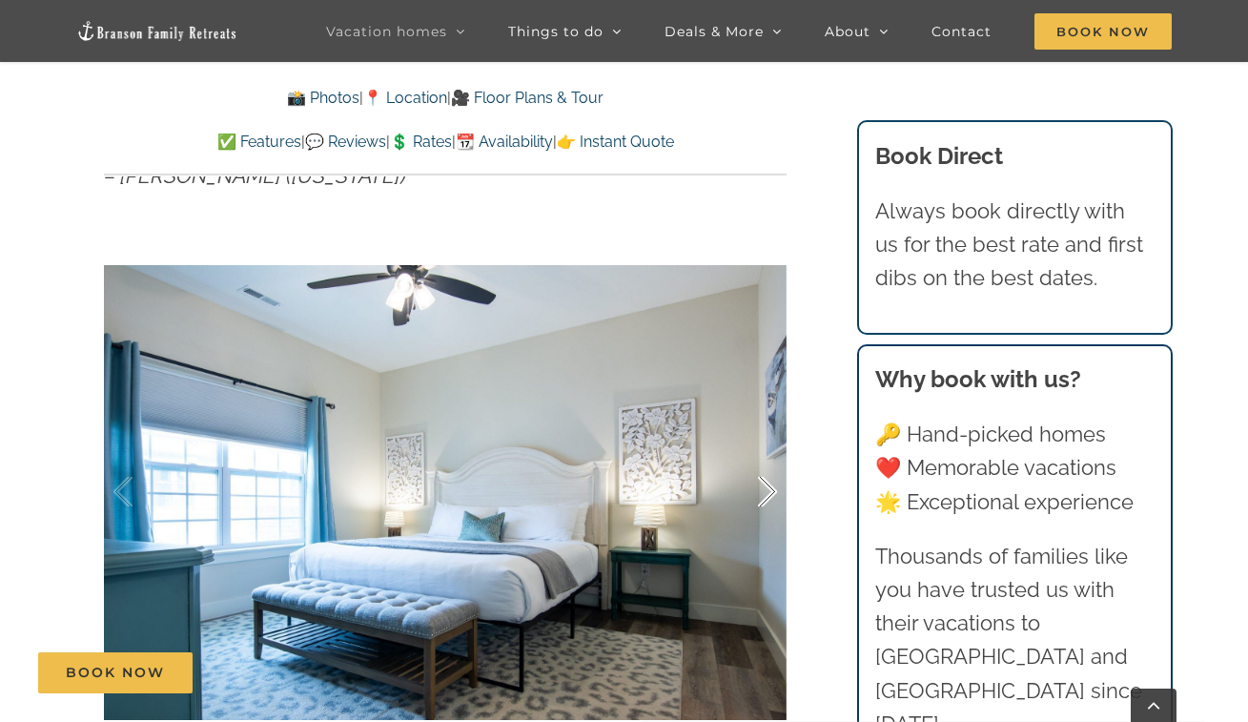
click at [761, 461] on div at bounding box center [747, 492] width 59 height 118
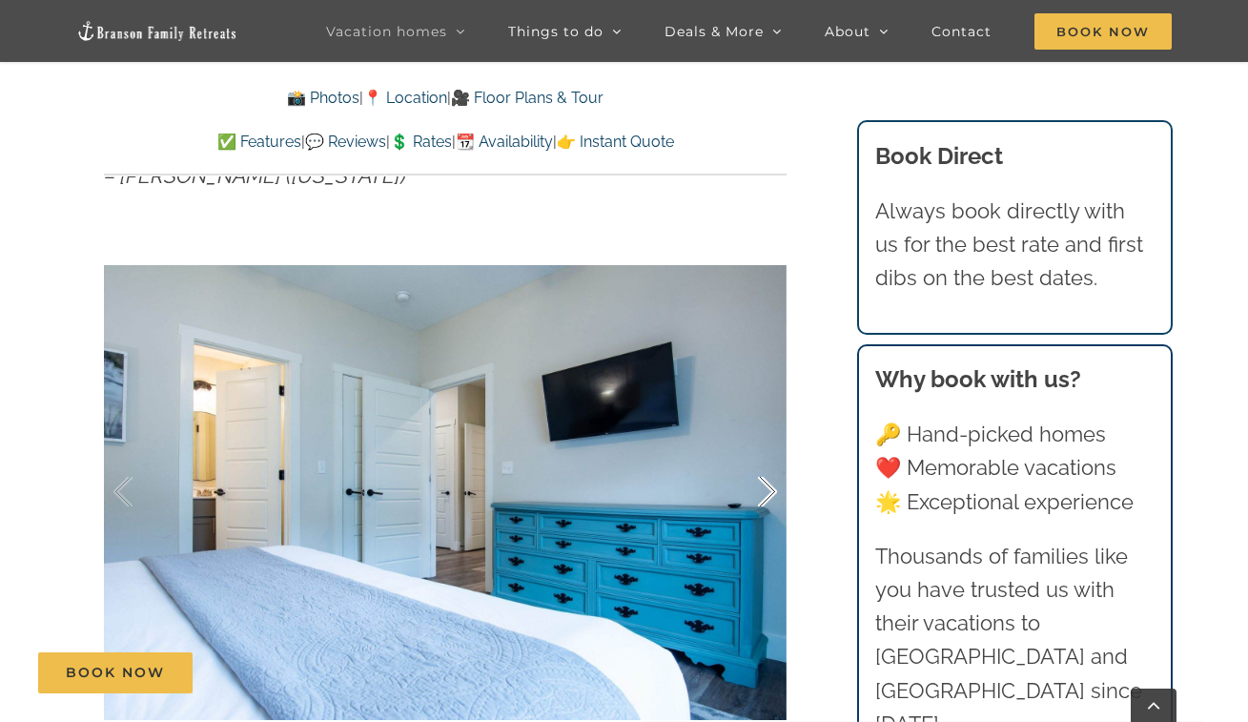
click at [761, 461] on div at bounding box center [747, 492] width 59 height 118
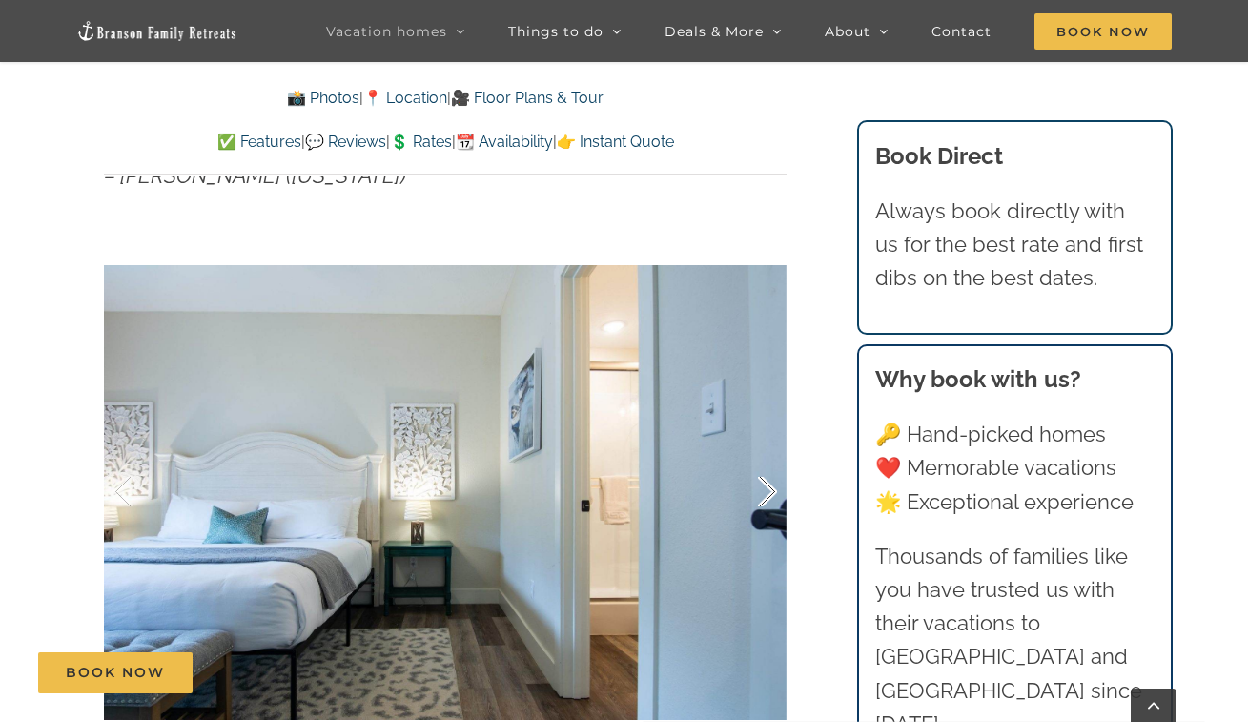
click at [761, 461] on div at bounding box center [747, 492] width 59 height 118
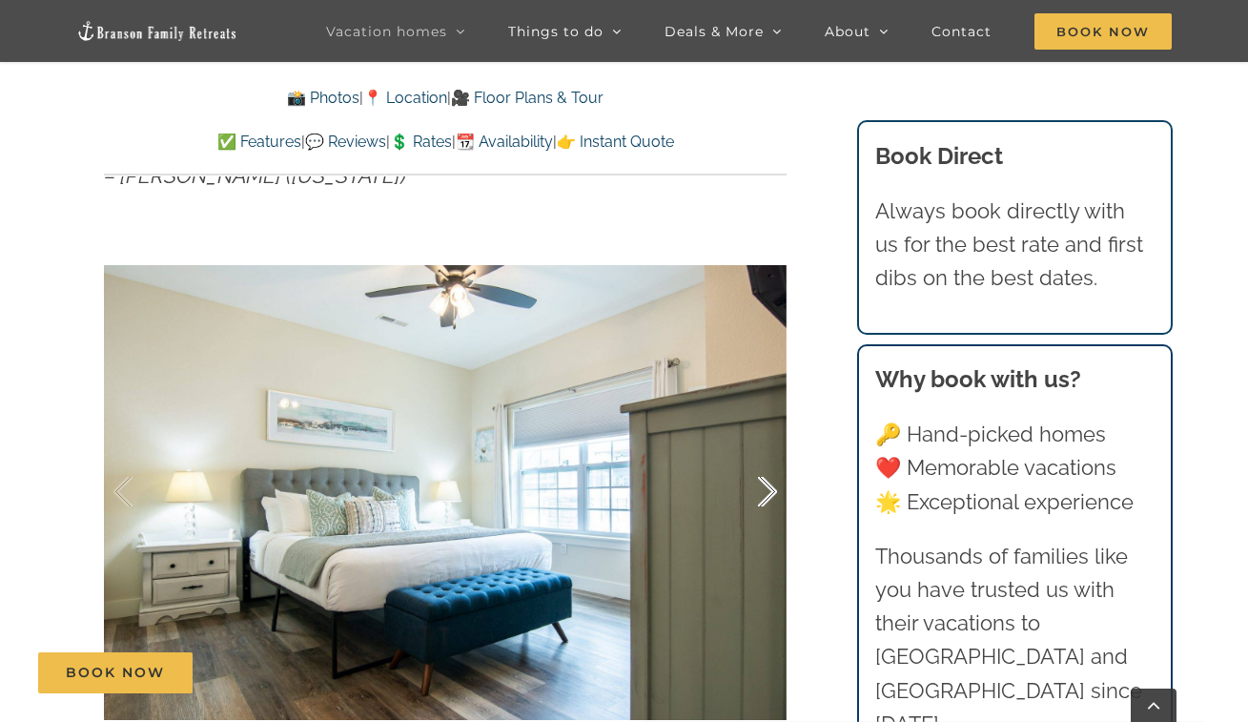
click at [761, 461] on div at bounding box center [747, 492] width 59 height 118
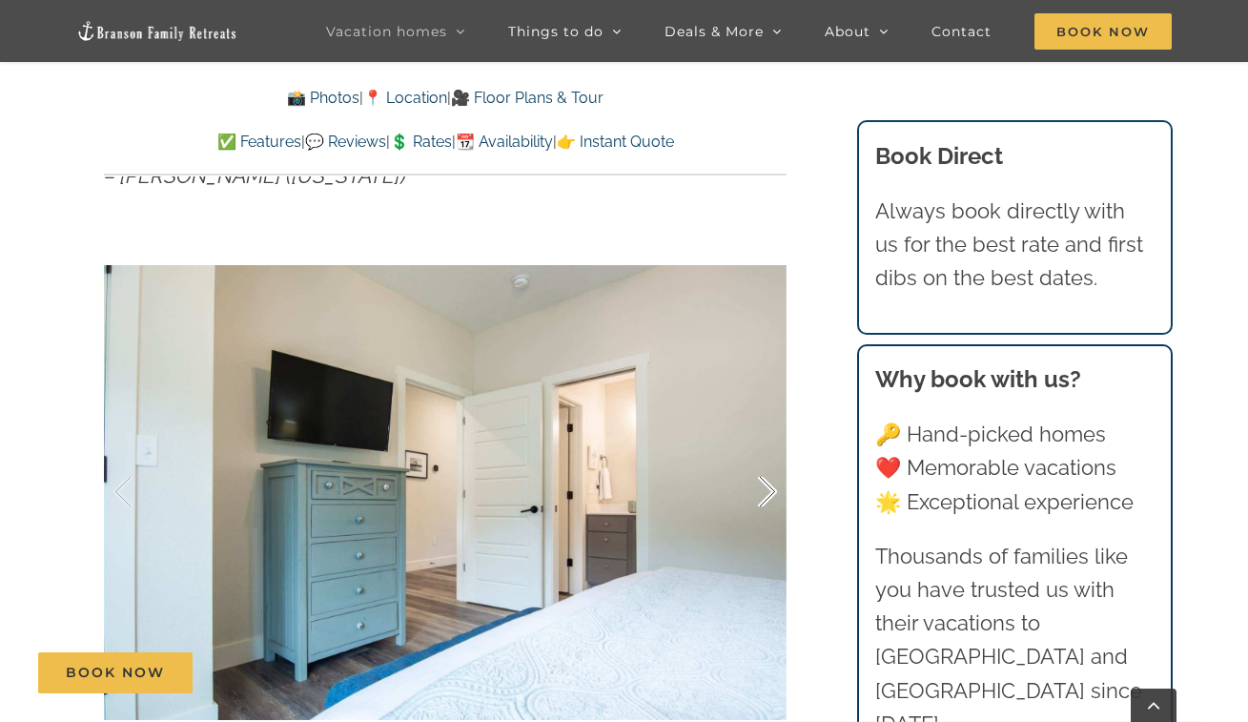
click at [761, 461] on div at bounding box center [747, 492] width 59 height 118
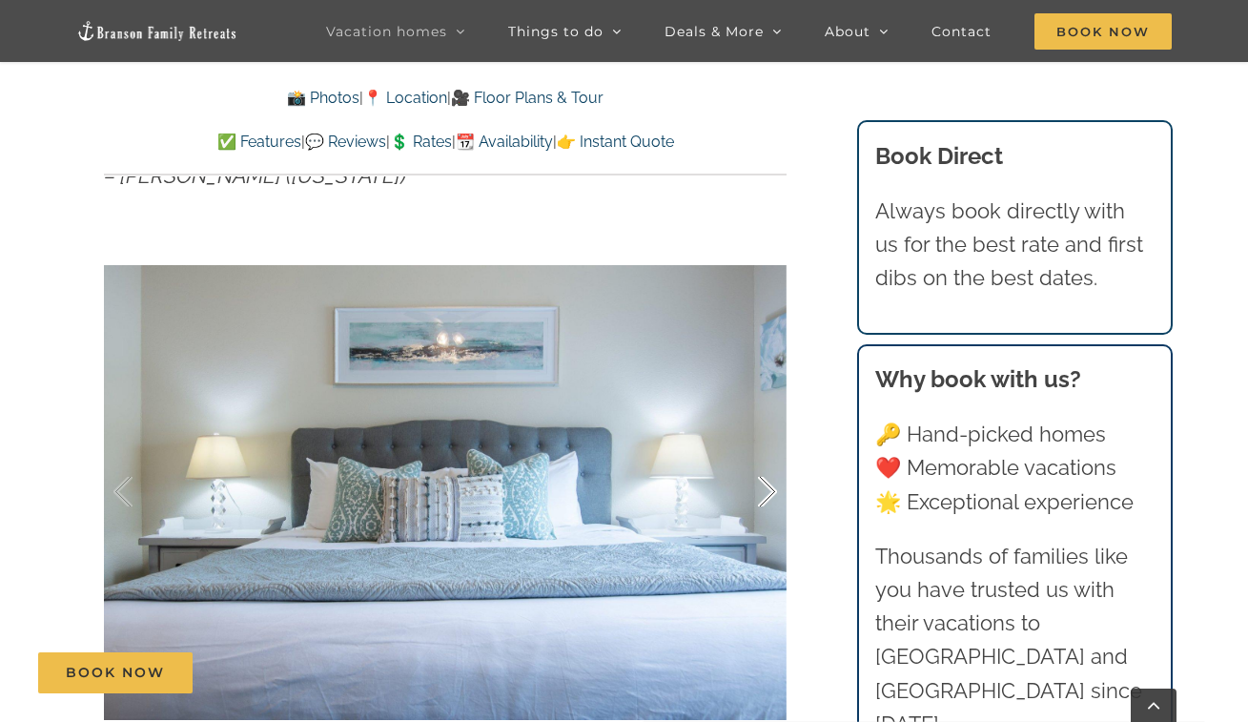
click at [761, 461] on div at bounding box center [747, 492] width 59 height 118
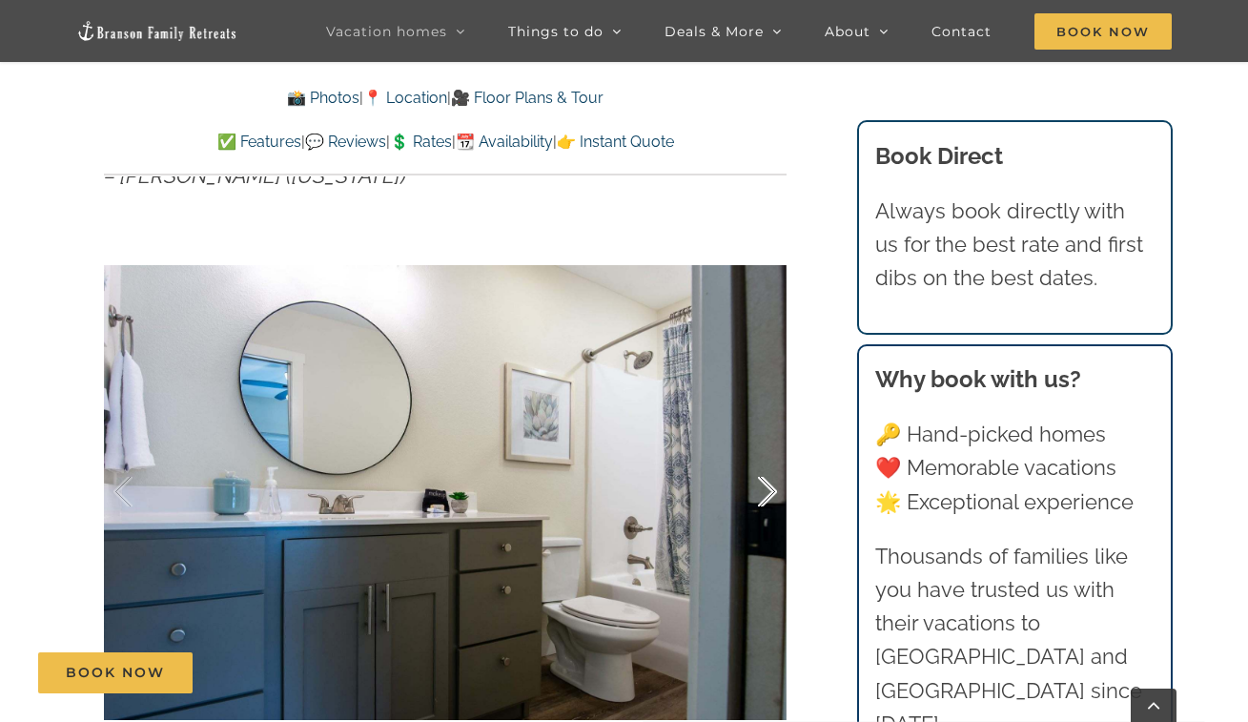
click at [761, 461] on div at bounding box center [747, 492] width 59 height 118
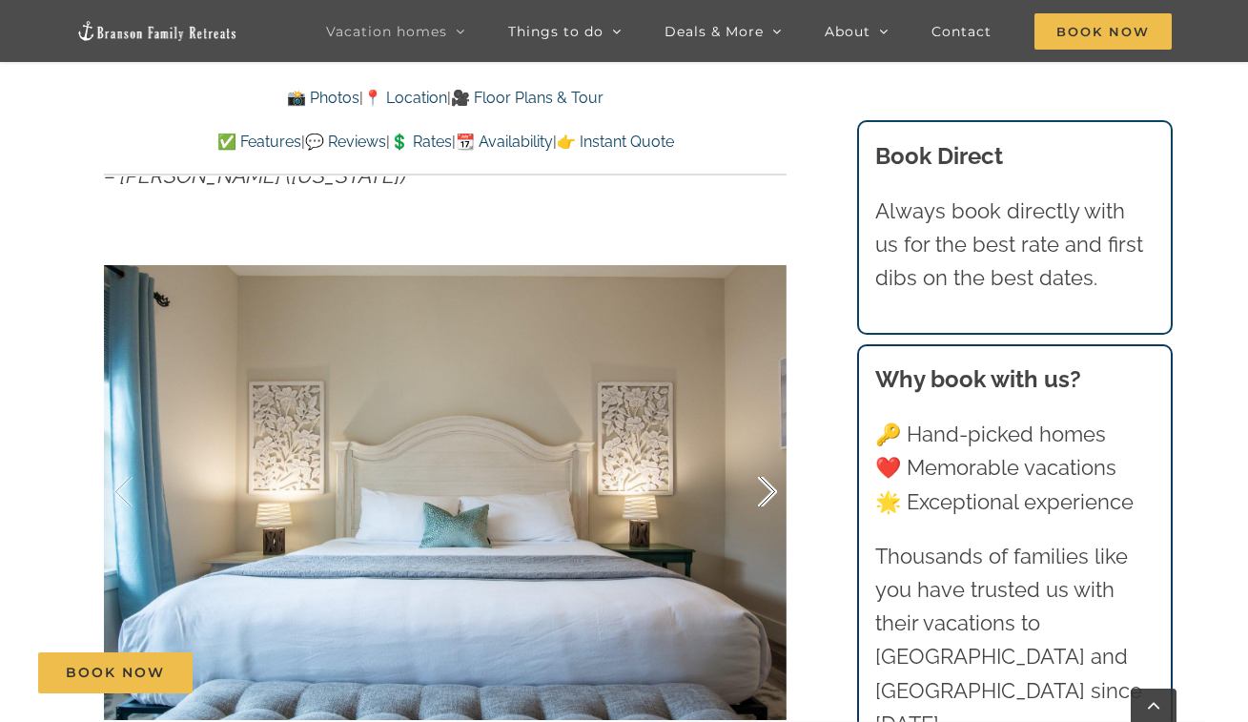
click at [761, 461] on div at bounding box center [747, 492] width 59 height 118
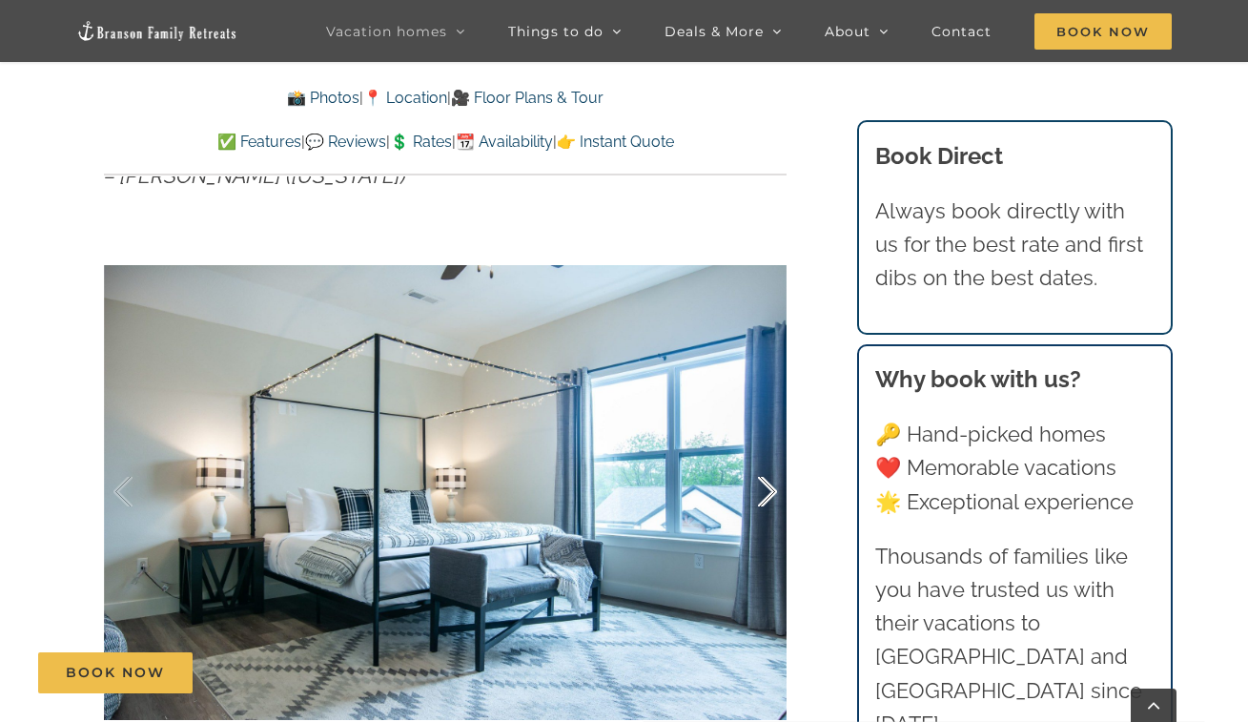
click at [761, 461] on div at bounding box center [747, 492] width 59 height 118
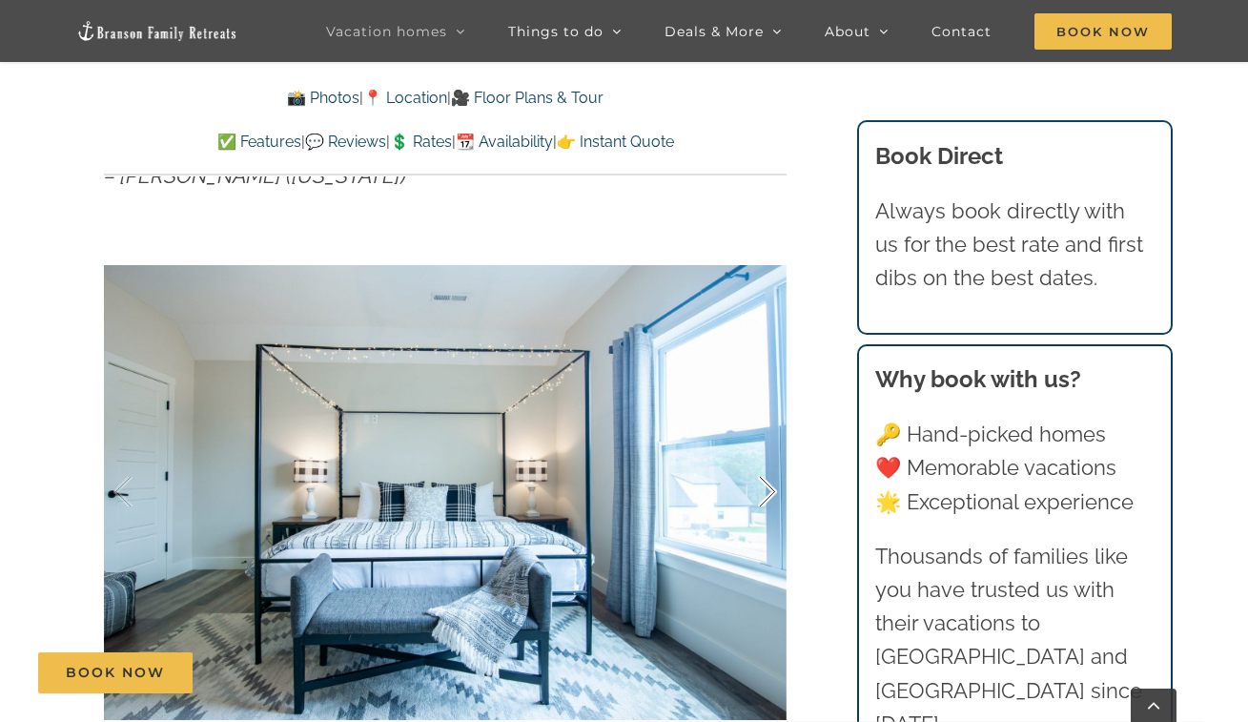
click at [761, 460] on div at bounding box center [747, 492] width 59 height 118
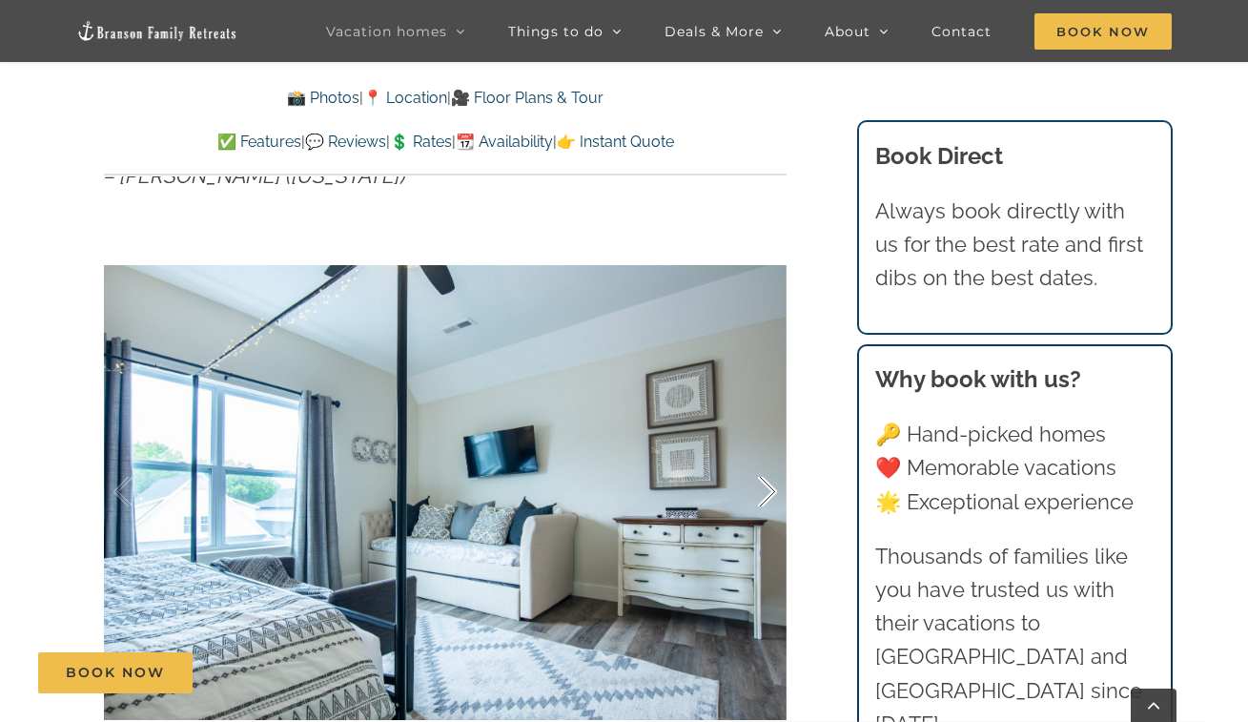
click at [761, 460] on div at bounding box center [747, 492] width 59 height 118
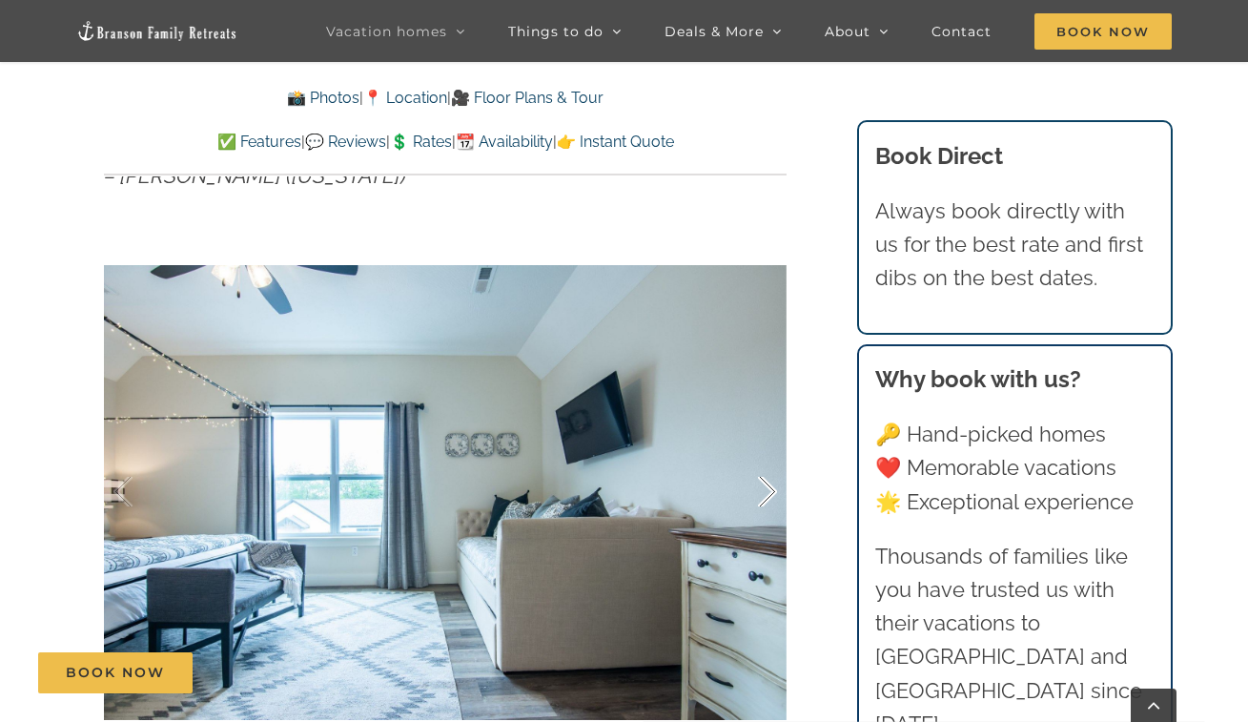
click at [762, 460] on div at bounding box center [747, 492] width 59 height 118
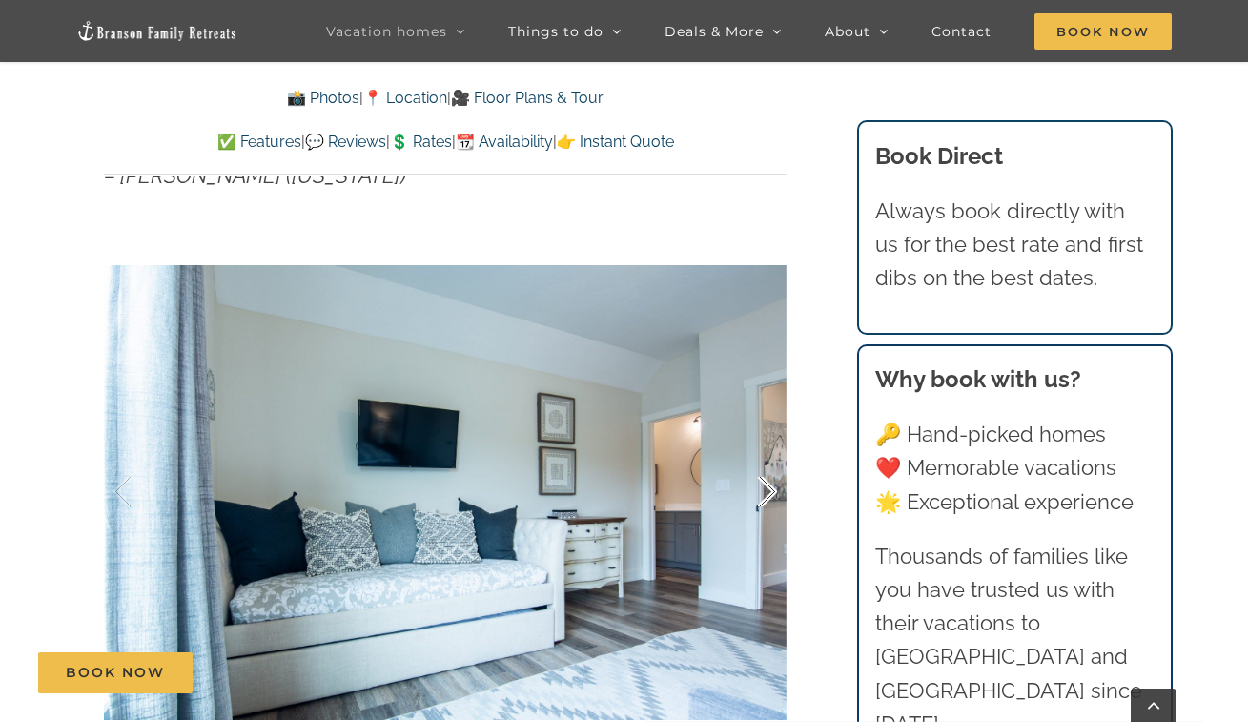
click at [762, 460] on div at bounding box center [747, 492] width 59 height 118
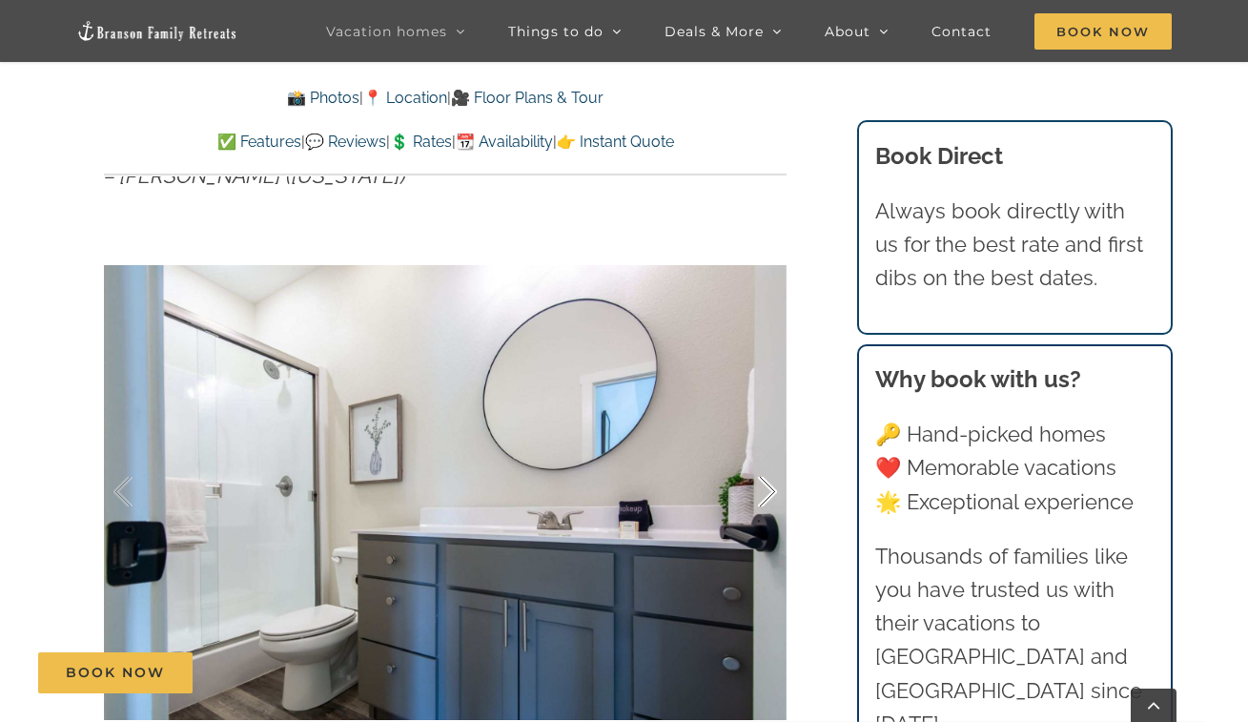
click at [762, 460] on div at bounding box center [747, 492] width 59 height 118
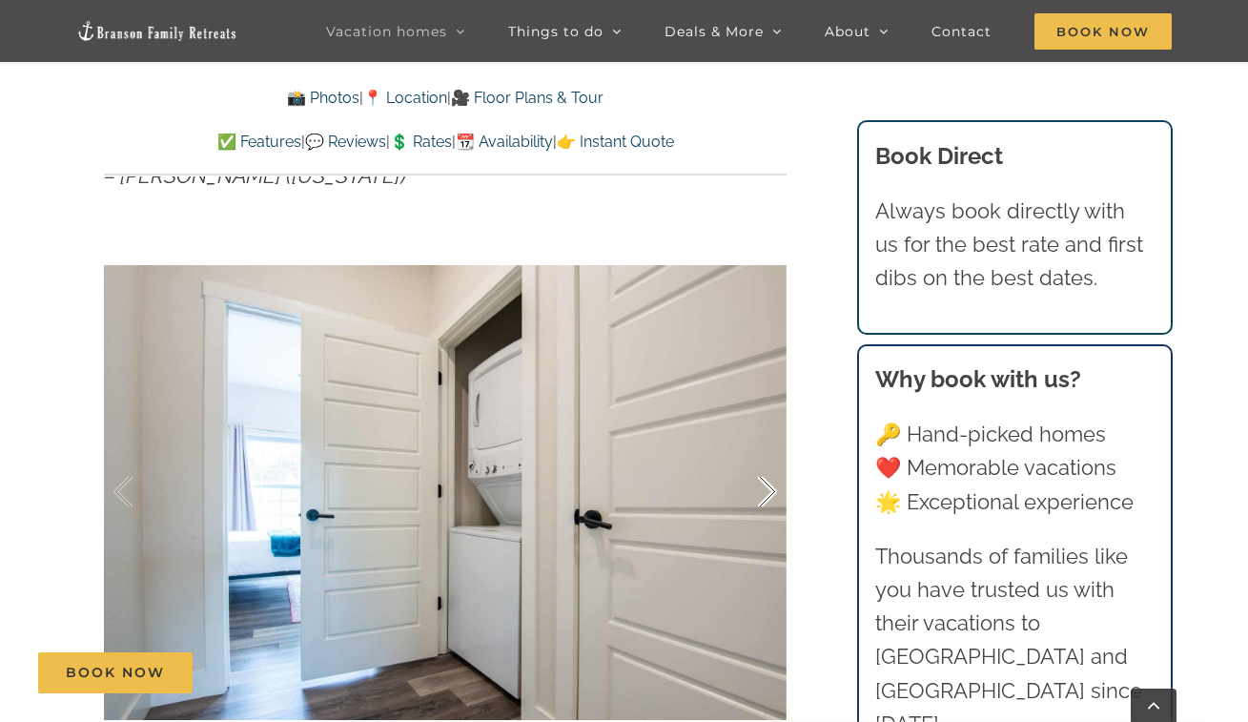
click at [762, 460] on div at bounding box center [747, 492] width 59 height 118
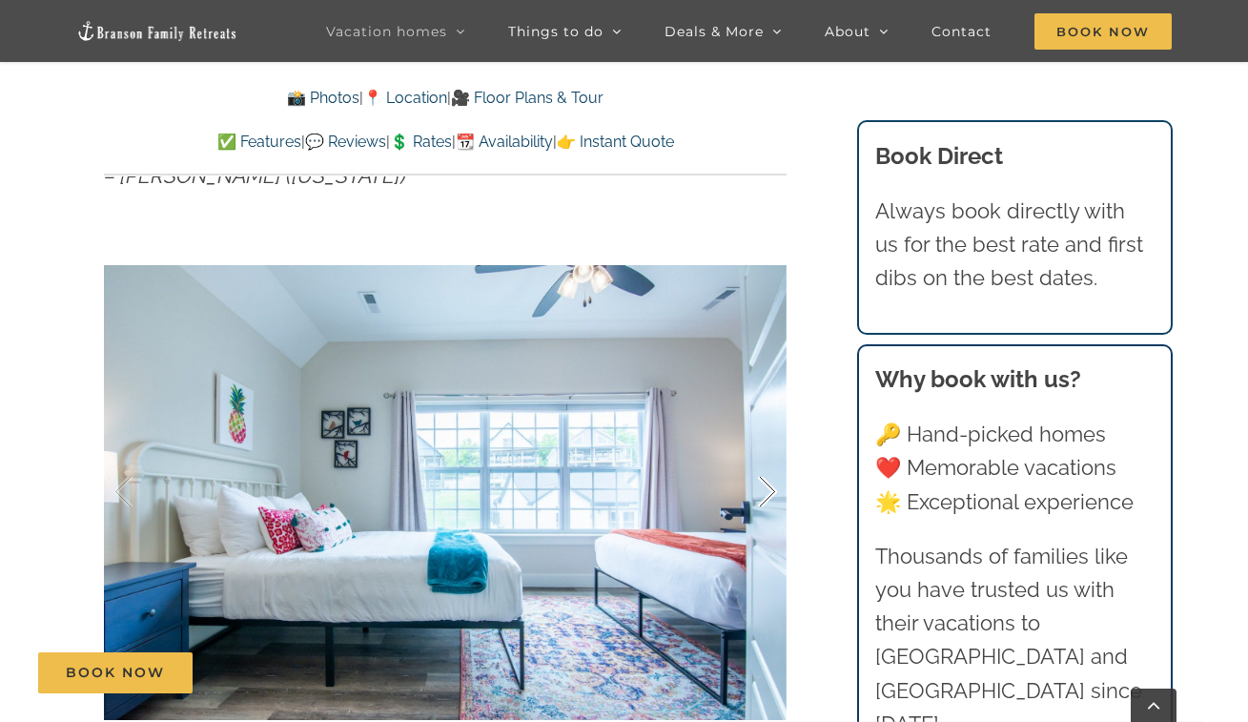
click at [762, 460] on div at bounding box center [747, 492] width 59 height 118
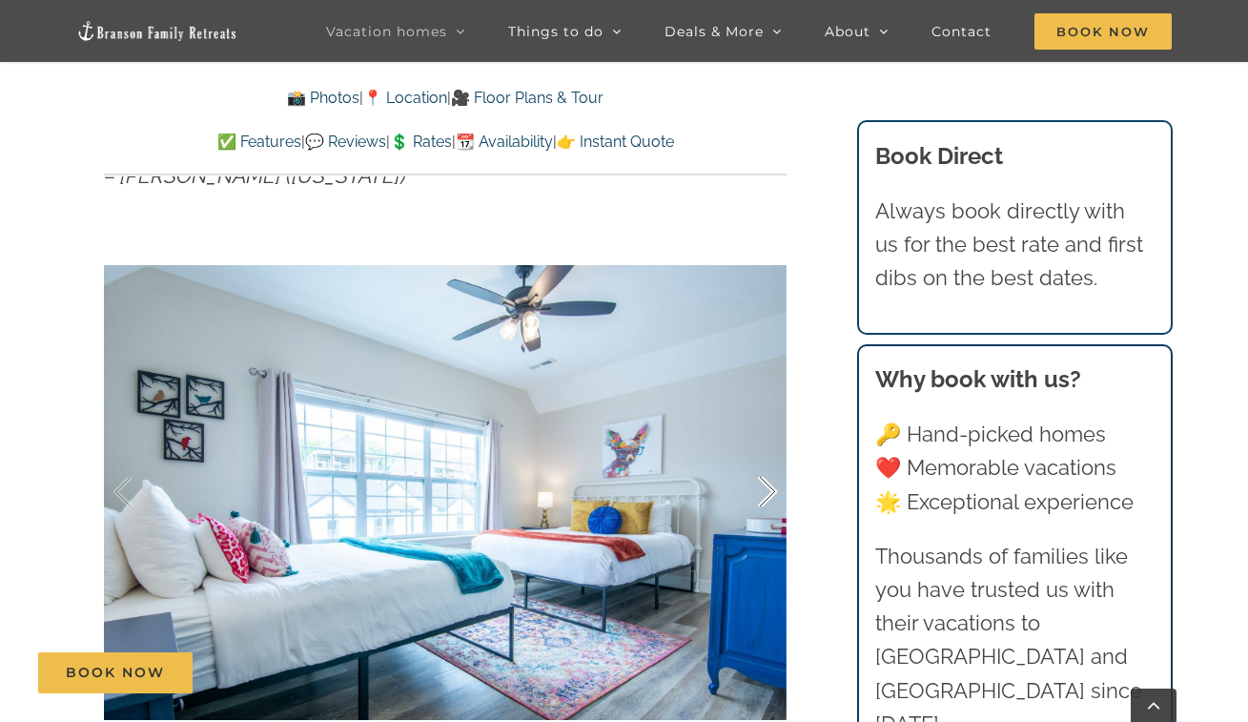
click at [762, 460] on div at bounding box center [747, 492] width 59 height 118
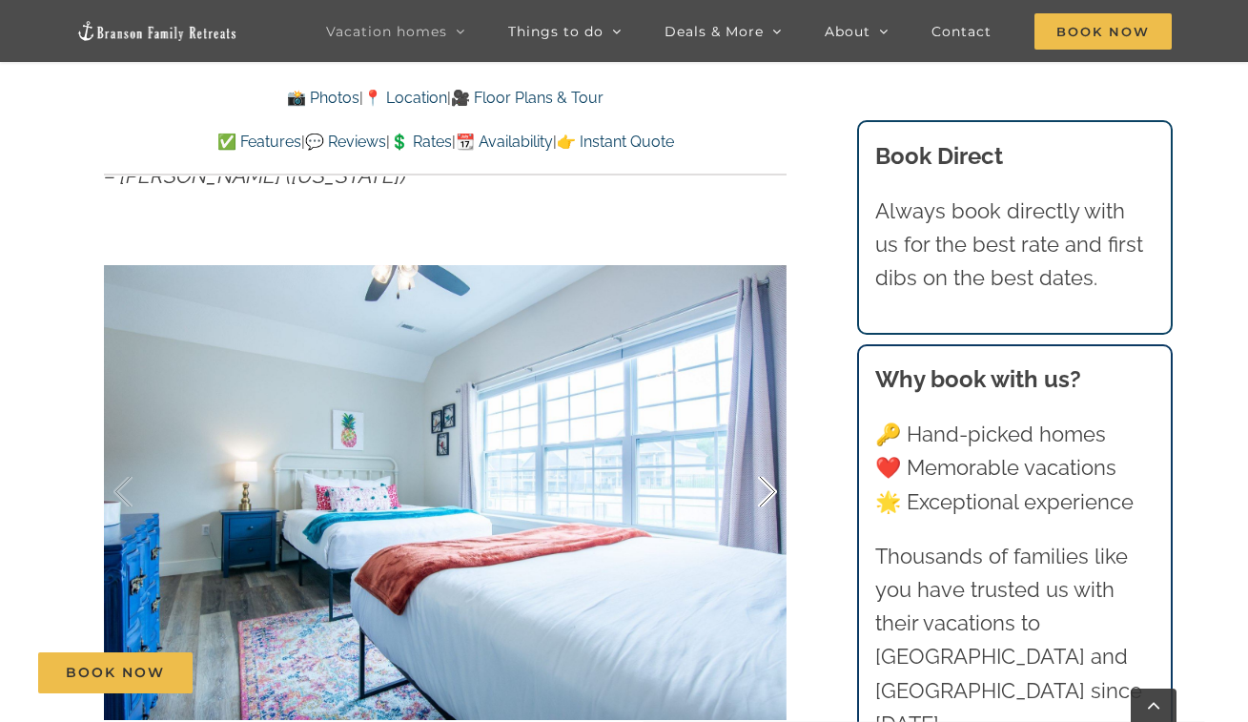
click at [763, 460] on div at bounding box center [747, 492] width 59 height 118
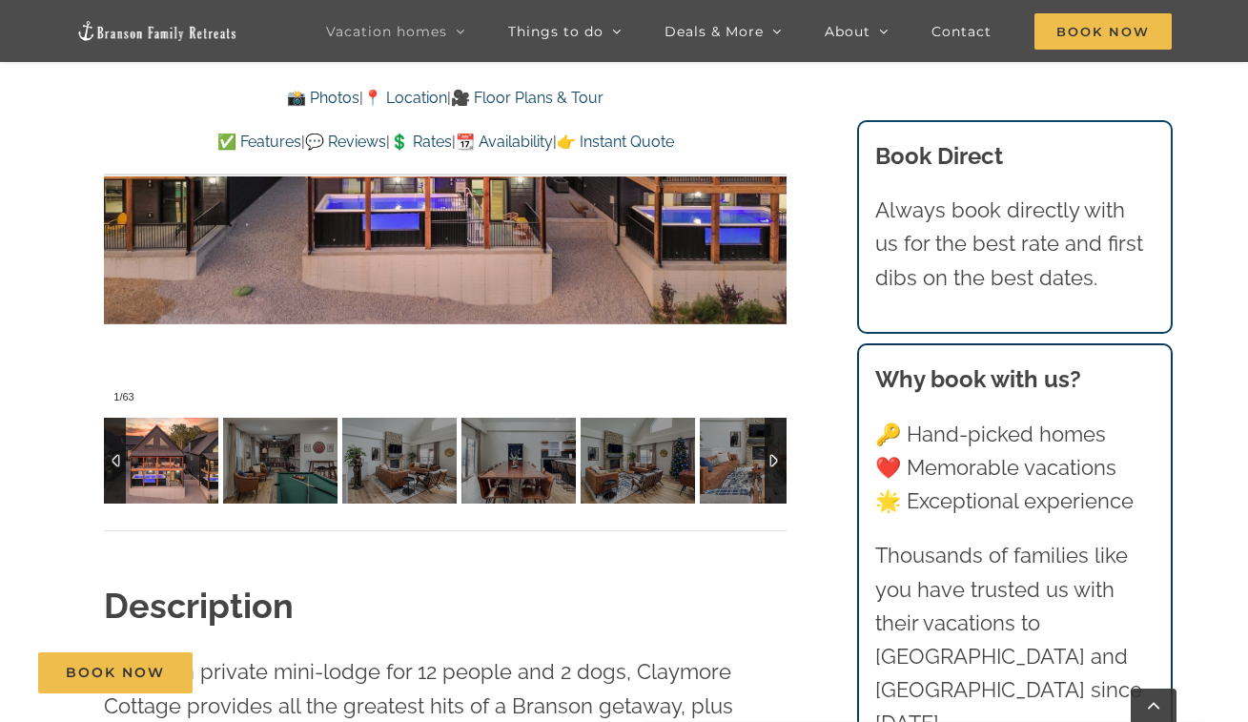
scroll to position [1341, 0]
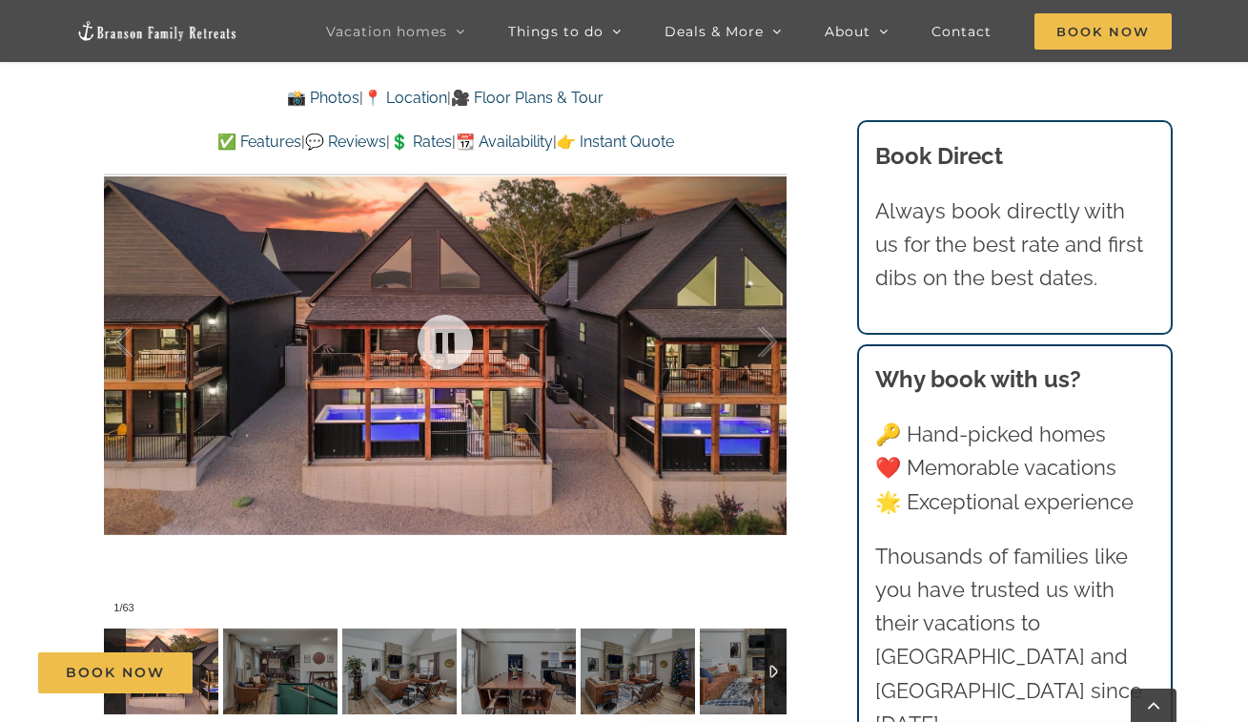
click at [783, 347] on div at bounding box center [445, 342] width 683 height 561
click at [770, 346] on div at bounding box center [747, 342] width 59 height 118
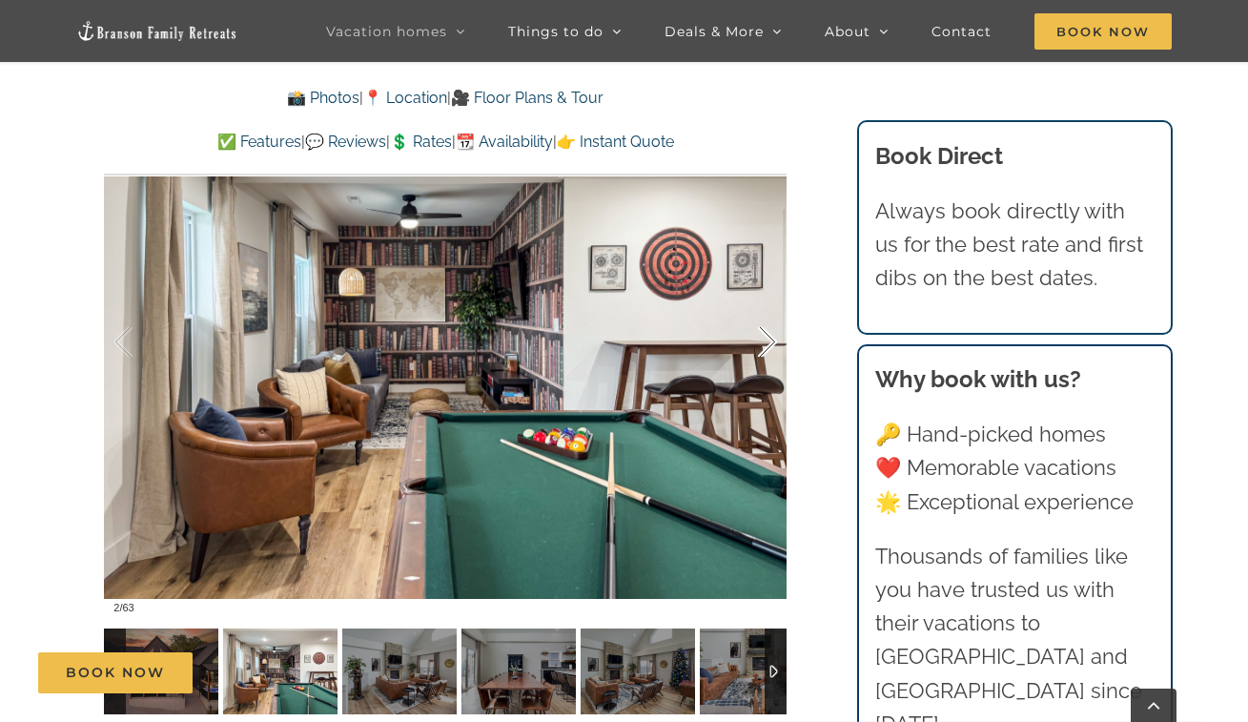
click at [769, 346] on div at bounding box center [747, 342] width 59 height 118
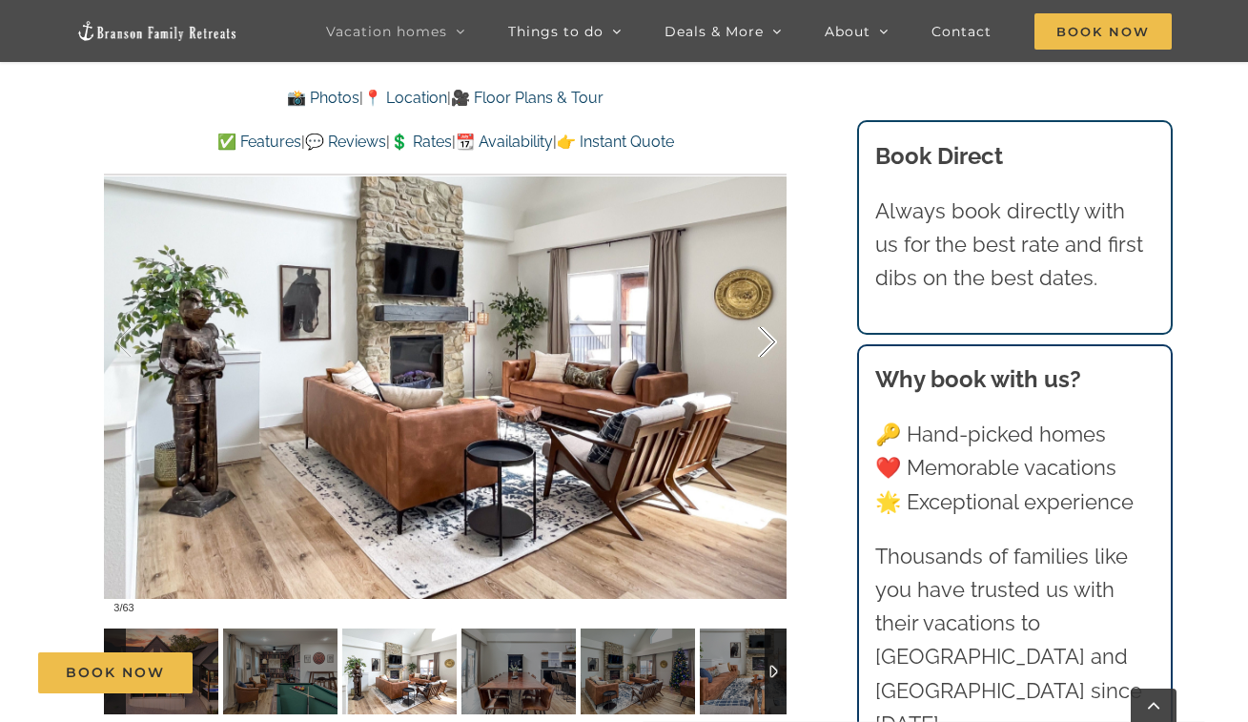
click at [769, 346] on div at bounding box center [747, 342] width 59 height 118
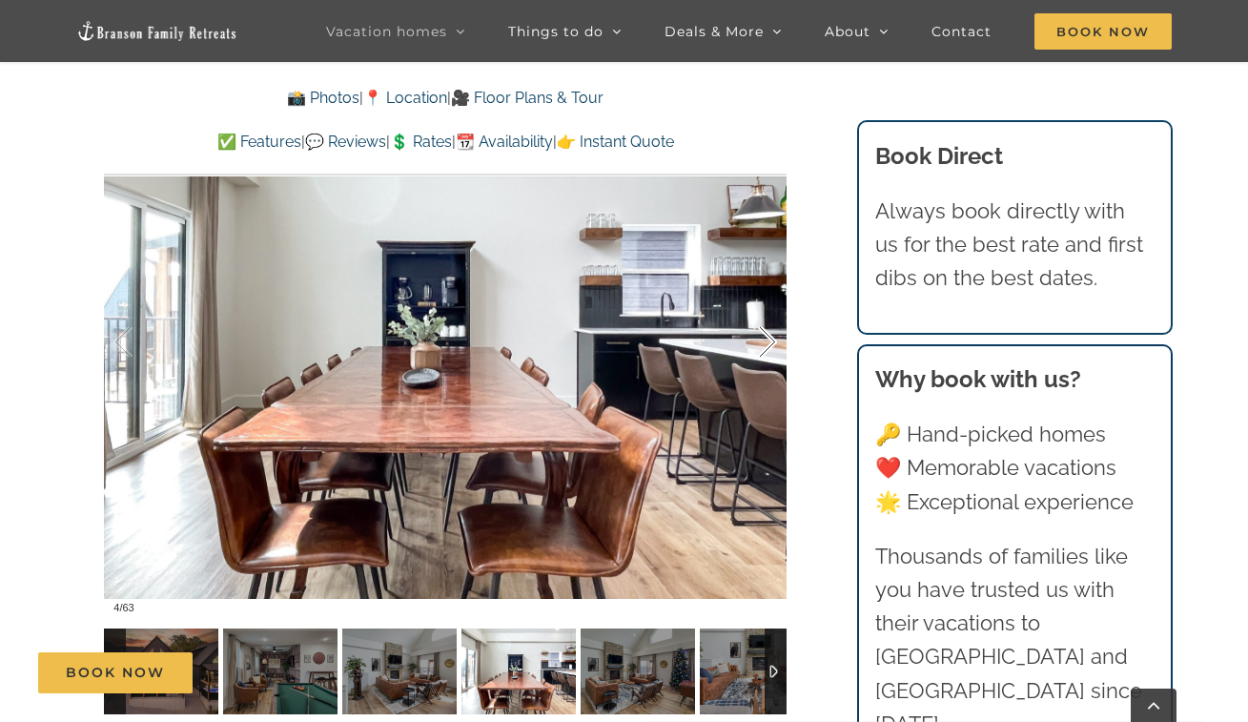
click at [769, 346] on div at bounding box center [747, 342] width 59 height 118
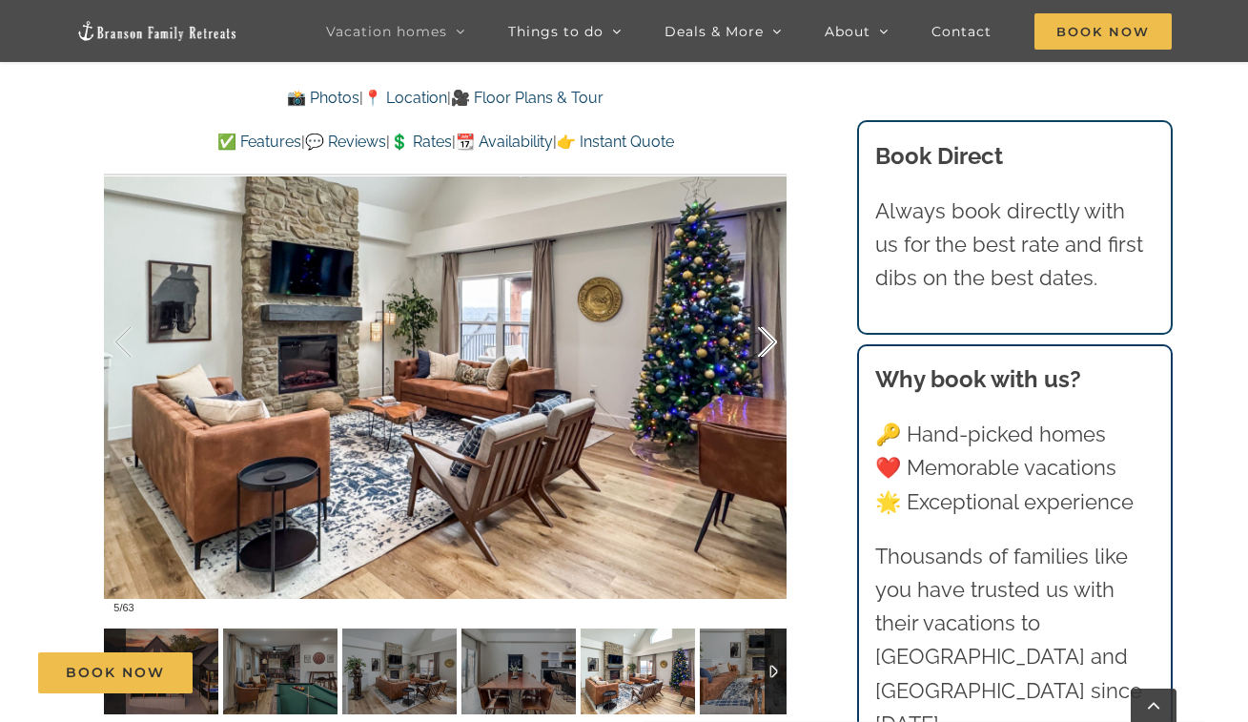
click at [769, 346] on div at bounding box center [747, 342] width 59 height 118
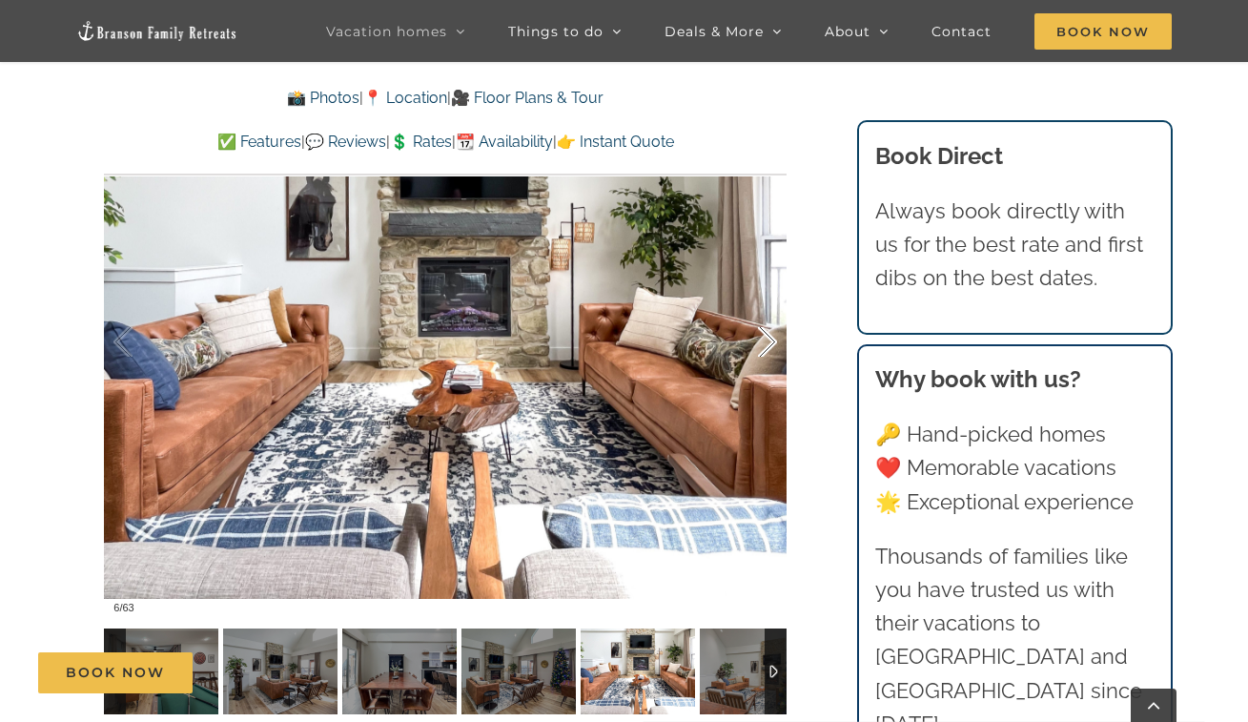
click at [769, 346] on div at bounding box center [747, 342] width 59 height 118
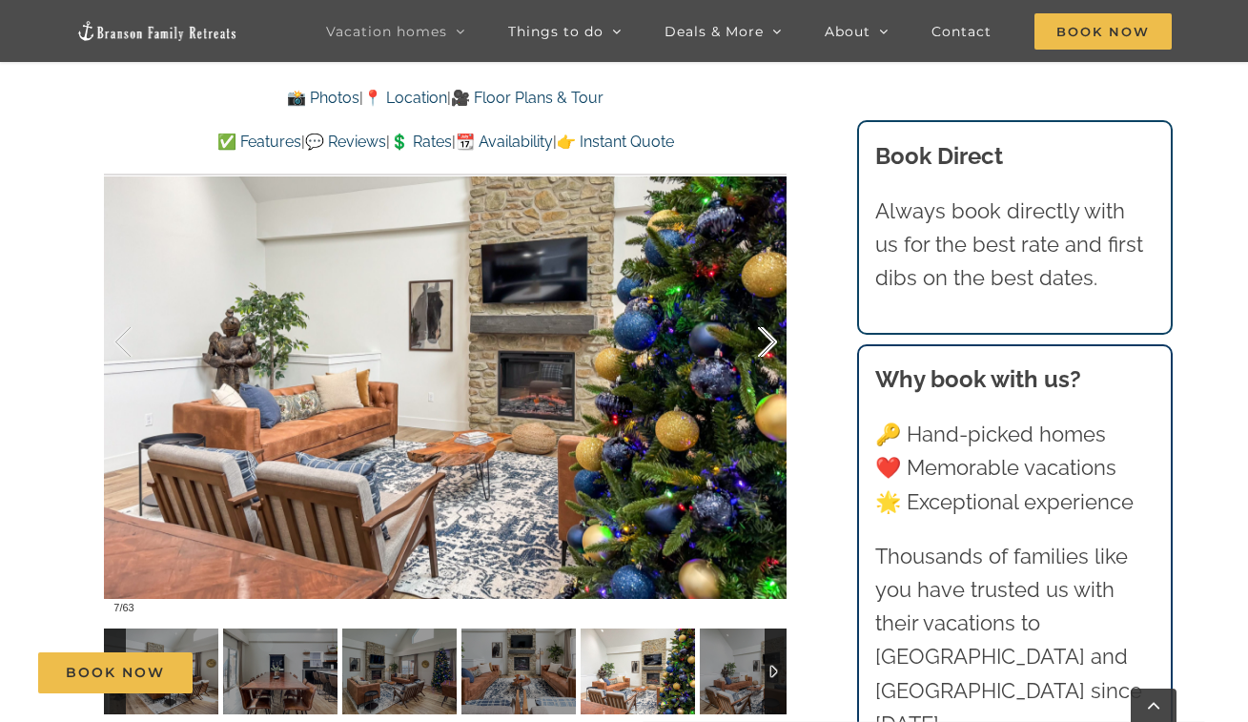
click at [769, 346] on div at bounding box center [747, 342] width 59 height 118
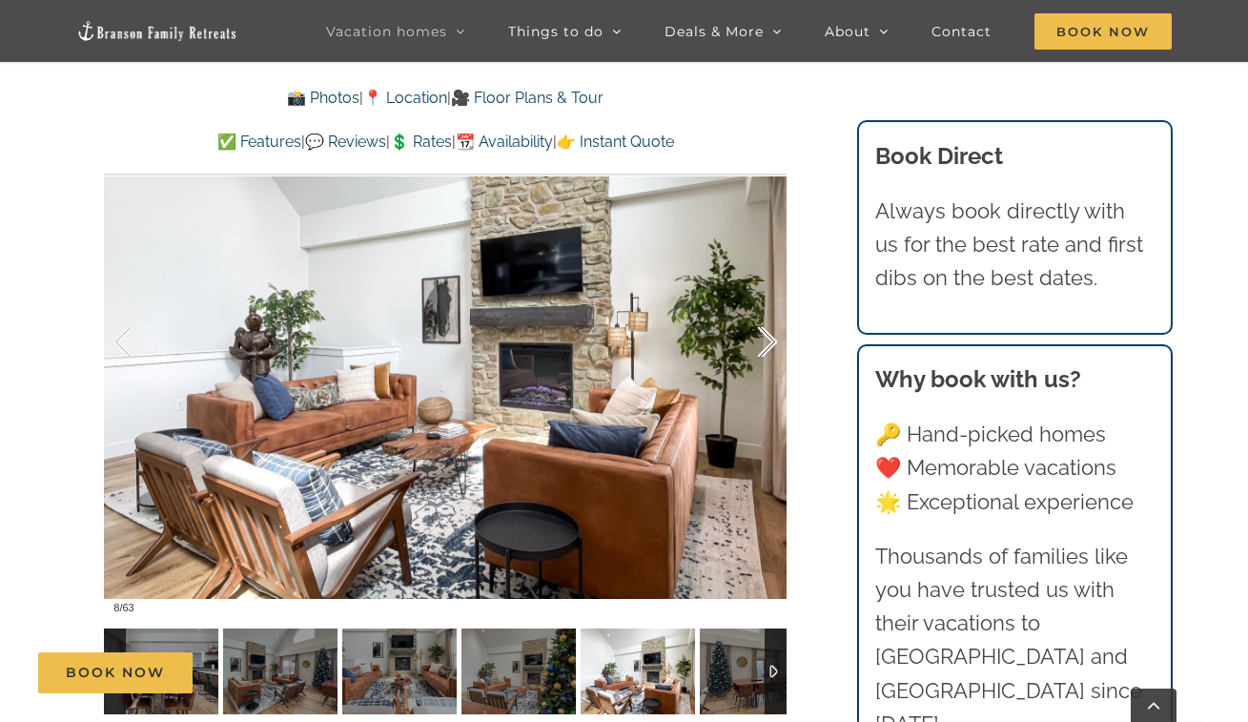
click at [769, 346] on div at bounding box center [747, 342] width 59 height 118
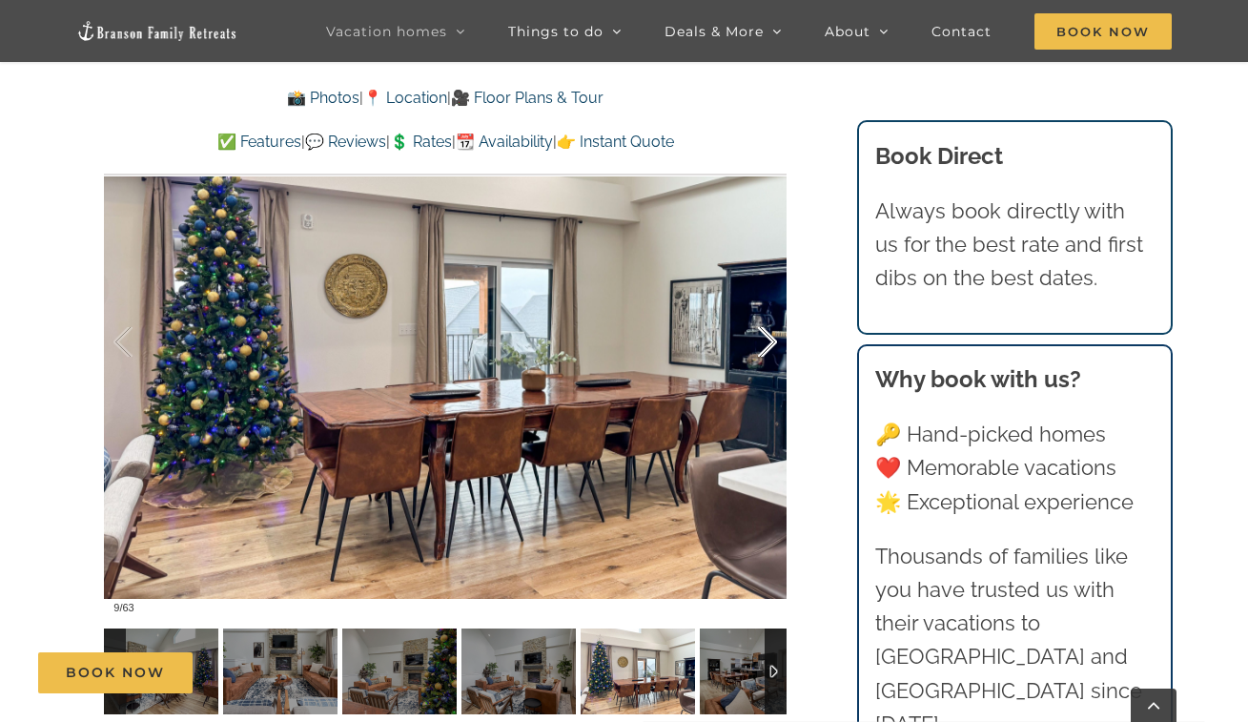
click at [769, 346] on div at bounding box center [747, 342] width 59 height 118
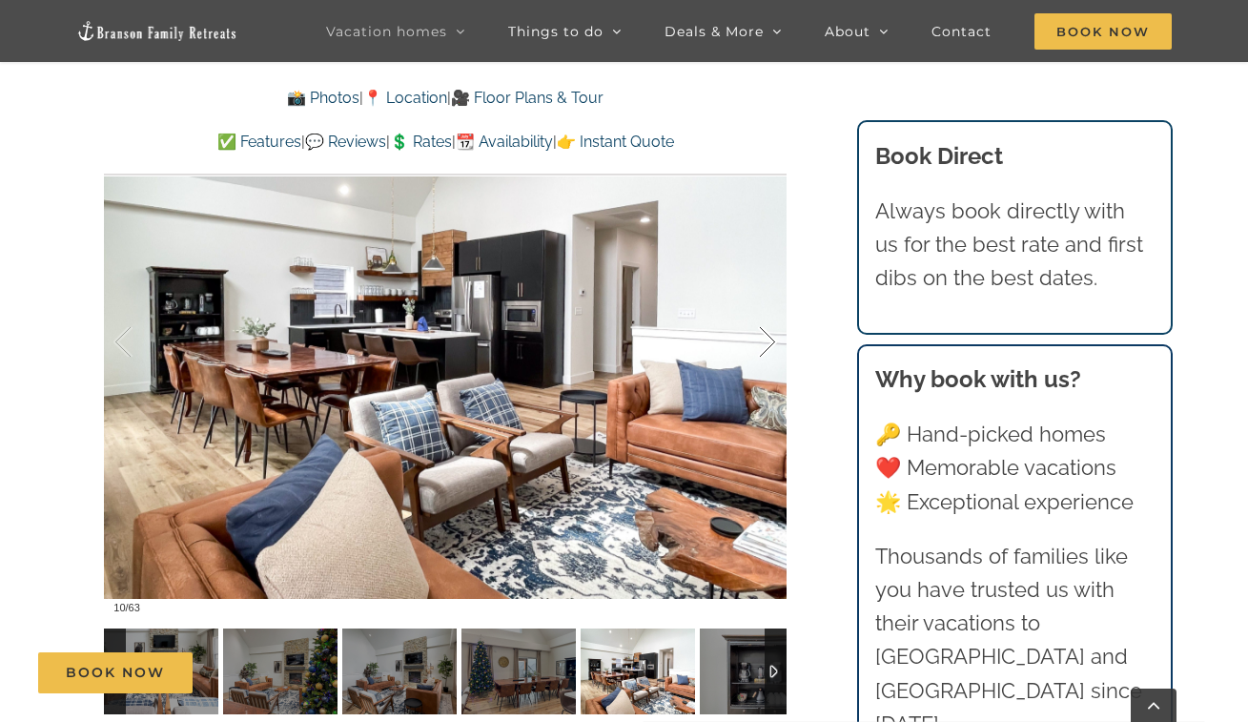
click at [769, 346] on div at bounding box center [747, 342] width 59 height 118
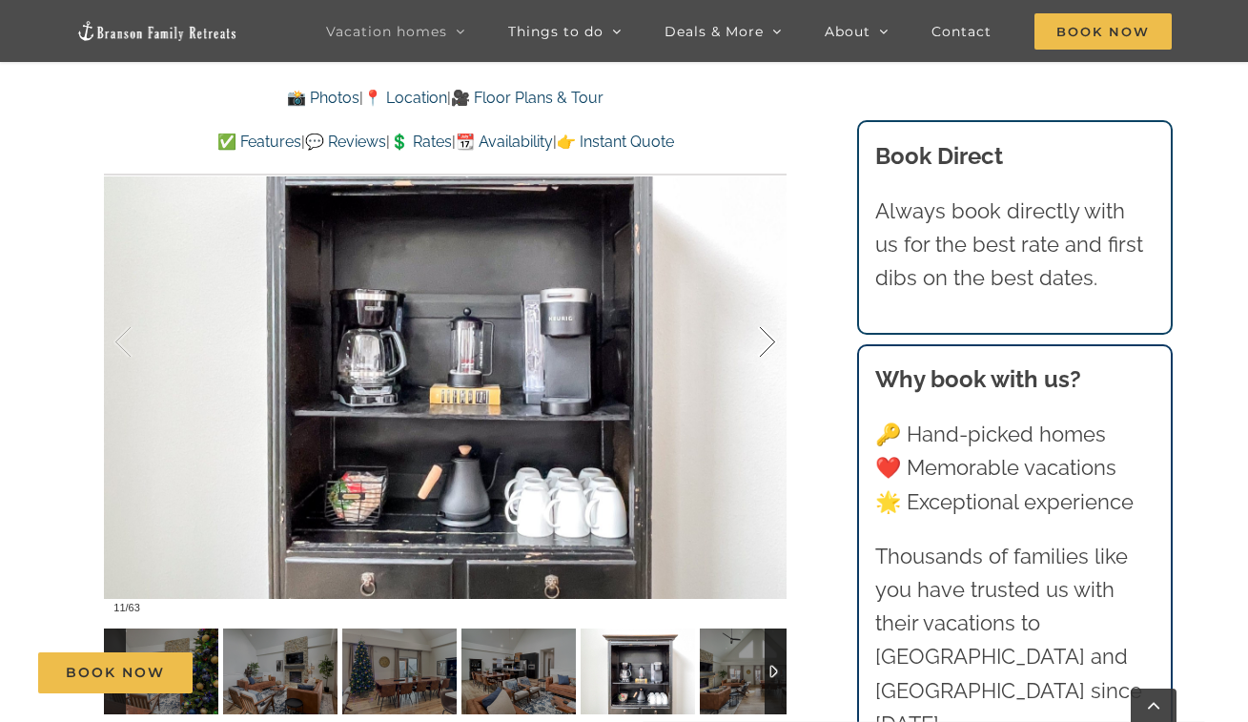
click at [769, 346] on div at bounding box center [747, 342] width 59 height 118
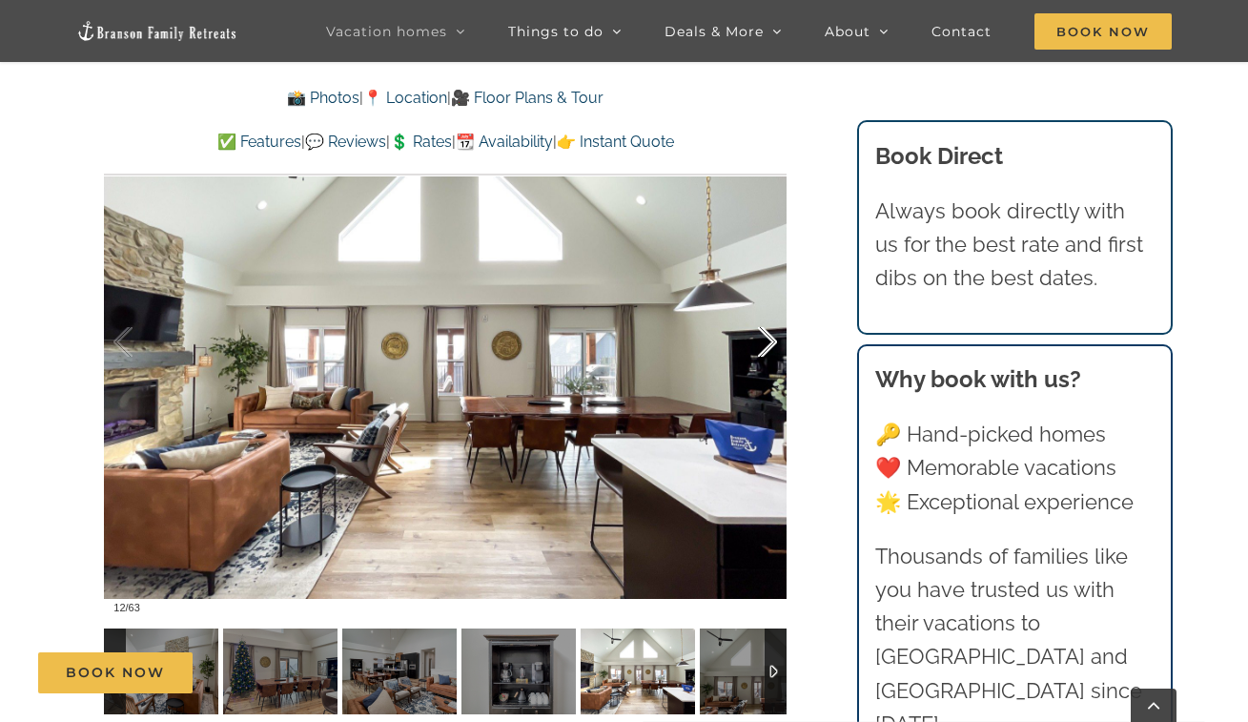
click at [769, 346] on div at bounding box center [747, 342] width 59 height 118
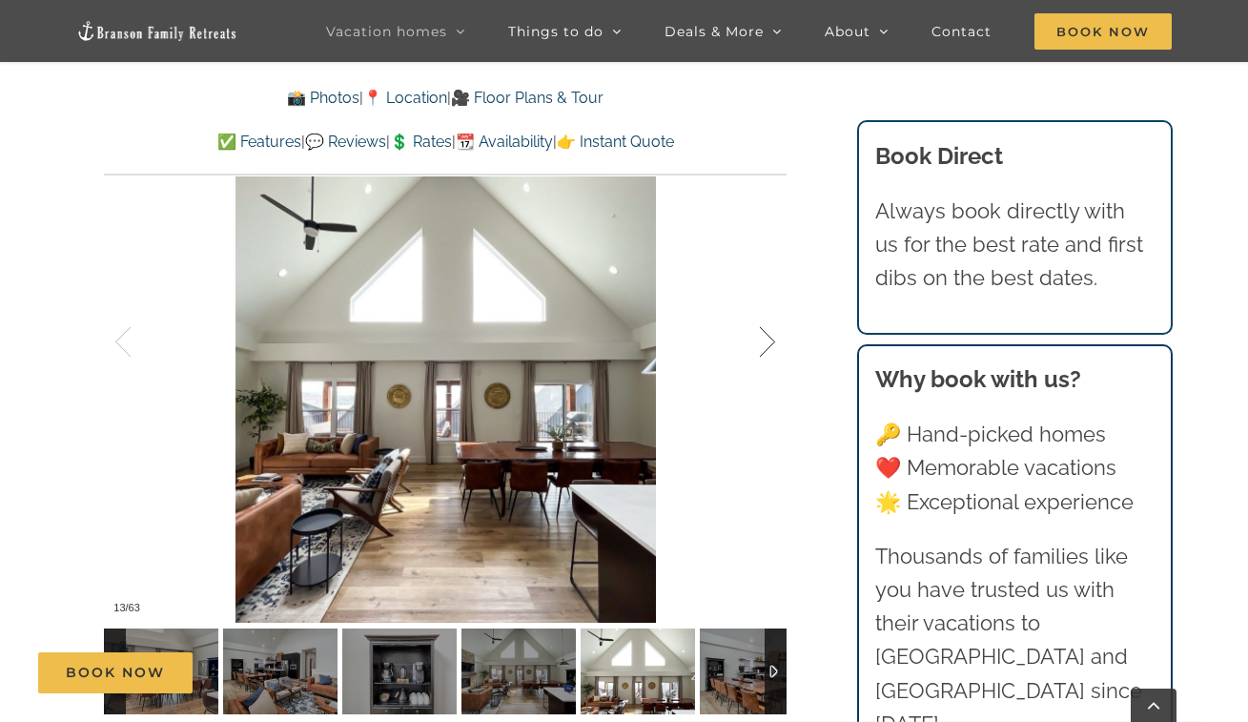
click at [769, 346] on div at bounding box center [747, 342] width 59 height 118
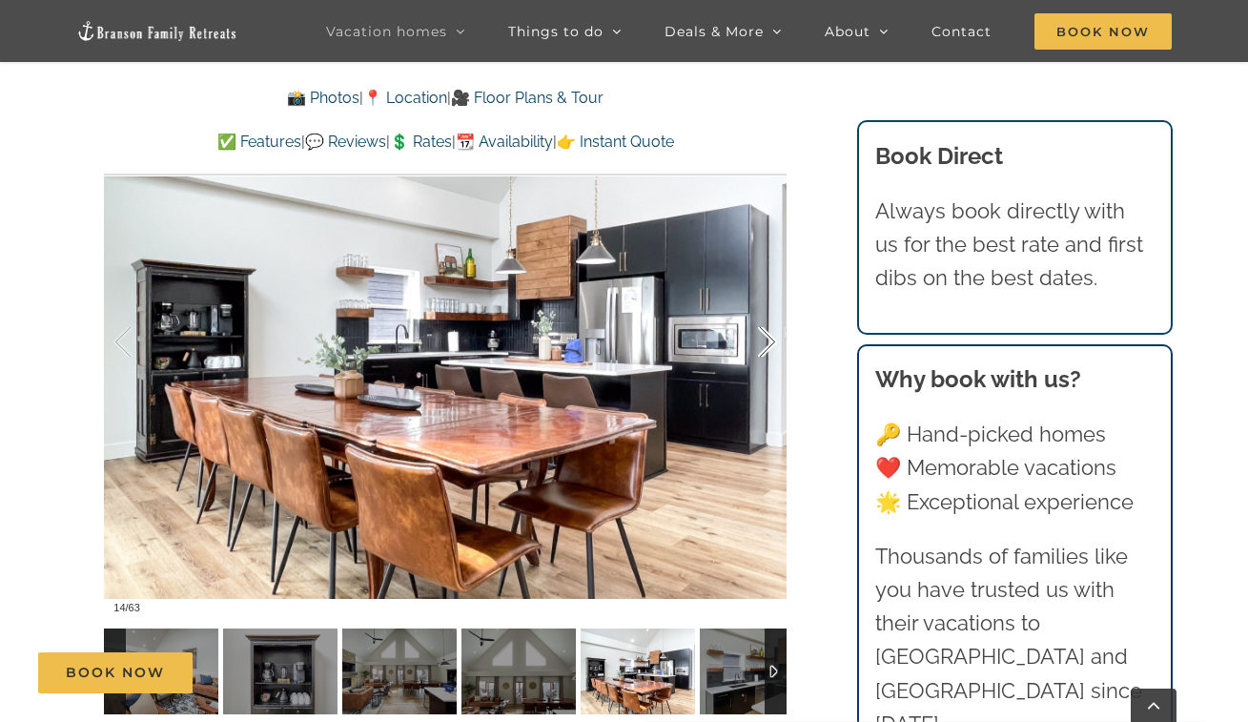
click at [769, 346] on div at bounding box center [747, 342] width 59 height 118
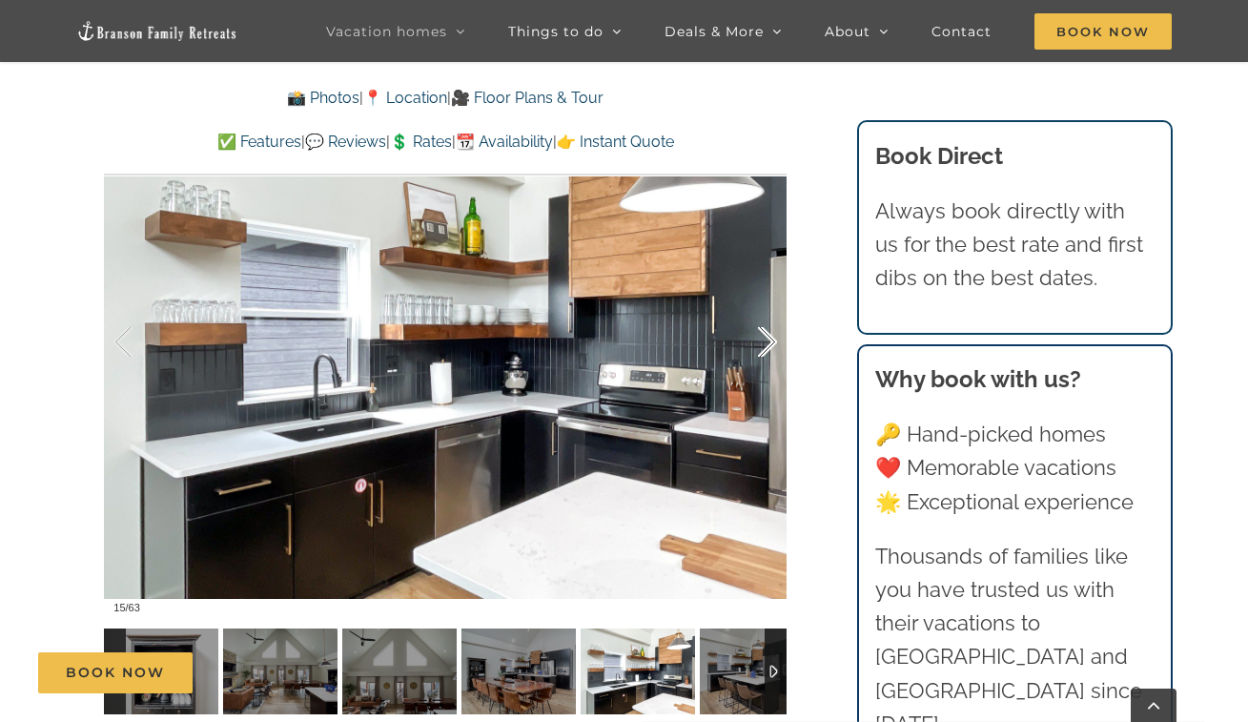
click at [769, 346] on div at bounding box center [747, 342] width 59 height 118
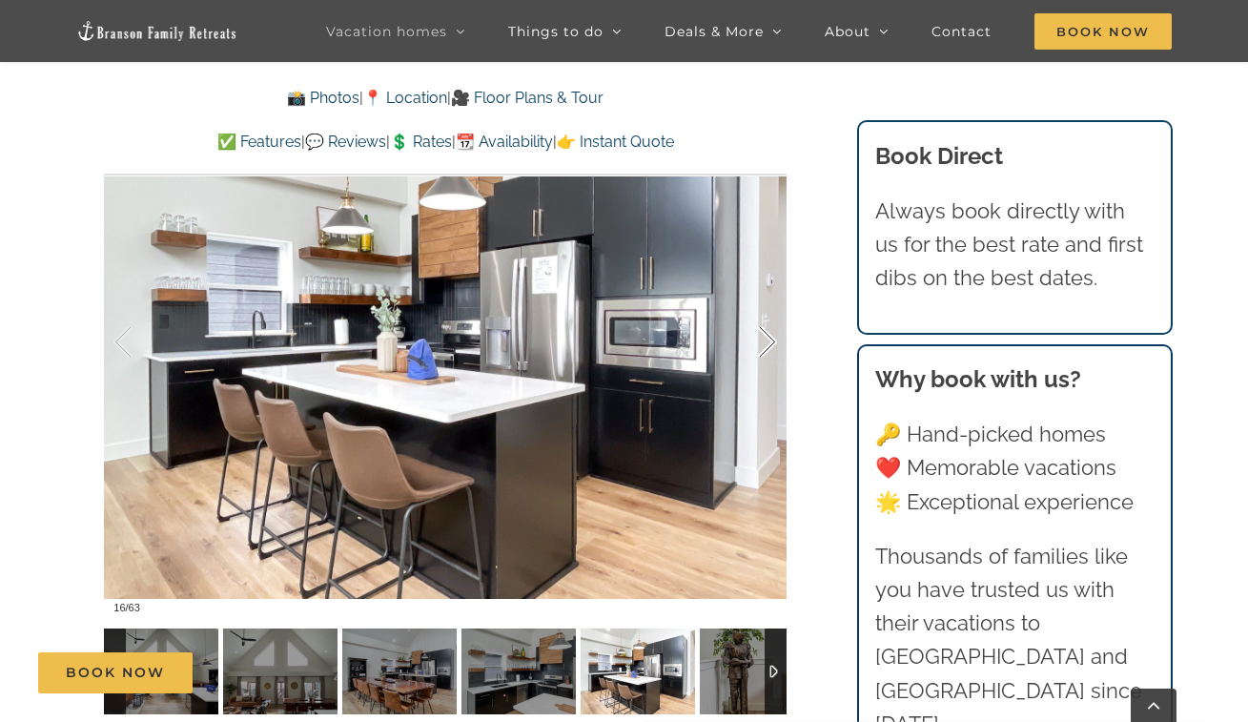
click at [769, 346] on div at bounding box center [747, 342] width 59 height 118
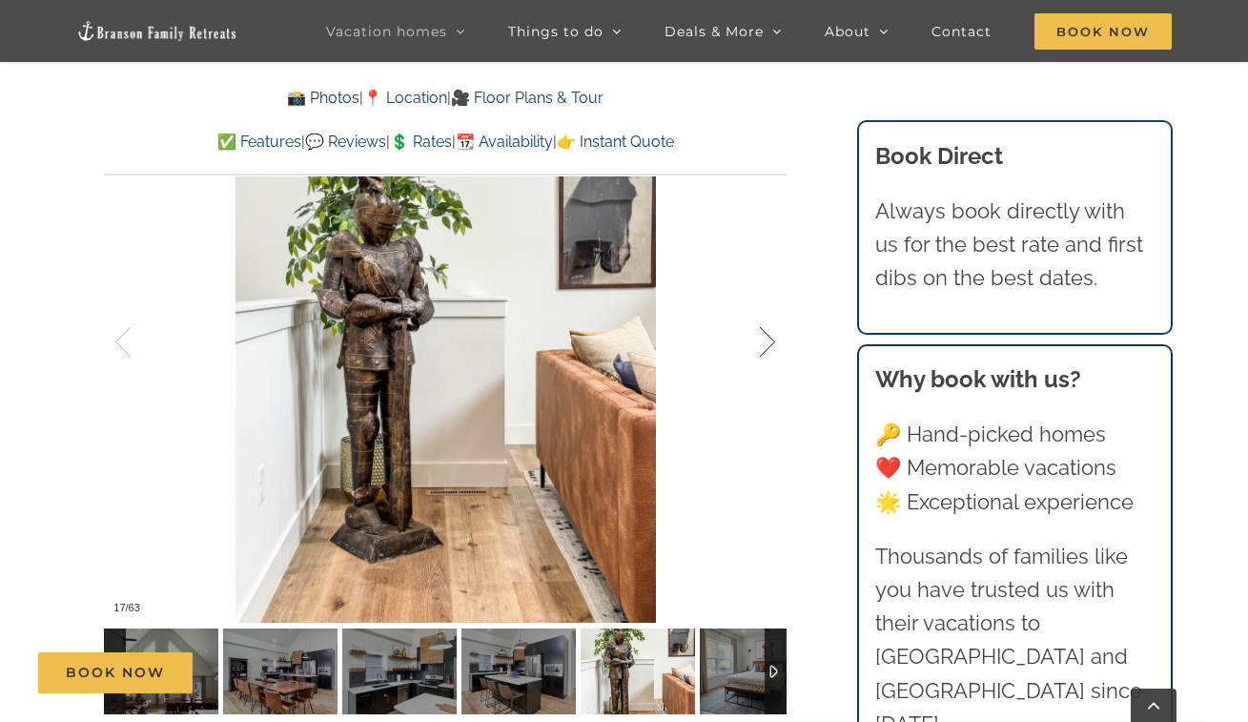
click at [769, 346] on div at bounding box center [747, 342] width 59 height 118
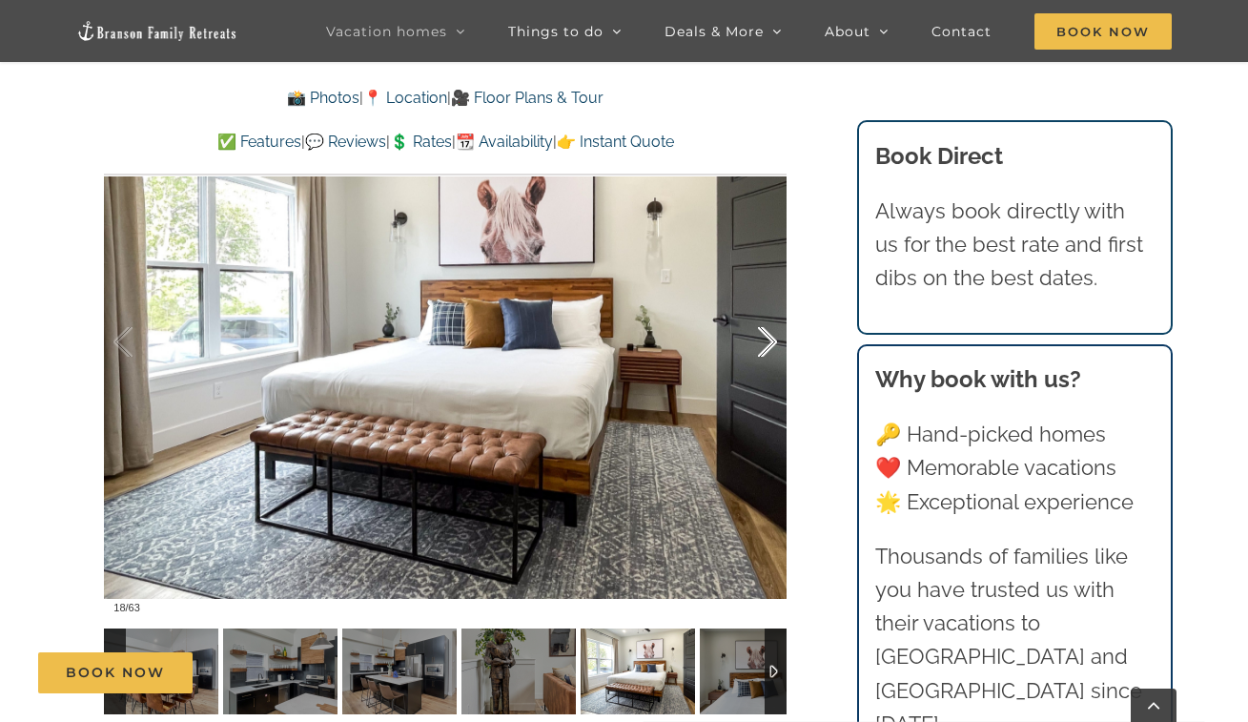
click at [769, 346] on div at bounding box center [747, 342] width 59 height 118
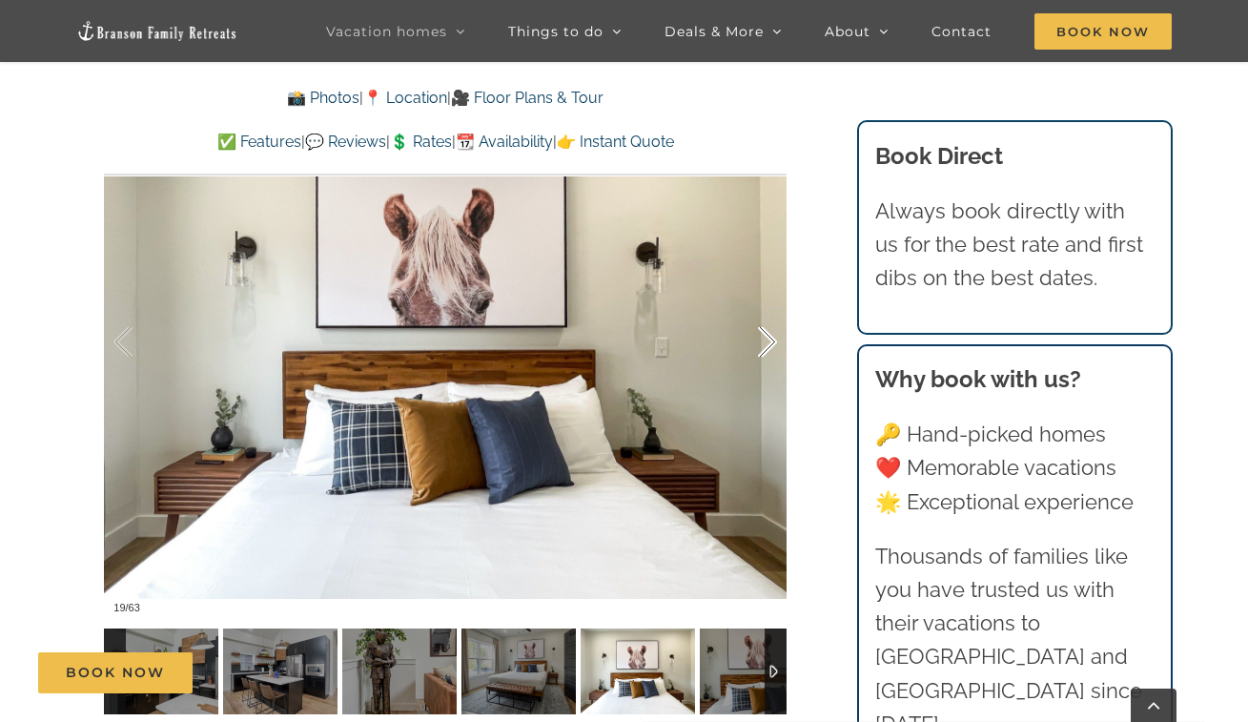
click at [769, 346] on div at bounding box center [747, 342] width 59 height 118
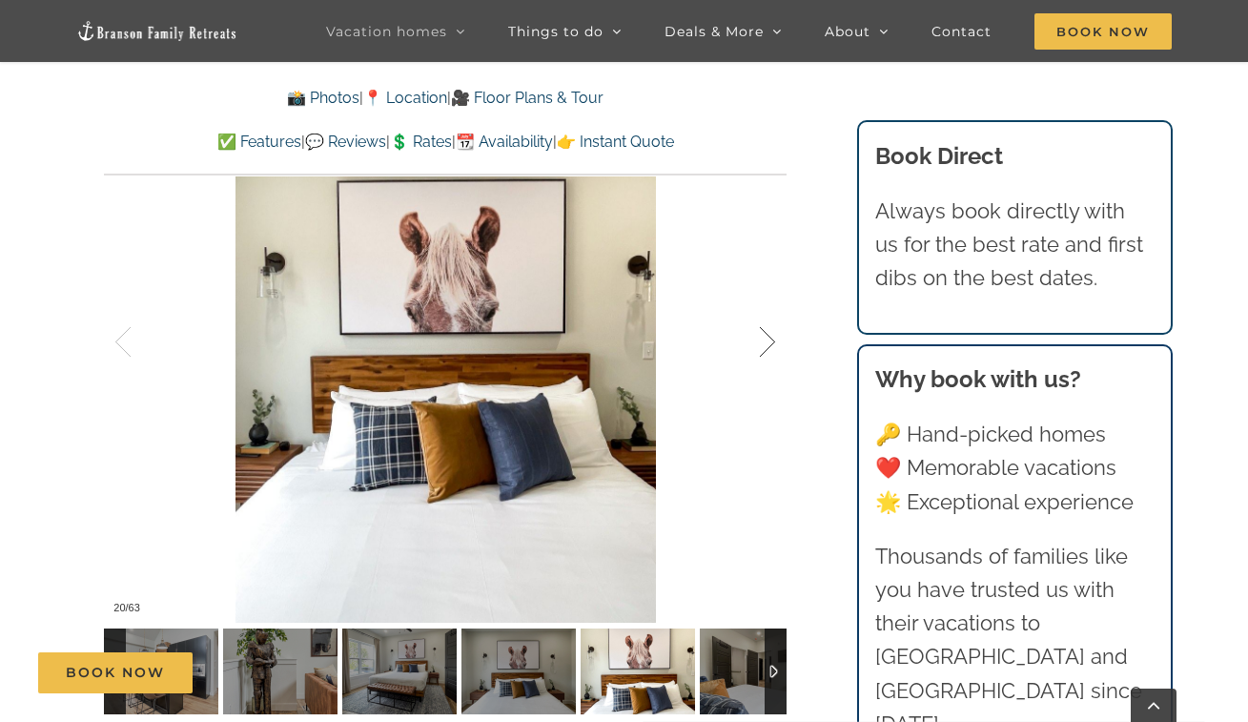
click at [769, 346] on div at bounding box center [747, 342] width 59 height 118
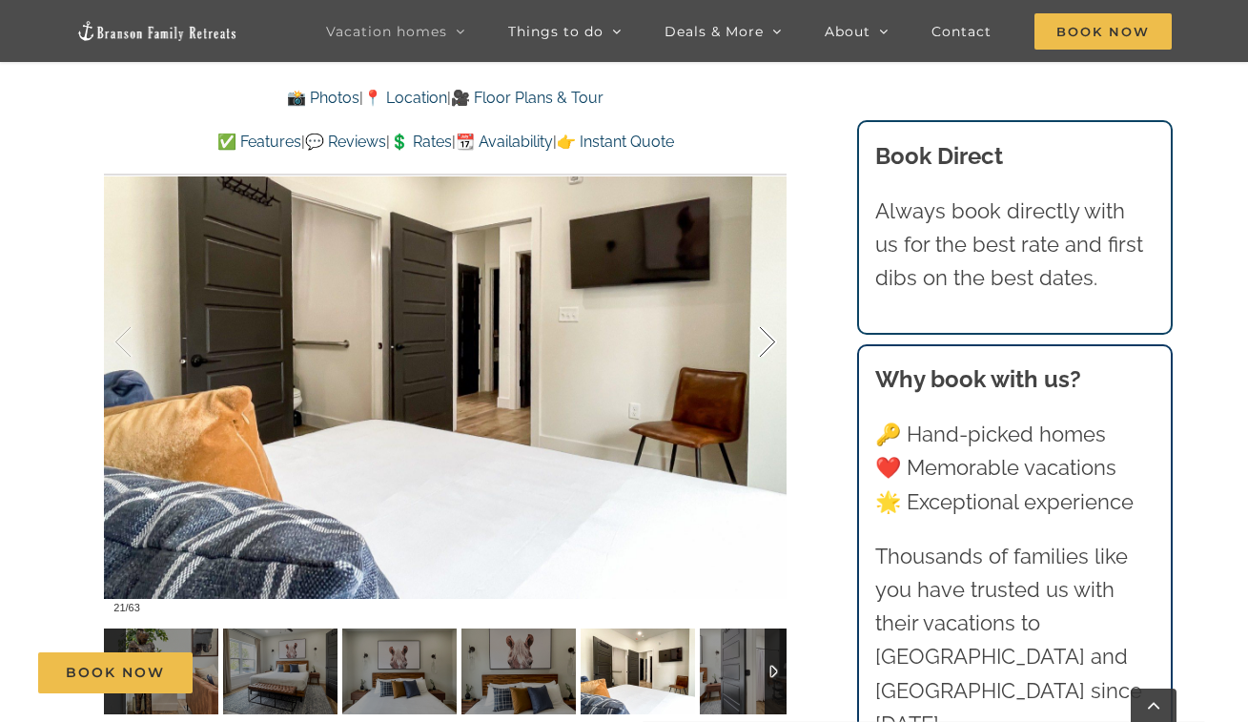
click at [769, 346] on div at bounding box center [747, 342] width 59 height 118
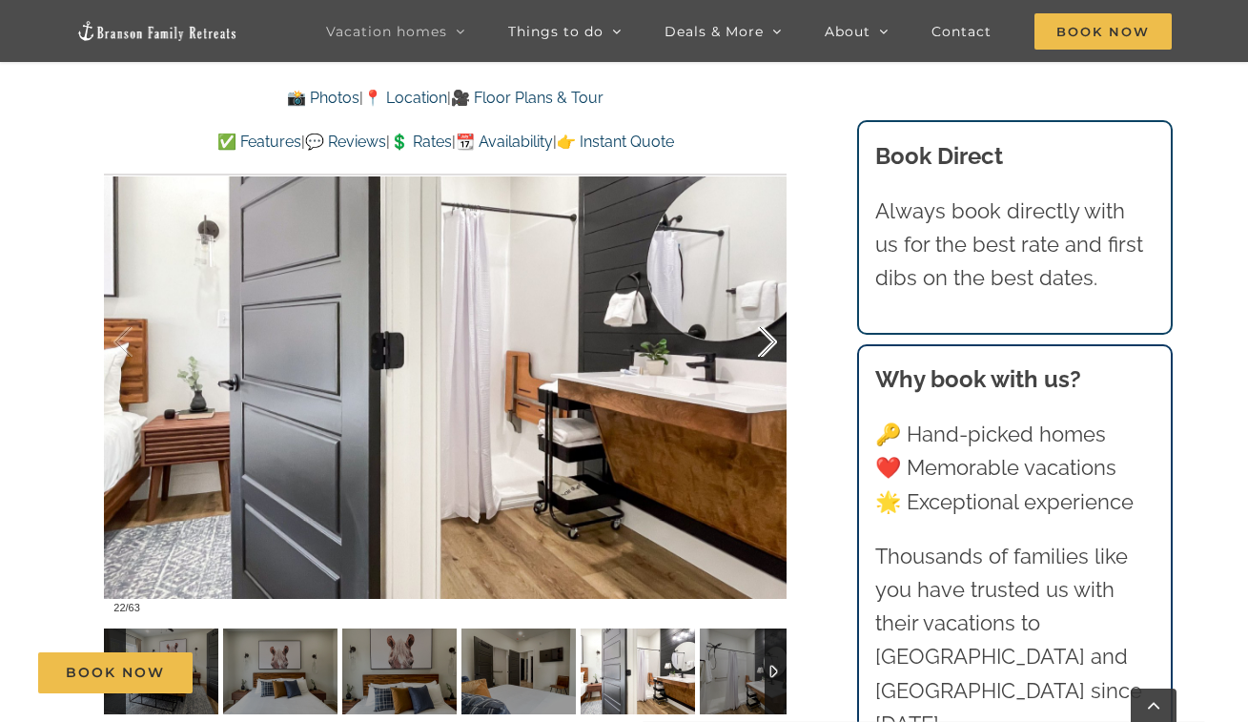
click at [769, 346] on div at bounding box center [747, 342] width 59 height 118
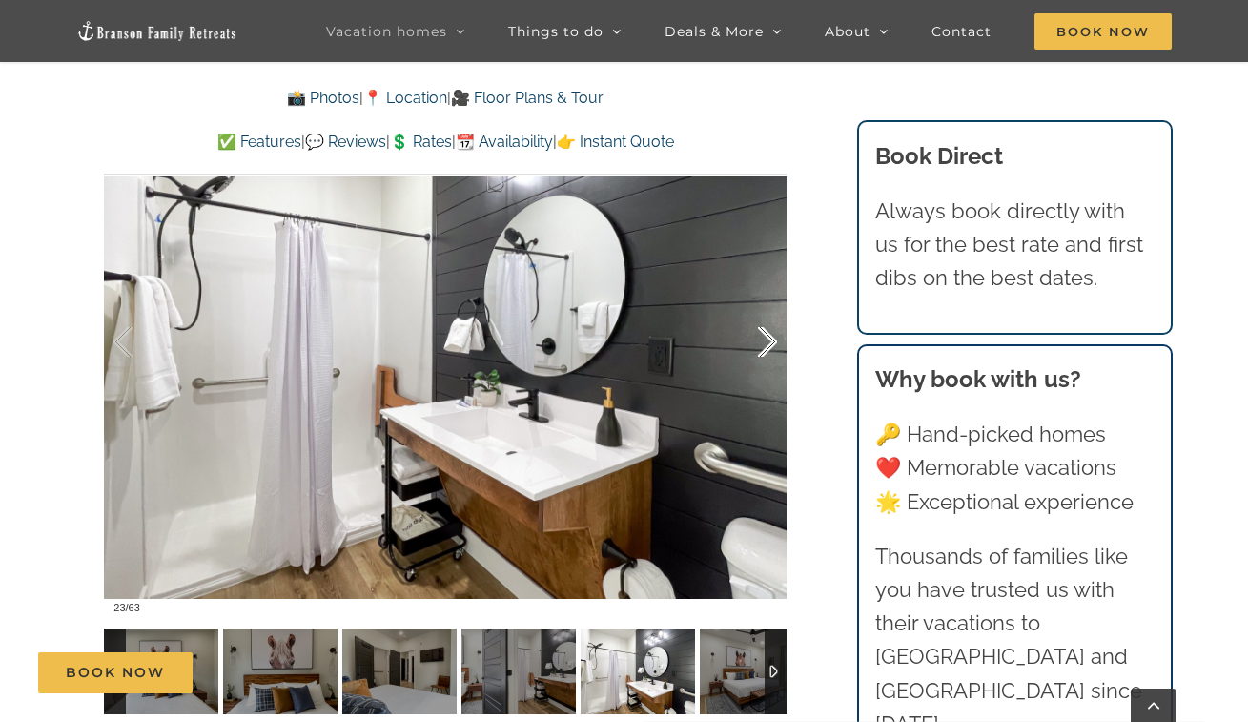
click at [769, 346] on div at bounding box center [747, 342] width 59 height 118
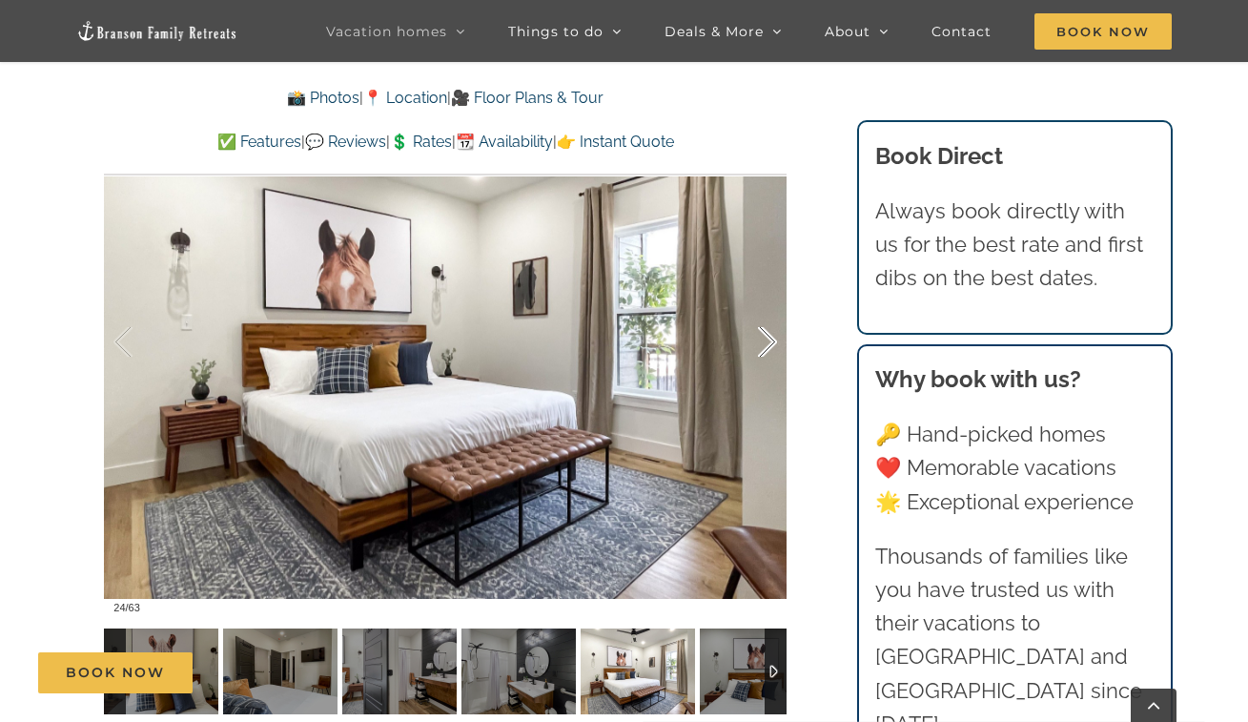
click at [769, 346] on div at bounding box center [747, 342] width 59 height 118
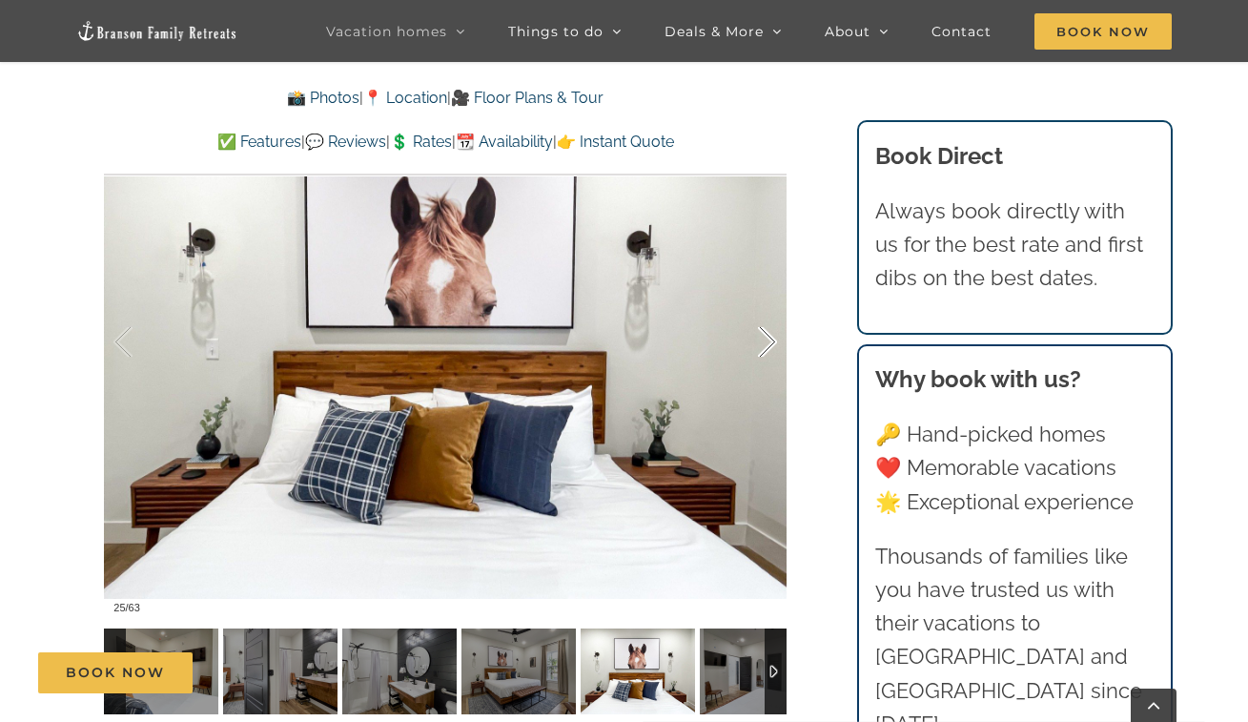
click at [769, 346] on div at bounding box center [747, 342] width 59 height 118
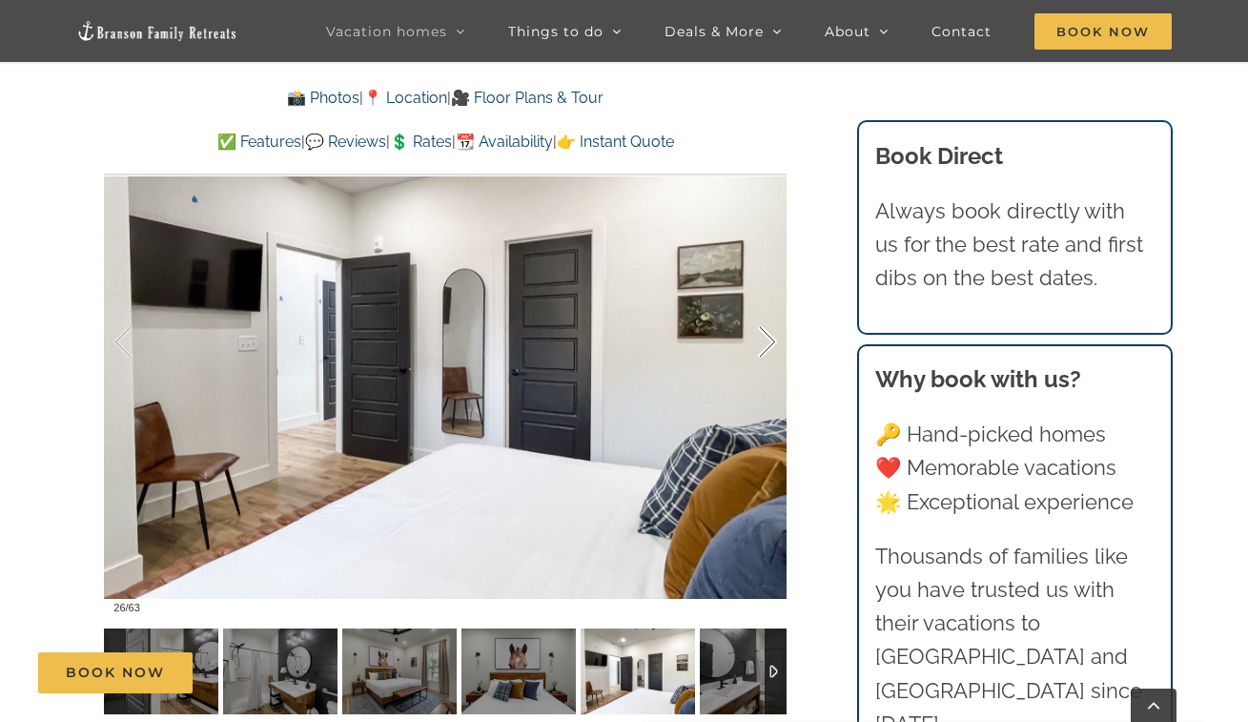
click at [769, 346] on div at bounding box center [747, 342] width 59 height 118
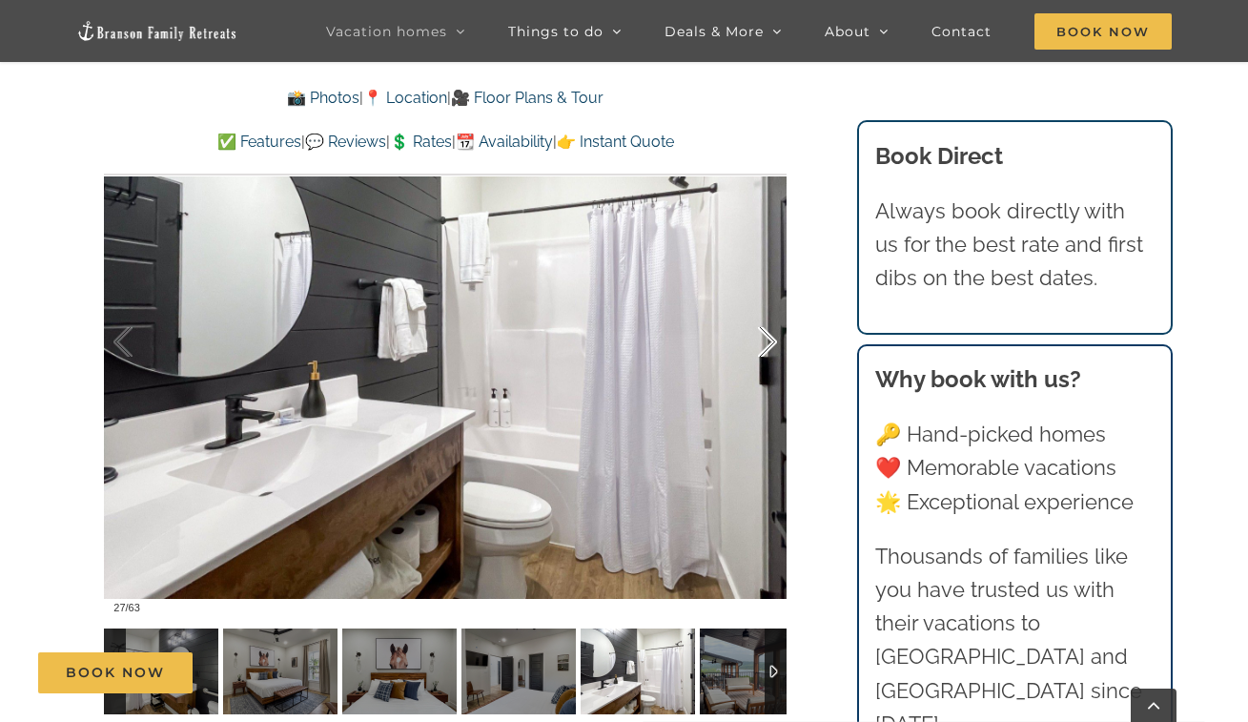
click at [769, 346] on div at bounding box center [747, 342] width 59 height 118
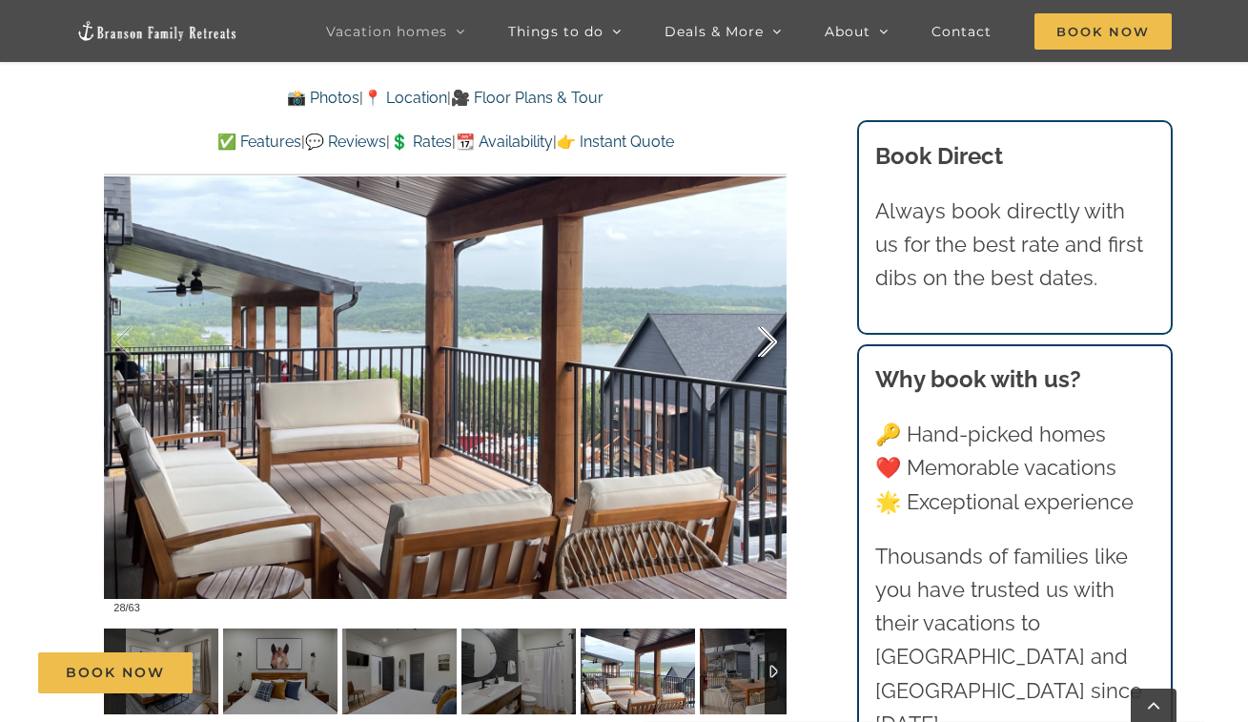
click at [769, 346] on div at bounding box center [747, 342] width 59 height 118
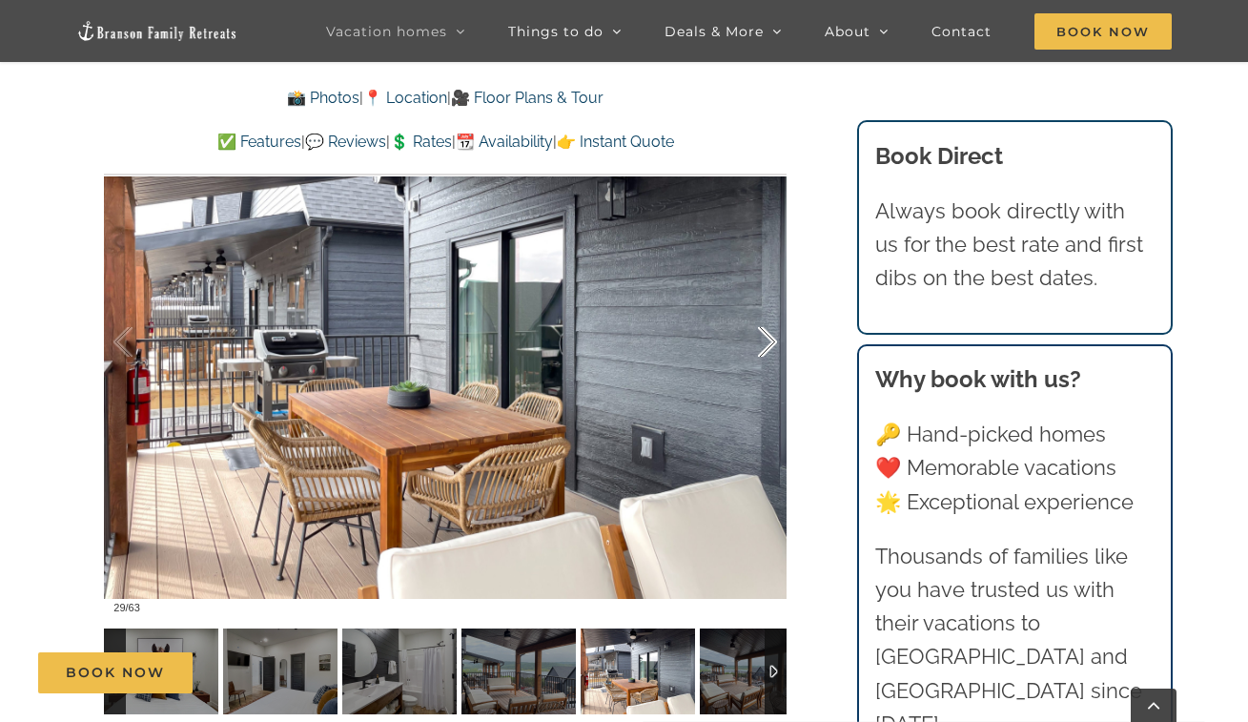
click at [769, 346] on div at bounding box center [747, 342] width 59 height 118
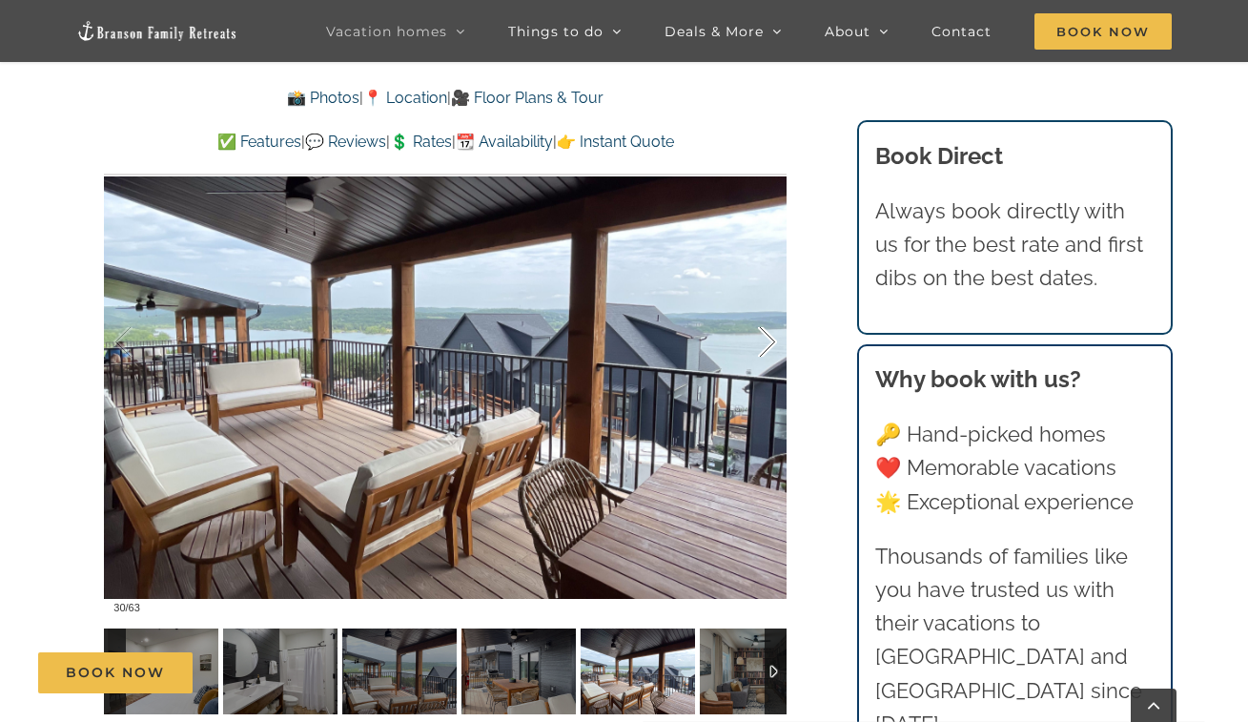
click at [770, 346] on div at bounding box center [747, 342] width 59 height 118
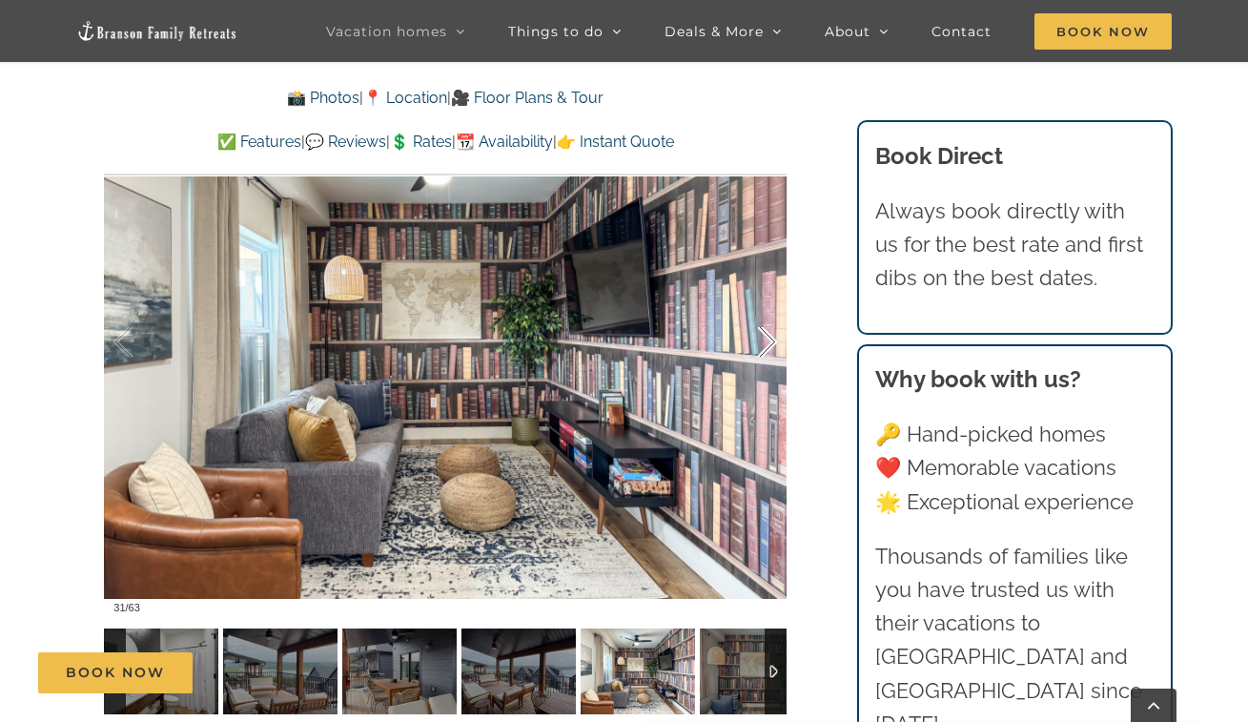
click at [770, 346] on div at bounding box center [747, 342] width 59 height 118
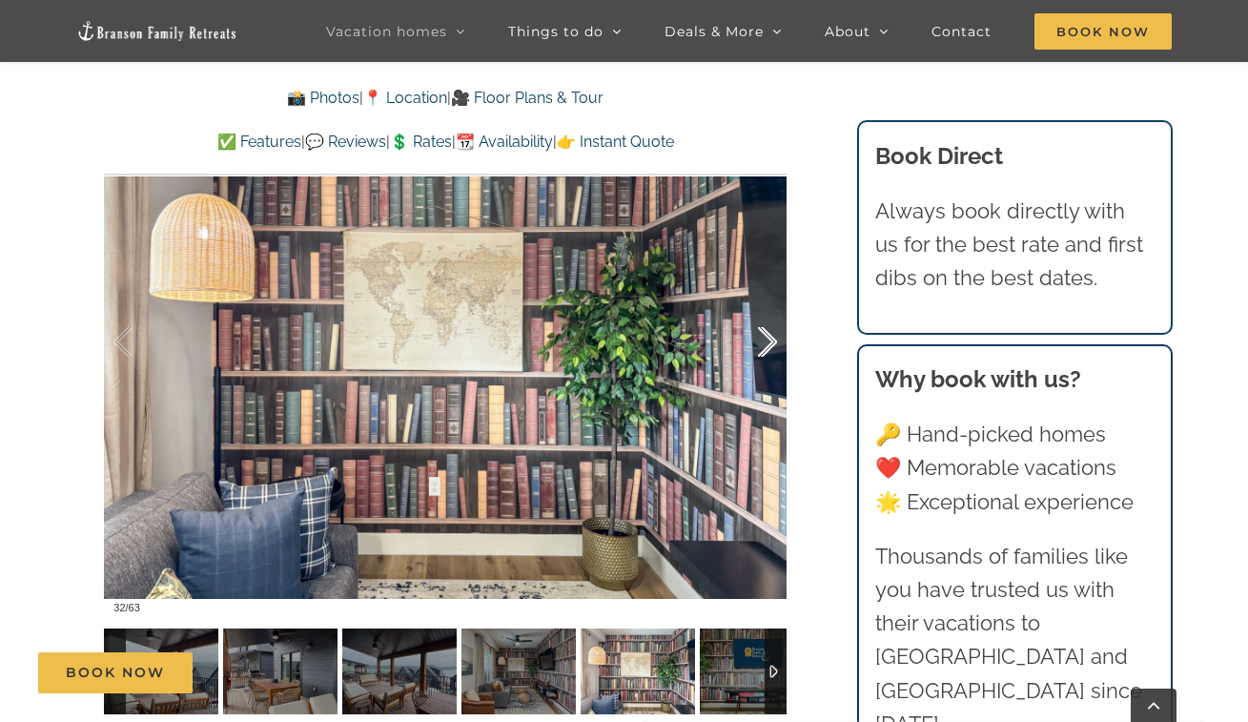
click at [770, 346] on div at bounding box center [747, 342] width 59 height 118
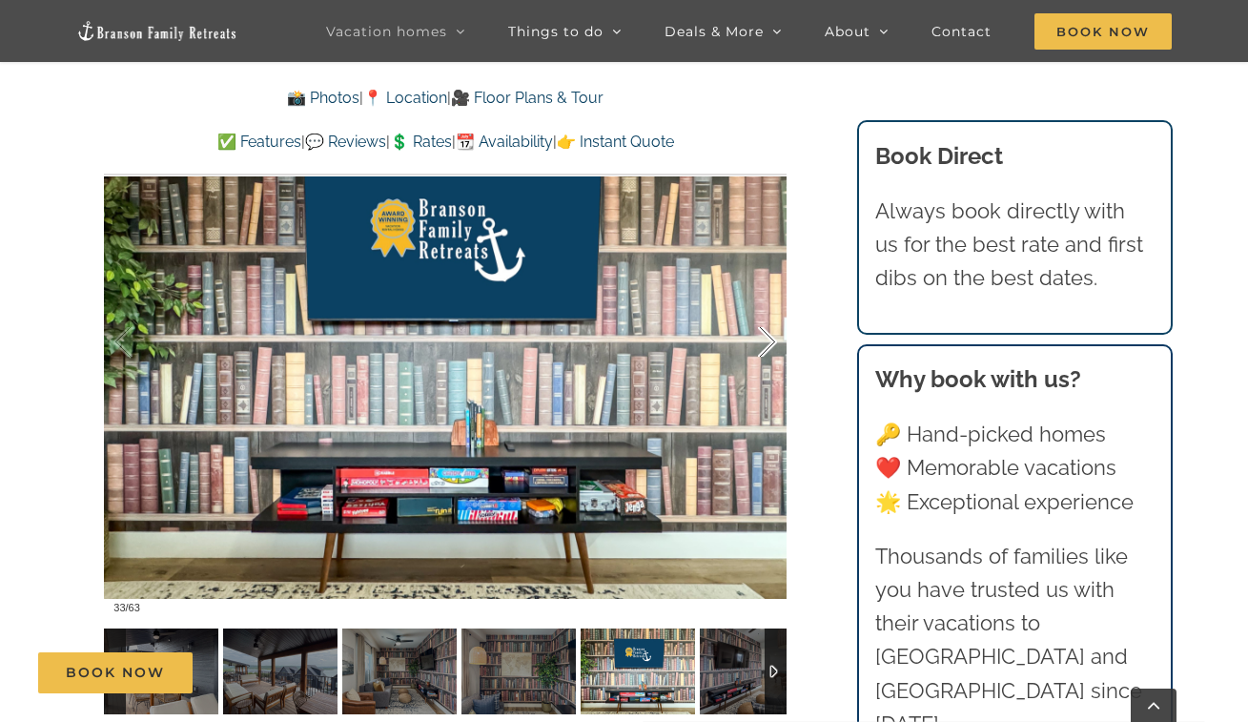
click at [770, 346] on div at bounding box center [747, 342] width 59 height 118
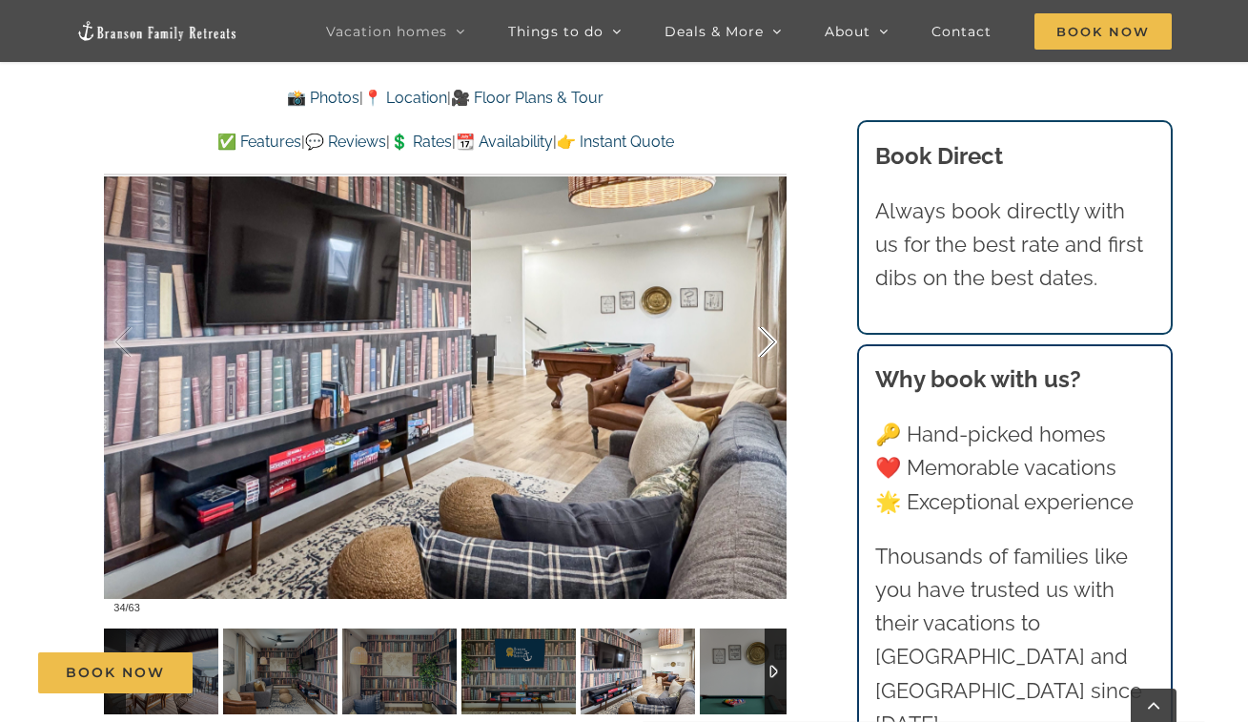
click at [770, 346] on div at bounding box center [747, 342] width 59 height 118
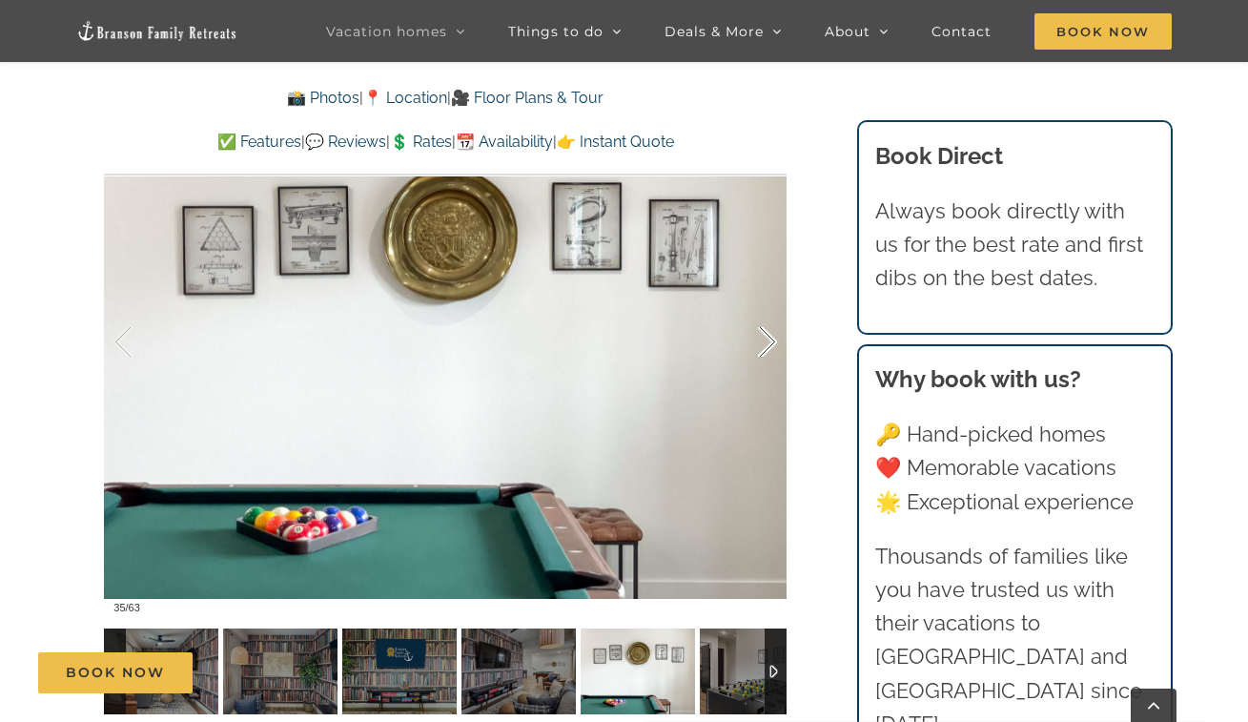
click at [770, 346] on div at bounding box center [747, 342] width 59 height 118
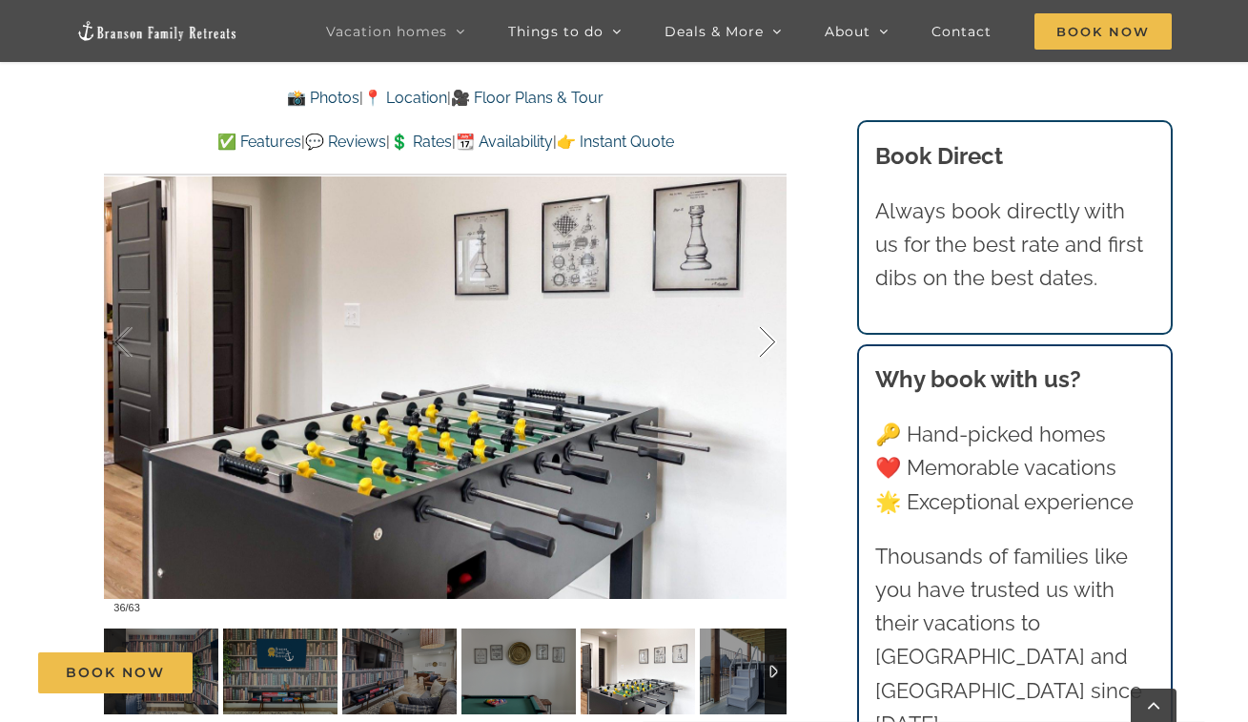
click at [770, 346] on div at bounding box center [747, 342] width 59 height 118
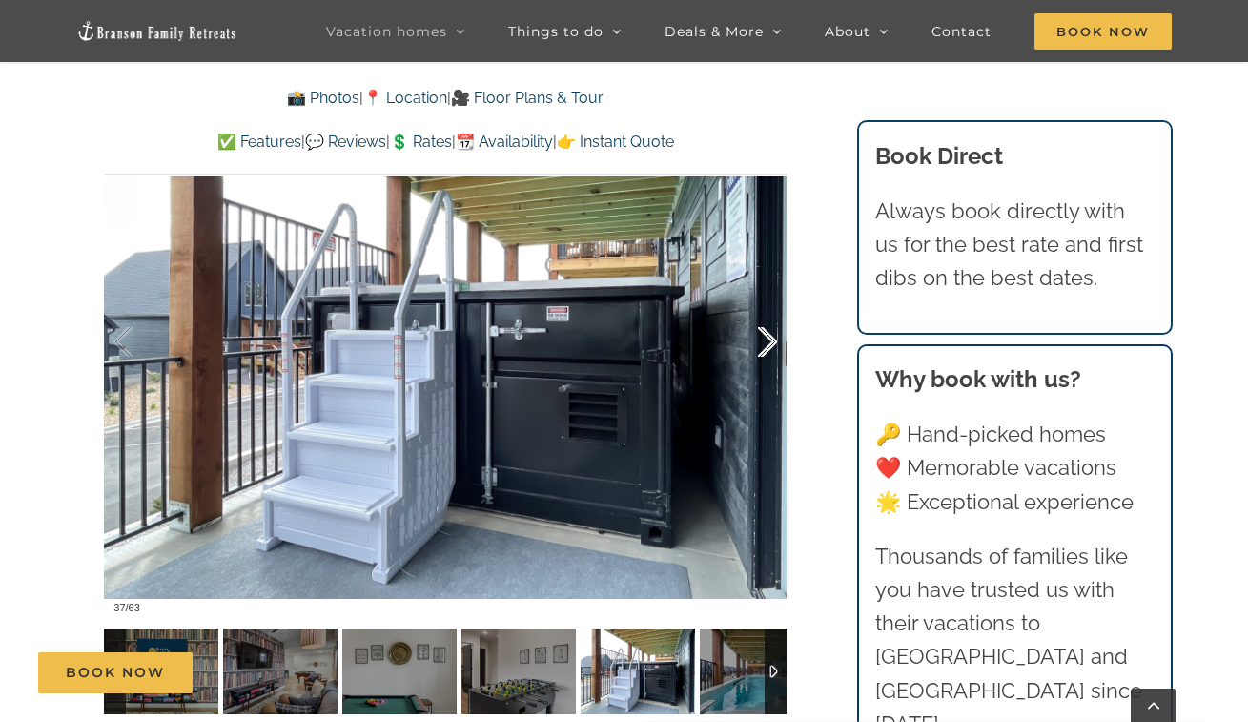
click at [770, 346] on div at bounding box center [747, 342] width 59 height 118
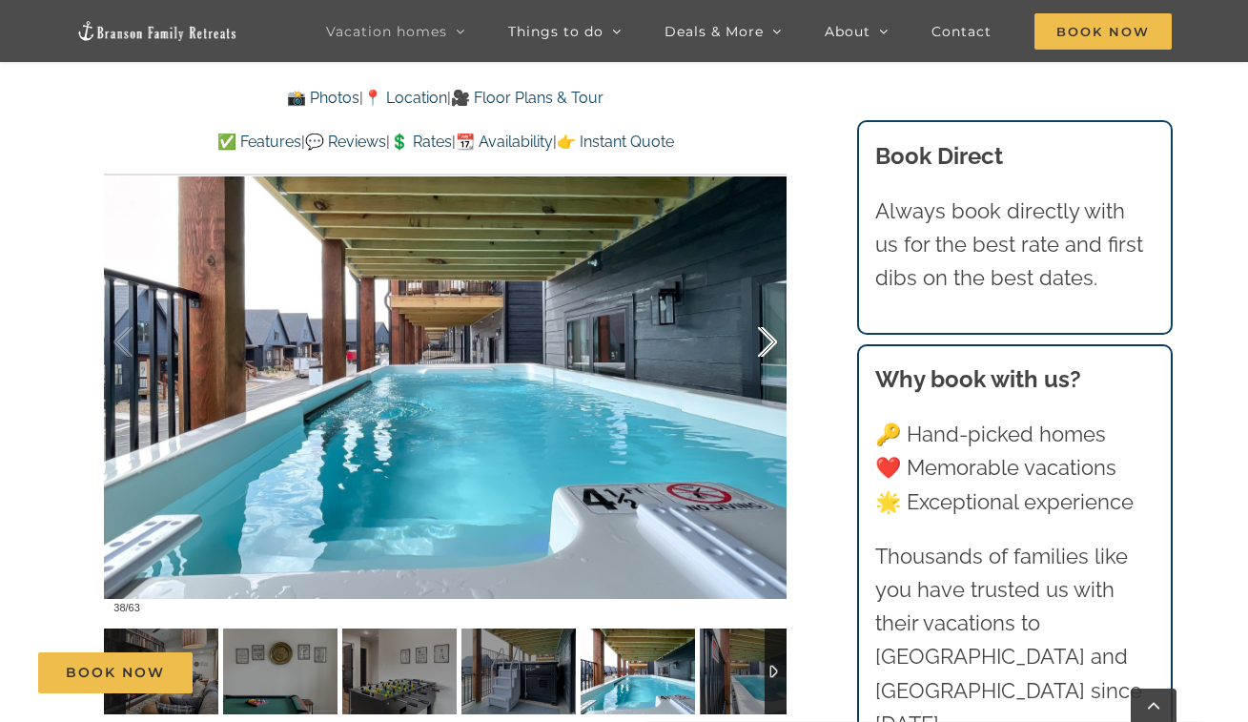
click at [770, 346] on div at bounding box center [747, 342] width 59 height 118
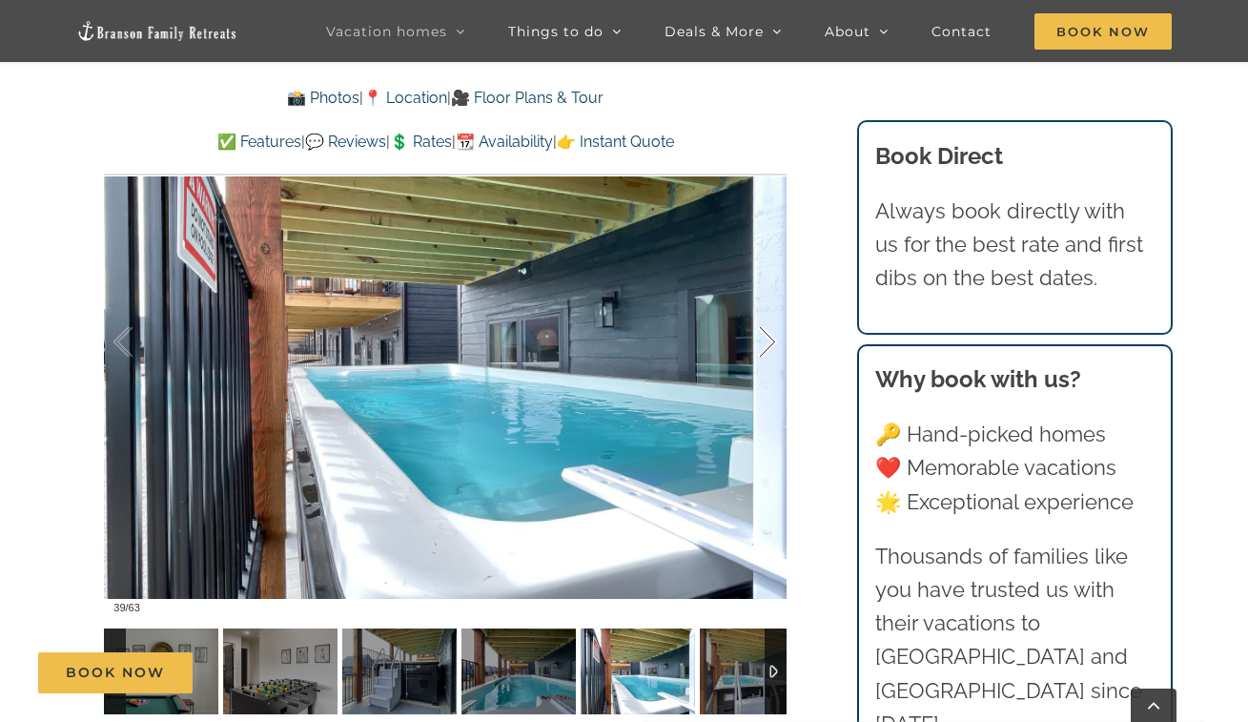
click at [770, 346] on div at bounding box center [747, 342] width 59 height 118
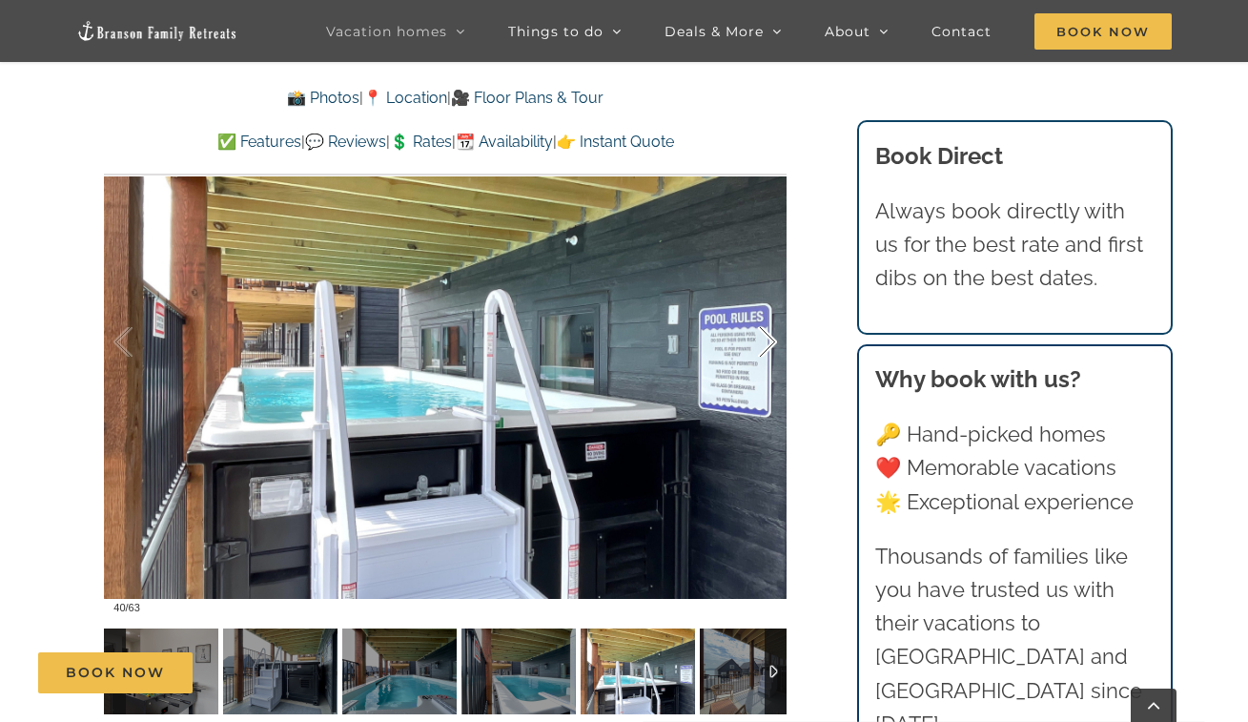
click at [770, 346] on div at bounding box center [747, 342] width 59 height 118
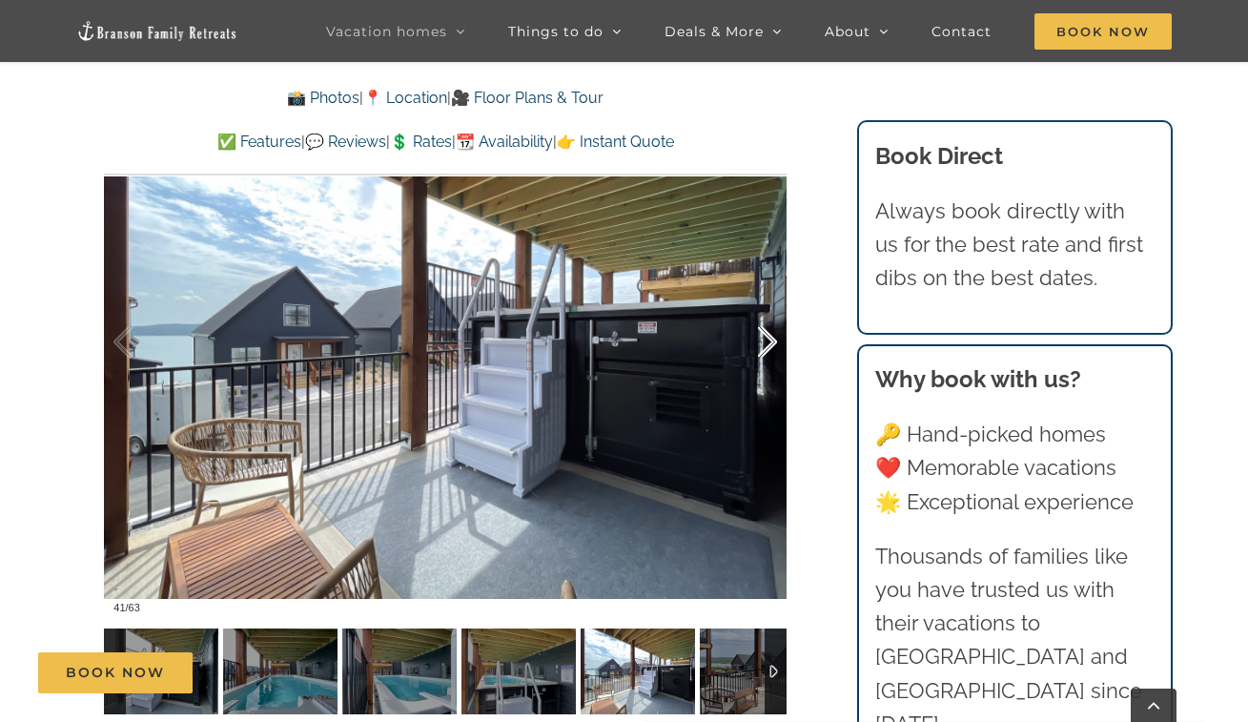
click at [770, 346] on div at bounding box center [747, 342] width 59 height 118
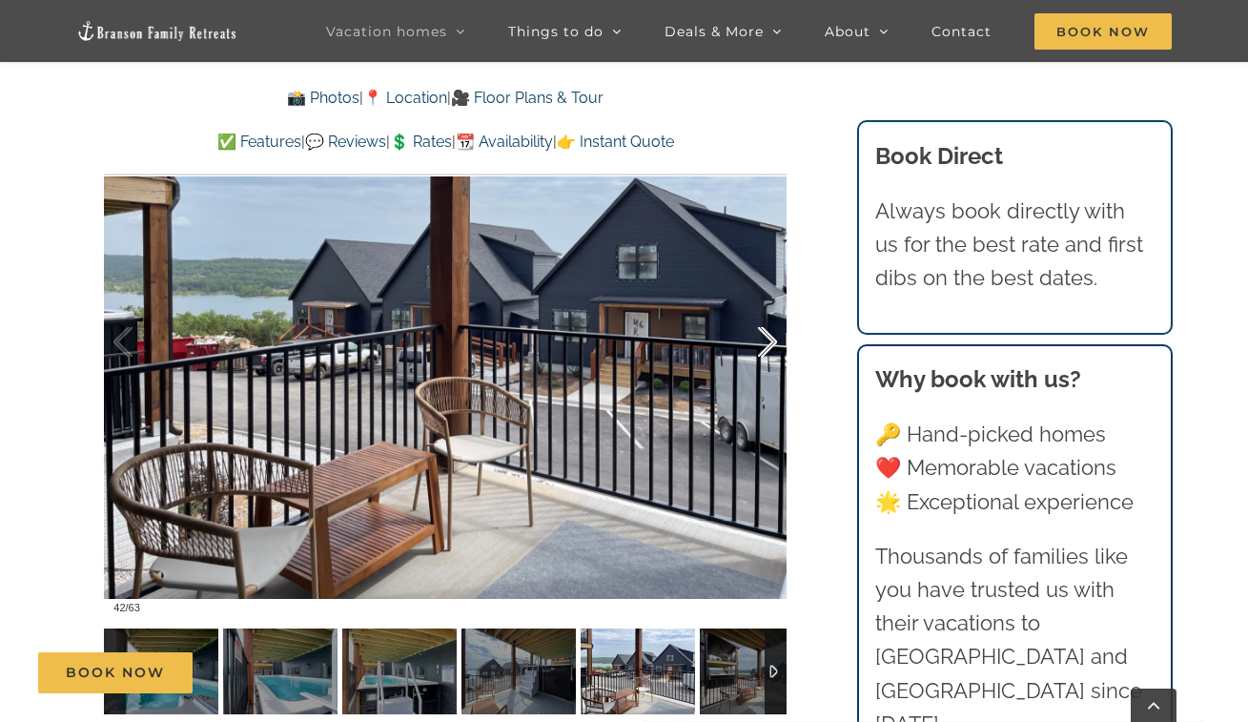
click at [770, 346] on div at bounding box center [747, 342] width 59 height 118
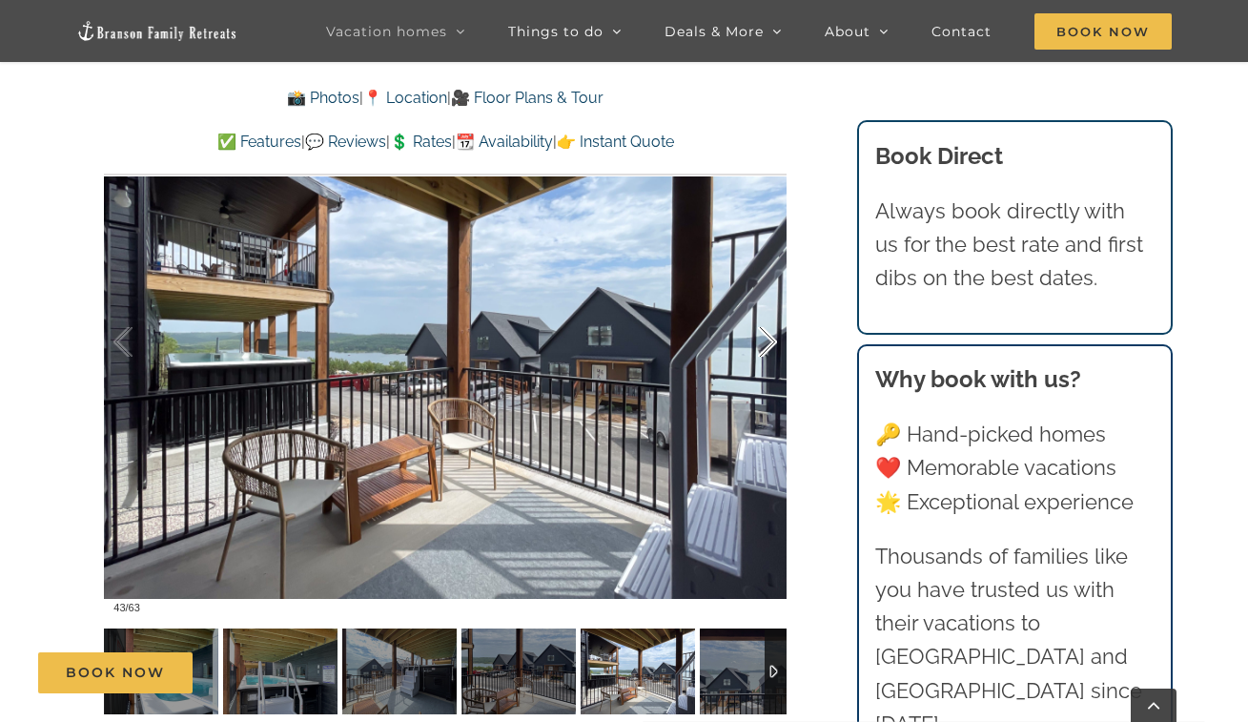
click at [771, 346] on div at bounding box center [747, 342] width 59 height 118
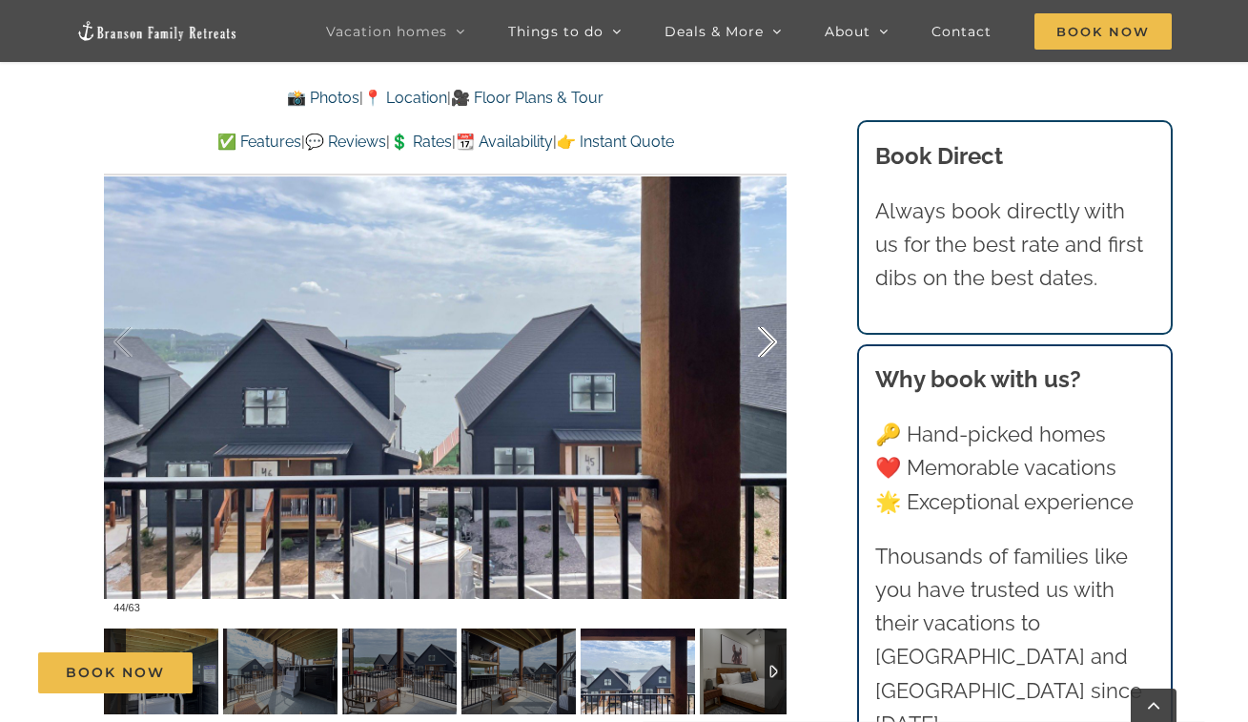
click at [771, 346] on div at bounding box center [747, 342] width 59 height 118
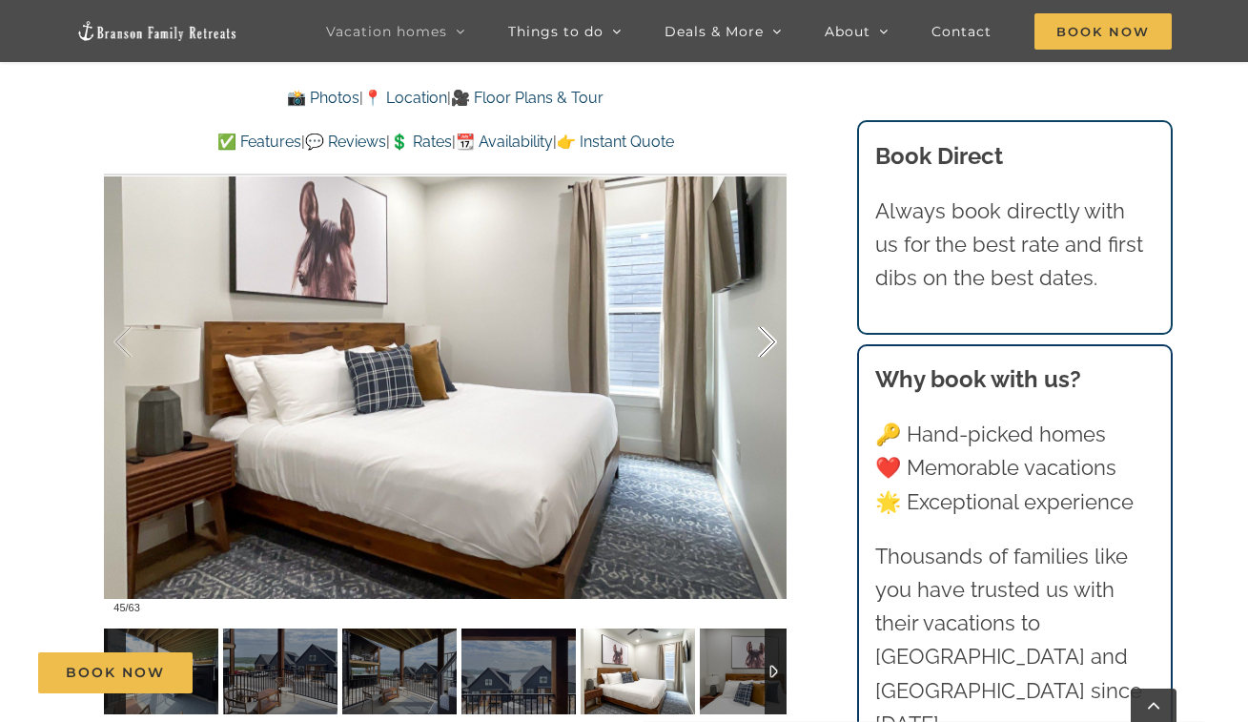
click at [771, 346] on div at bounding box center [747, 342] width 59 height 118
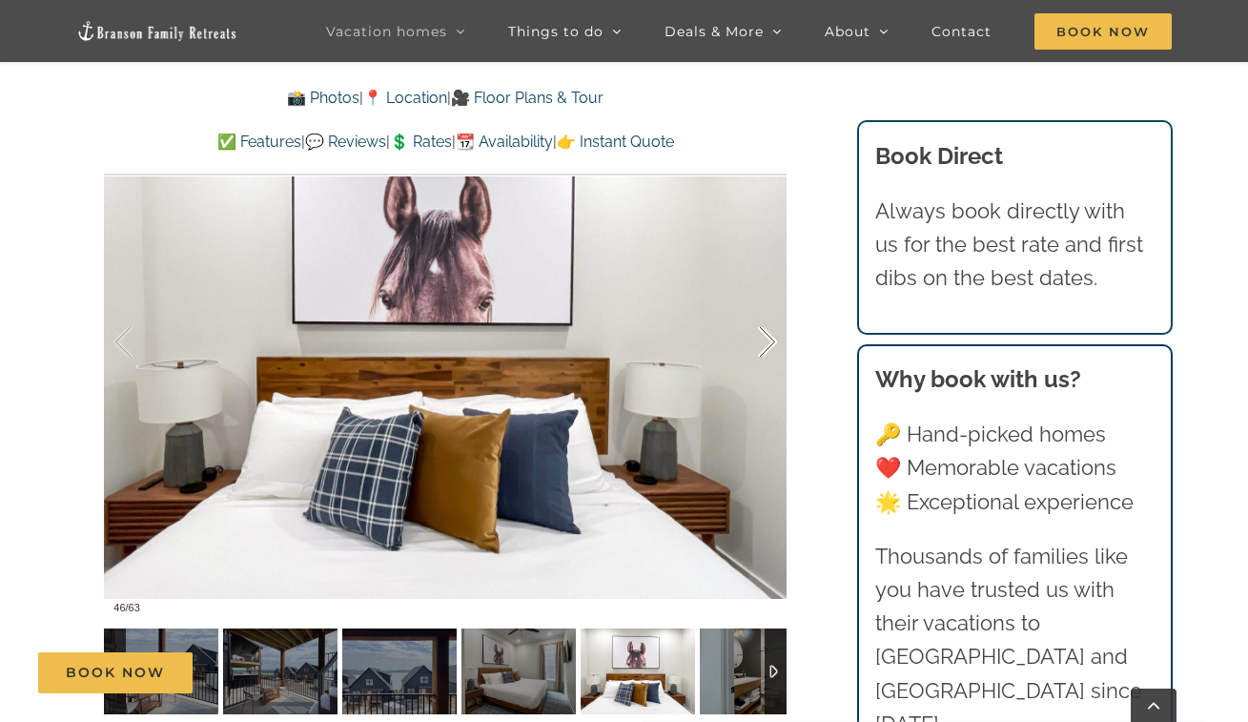
click at [771, 346] on div at bounding box center [747, 342] width 59 height 118
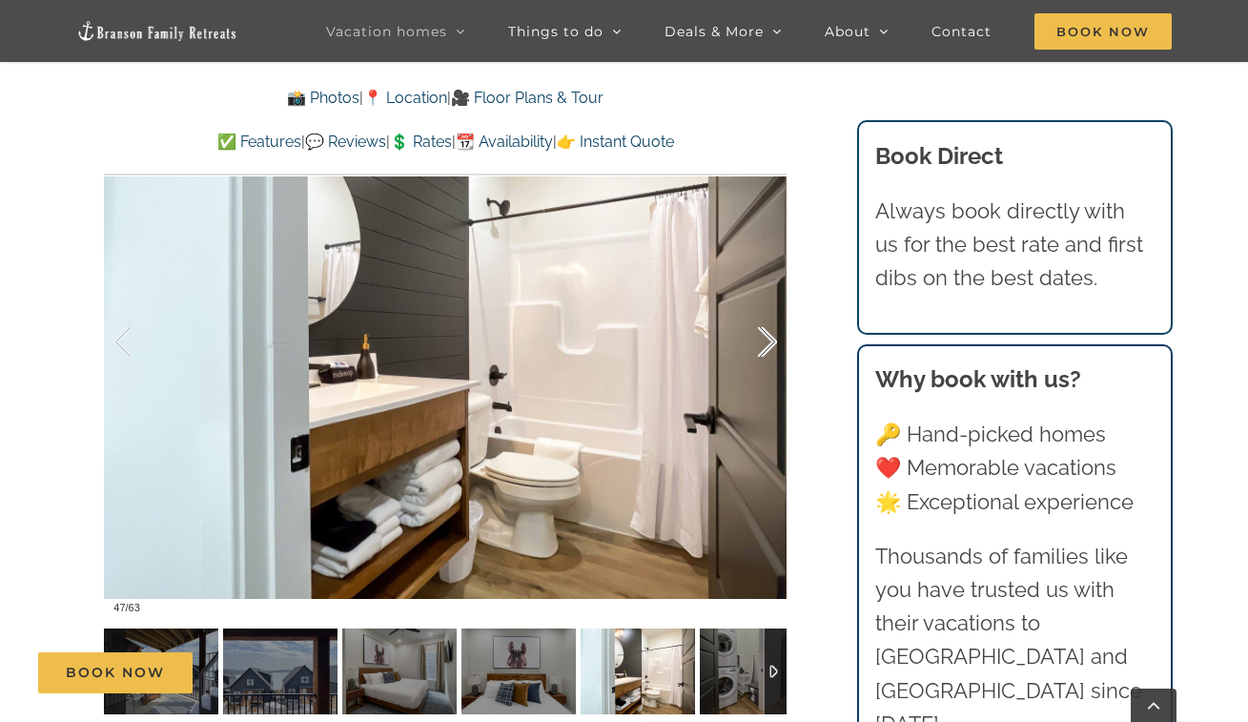
click at [771, 346] on div at bounding box center [747, 342] width 59 height 118
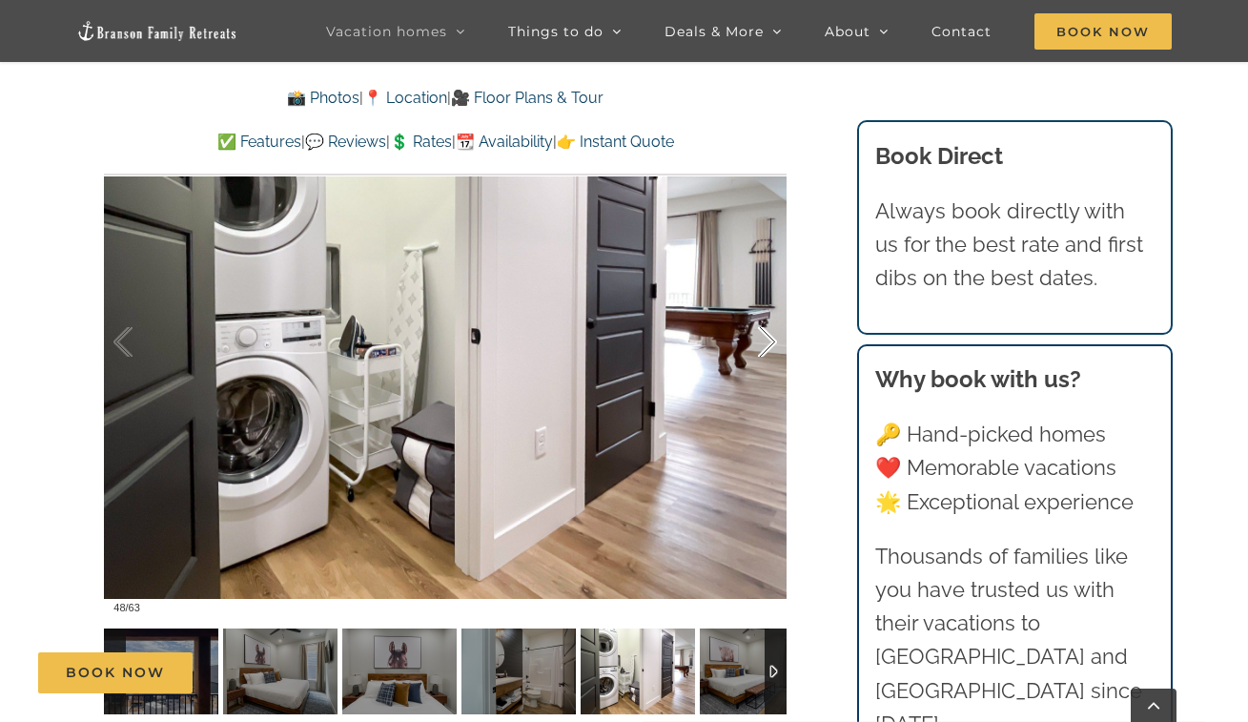
click at [771, 346] on div at bounding box center [747, 342] width 59 height 118
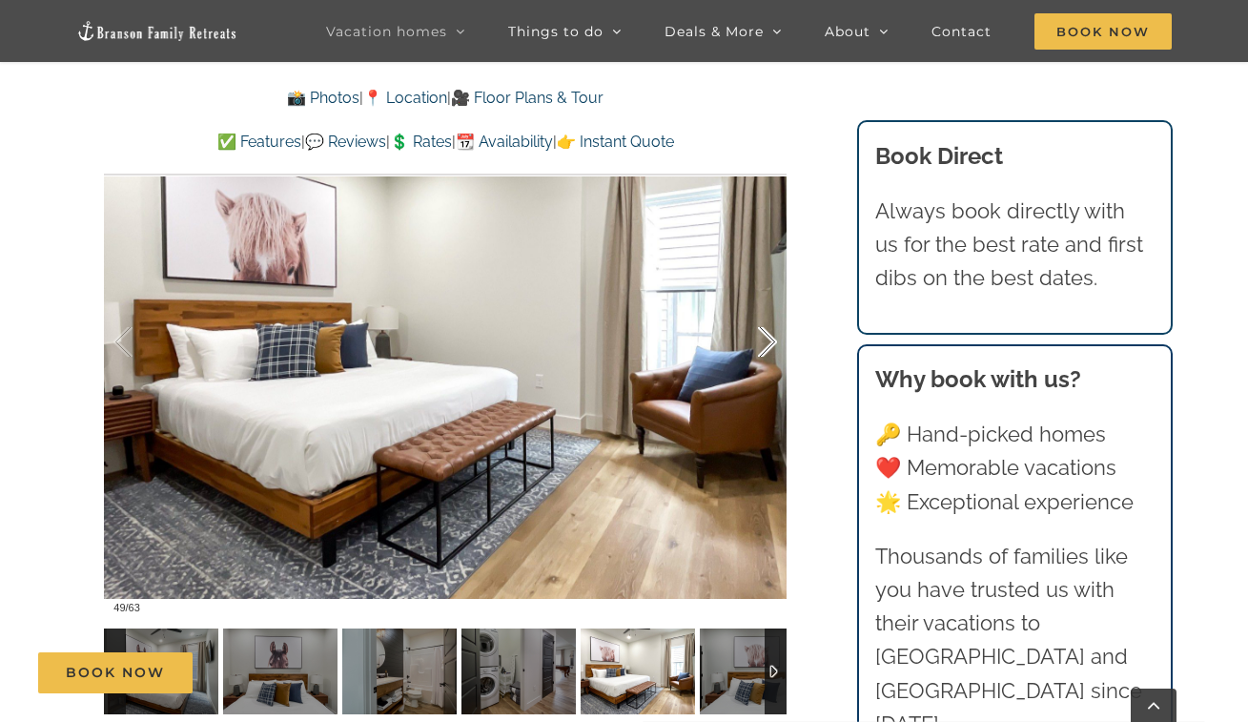
click at [771, 346] on div at bounding box center [747, 342] width 59 height 118
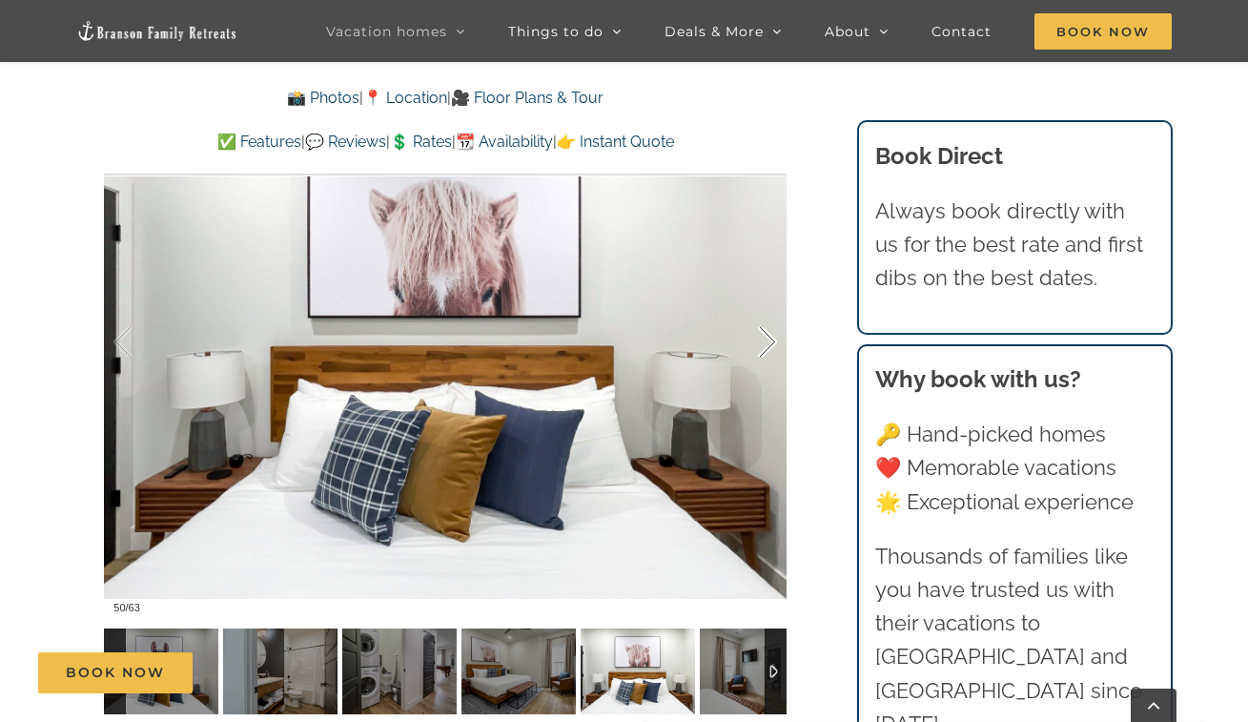
click at [771, 346] on div at bounding box center [747, 342] width 59 height 118
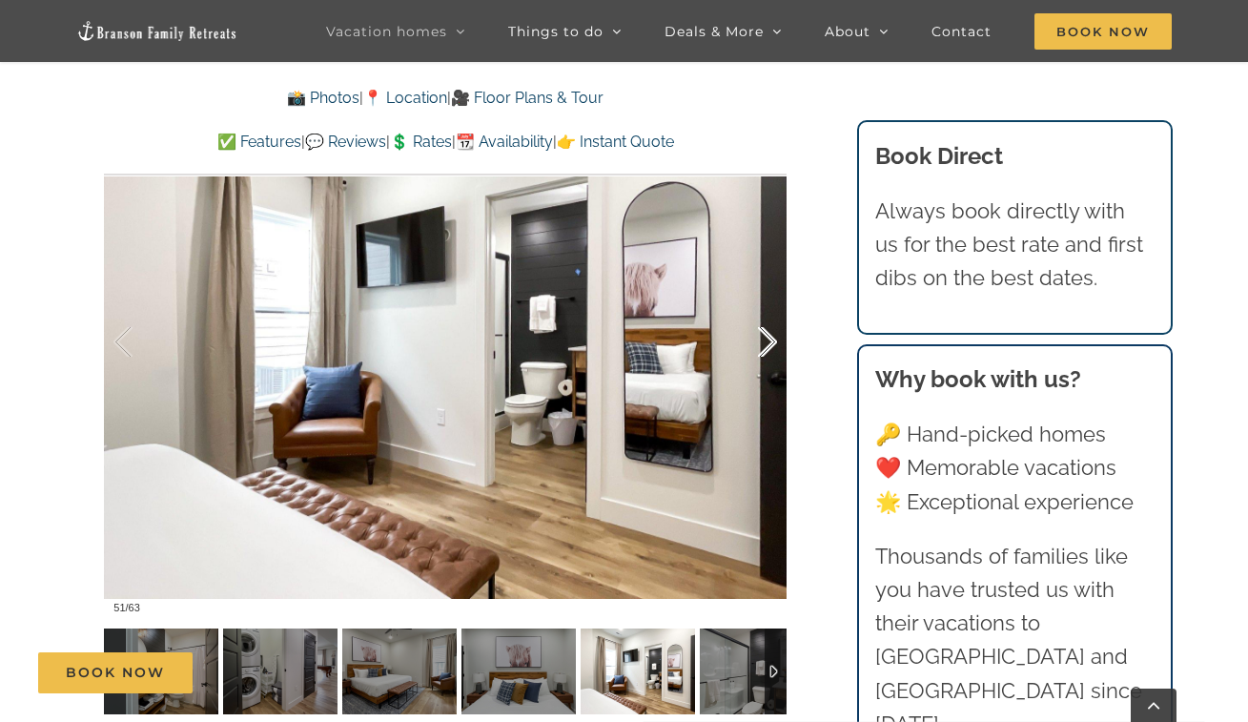
click at [771, 346] on div at bounding box center [747, 342] width 59 height 118
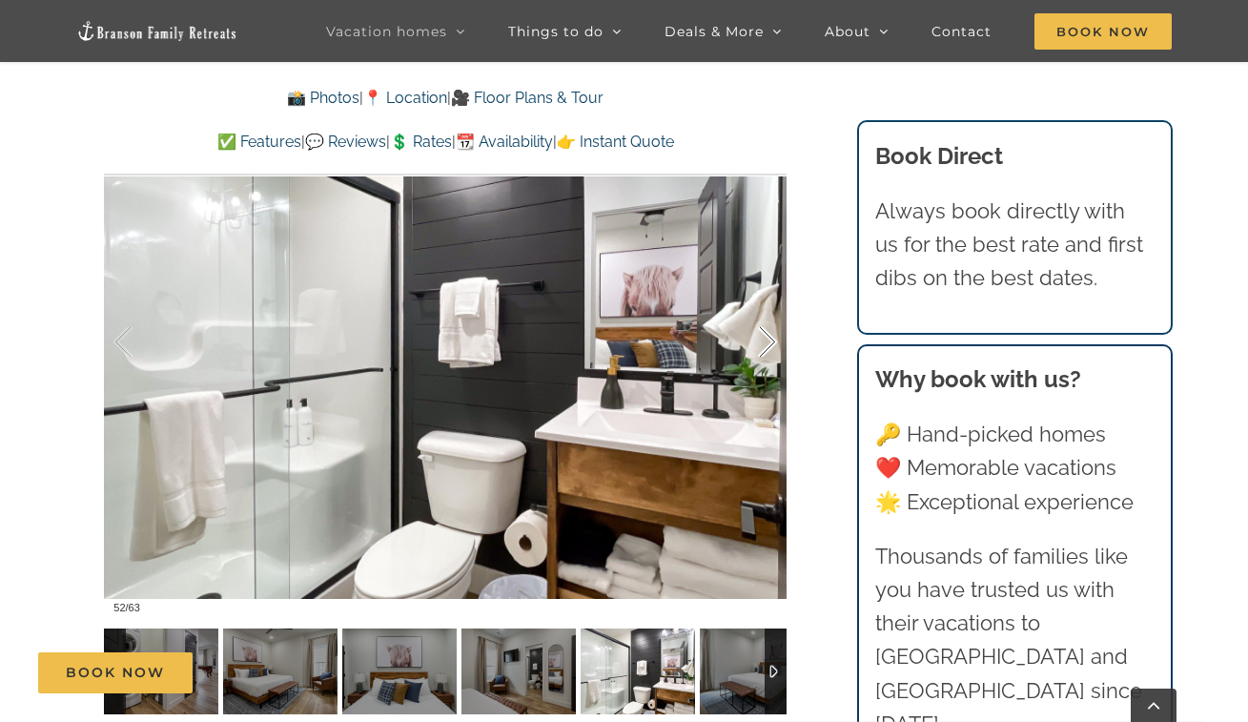
click at [771, 346] on div at bounding box center [747, 342] width 59 height 118
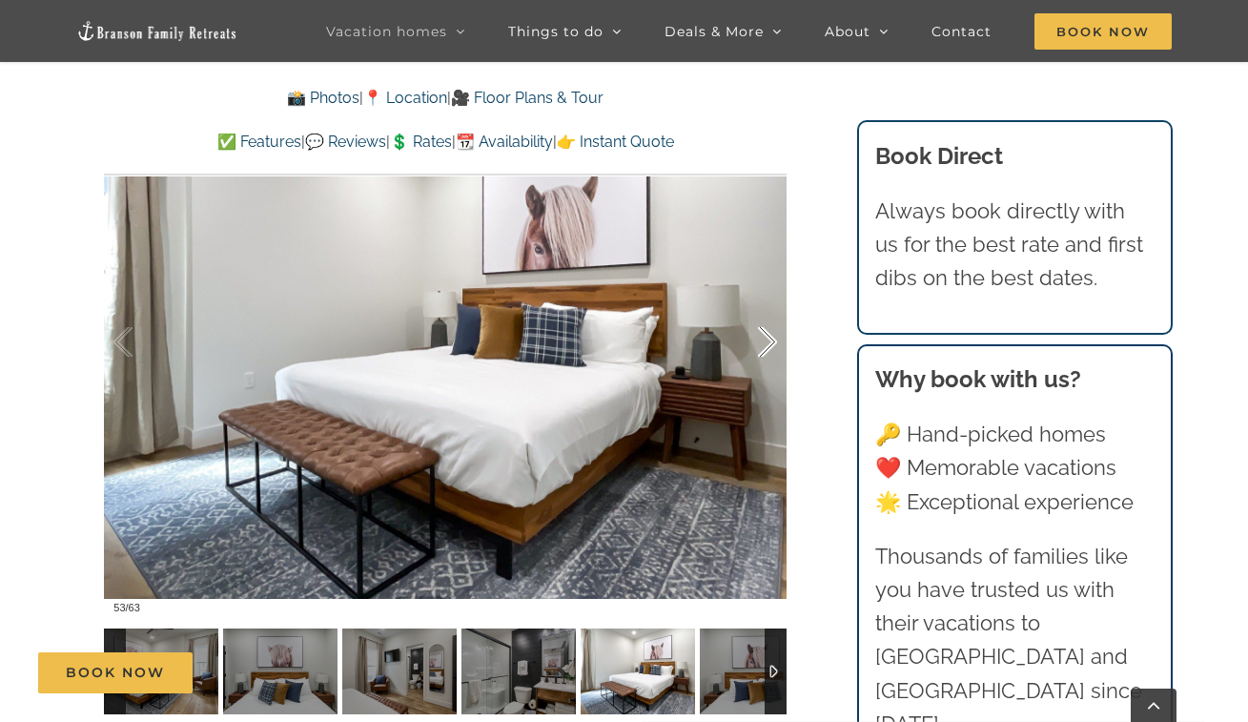
click at [771, 346] on div at bounding box center [747, 342] width 59 height 118
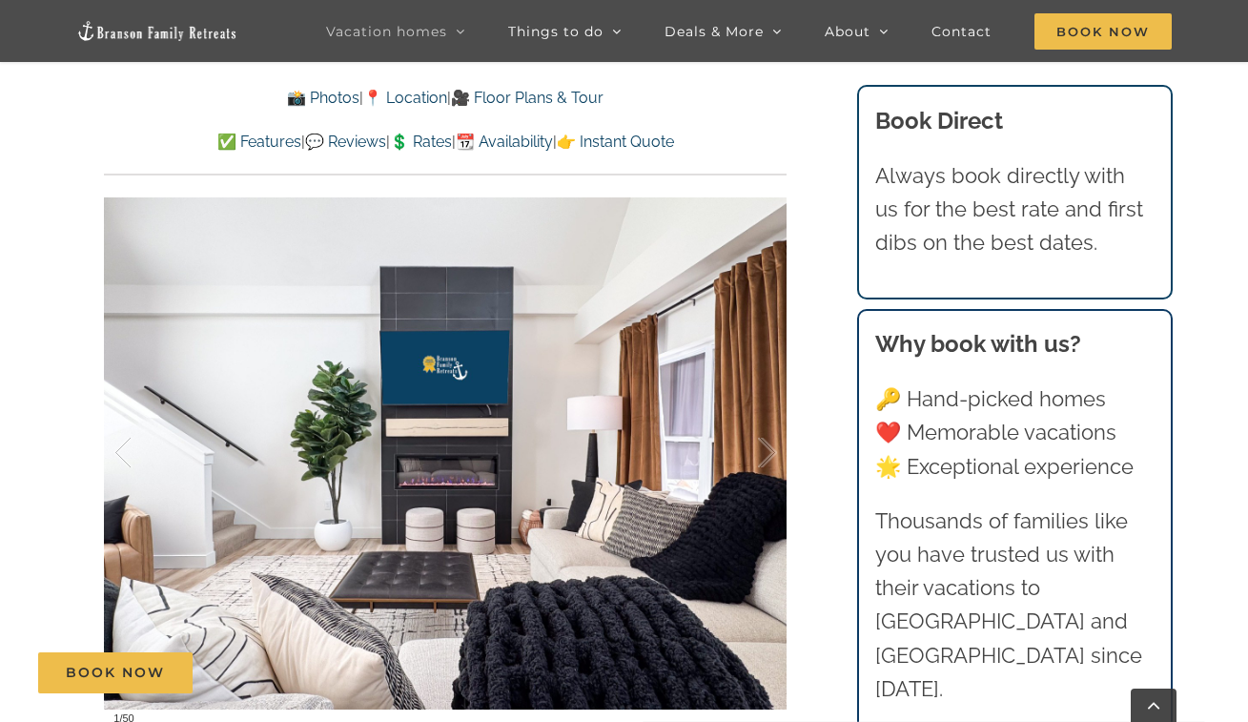
scroll to position [1325, 0]
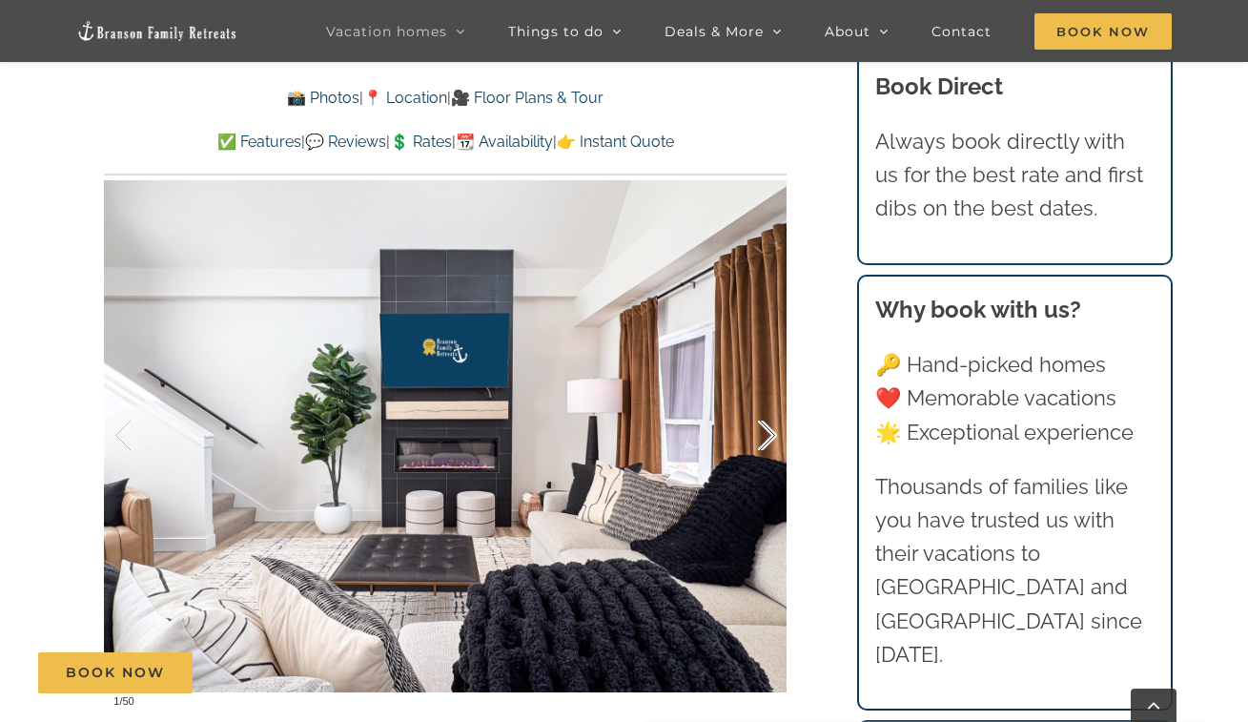
click at [767, 436] on div at bounding box center [747, 436] width 59 height 118
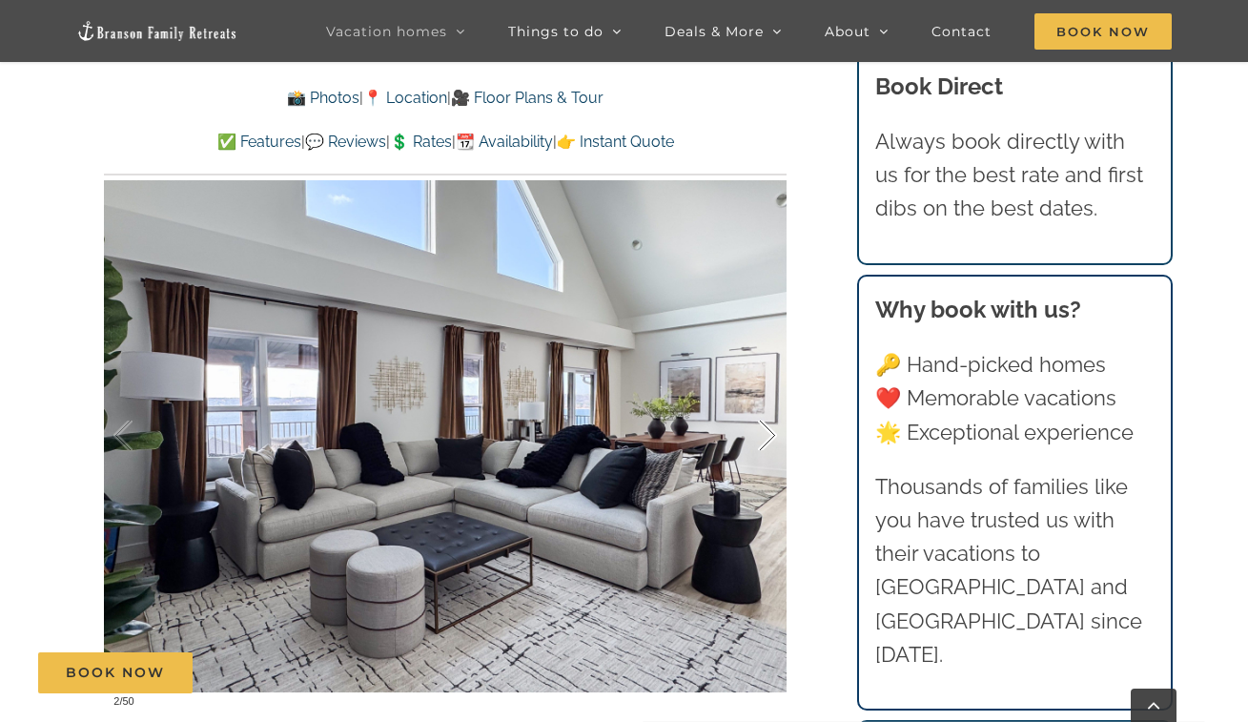
click at [767, 436] on div at bounding box center [747, 436] width 59 height 118
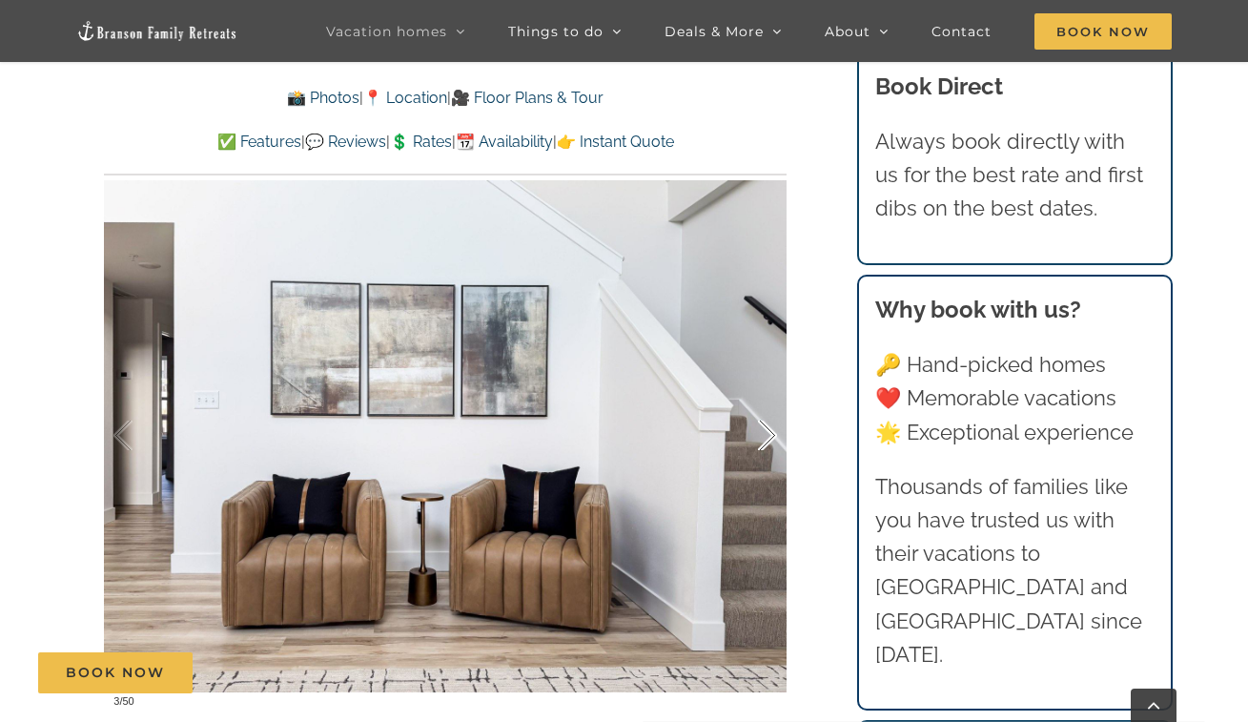
click at [767, 436] on div at bounding box center [747, 436] width 59 height 118
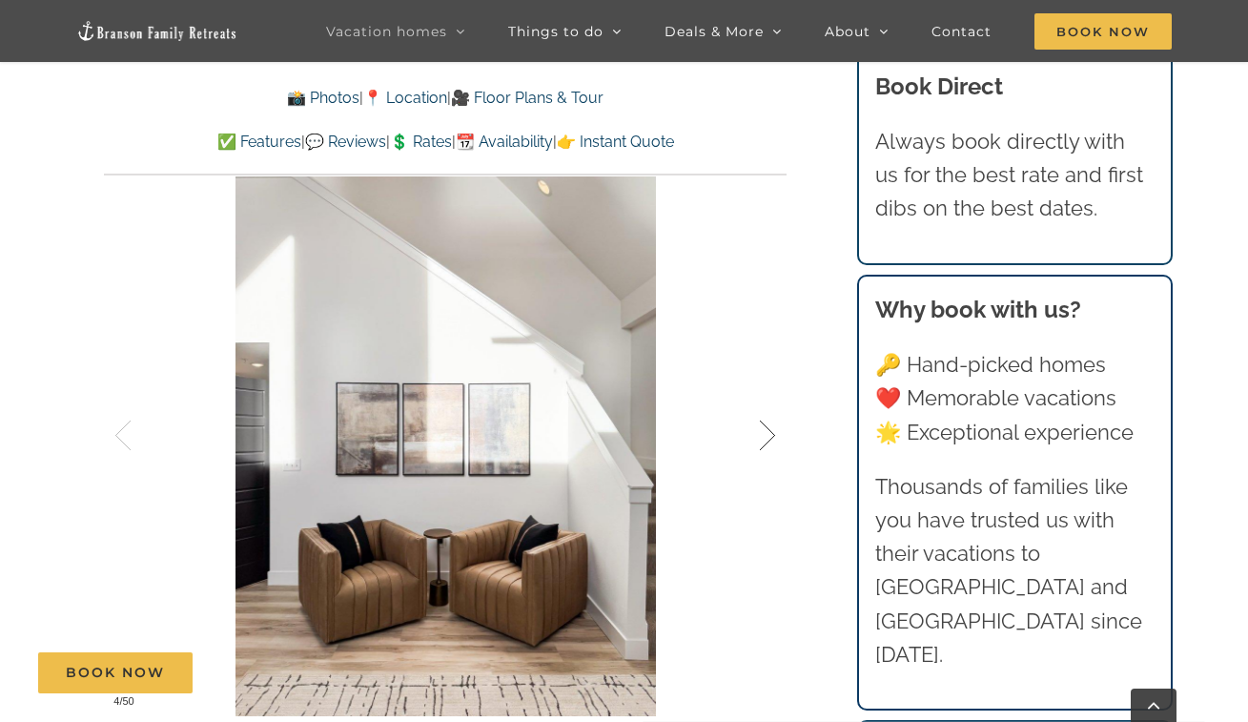
click at [767, 436] on div at bounding box center [747, 436] width 59 height 118
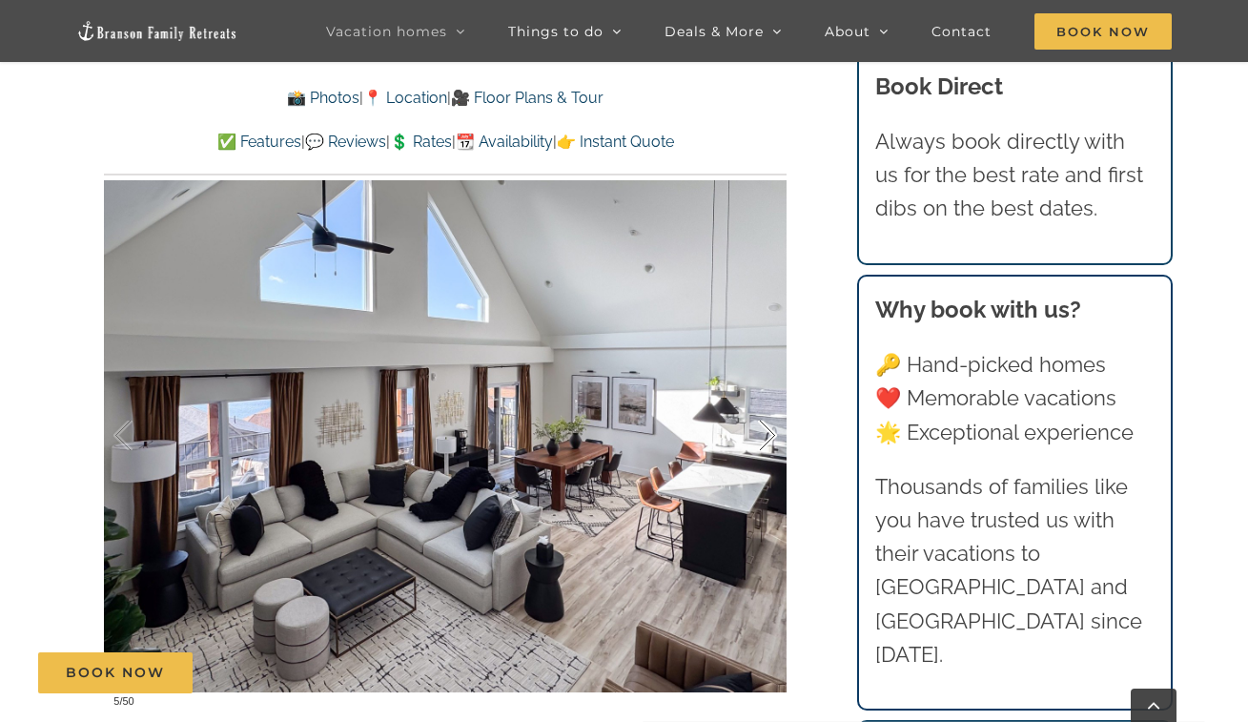
click at [768, 436] on div at bounding box center [747, 436] width 59 height 118
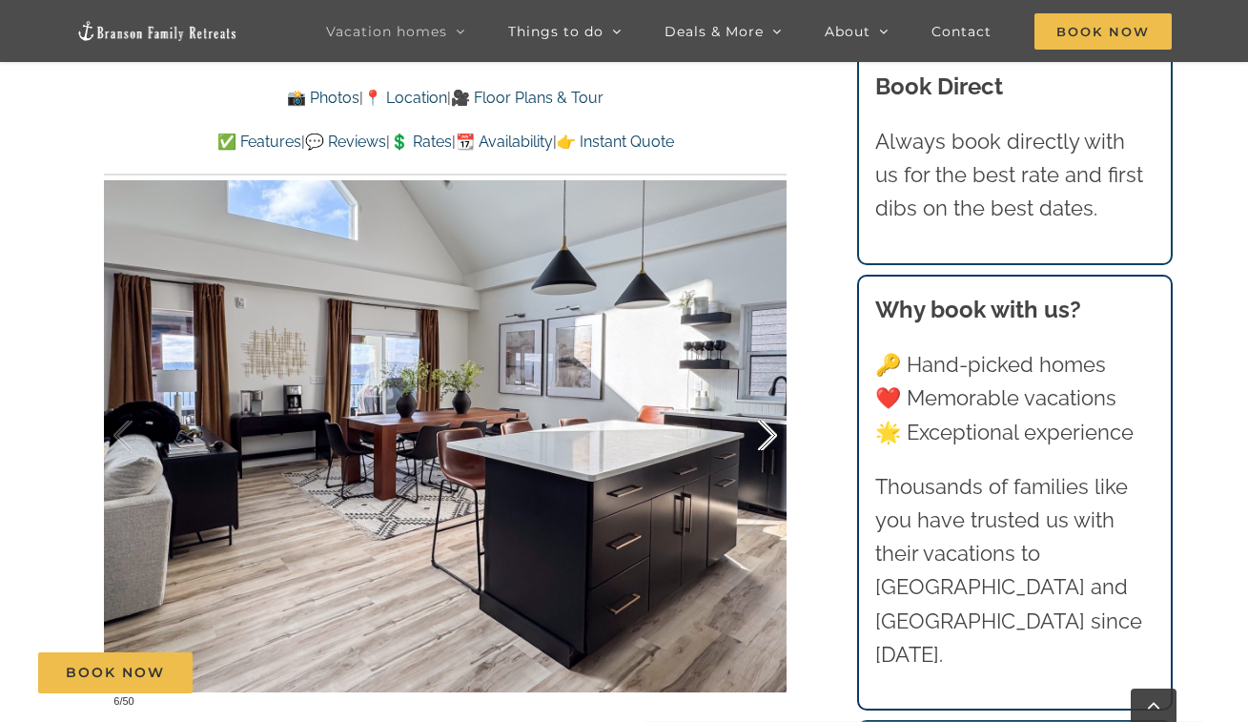
click at [768, 436] on div at bounding box center [747, 436] width 59 height 118
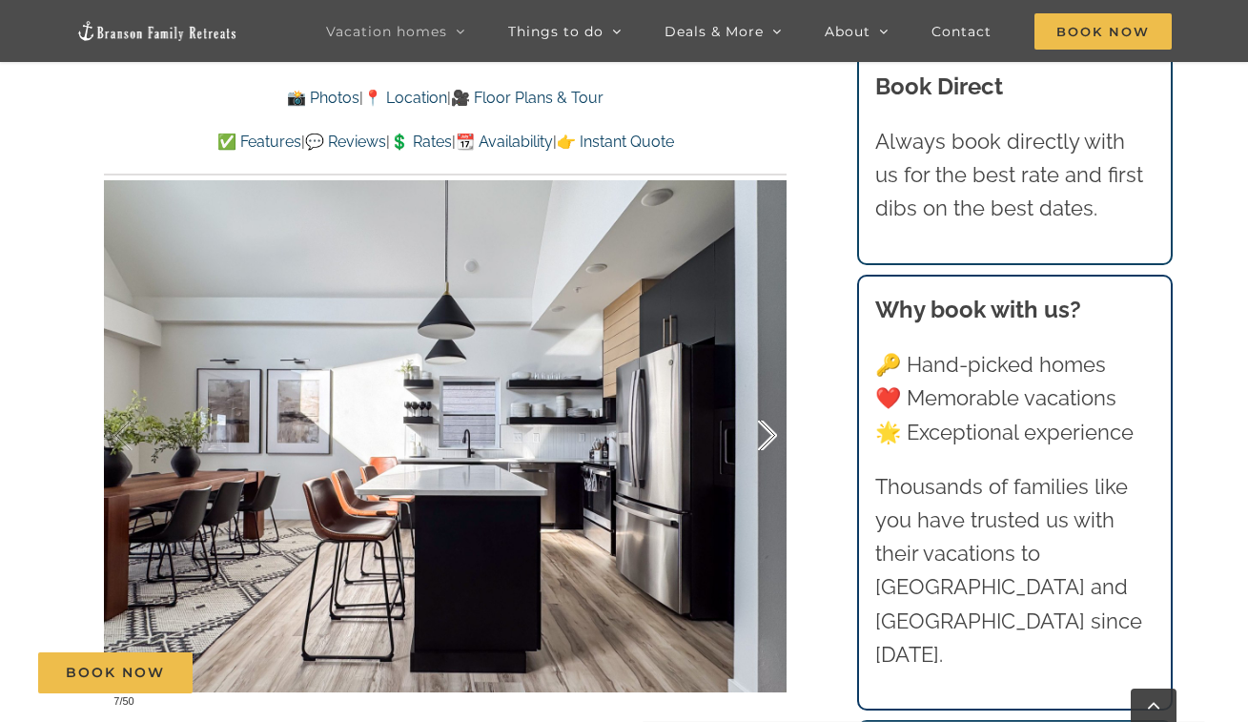
click at [768, 436] on div at bounding box center [747, 436] width 59 height 118
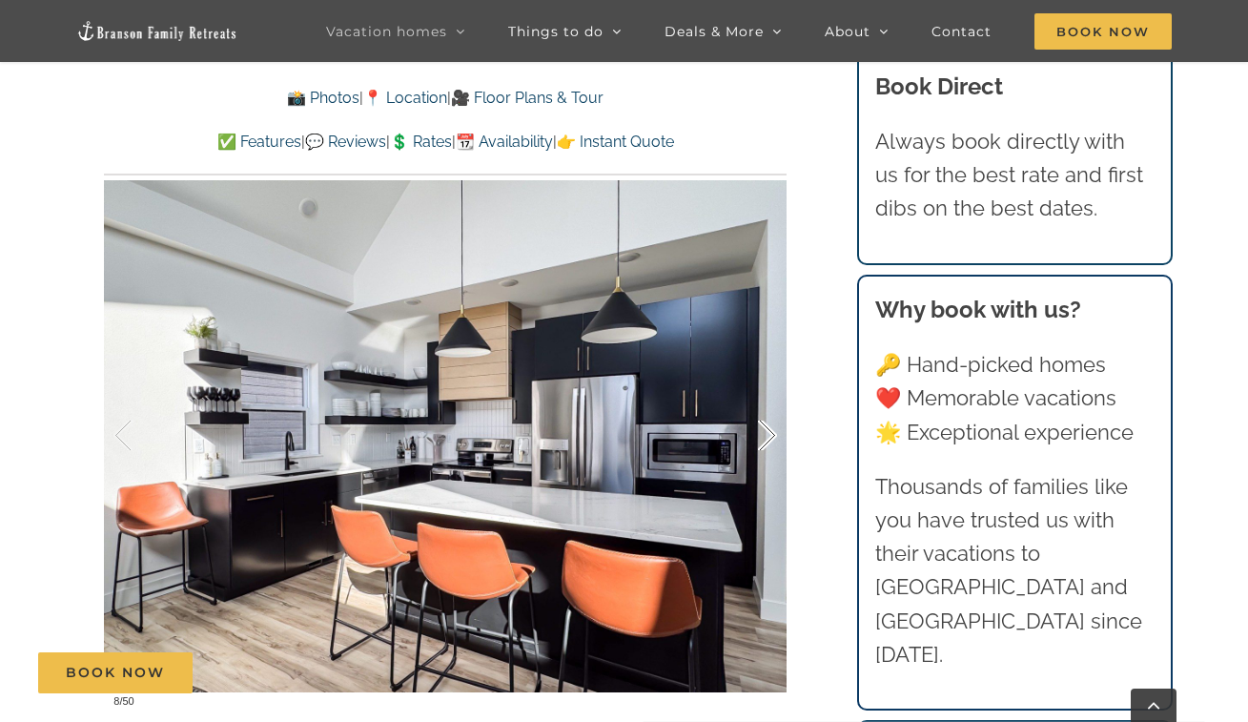
click at [768, 436] on div at bounding box center [747, 436] width 59 height 118
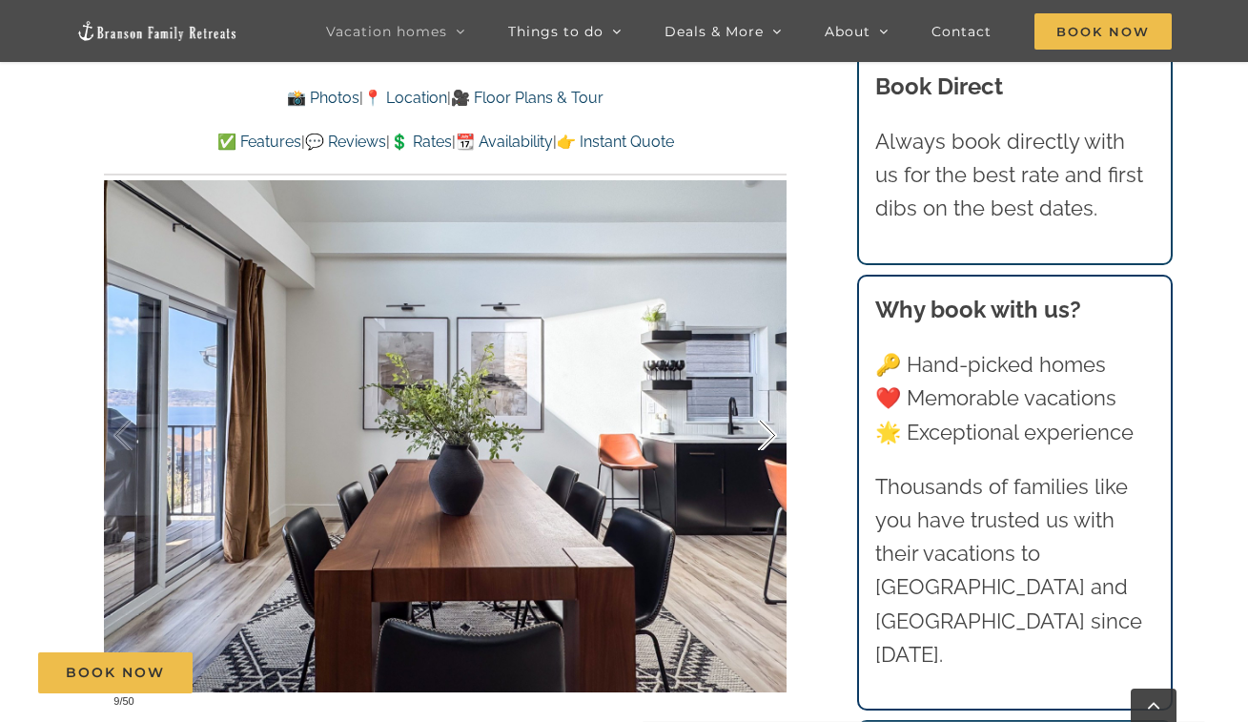
click at [768, 436] on div at bounding box center [747, 436] width 59 height 118
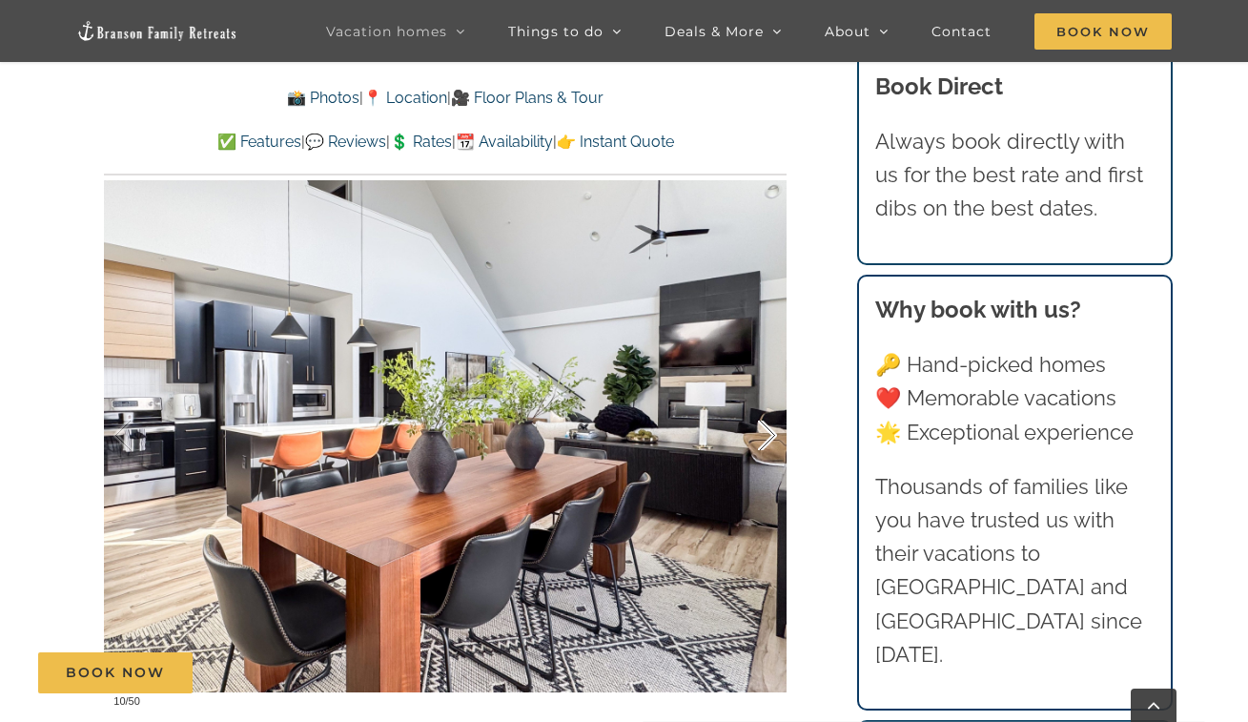
click at [768, 436] on div at bounding box center [747, 436] width 59 height 118
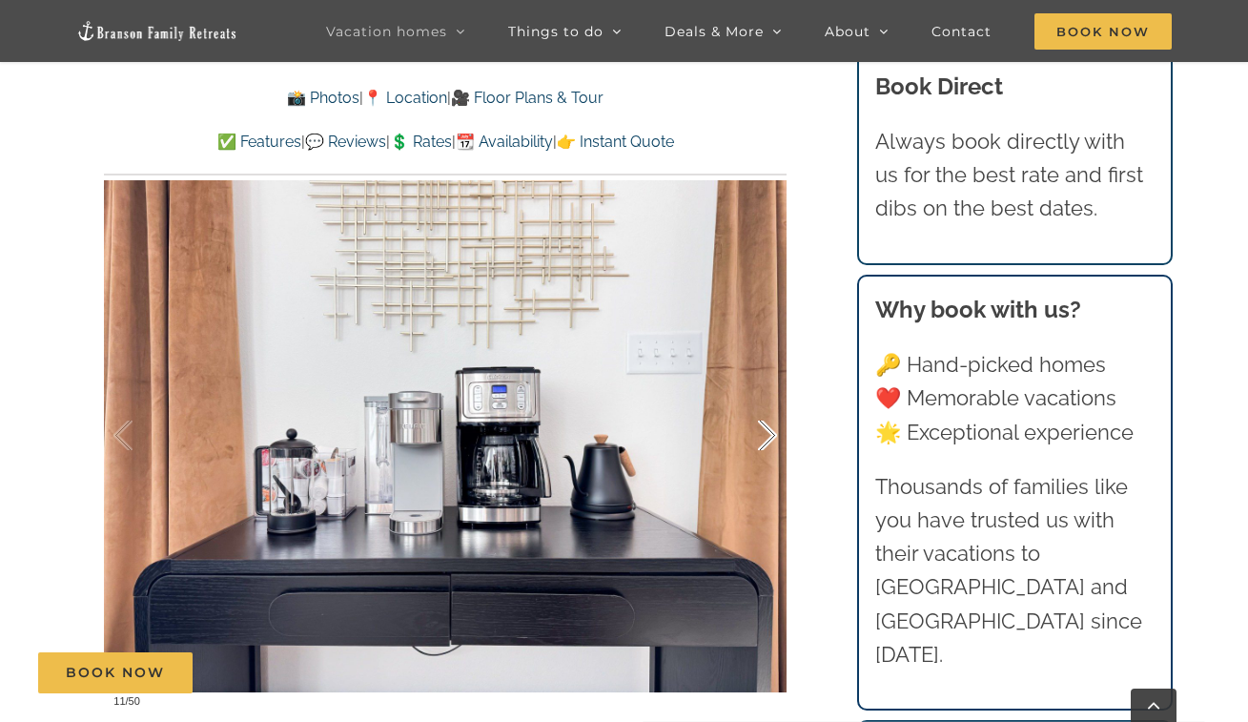
click at [768, 436] on div at bounding box center [747, 436] width 59 height 118
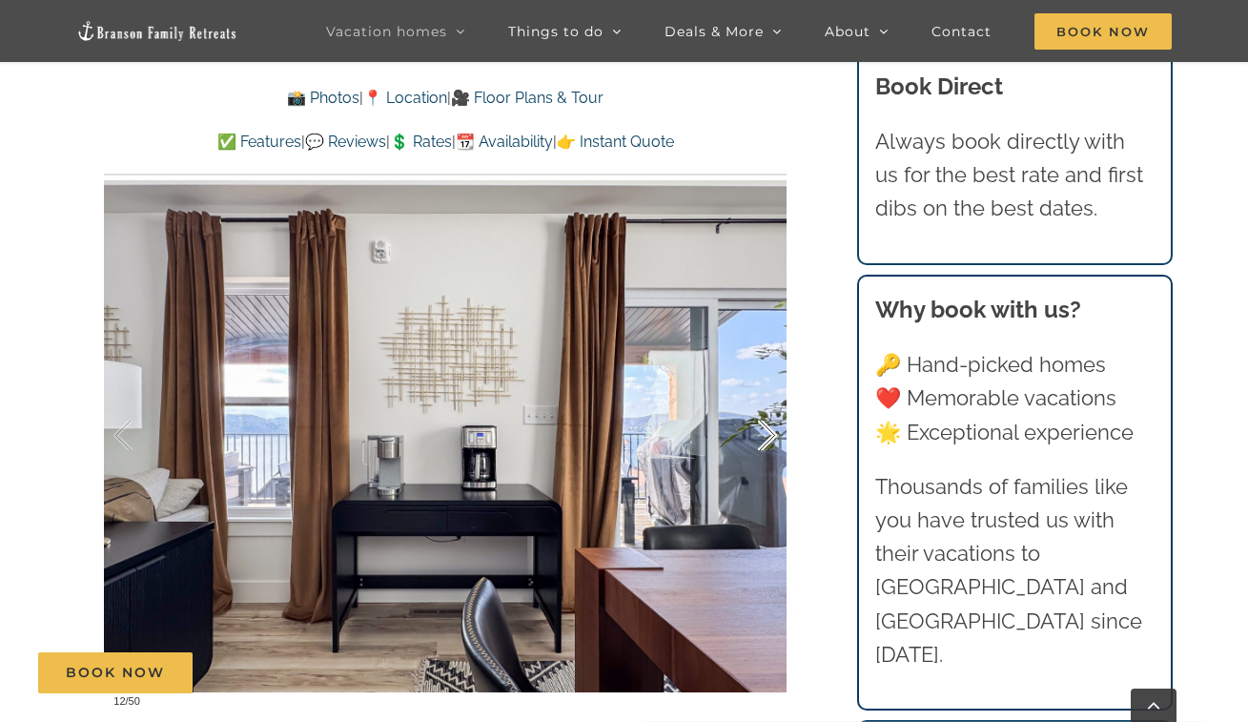
click at [768, 436] on div at bounding box center [747, 436] width 59 height 118
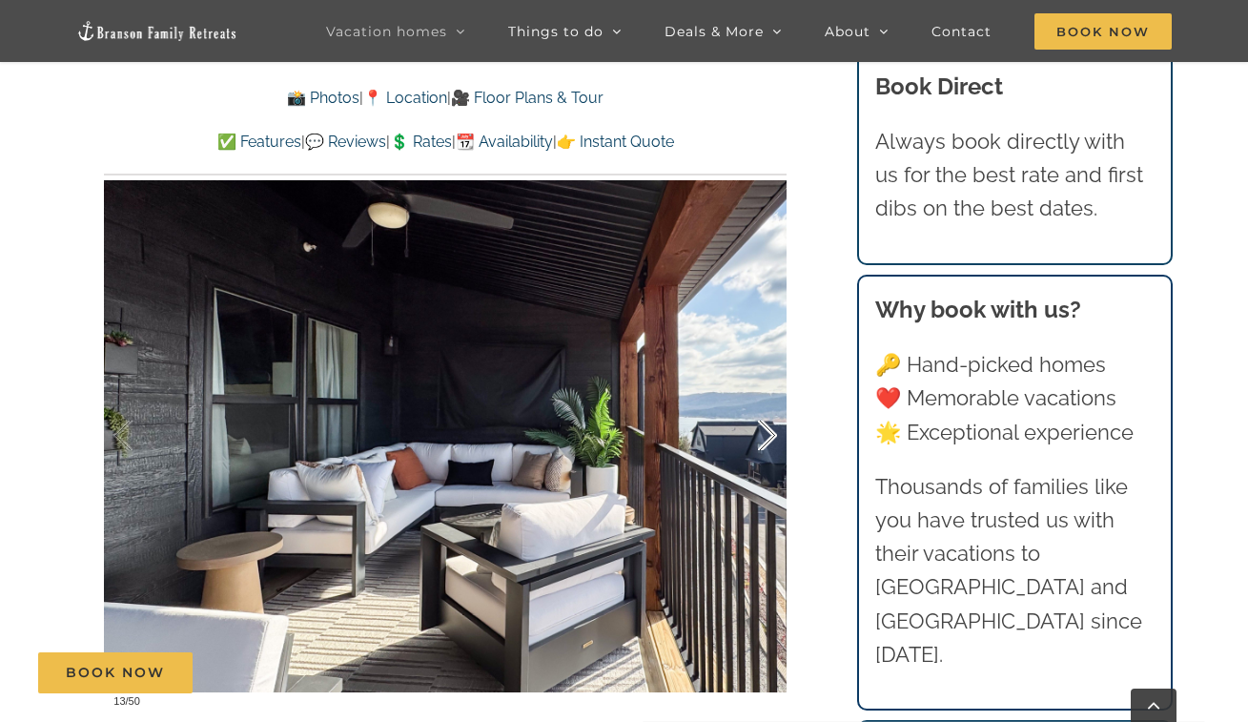
click at [768, 436] on div at bounding box center [747, 436] width 59 height 118
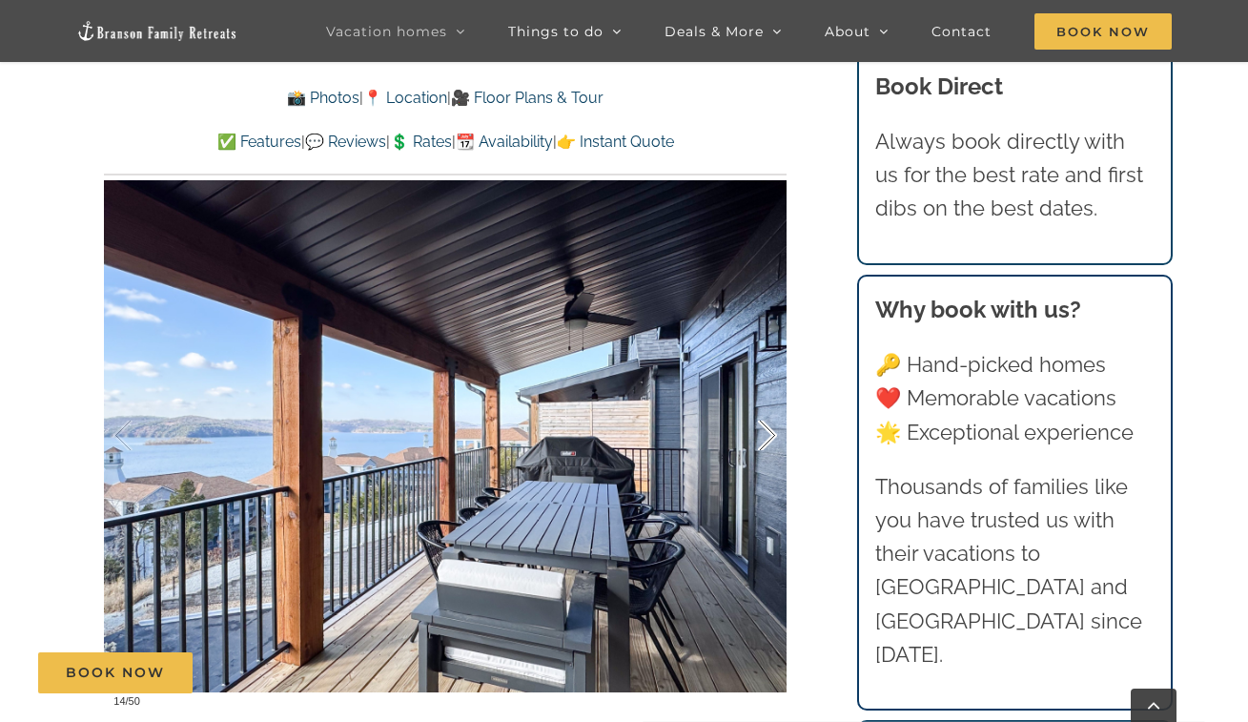
click at [768, 436] on div at bounding box center [747, 436] width 59 height 118
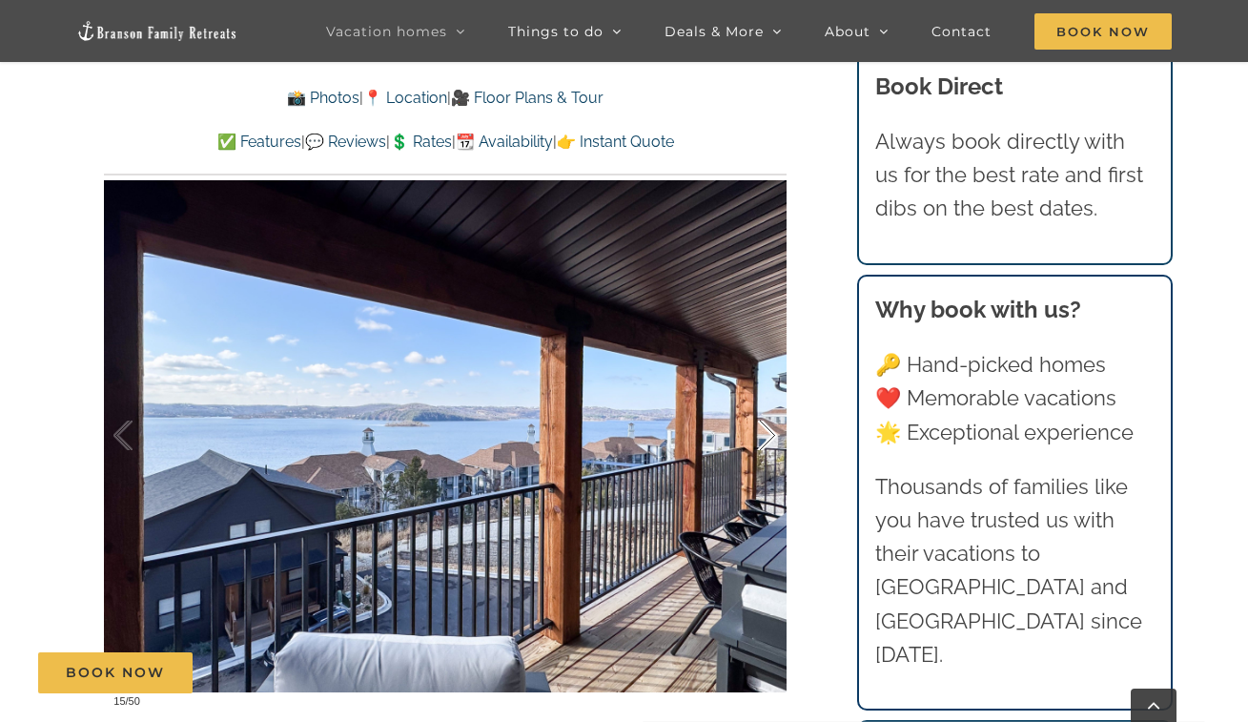
click at [768, 436] on div at bounding box center [747, 436] width 59 height 118
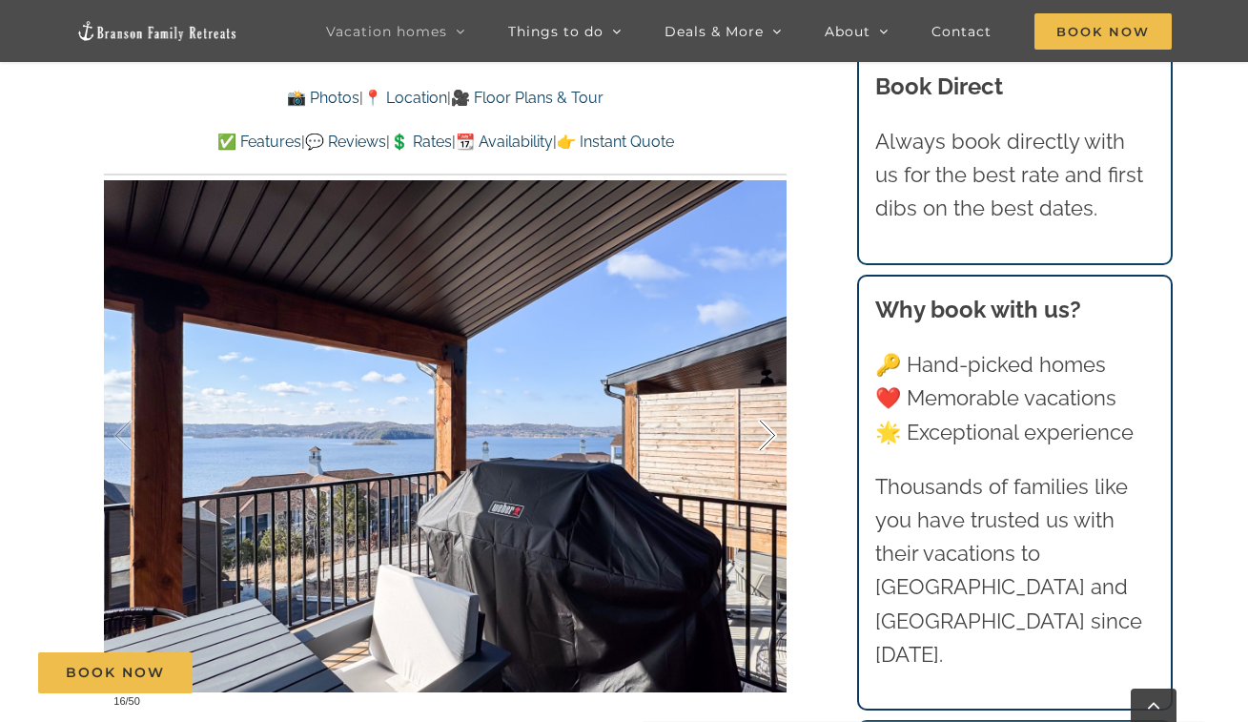
click at [768, 436] on div at bounding box center [747, 436] width 59 height 118
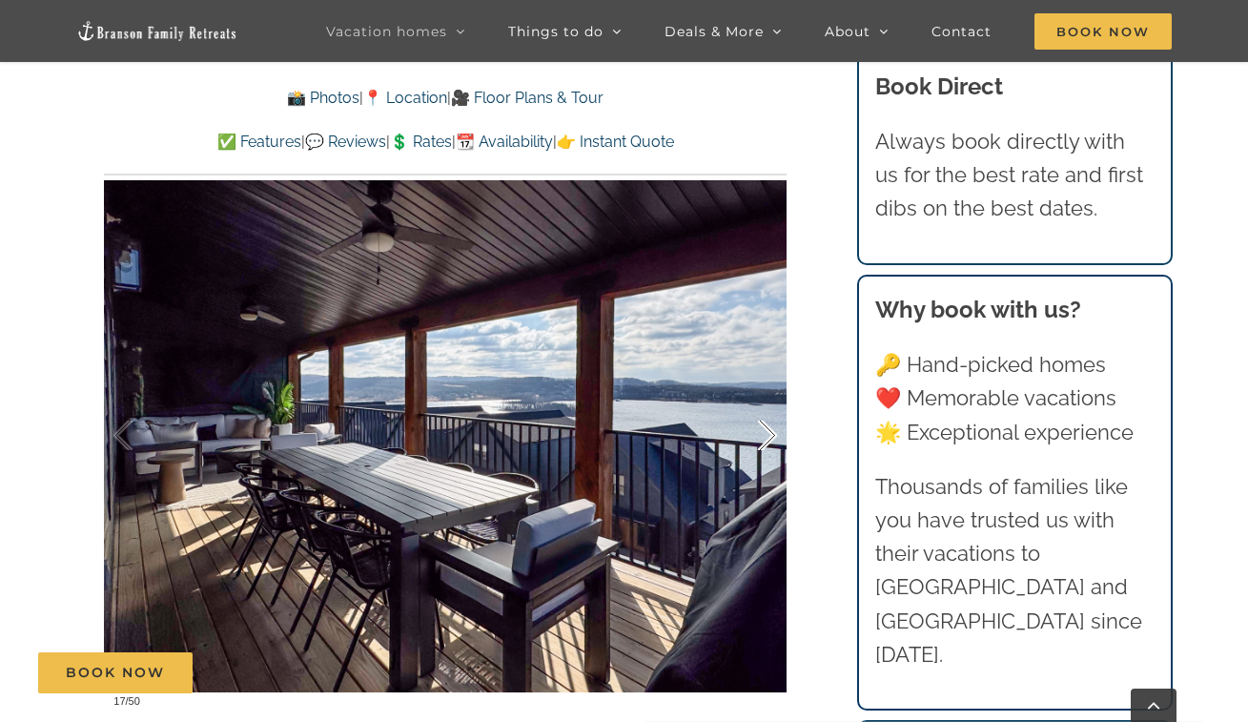
click at [768, 437] on div at bounding box center [747, 436] width 59 height 118
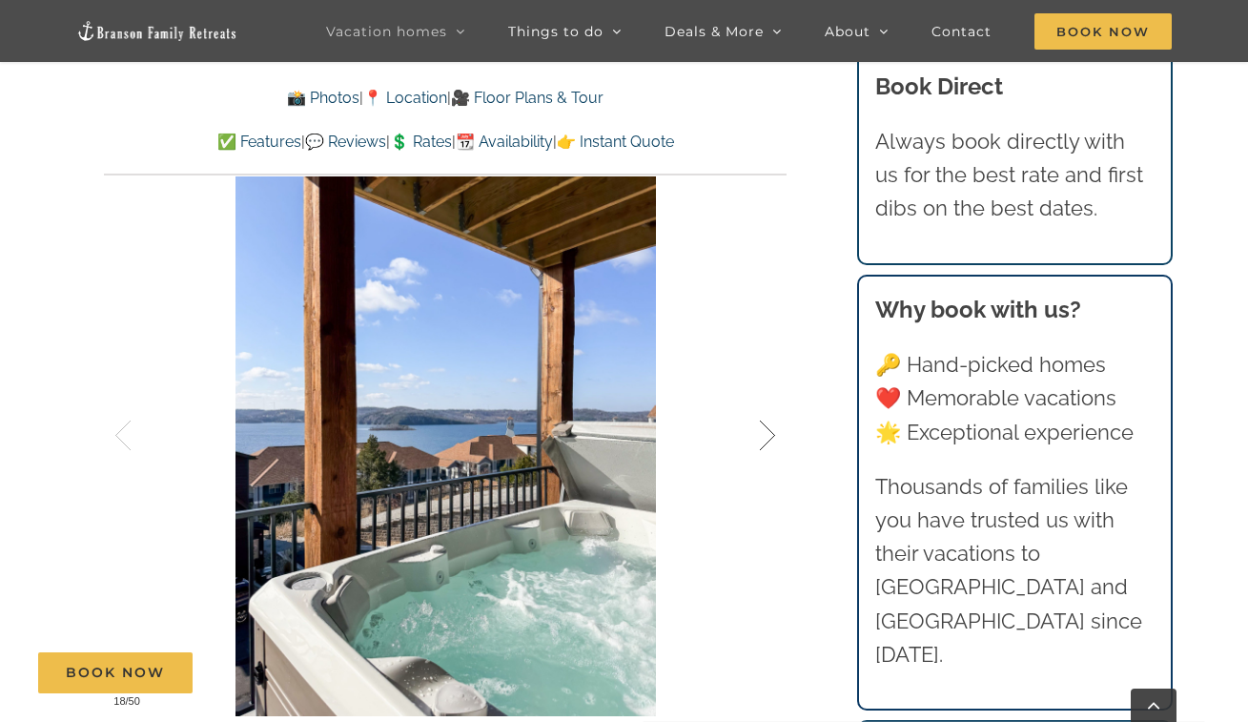
click at [768, 437] on div at bounding box center [747, 436] width 59 height 118
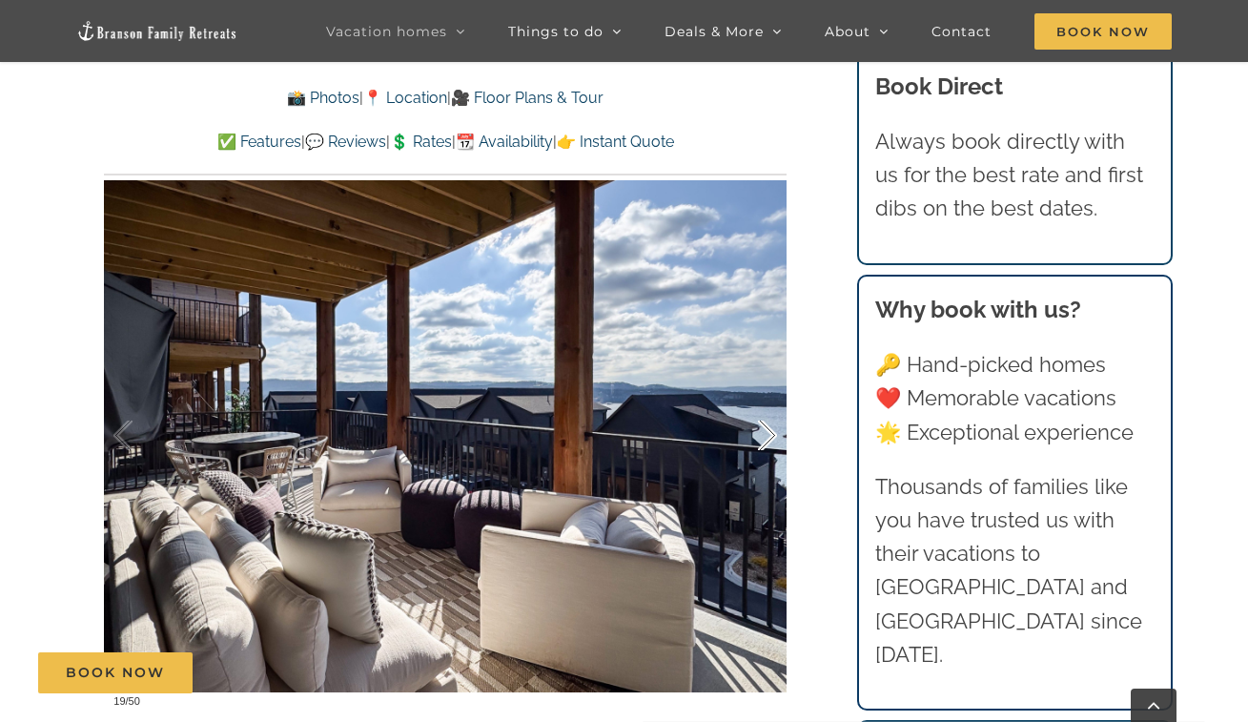
click at [768, 437] on div at bounding box center [747, 436] width 59 height 118
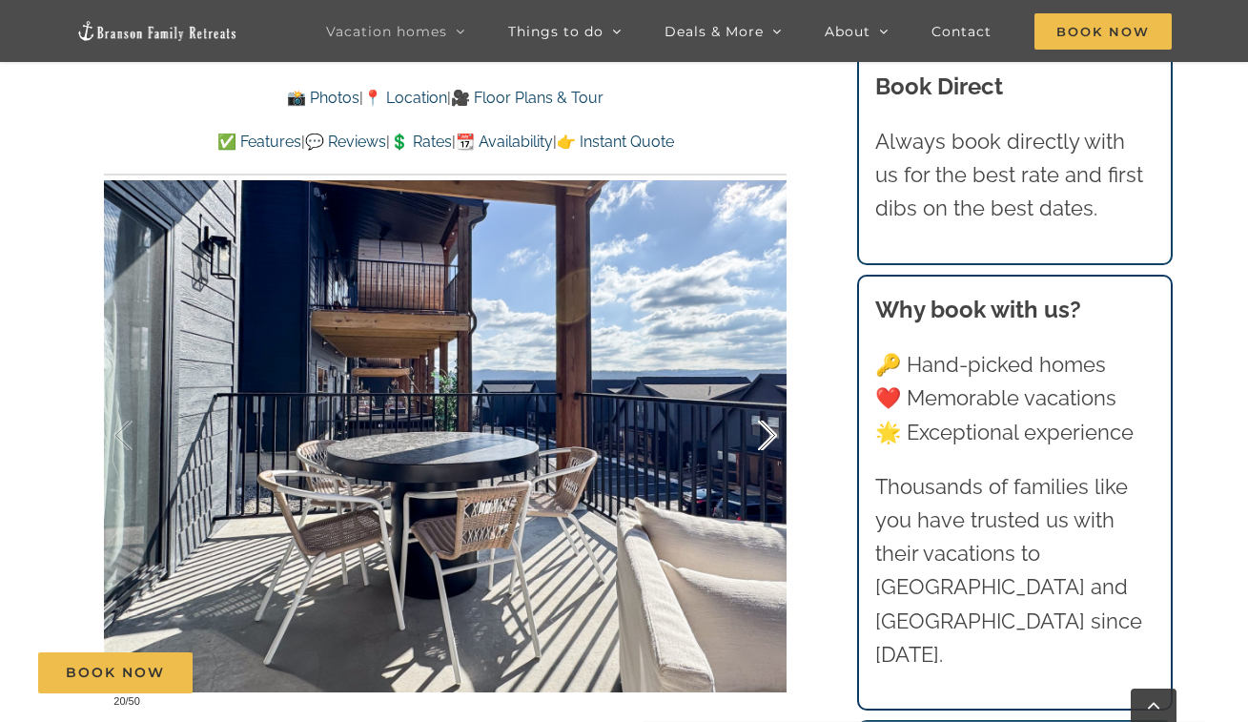
click at [768, 437] on div at bounding box center [747, 436] width 59 height 118
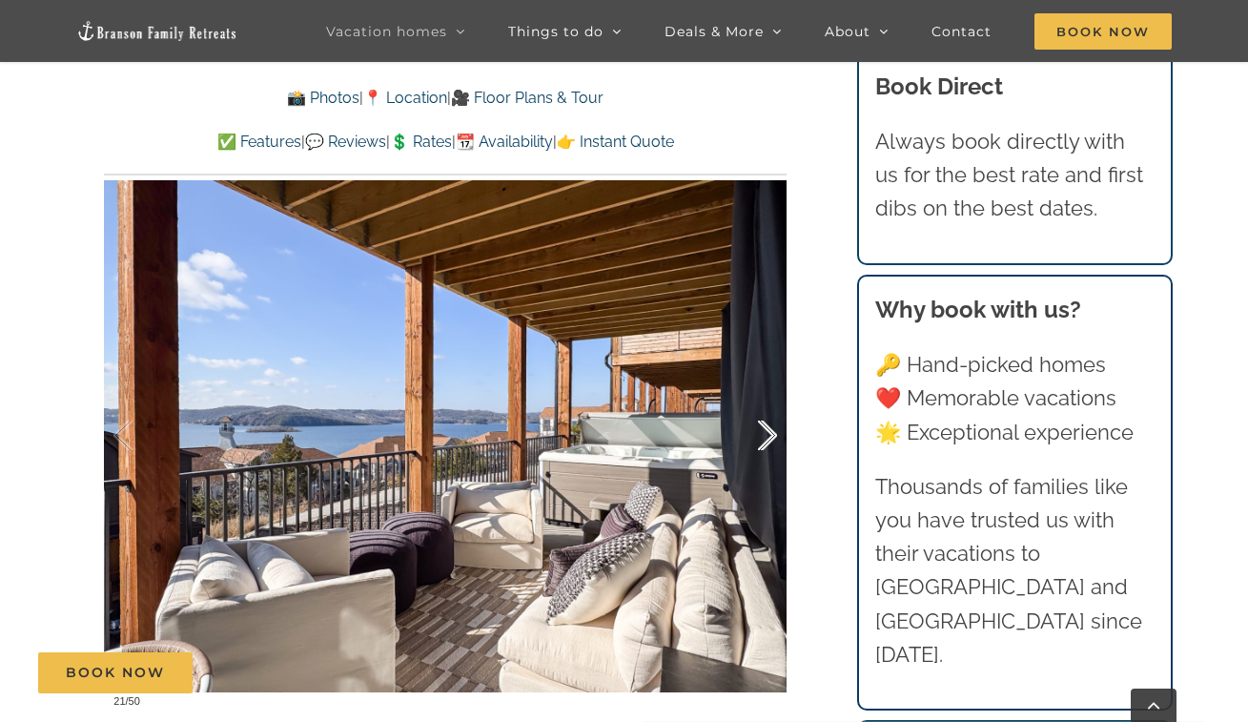
click at [768, 437] on div at bounding box center [747, 436] width 59 height 118
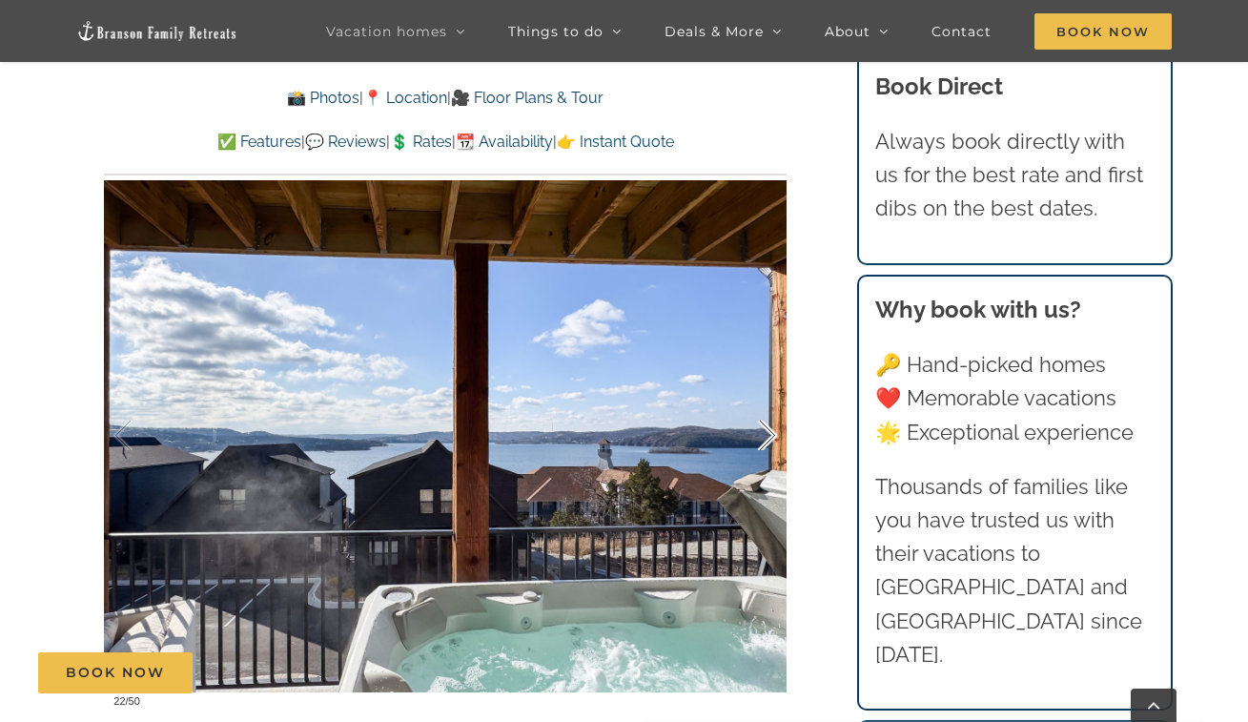
click at [768, 437] on div at bounding box center [747, 436] width 59 height 118
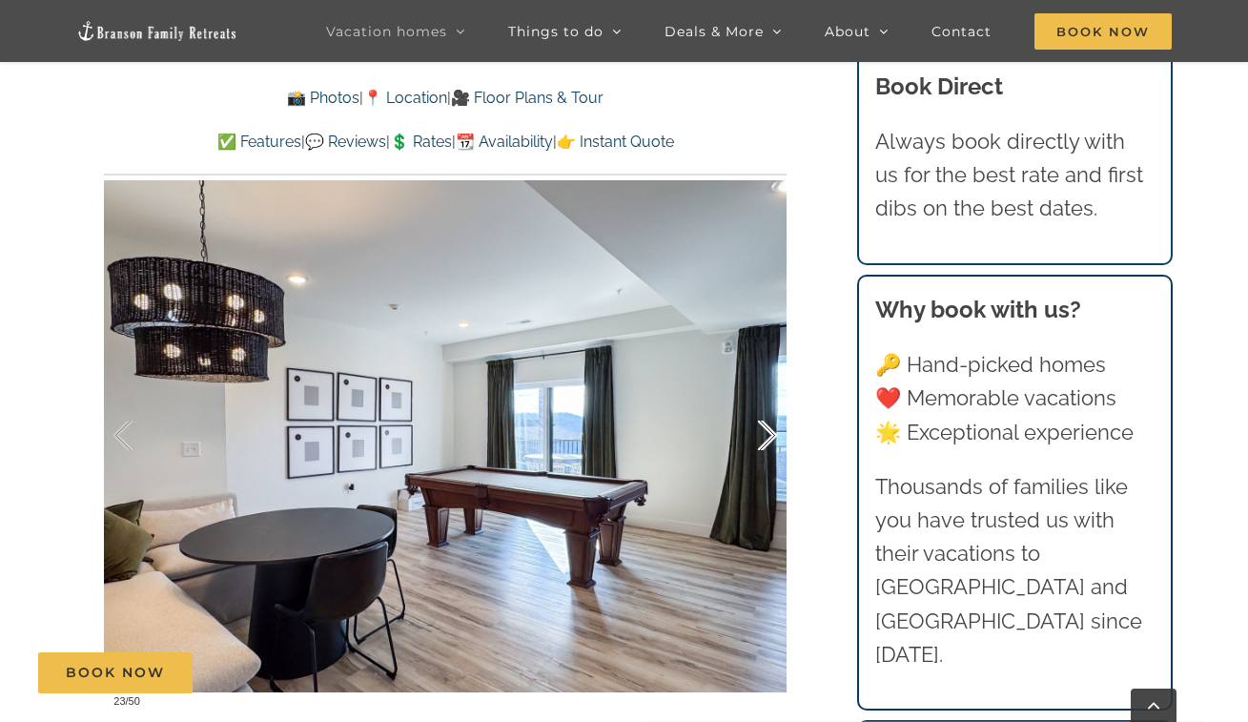
click at [768, 437] on div at bounding box center [747, 436] width 59 height 118
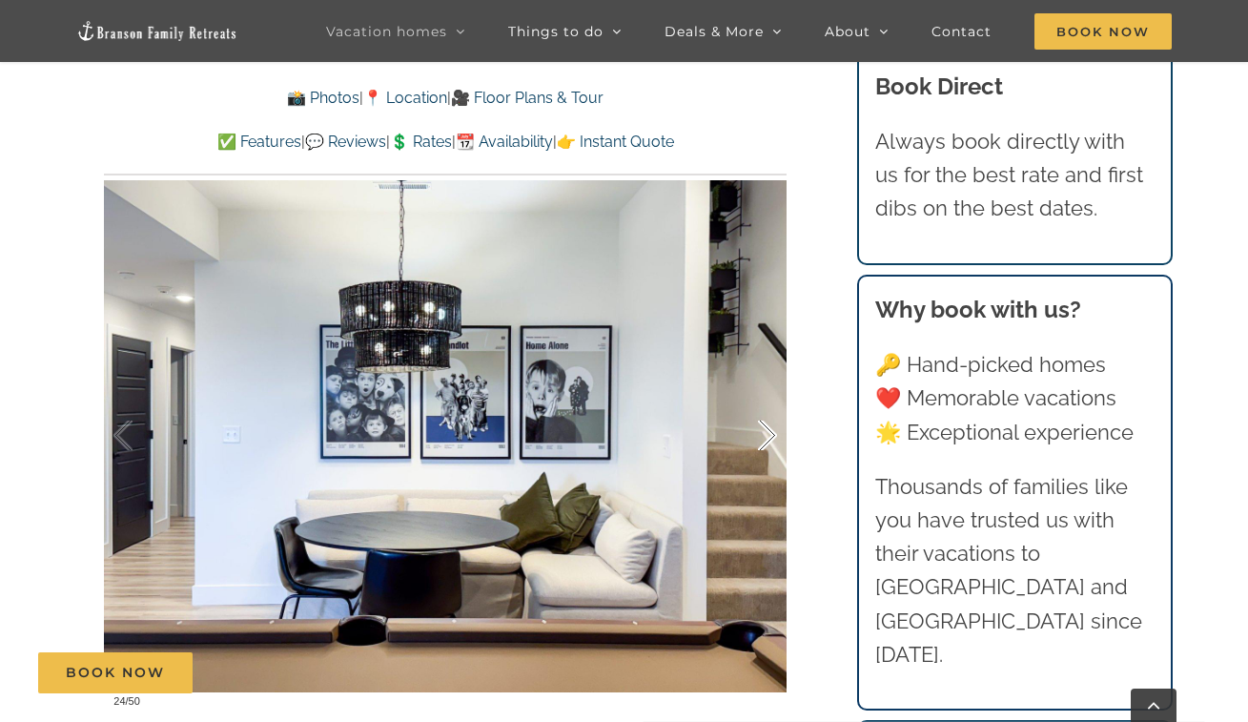
click at [768, 437] on div at bounding box center [747, 436] width 59 height 118
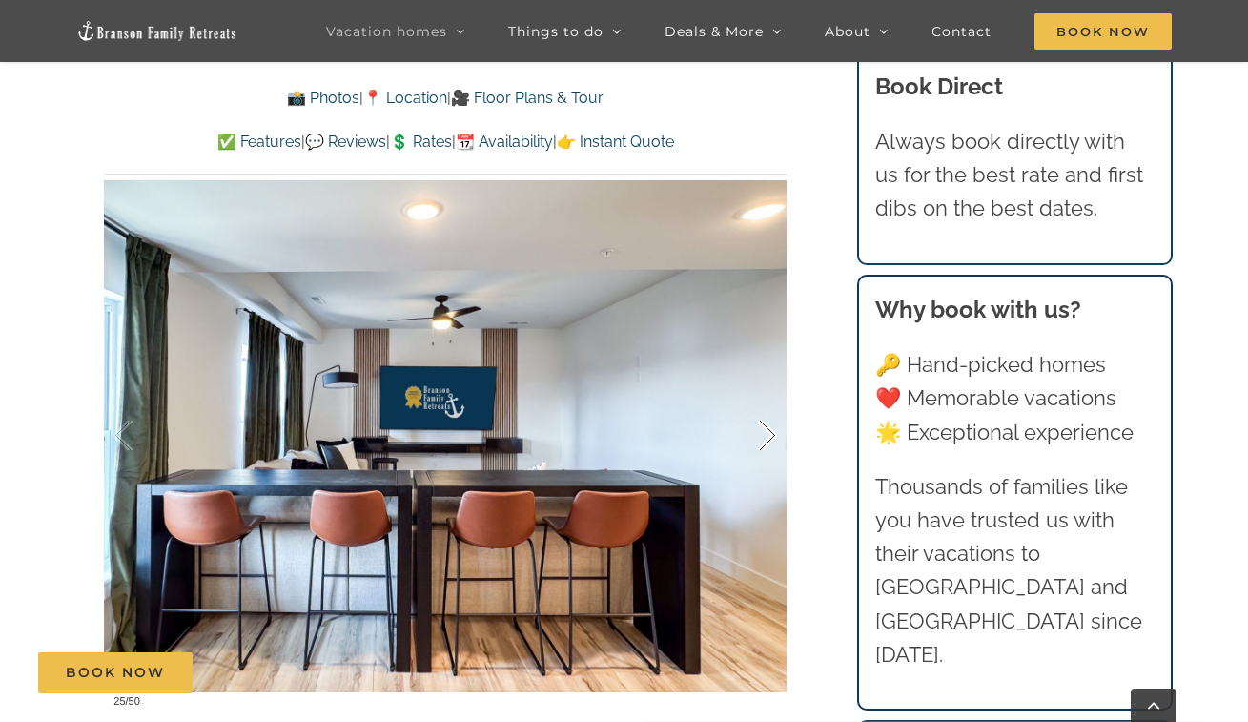
click at [768, 437] on div at bounding box center [747, 436] width 59 height 118
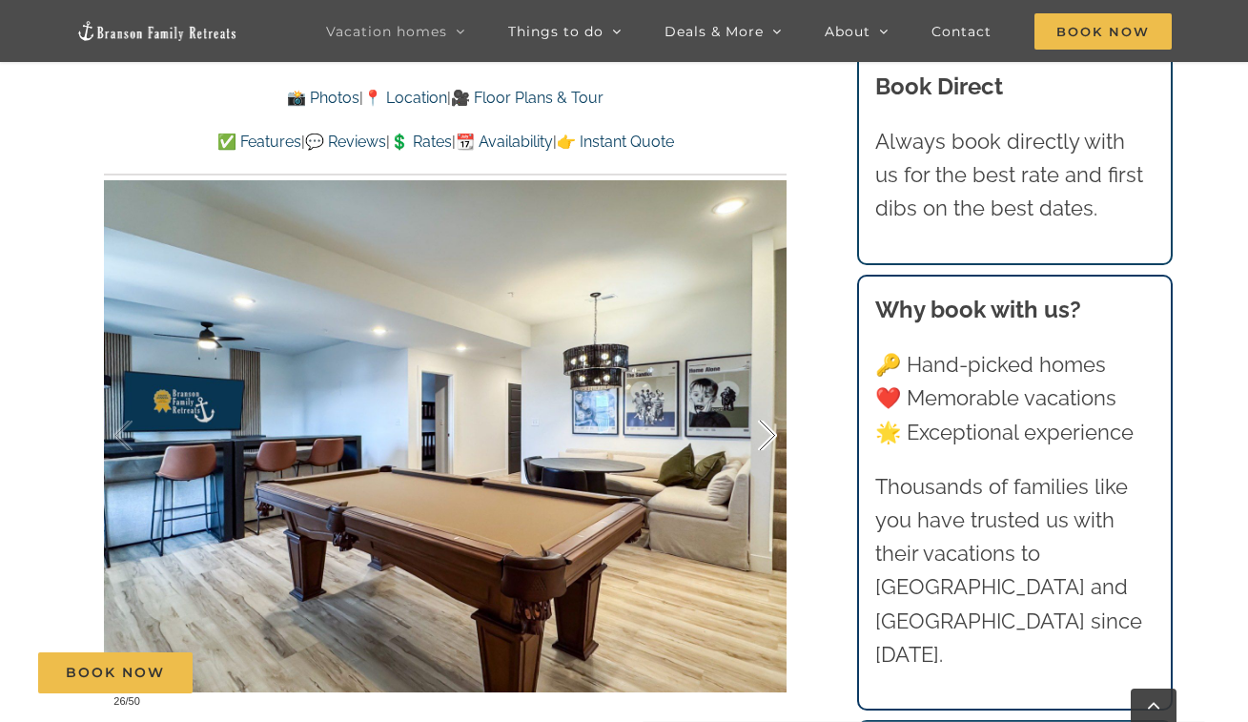
click at [768, 437] on div at bounding box center [747, 436] width 59 height 118
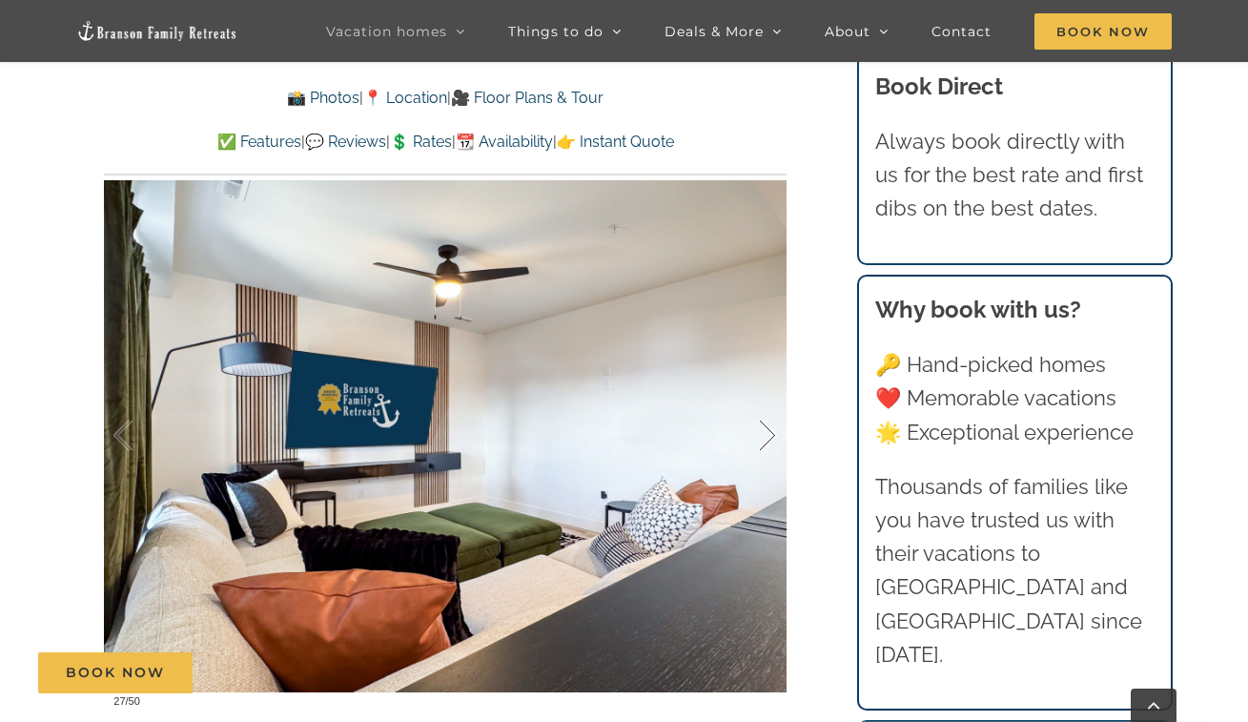
click at [768, 437] on div at bounding box center [747, 436] width 59 height 118
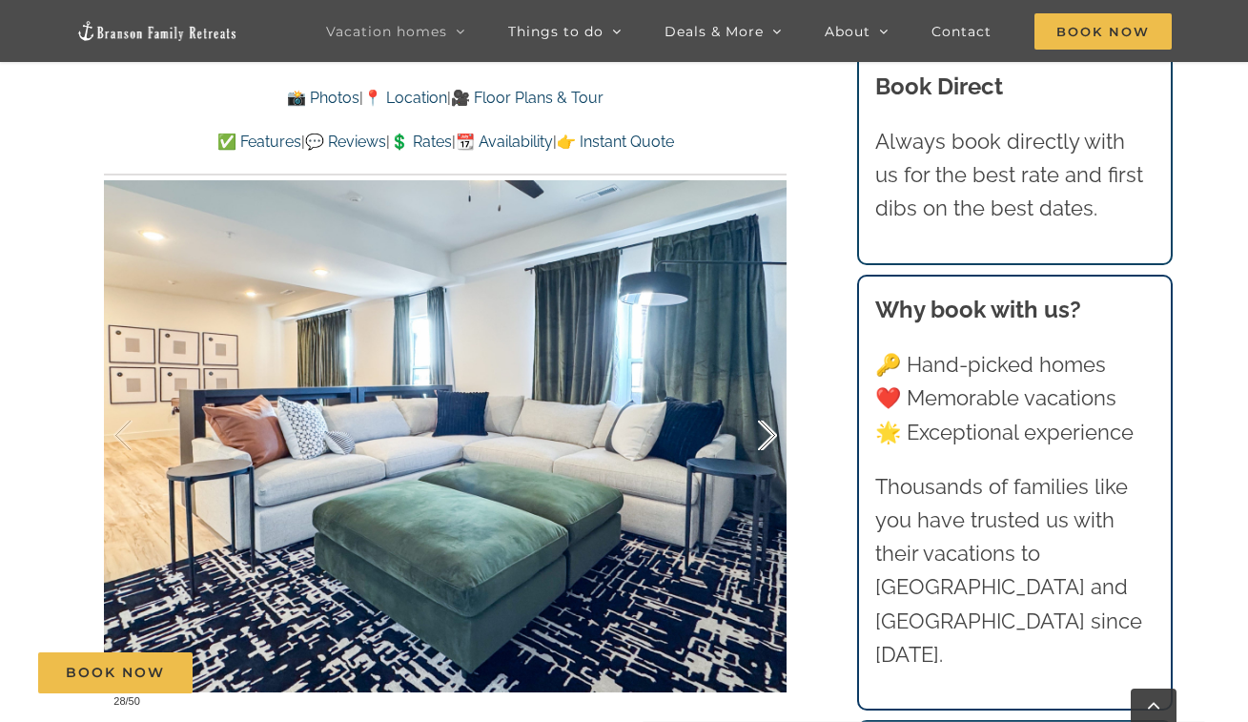
click at [768, 437] on div at bounding box center [747, 436] width 59 height 118
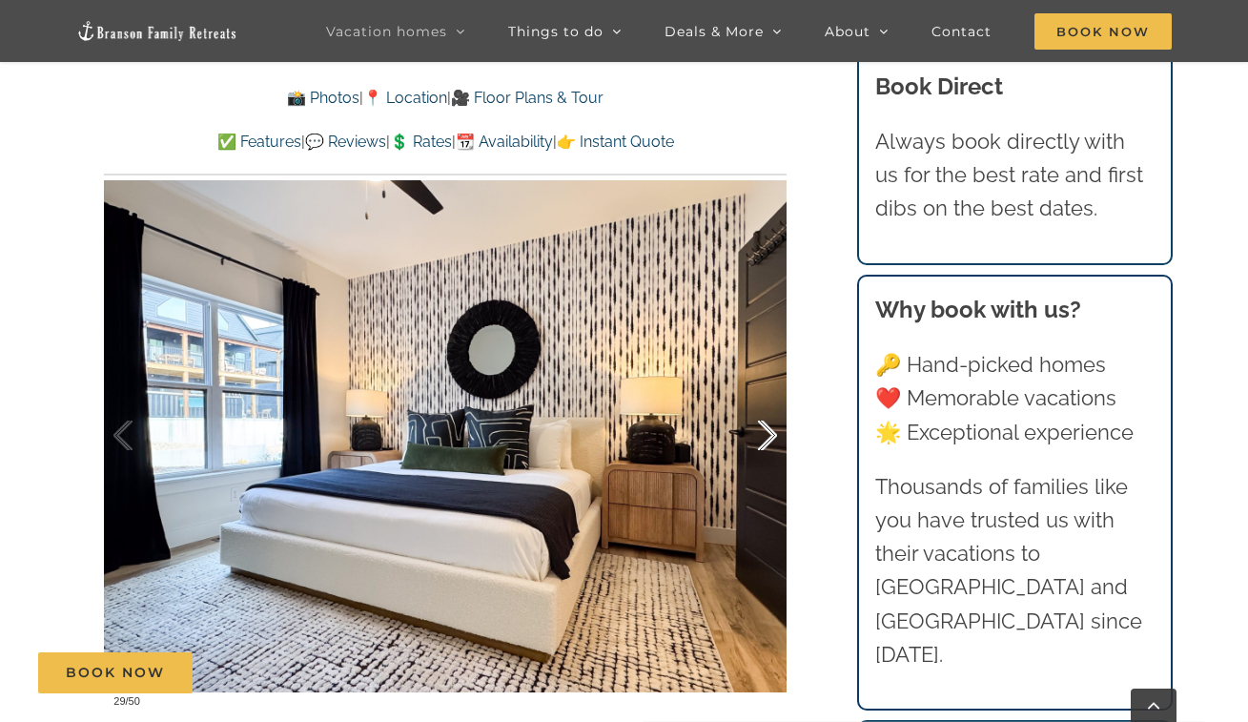
click at [768, 437] on div at bounding box center [747, 436] width 59 height 118
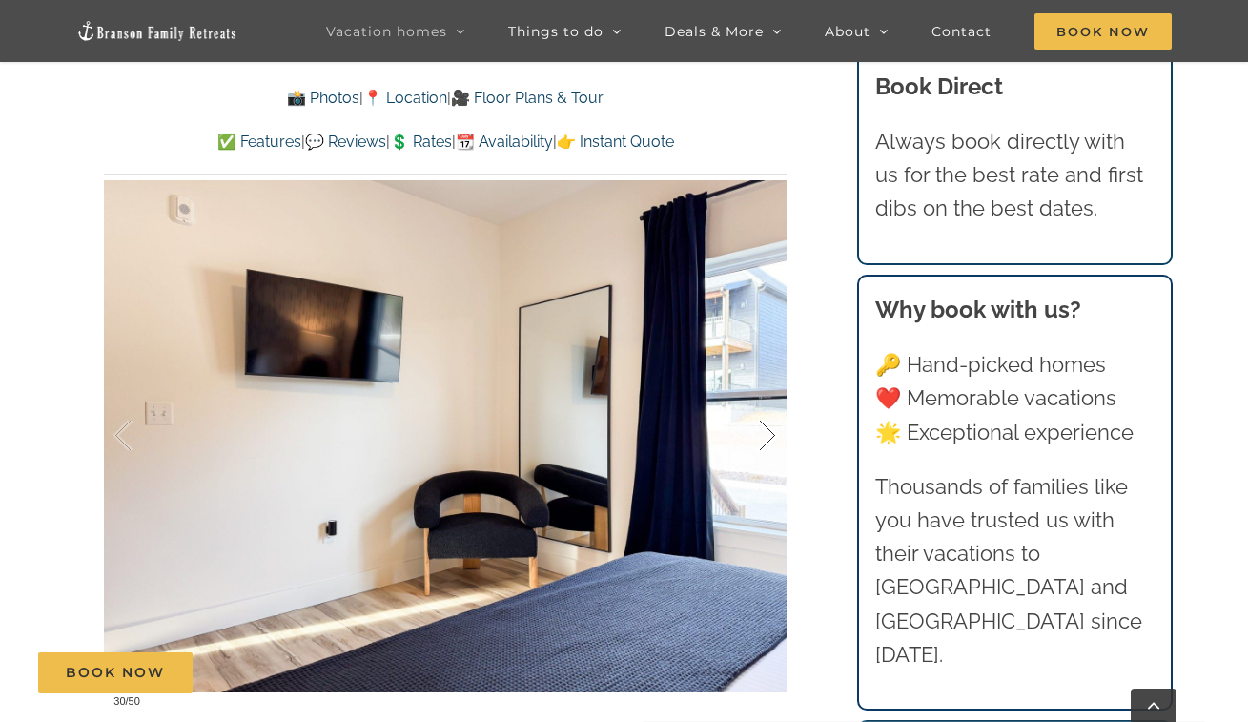
click at [768, 437] on div at bounding box center [747, 436] width 59 height 118
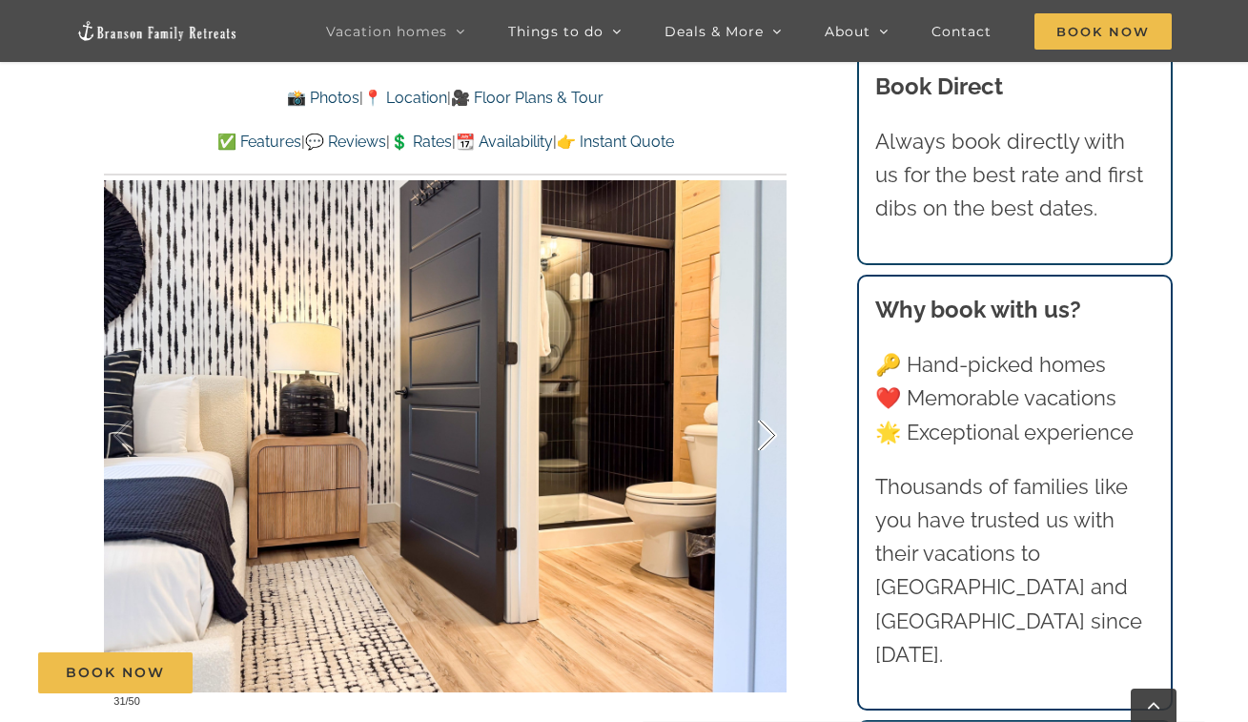
click at [768, 437] on div at bounding box center [747, 436] width 59 height 118
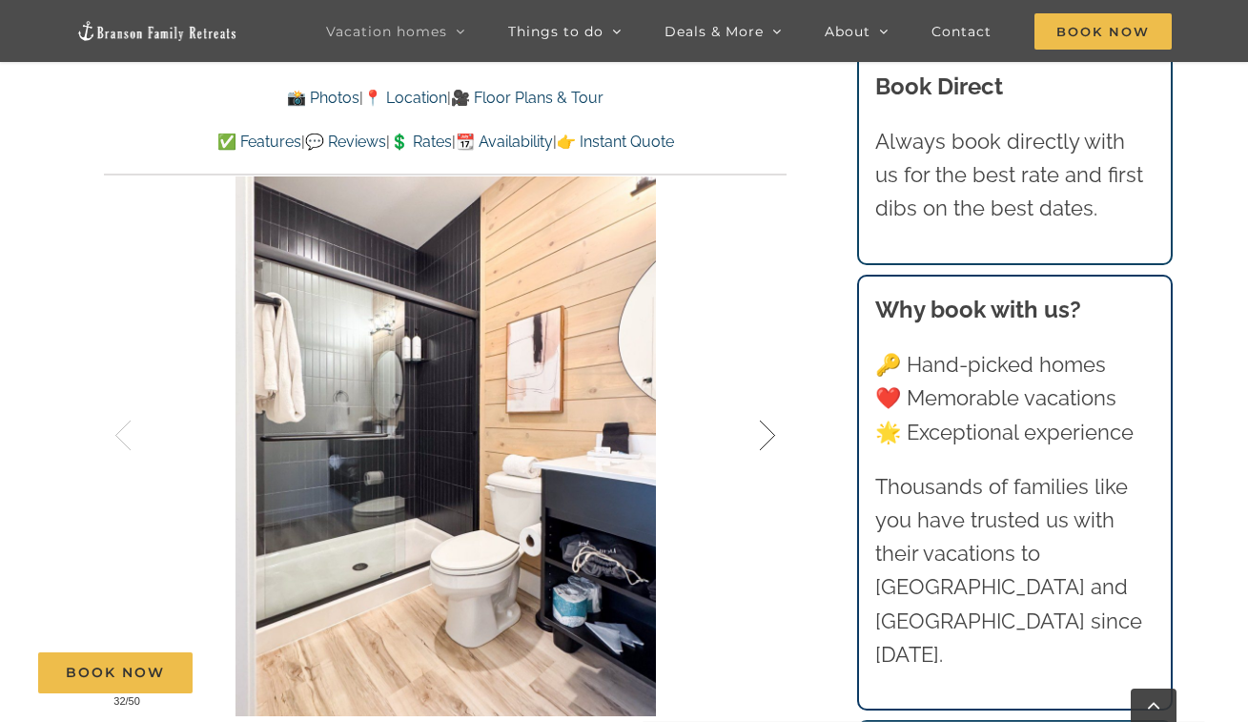
click at [768, 437] on div at bounding box center [747, 436] width 59 height 118
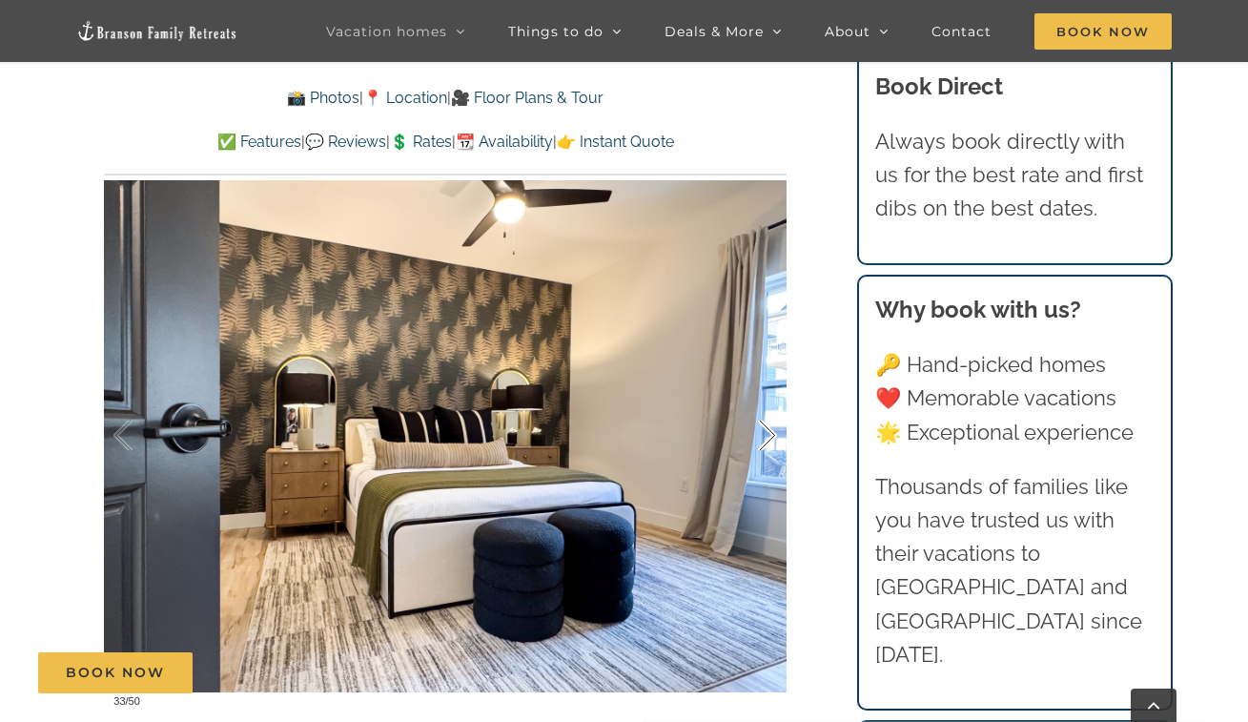
click at [768, 437] on div at bounding box center [747, 436] width 59 height 118
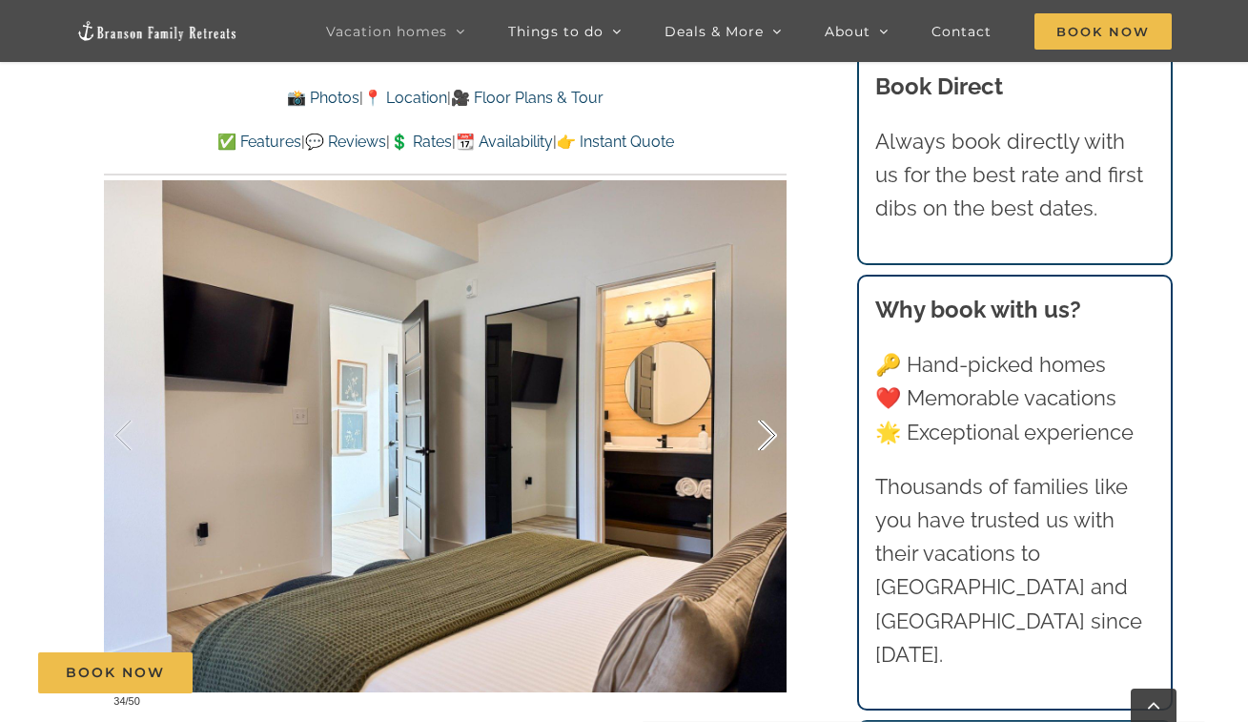
click at [768, 437] on div at bounding box center [747, 436] width 59 height 118
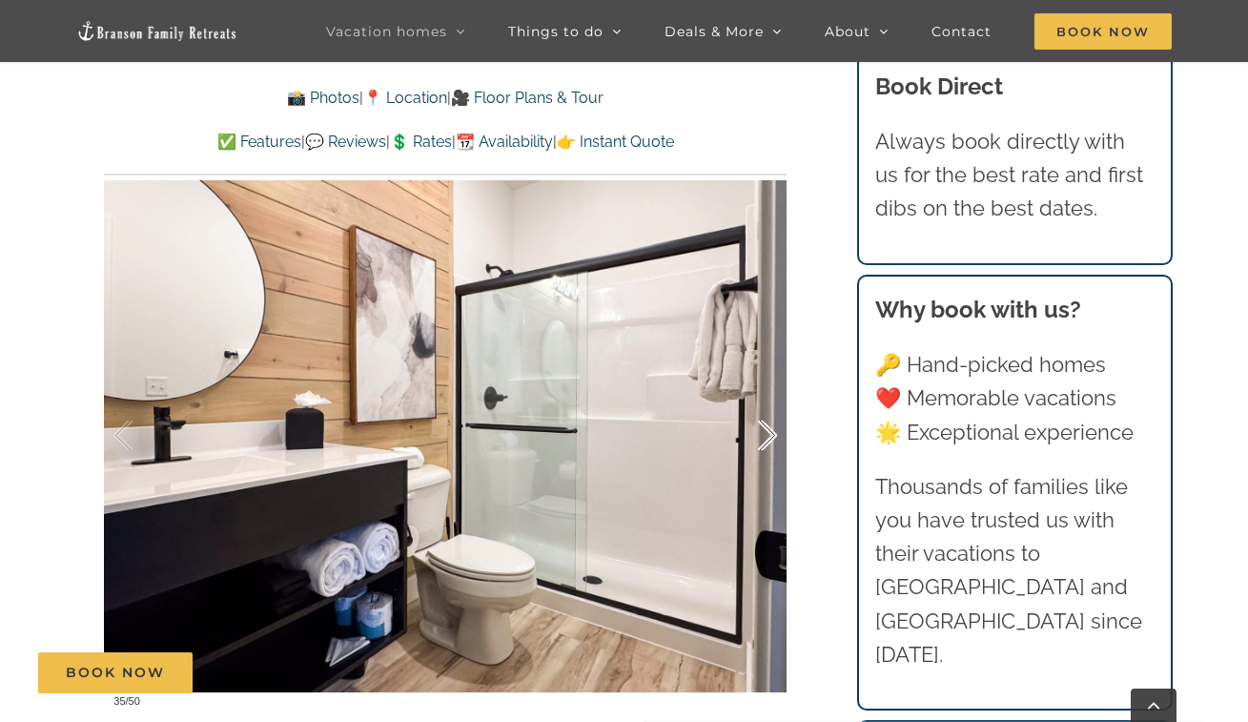
click at [768, 437] on div at bounding box center [747, 436] width 59 height 118
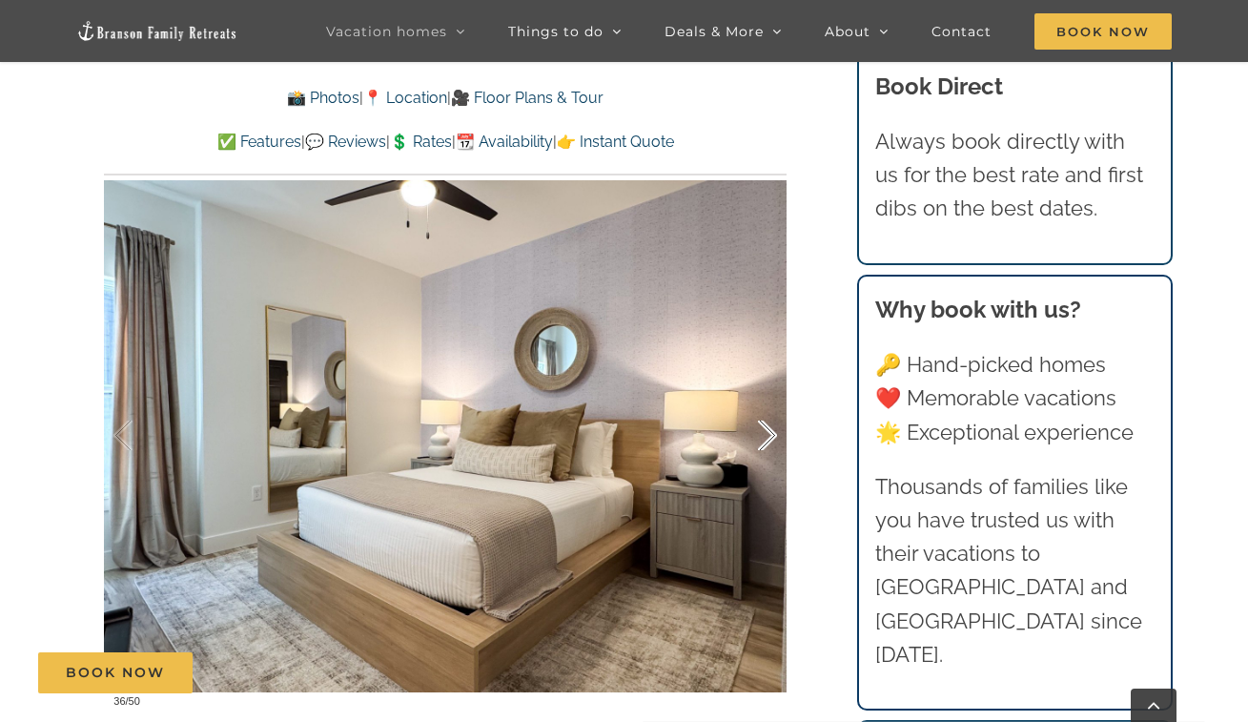
click at [768, 437] on div at bounding box center [747, 436] width 59 height 118
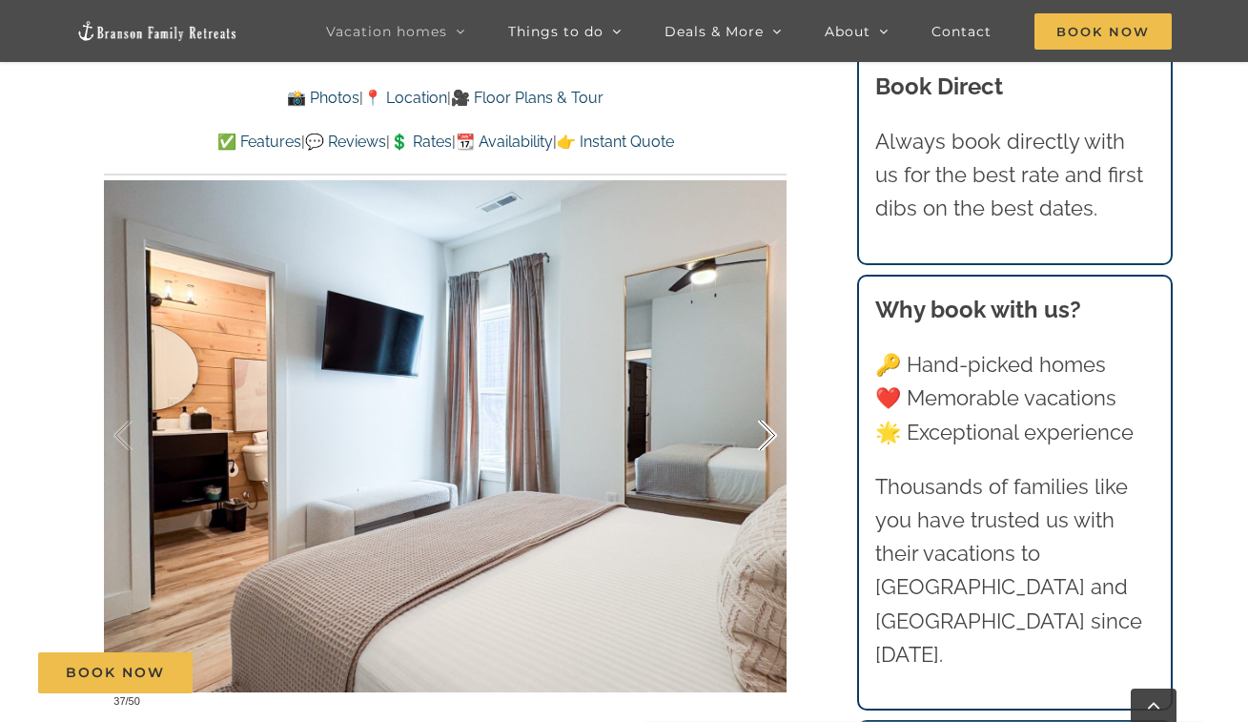
click at [768, 437] on div at bounding box center [747, 436] width 59 height 118
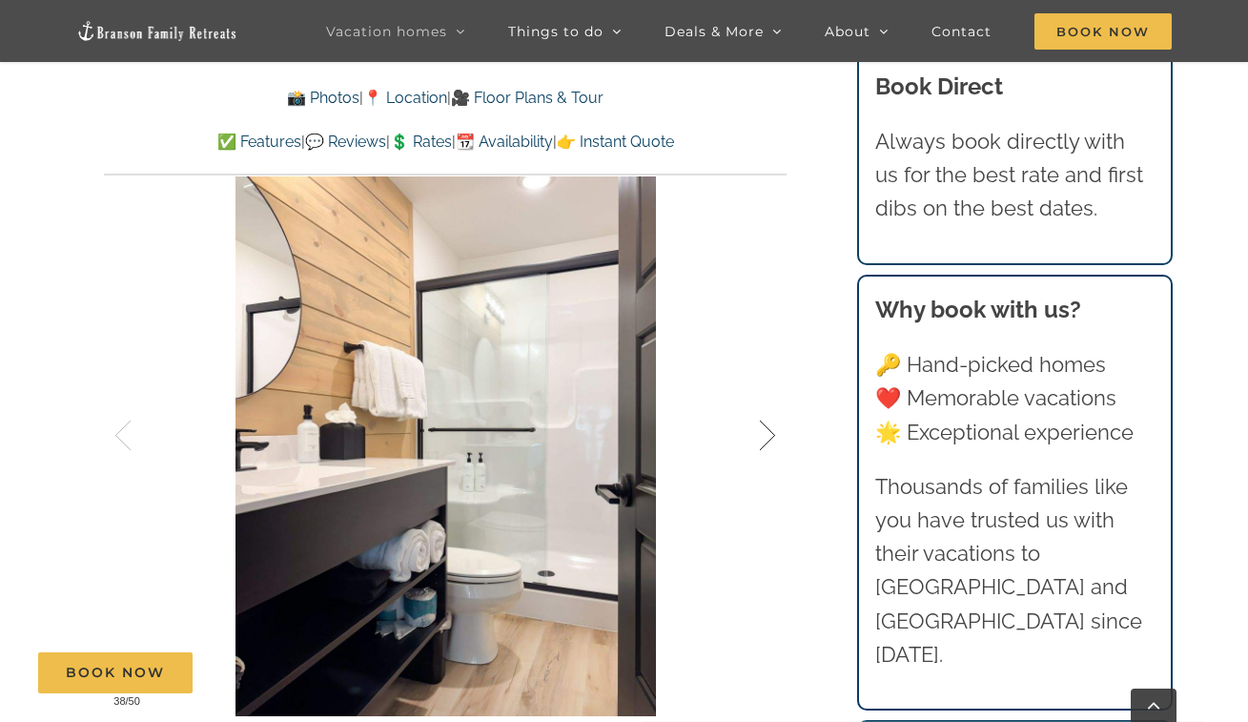
click at [768, 437] on div at bounding box center [747, 436] width 59 height 118
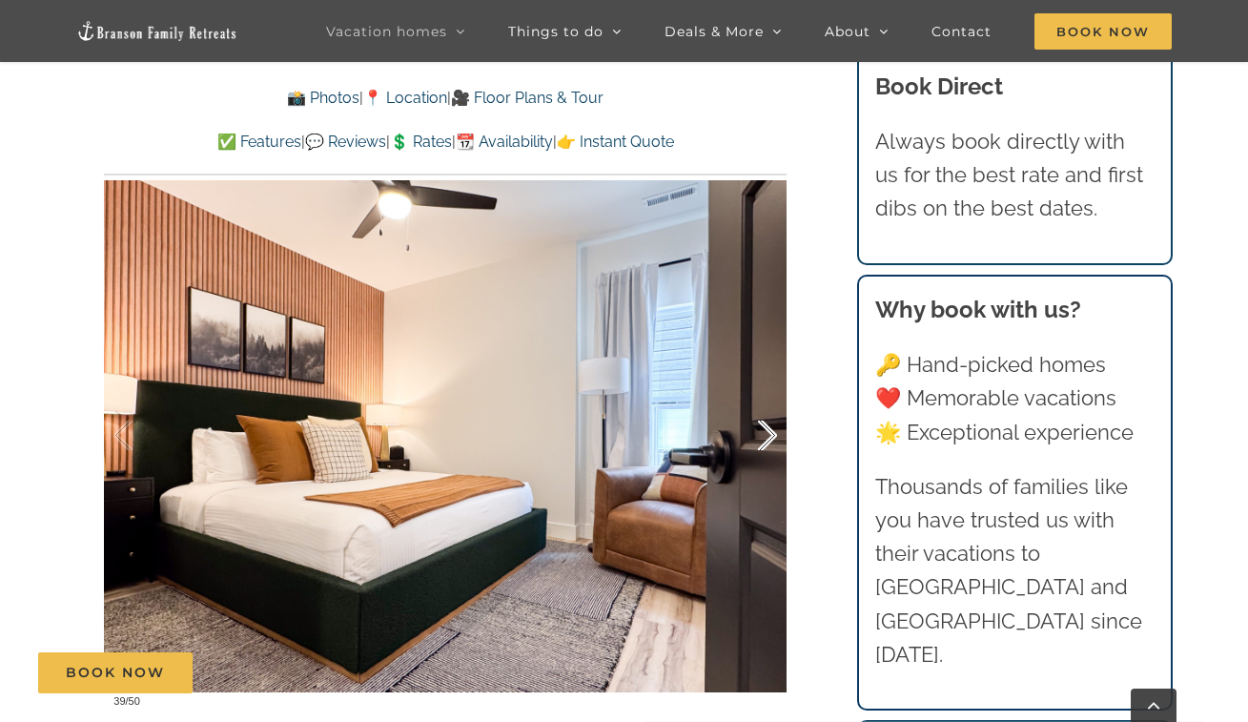
click at [768, 437] on div at bounding box center [747, 436] width 59 height 118
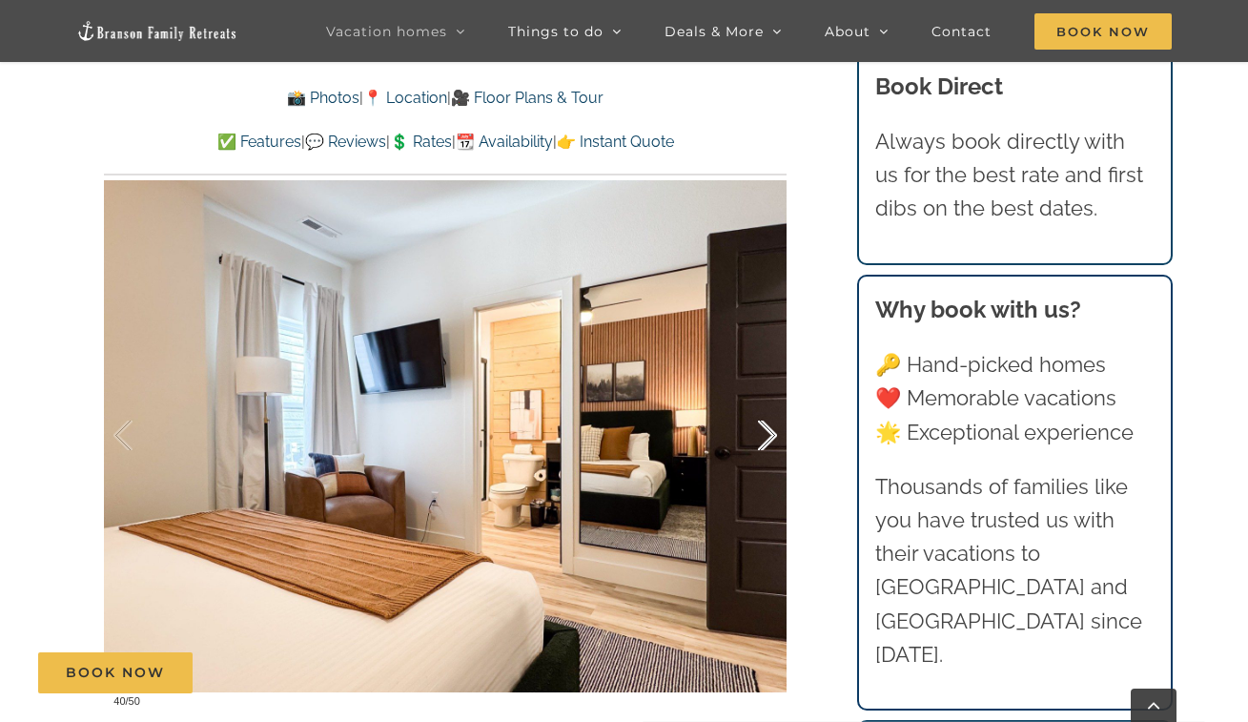
click at [768, 437] on div at bounding box center [747, 436] width 59 height 118
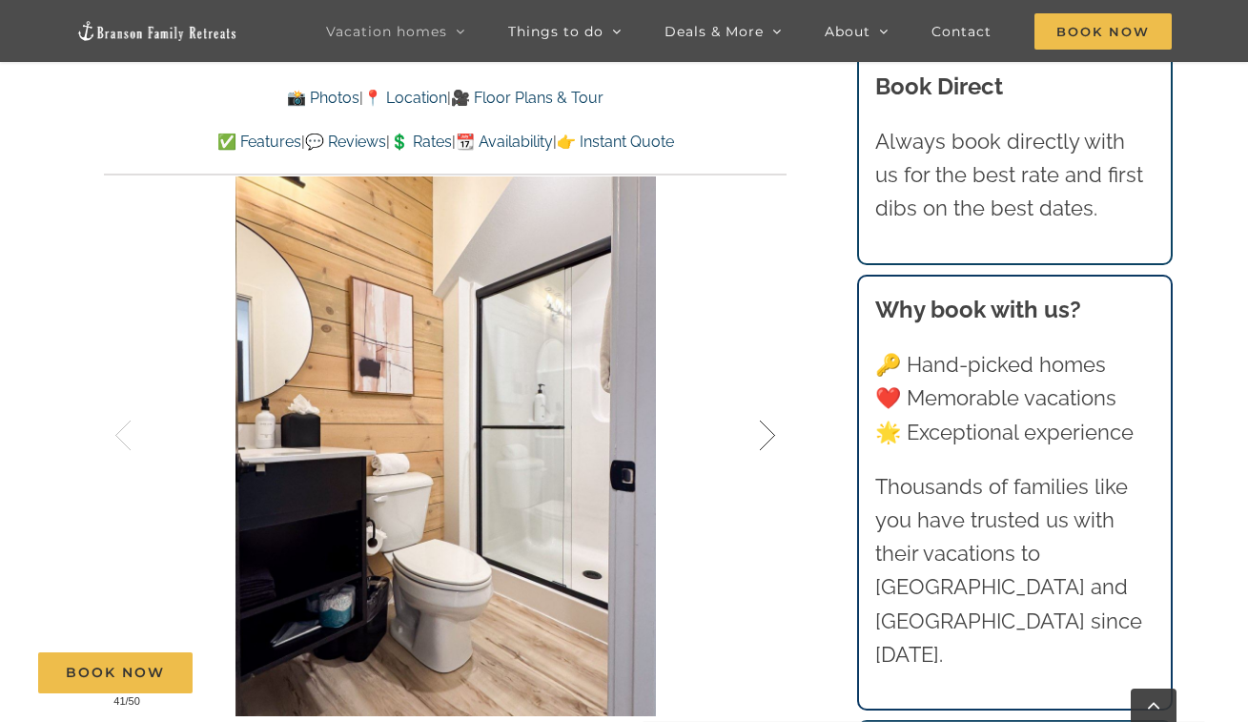
click at [768, 438] on div at bounding box center [747, 436] width 59 height 118
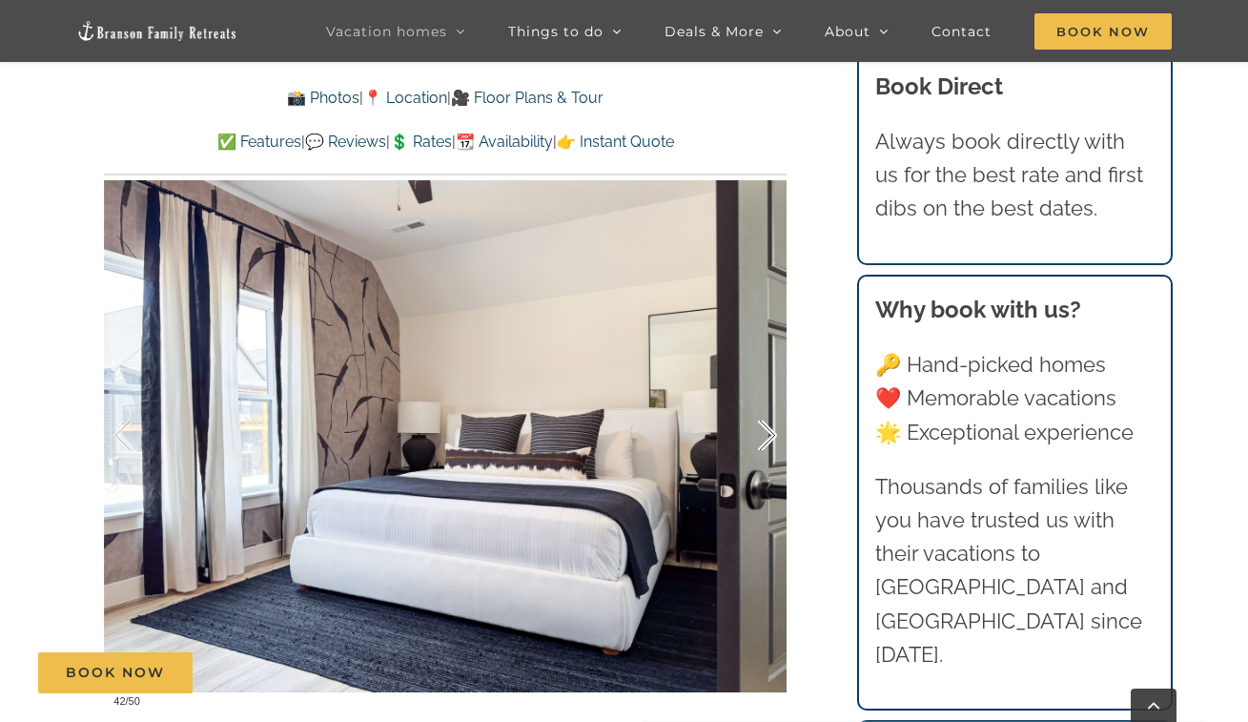
click at [768, 438] on div at bounding box center [747, 436] width 59 height 118
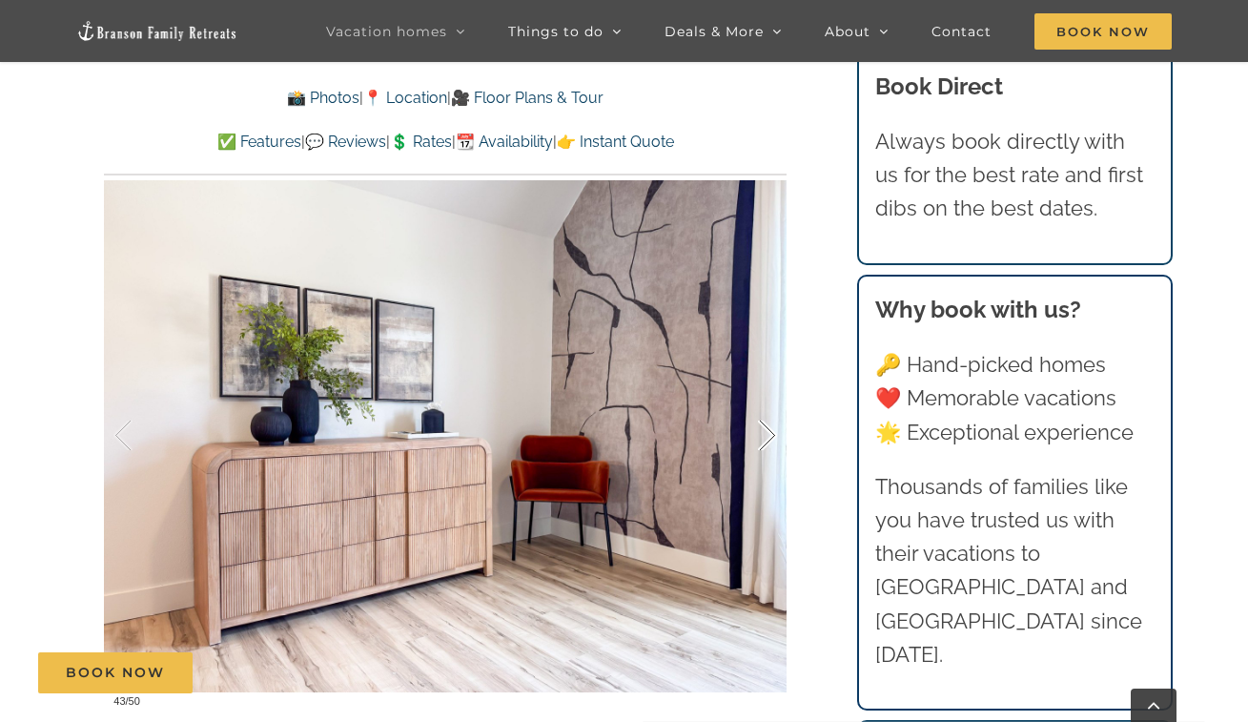
click at [768, 438] on div at bounding box center [747, 436] width 59 height 118
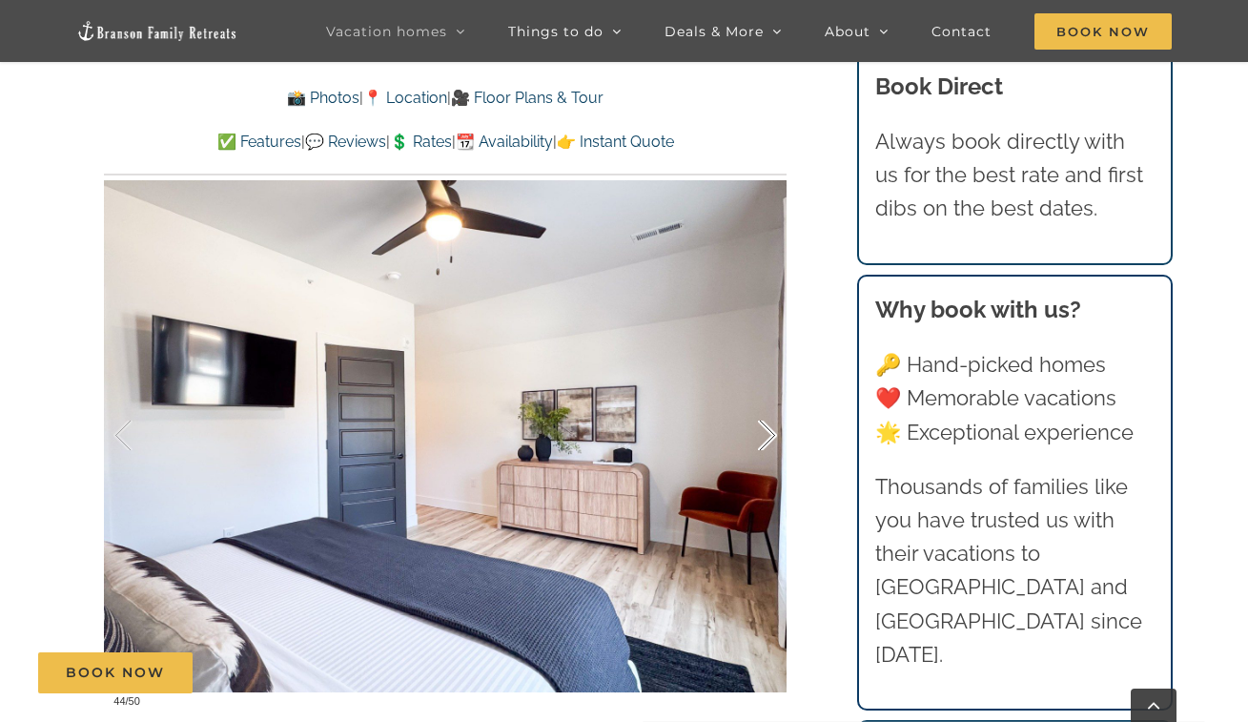
click at [768, 438] on div at bounding box center [747, 436] width 59 height 118
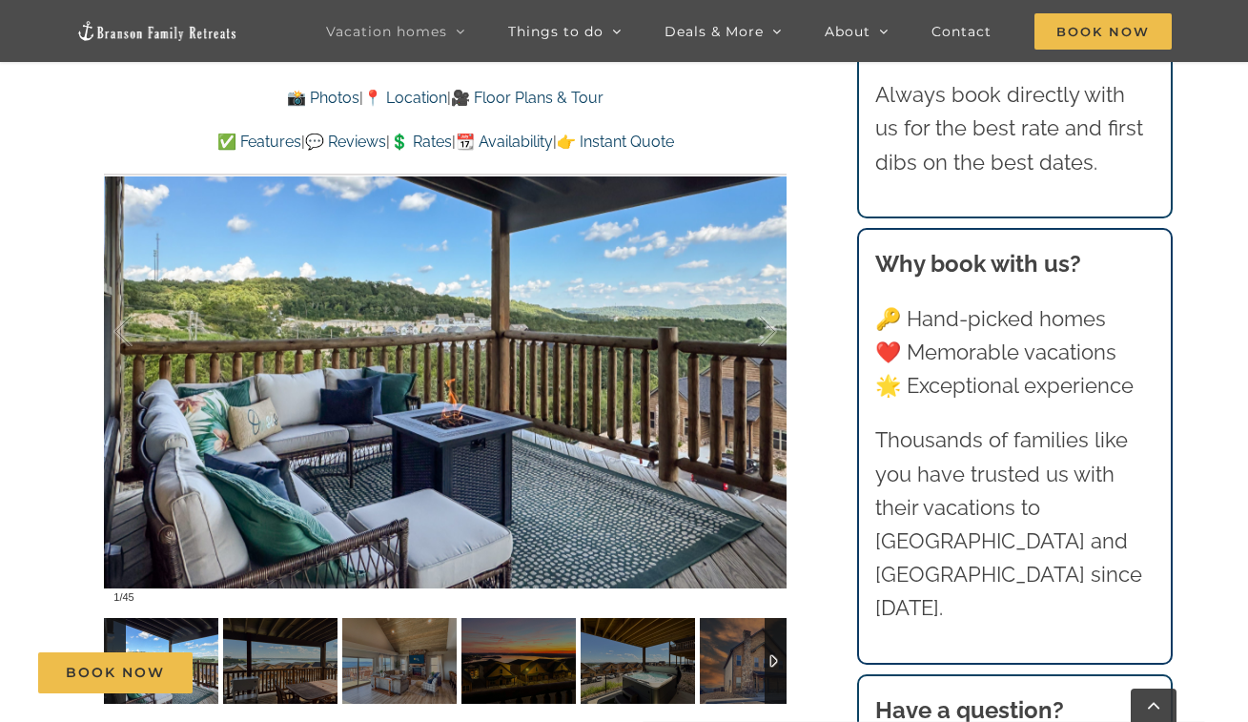
scroll to position [1268, 0]
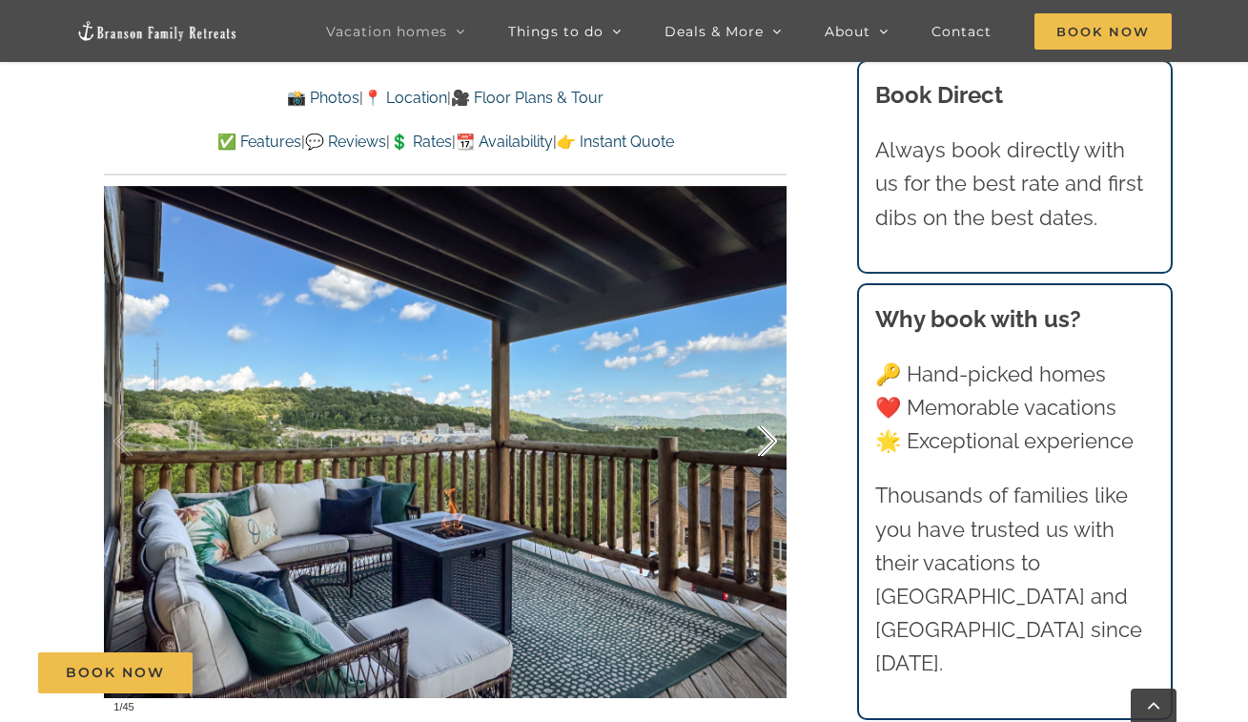
click at [759, 402] on div at bounding box center [747, 441] width 59 height 118
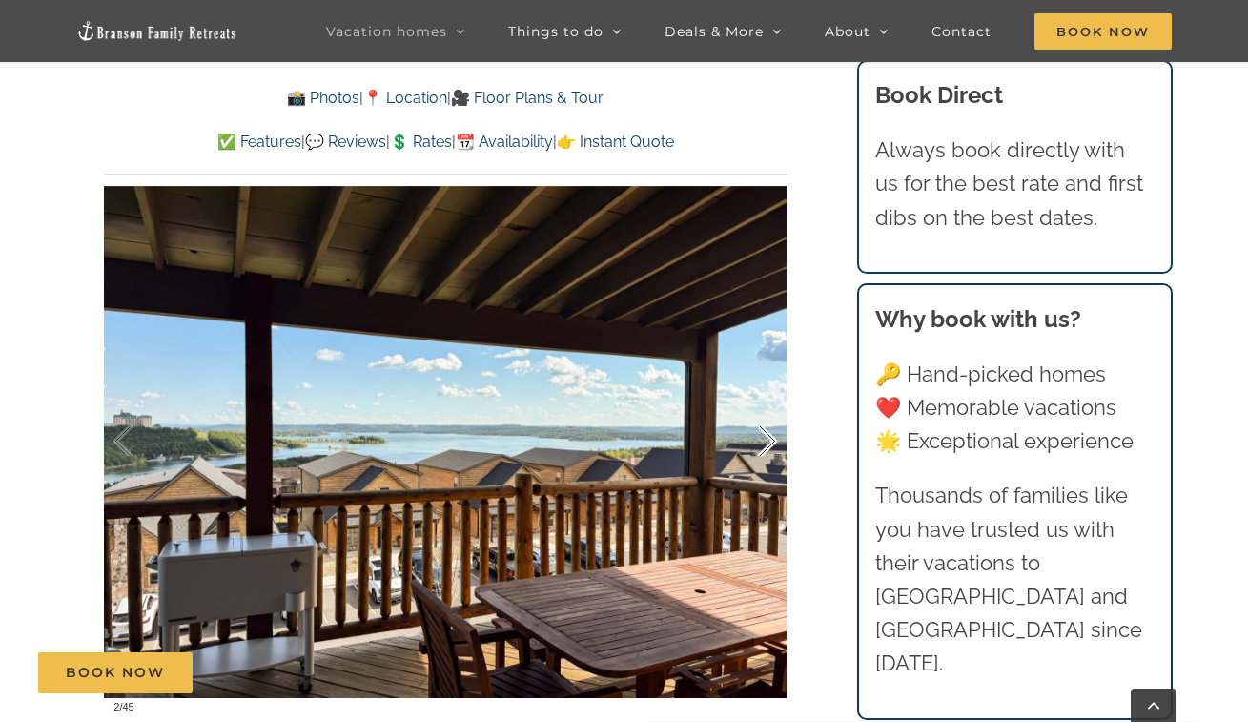
click at [758, 403] on div at bounding box center [747, 441] width 59 height 118
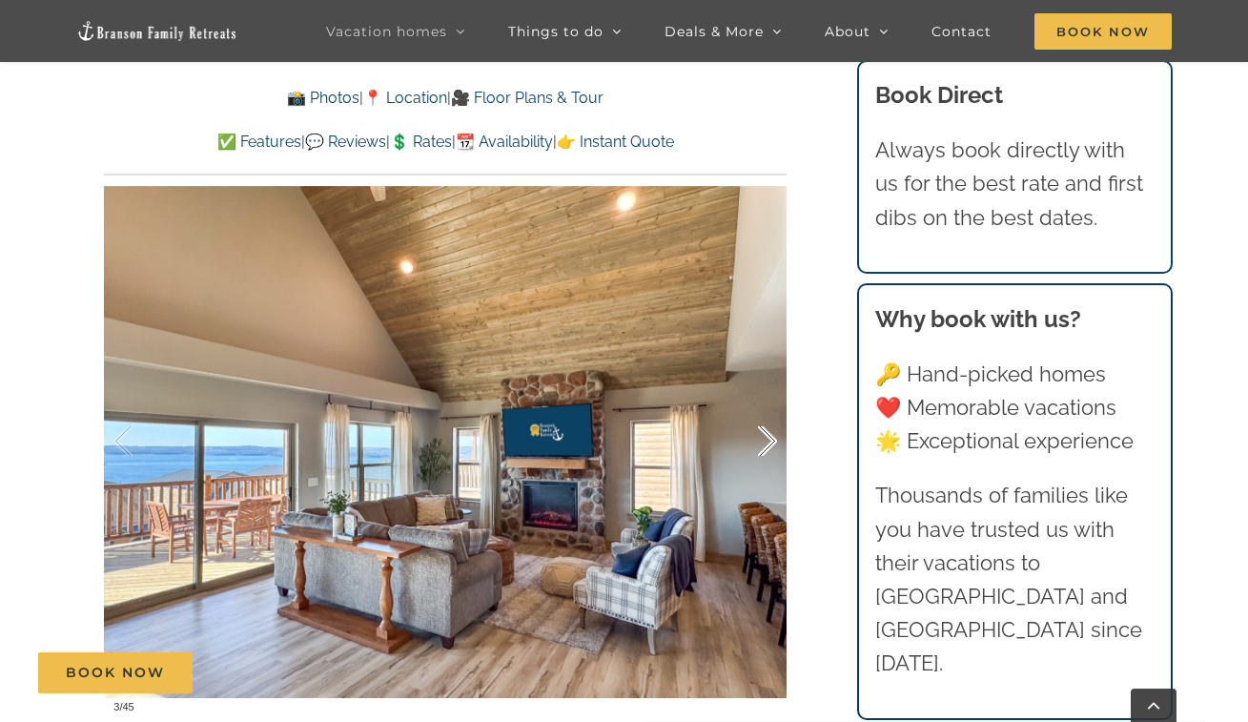
click at [758, 403] on div at bounding box center [747, 441] width 59 height 118
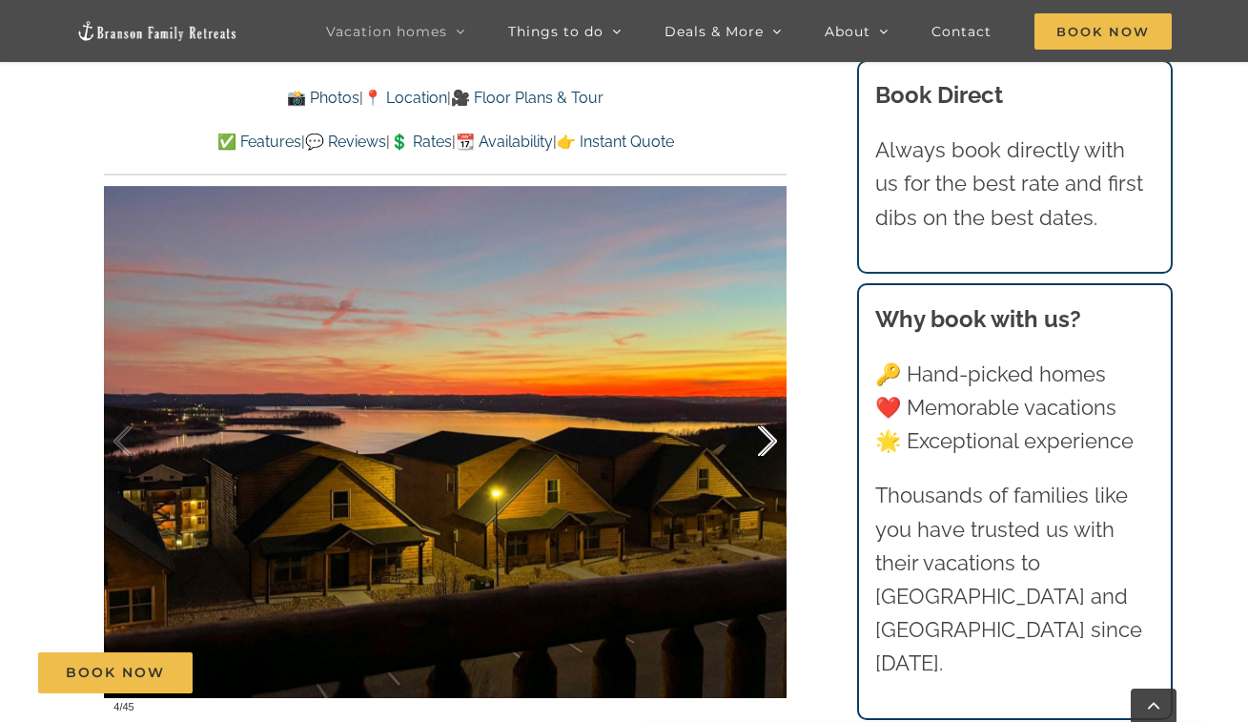
click at [759, 403] on div at bounding box center [747, 441] width 59 height 118
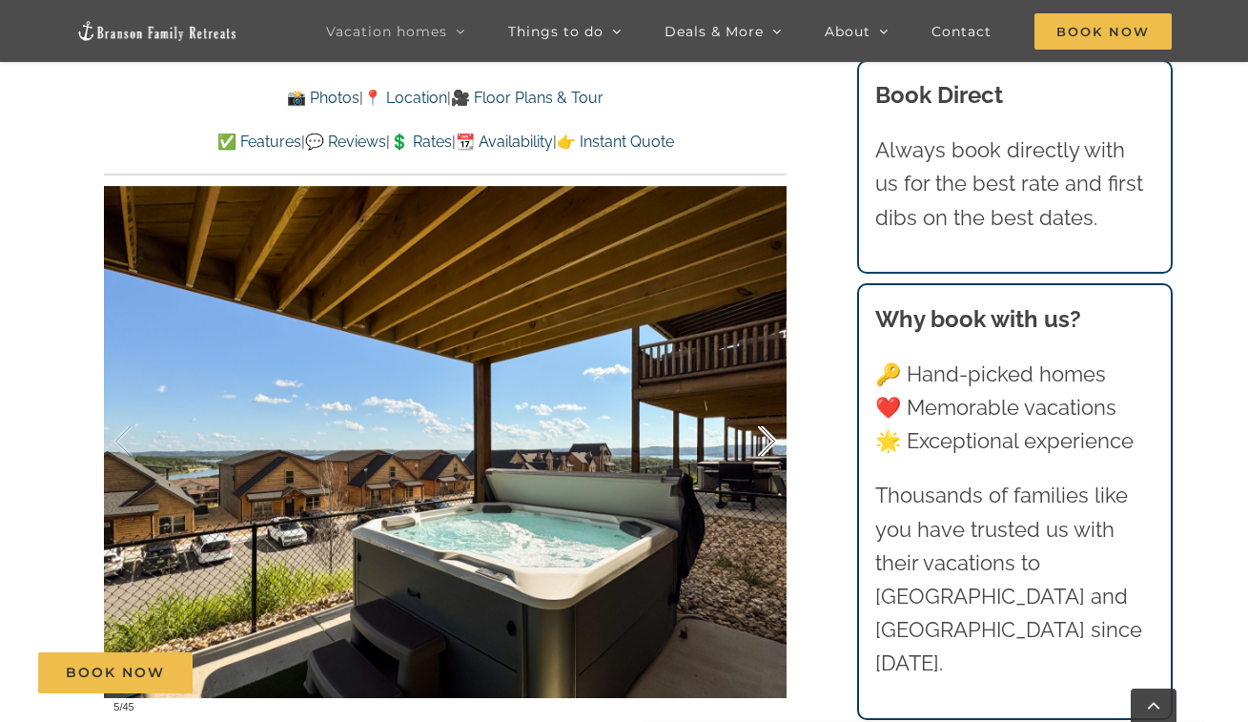
click at [759, 403] on div at bounding box center [747, 441] width 59 height 118
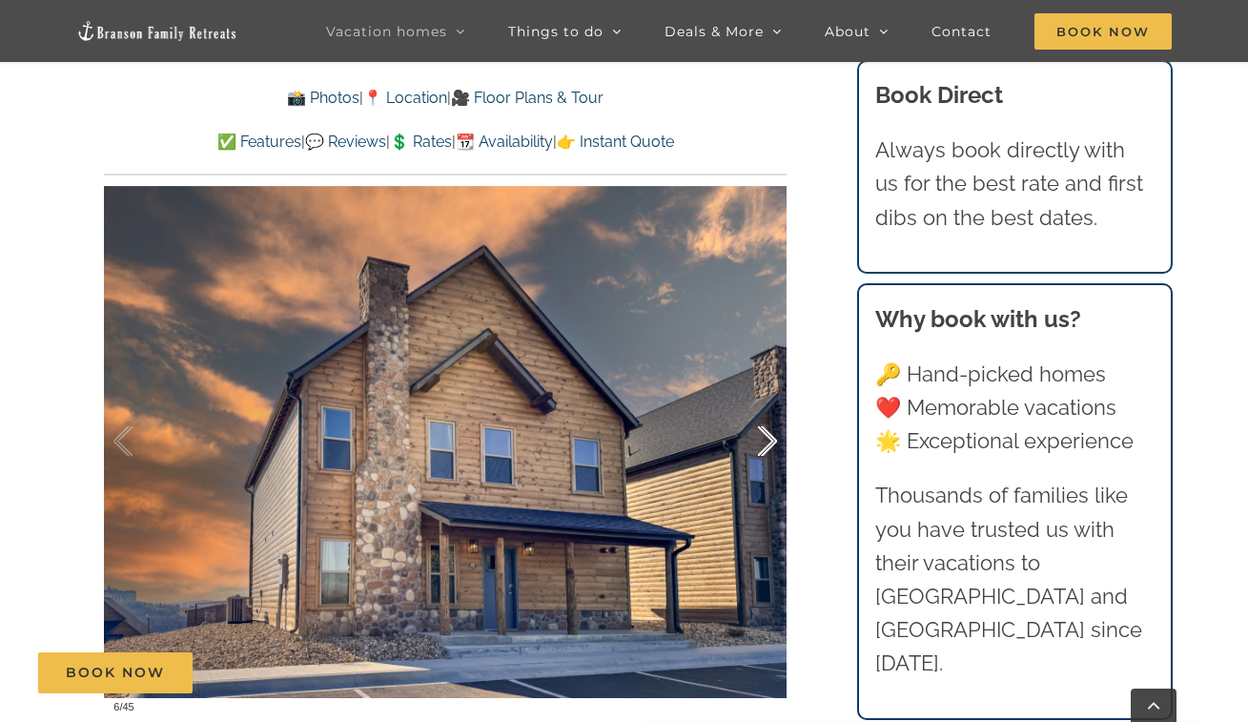
click at [759, 403] on div at bounding box center [747, 441] width 59 height 118
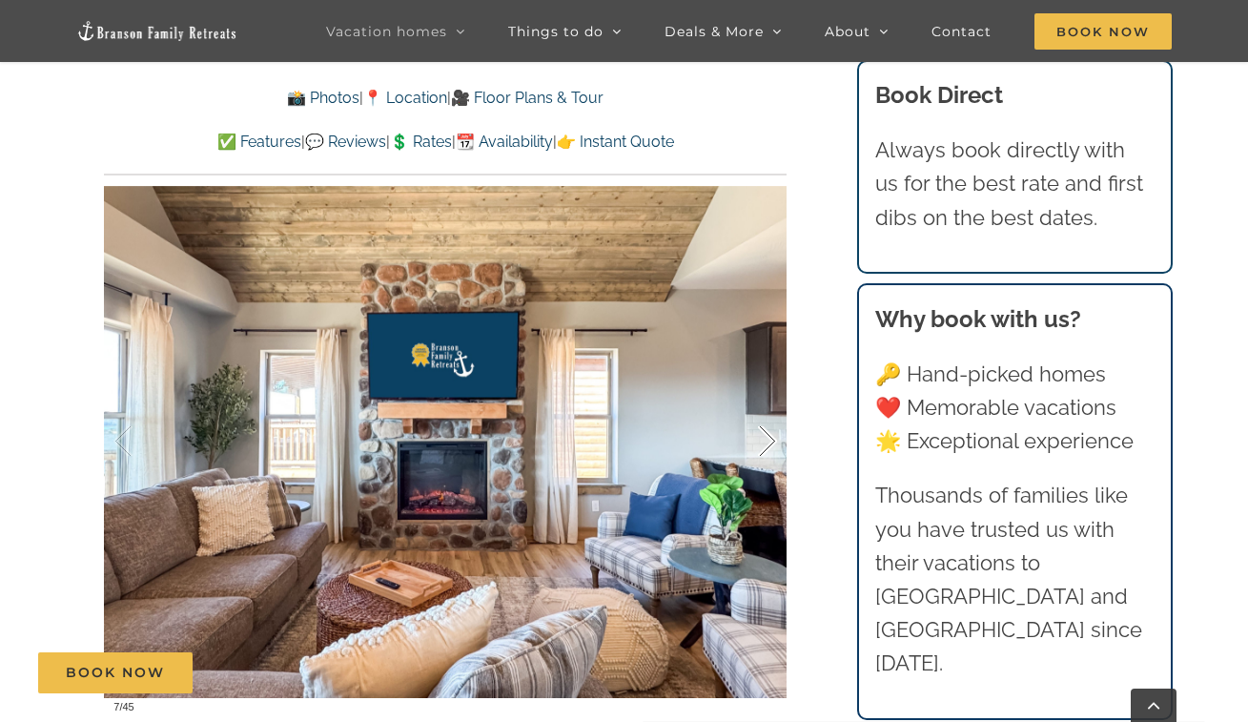
click at [768, 404] on div at bounding box center [747, 441] width 59 height 118
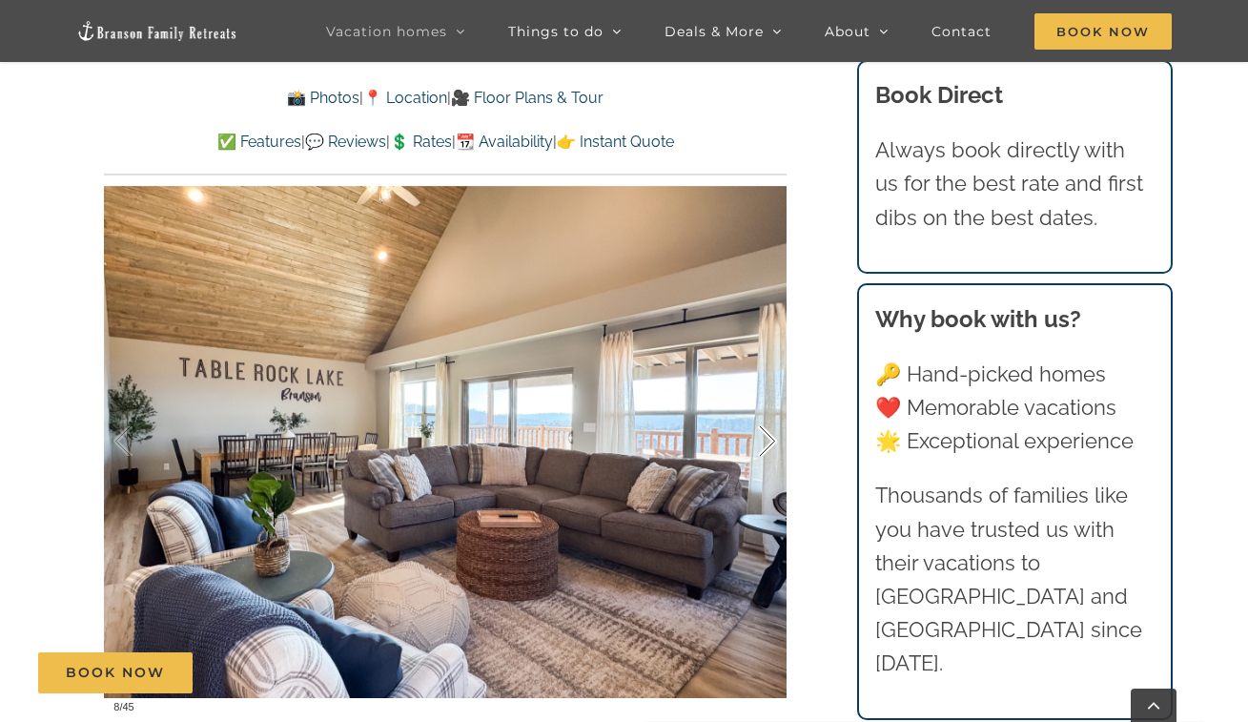
click at [767, 403] on div at bounding box center [747, 441] width 59 height 118
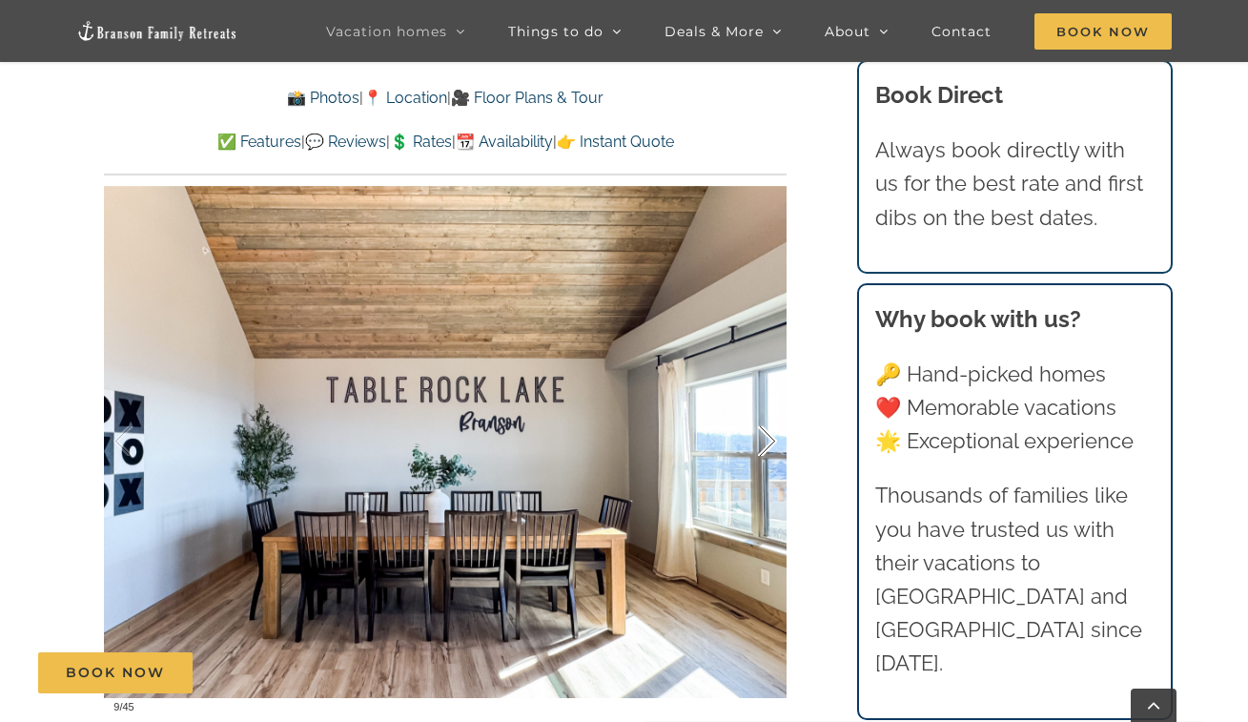
click at [767, 403] on div at bounding box center [747, 441] width 59 height 118
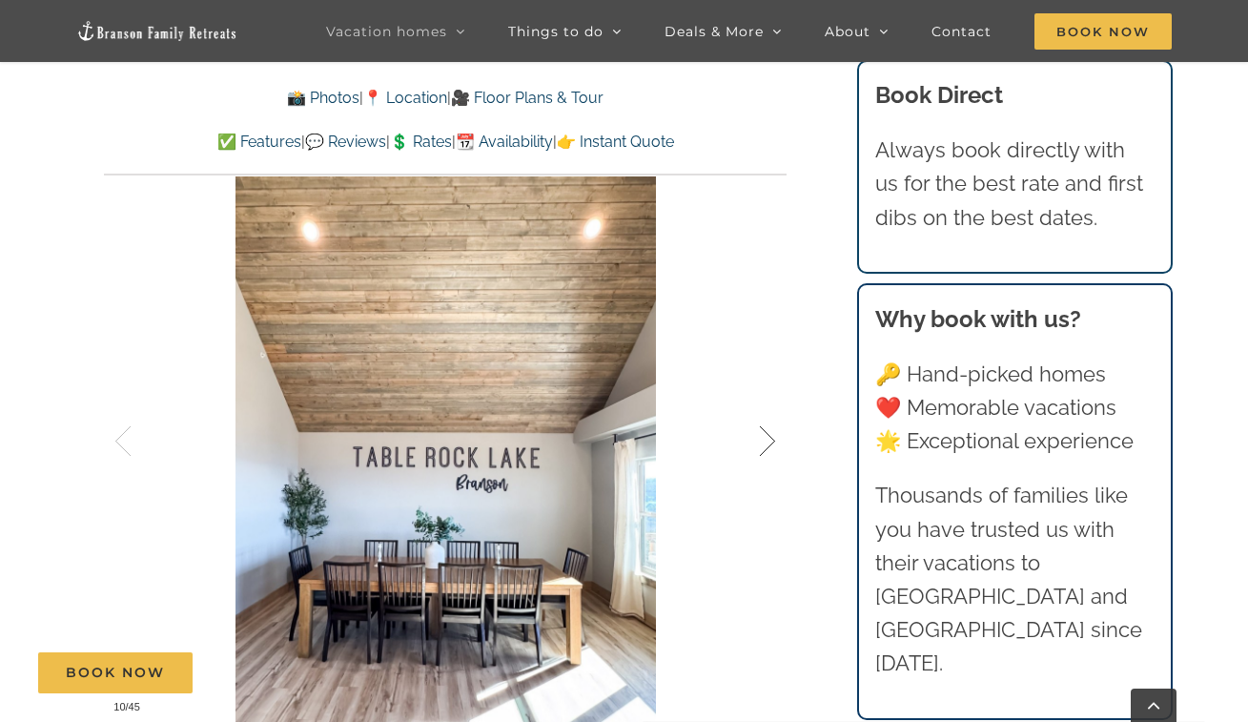
click at [767, 403] on div at bounding box center [747, 441] width 59 height 118
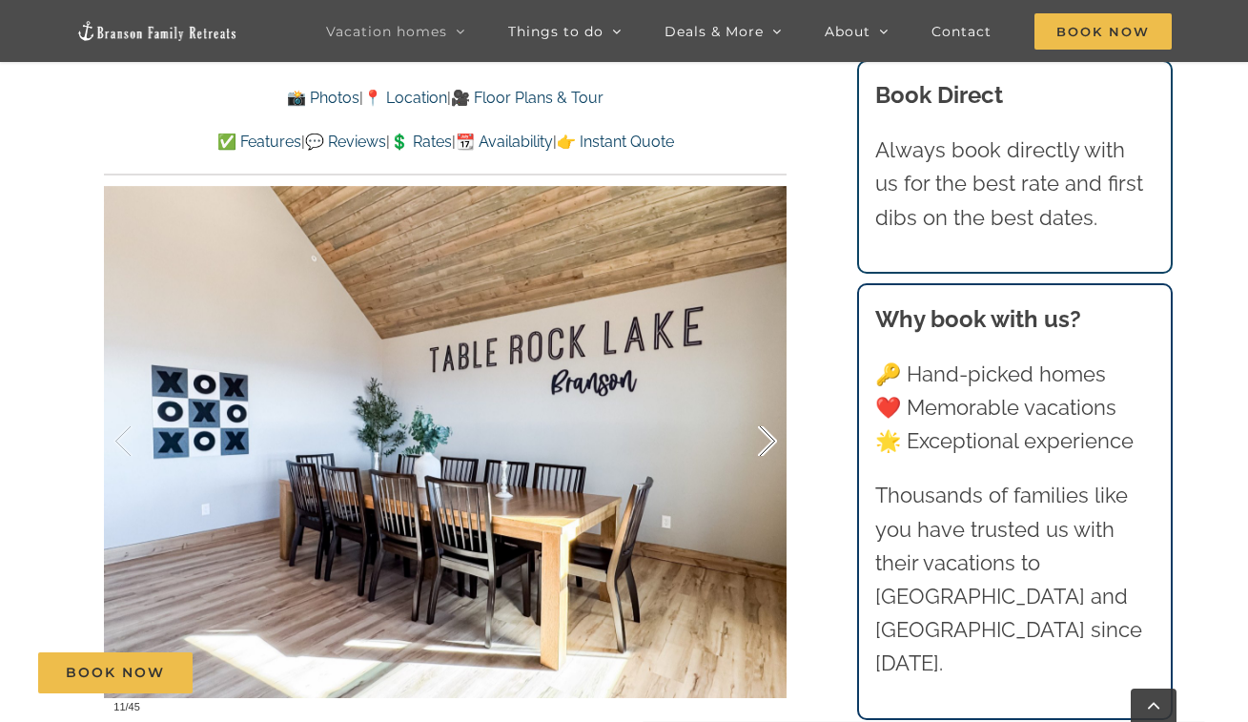
click at [767, 403] on div at bounding box center [747, 441] width 59 height 118
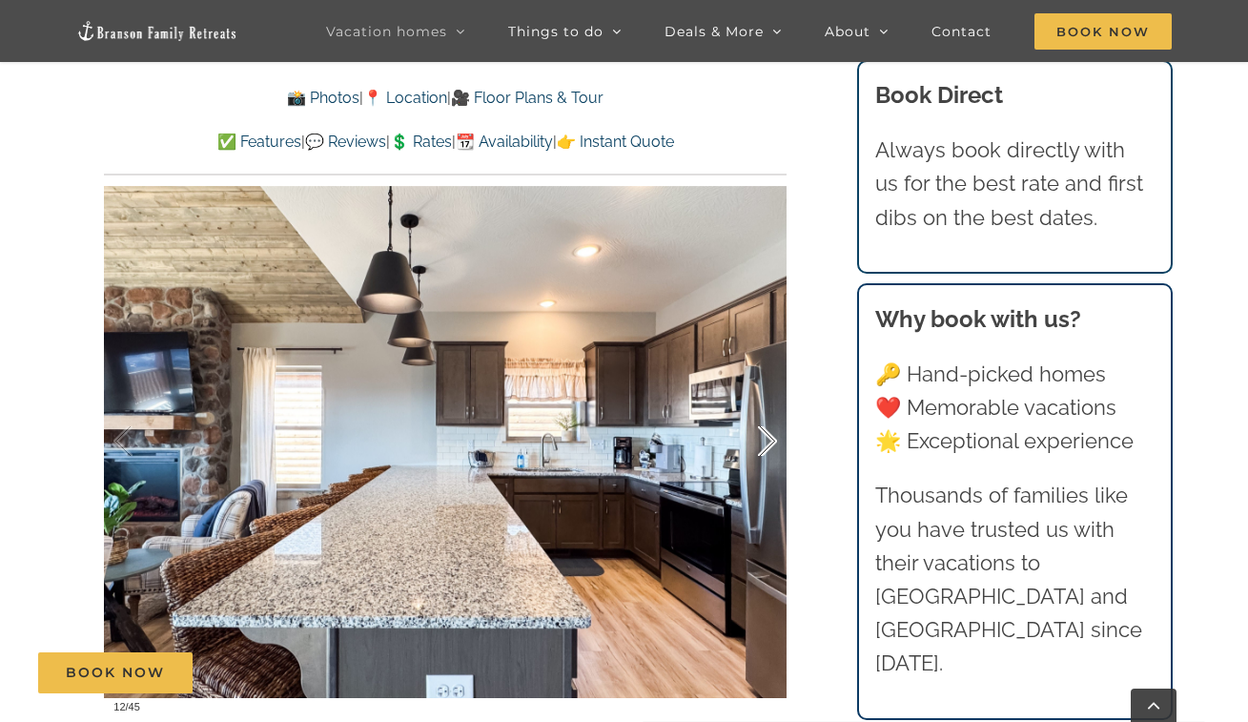
click at [769, 415] on div at bounding box center [747, 441] width 59 height 118
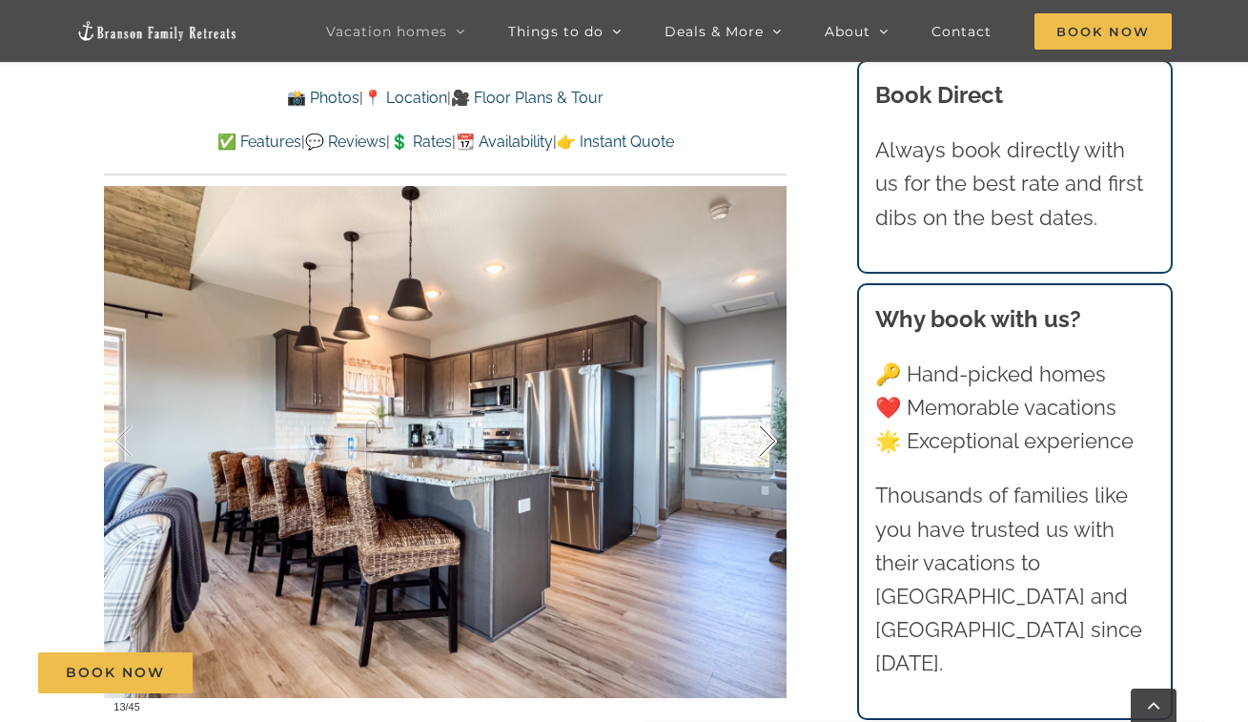
click at [768, 415] on div at bounding box center [747, 441] width 59 height 118
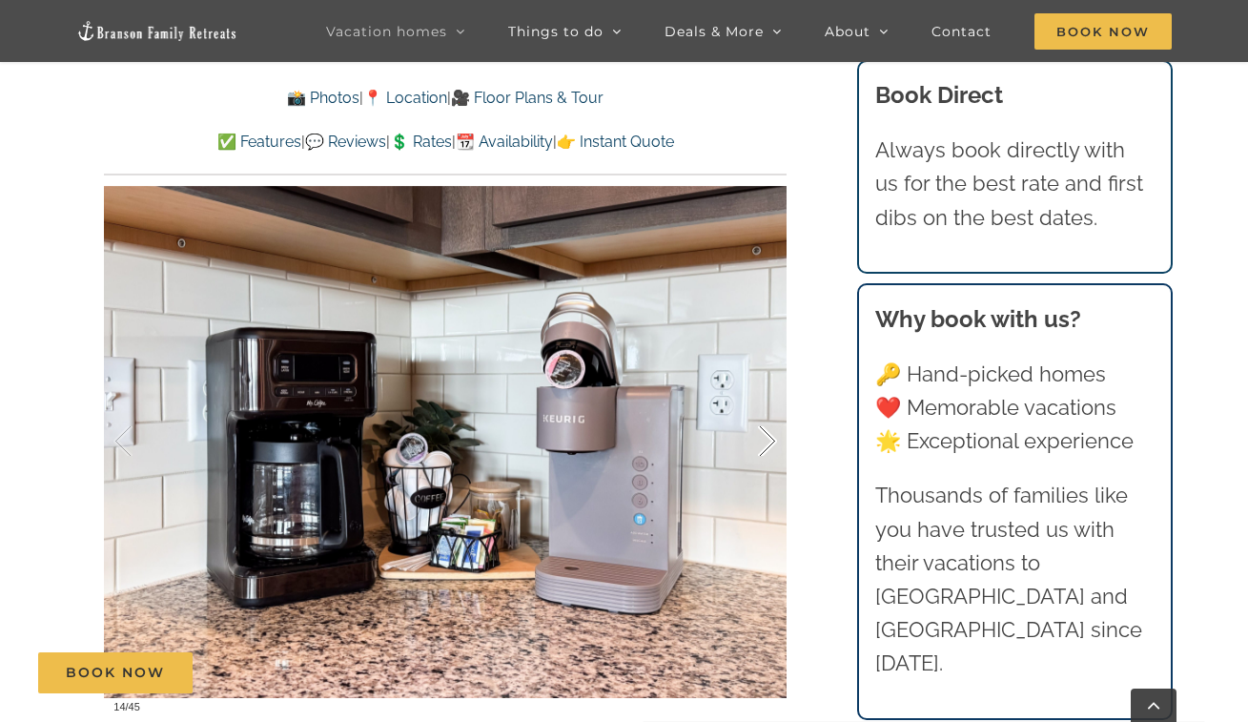
click at [767, 415] on div at bounding box center [747, 441] width 59 height 118
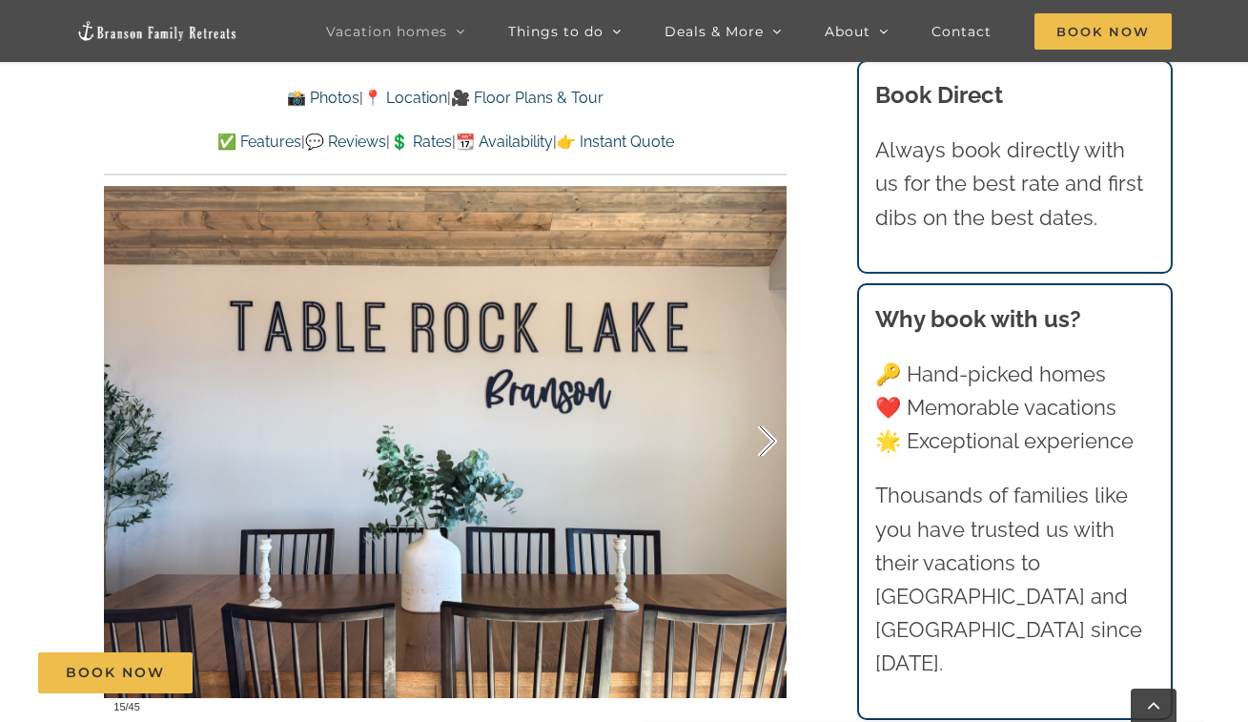
click at [767, 415] on div at bounding box center [747, 441] width 59 height 118
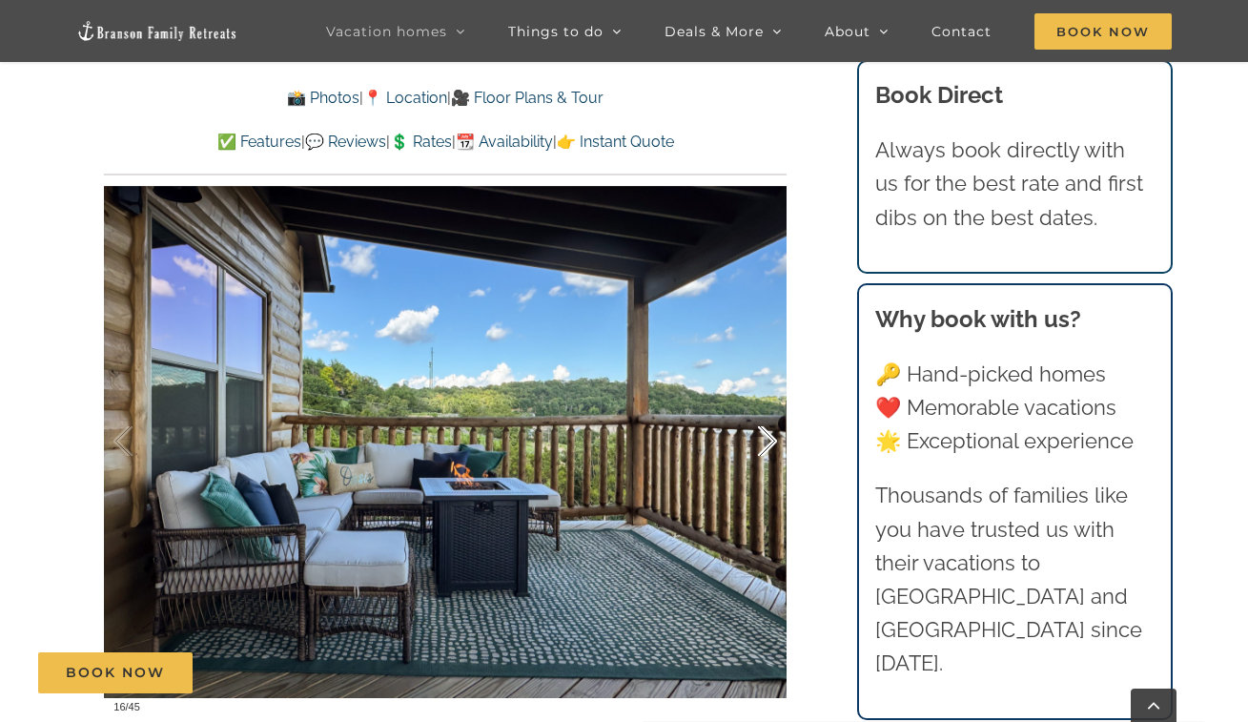
click at [767, 415] on div at bounding box center [747, 441] width 59 height 118
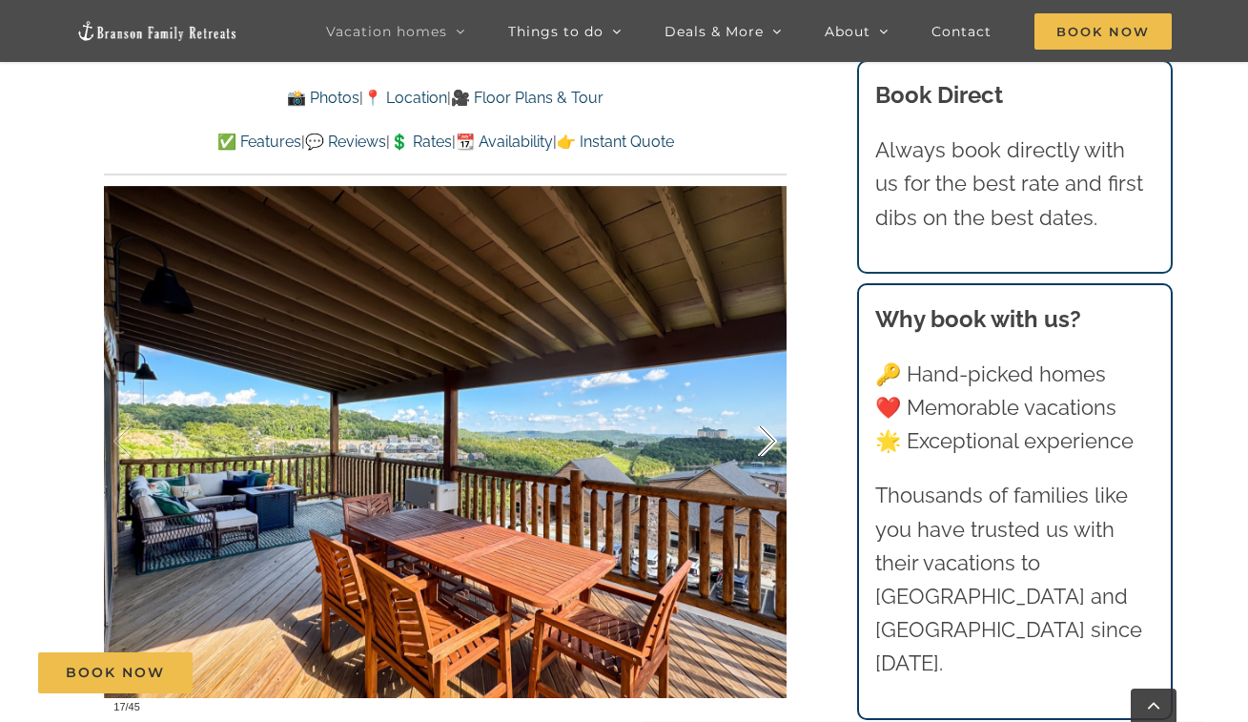
click at [767, 415] on div at bounding box center [747, 441] width 59 height 118
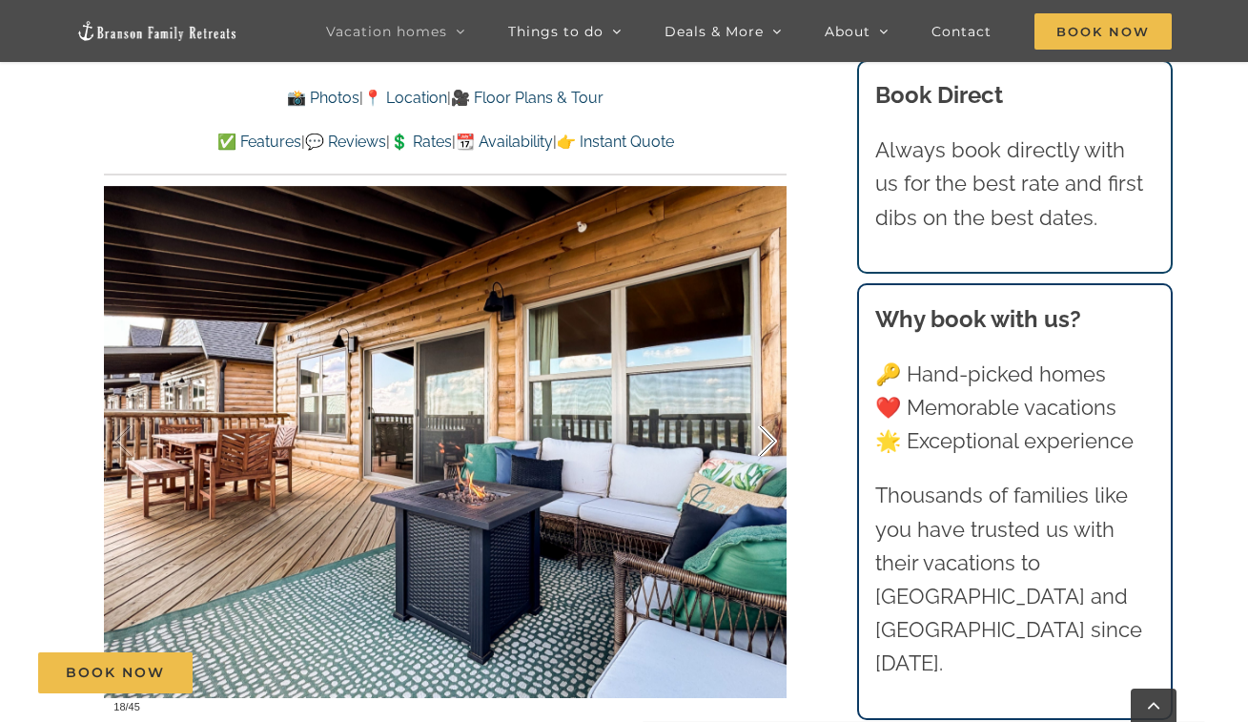
click at [766, 414] on div at bounding box center [747, 441] width 59 height 118
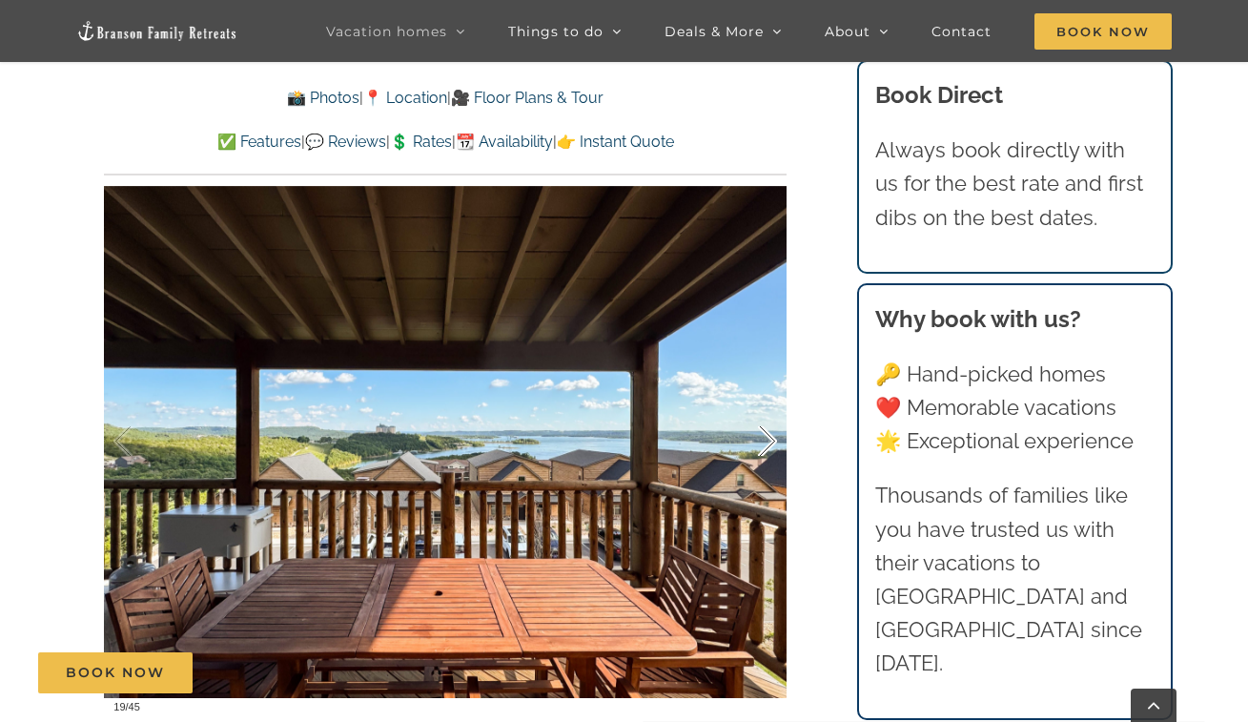
click at [766, 414] on div at bounding box center [747, 441] width 59 height 118
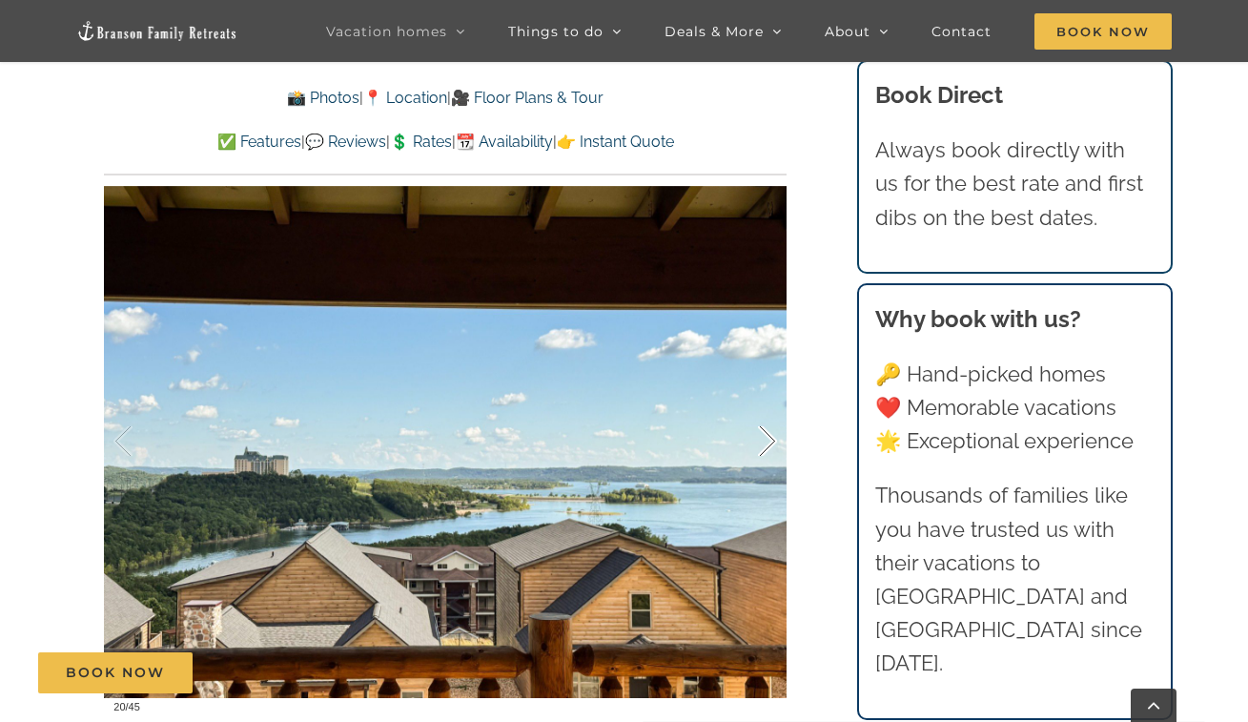
click at [766, 414] on div at bounding box center [747, 441] width 59 height 118
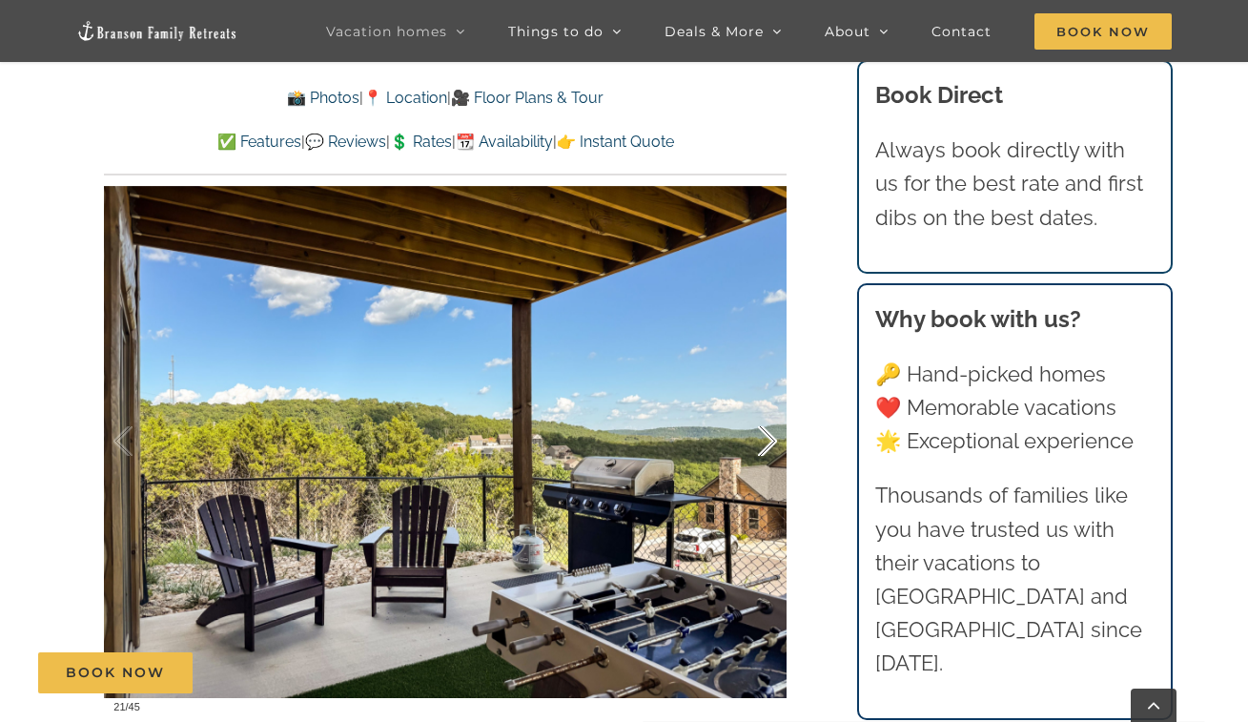
click at [758, 420] on div at bounding box center [747, 441] width 59 height 118
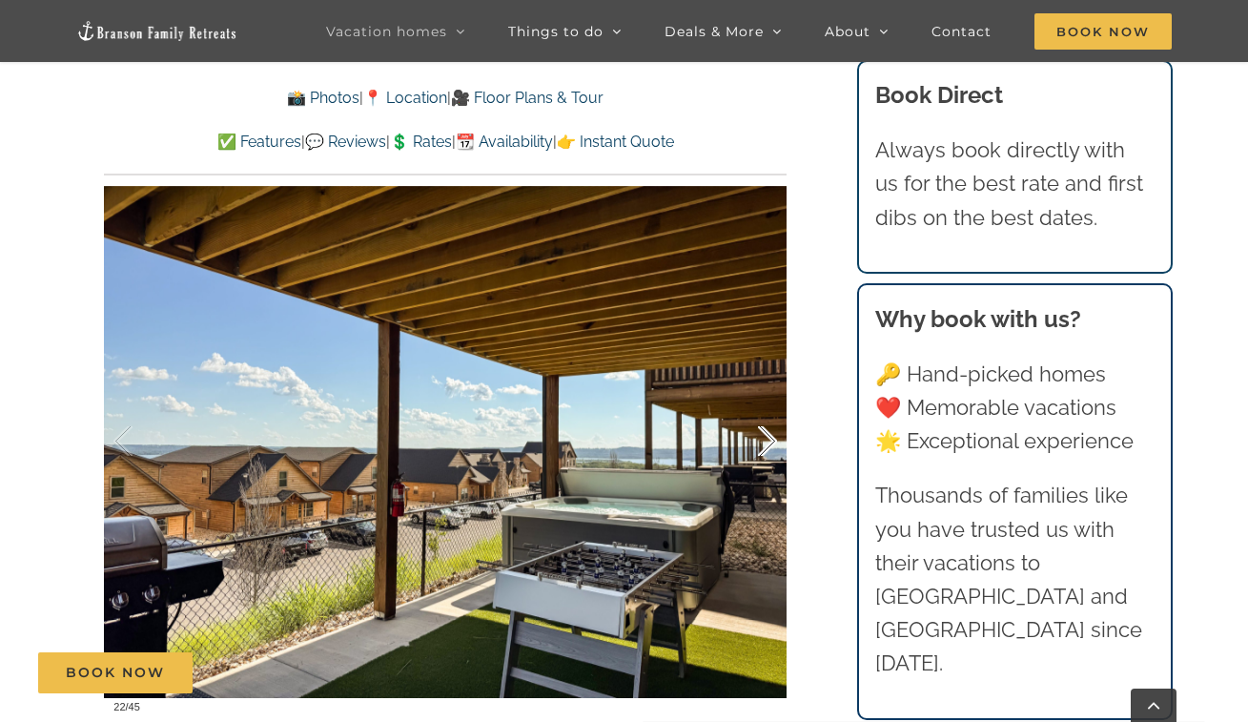
click at [758, 419] on div at bounding box center [747, 441] width 59 height 118
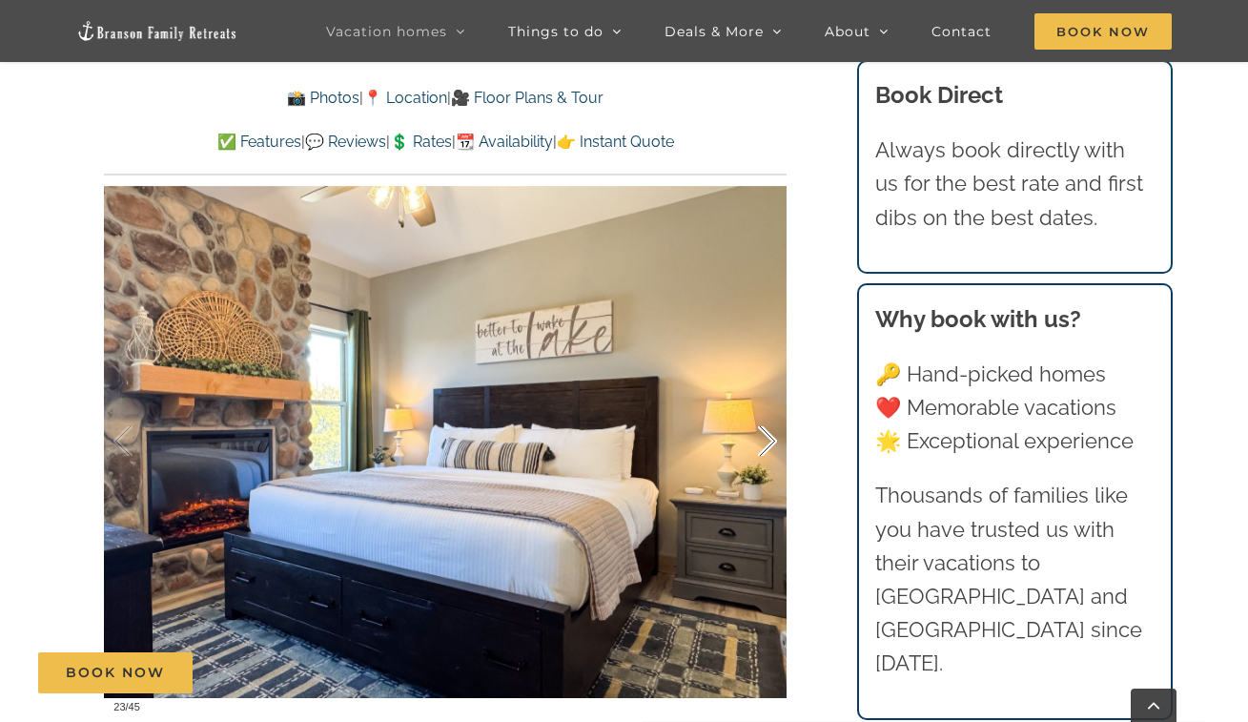
click at [758, 419] on div at bounding box center [747, 441] width 59 height 118
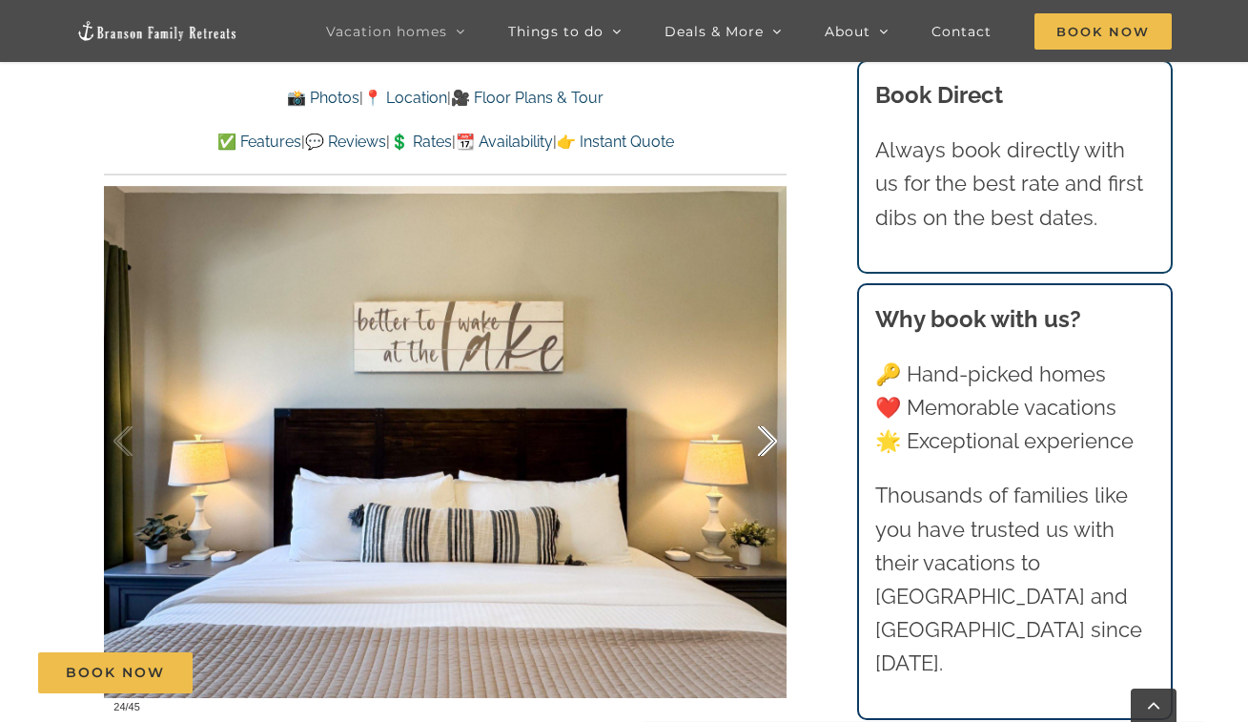
click at [758, 419] on div at bounding box center [747, 441] width 59 height 118
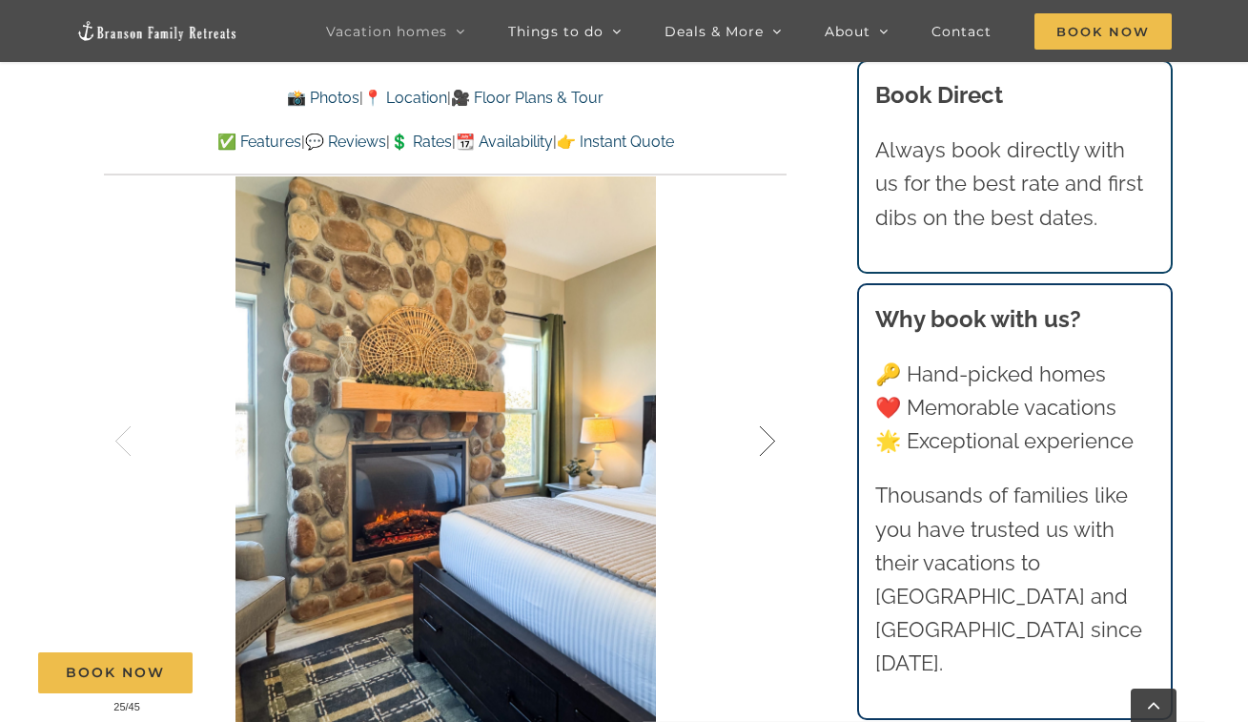
click at [758, 419] on div at bounding box center [747, 441] width 59 height 118
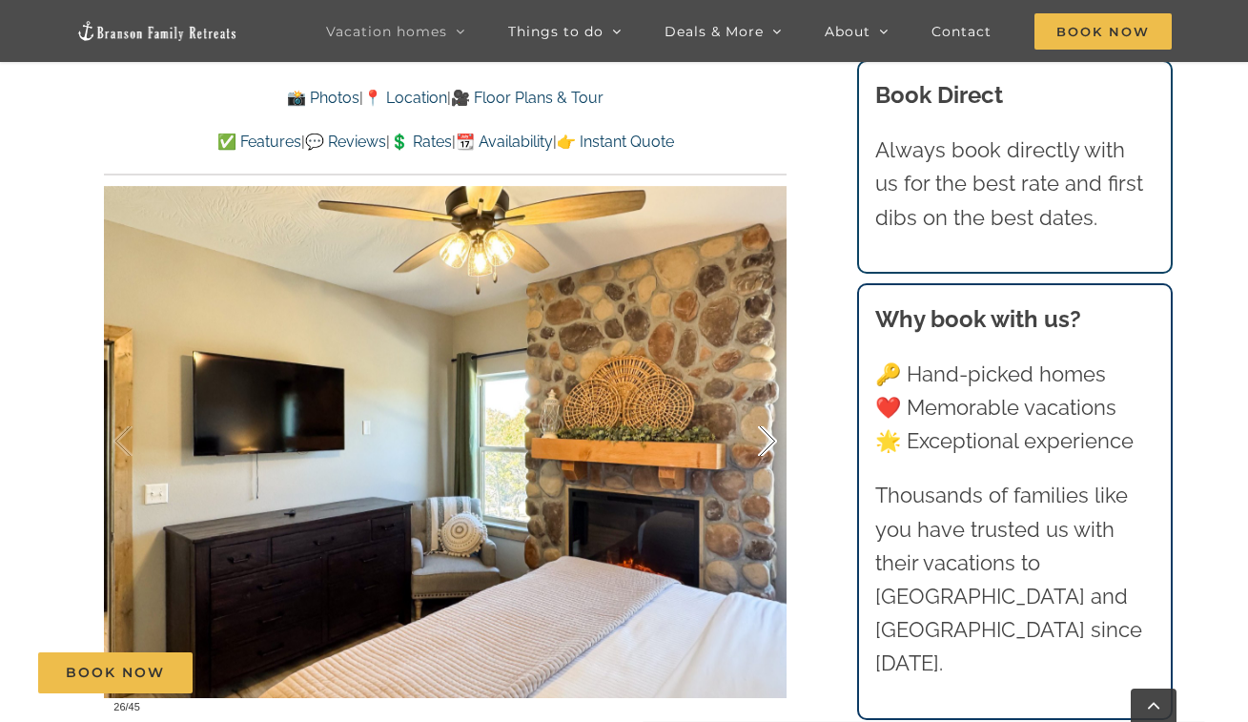
click at [759, 419] on div at bounding box center [747, 441] width 59 height 118
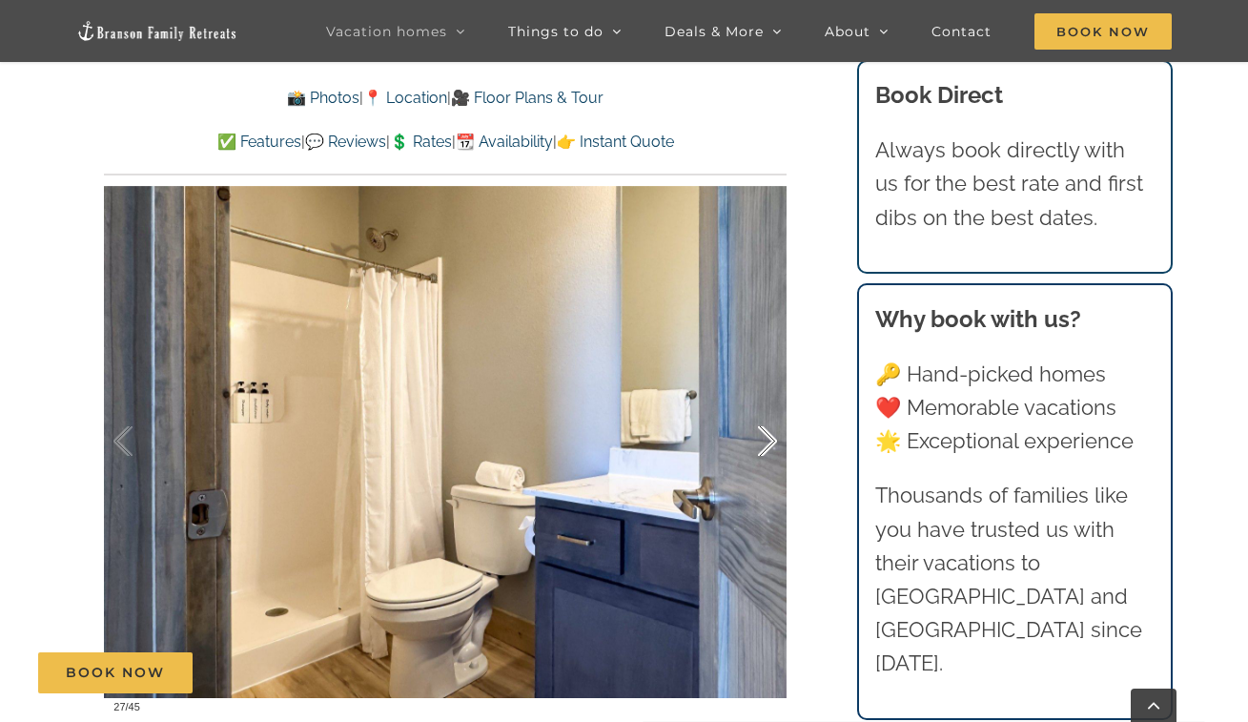
click at [759, 418] on div at bounding box center [747, 441] width 59 height 118
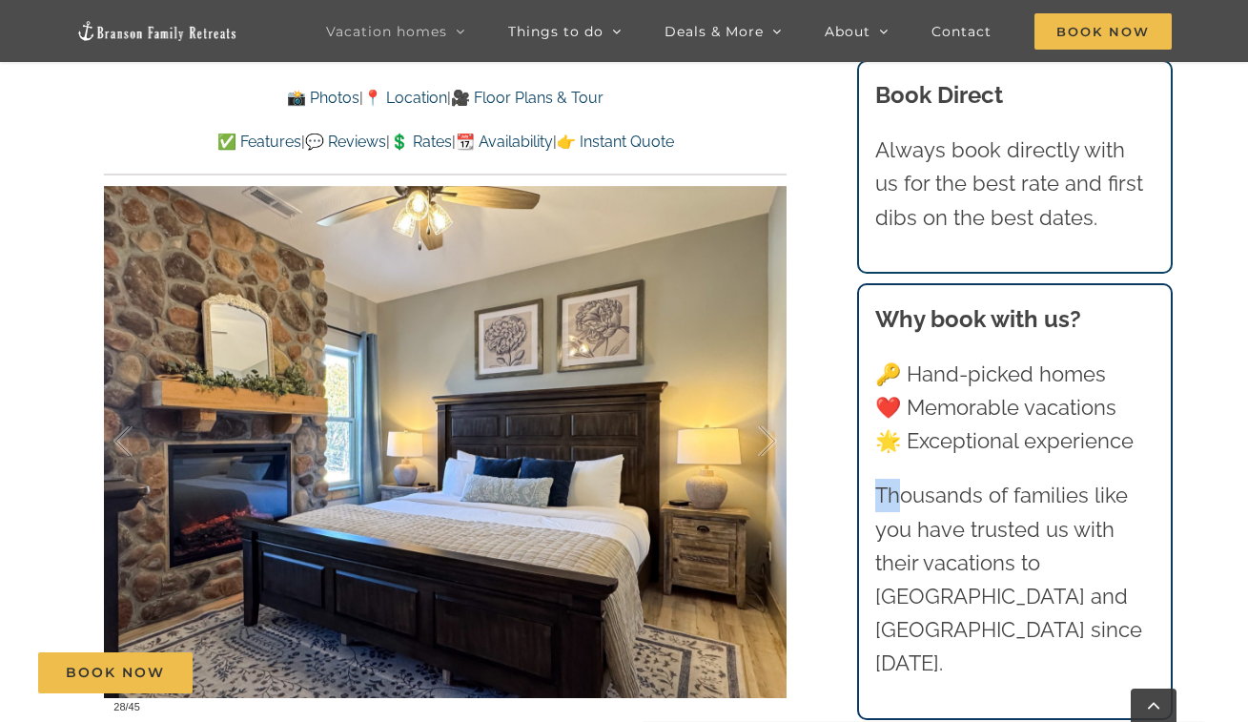
drag, startPoint x: 895, startPoint y: 479, endPoint x: 867, endPoint y: 468, distance: 30.5
click at [878, 474] on div "Why book with us? 🔑 Hand-picked homes ❤️ Memorable vacations 🌟 Exceptional expe…" at bounding box center [1014, 491] width 278 height 379
click at [761, 419] on div at bounding box center [747, 441] width 59 height 118
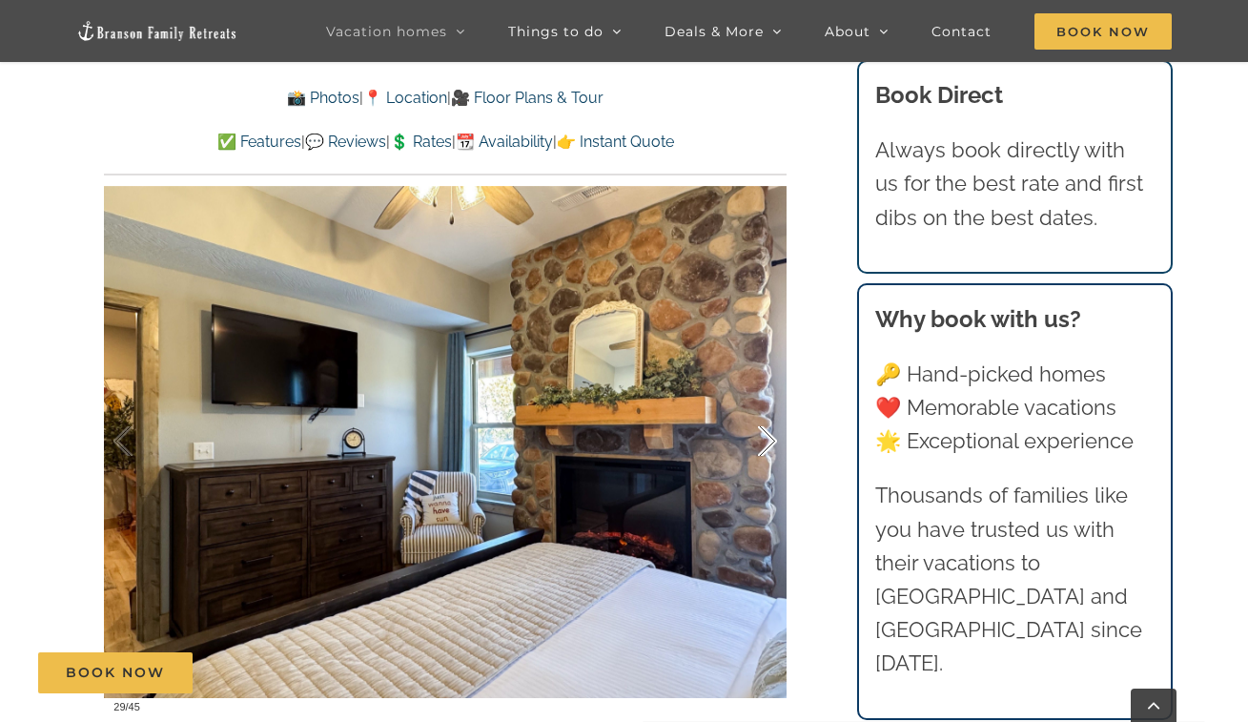
click at [762, 422] on div at bounding box center [747, 441] width 59 height 118
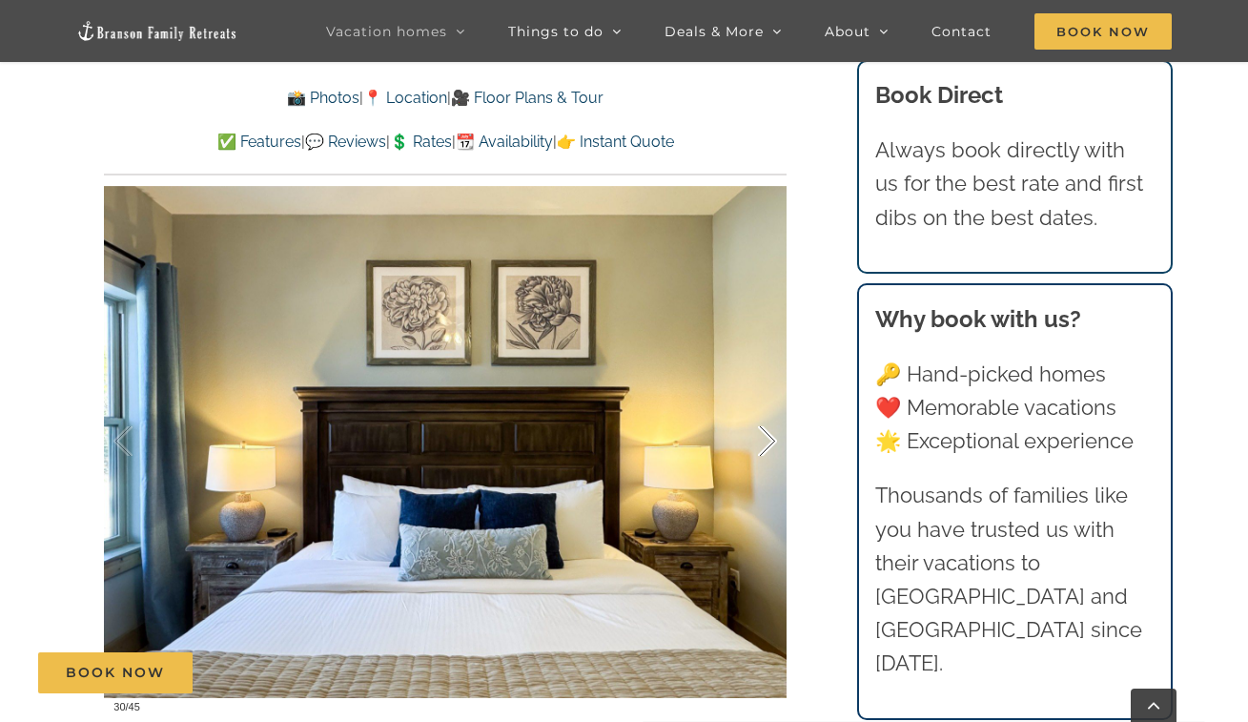
click at [762, 425] on div at bounding box center [747, 441] width 59 height 118
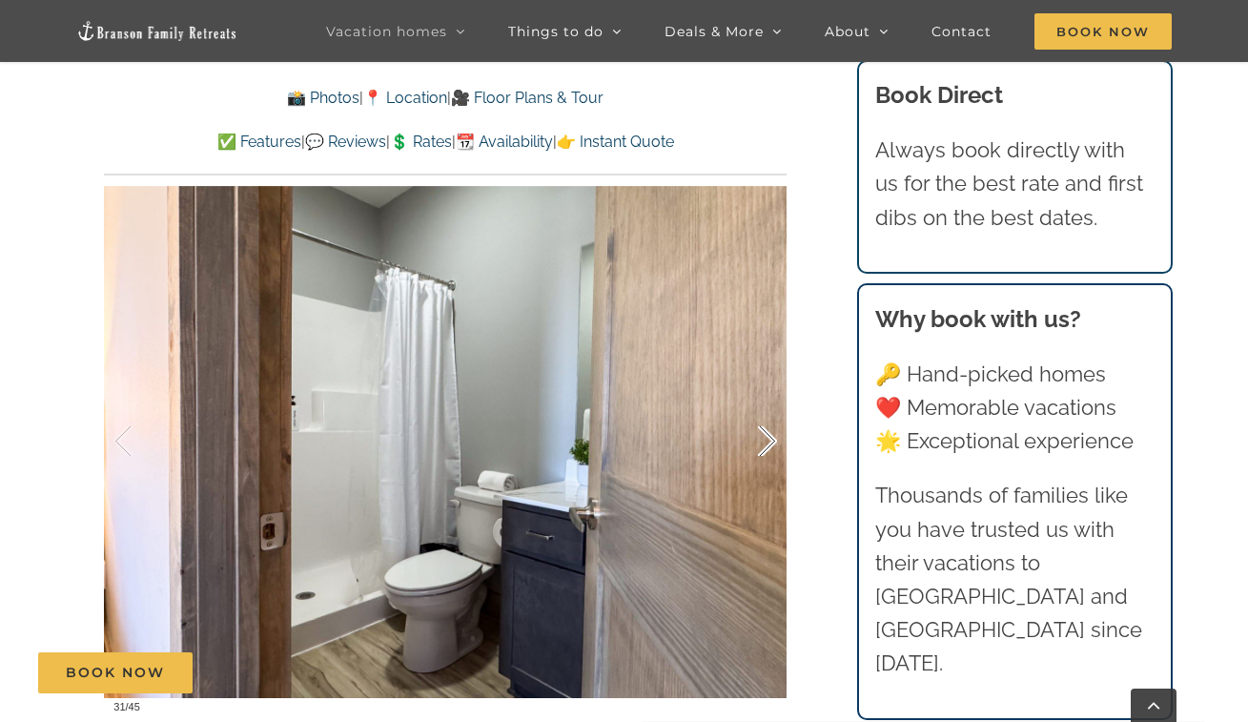
click at [762, 425] on div at bounding box center [747, 441] width 59 height 118
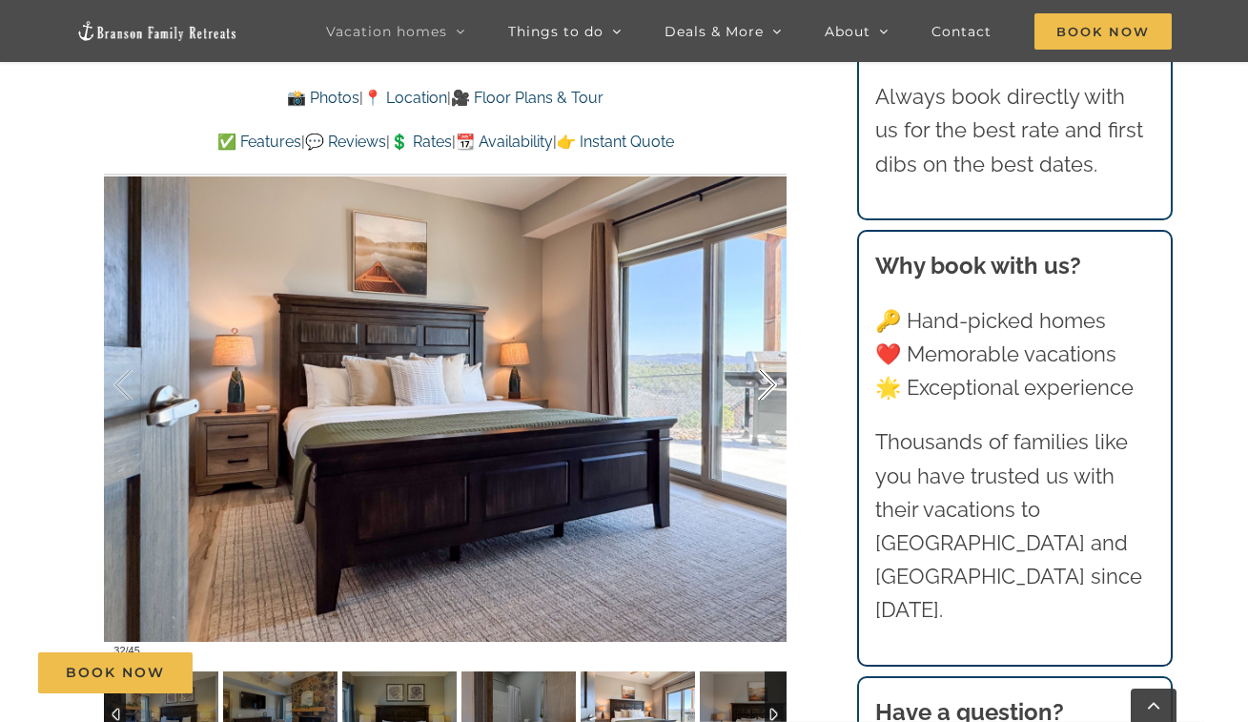
scroll to position [1334, 0]
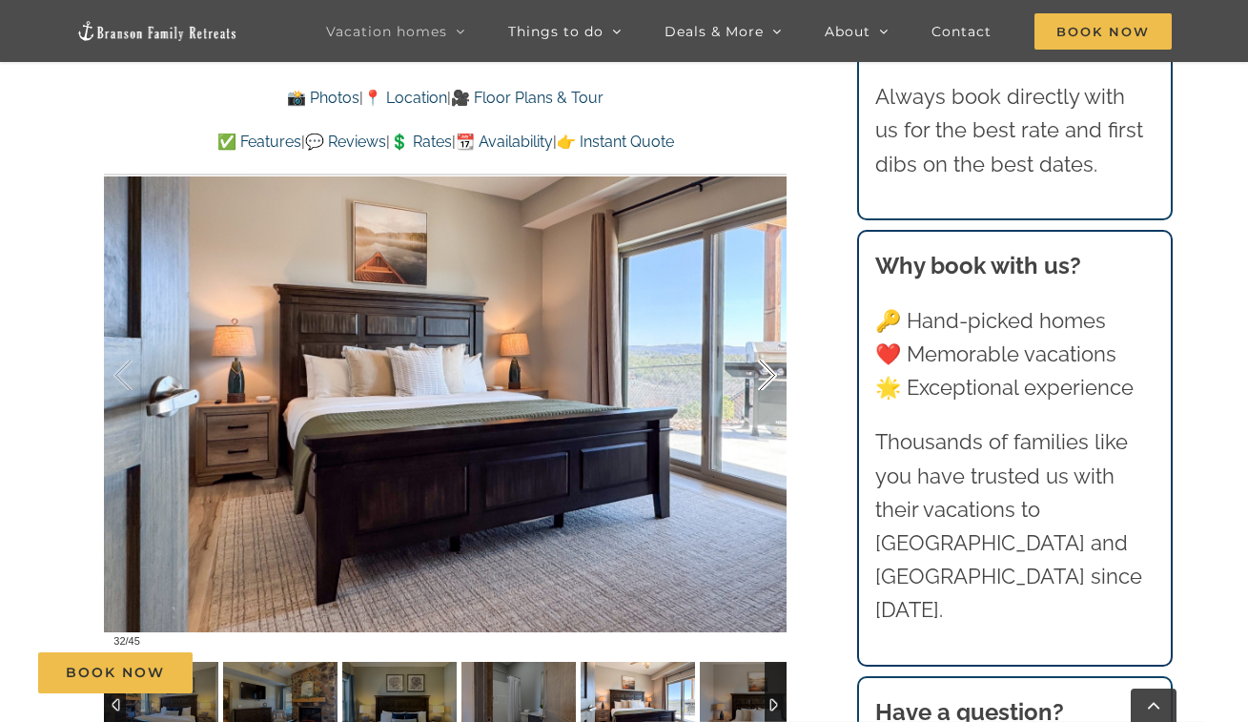
click at [762, 425] on div at bounding box center [445, 375] width 683 height 561
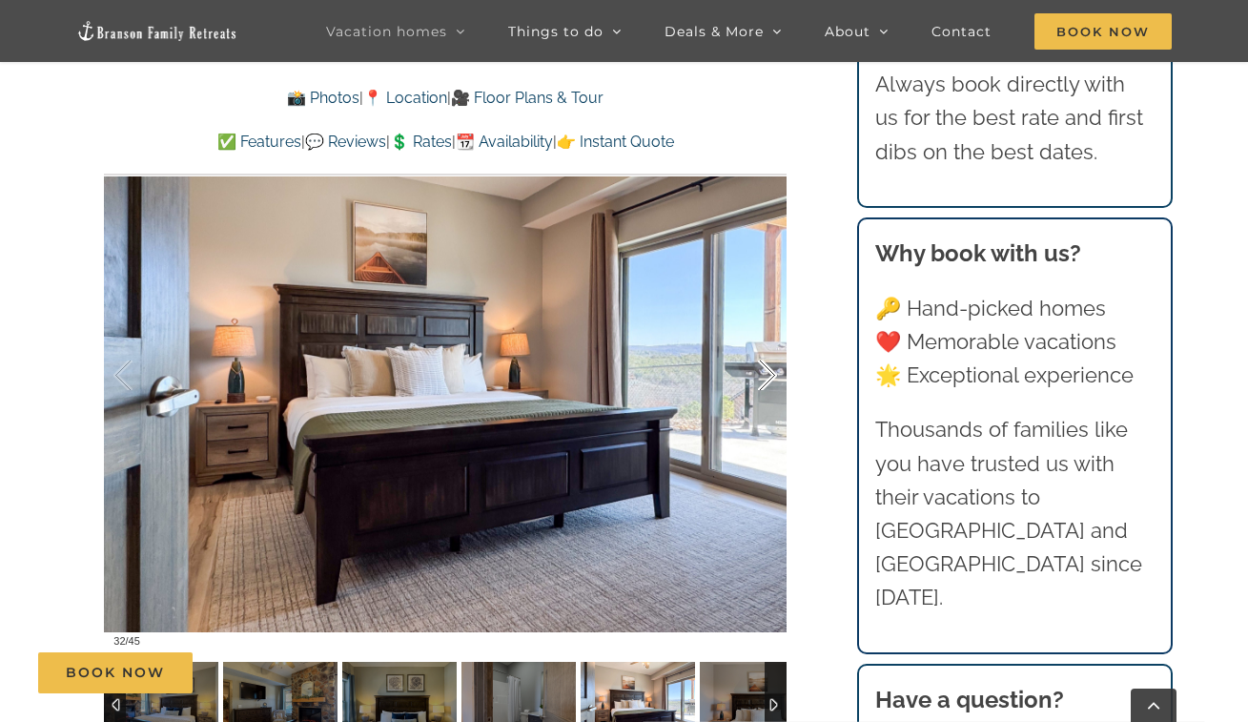
click at [754, 373] on div at bounding box center [747, 376] width 59 height 118
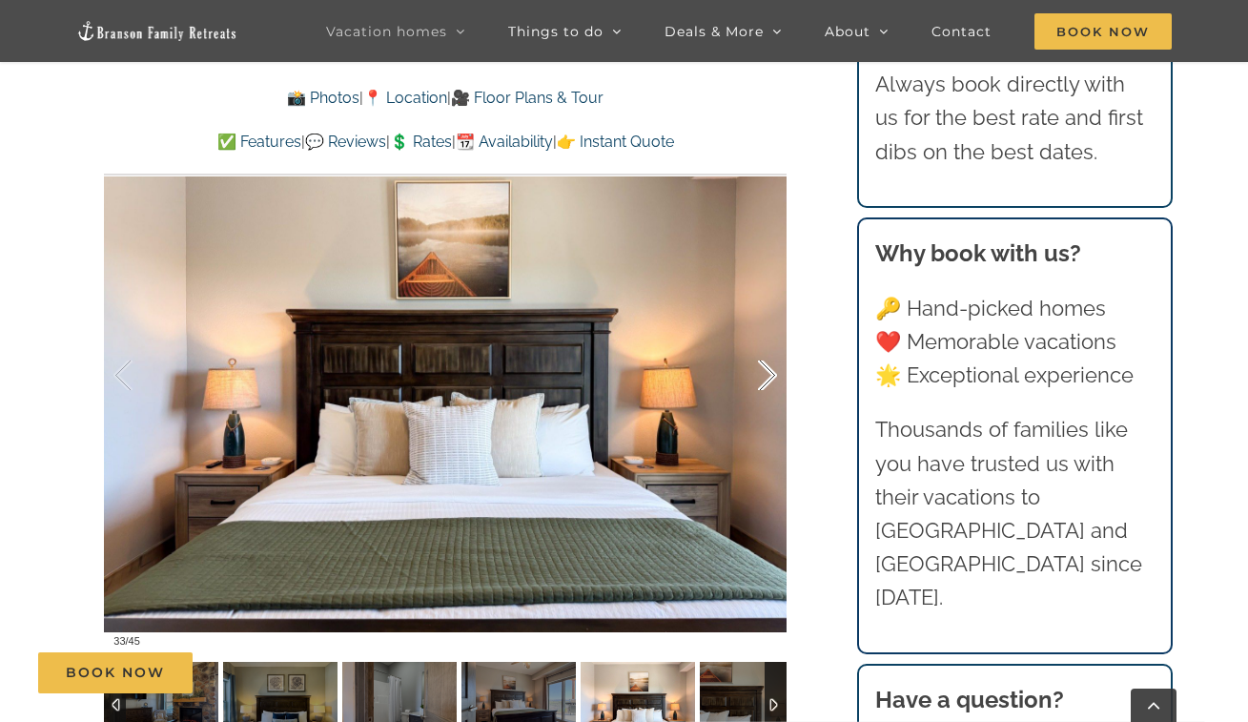
click at [754, 373] on div at bounding box center [747, 376] width 59 height 118
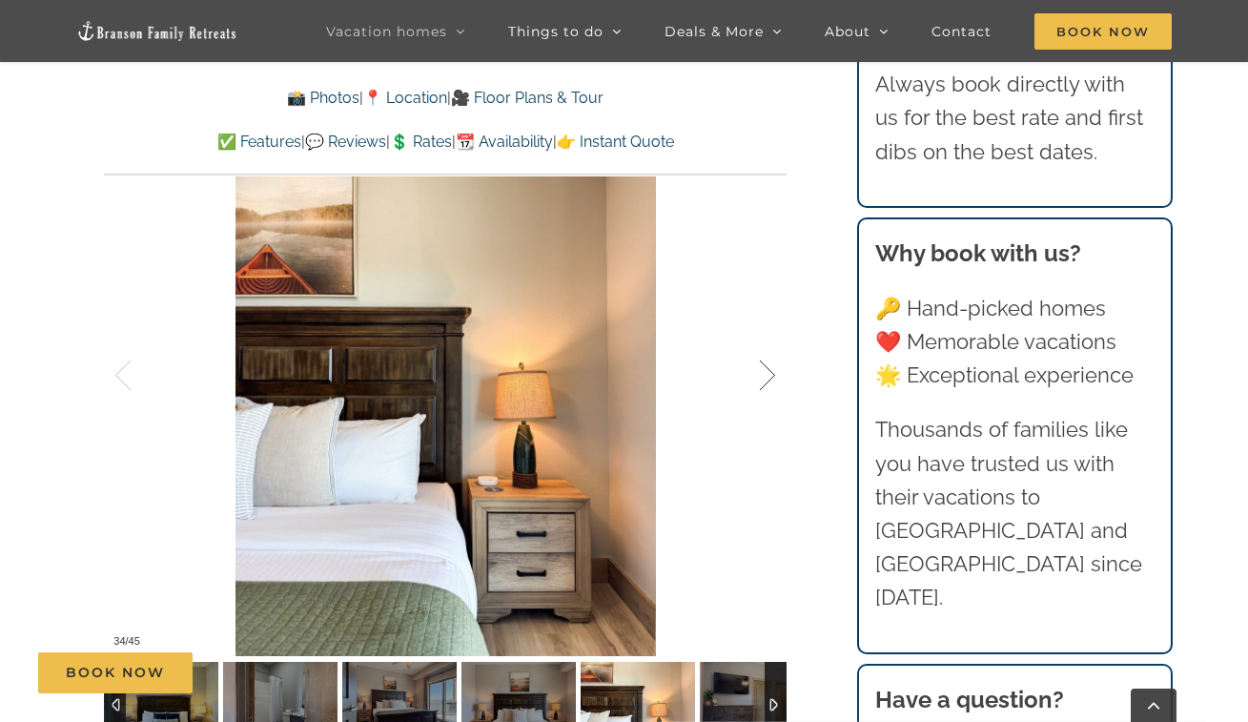
click at [754, 360] on div at bounding box center [747, 376] width 59 height 118
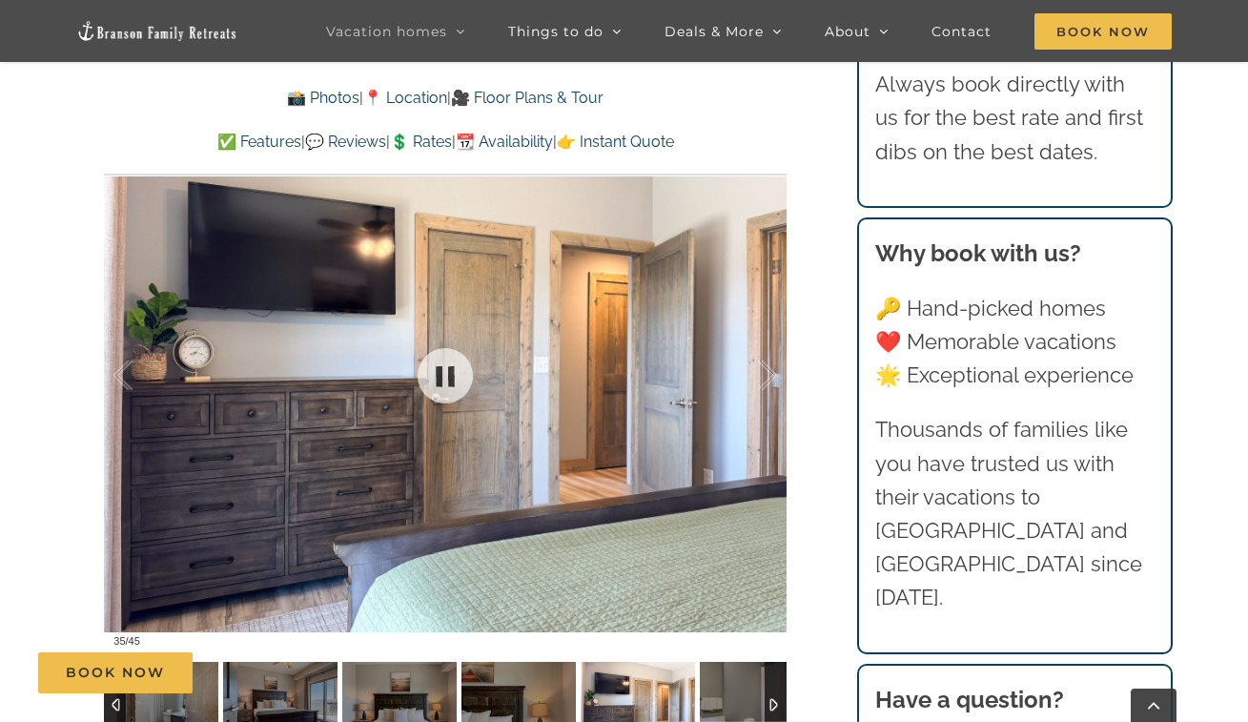
drag, startPoint x: 263, startPoint y: 22, endPoint x: 184, endPoint y: -11, distance: 85.9
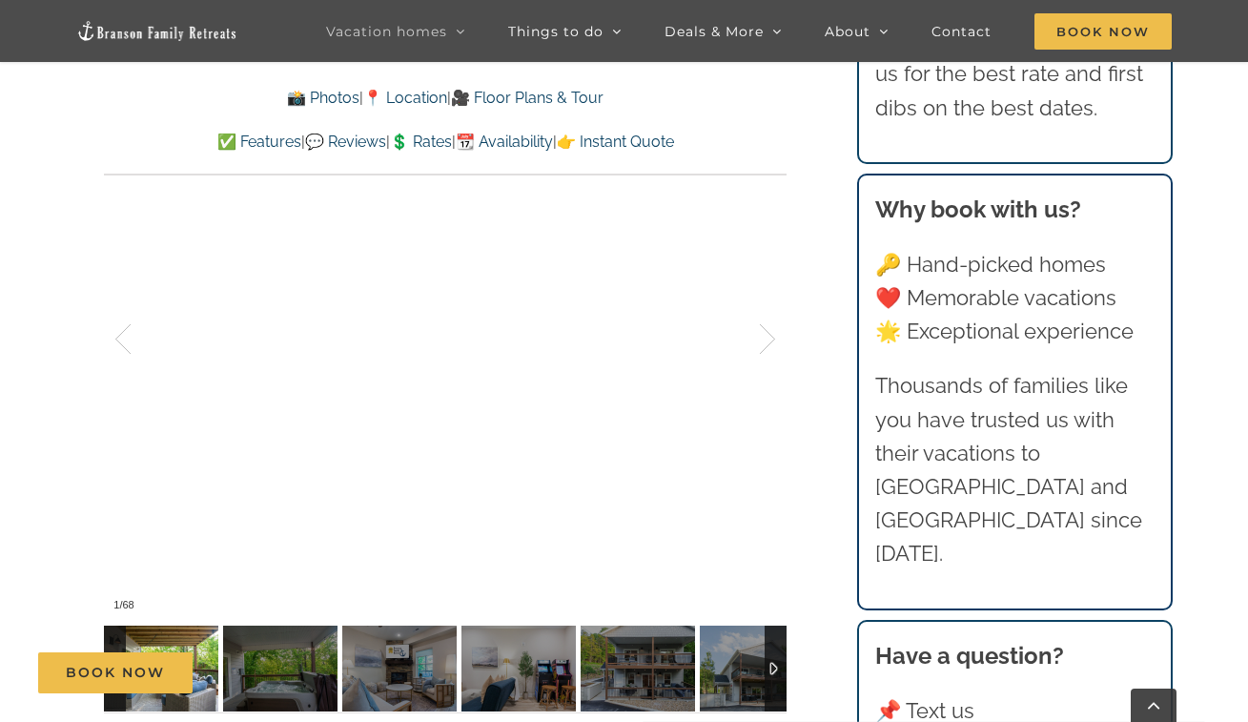
scroll to position [1459, 0]
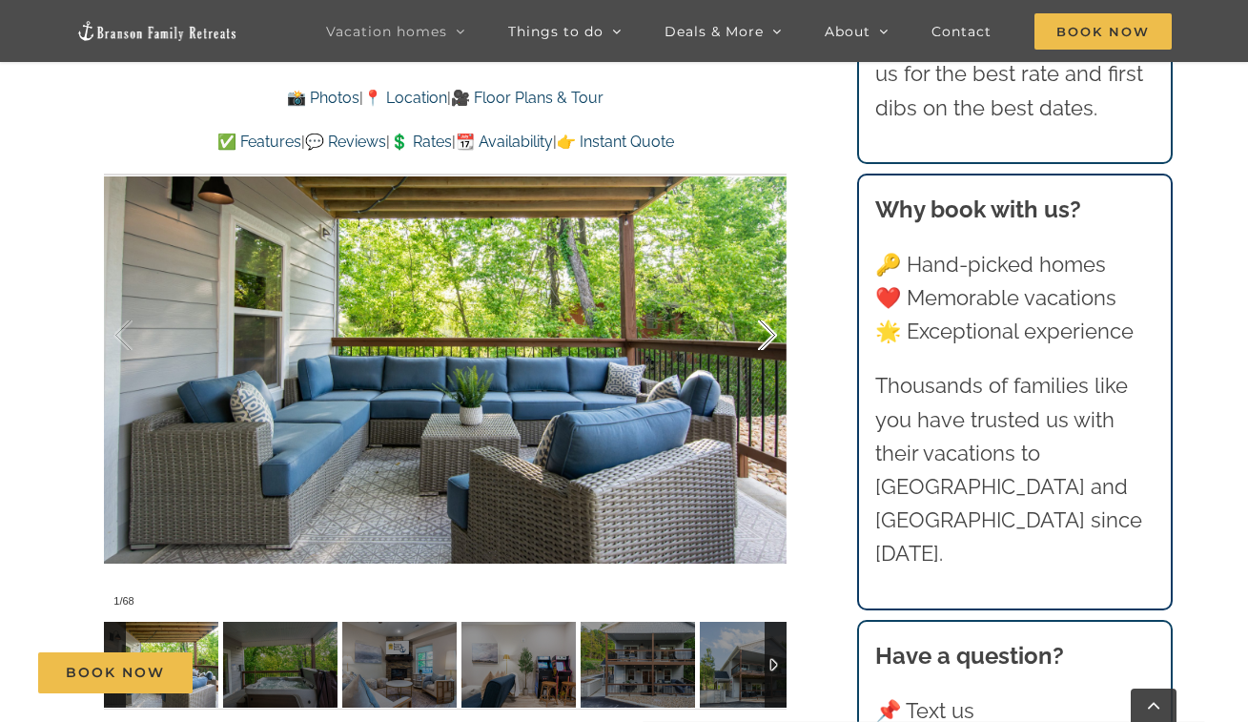
click at [745, 331] on div at bounding box center [747, 335] width 59 height 118
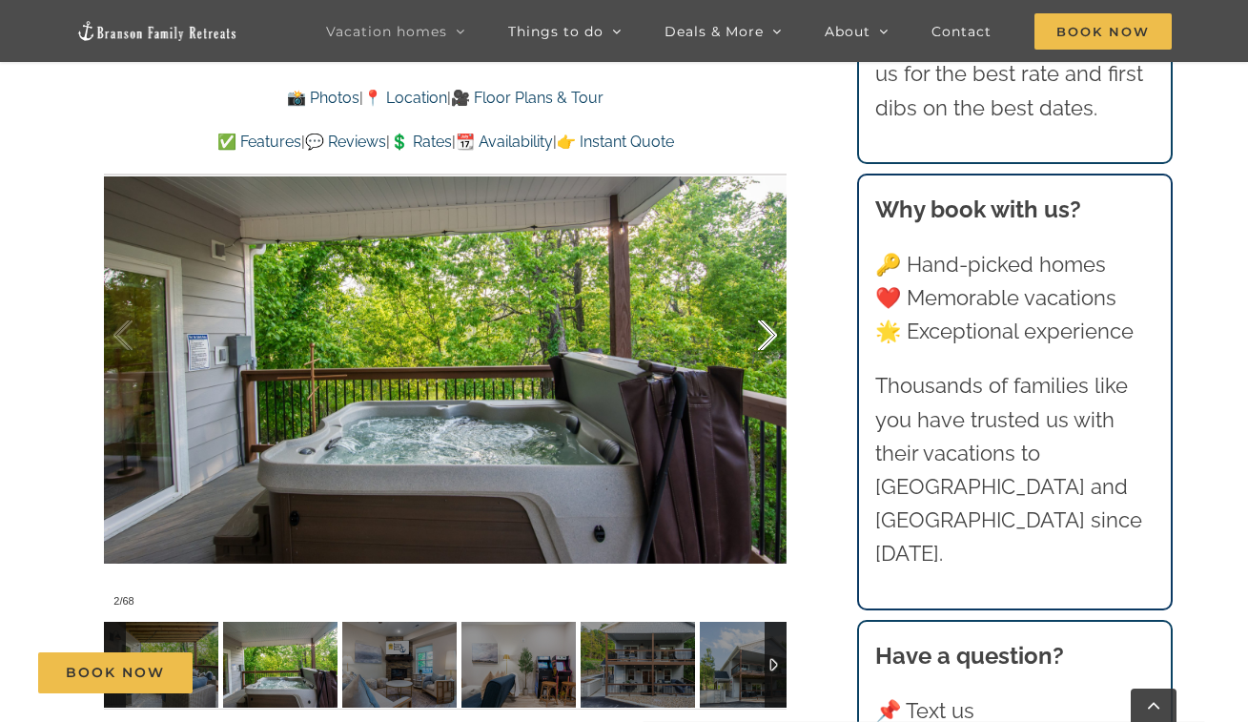
click at [764, 333] on div at bounding box center [747, 335] width 59 height 118
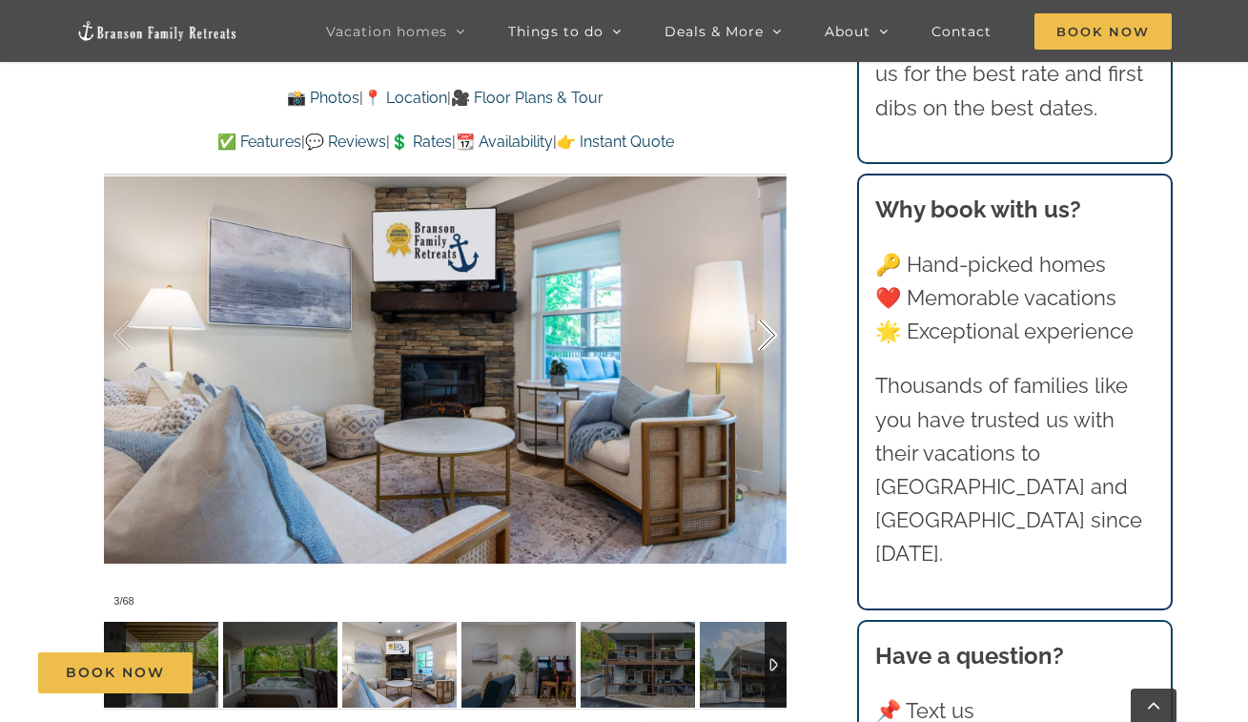
click at [764, 333] on div at bounding box center [747, 335] width 59 height 118
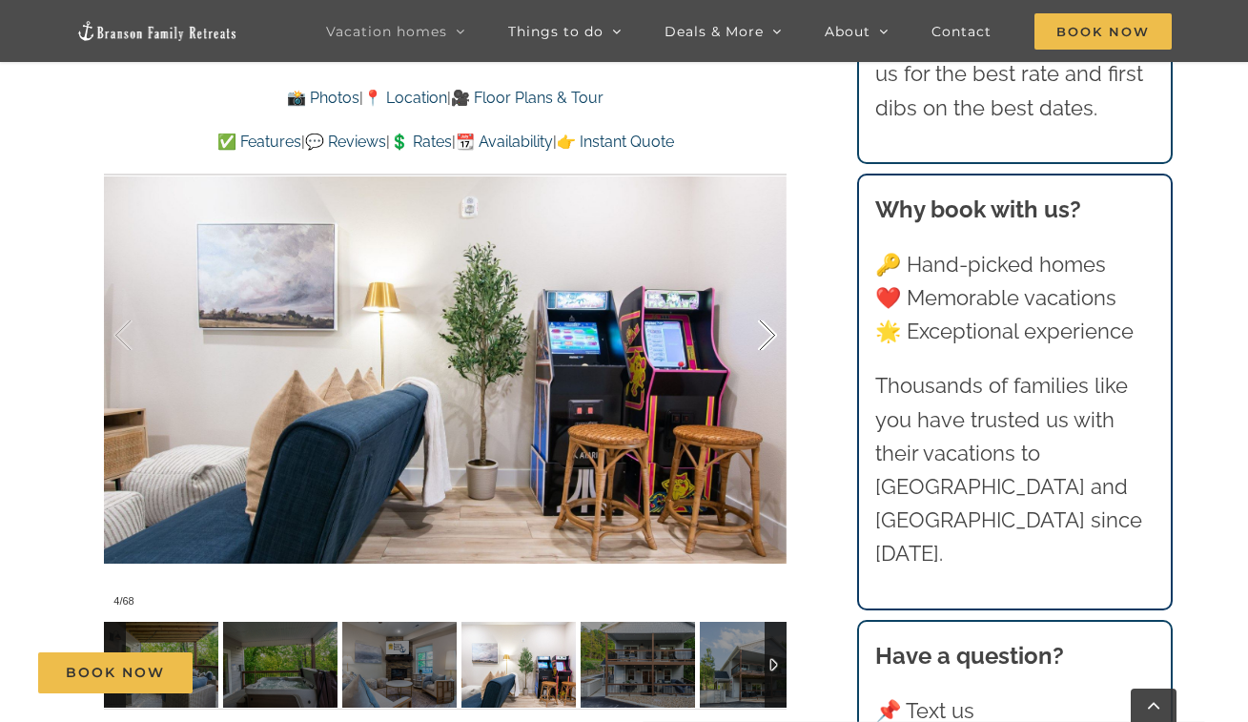
click at [763, 333] on div at bounding box center [747, 335] width 59 height 118
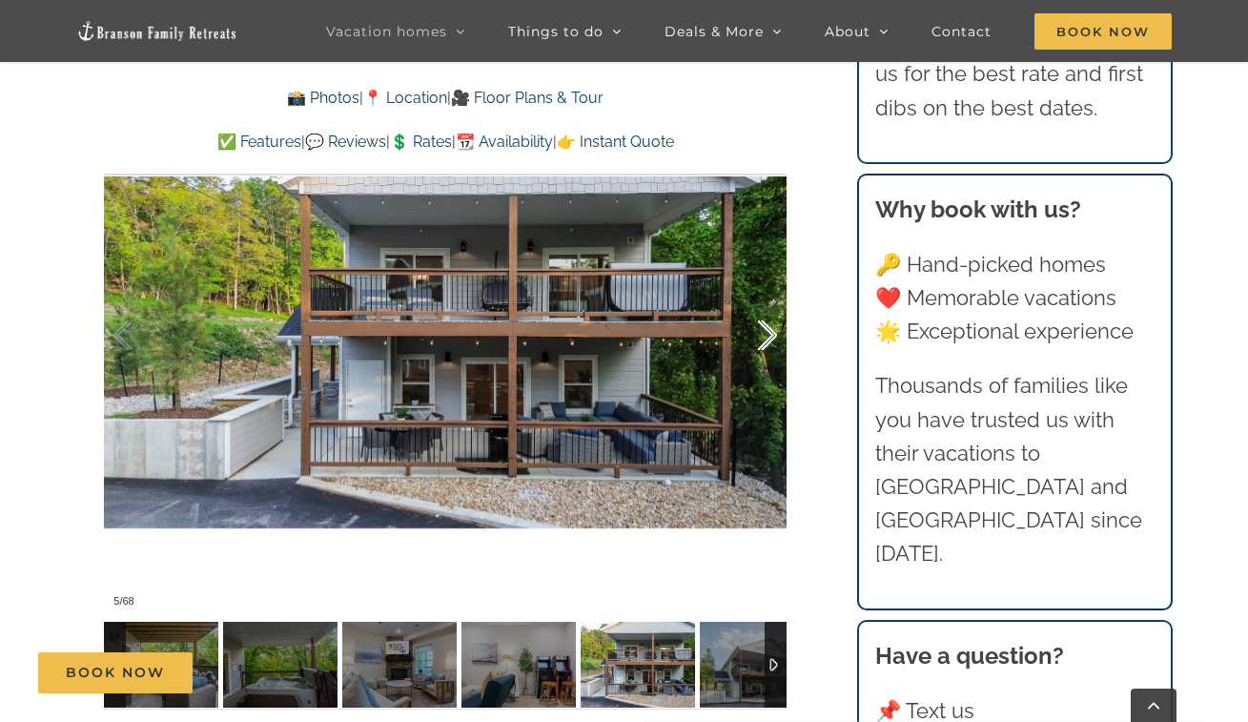
click at [763, 338] on div at bounding box center [747, 335] width 59 height 118
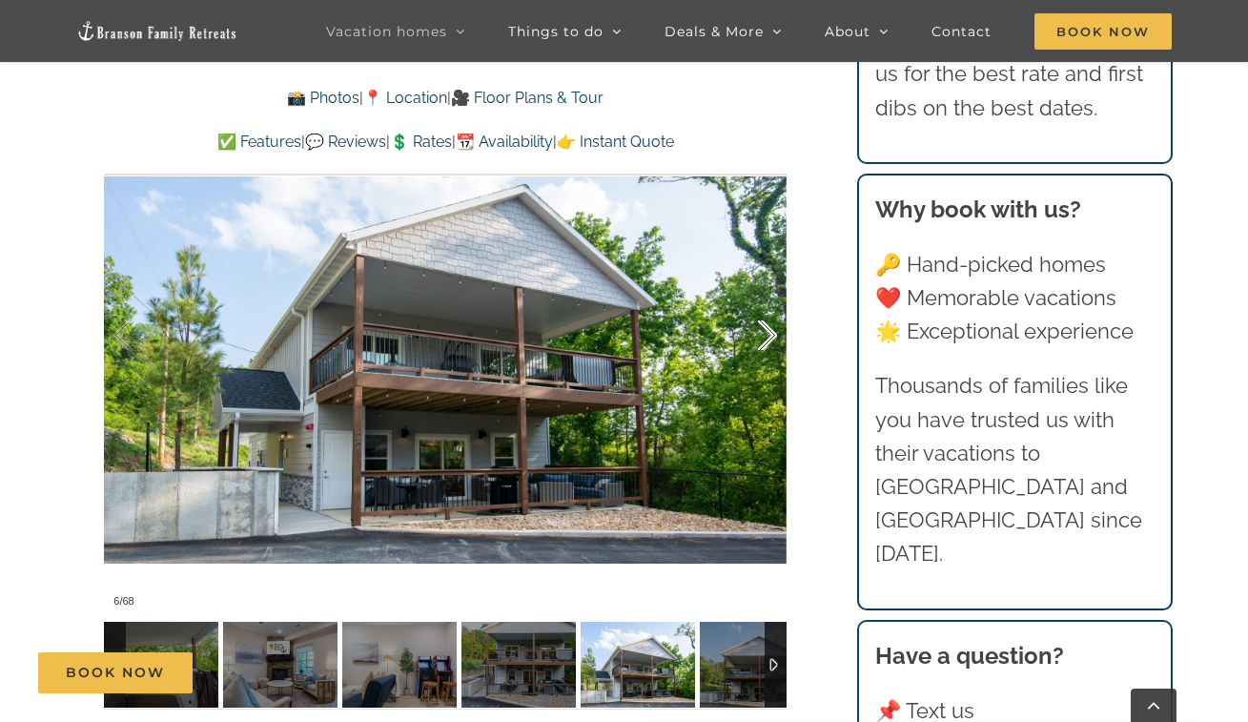
click at [761, 338] on div at bounding box center [747, 335] width 59 height 118
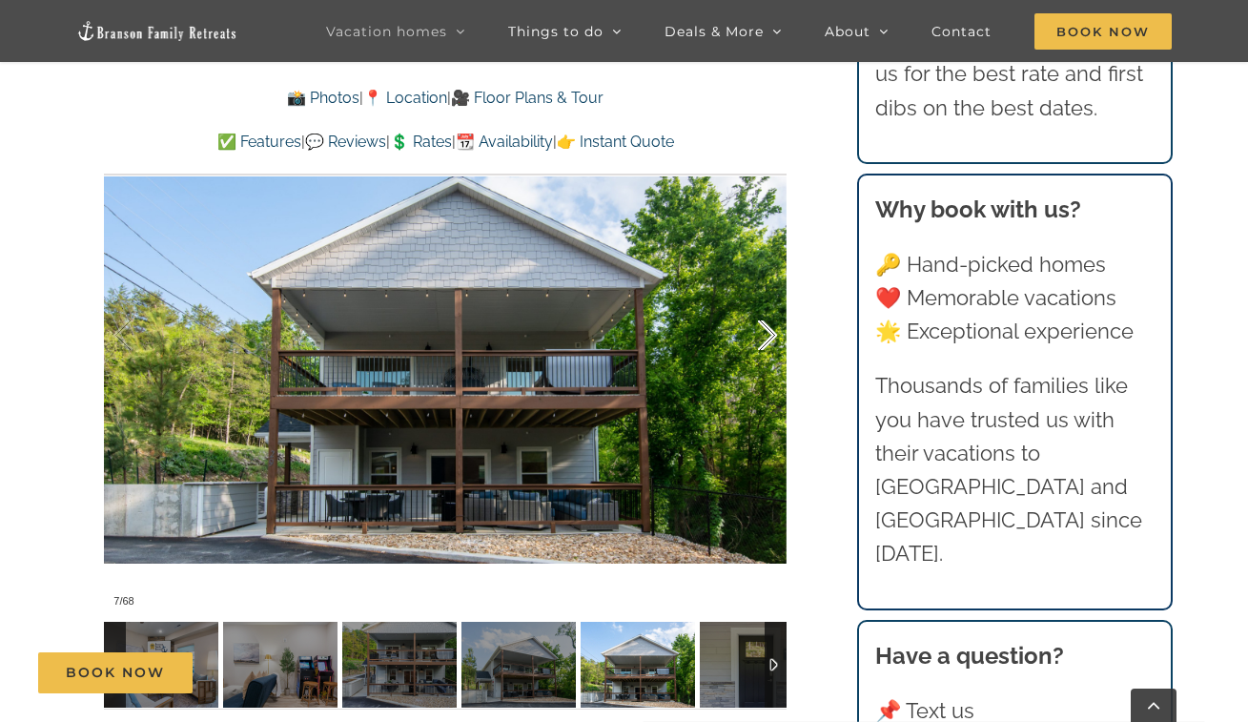
click at [761, 338] on div at bounding box center [747, 335] width 59 height 118
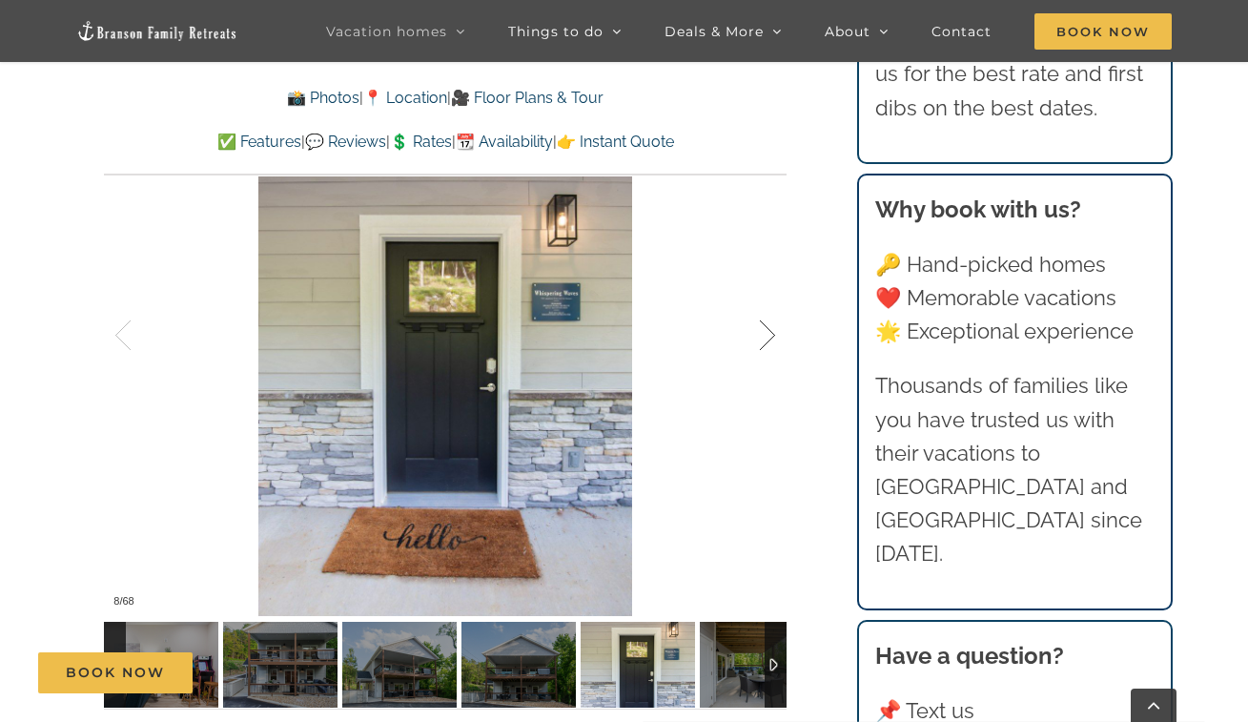
click at [761, 338] on div at bounding box center [747, 335] width 59 height 118
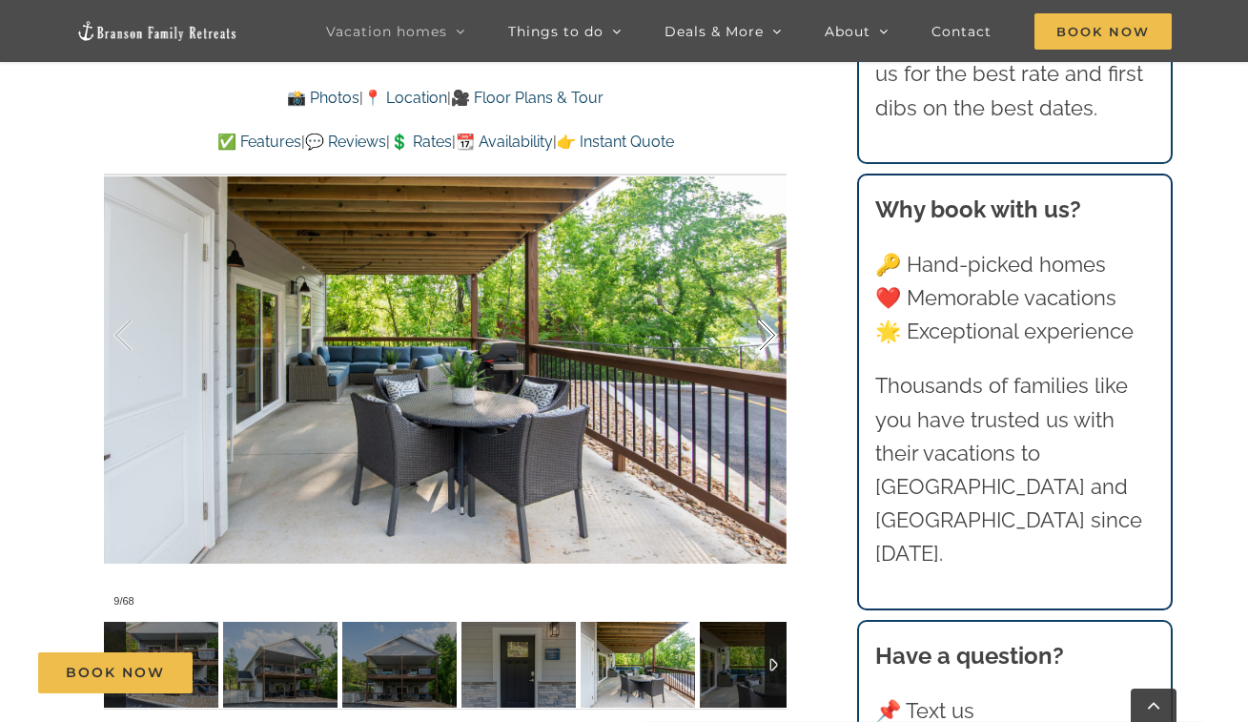
click at [761, 338] on div at bounding box center [747, 335] width 59 height 118
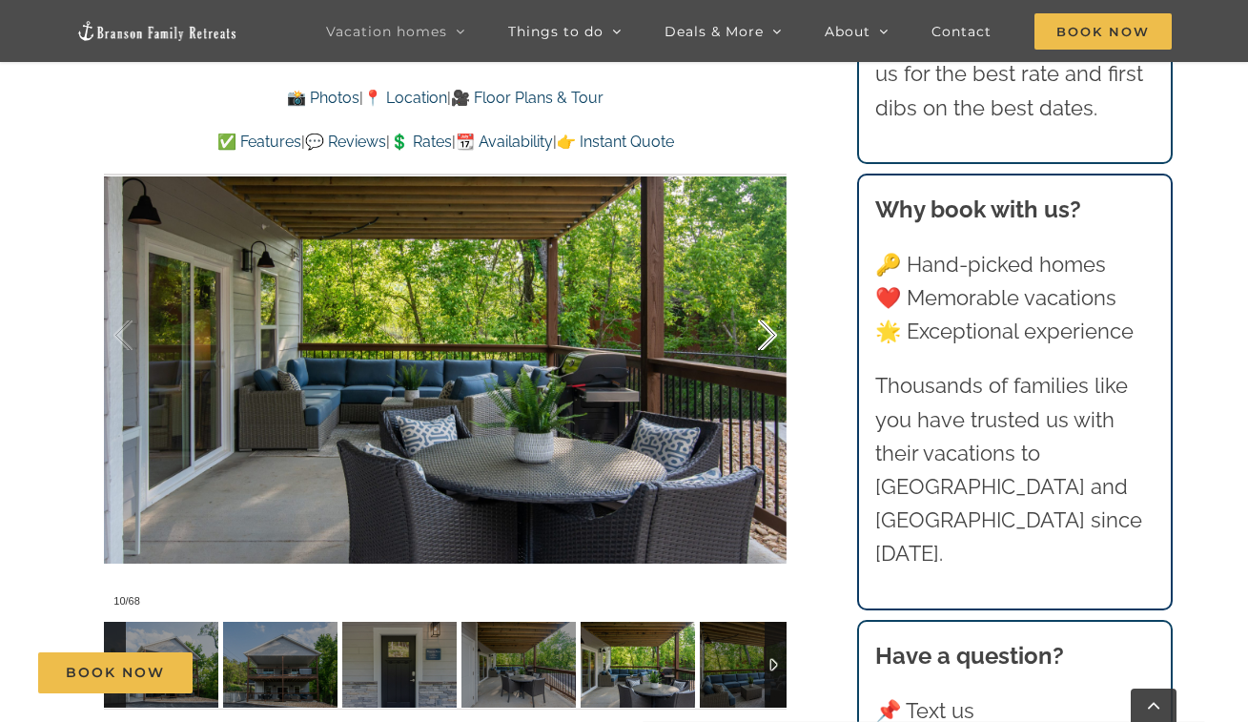
click at [761, 338] on div at bounding box center [747, 335] width 59 height 118
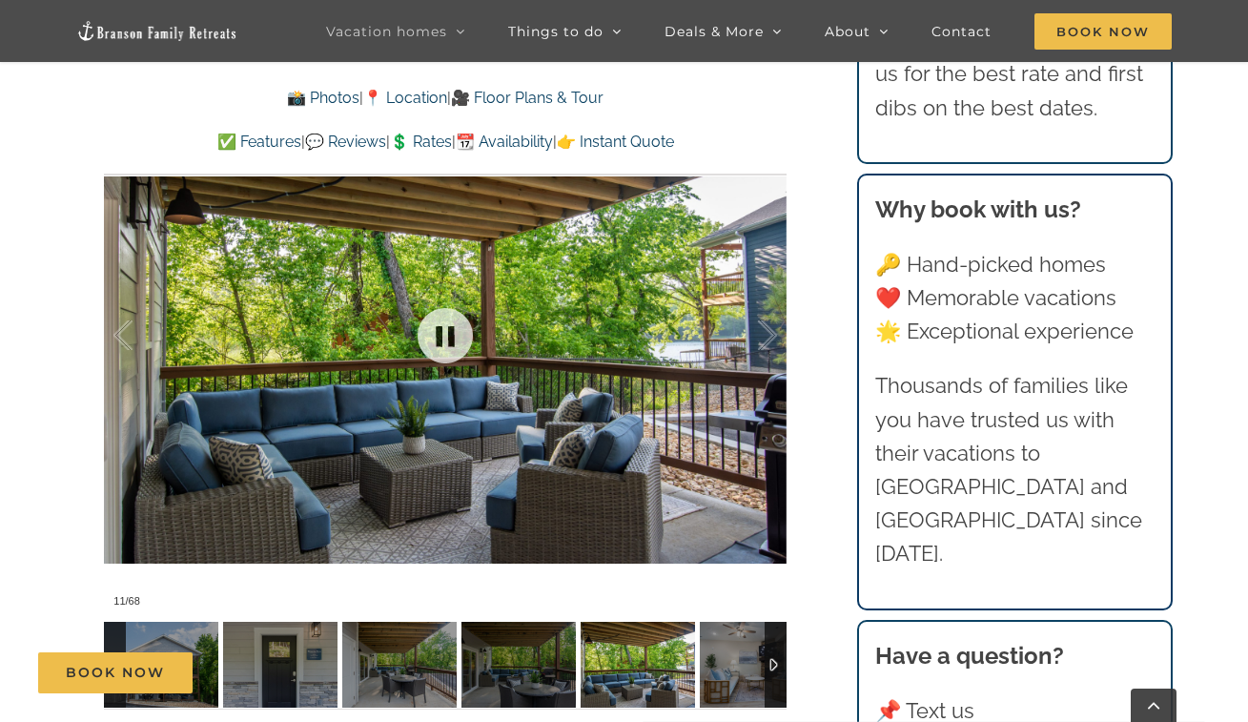
click at [716, 323] on div at bounding box center [445, 335] width 683 height 561
click at [757, 350] on div at bounding box center [747, 335] width 59 height 118
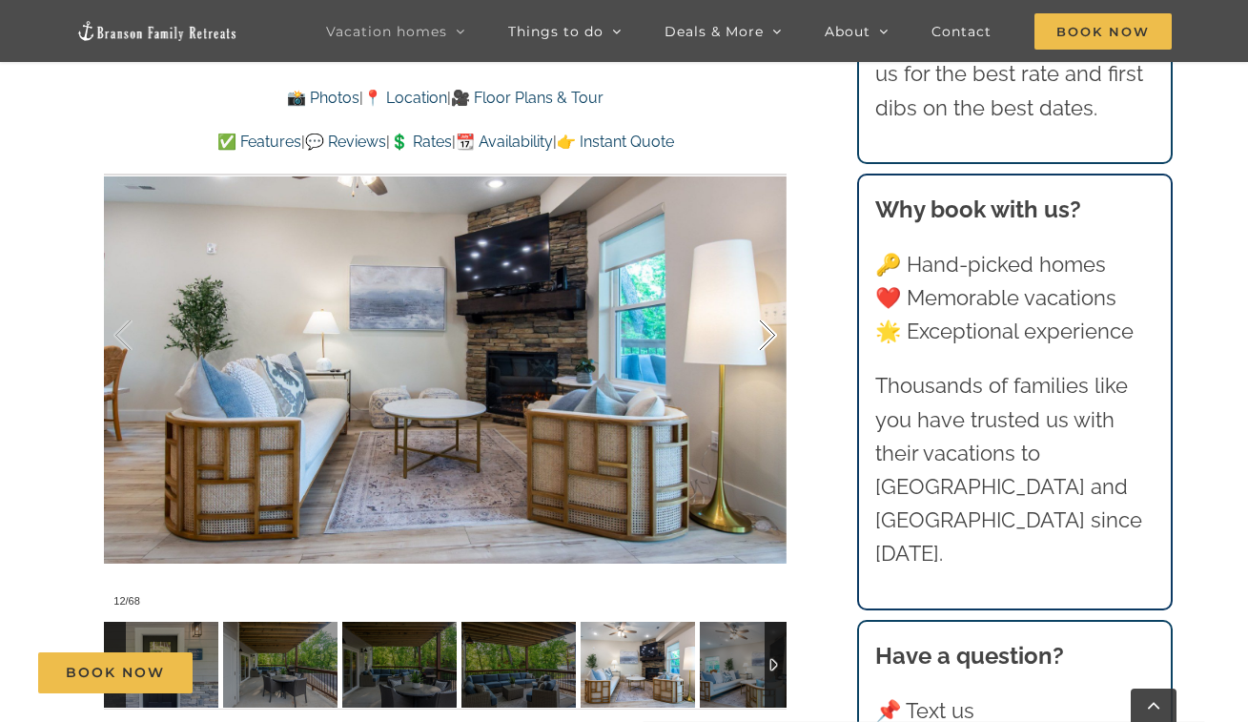
click at [757, 349] on div at bounding box center [747, 335] width 59 height 118
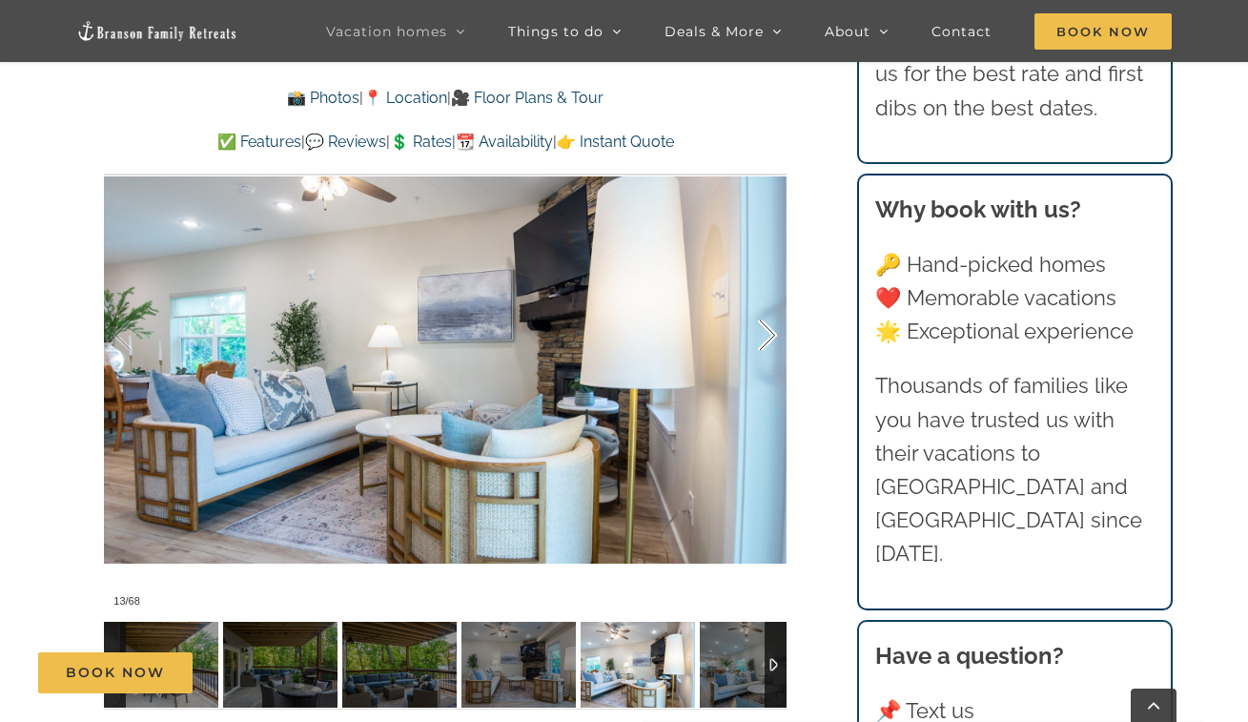
click at [757, 349] on div at bounding box center [747, 335] width 59 height 118
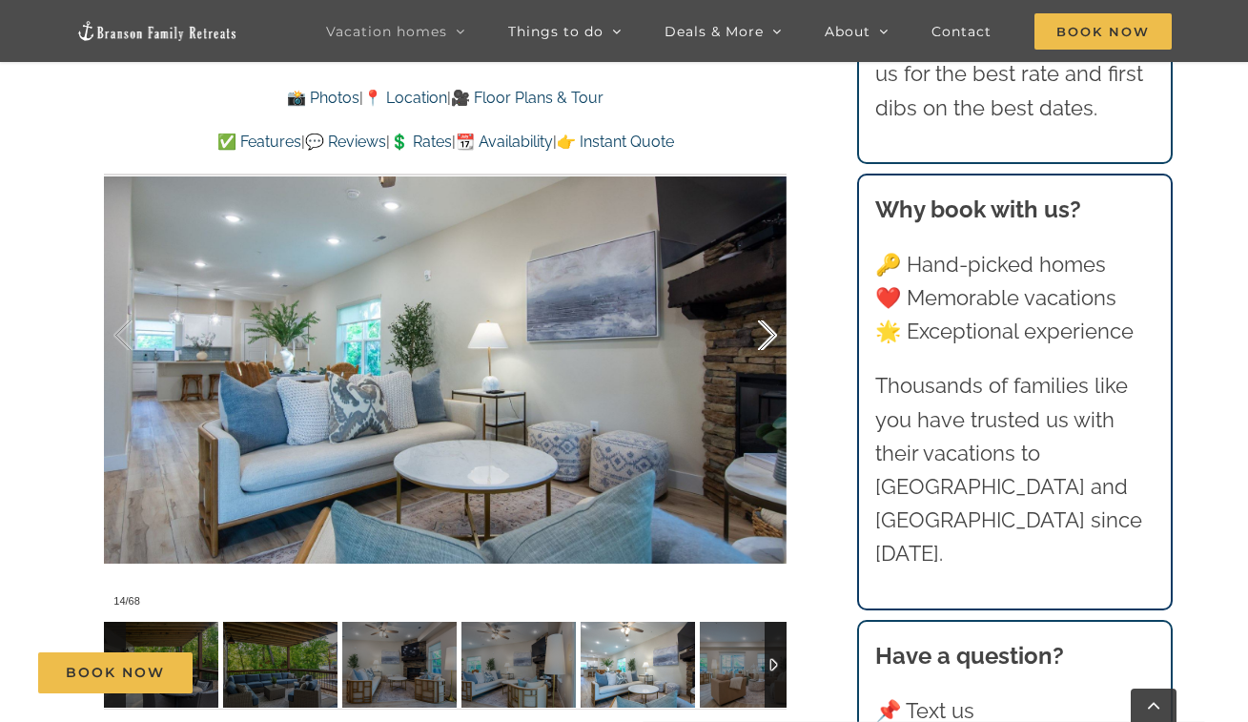
click at [757, 349] on div at bounding box center [747, 335] width 59 height 118
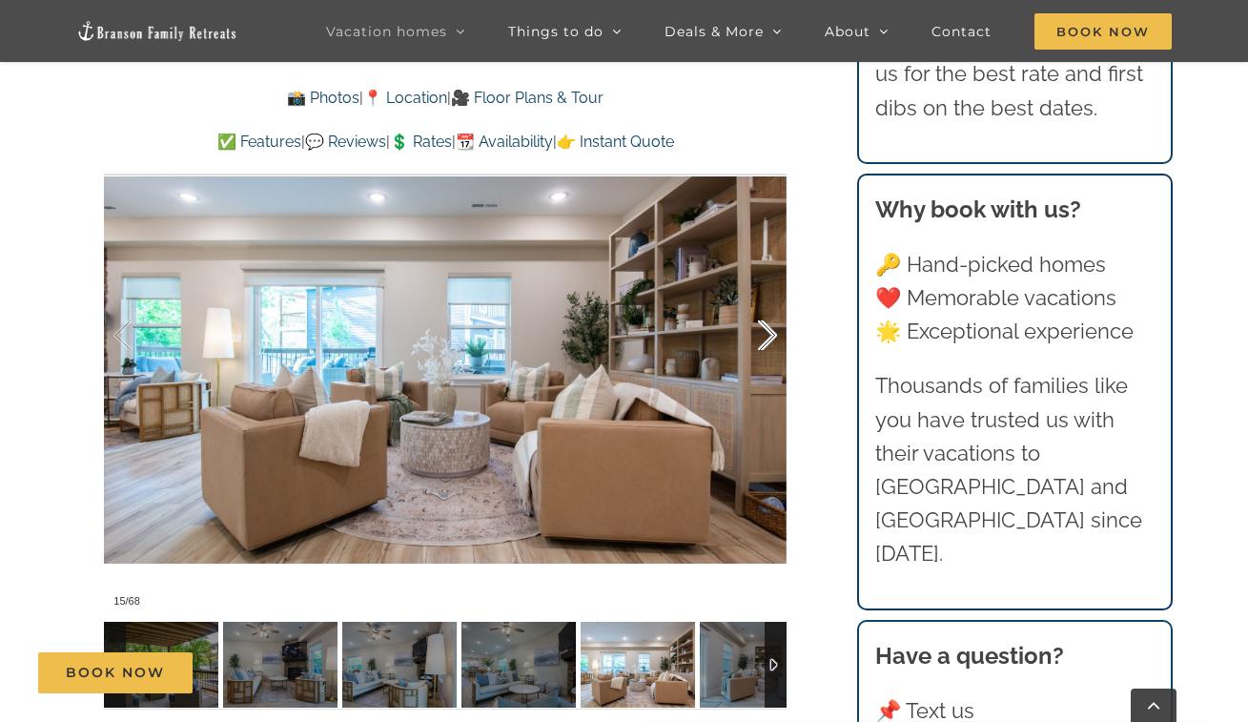
click at [761, 345] on div at bounding box center [747, 335] width 59 height 118
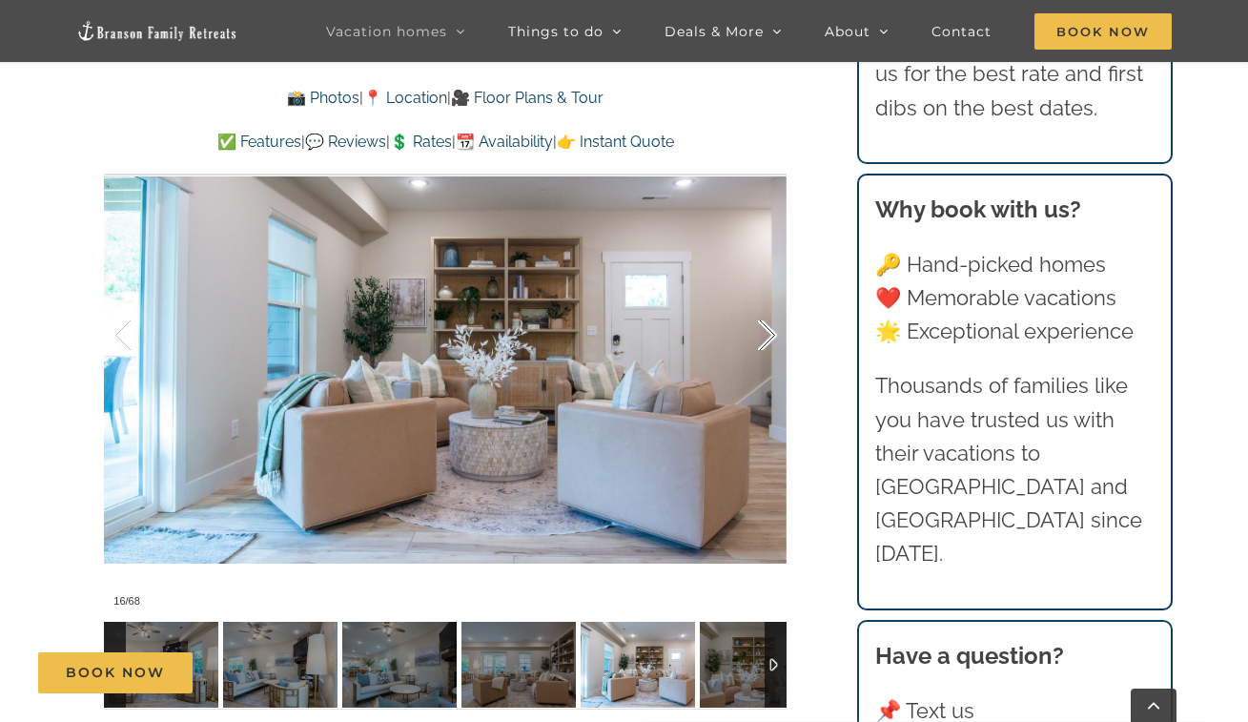
click at [761, 346] on div at bounding box center [747, 335] width 59 height 118
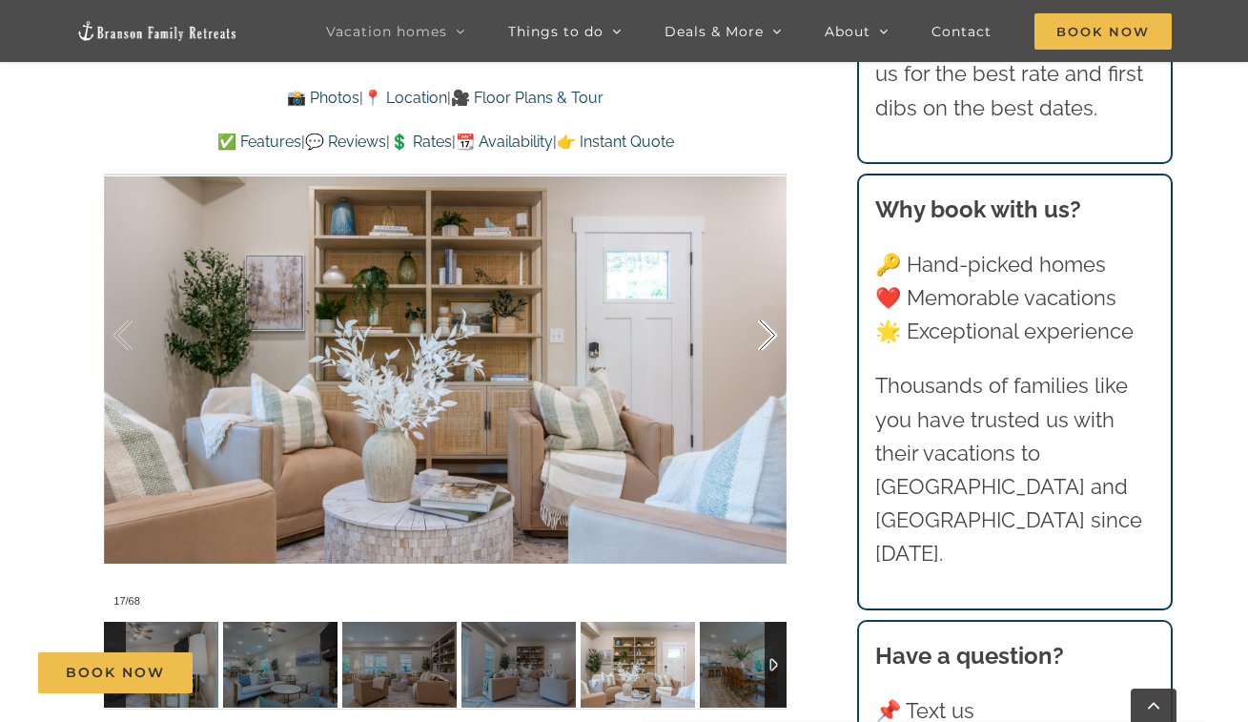
click at [761, 346] on div at bounding box center [747, 335] width 59 height 118
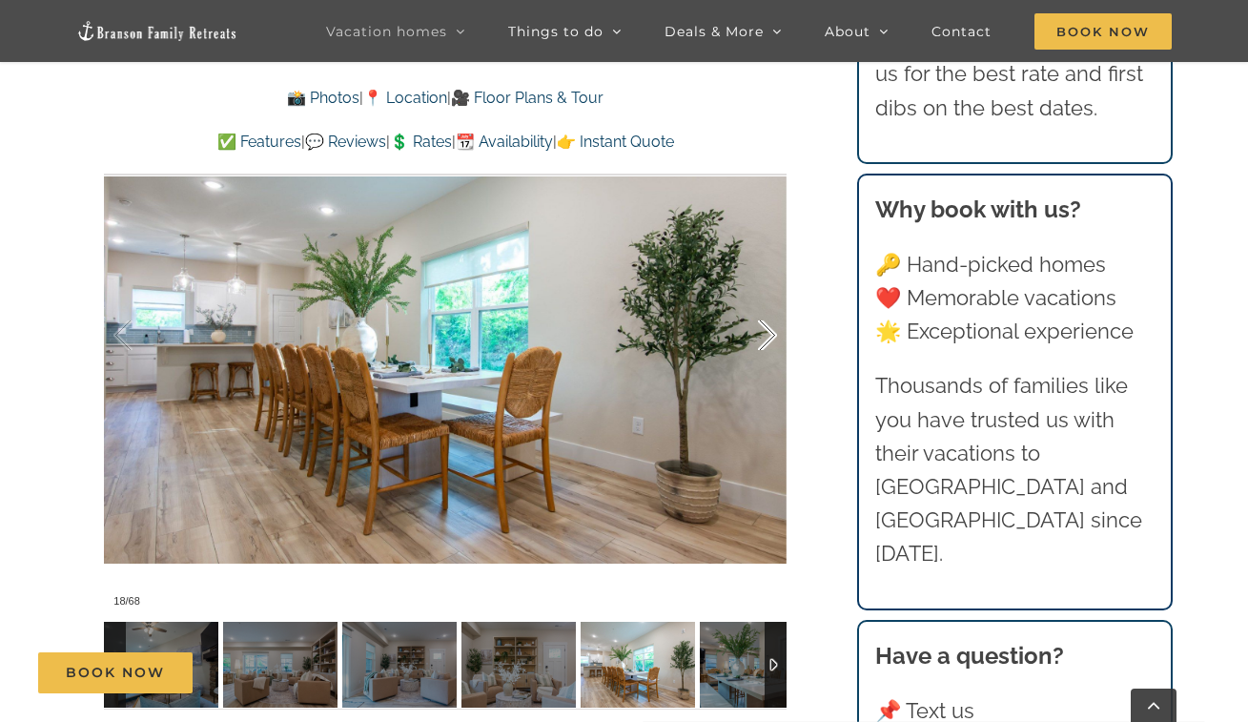
click at [761, 346] on div at bounding box center [747, 335] width 59 height 118
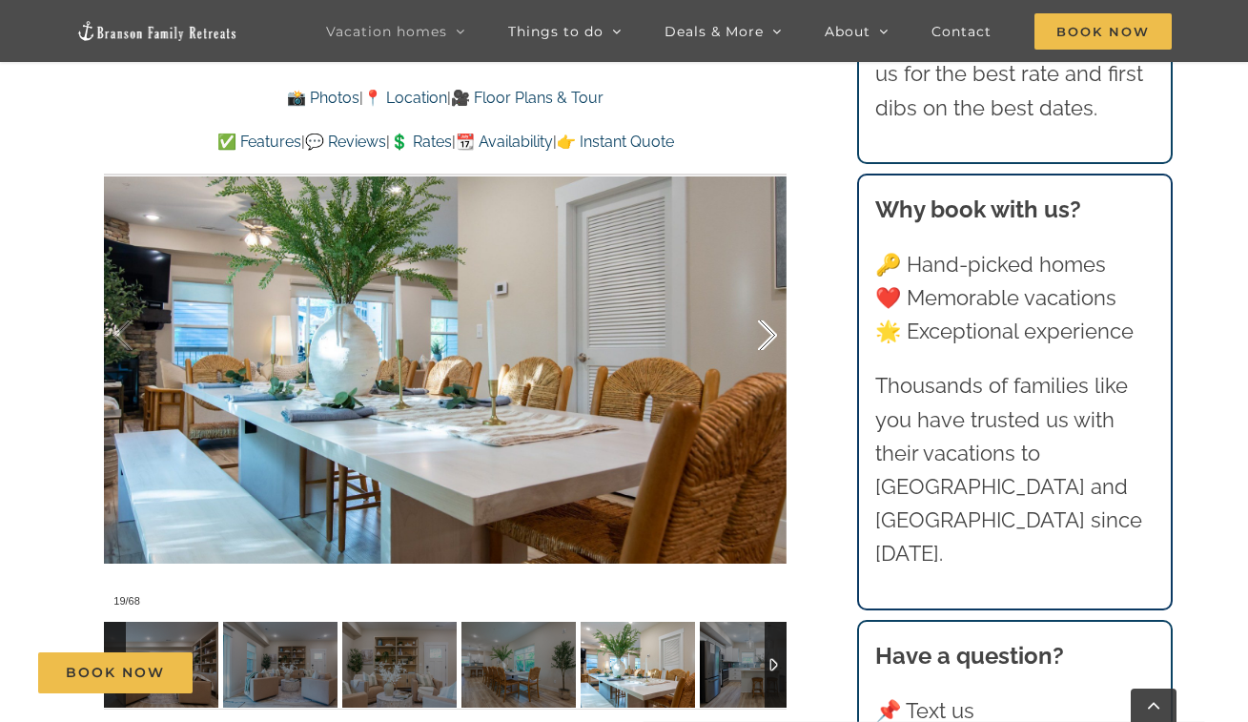
click at [761, 346] on div at bounding box center [747, 335] width 59 height 118
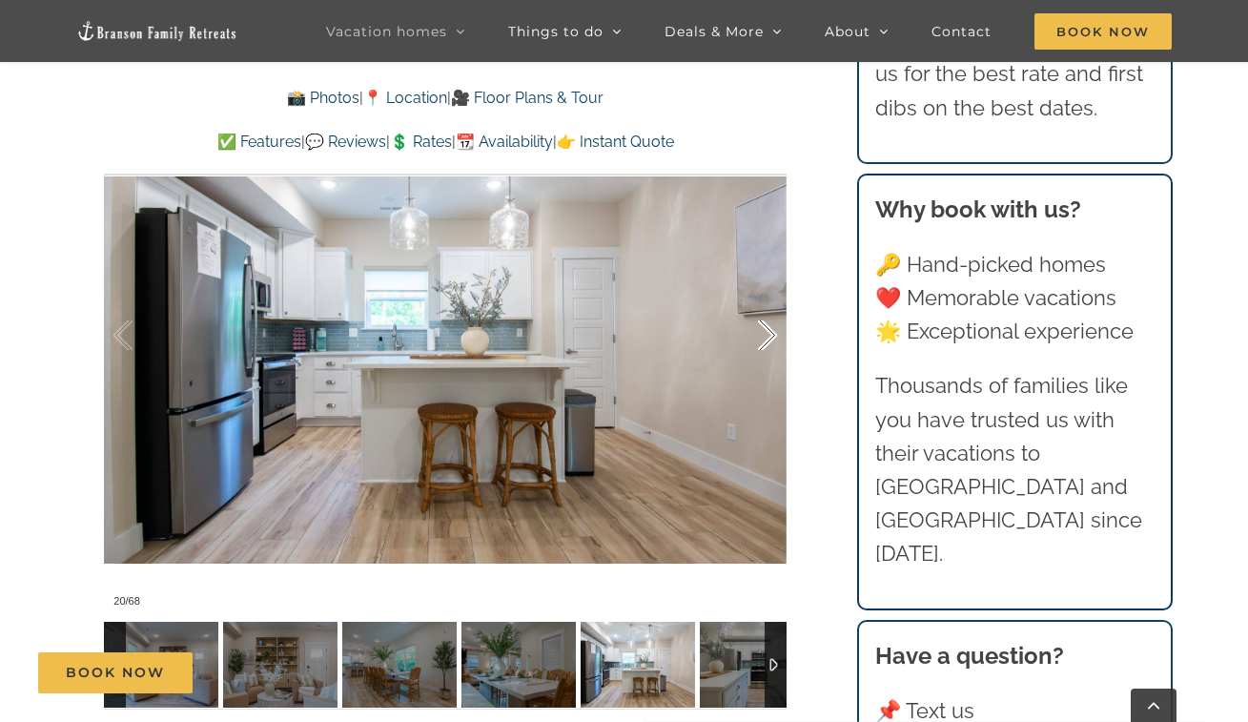
click at [761, 346] on div at bounding box center [747, 335] width 59 height 118
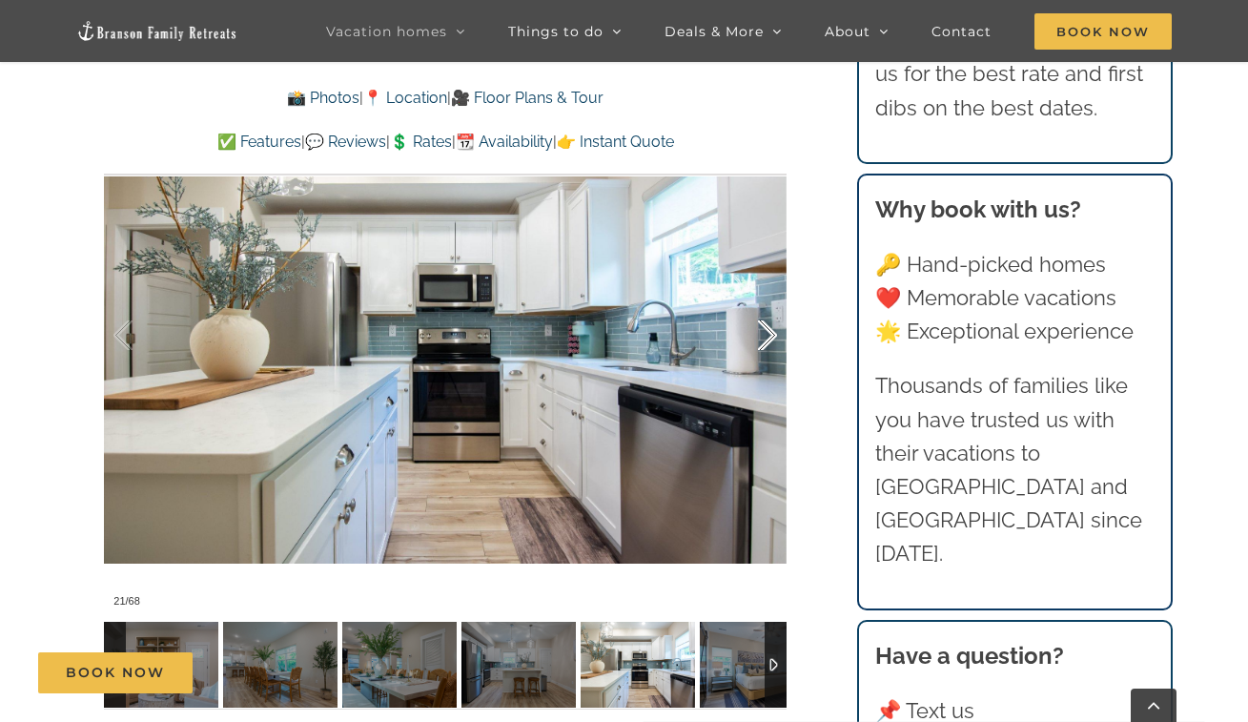
click at [761, 346] on div at bounding box center [747, 335] width 59 height 118
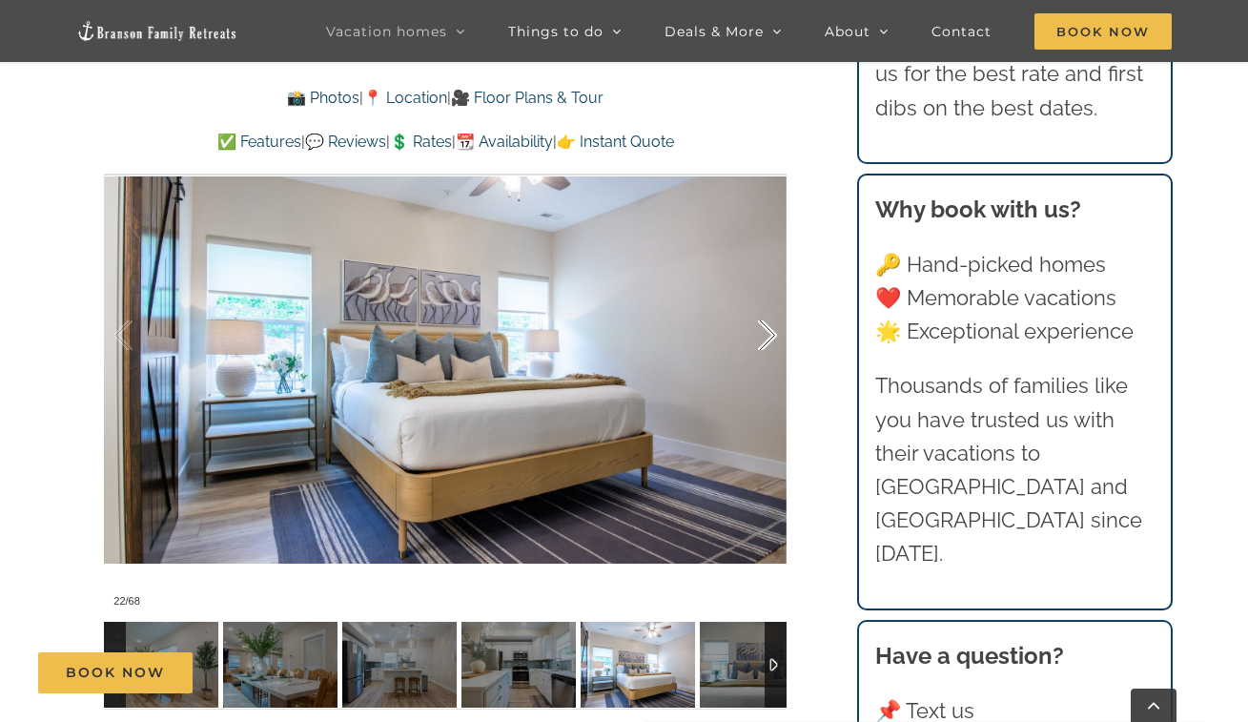
click at [761, 346] on div at bounding box center [747, 335] width 59 height 118
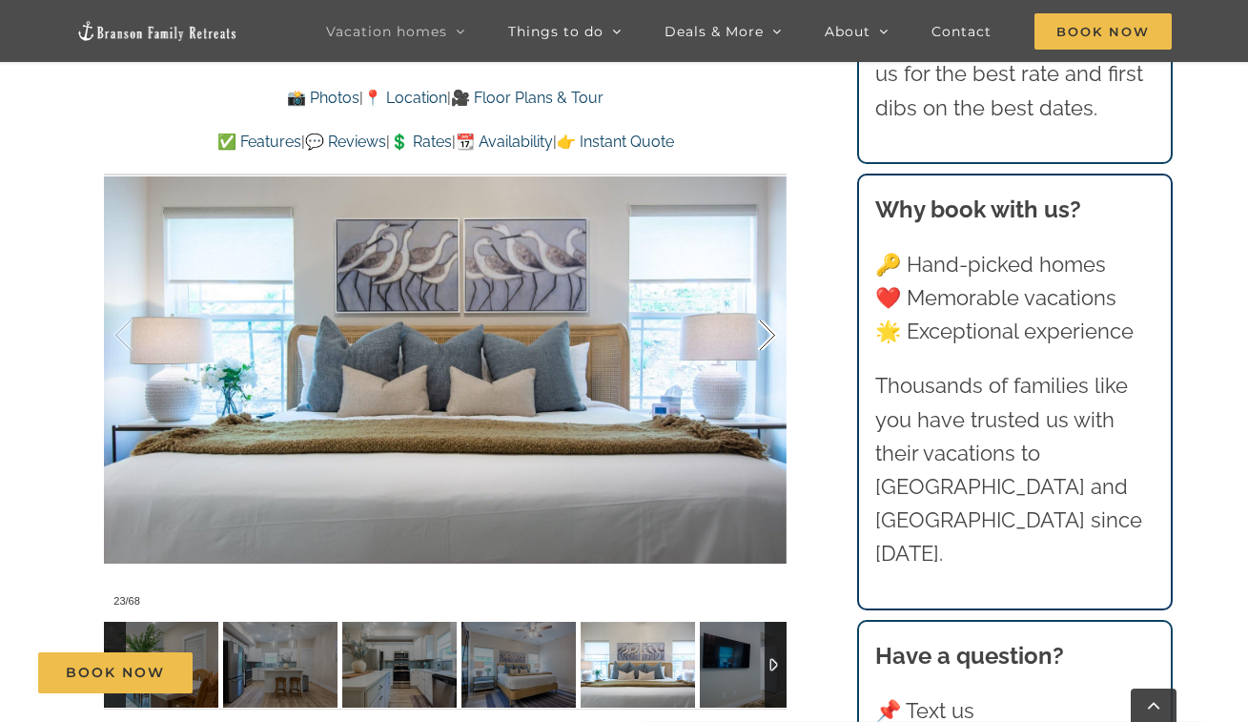
click at [761, 346] on div at bounding box center [747, 335] width 59 height 118
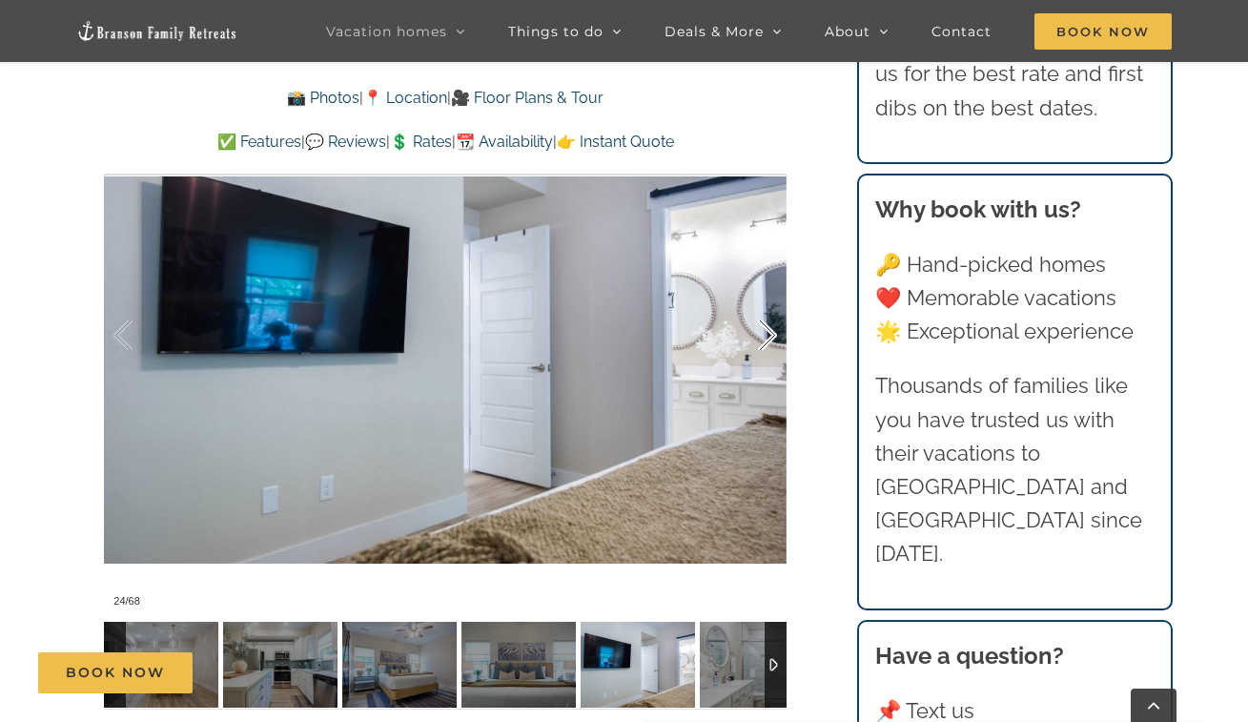
click at [761, 346] on div at bounding box center [747, 335] width 59 height 118
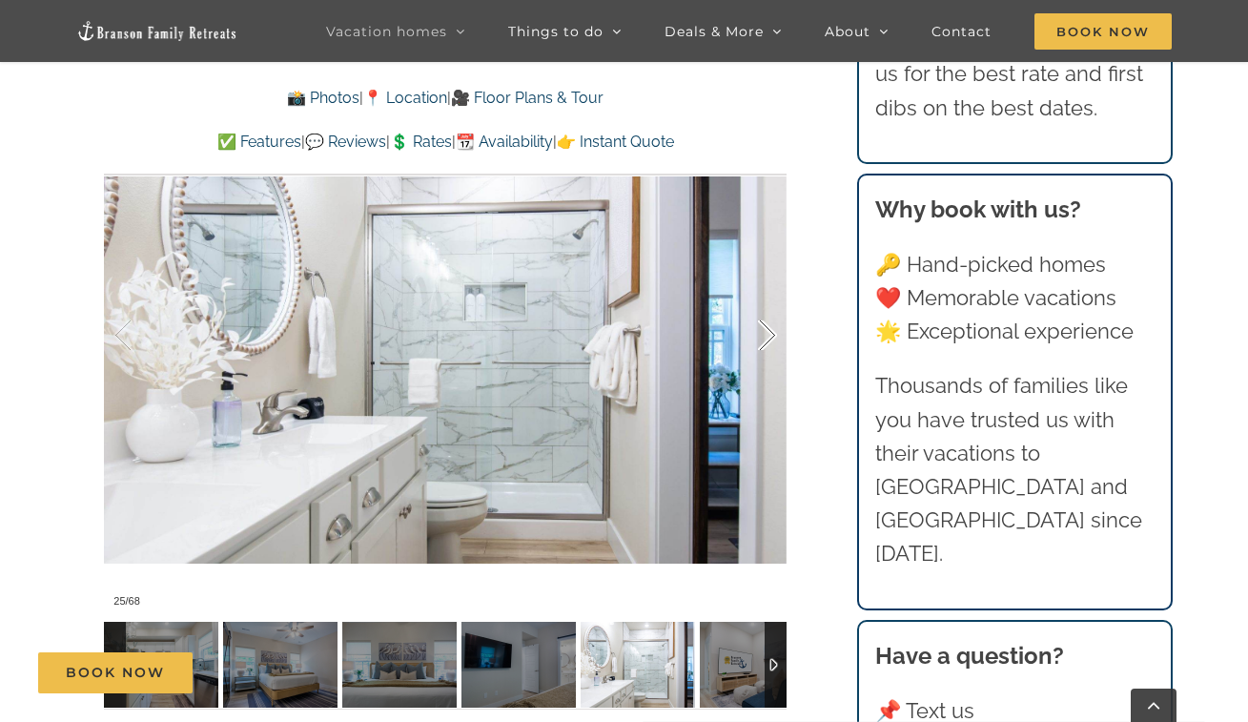
click at [761, 346] on div at bounding box center [747, 335] width 59 height 118
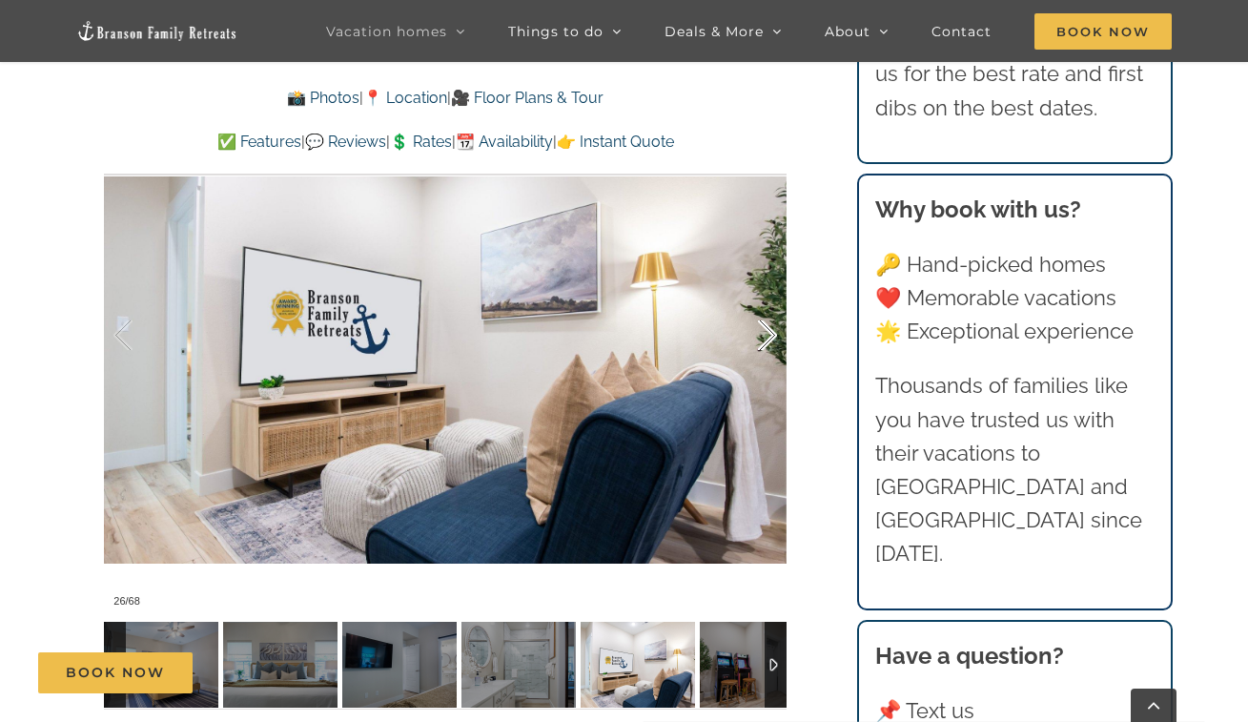
click at [761, 346] on div at bounding box center [747, 335] width 59 height 118
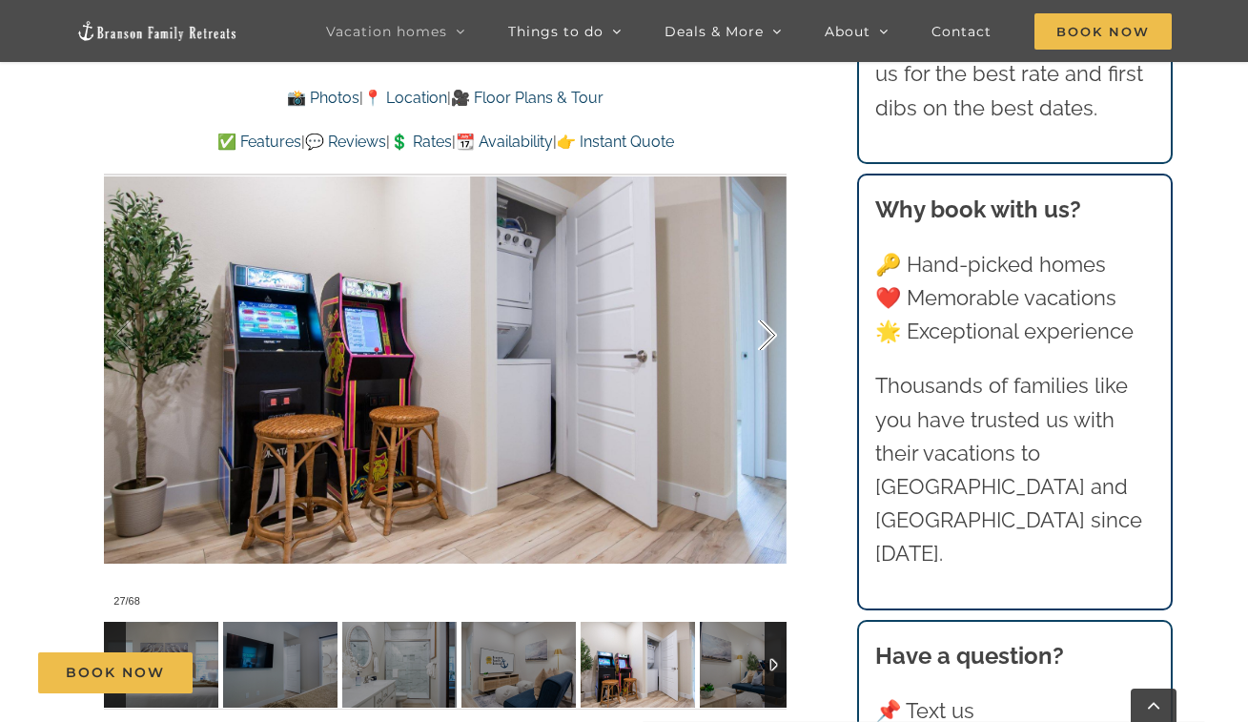
click at [765, 348] on div at bounding box center [747, 335] width 59 height 118
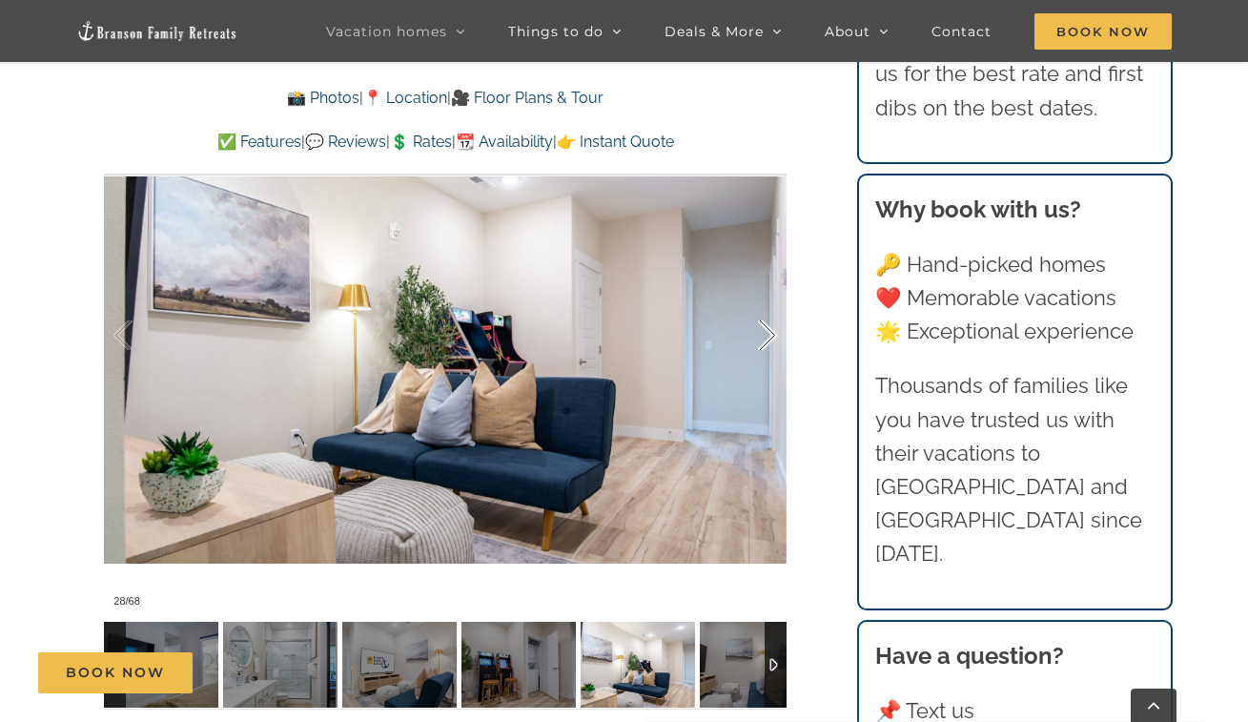
click at [764, 348] on div at bounding box center [747, 335] width 59 height 118
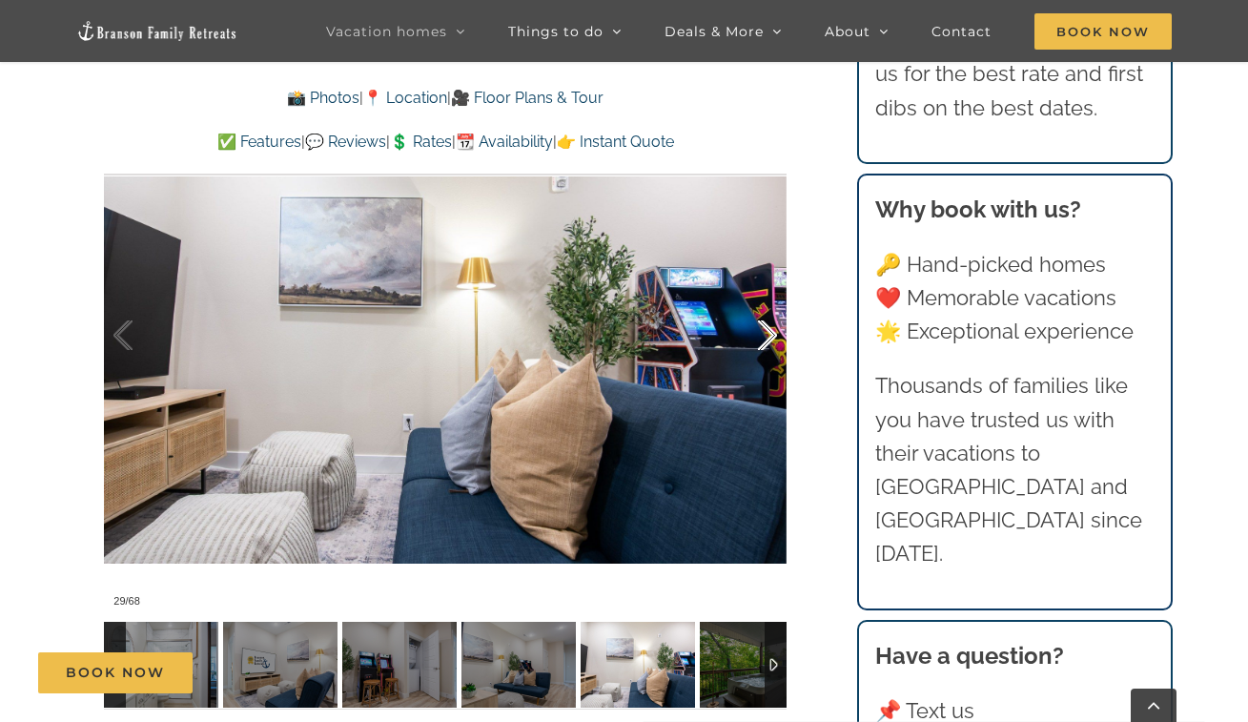
click at [764, 348] on div at bounding box center [747, 335] width 59 height 118
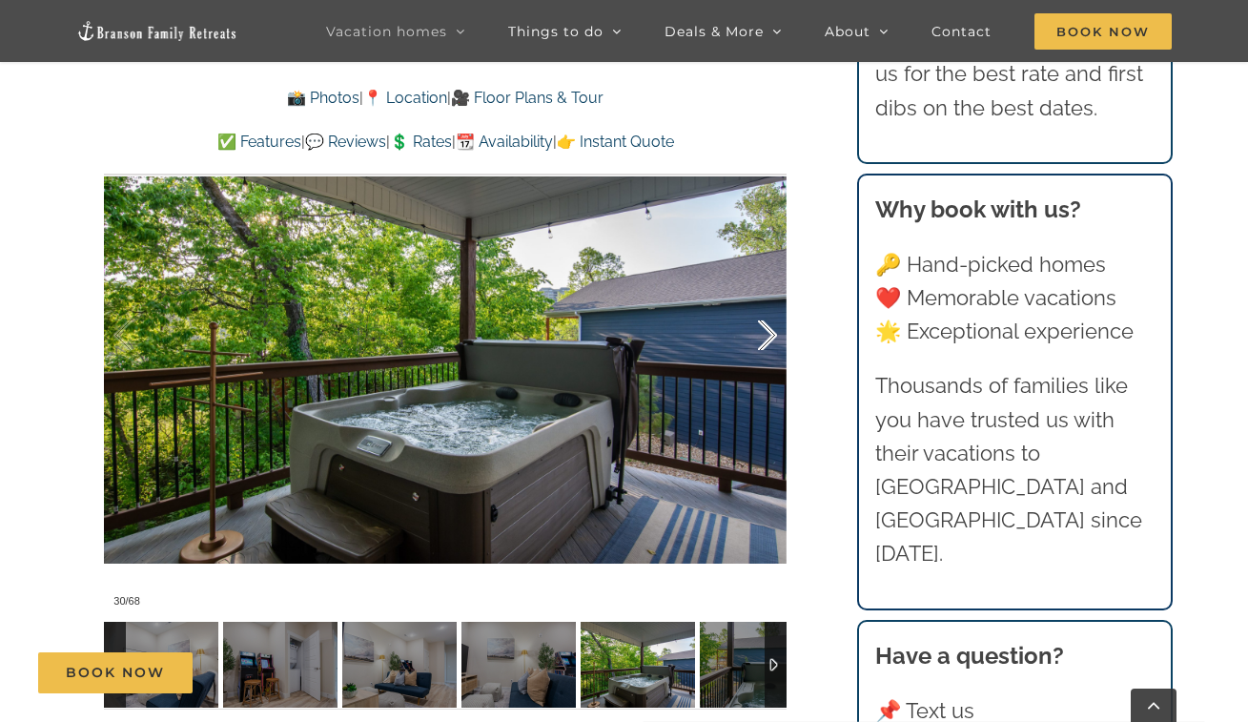
drag, startPoint x: 750, startPoint y: 367, endPoint x: 734, endPoint y: 380, distance: 21.0
click at [734, 380] on div at bounding box center [747, 335] width 59 height 118
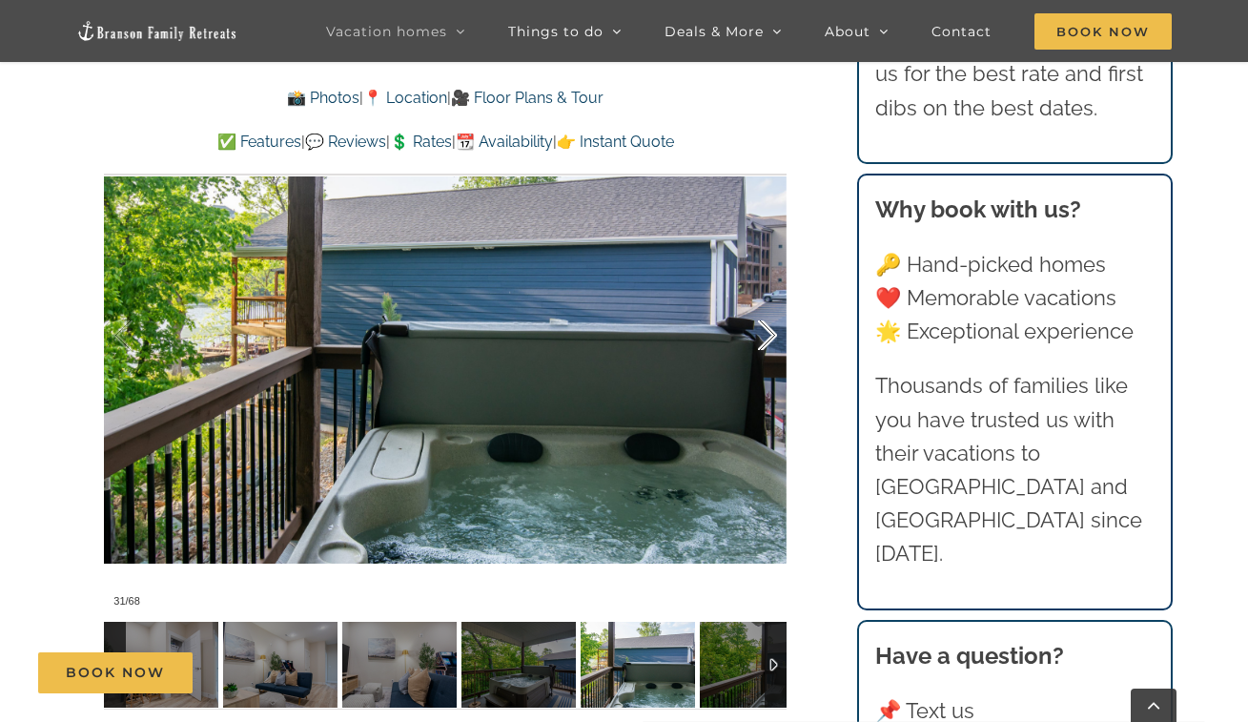
click at [751, 352] on div at bounding box center [747, 335] width 59 height 118
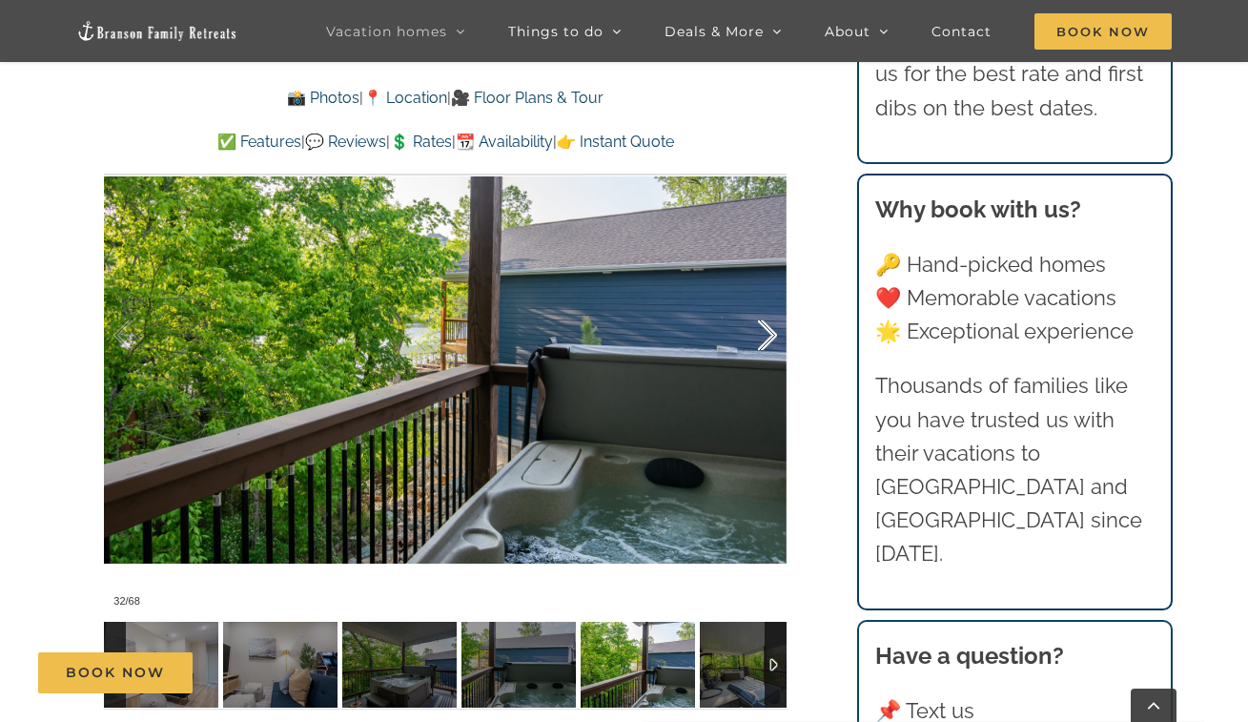
click at [761, 340] on div at bounding box center [747, 335] width 59 height 118
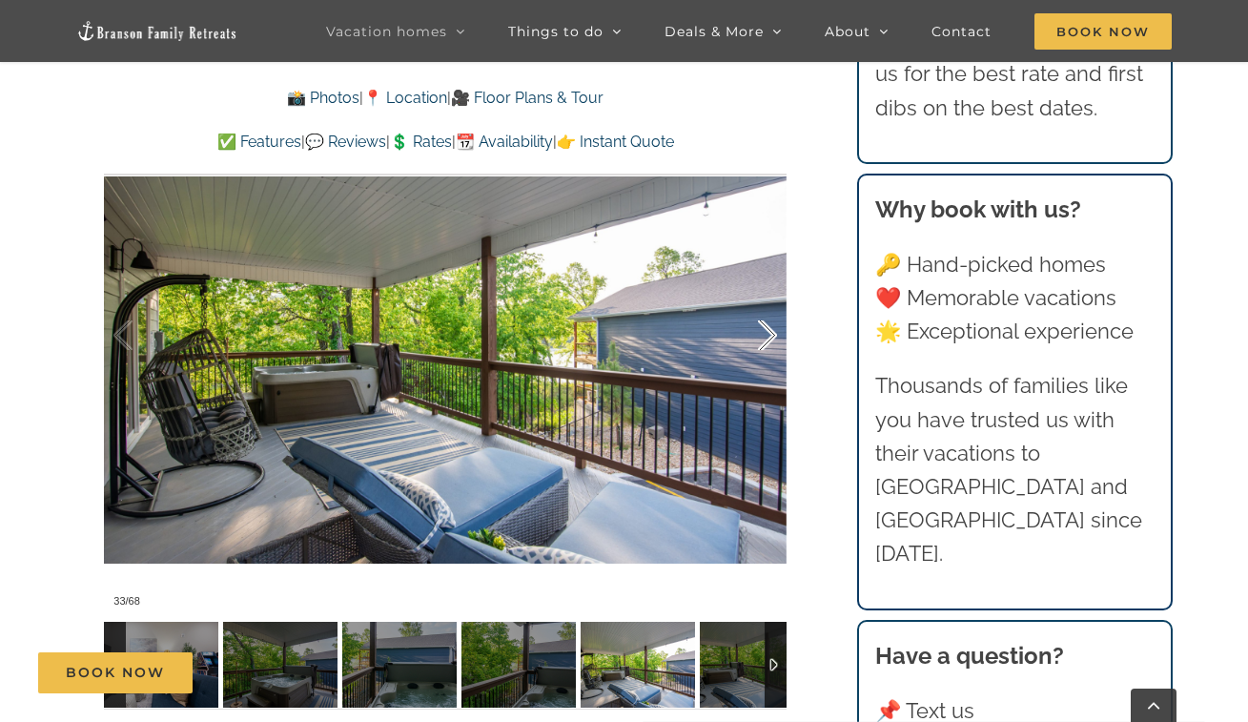
click at [770, 338] on div at bounding box center [747, 335] width 59 height 118
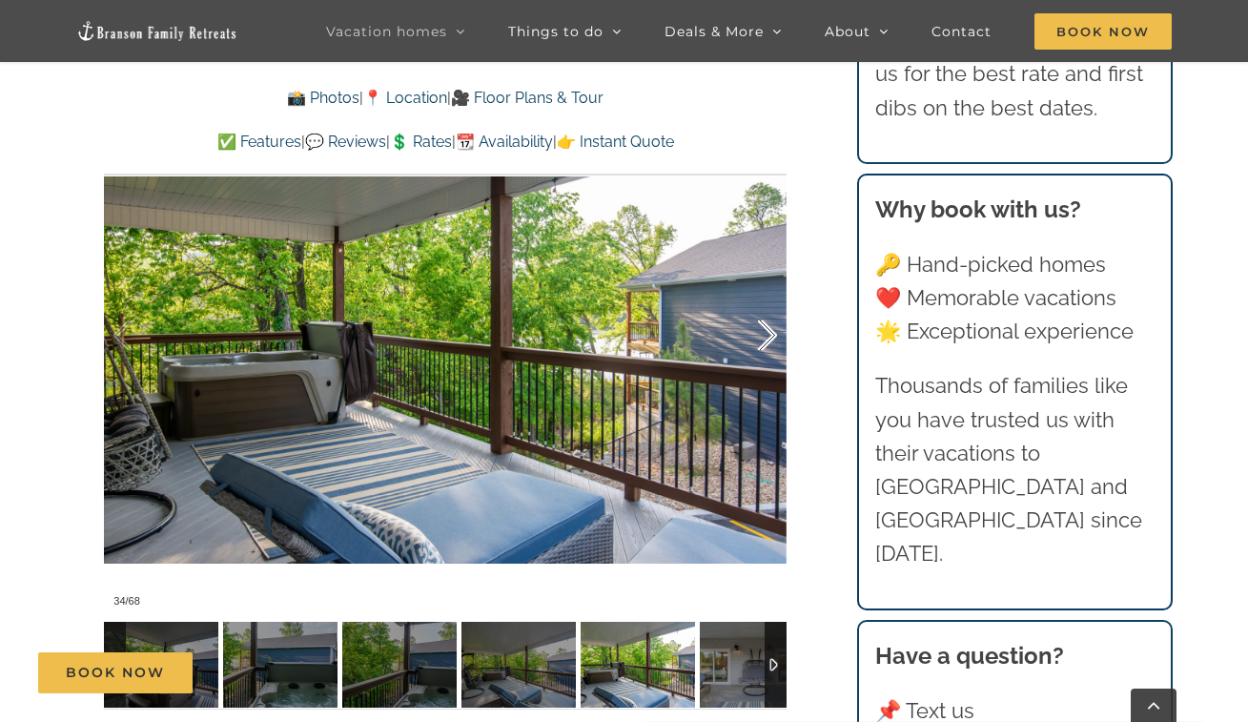
click at [767, 351] on div at bounding box center [747, 335] width 59 height 118
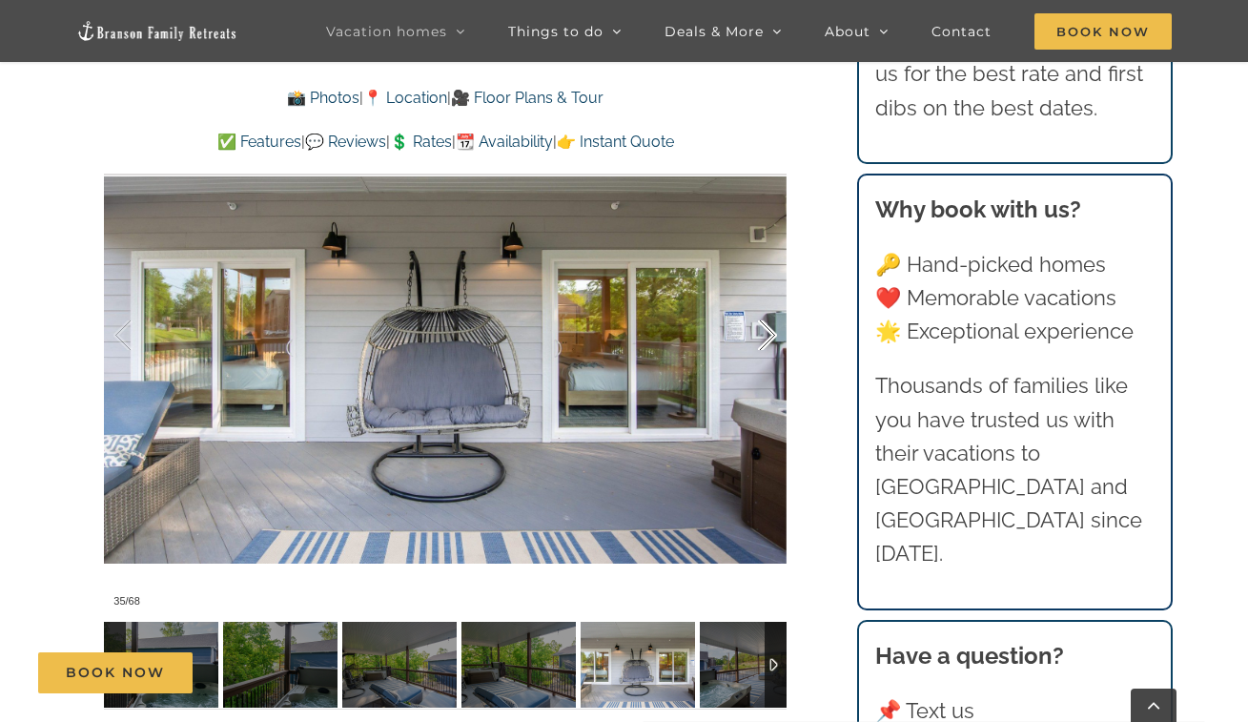
click at [763, 353] on div at bounding box center [747, 335] width 59 height 118
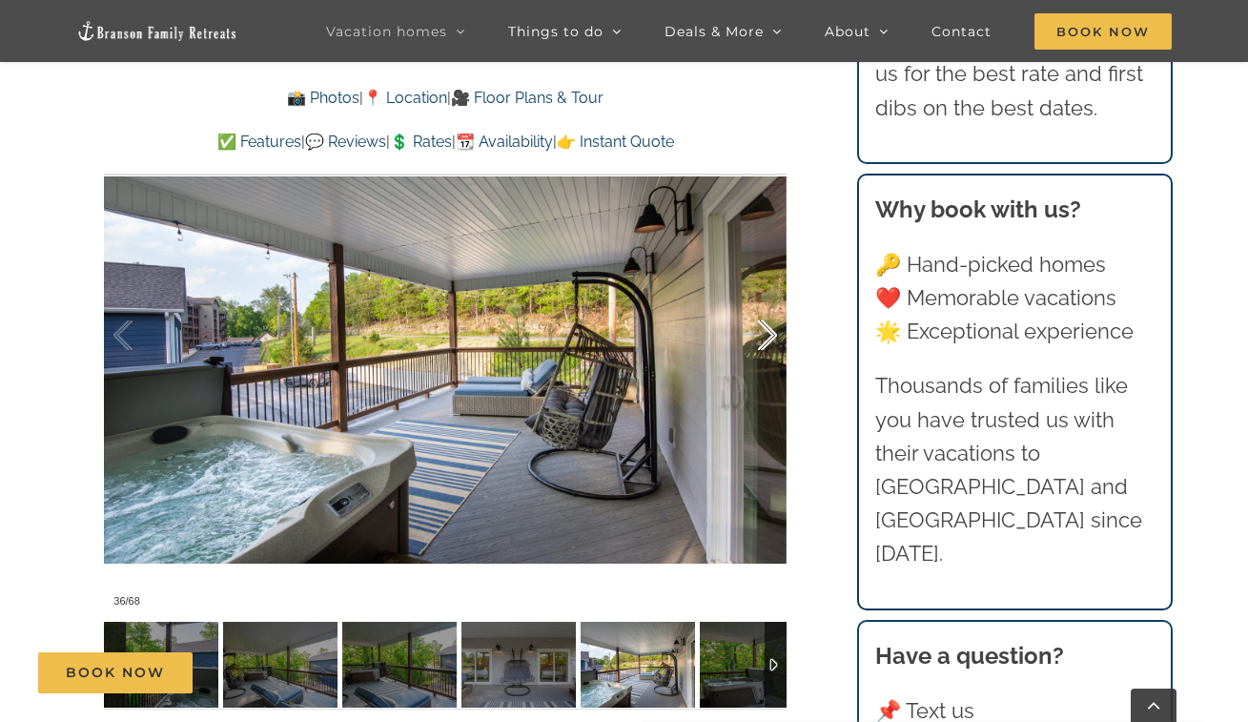
click at [764, 352] on div at bounding box center [747, 335] width 59 height 118
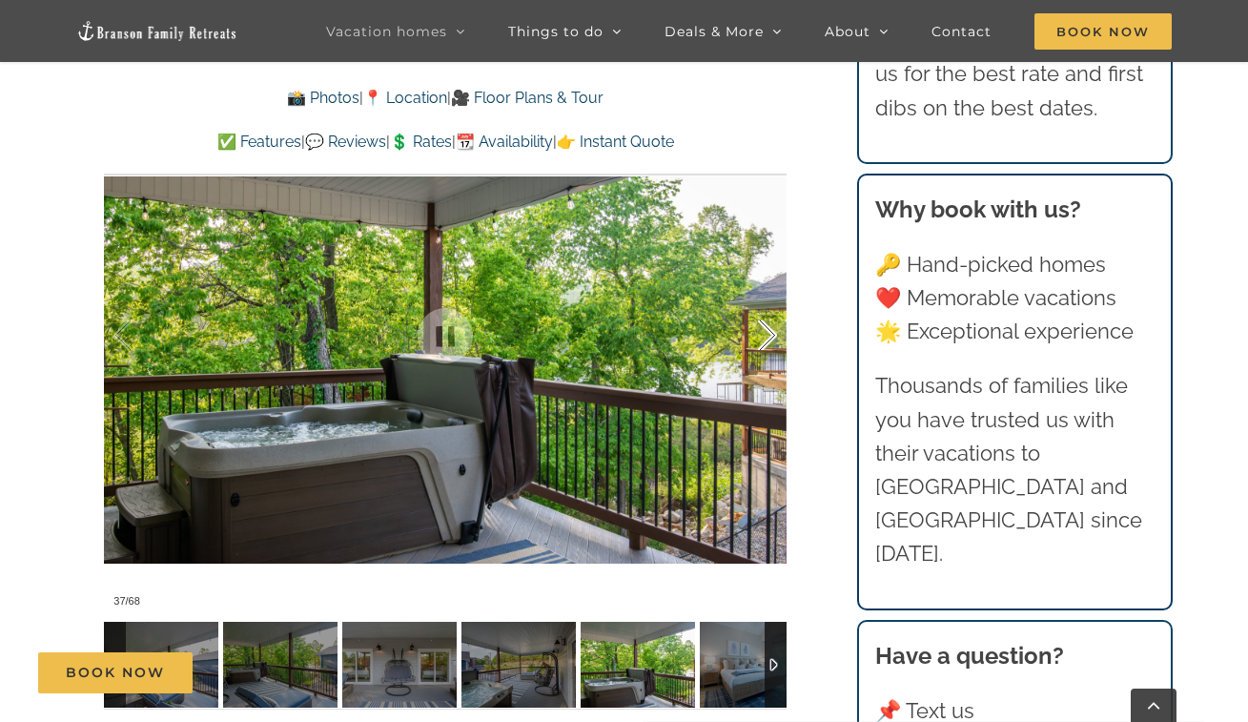
click at [775, 342] on div at bounding box center [747, 335] width 59 height 118
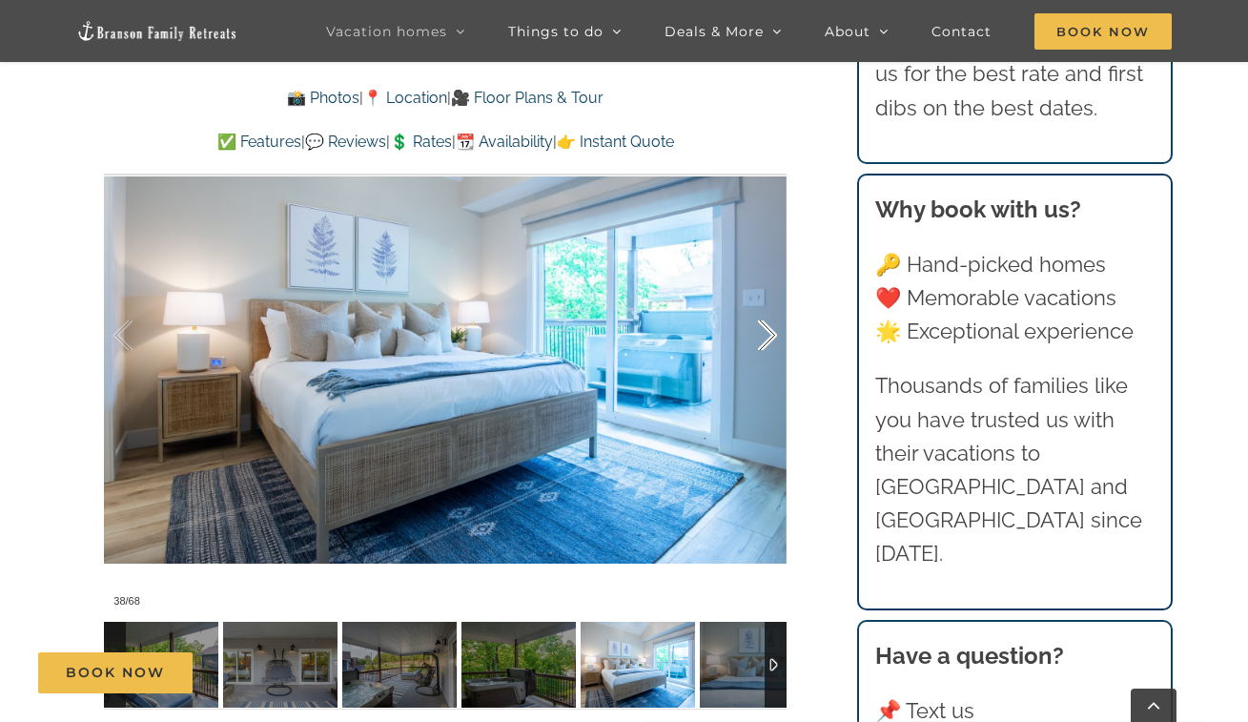
click at [774, 342] on div at bounding box center [747, 335] width 59 height 118
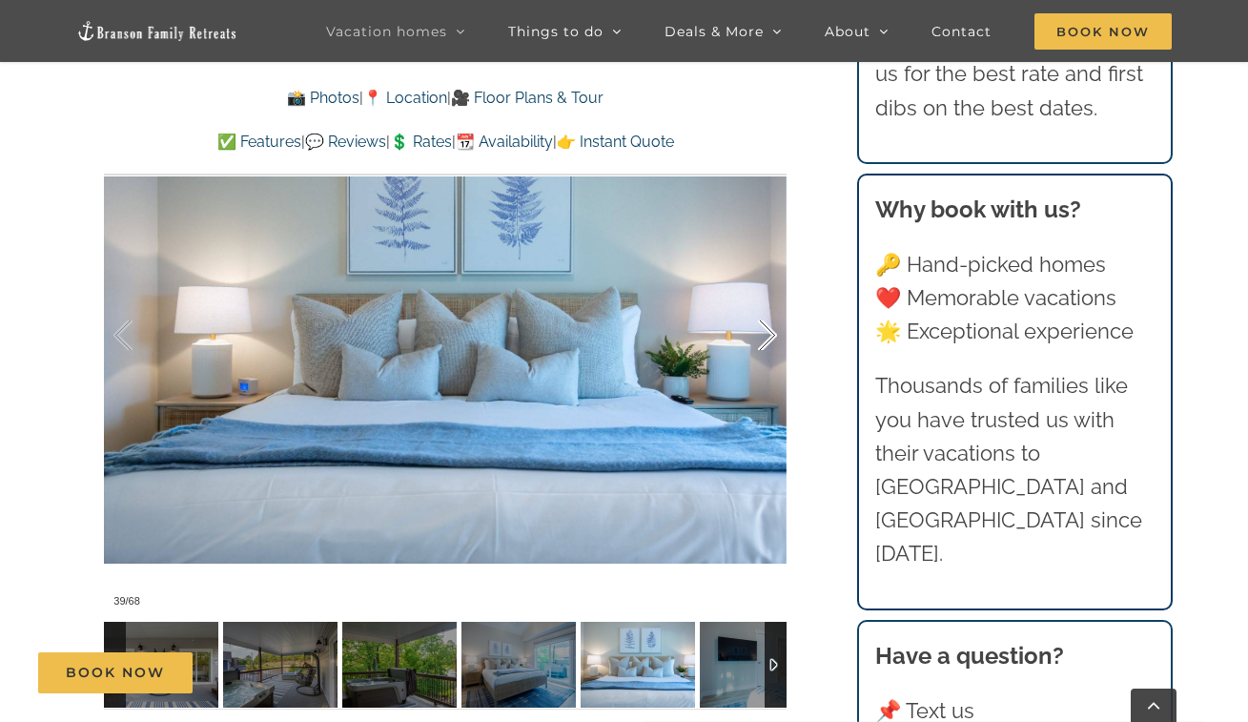
click at [774, 342] on div at bounding box center [747, 335] width 59 height 118
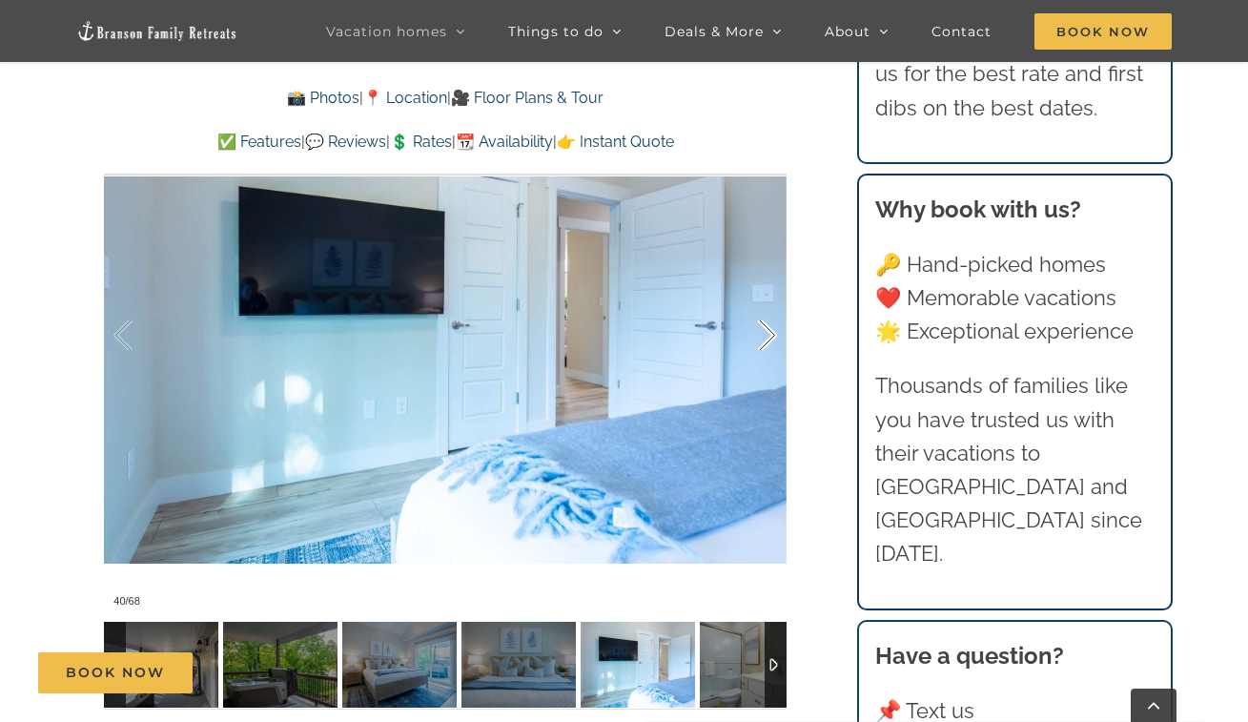
click at [774, 342] on div at bounding box center [747, 335] width 59 height 118
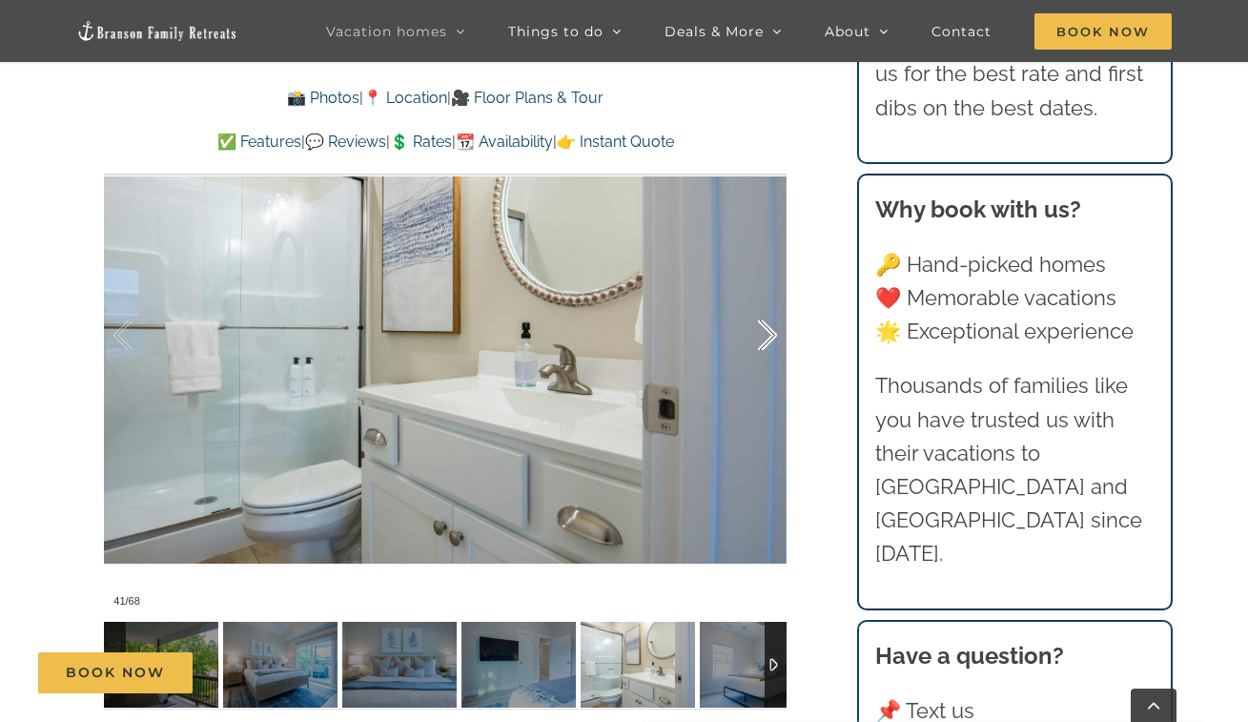
click at [774, 342] on div at bounding box center [747, 335] width 59 height 118
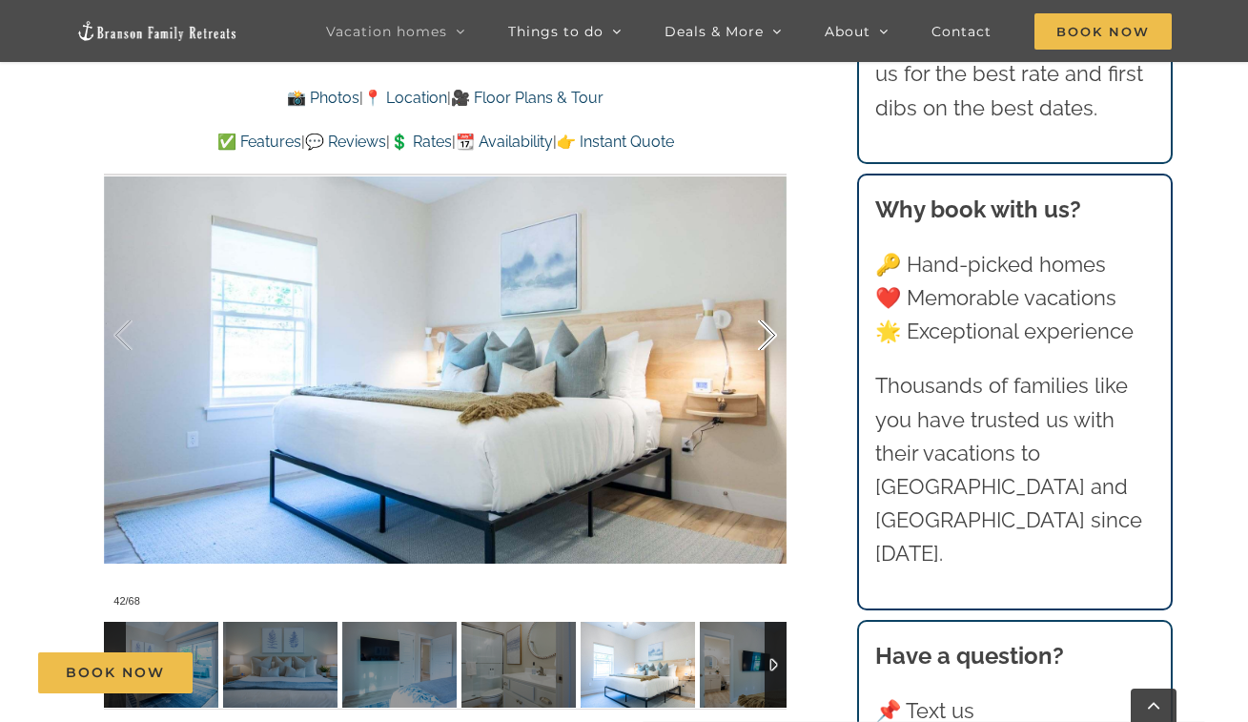
click at [774, 342] on div at bounding box center [747, 335] width 59 height 118
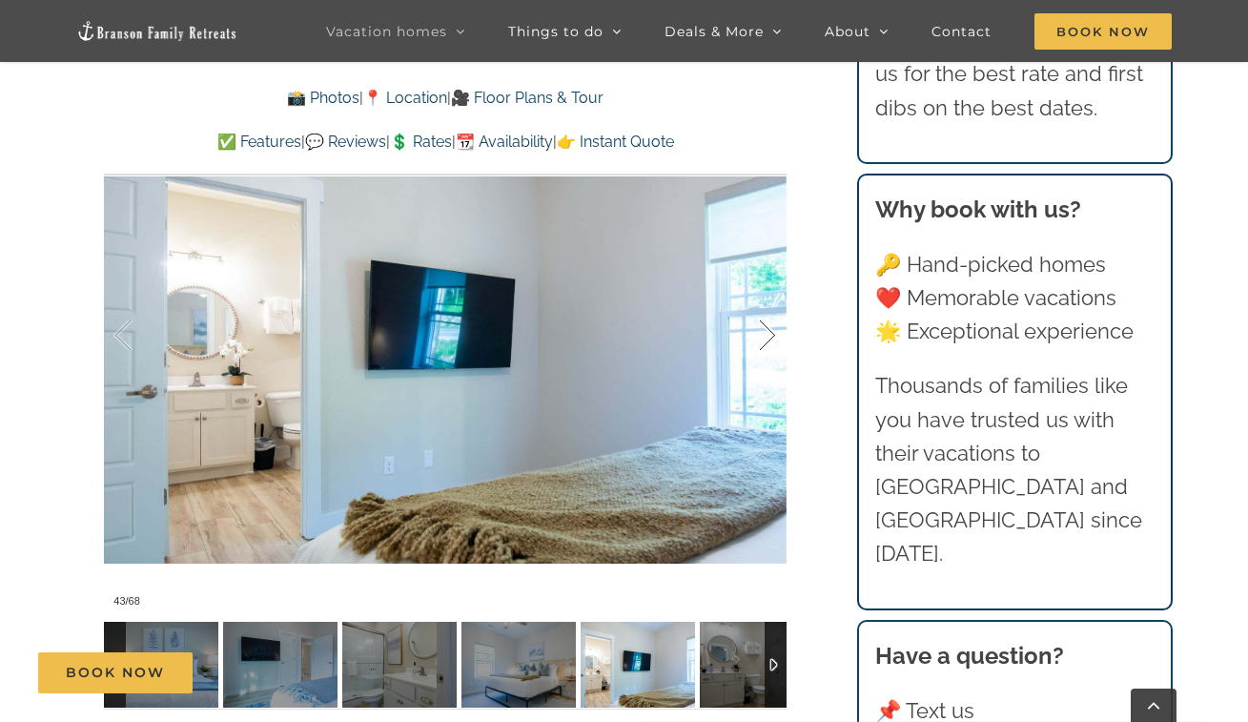
click at [774, 342] on div at bounding box center [747, 335] width 59 height 118
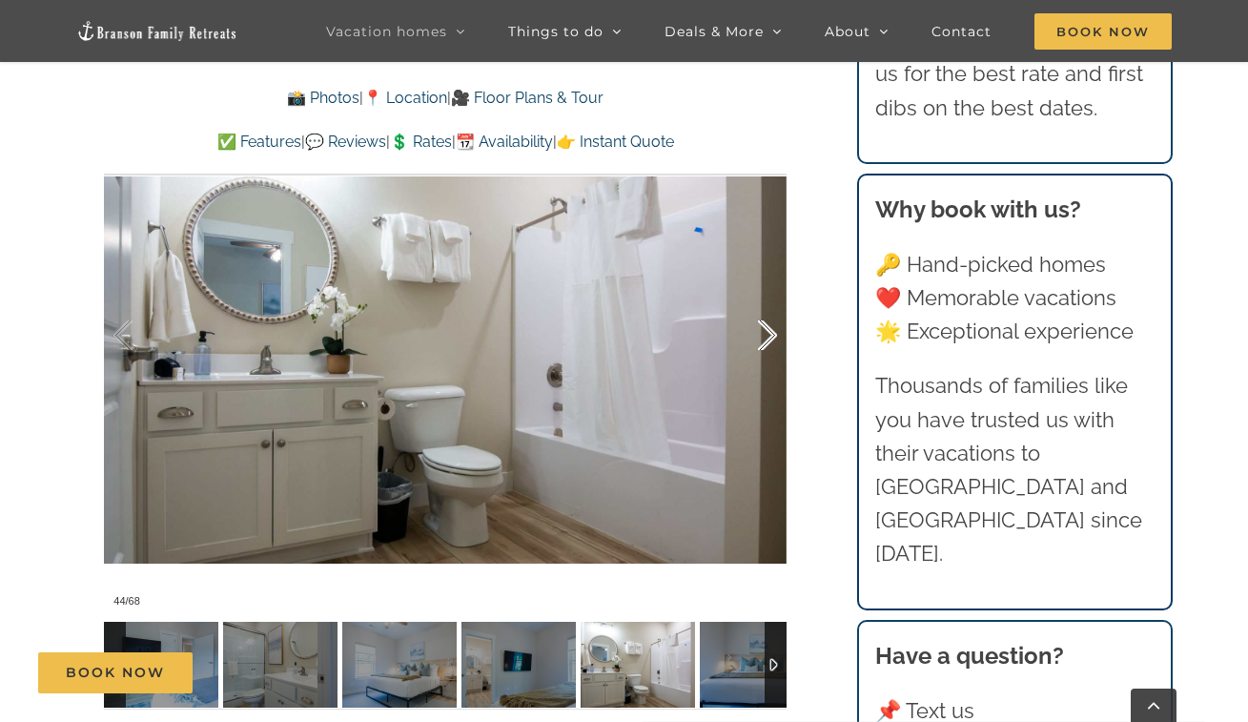
click at [774, 342] on div at bounding box center [747, 335] width 59 height 118
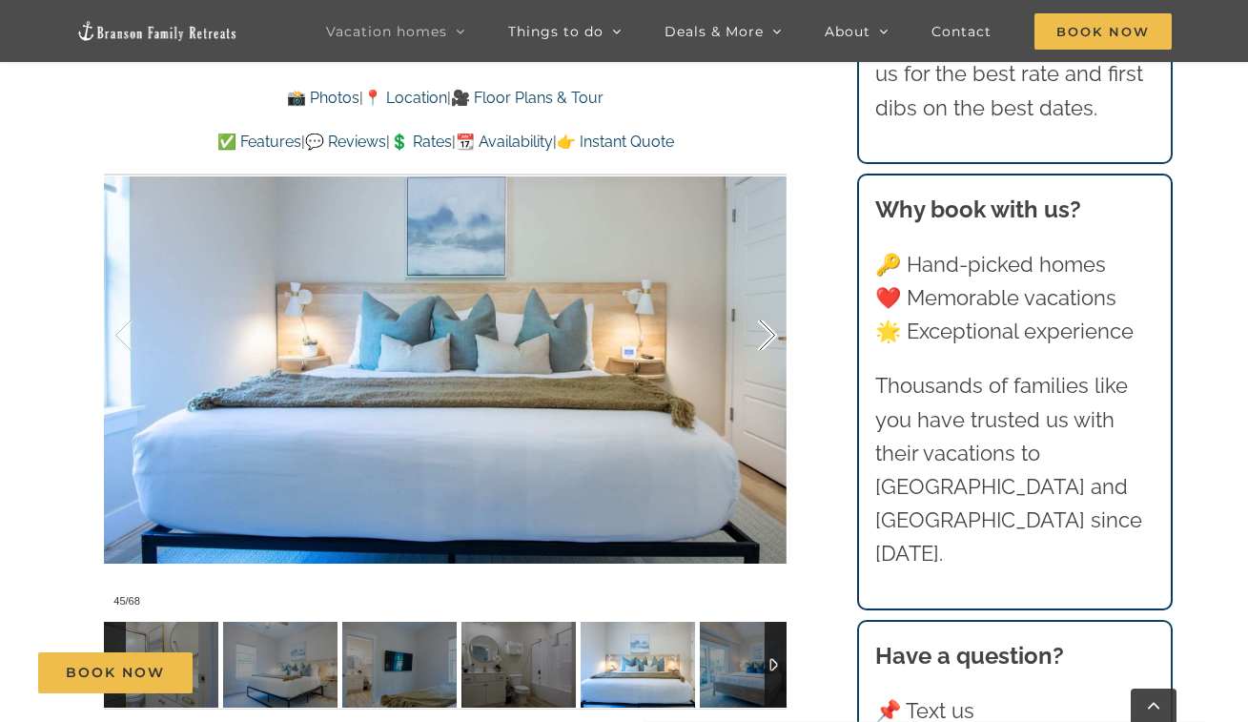
click at [774, 342] on div at bounding box center [747, 335] width 59 height 118
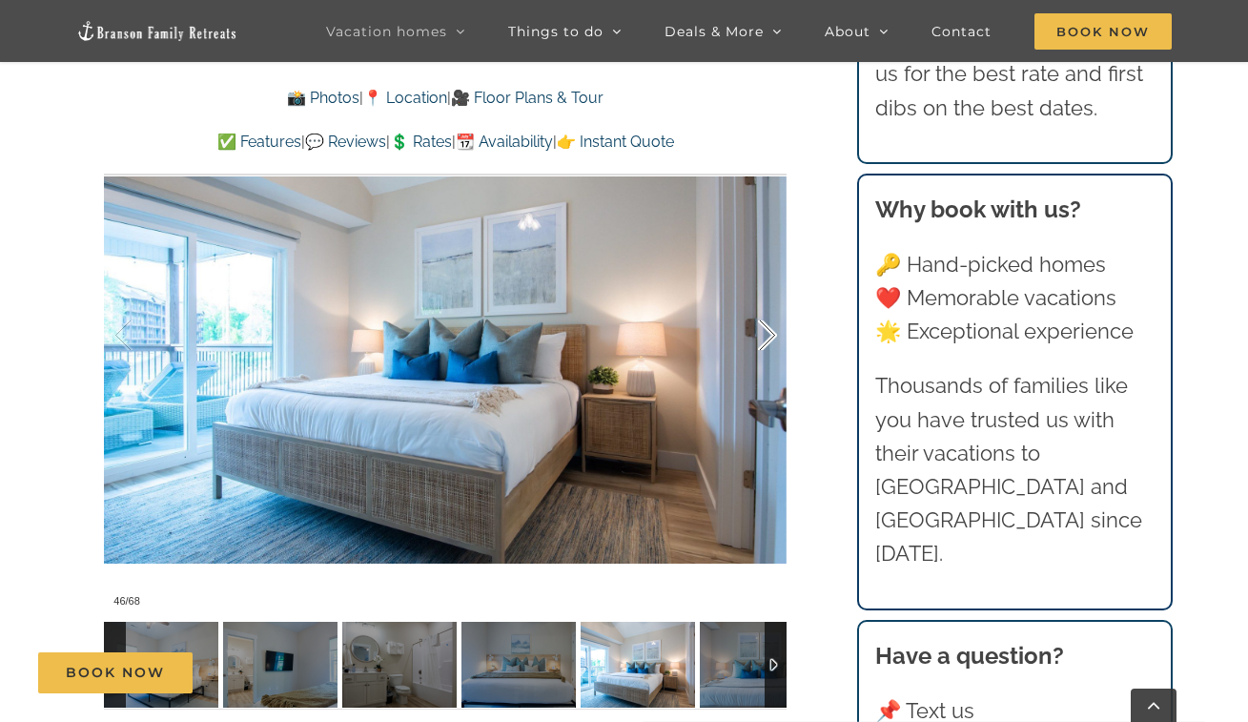
click at [774, 342] on div at bounding box center [747, 335] width 59 height 118
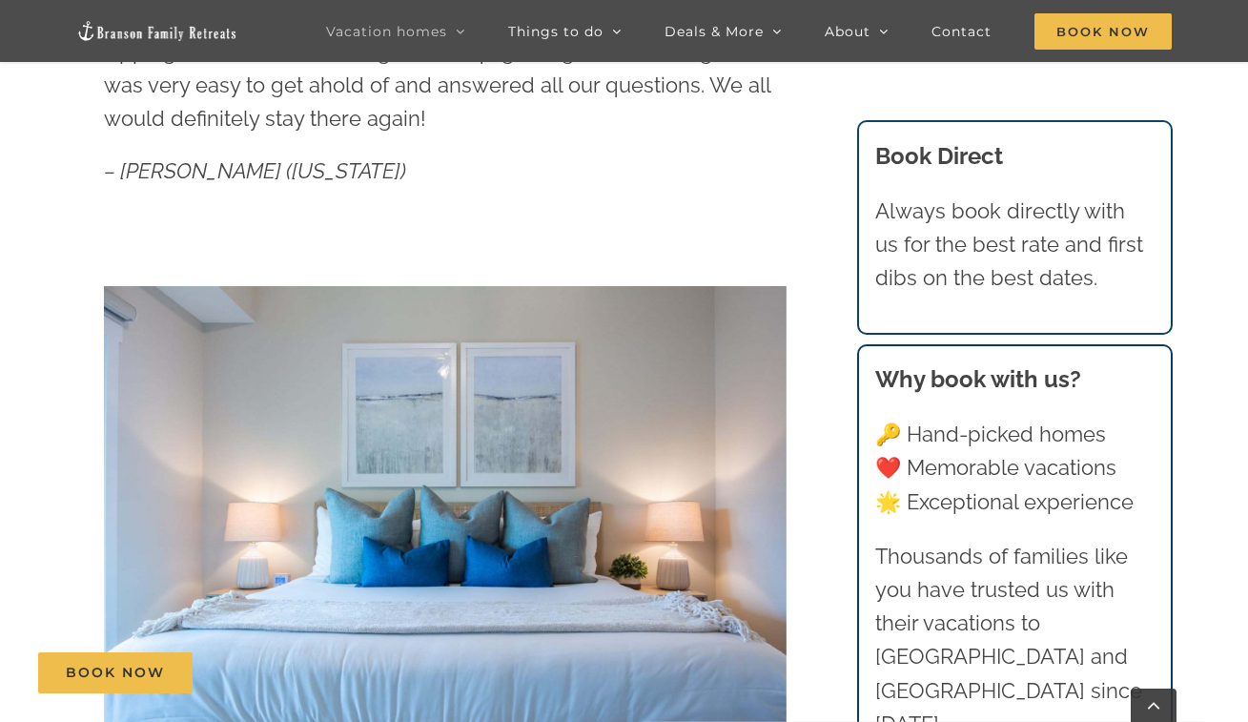
scroll to position [0, 0]
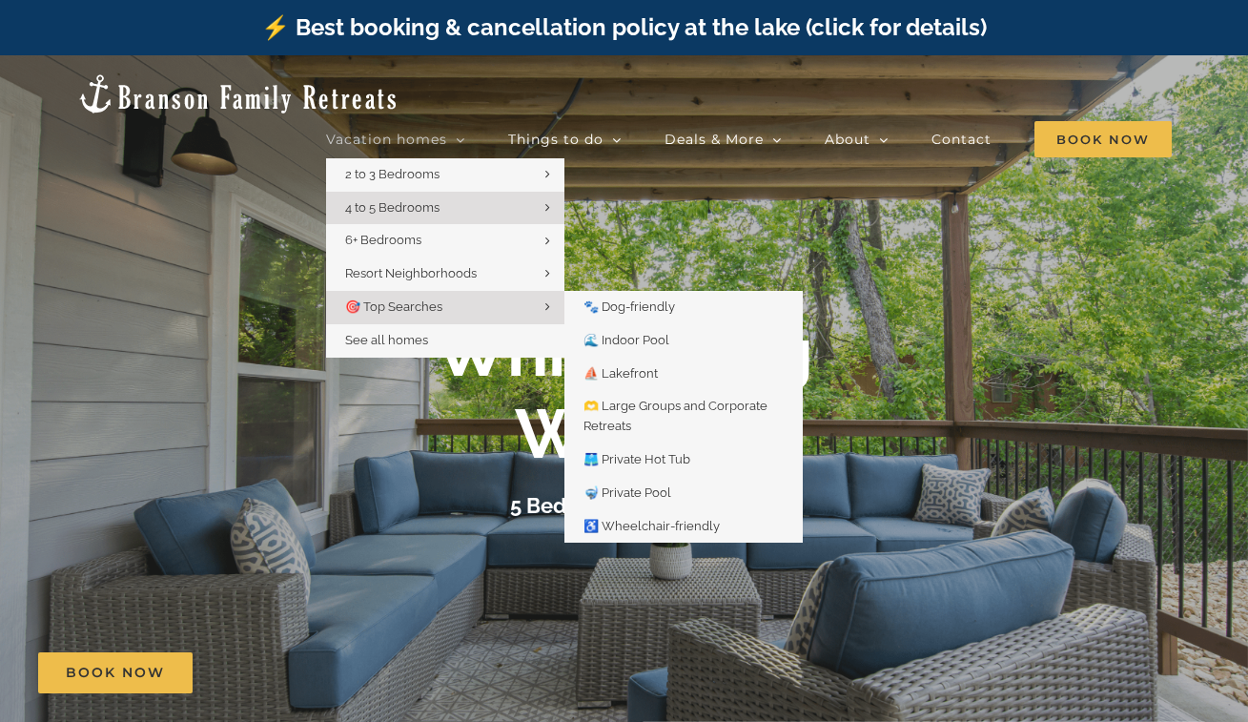
click at [429, 299] on span "🎯 Top Searches" at bounding box center [393, 306] width 97 height 14
click at [445, 291] on link "🎯 Top Searches" at bounding box center [445, 307] width 238 height 33
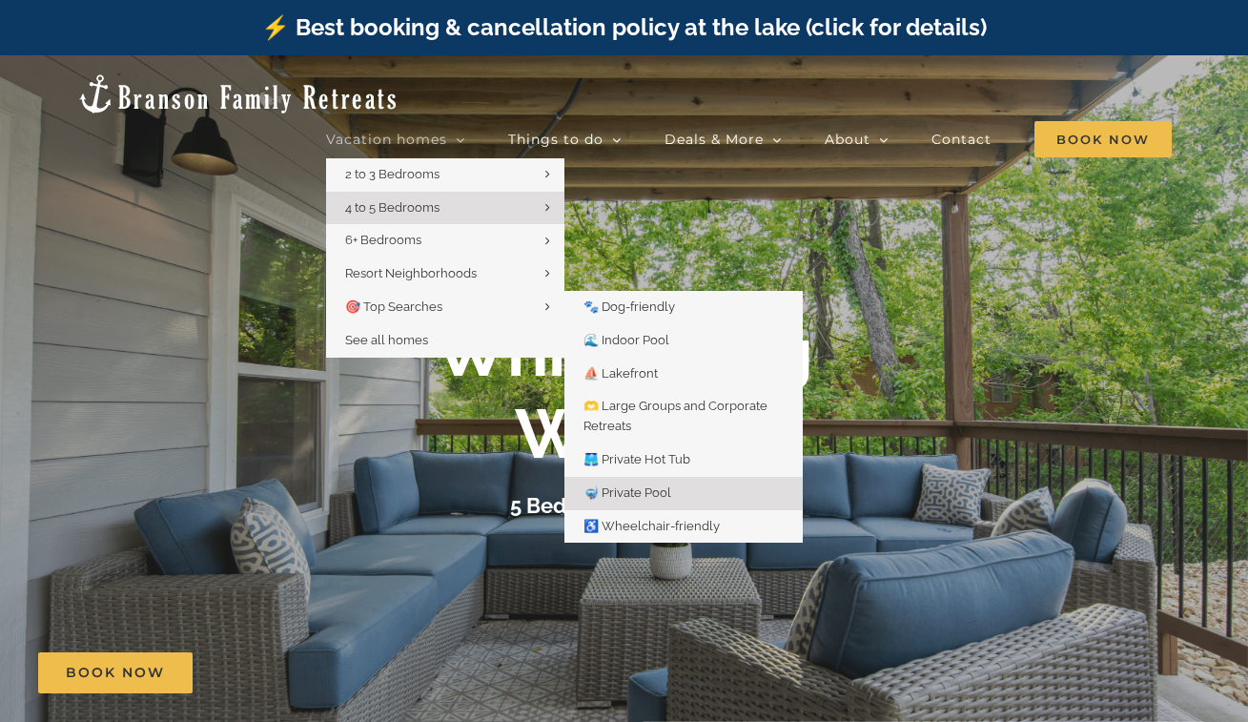
click at [644, 485] on span "🤿 Private Pool" at bounding box center [628, 492] width 88 height 14
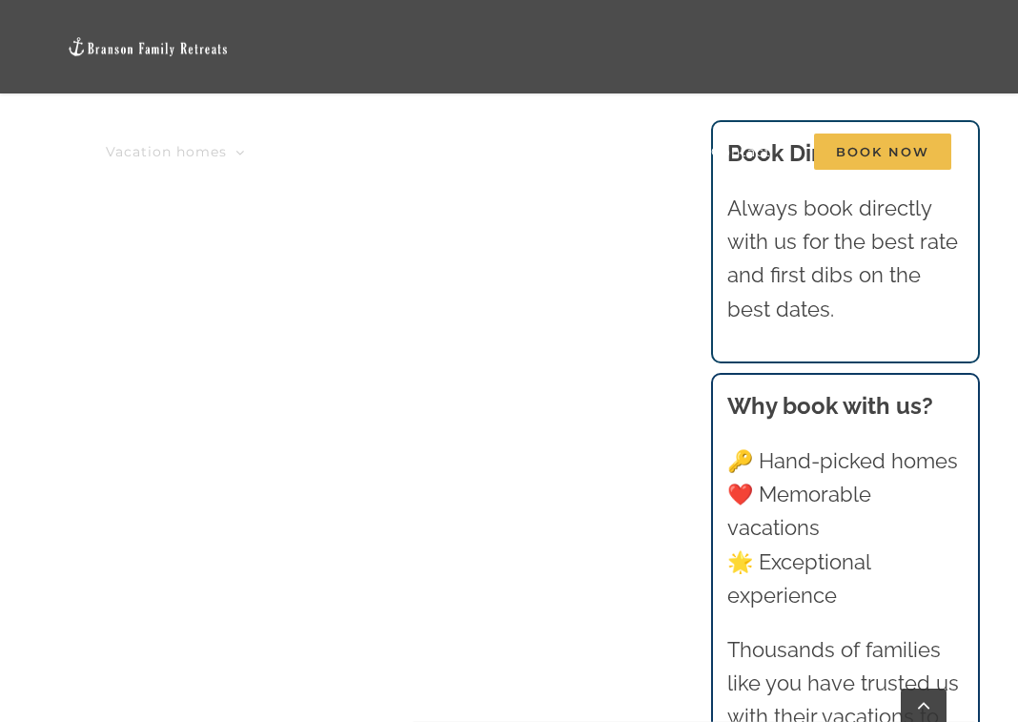
scroll to position [2898, 0]
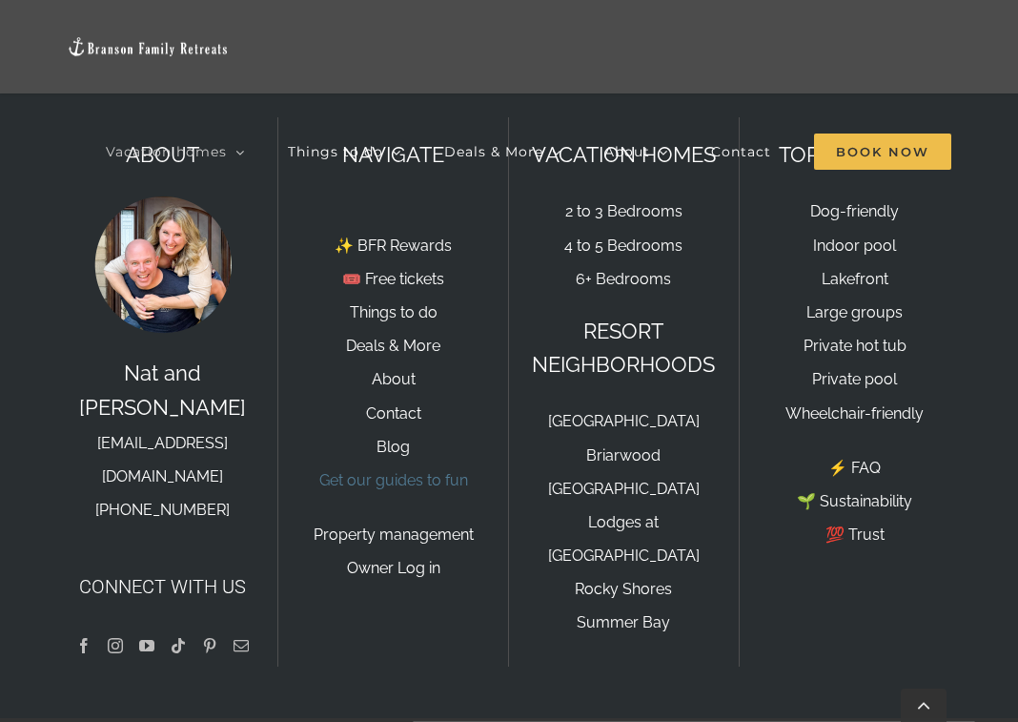
click at [404, 483] on link "Get our guides to fun" at bounding box center [393, 480] width 149 height 18
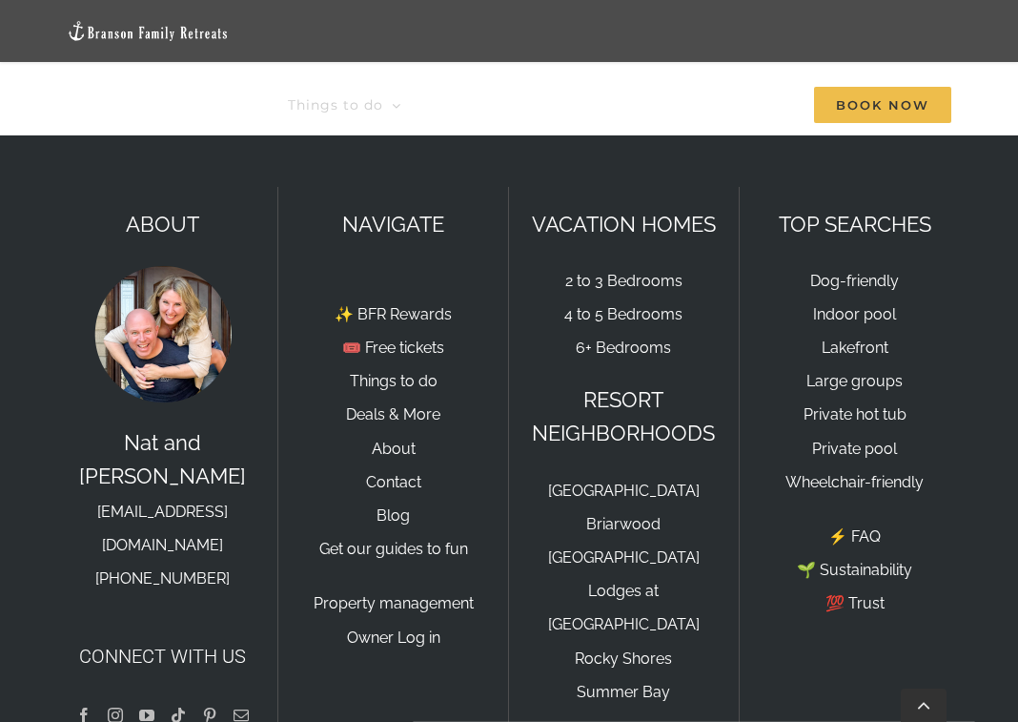
scroll to position [1772, 0]
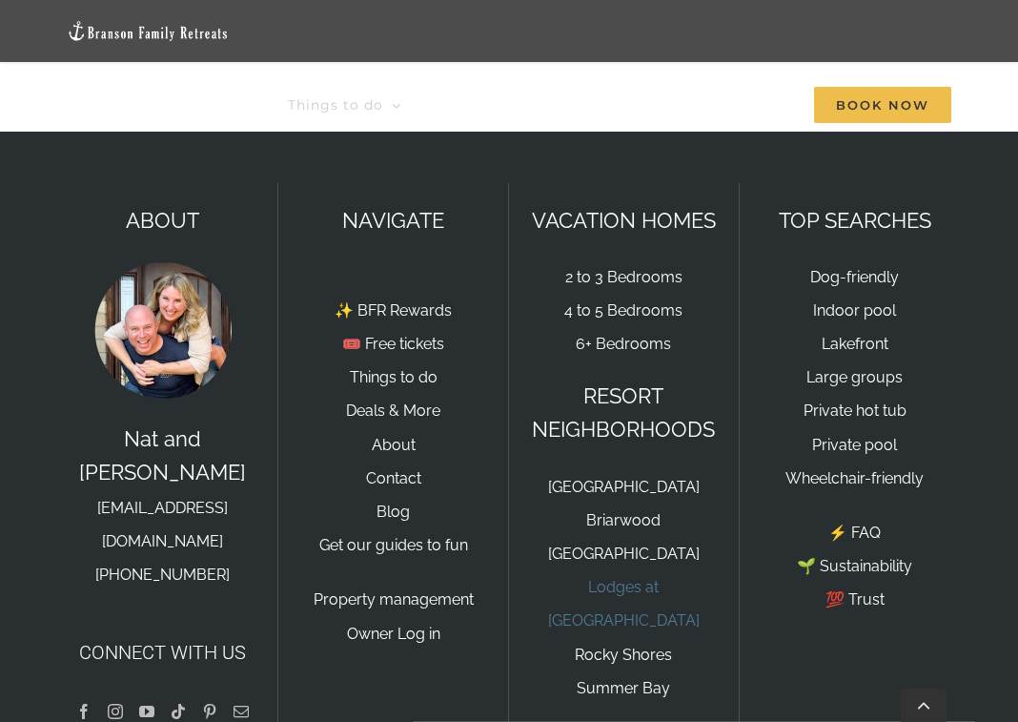
click at [629, 589] on link "Lodges at [GEOGRAPHIC_DATA]" at bounding box center [624, 603] width 152 height 51
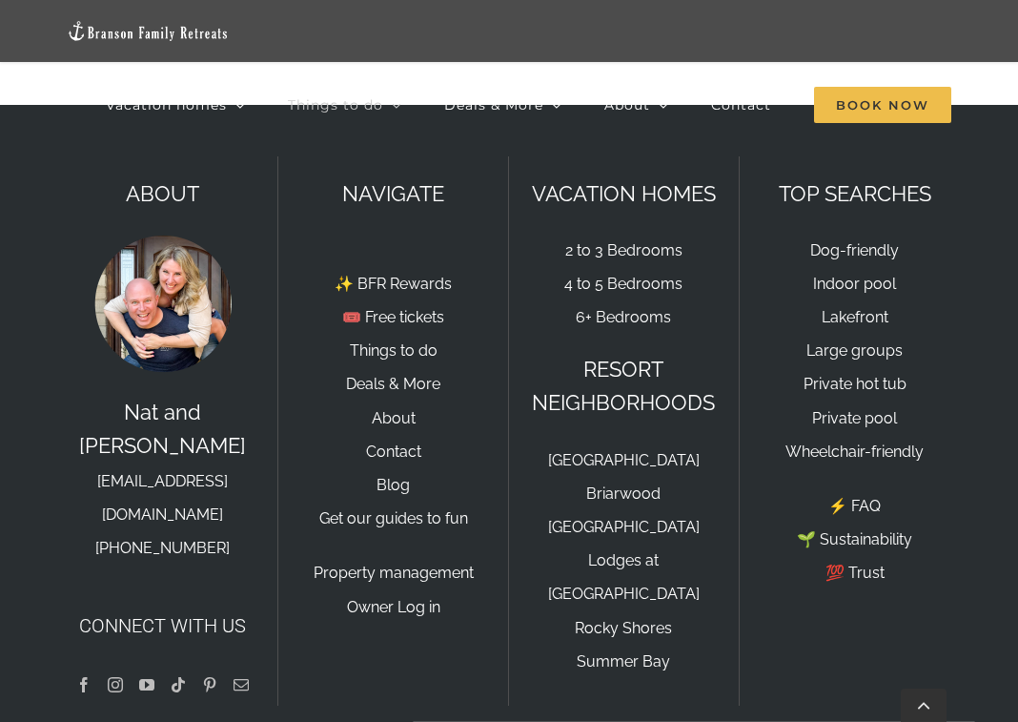
scroll to position [1803, 0]
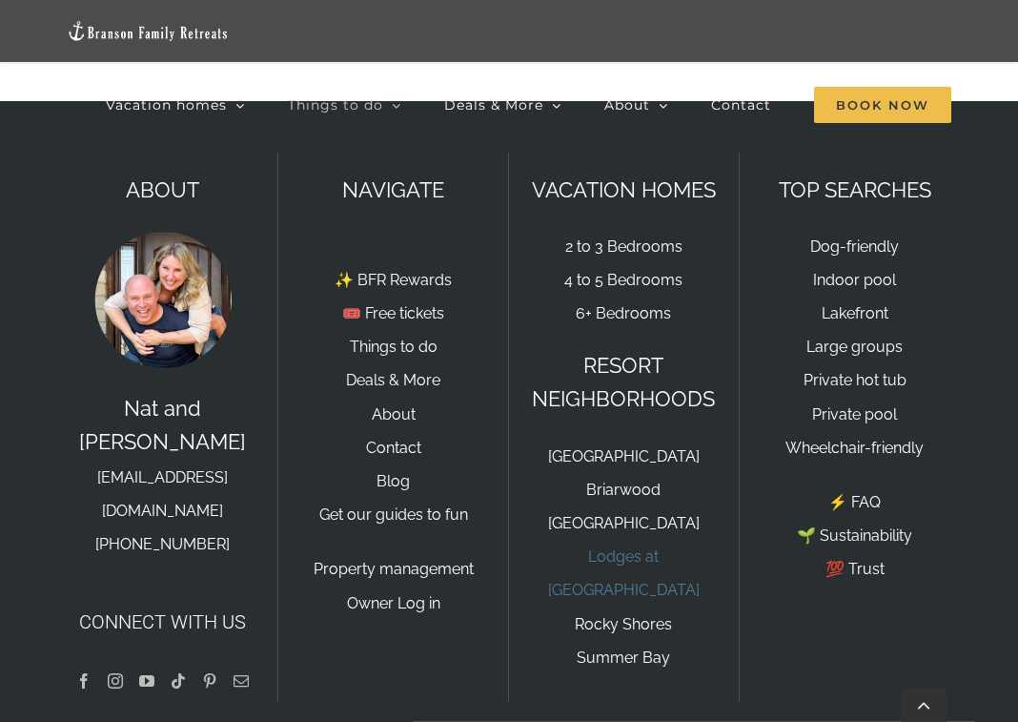
click at [625, 554] on link "Lodges at [GEOGRAPHIC_DATA]" at bounding box center [624, 572] width 152 height 51
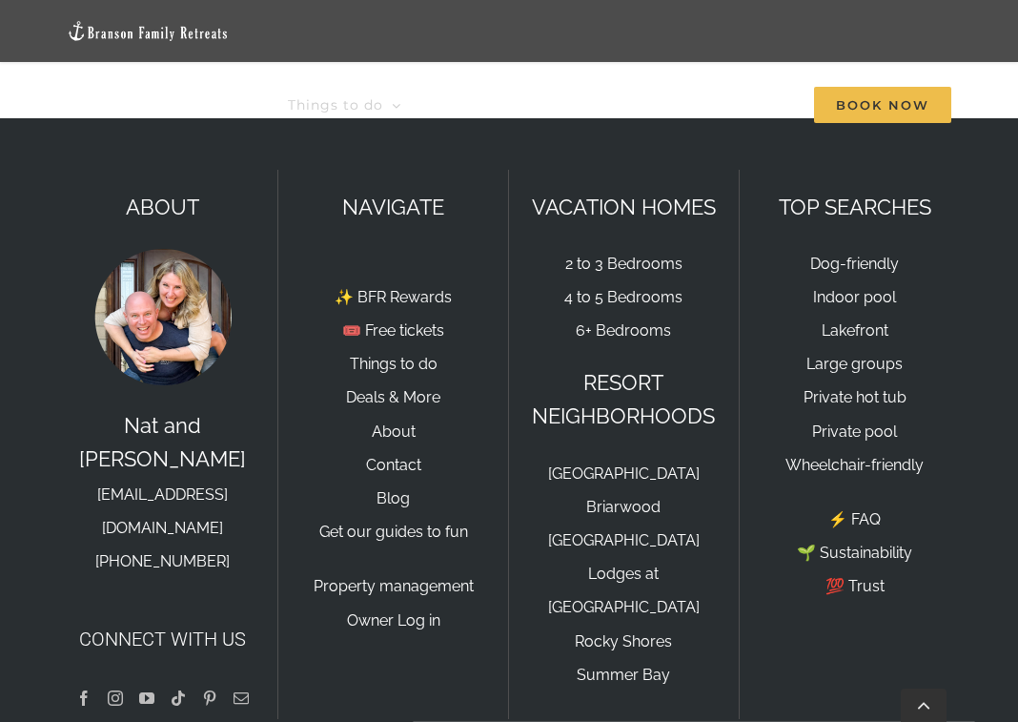
scroll to position [1796, 0]
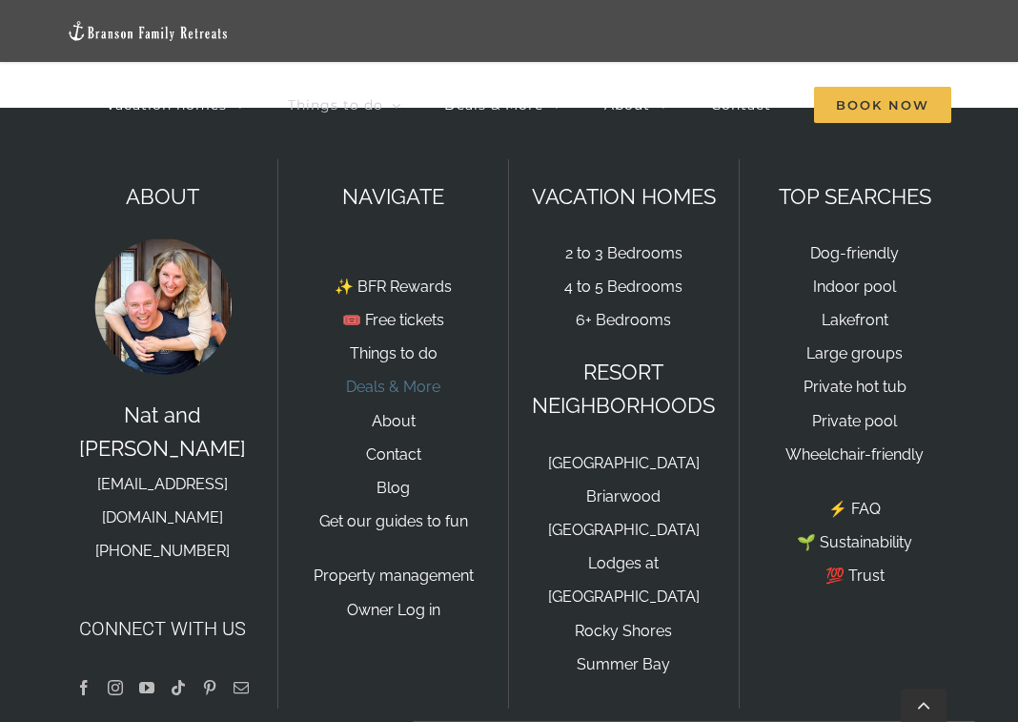
click at [399, 391] on link "Deals & More" at bounding box center [393, 387] width 94 height 18
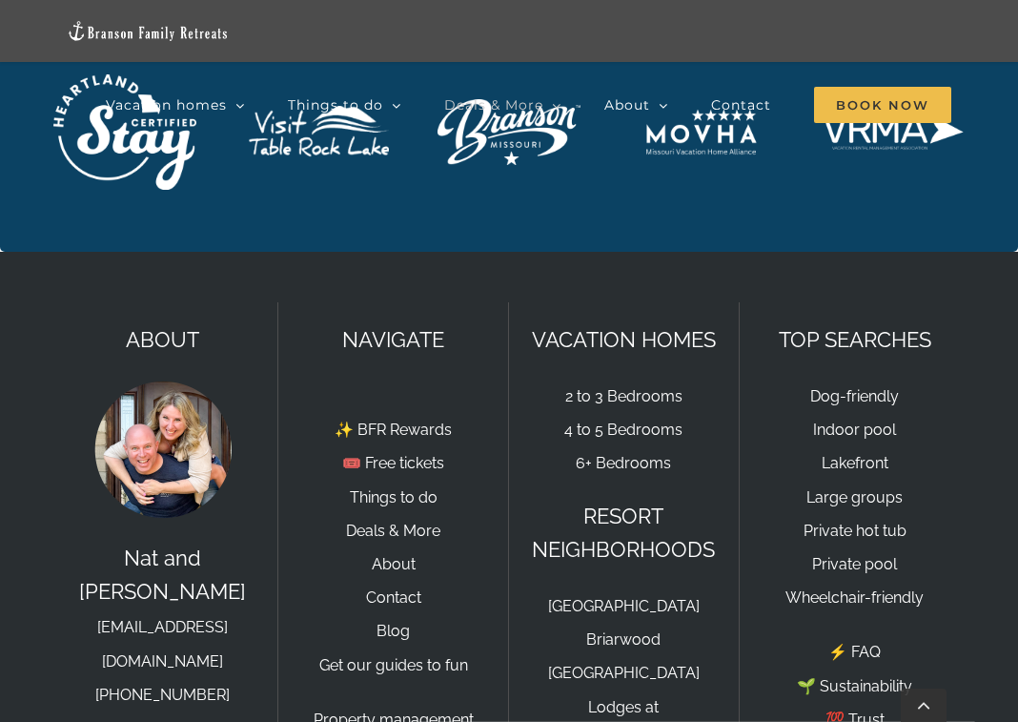
scroll to position [4124, 0]
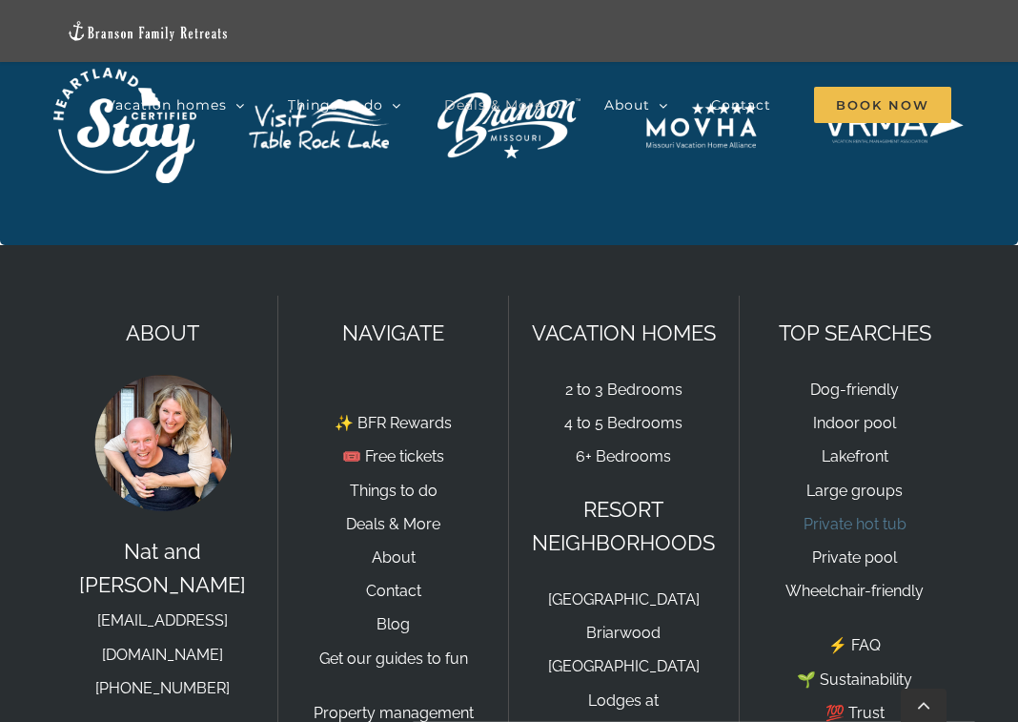
click at [840, 516] on link "Private hot tub" at bounding box center [855, 524] width 103 height 18
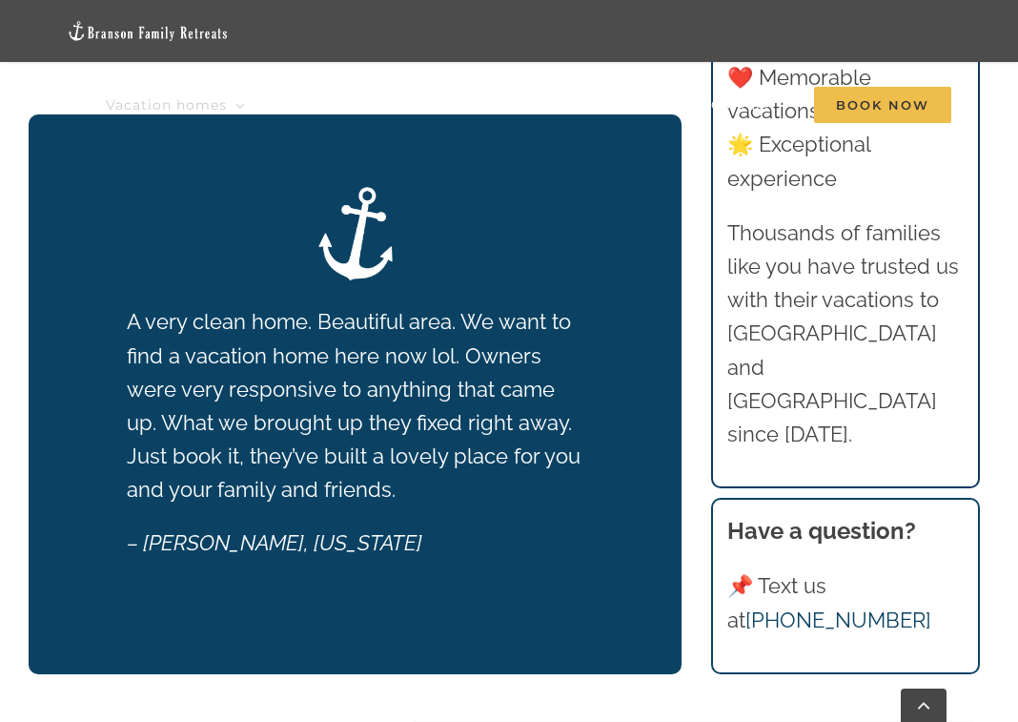
scroll to position [3957, 0]
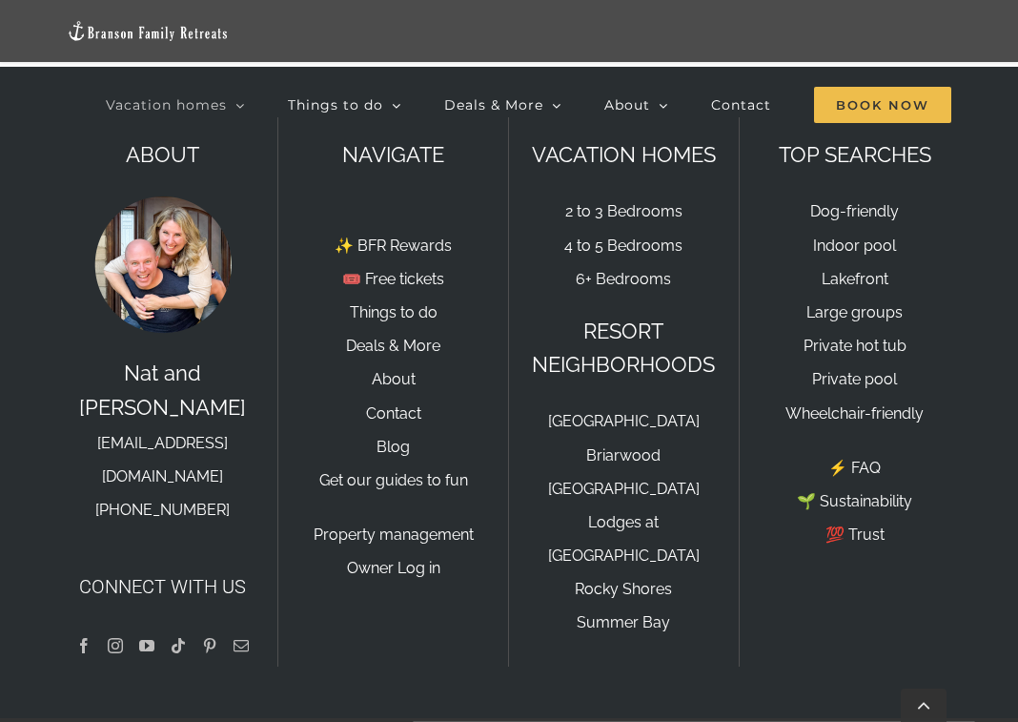
click at [849, 605] on div "TOP SEARCHES Dog-friendly Indoor pool Lakefront Large groups Private hot tub Pr…" at bounding box center [855, 391] width 231 height 549
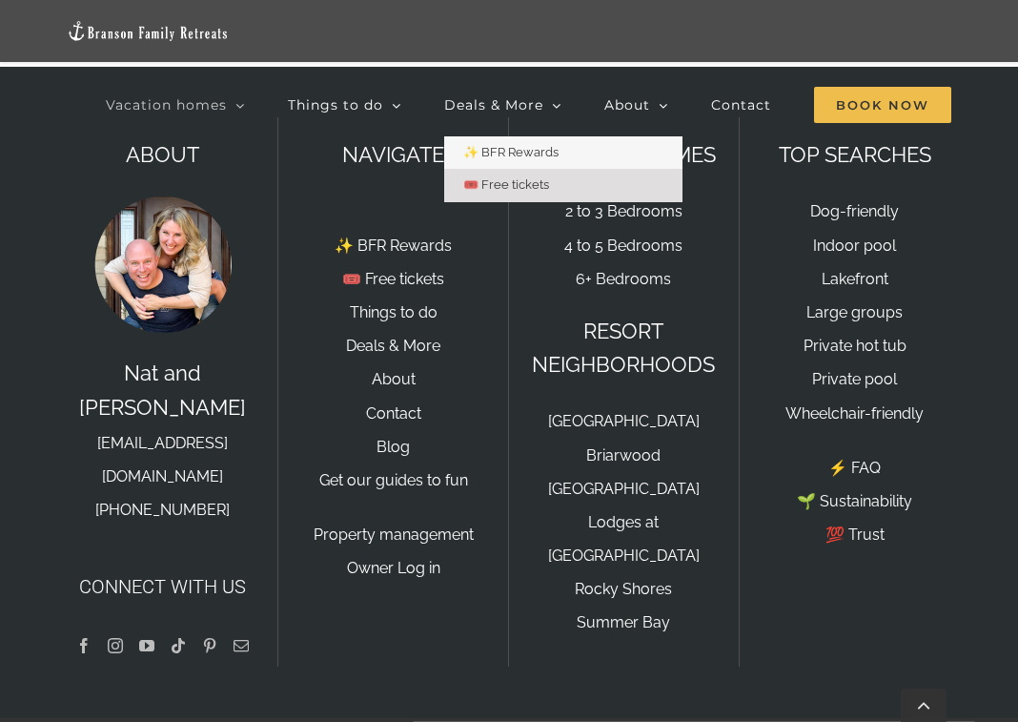
click at [522, 182] on span "🎟️ Free tickets" at bounding box center [506, 184] width 86 height 14
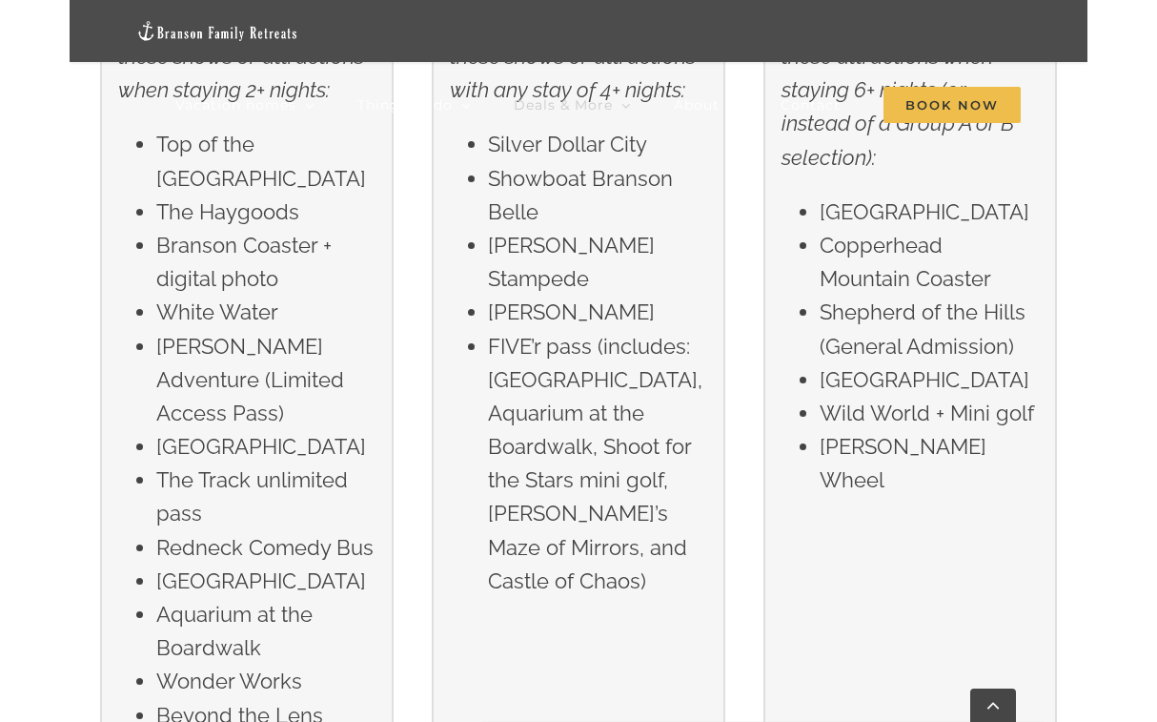
scroll to position [3199, 0]
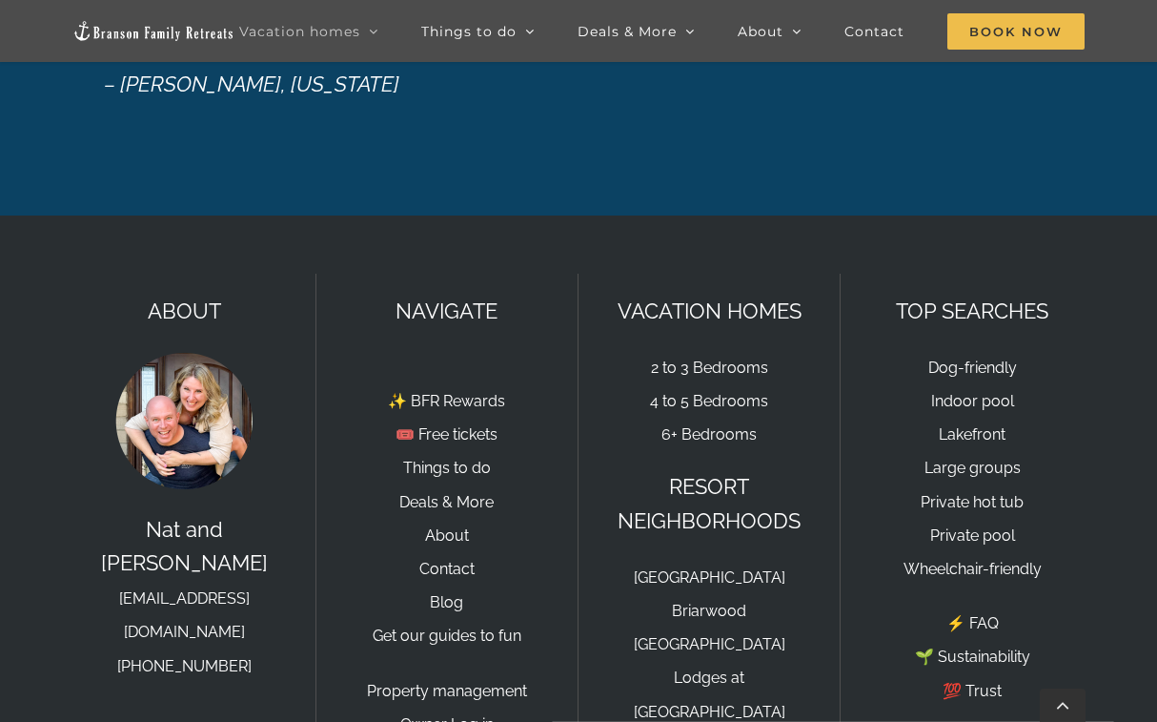
scroll to position [2463, 0]
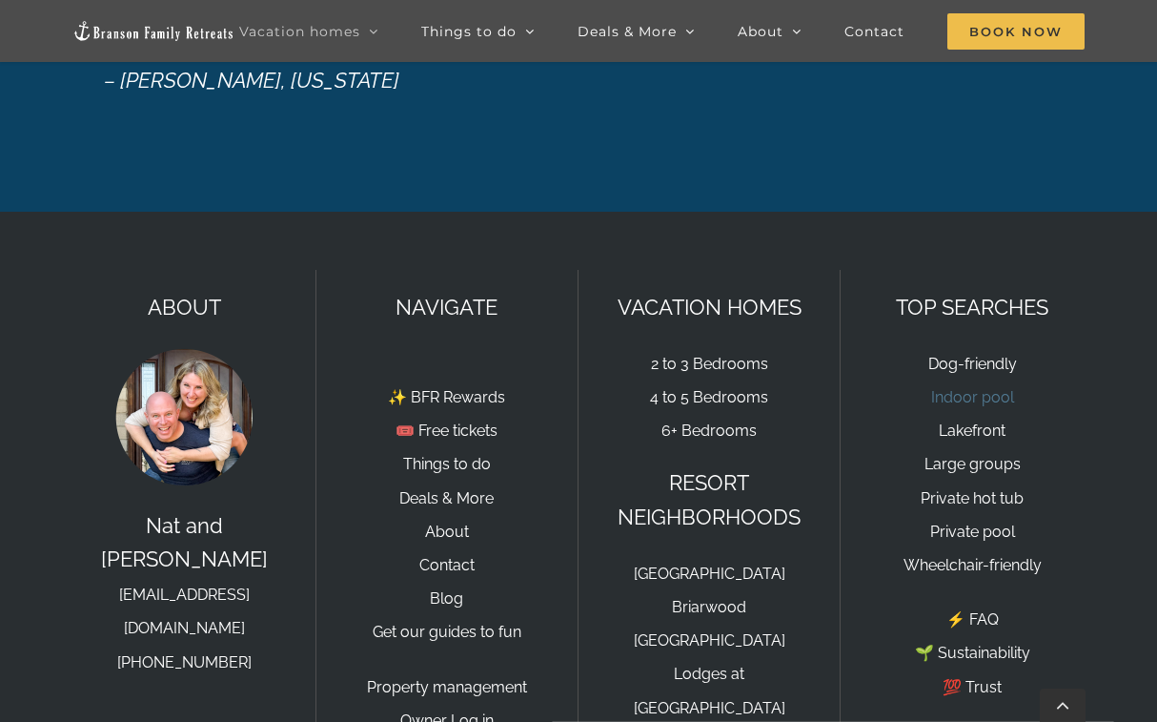
click at [979, 399] on link "Indoor pool" at bounding box center [973, 397] width 83 height 18
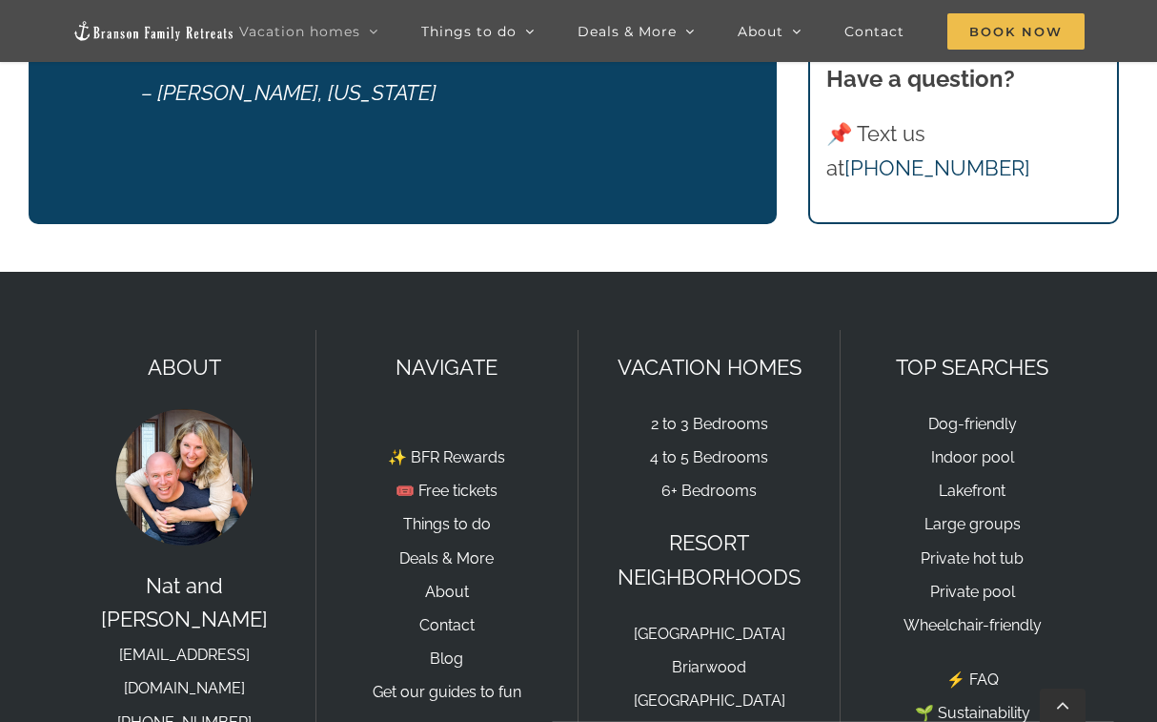
scroll to position [4134, 0]
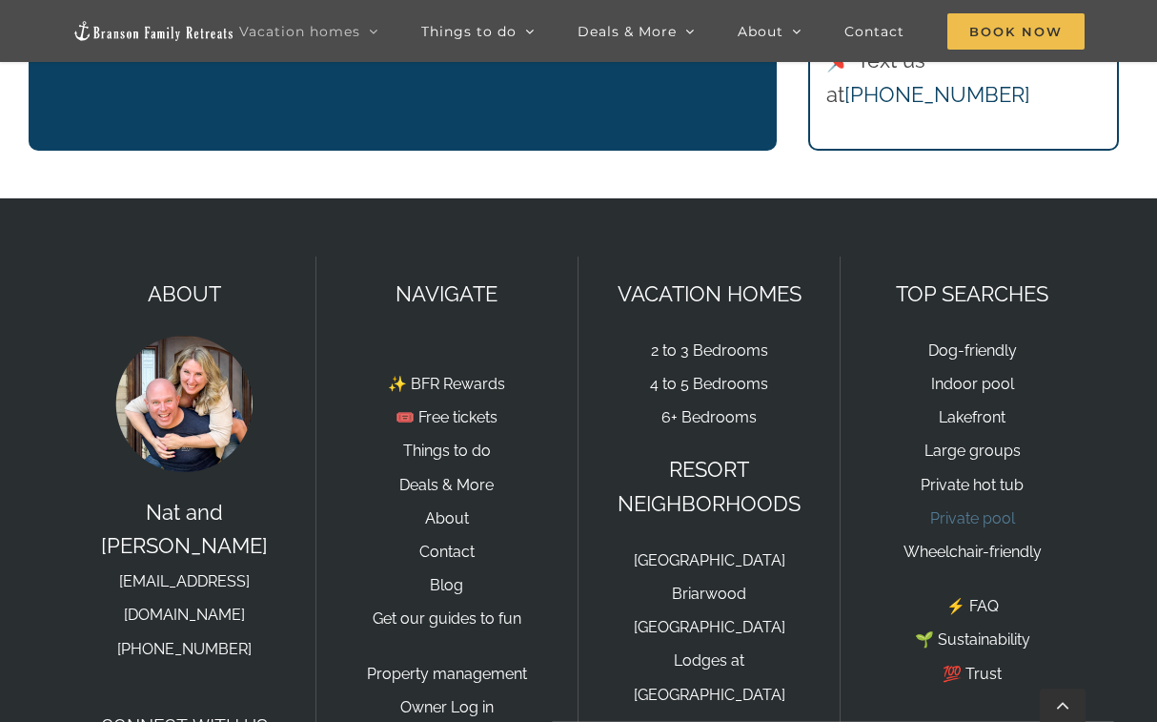
click at [986, 514] on link "Private pool" at bounding box center [973, 518] width 85 height 18
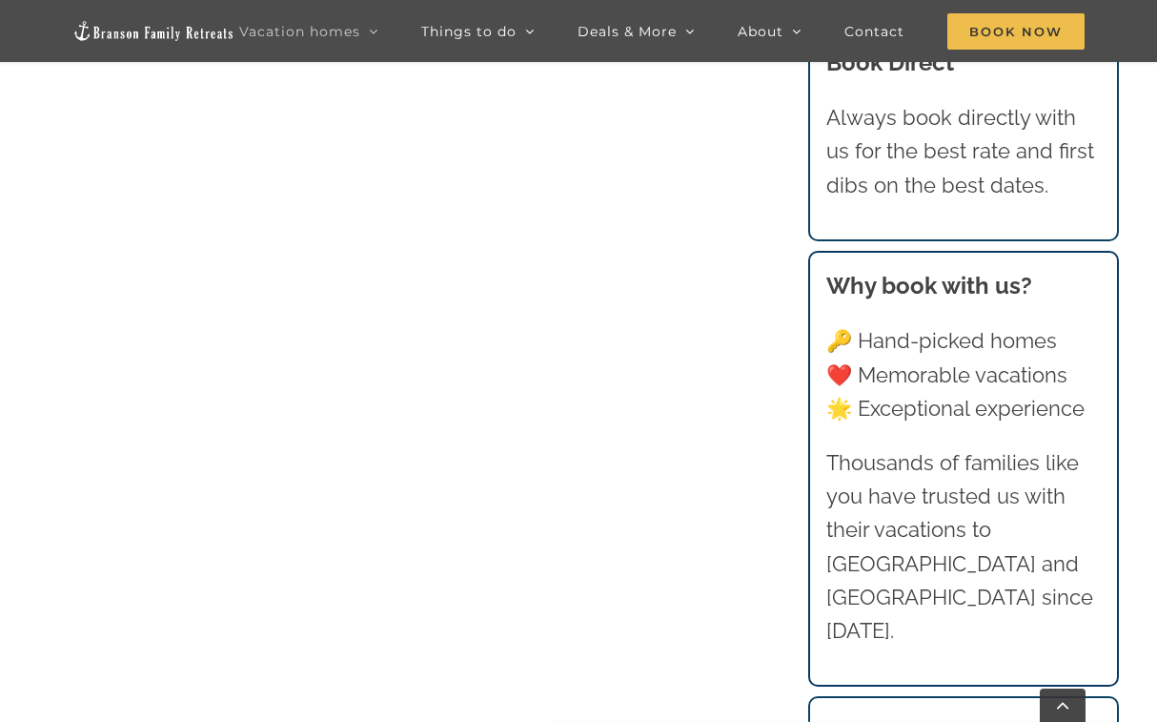
scroll to position [1323, 0]
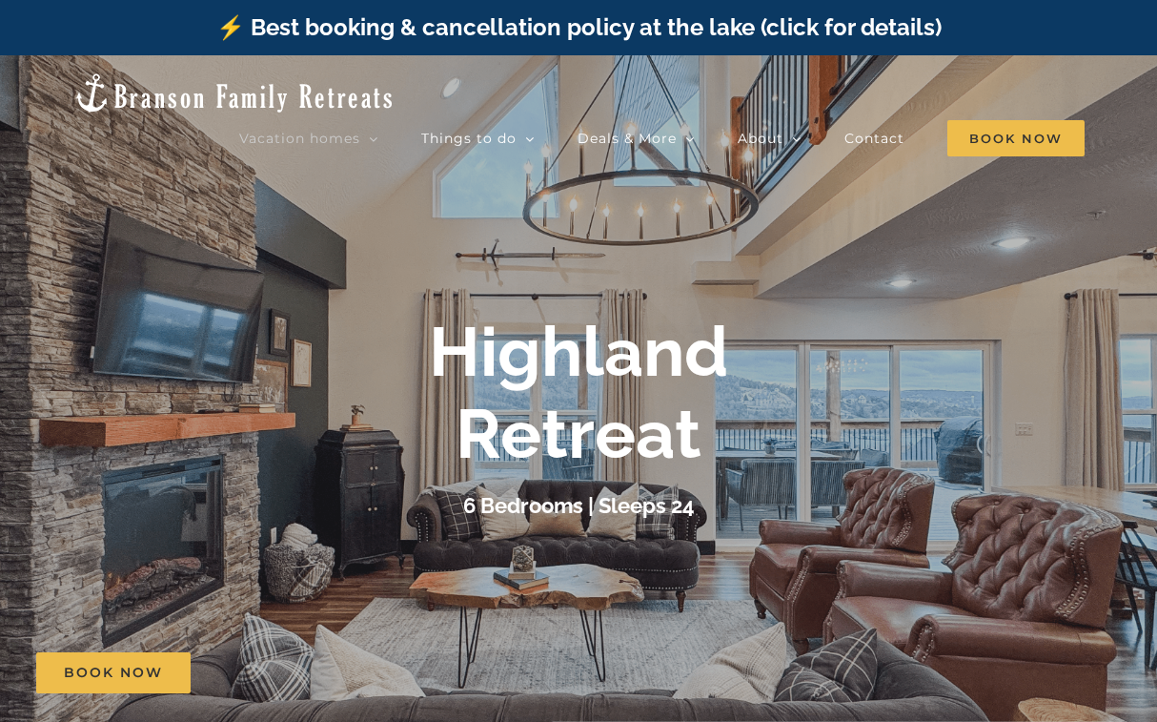
click at [172, 34] on div "⚡️ Best booking & cancellation policy at the lake (click for details)" at bounding box center [578, 27] width 1157 height 55
